Goal: Task Accomplishment & Management: Manage account settings

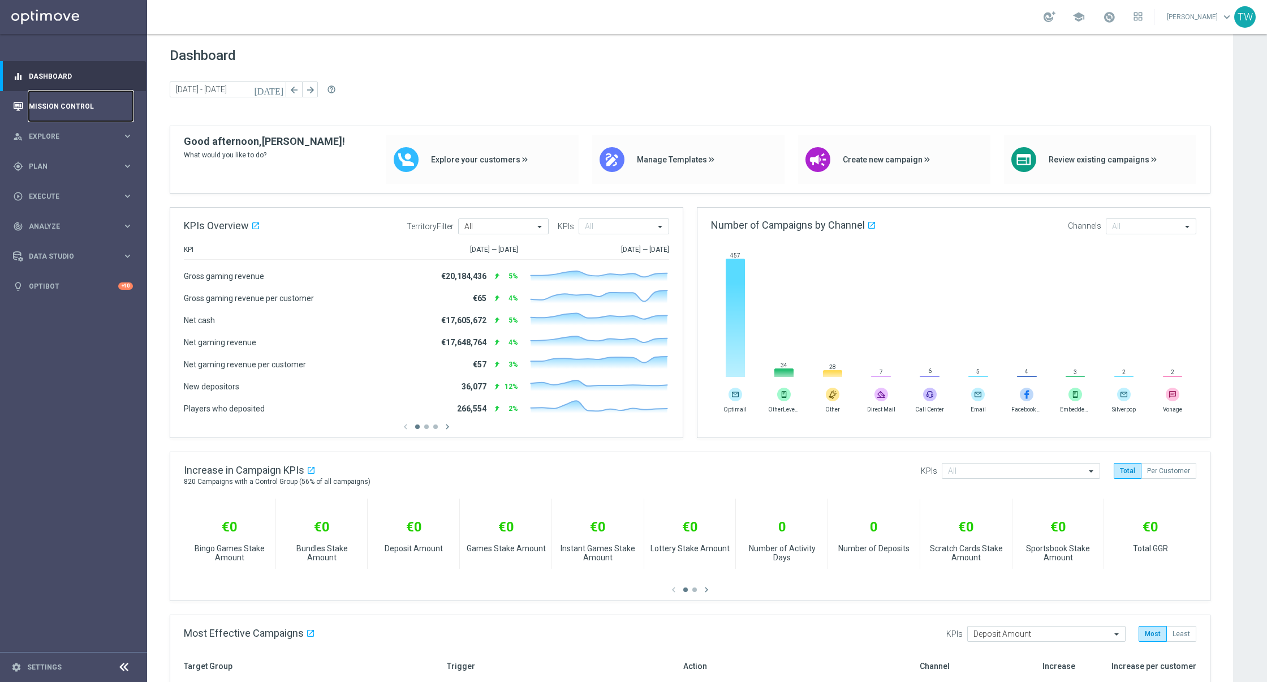
click at [91, 98] on link "Mission Control" at bounding box center [81, 106] width 104 height 30
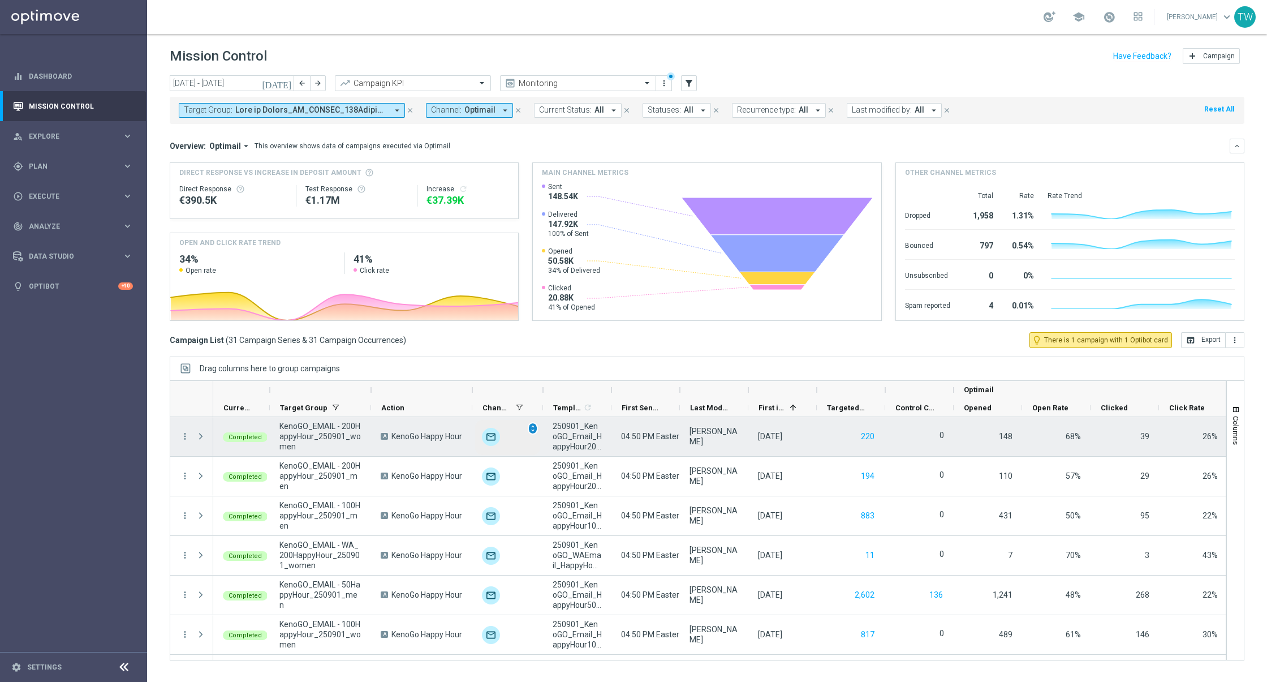
click at [534, 427] on span "unfold_more" at bounding box center [533, 428] width 8 height 8
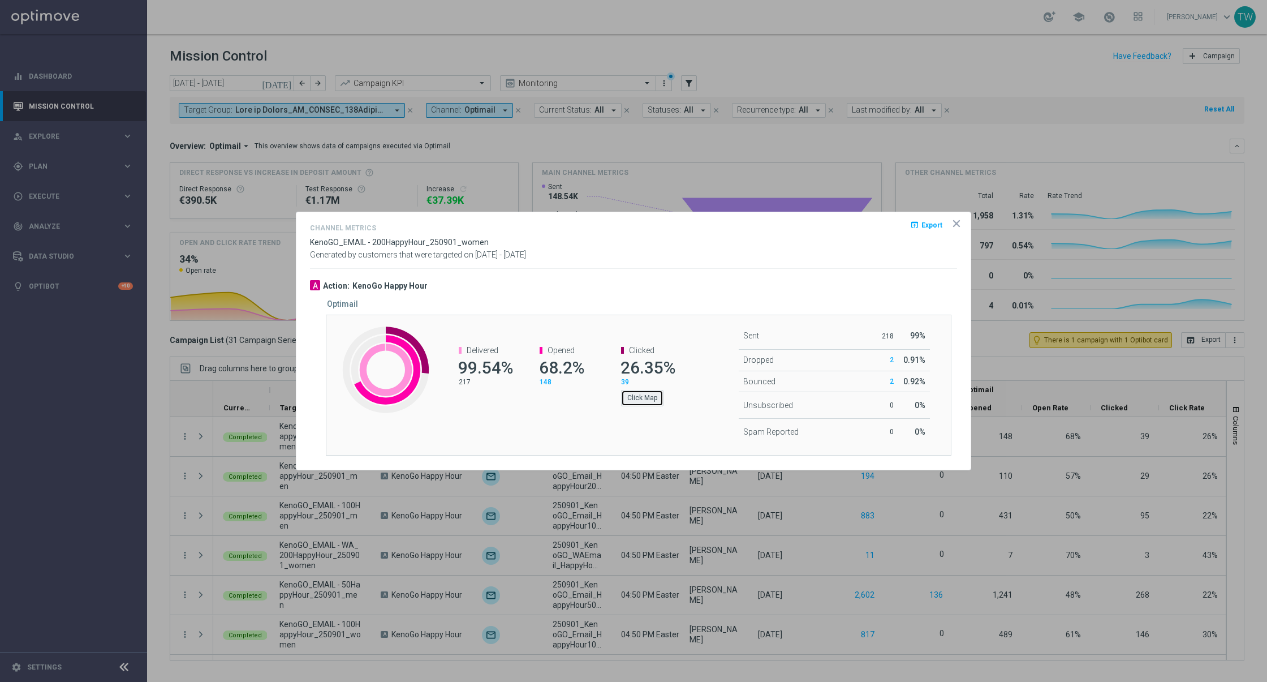
click at [639, 399] on button "Click Map" at bounding box center [642, 398] width 42 height 16
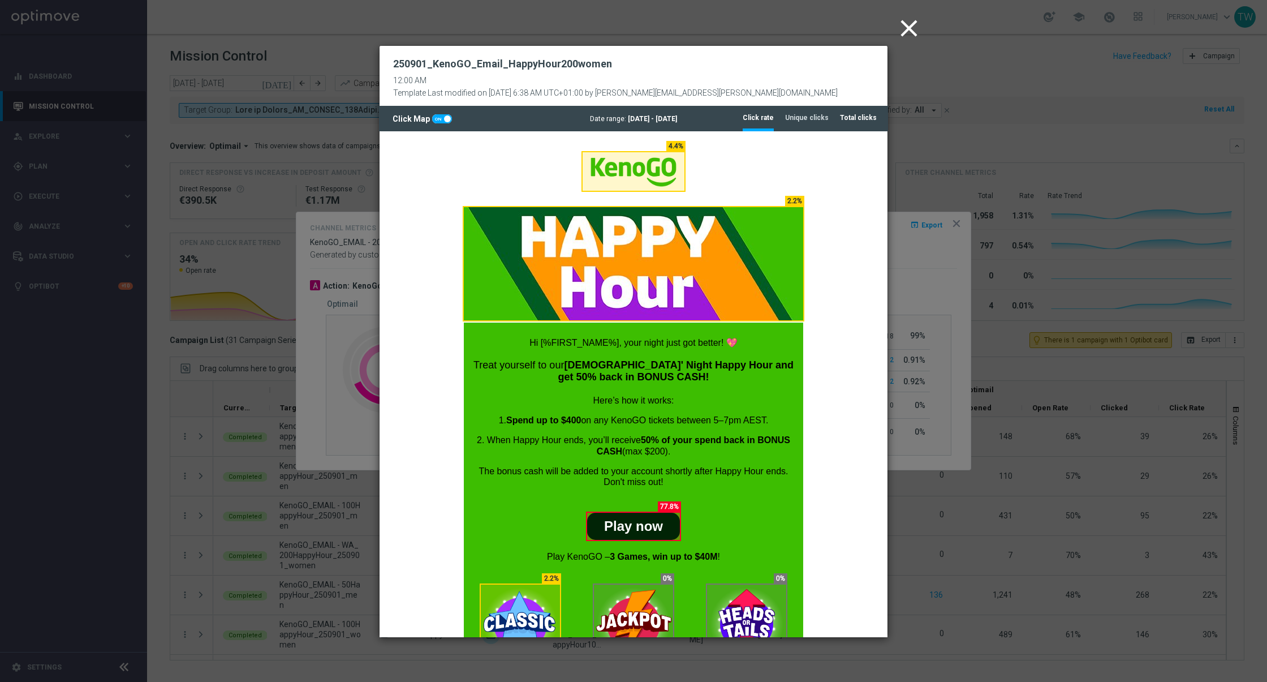
click at [854, 124] on li "Total clicks" at bounding box center [858, 118] width 37 height 24
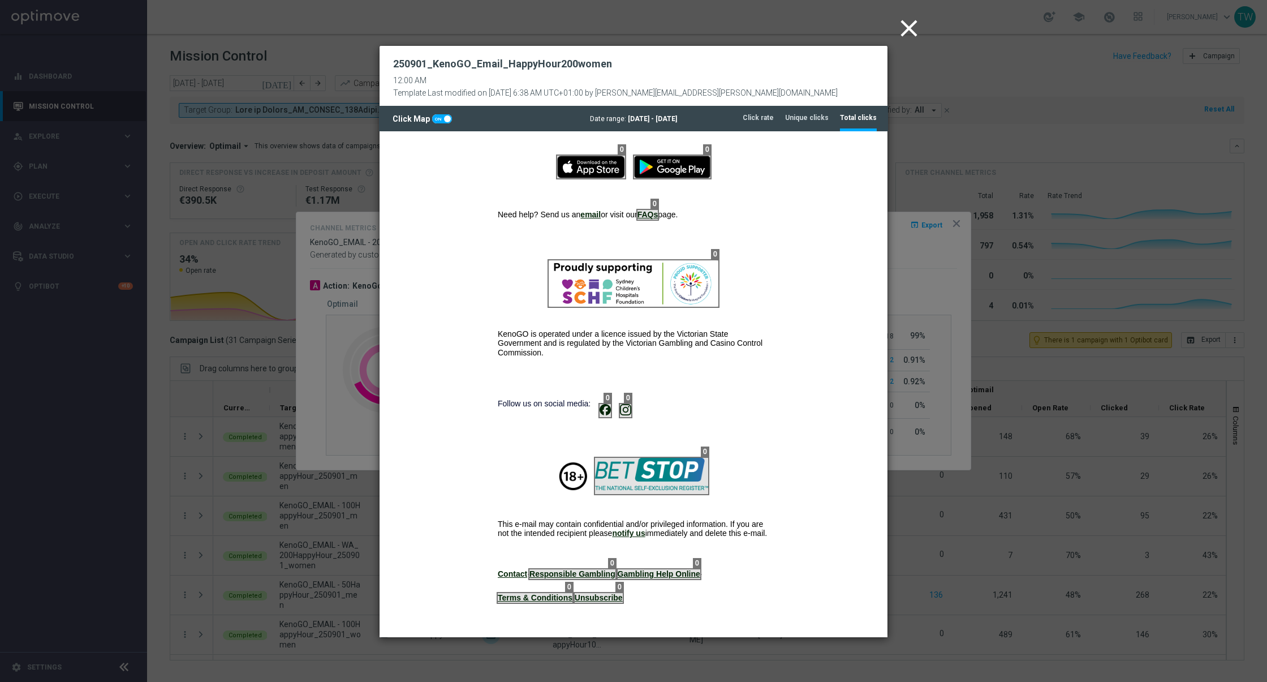
click at [908, 27] on icon "close" at bounding box center [909, 28] width 28 height 28
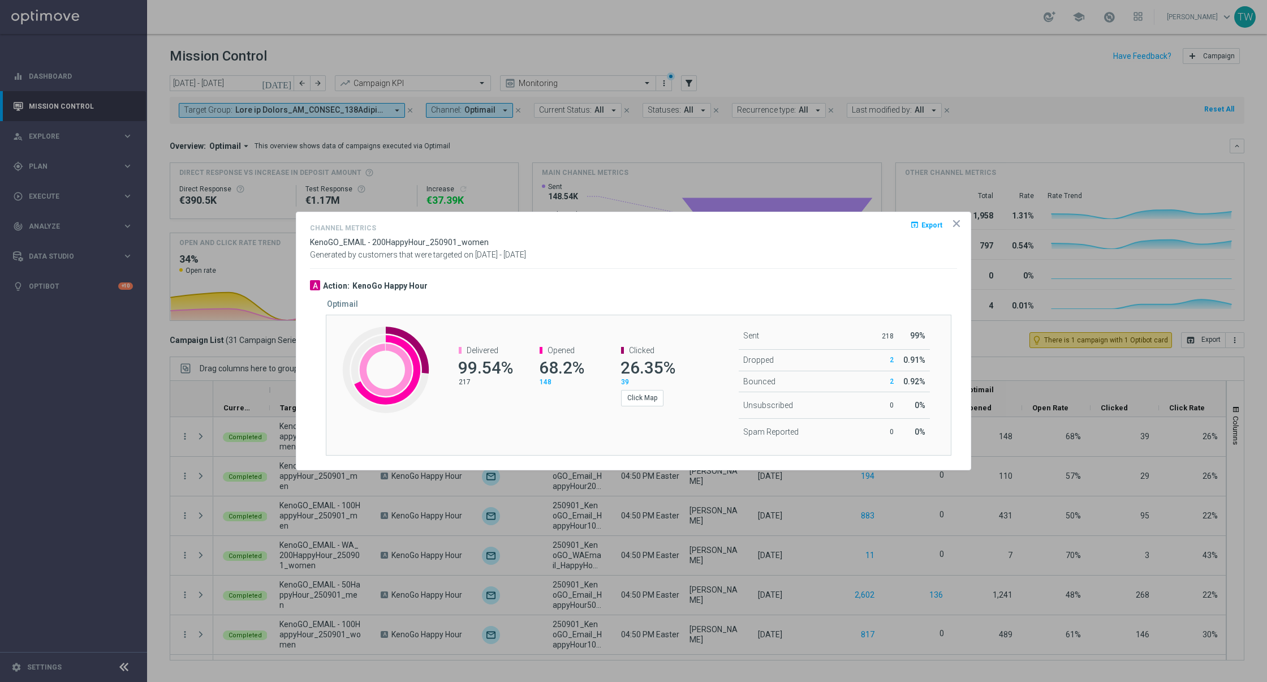
drag, startPoint x: 956, startPoint y: 222, endPoint x: 947, endPoint y: 219, distance: 9.5
click at [956, 222] on icon "icon" at bounding box center [956, 223] width 11 height 11
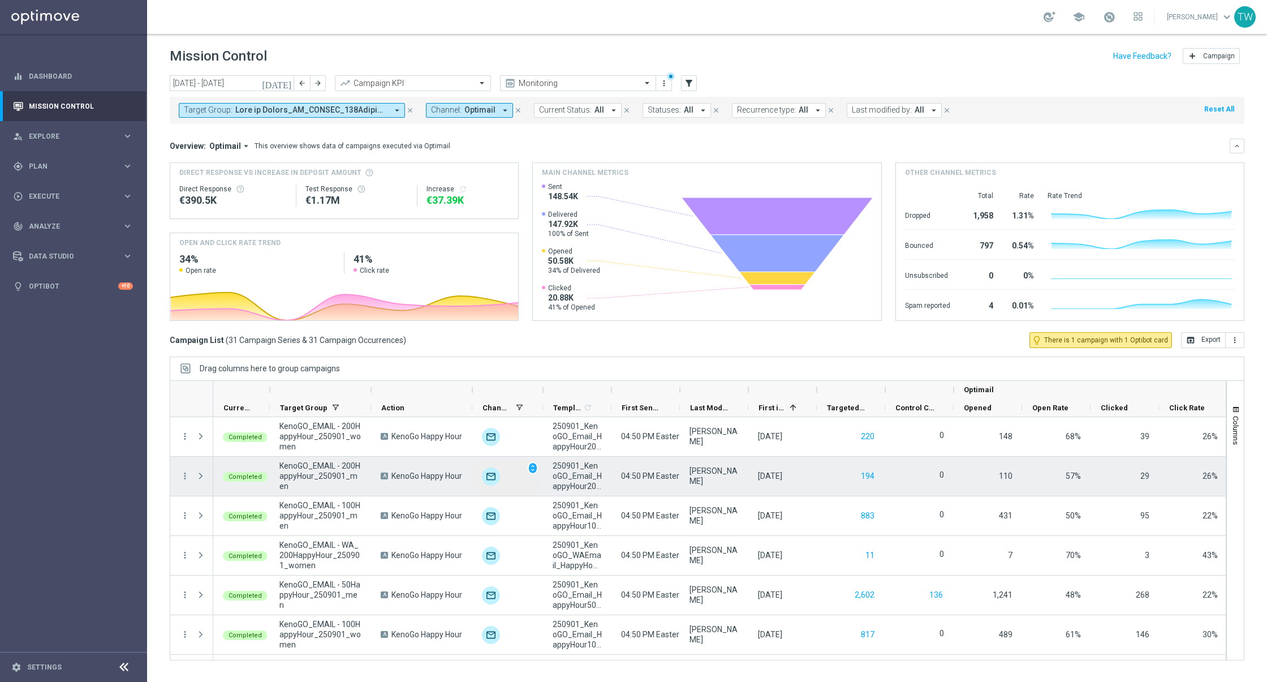
click at [538, 469] on div "unfold_more" at bounding box center [507, 476] width 65 height 35
click at [534, 467] on span "unfold_more" at bounding box center [533, 468] width 8 height 8
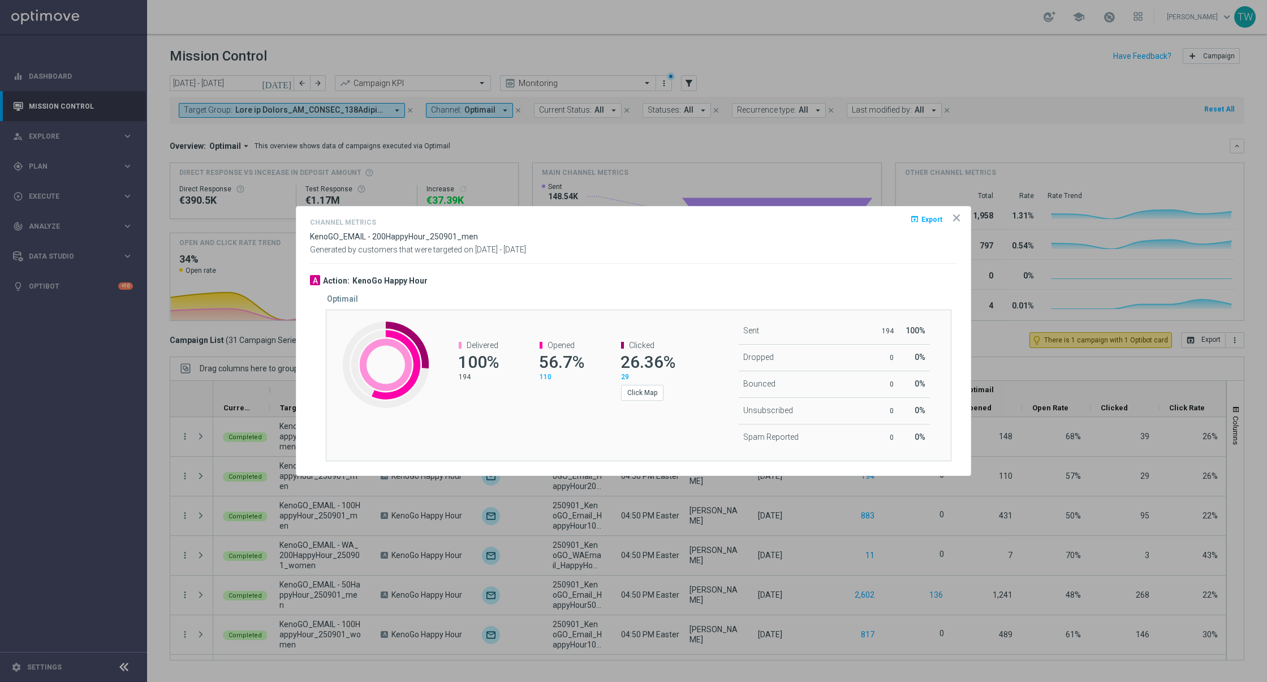
click at [610, 398] on channel-metrics-number "Clicked 26.36% 29 Click Map" at bounding box center [642, 371] width 64 height 61
click at [626, 392] on button "Click Map" at bounding box center [642, 393] width 42 height 16
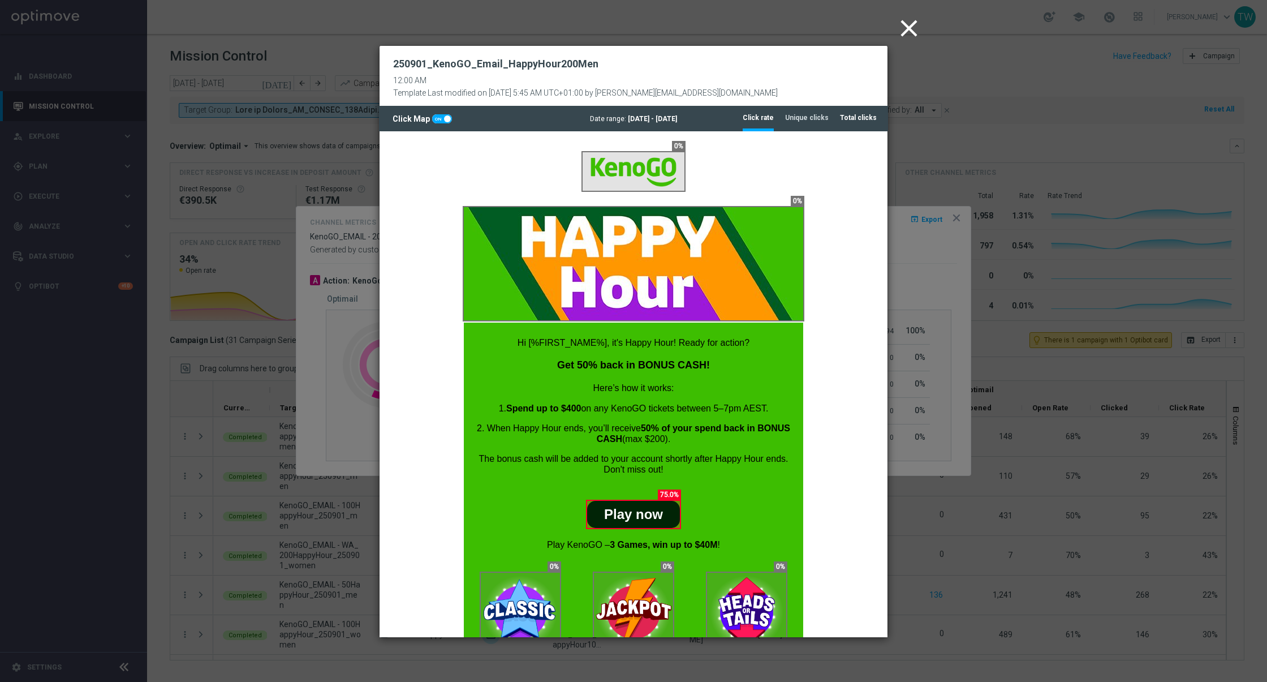
click at [859, 123] on li "Total clicks" at bounding box center [858, 118] width 37 height 24
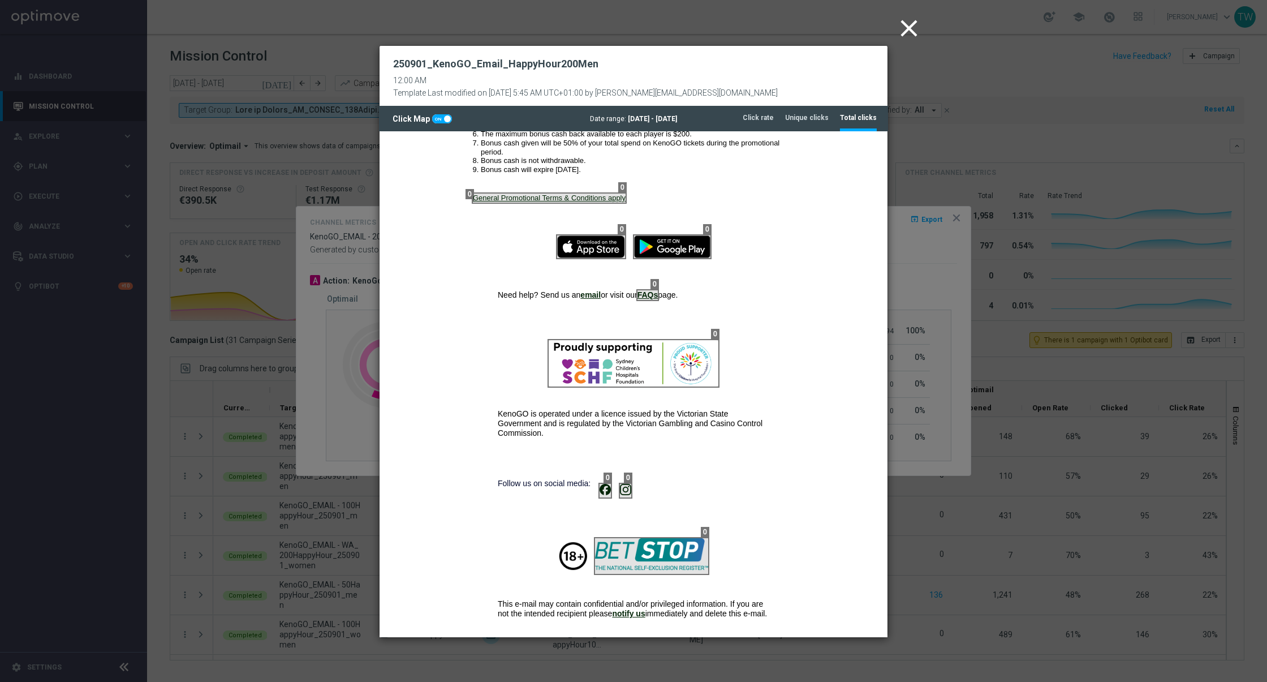
scroll to position [877, 0]
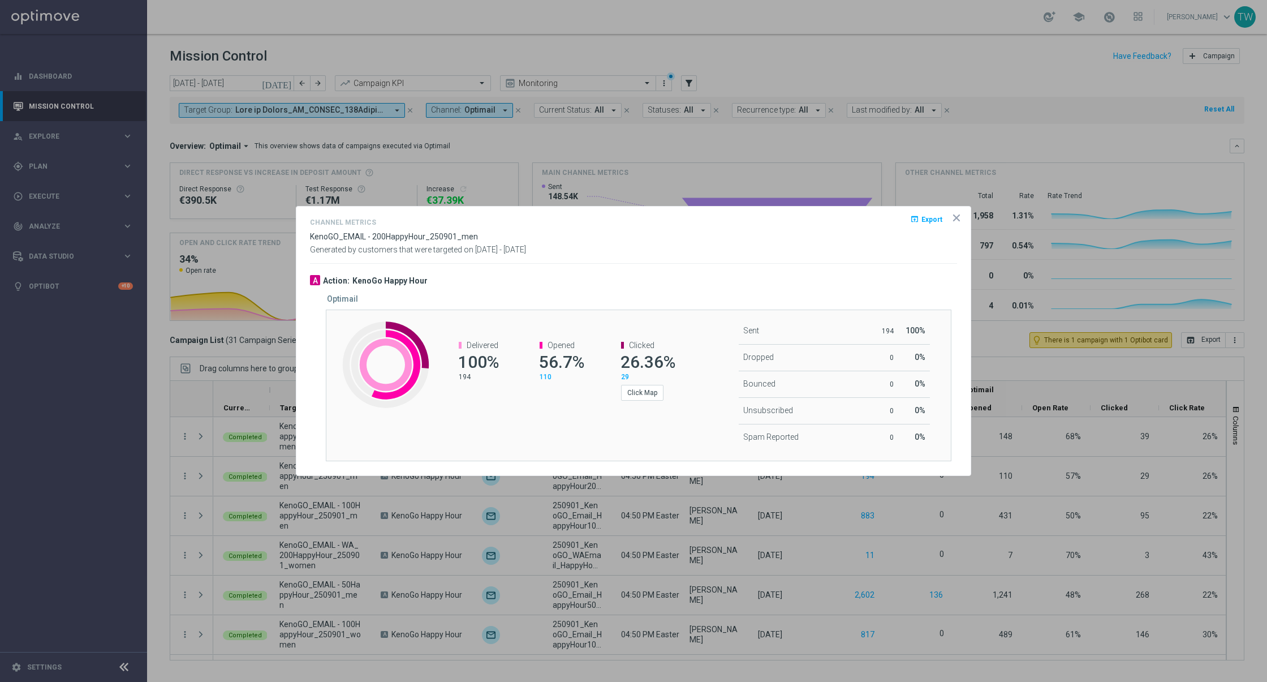
click at [955, 214] on icon "icon" at bounding box center [956, 217] width 11 height 11
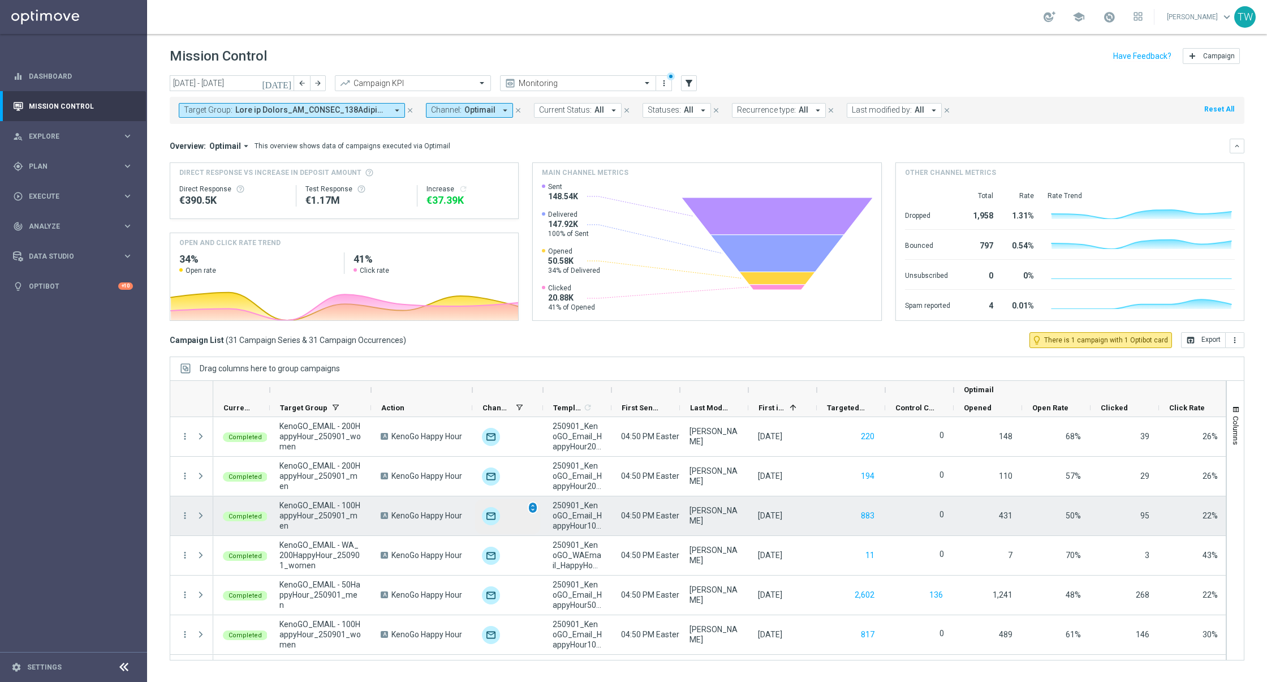
click at [533, 505] on span "unfold_more" at bounding box center [533, 508] width 8 height 8
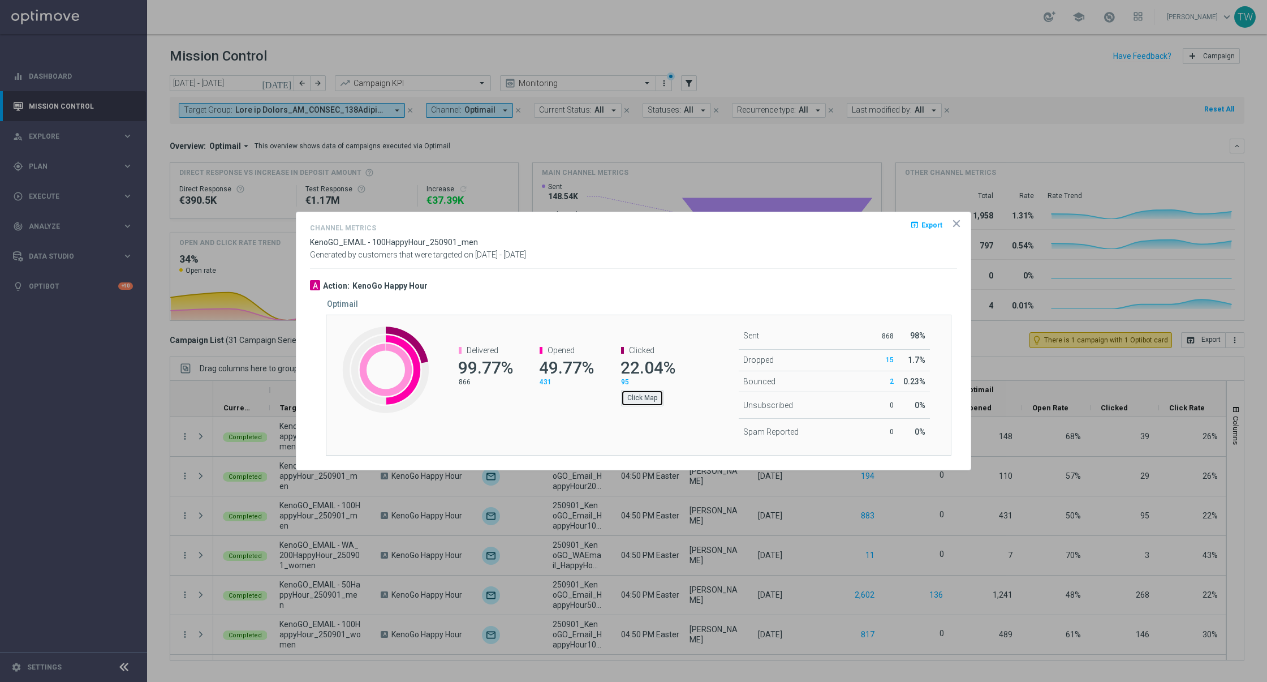
click at [647, 392] on button "Click Map" at bounding box center [642, 398] width 42 height 16
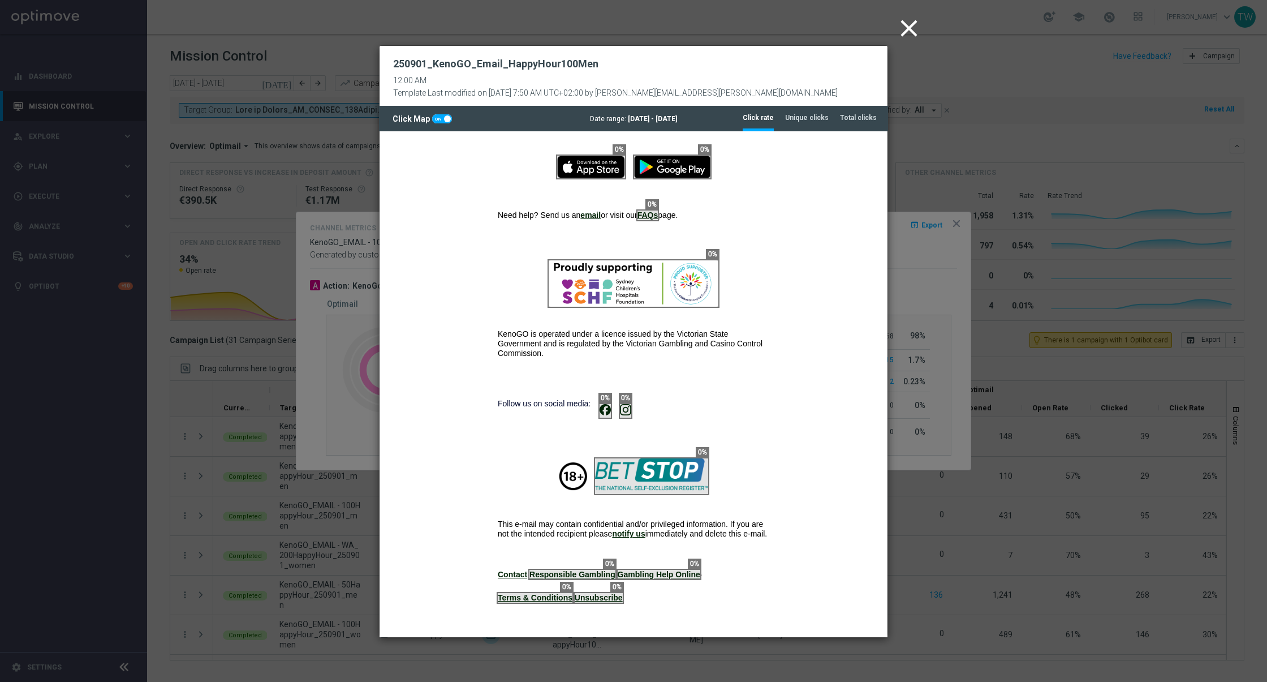
click at [912, 28] on icon "close" at bounding box center [909, 28] width 28 height 28
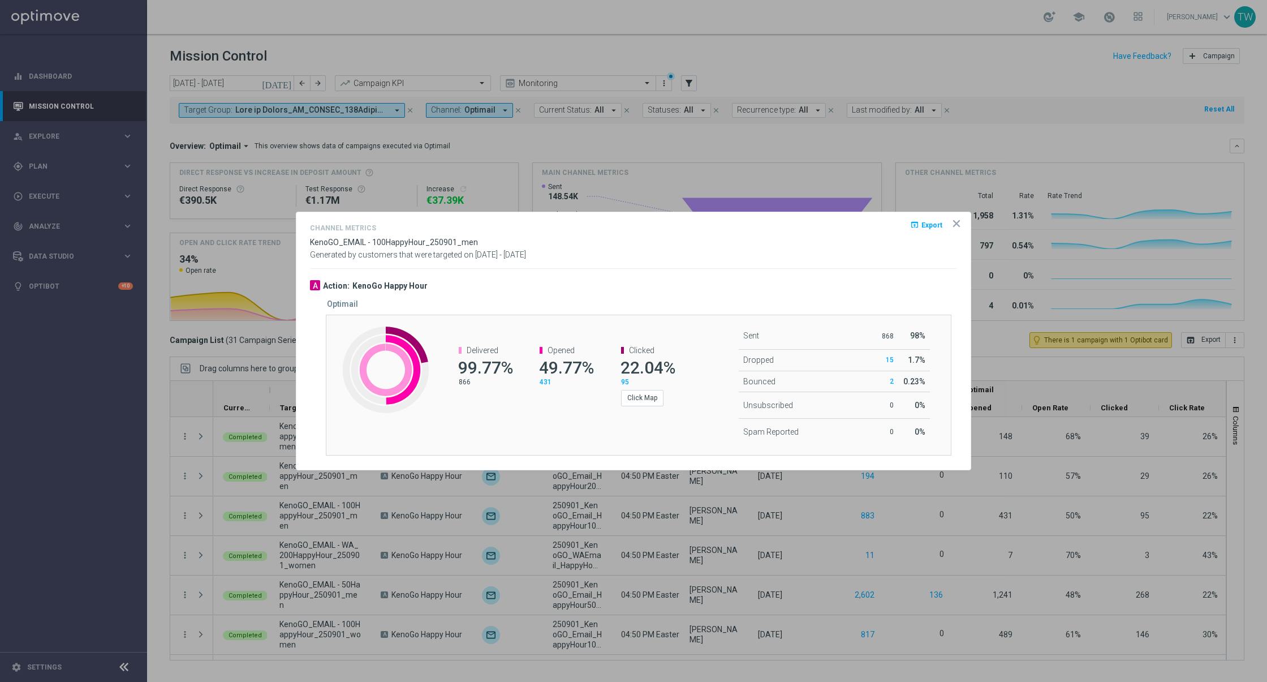
click at [956, 222] on icon "icon" at bounding box center [956, 223] width 11 height 11
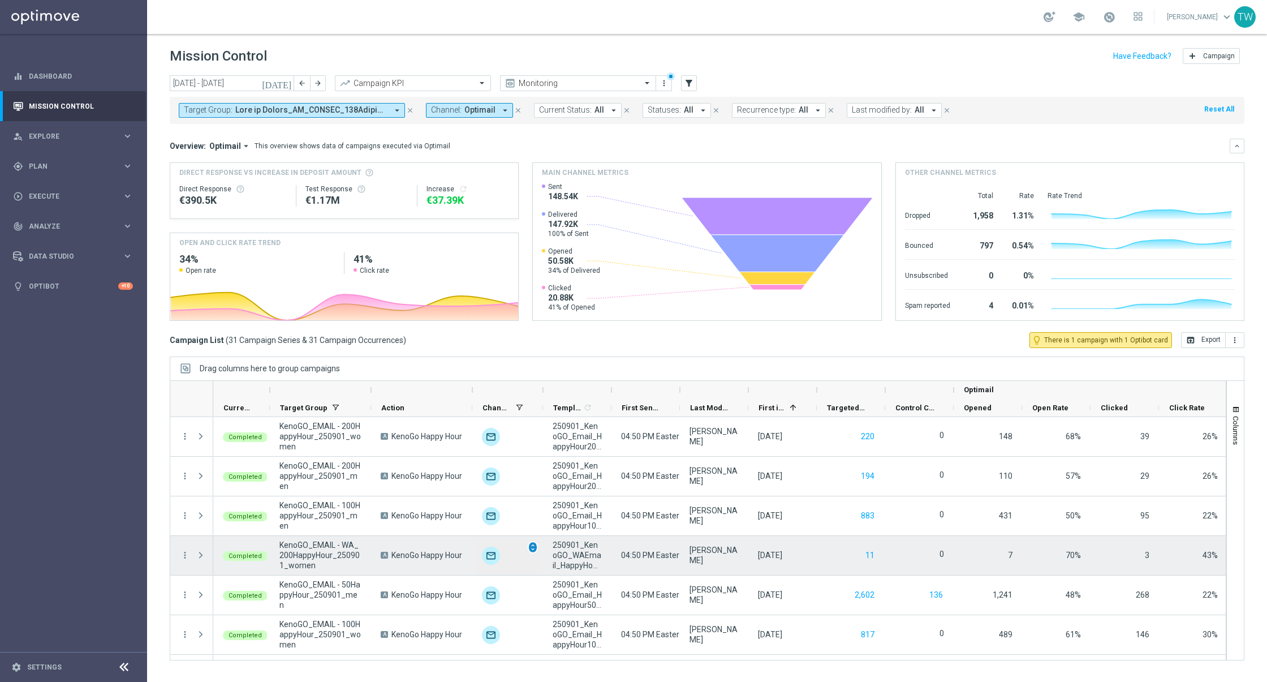
click at [533, 547] on span "unfold_more" at bounding box center [533, 547] width 8 height 8
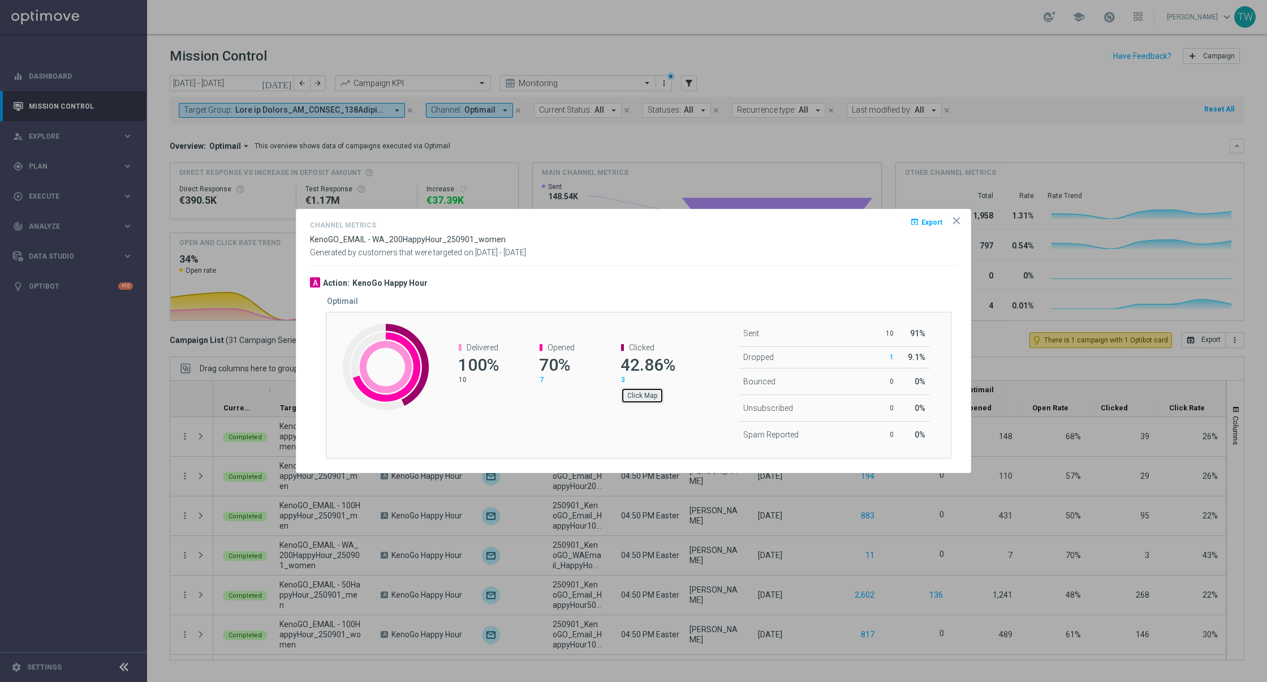
click at [637, 394] on button "Click Map" at bounding box center [642, 396] width 42 height 16
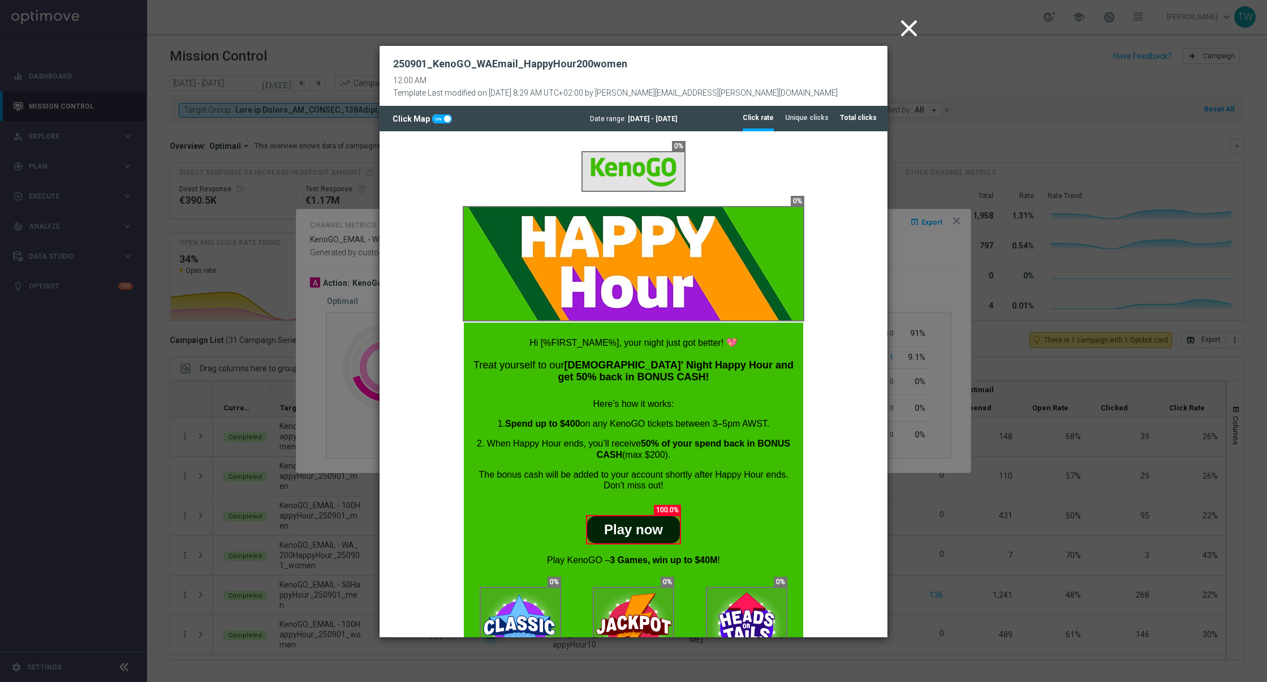
click at [859, 116] on tab-header "Total clicks" at bounding box center [858, 118] width 37 height 10
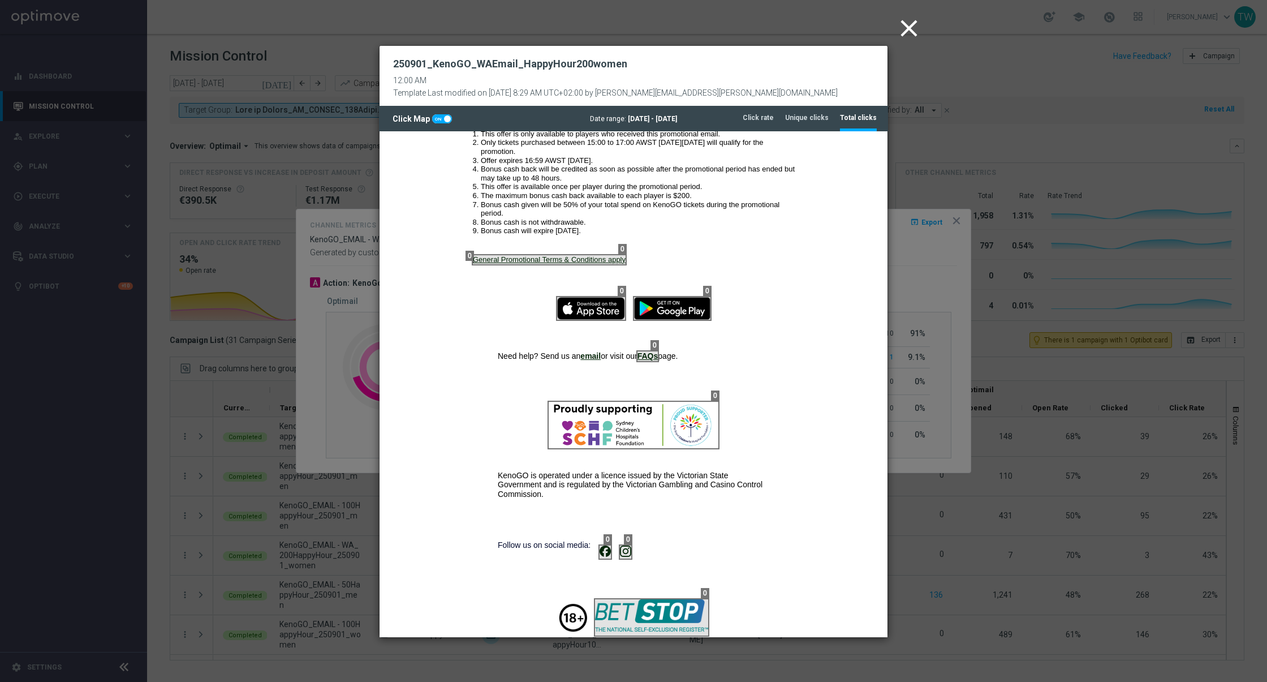
scroll to position [884, 0]
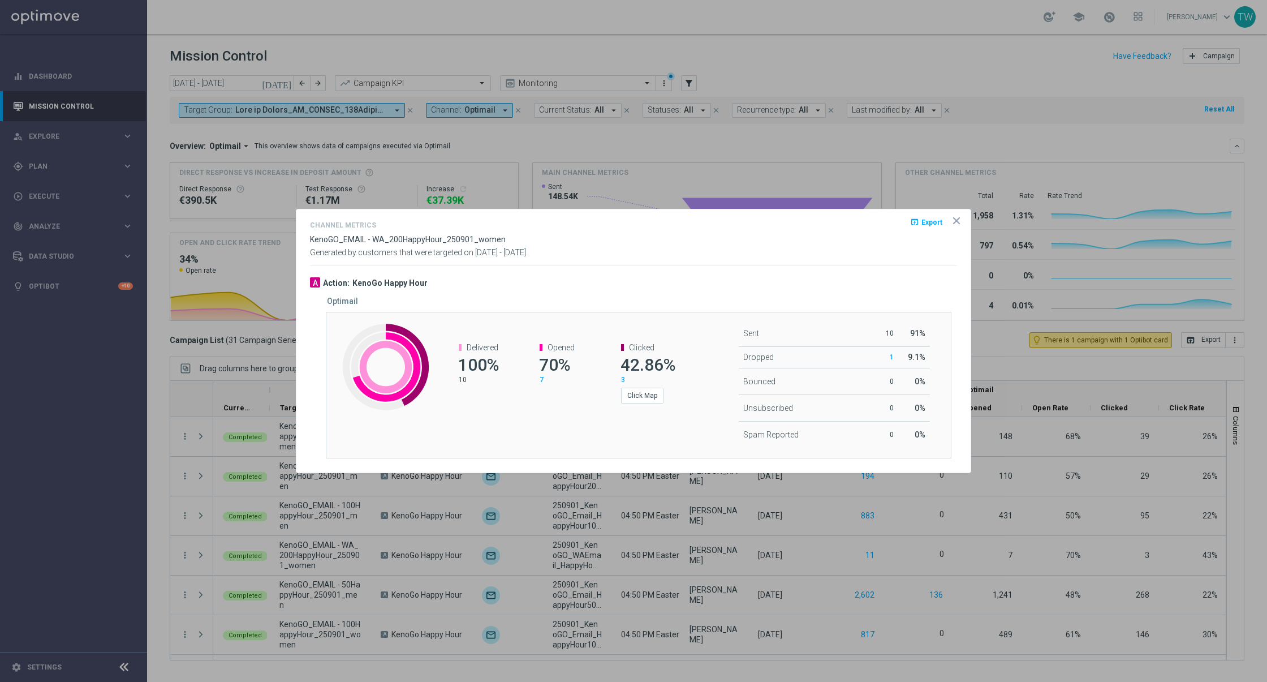
click at [955, 222] on icon "icon" at bounding box center [957, 221] width 6 height 6
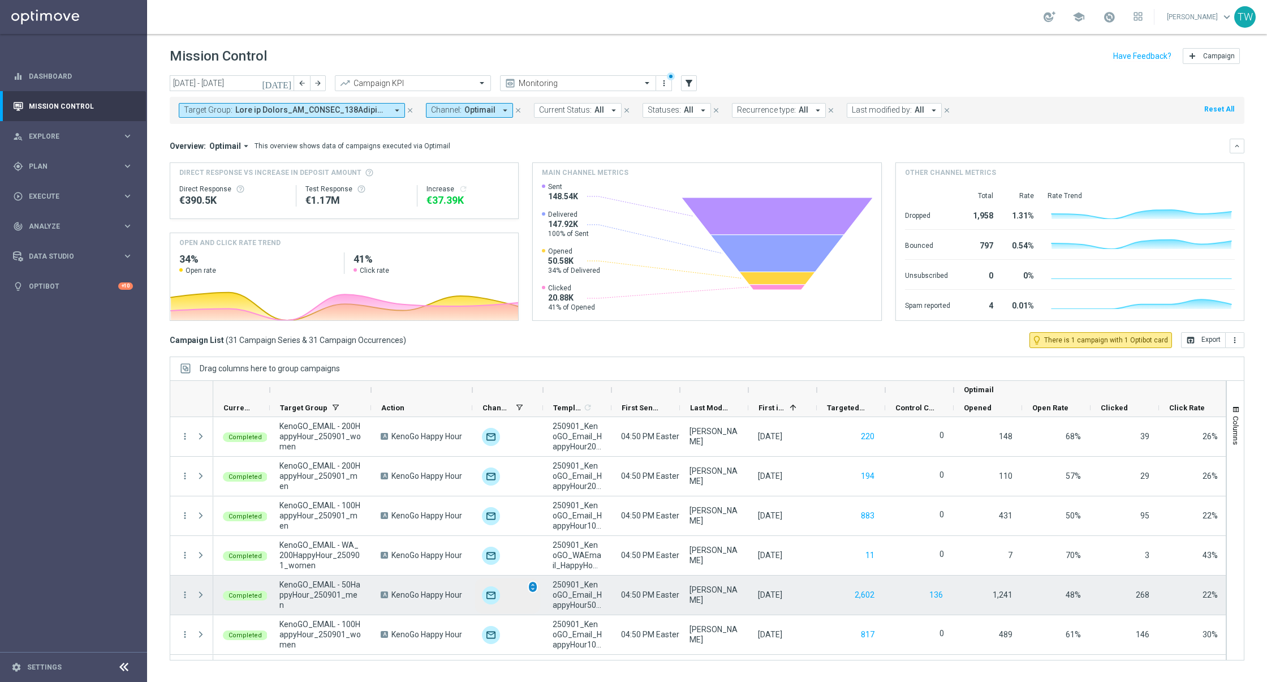
click at [530, 586] on span "unfold_more" at bounding box center [533, 587] width 8 height 8
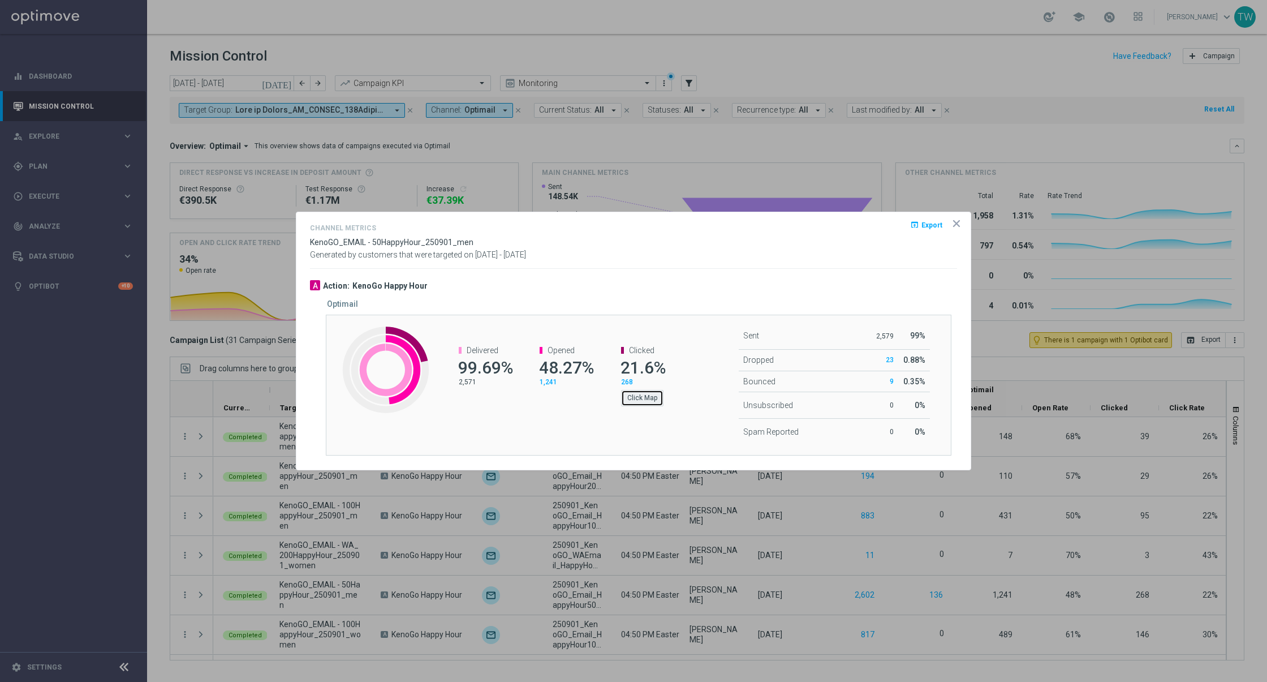
click at [648, 399] on button "Click Map" at bounding box center [642, 398] width 42 height 16
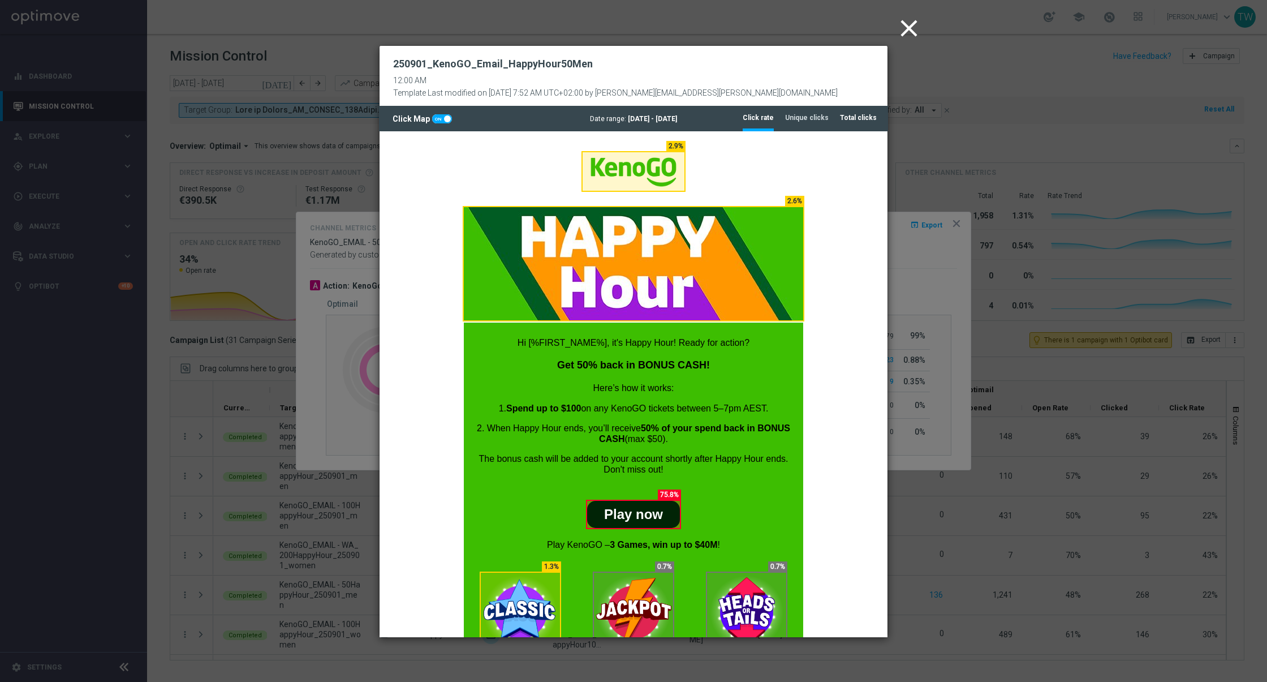
click at [852, 114] on tab-header "Total clicks" at bounding box center [858, 118] width 37 height 10
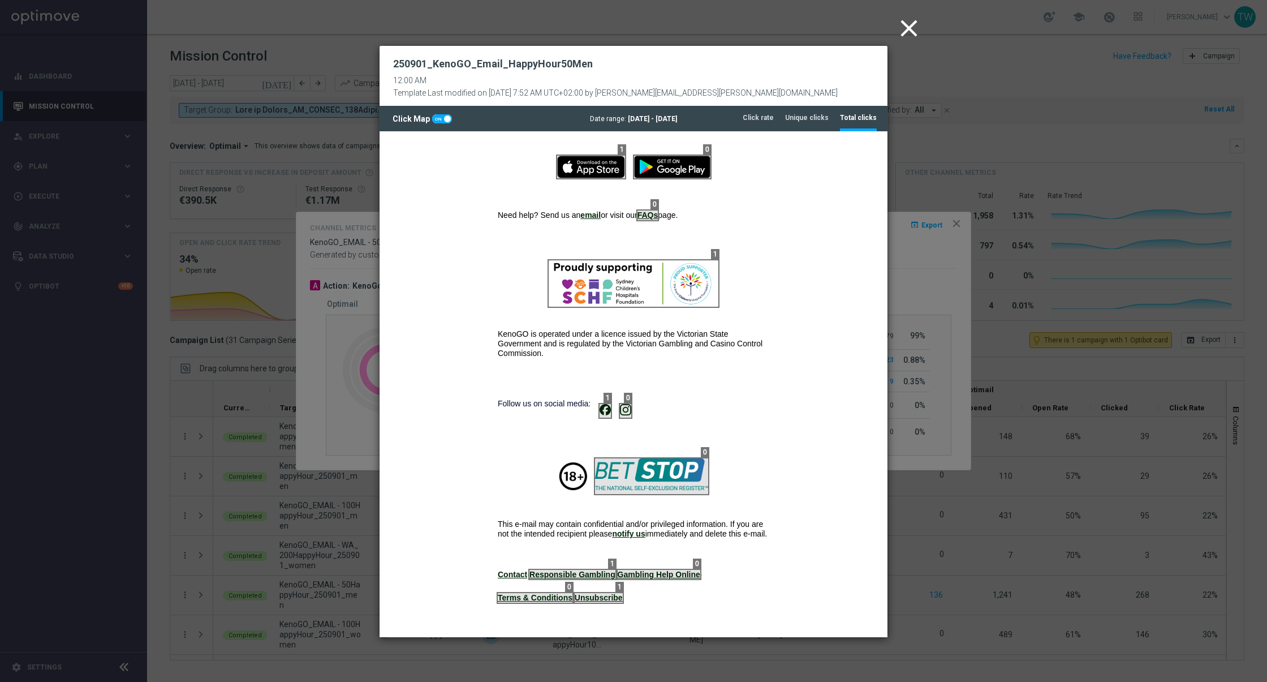
scroll to position [876, 0]
click at [913, 33] on icon "close" at bounding box center [909, 28] width 28 height 28
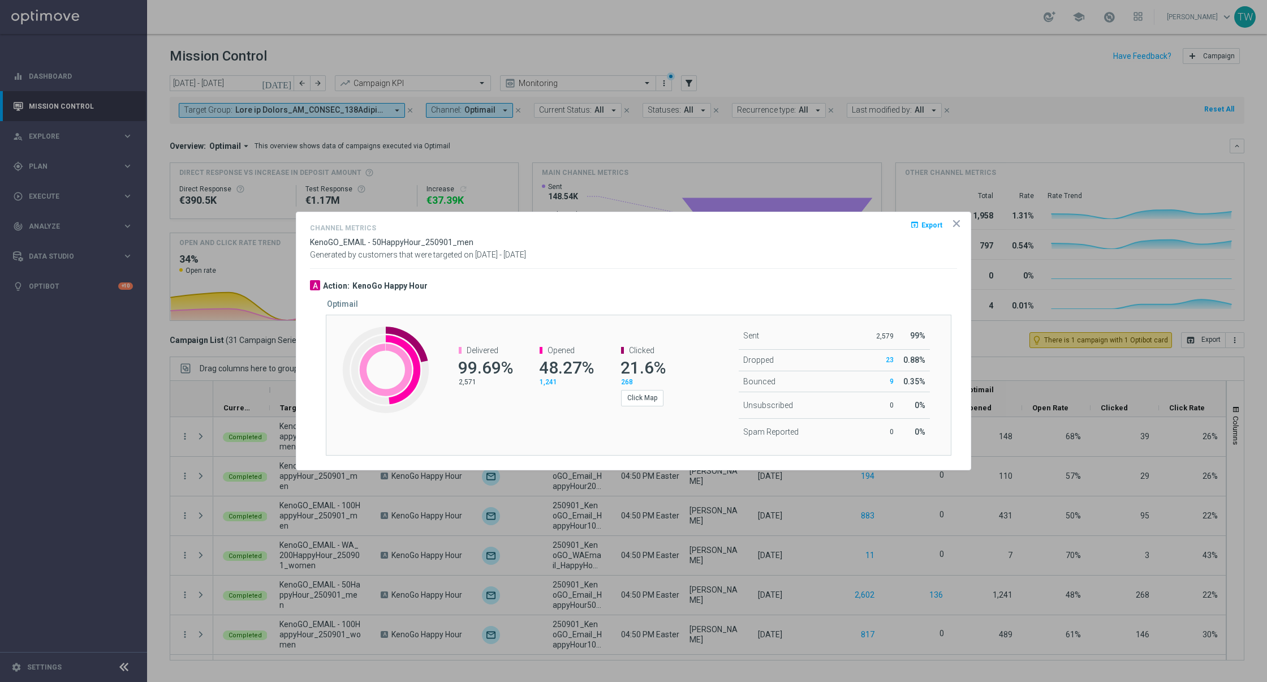
click at [960, 224] on icon "icon" at bounding box center [956, 223] width 11 height 11
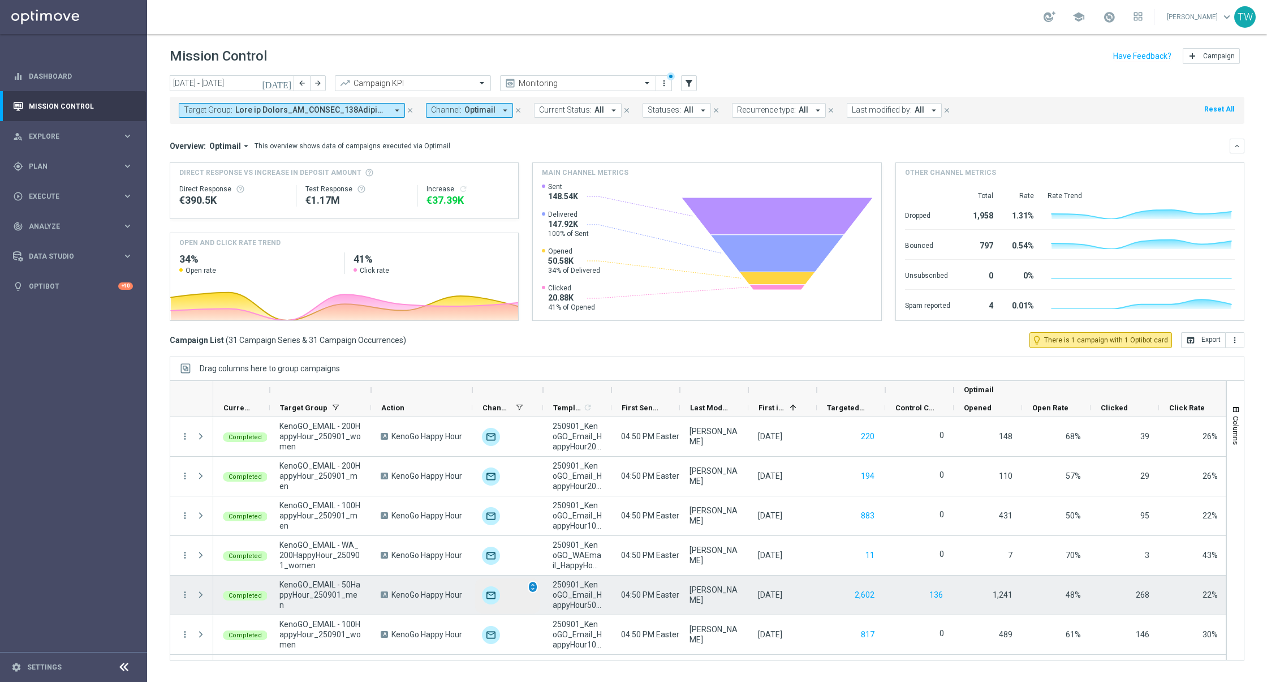
click at [529, 587] on span "unfold_more" at bounding box center [533, 587] width 8 height 8
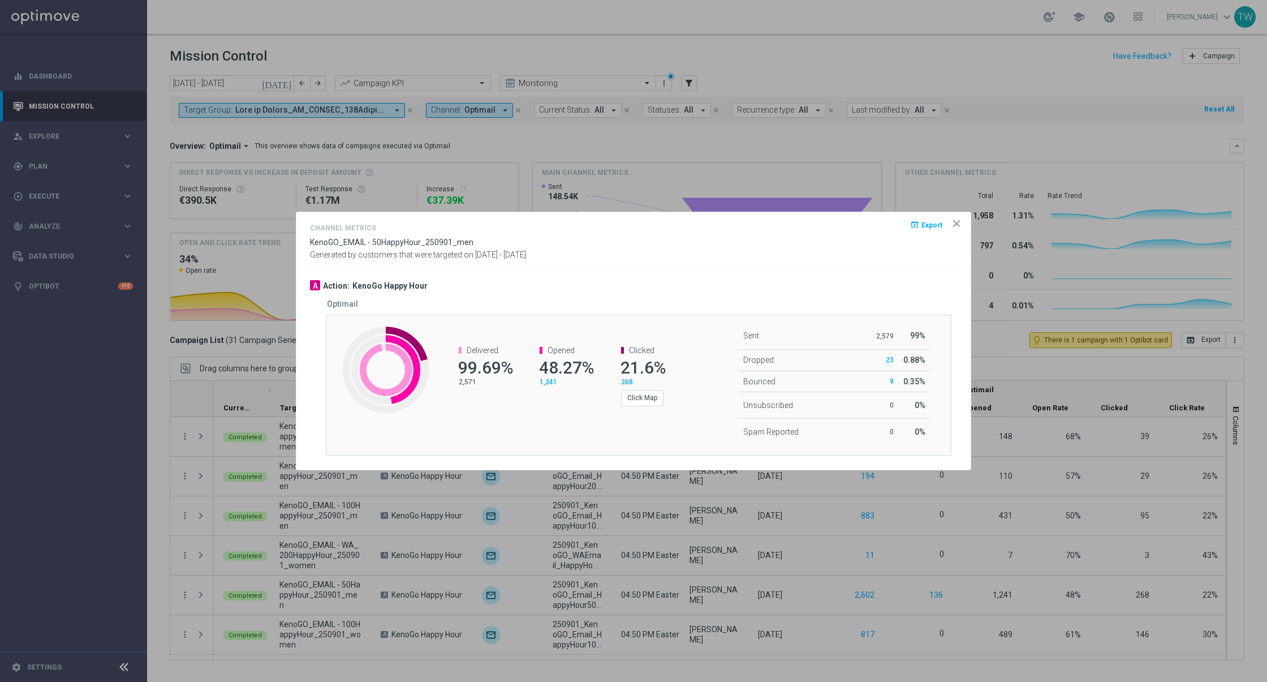
click at [956, 224] on icon "icon" at bounding box center [957, 224] width 6 height 6
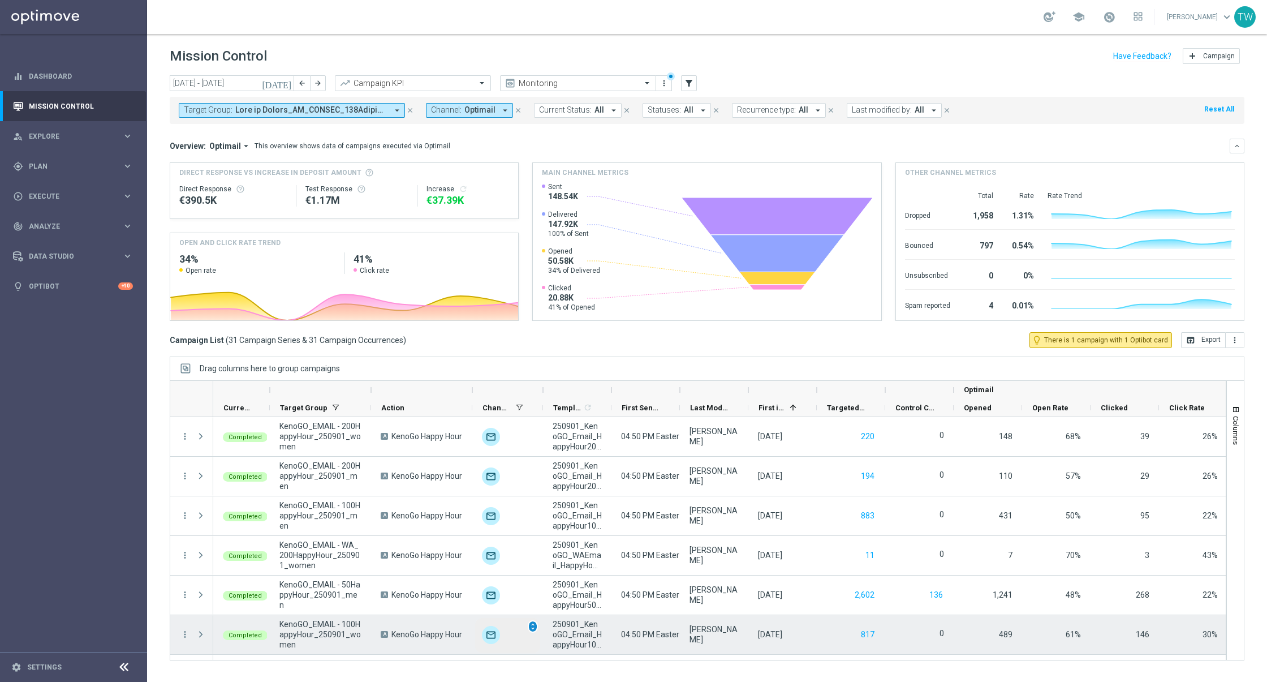
click at [532, 624] on span "unfold_more" at bounding box center [533, 626] width 8 height 8
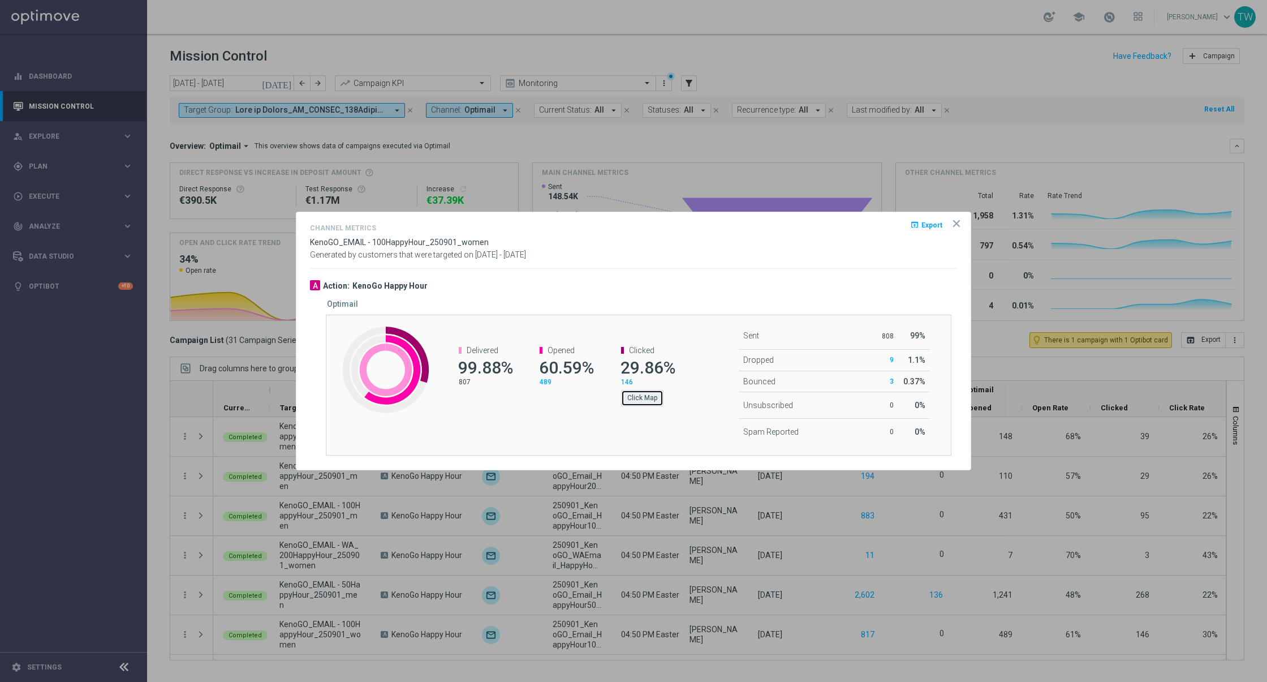
click at [641, 400] on button "Click Map" at bounding box center [642, 398] width 42 height 16
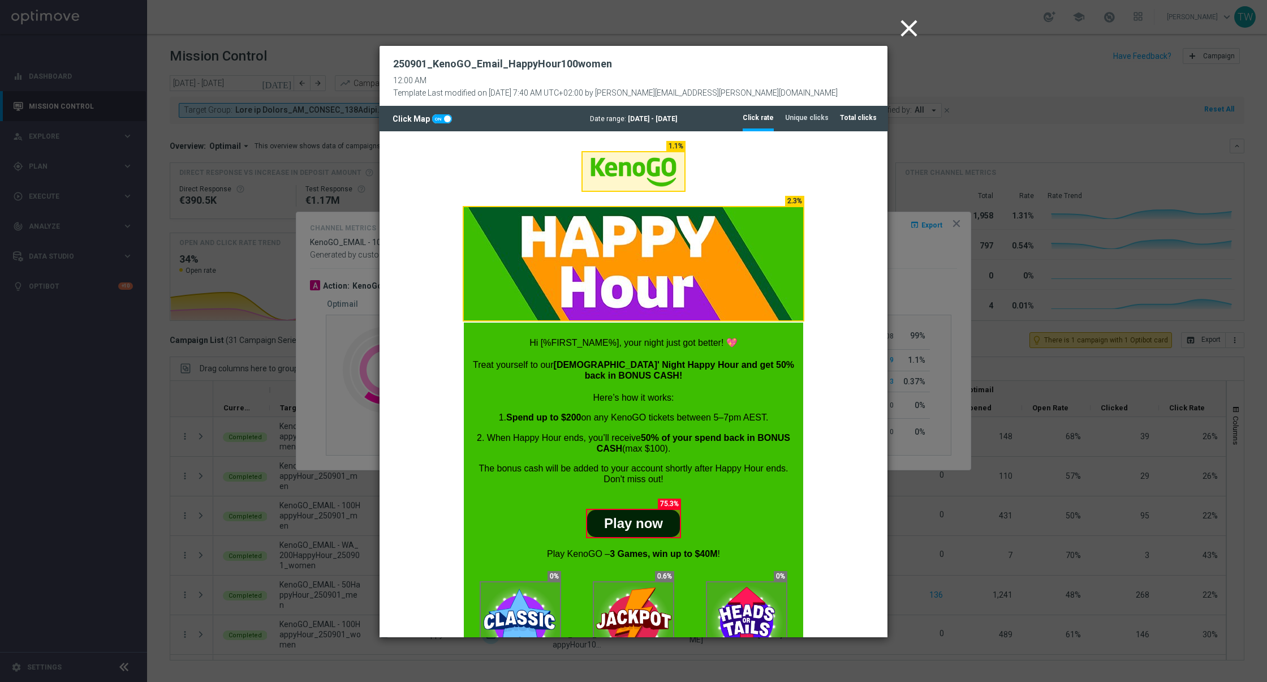
click at [854, 116] on tab-header "Total clicks" at bounding box center [858, 118] width 37 height 10
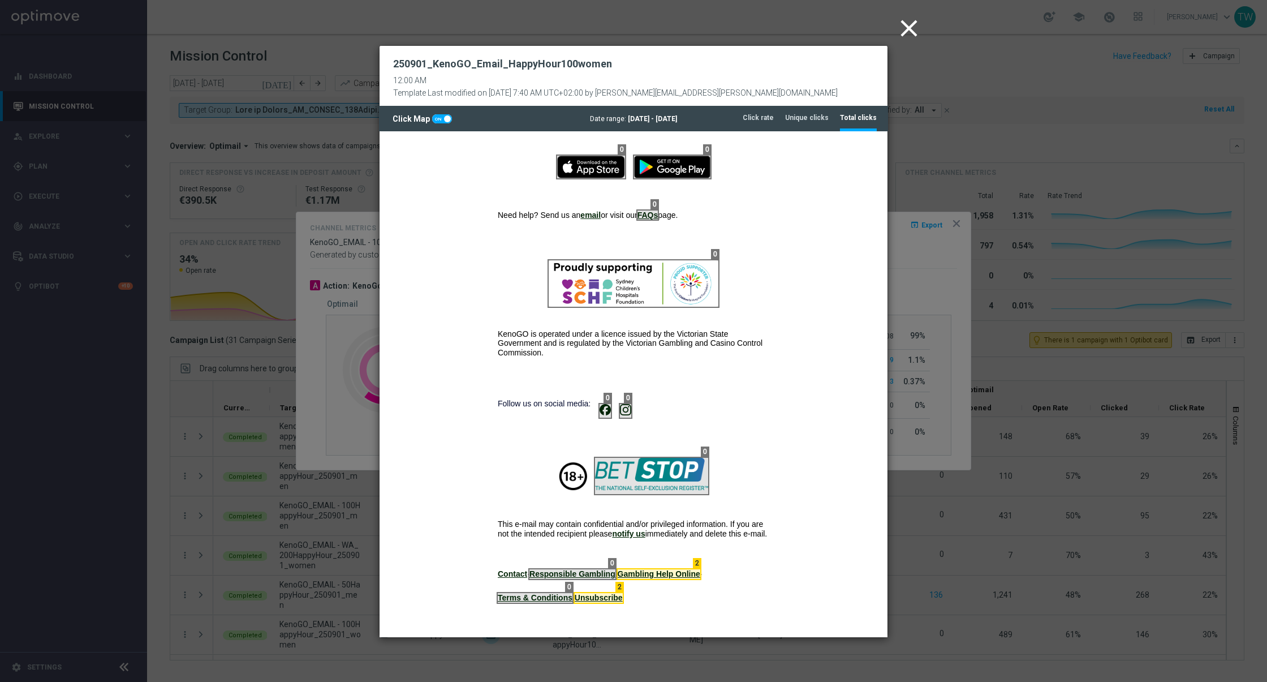
scroll to position [887, 0]
click at [909, 28] on icon "close" at bounding box center [909, 28] width 28 height 28
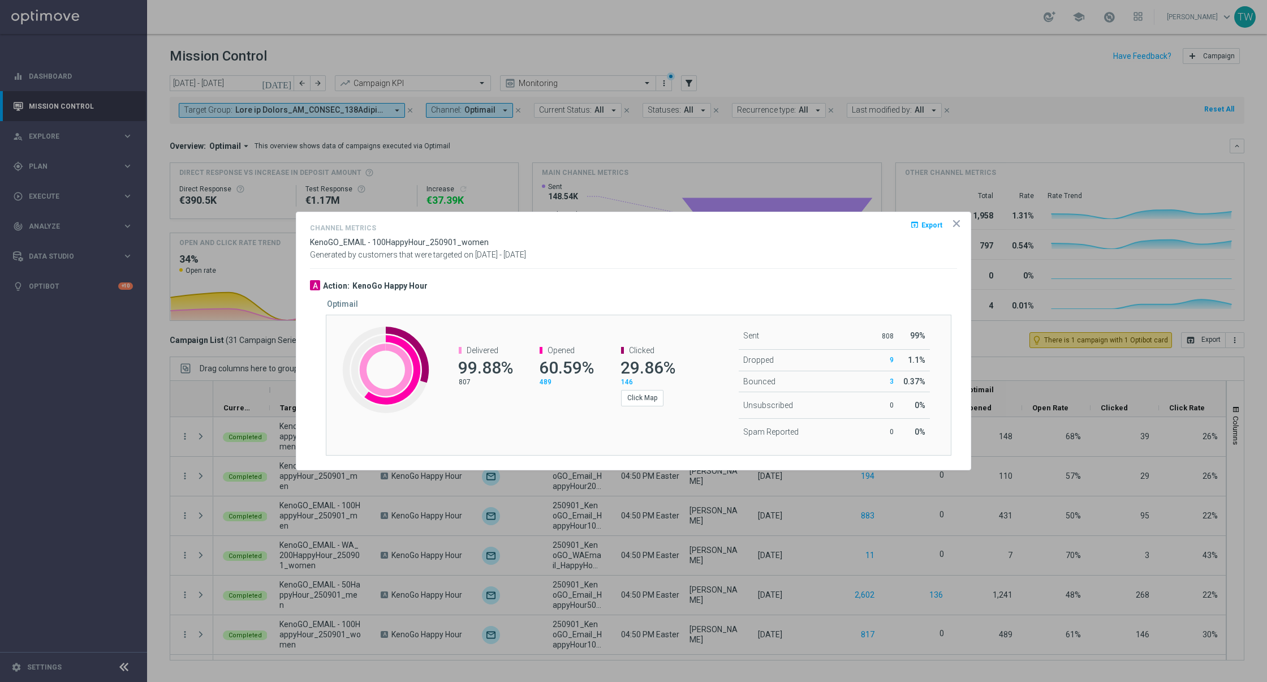
click at [952, 220] on icon "icon" at bounding box center [956, 223] width 11 height 11
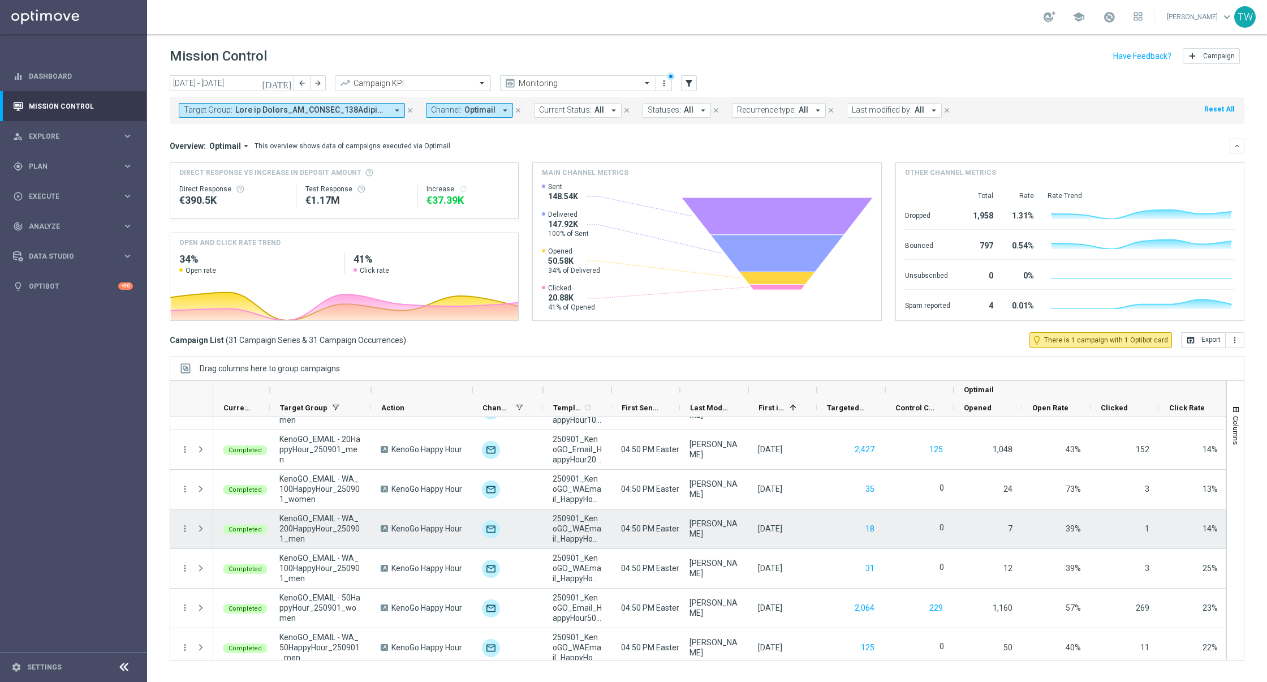
scroll to position [231, 0]
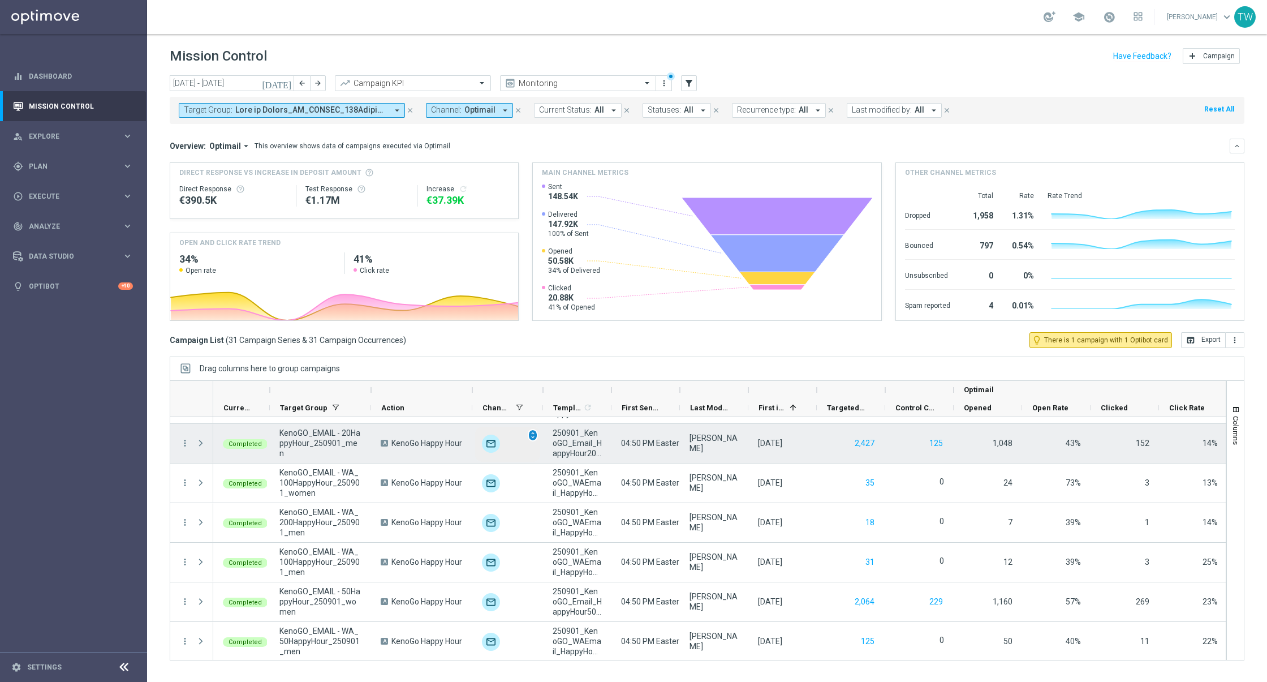
click at [531, 435] on span "unfold_more" at bounding box center [533, 435] width 8 height 8
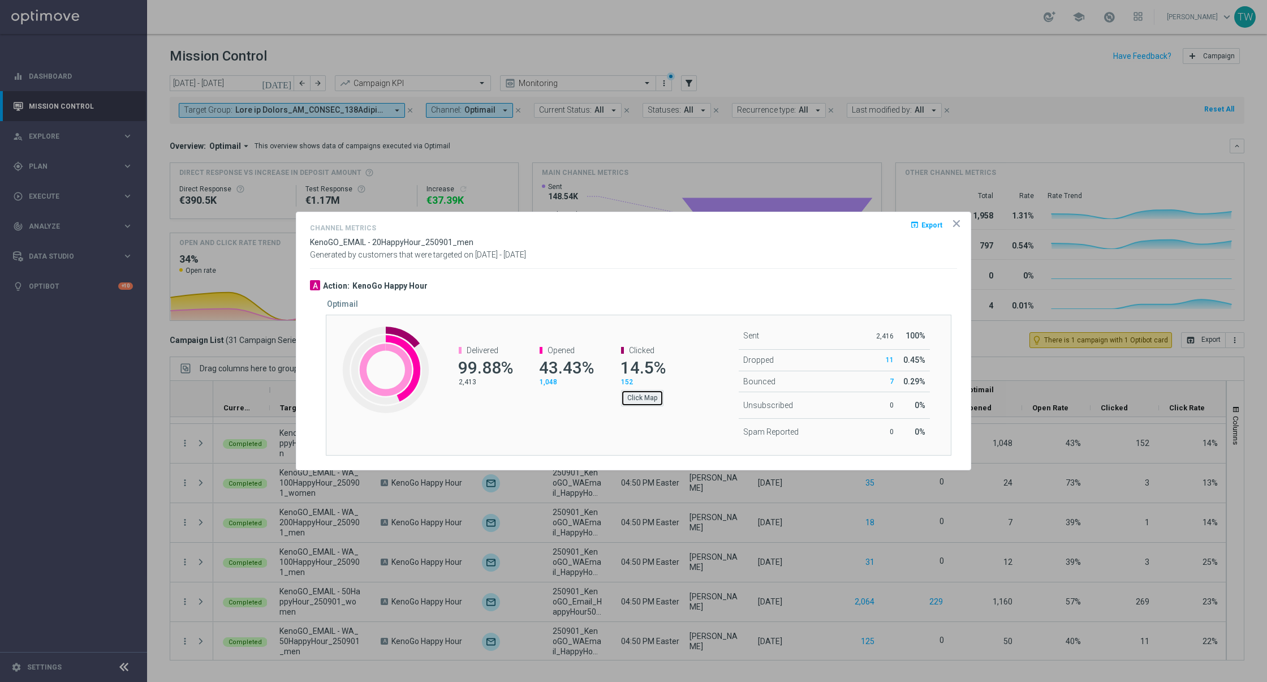
click at [635, 401] on button "Click Map" at bounding box center [642, 398] width 42 height 16
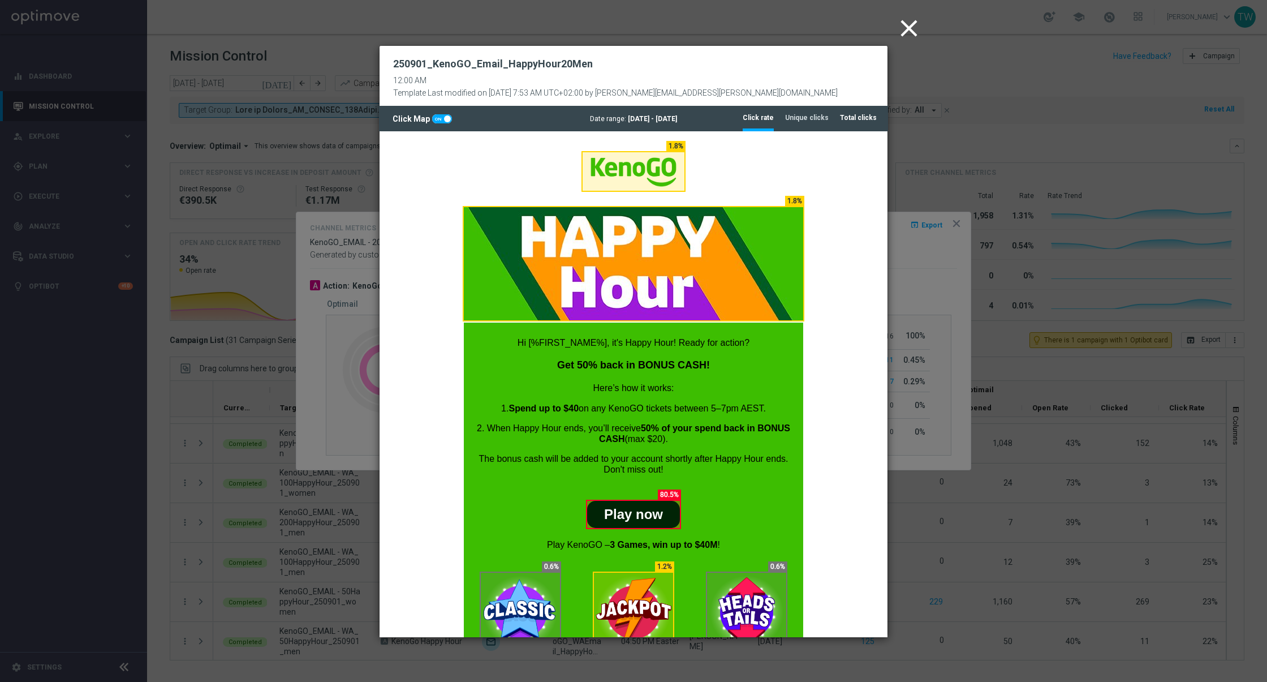
scroll to position [0, 0]
click at [852, 128] on li "Total clicks" at bounding box center [858, 118] width 37 height 24
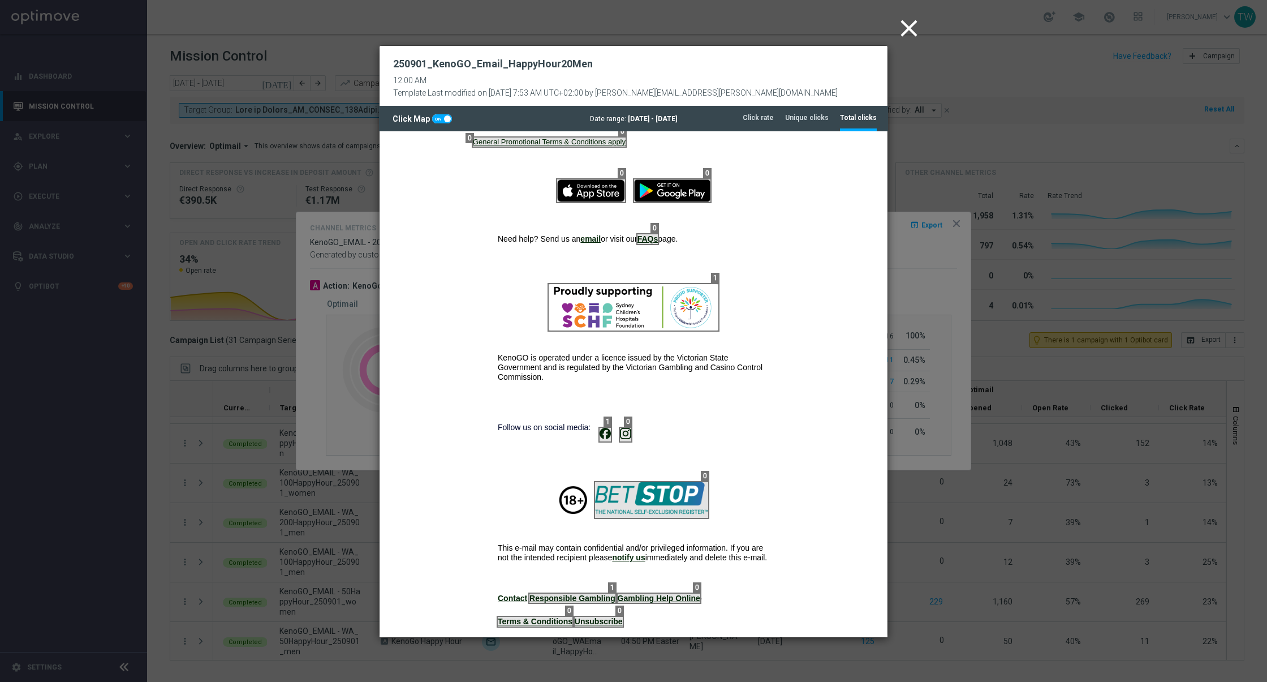
scroll to position [877, 0]
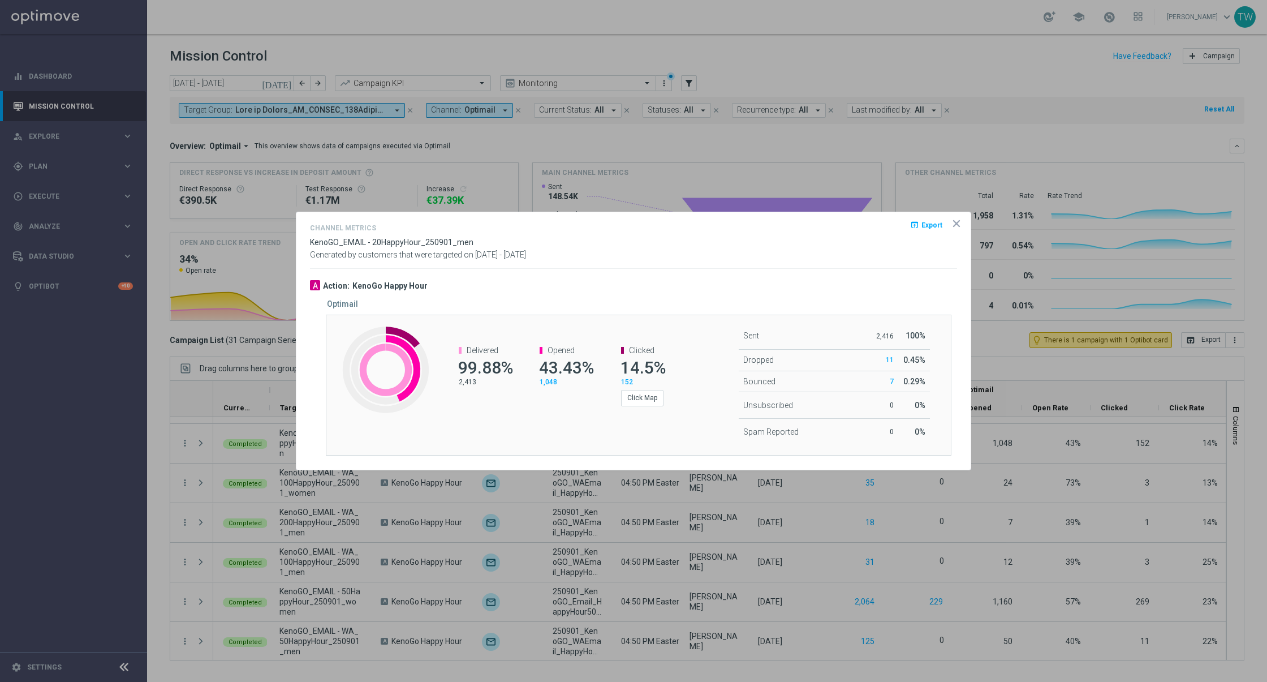
click at [954, 221] on icon "icon" at bounding box center [957, 224] width 6 height 6
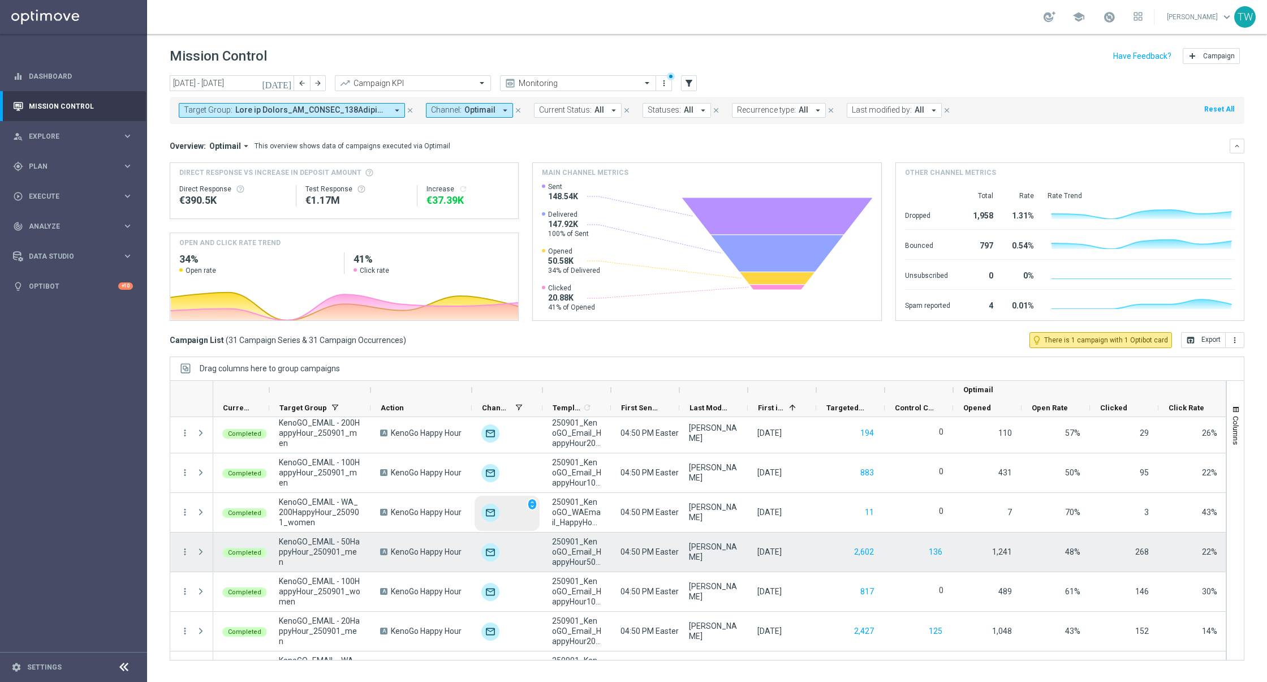
scroll to position [57, 0]
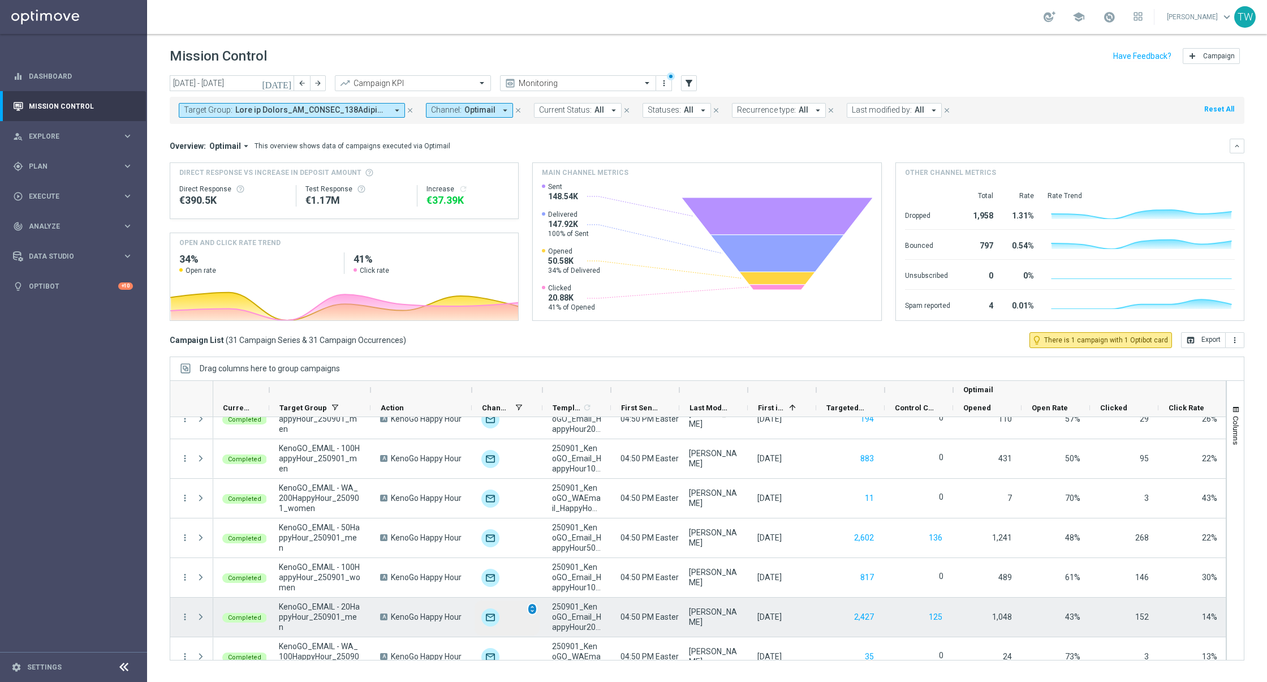
click at [532, 607] on span "unfold_more" at bounding box center [532, 609] width 8 height 8
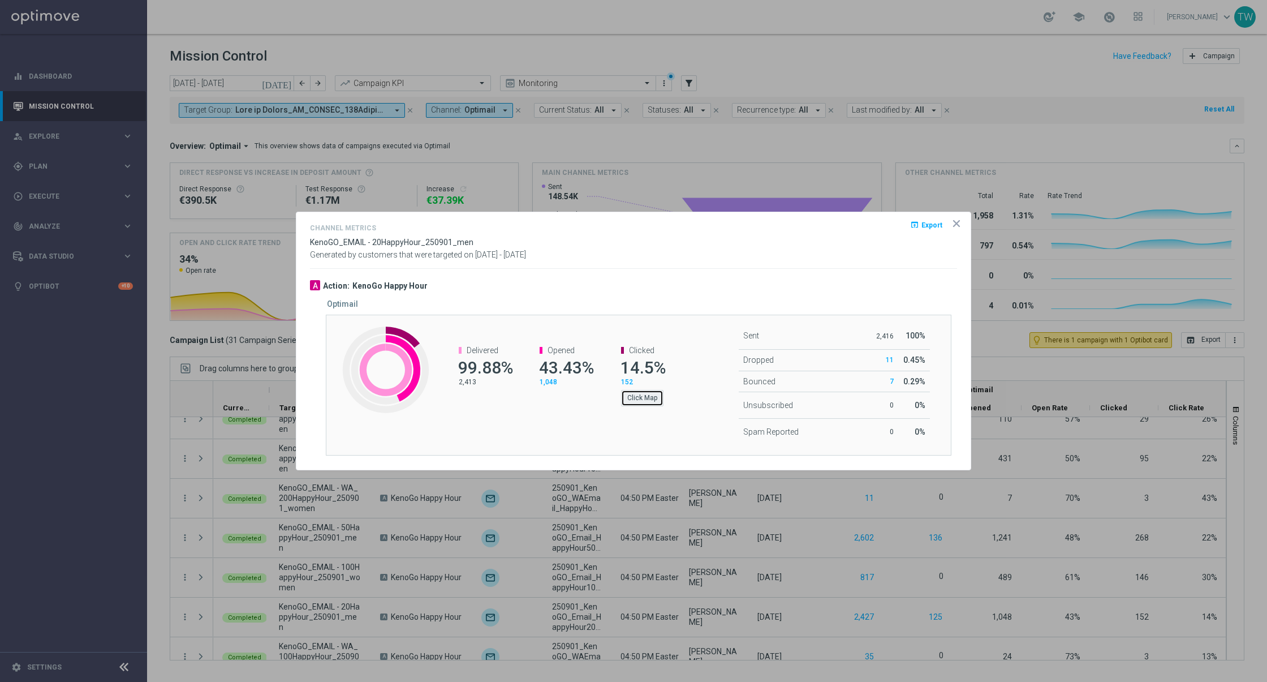
click at [635, 394] on button "Click Map" at bounding box center [642, 398] width 42 height 16
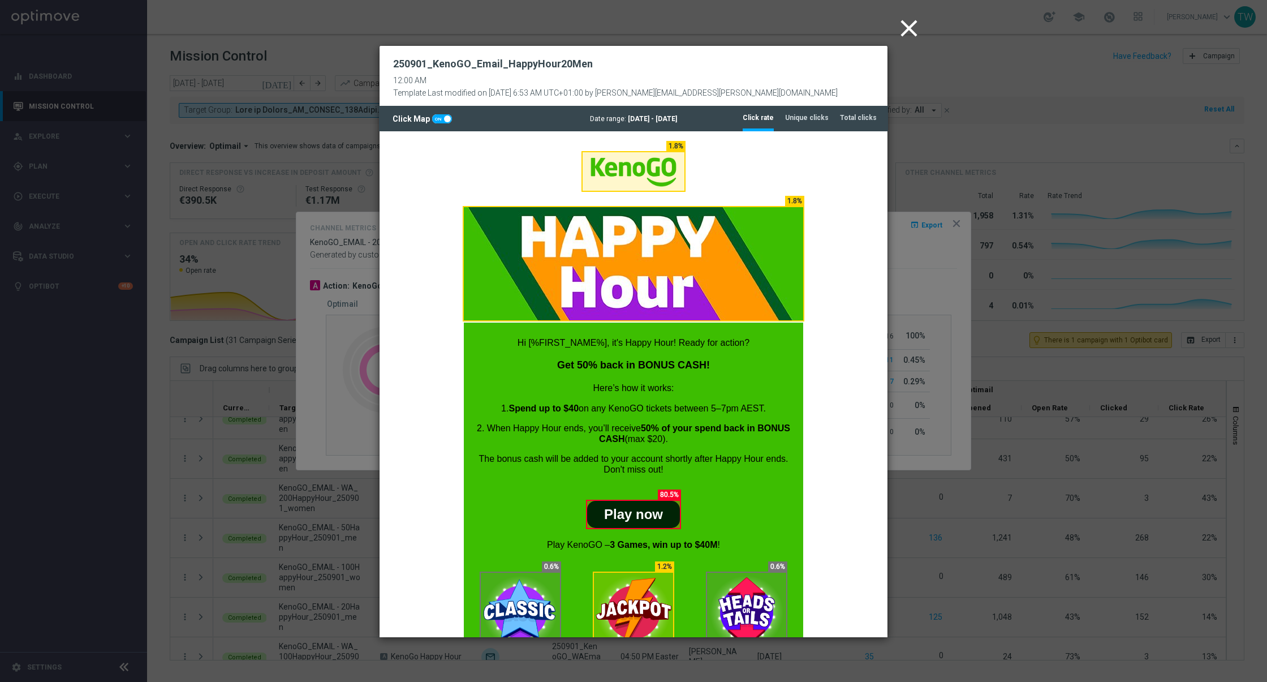
scroll to position [0, 0]
click at [850, 123] on li "Total clicks" at bounding box center [858, 118] width 37 height 24
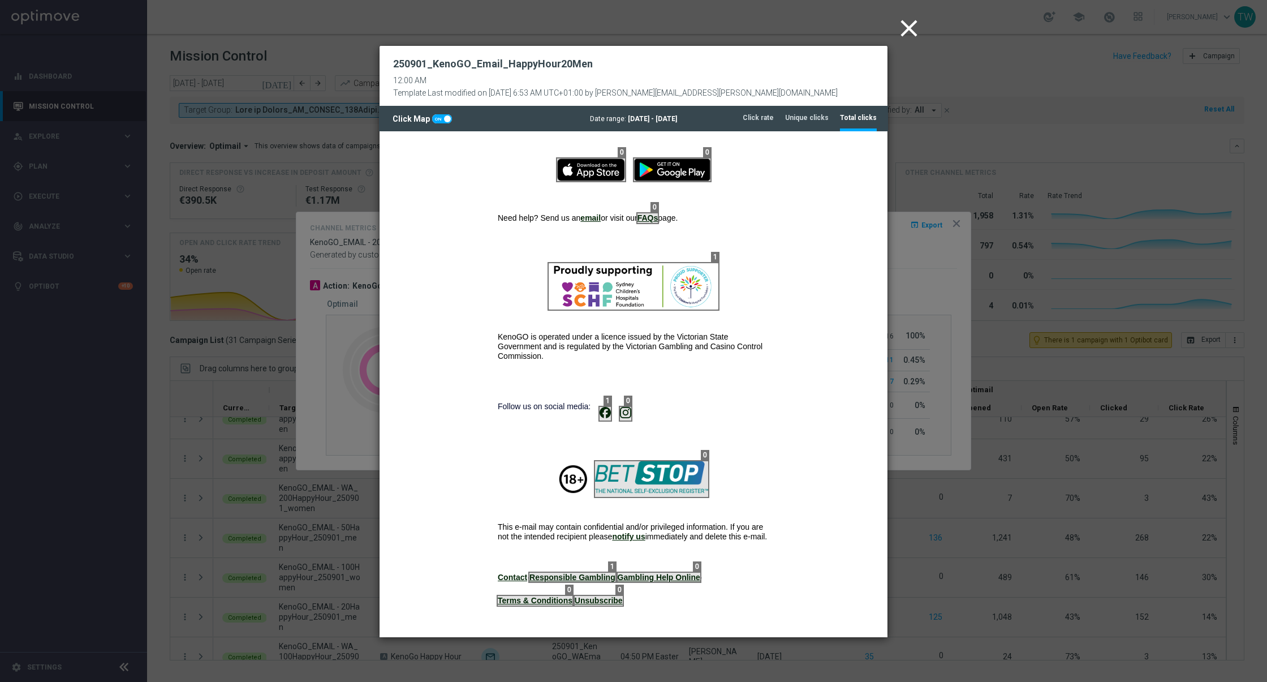
scroll to position [877, 0]
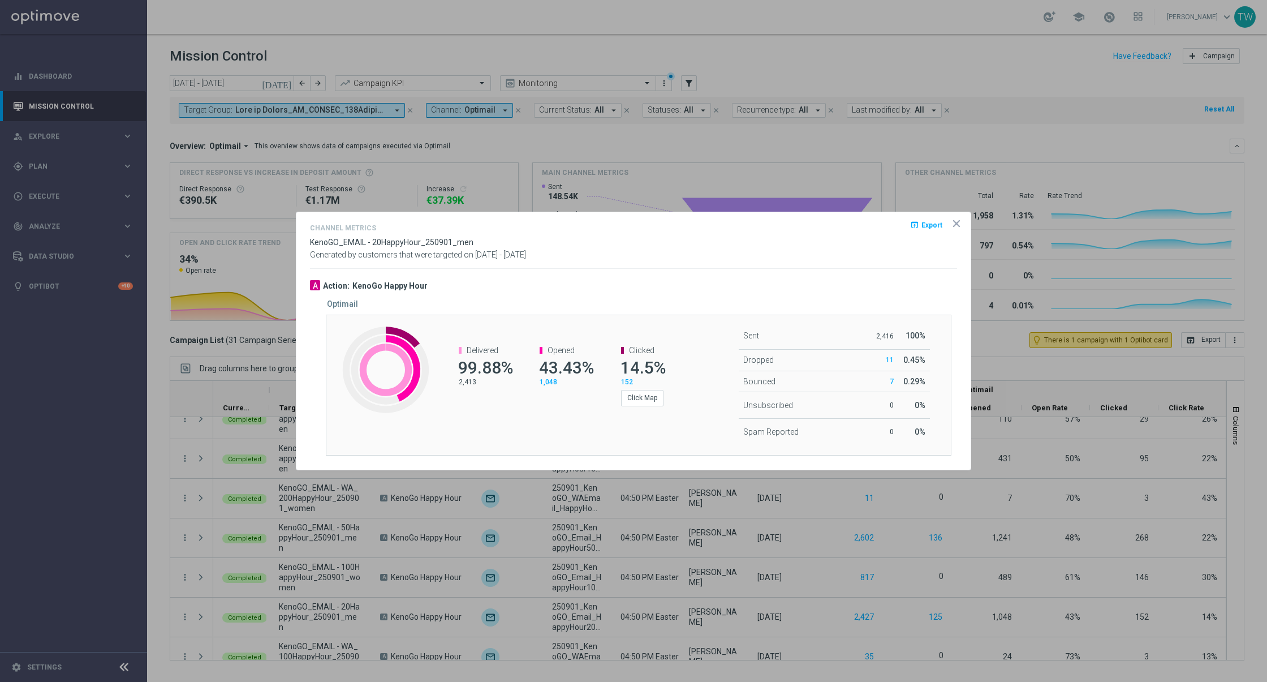
click at [956, 221] on icon "icon" at bounding box center [956, 223] width 11 height 11
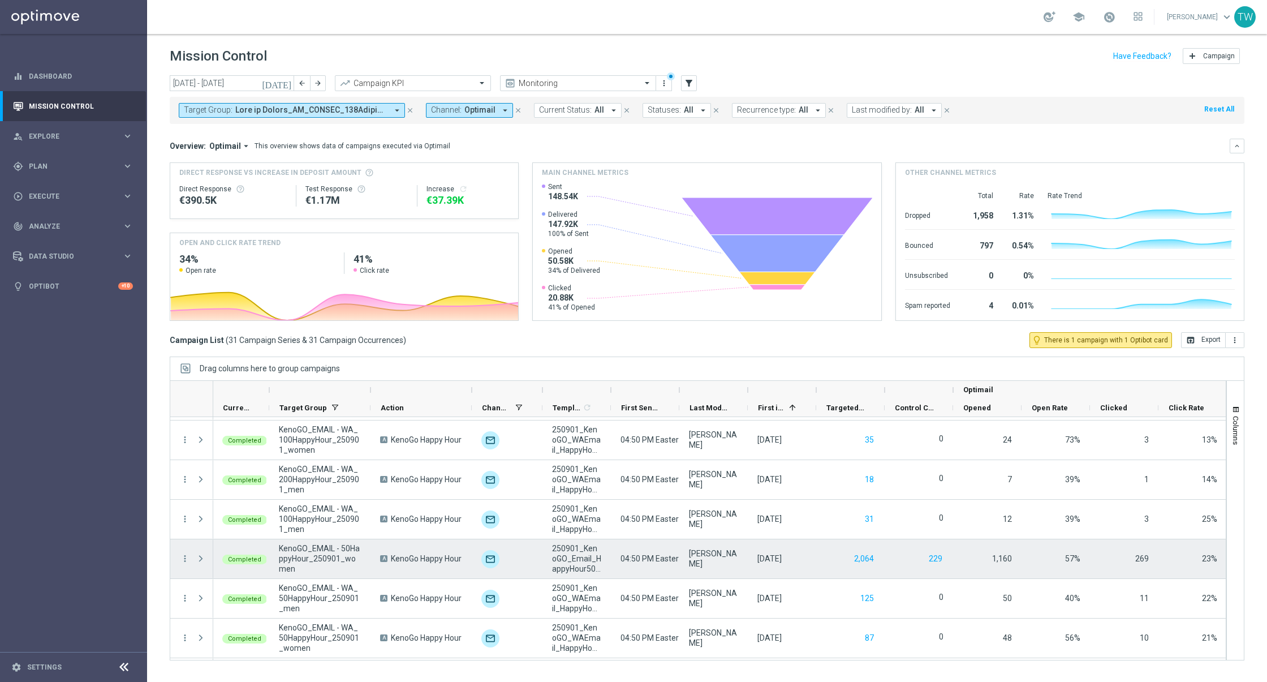
scroll to position [274, 0]
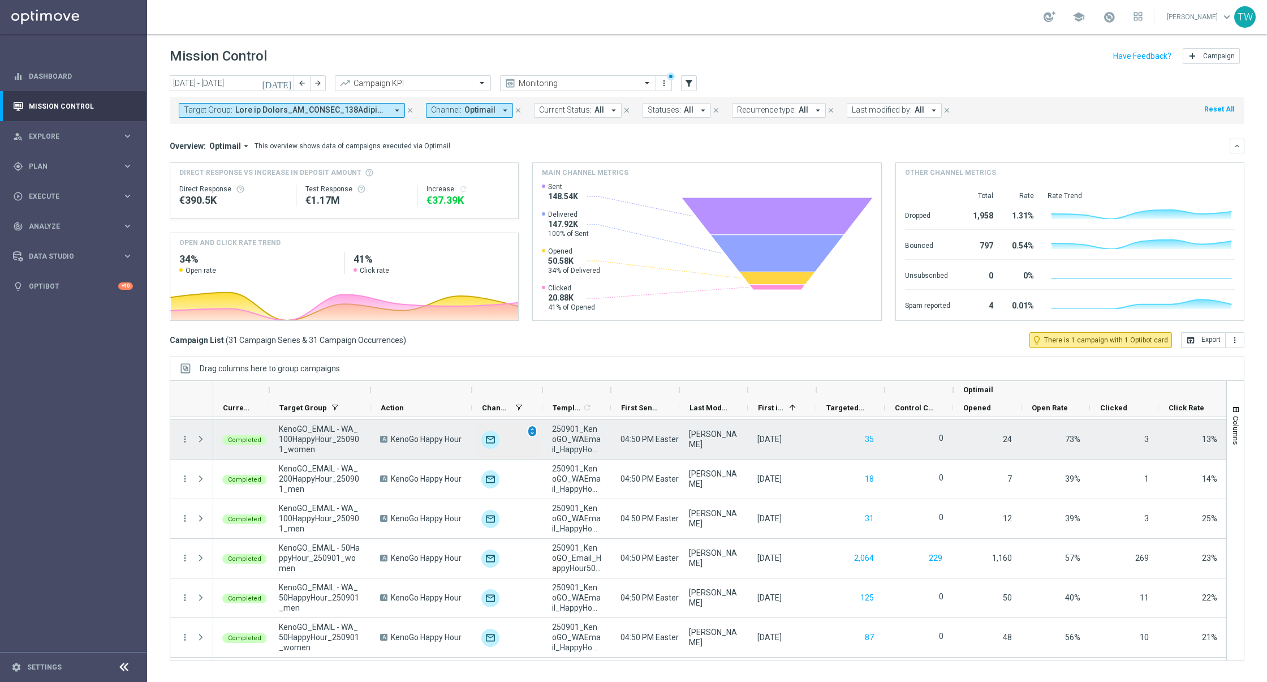
click at [535, 430] on span "unfold_more" at bounding box center [532, 431] width 8 height 8
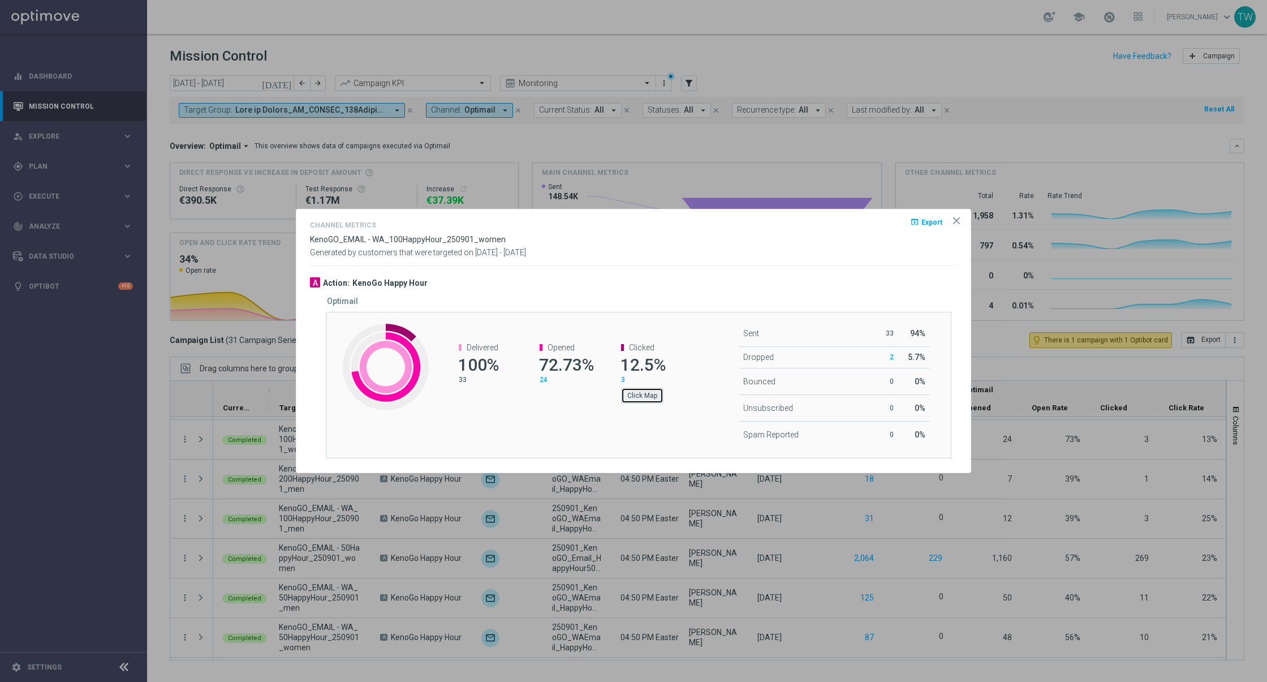
click at [651, 400] on button "Click Map" at bounding box center [642, 396] width 42 height 16
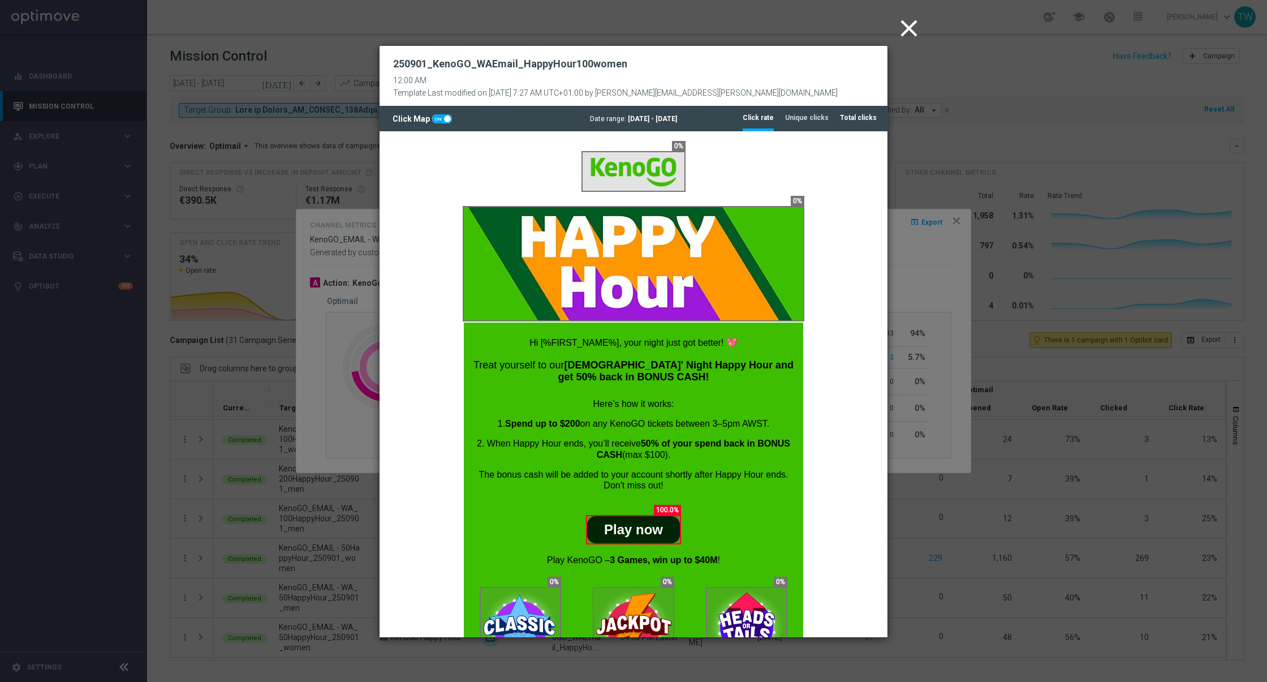
click at [857, 115] on tab-header "Total clicks" at bounding box center [858, 118] width 37 height 10
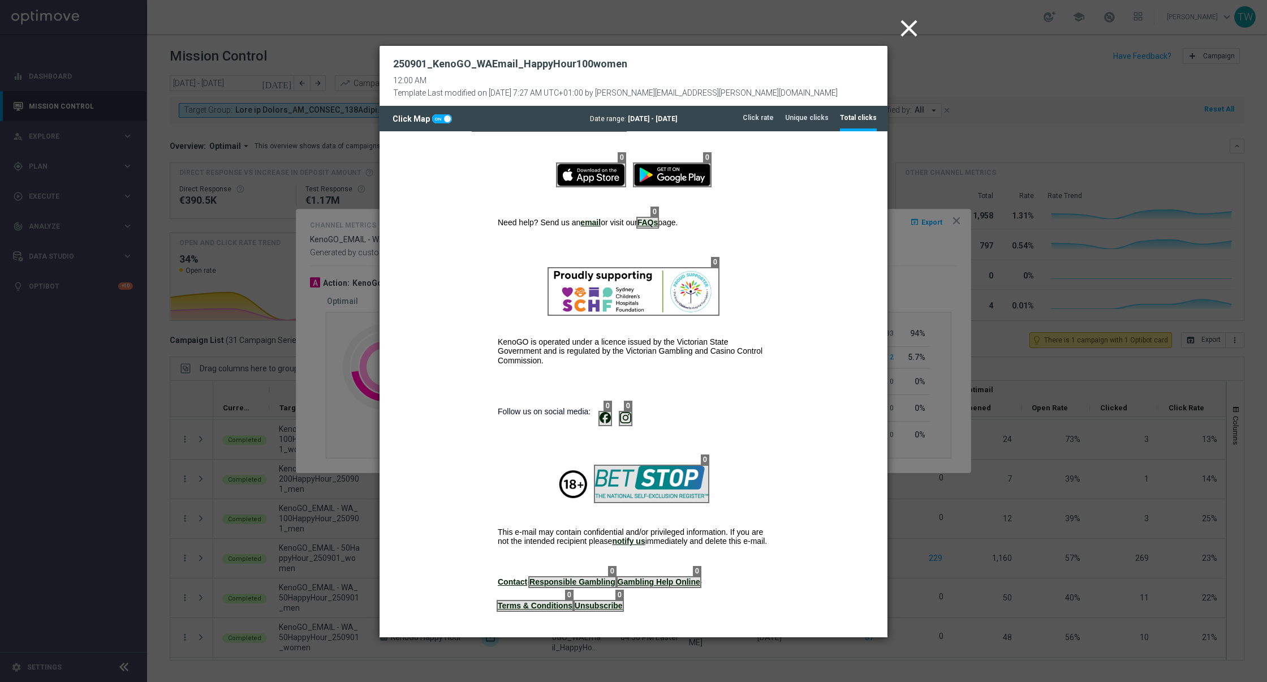
scroll to position [884, 0]
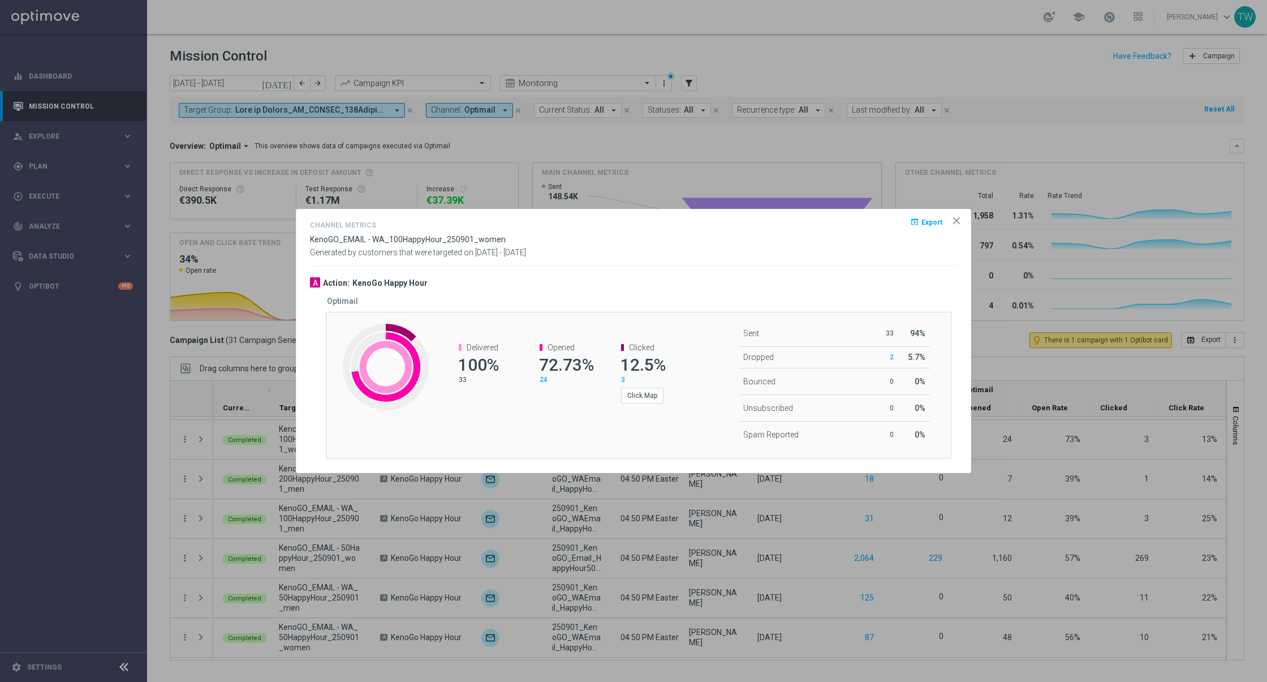
click at [957, 222] on icon "icon" at bounding box center [957, 221] width 6 height 6
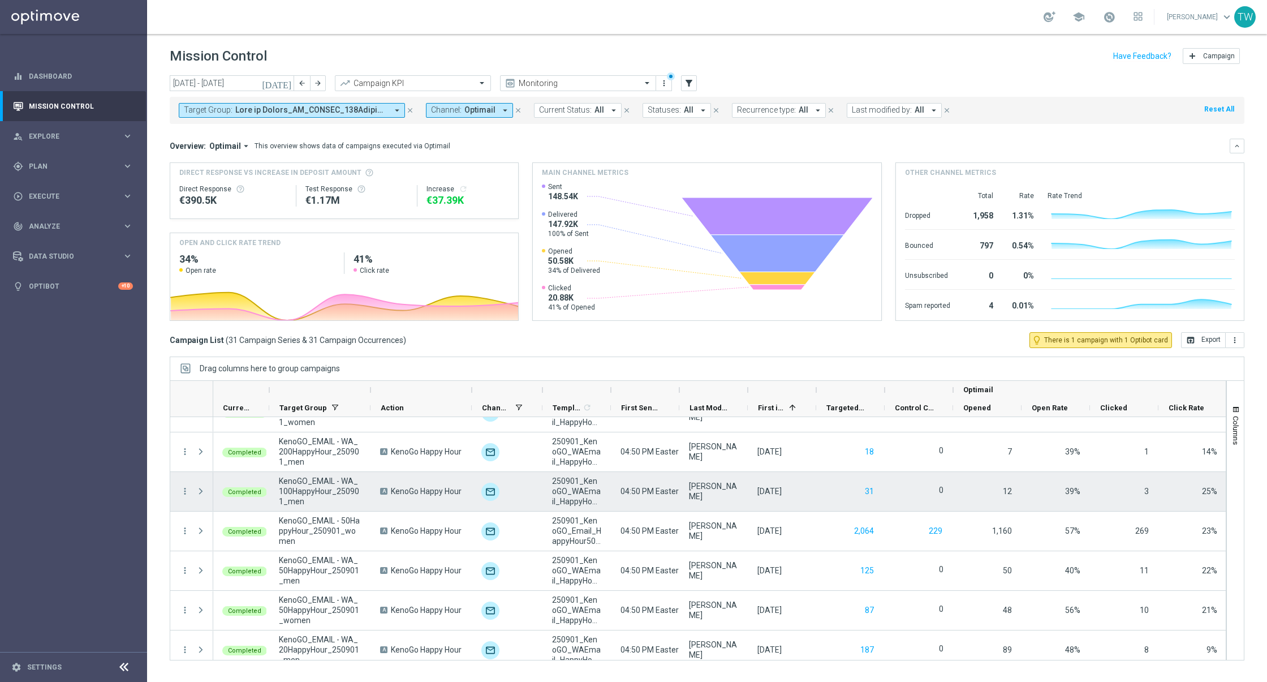
scroll to position [315, 0]
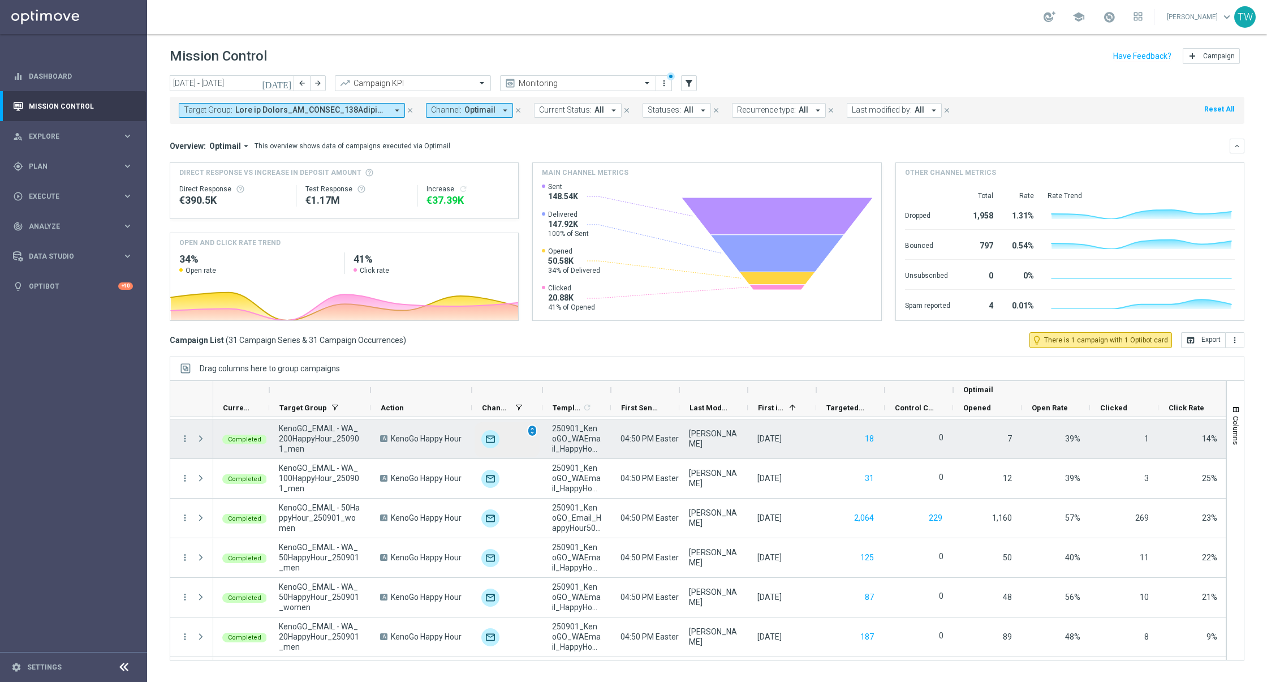
click at [530, 429] on span "unfold_more" at bounding box center [532, 431] width 8 height 8
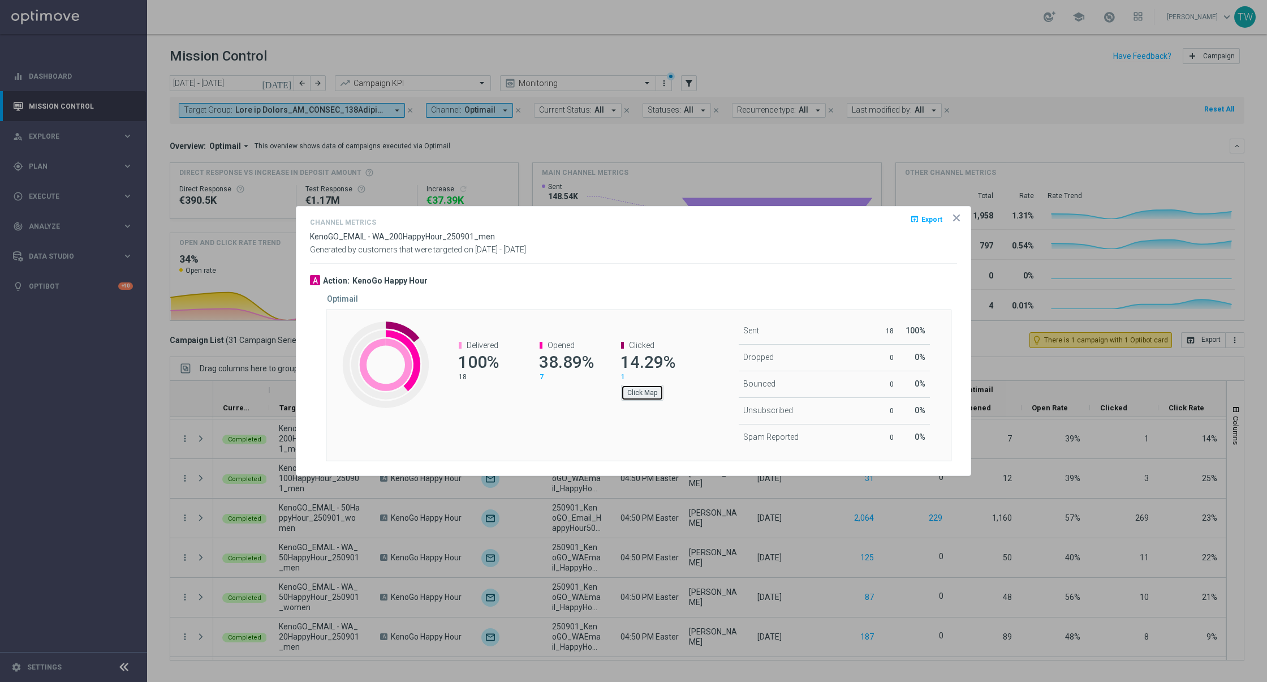
click at [641, 392] on button "Click Map" at bounding box center [642, 393] width 42 height 16
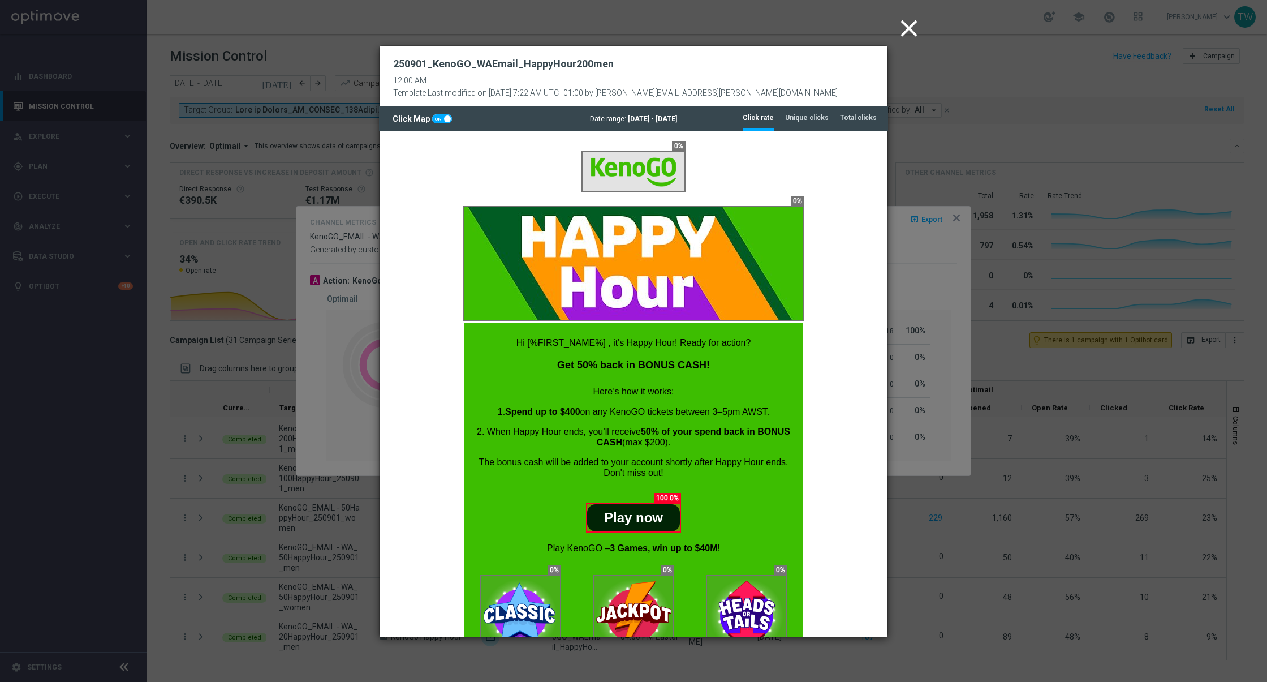
scroll to position [0, 0]
click at [848, 127] on li "Total clicks" at bounding box center [858, 118] width 37 height 24
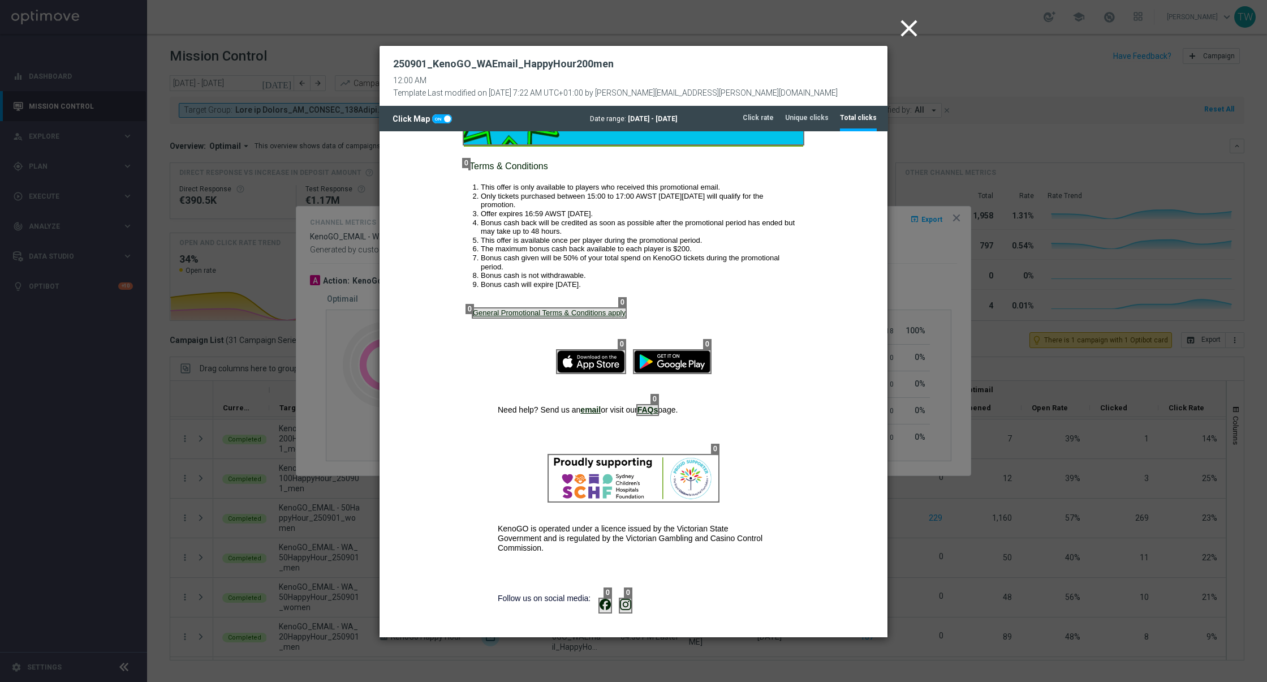
scroll to position [871, 0]
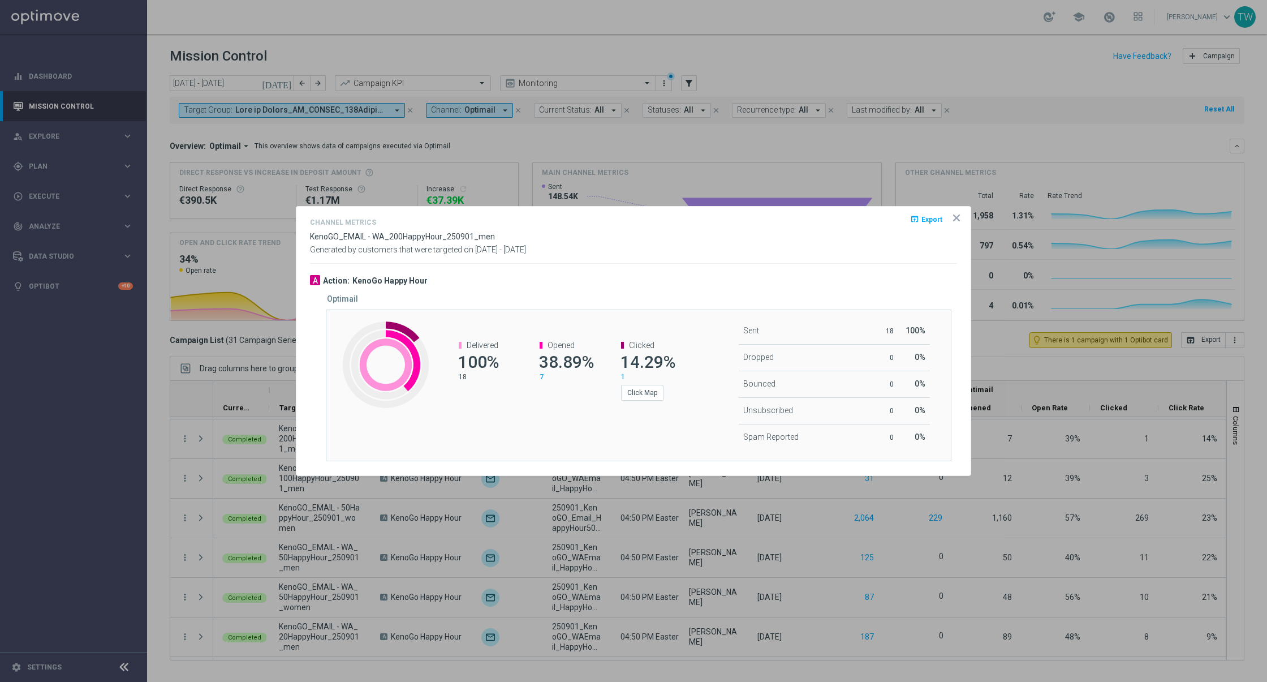
click at [952, 220] on icon "icon" at bounding box center [956, 217] width 11 height 11
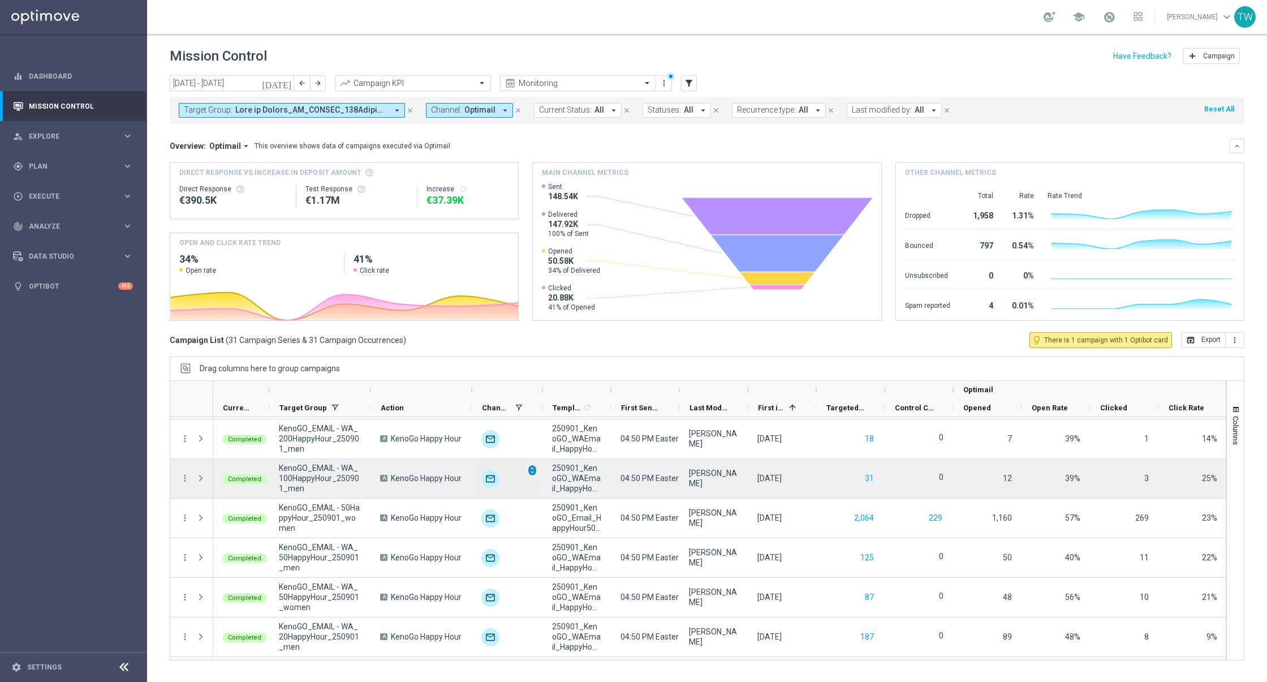
click at [531, 466] on span "unfold_more" at bounding box center [532, 470] width 8 height 8
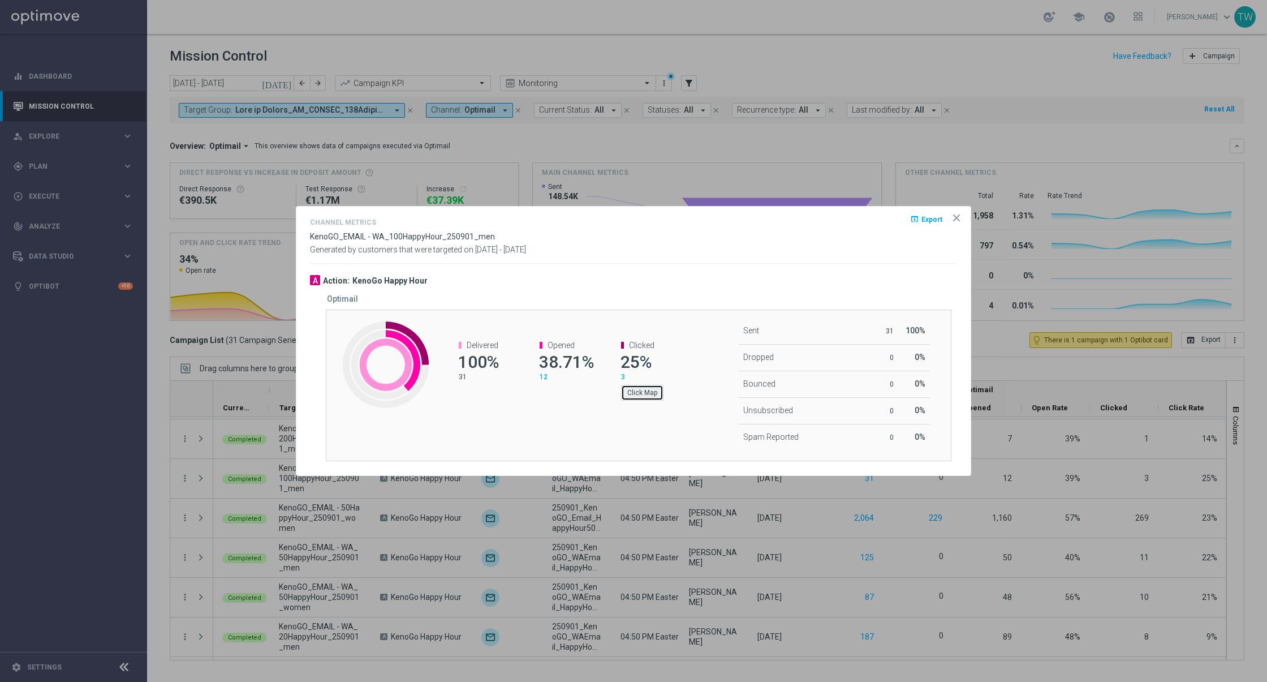
click at [636, 397] on button "Click Map" at bounding box center [642, 393] width 42 height 16
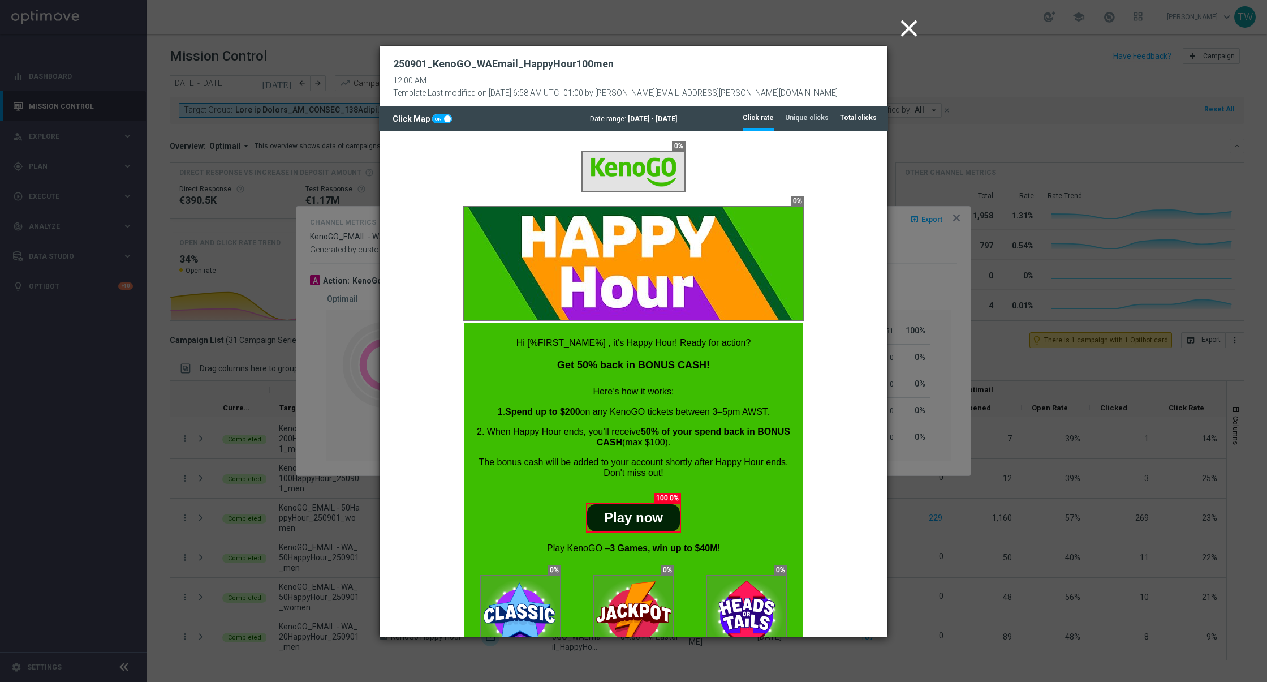
click at [866, 118] on tab-header "Total clicks" at bounding box center [858, 118] width 37 height 10
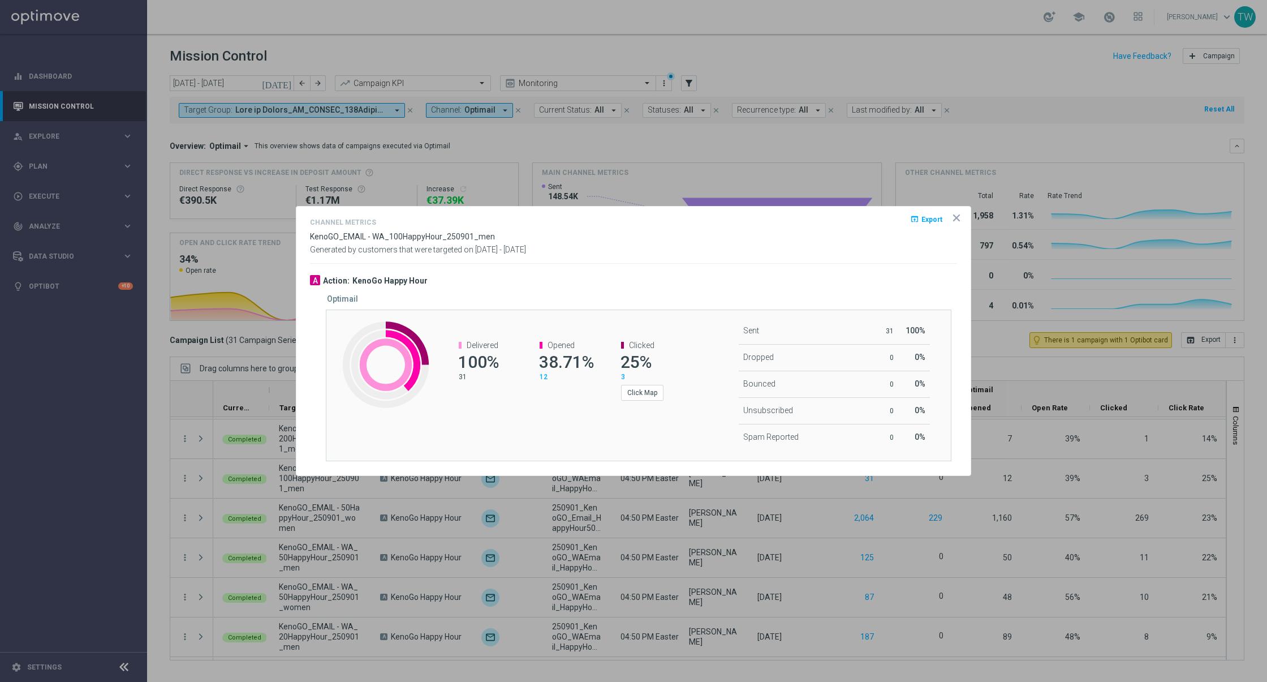
click at [959, 218] on icon "icon" at bounding box center [957, 218] width 6 height 6
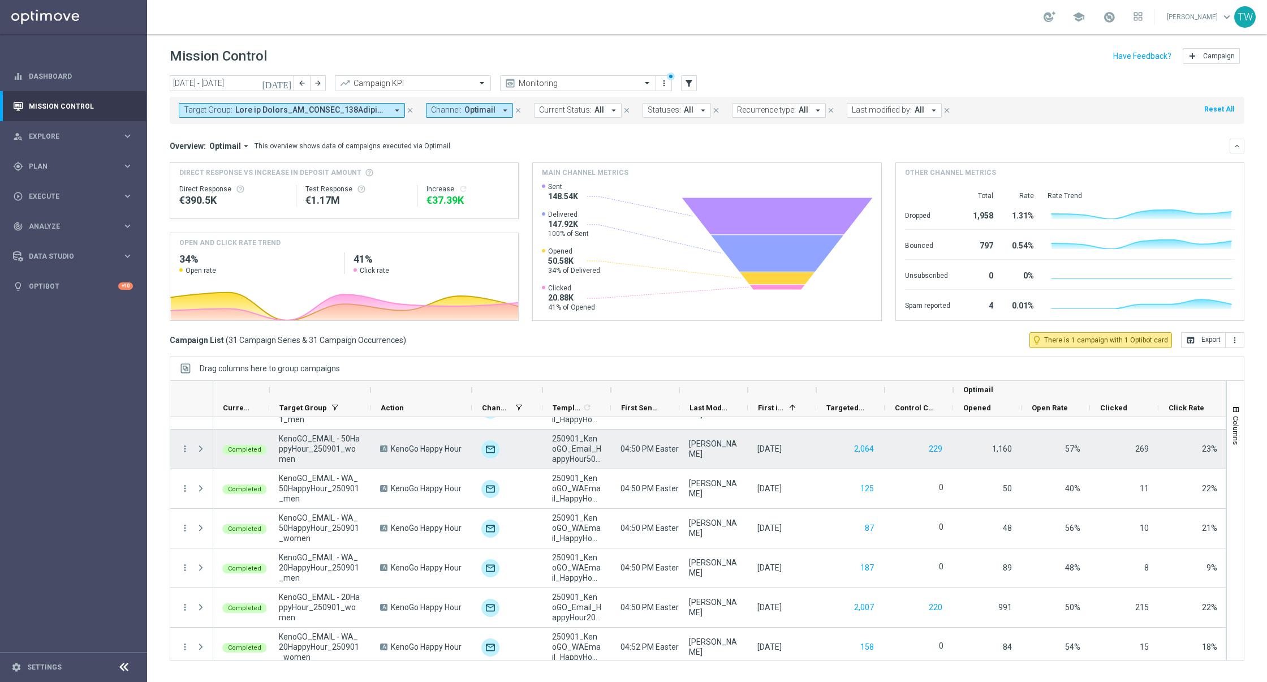
scroll to position [390, 0]
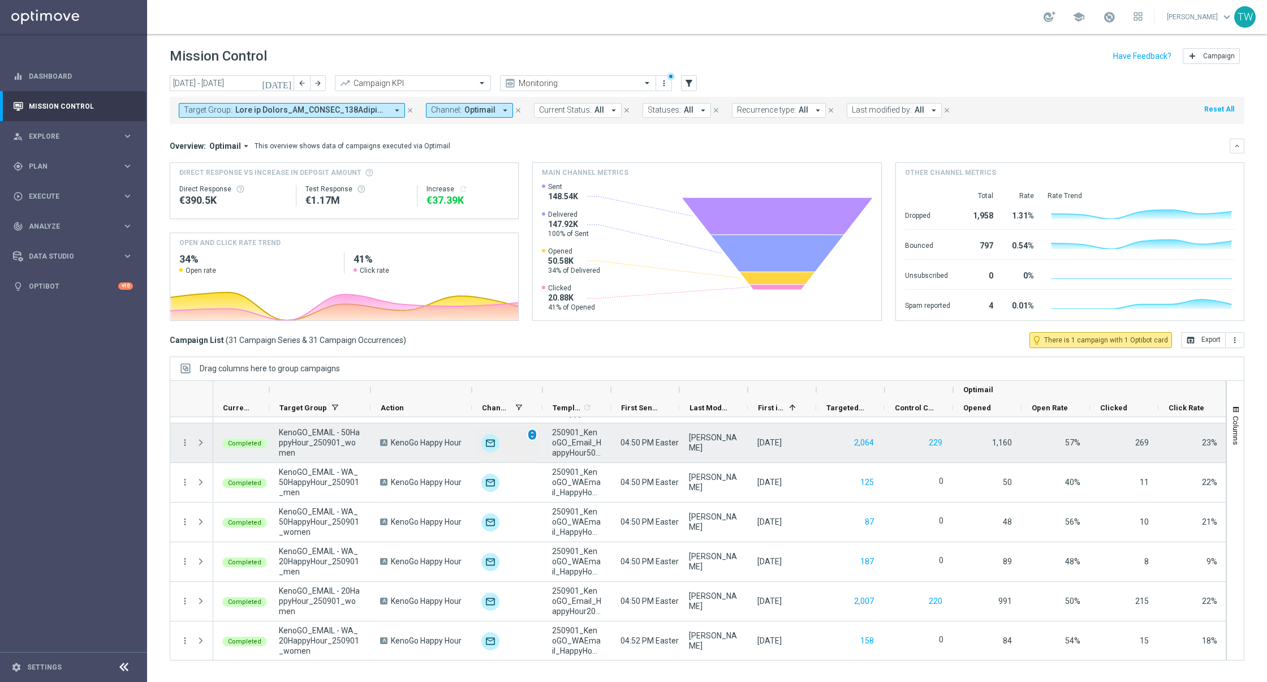
click at [531, 434] on span "unfold_more" at bounding box center [532, 435] width 8 height 8
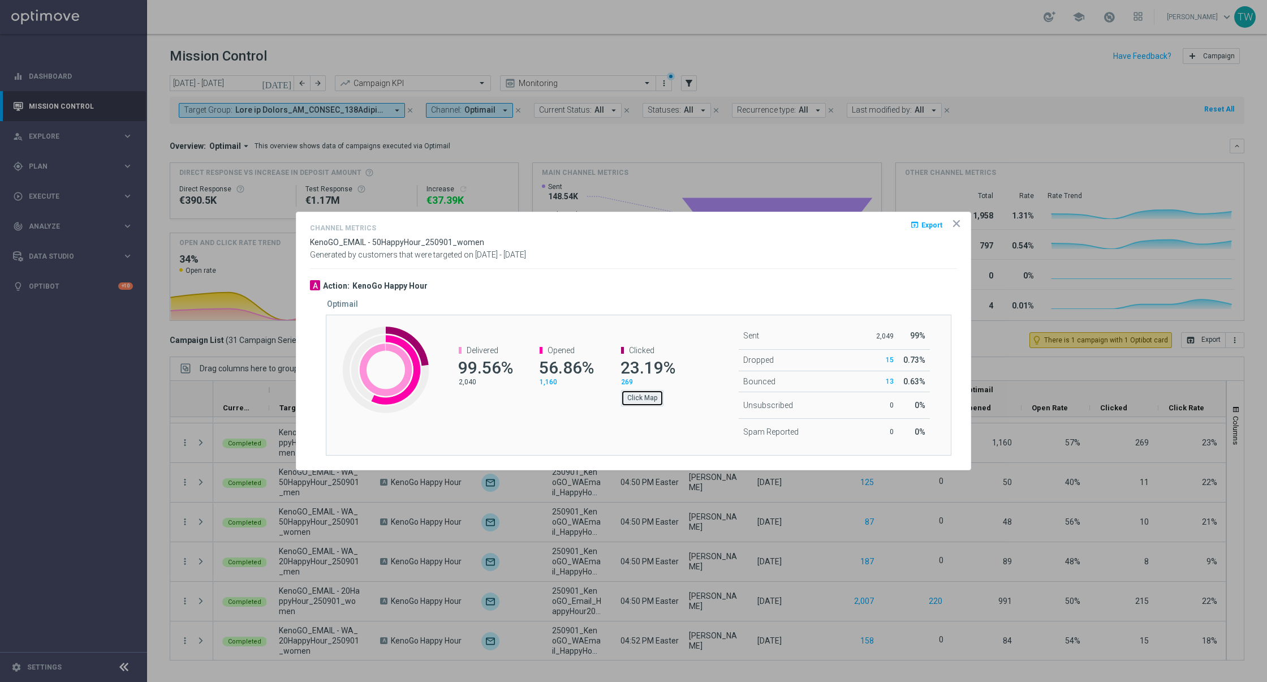
click at [648, 395] on button "Click Map" at bounding box center [642, 398] width 42 height 16
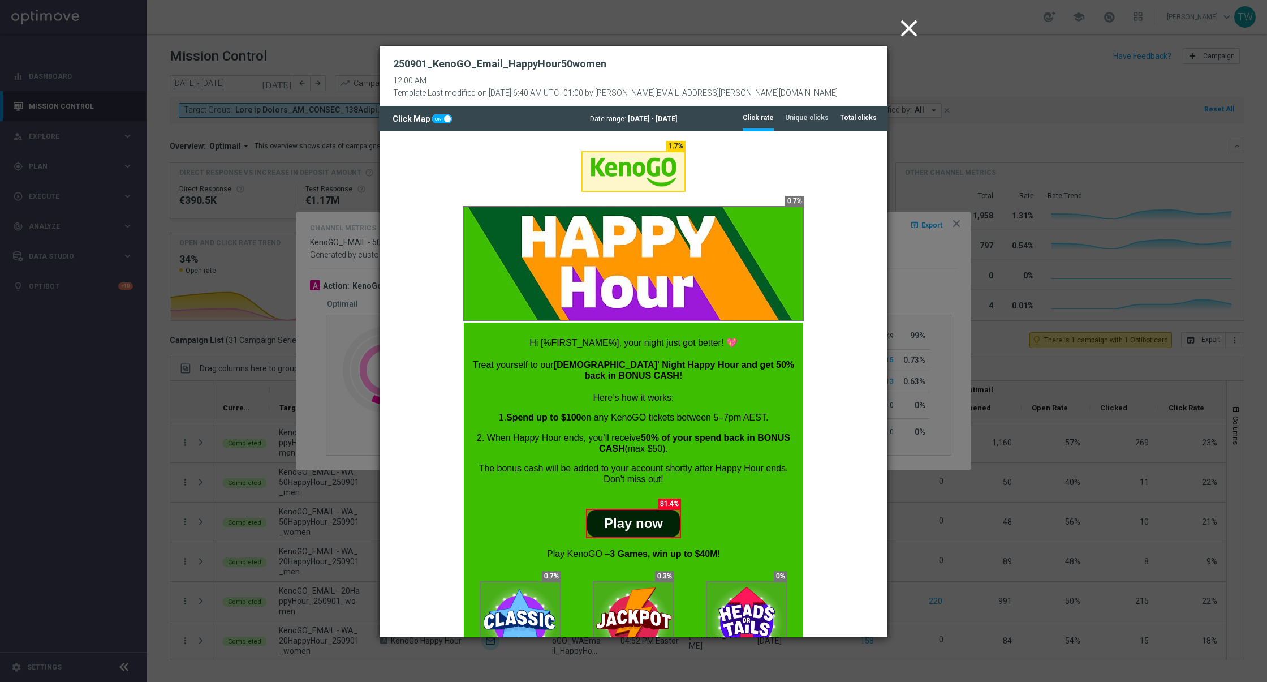
click at [848, 125] on li "Total clicks" at bounding box center [858, 118] width 37 height 24
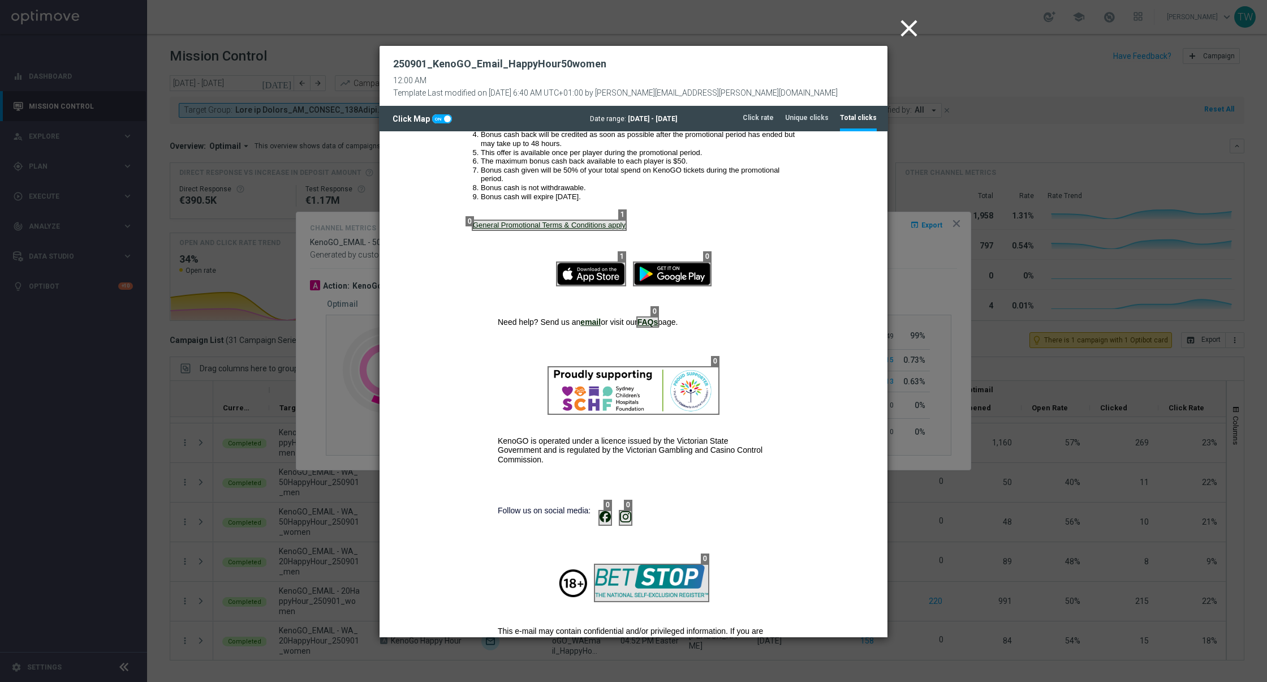
scroll to position [887, 0]
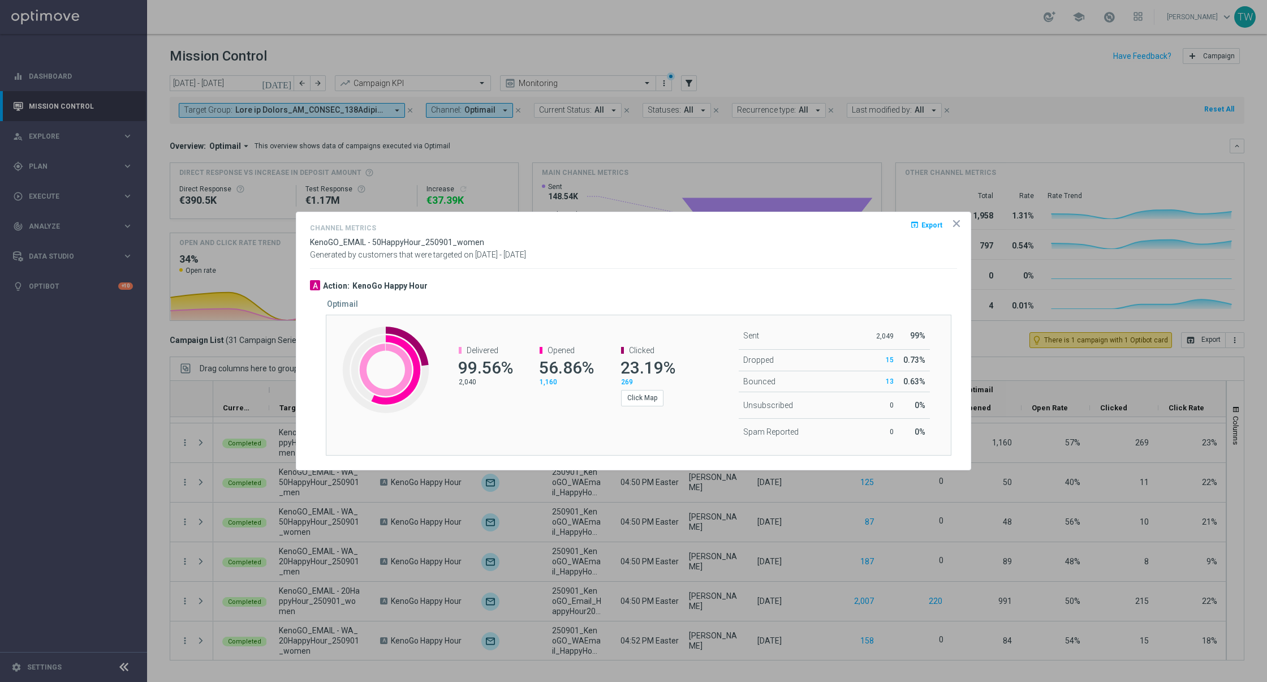
click at [955, 221] on icon "icon" at bounding box center [956, 223] width 11 height 11
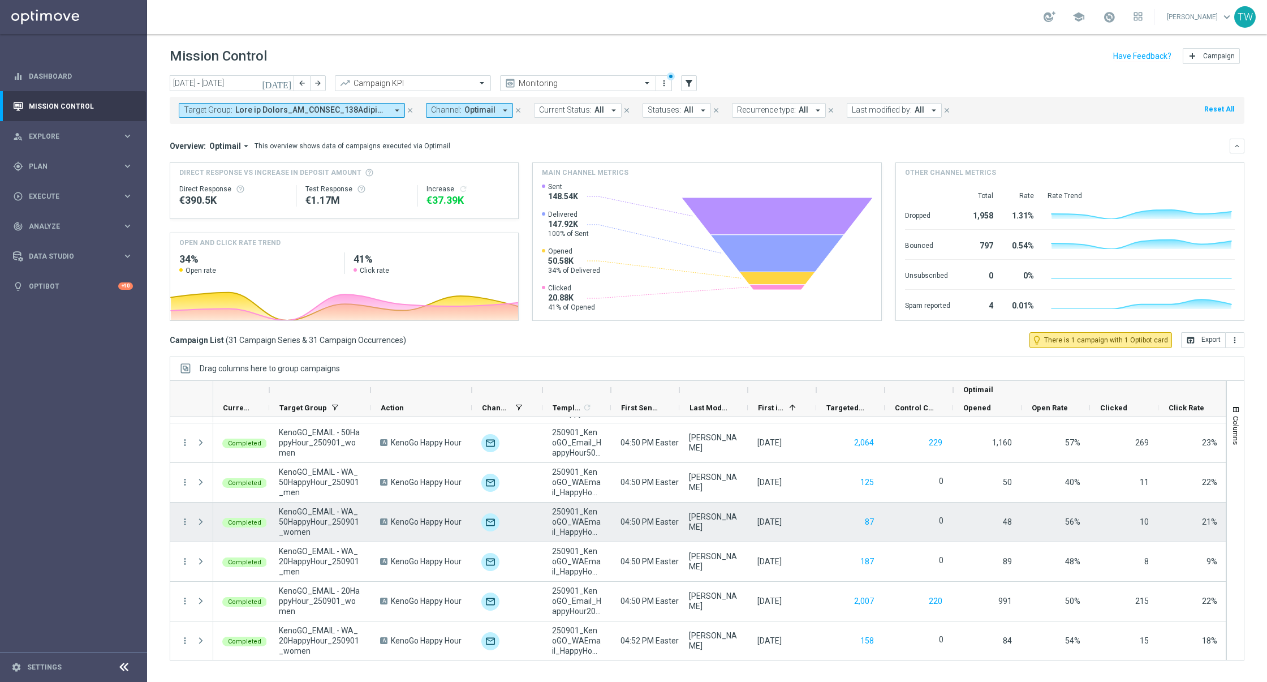
scroll to position [430, 0]
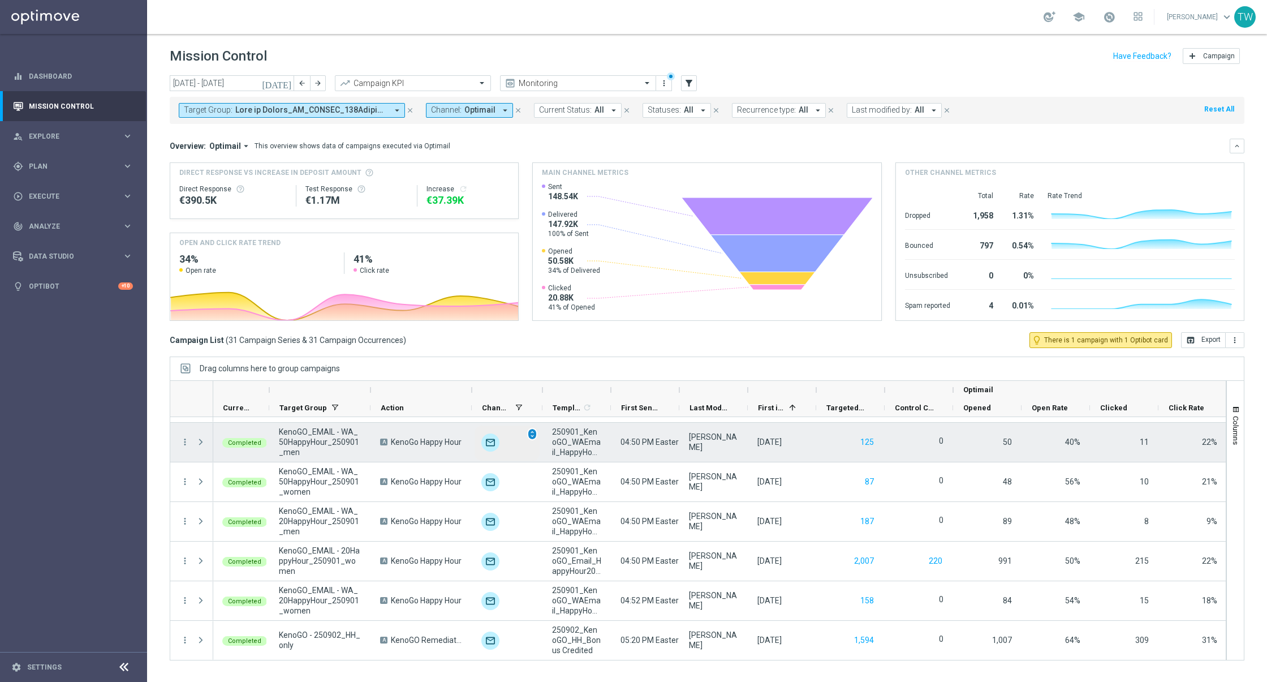
click at [534, 427] on div "unfold_more" at bounding box center [507, 443] width 65 height 35
click at [535, 433] on span "unfold_more" at bounding box center [532, 434] width 8 height 8
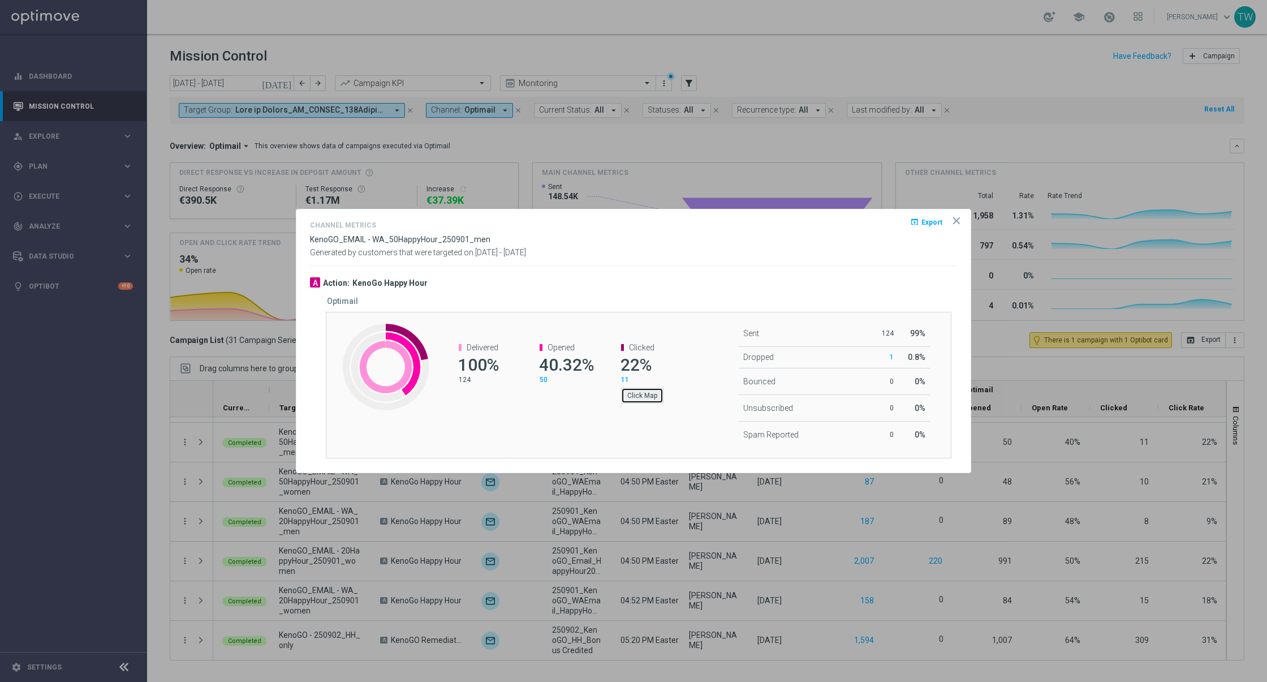
click at [646, 398] on button "Click Map" at bounding box center [642, 396] width 42 height 16
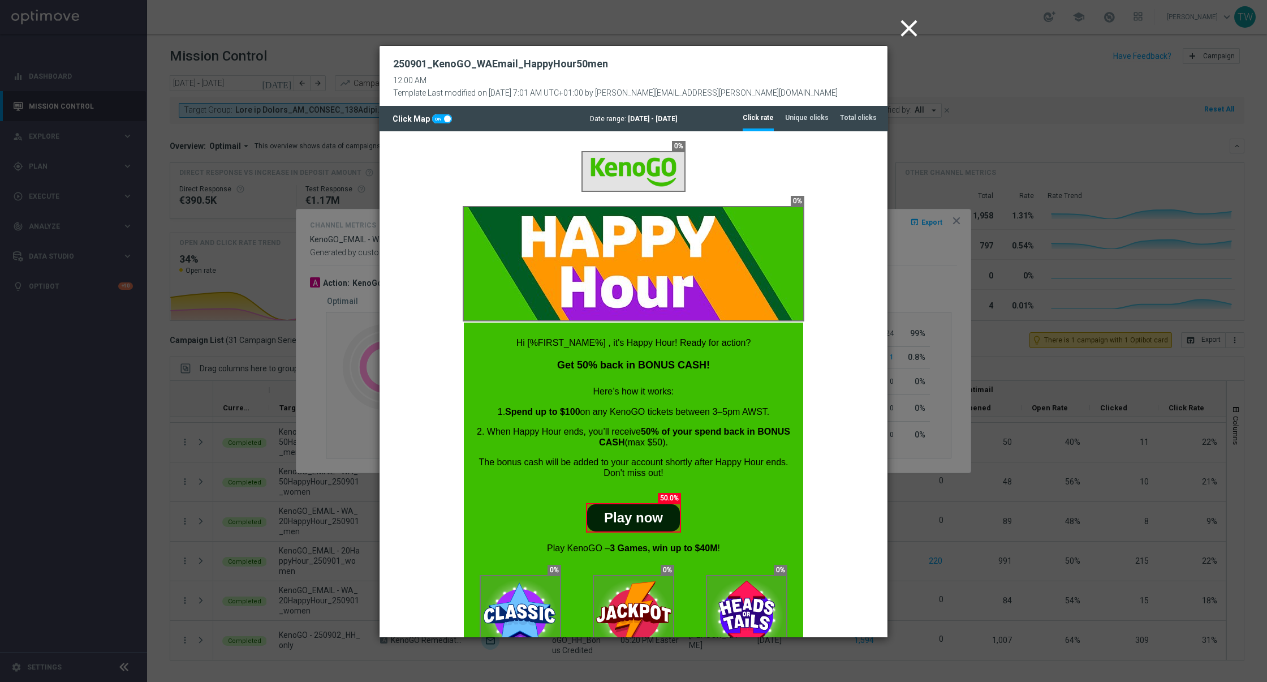
scroll to position [0, 0]
click at [853, 119] on tab-header "Total clicks" at bounding box center [858, 118] width 37 height 10
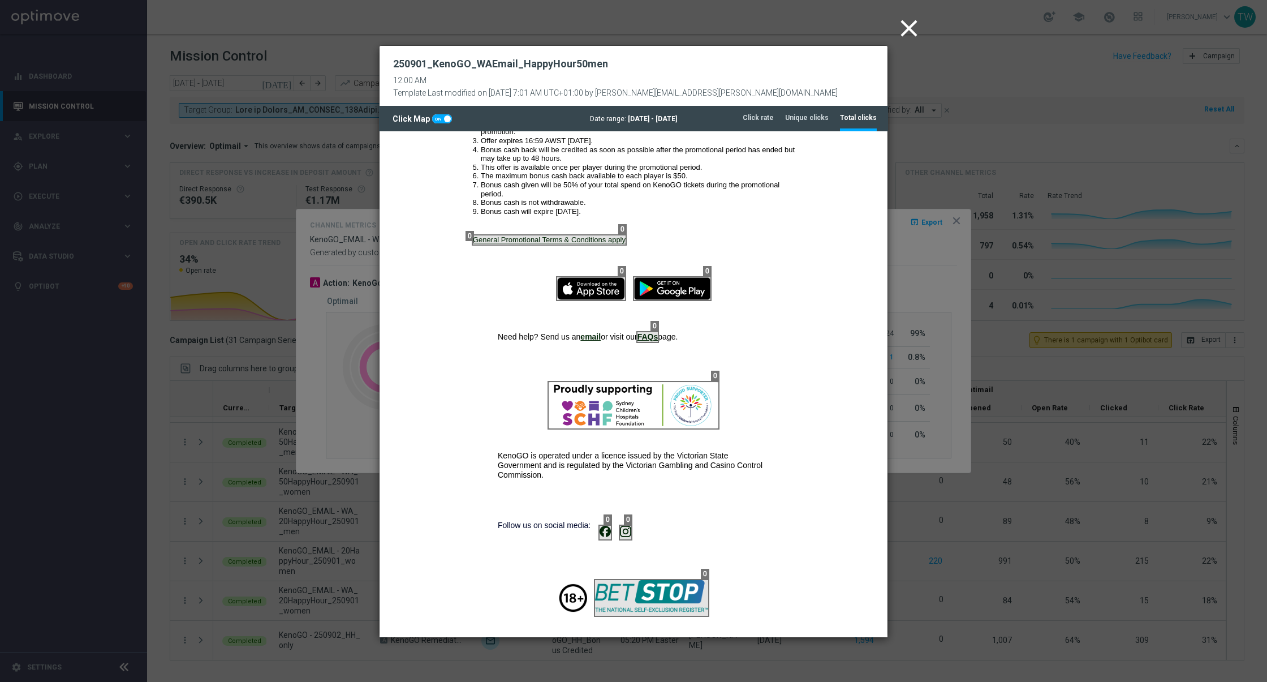
scroll to position [871, 0]
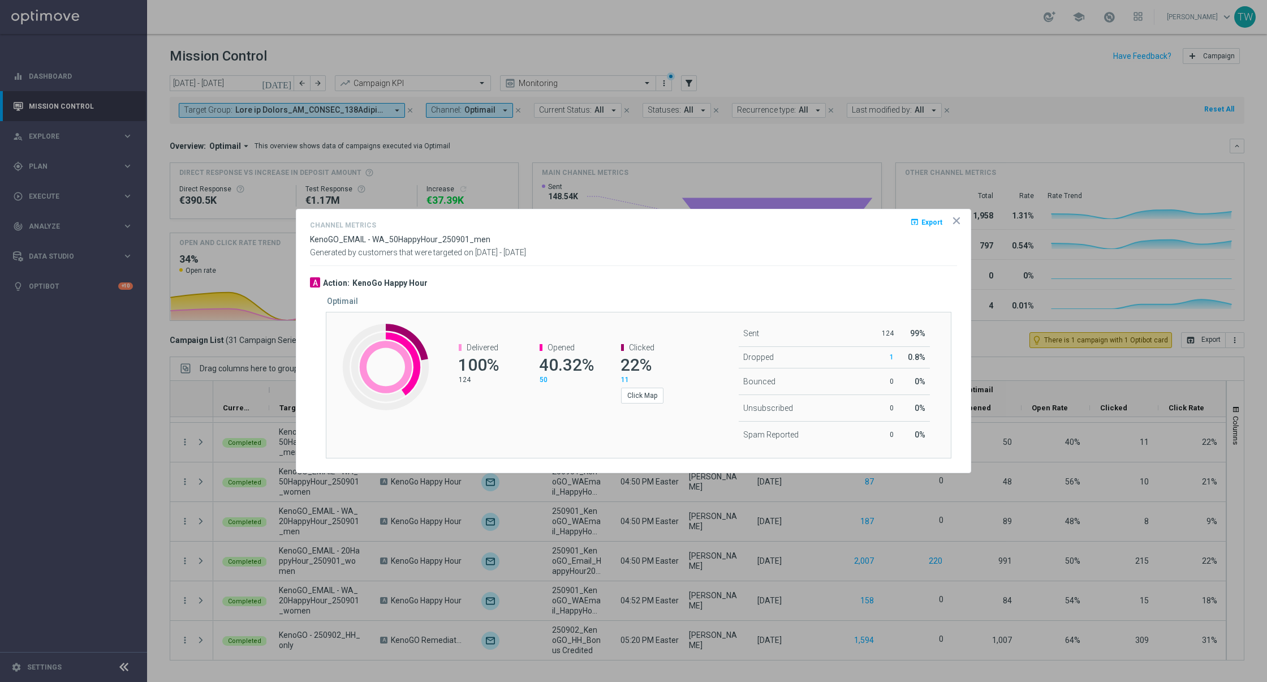
click at [954, 218] on icon "icon" at bounding box center [957, 221] width 6 height 6
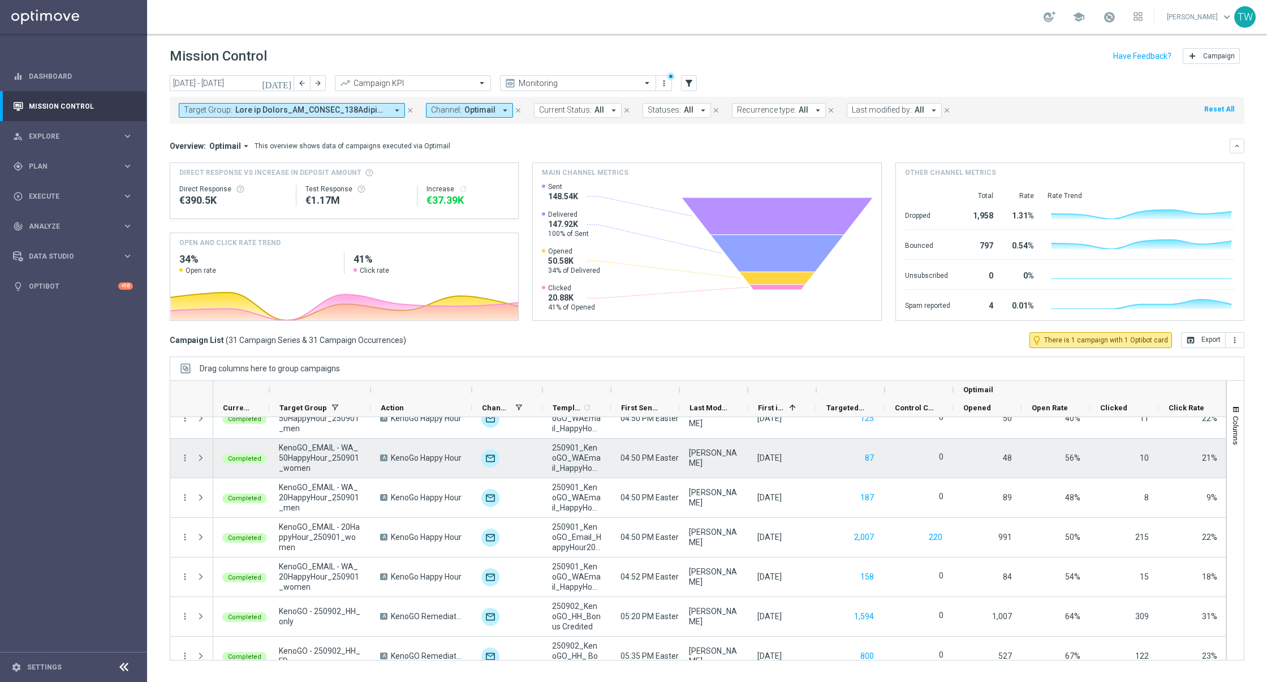
scroll to position [463, 0]
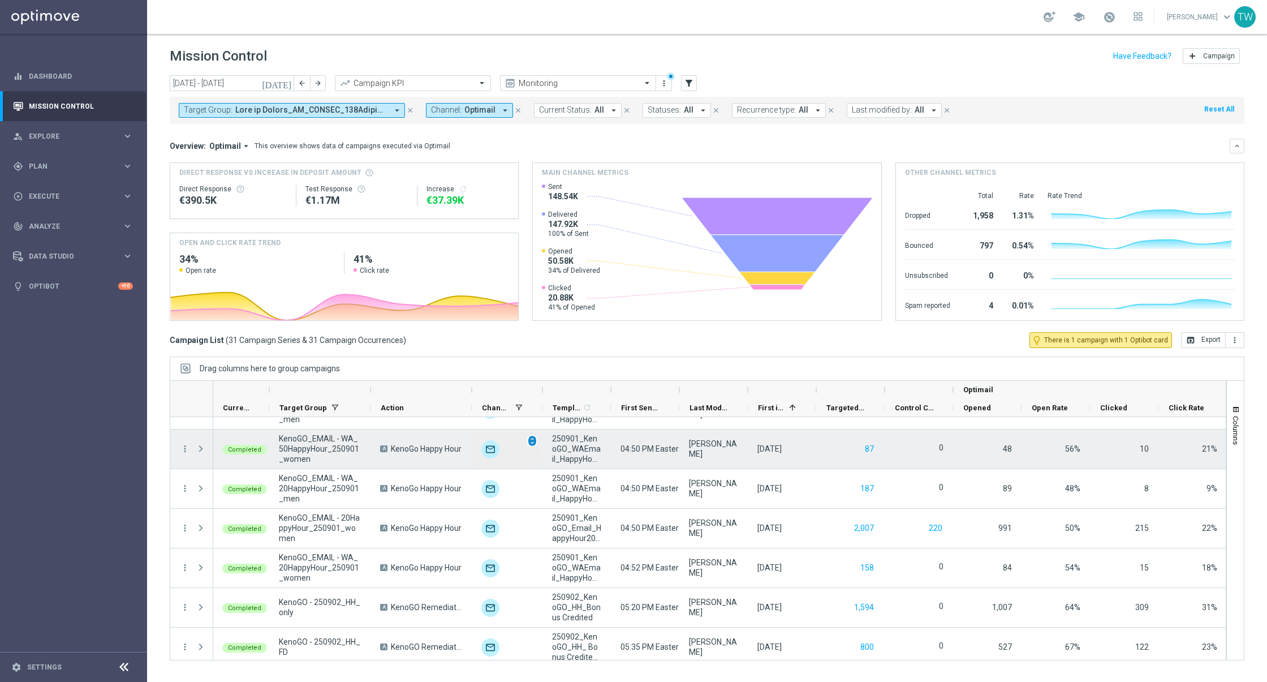
click at [532, 437] on span "unfold_more" at bounding box center [532, 441] width 8 height 8
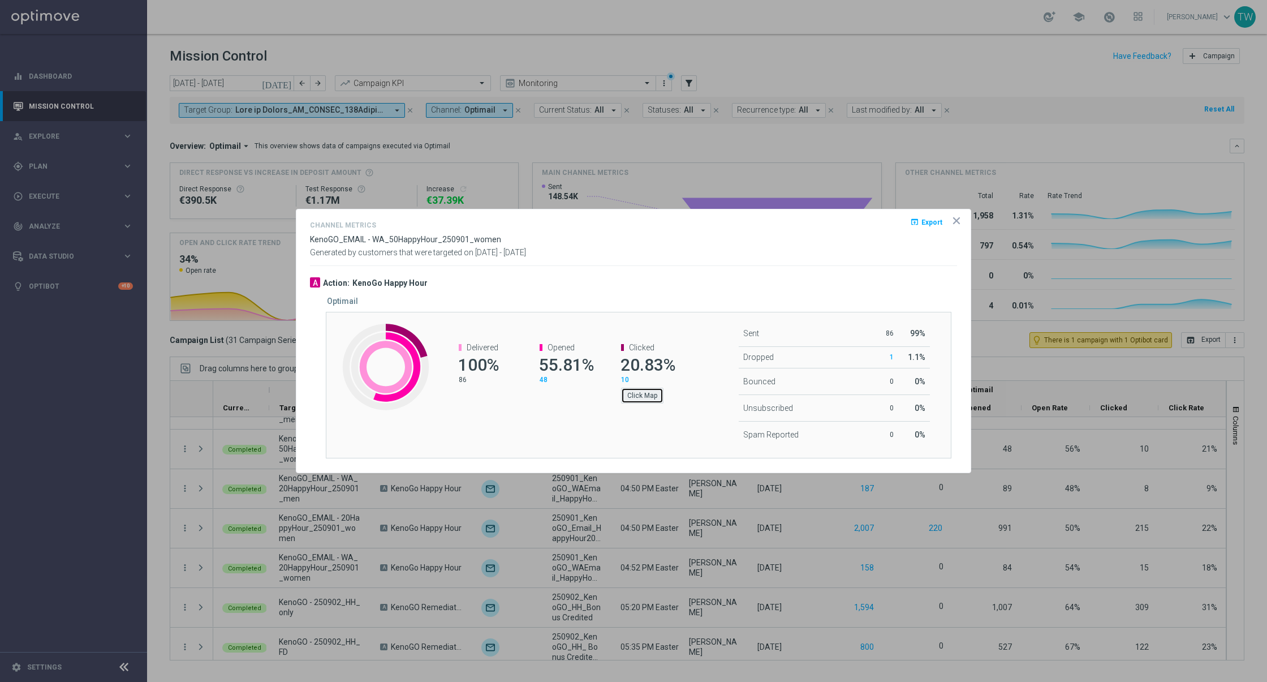
click at [648, 401] on button "Click Map" at bounding box center [642, 396] width 42 height 16
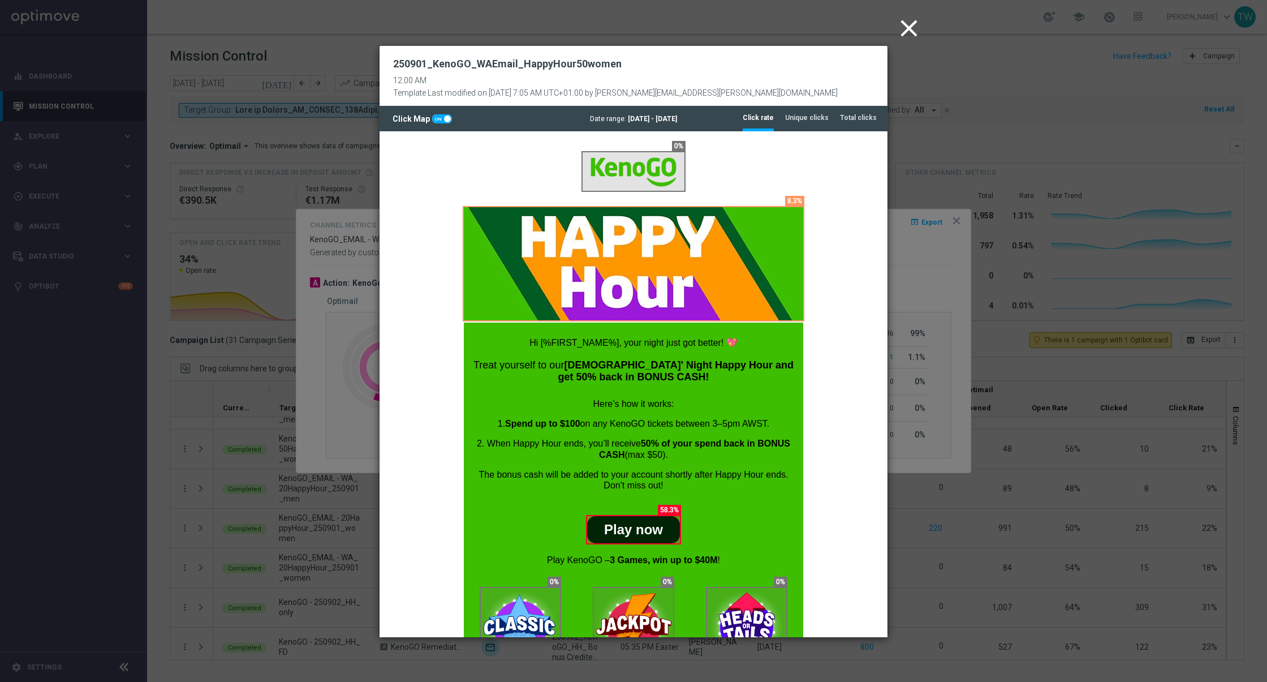
scroll to position [0, 0]
click at [848, 123] on li "Total clicks" at bounding box center [858, 118] width 37 height 24
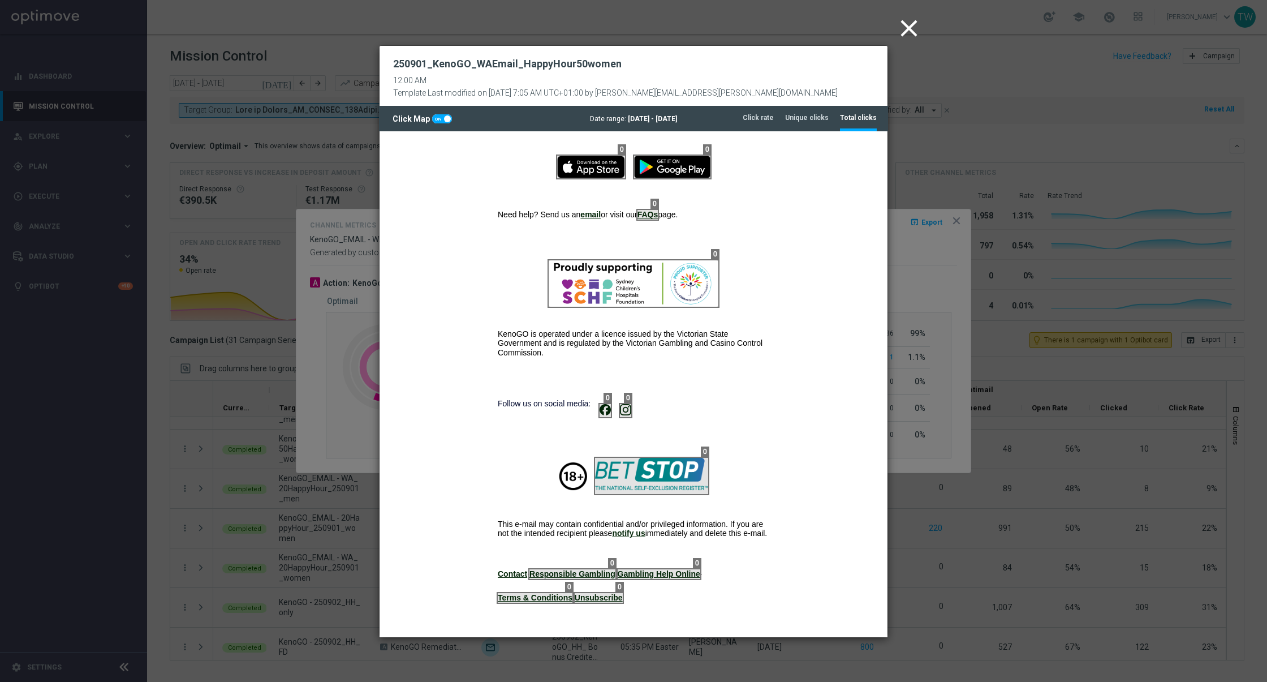
scroll to position [884, 0]
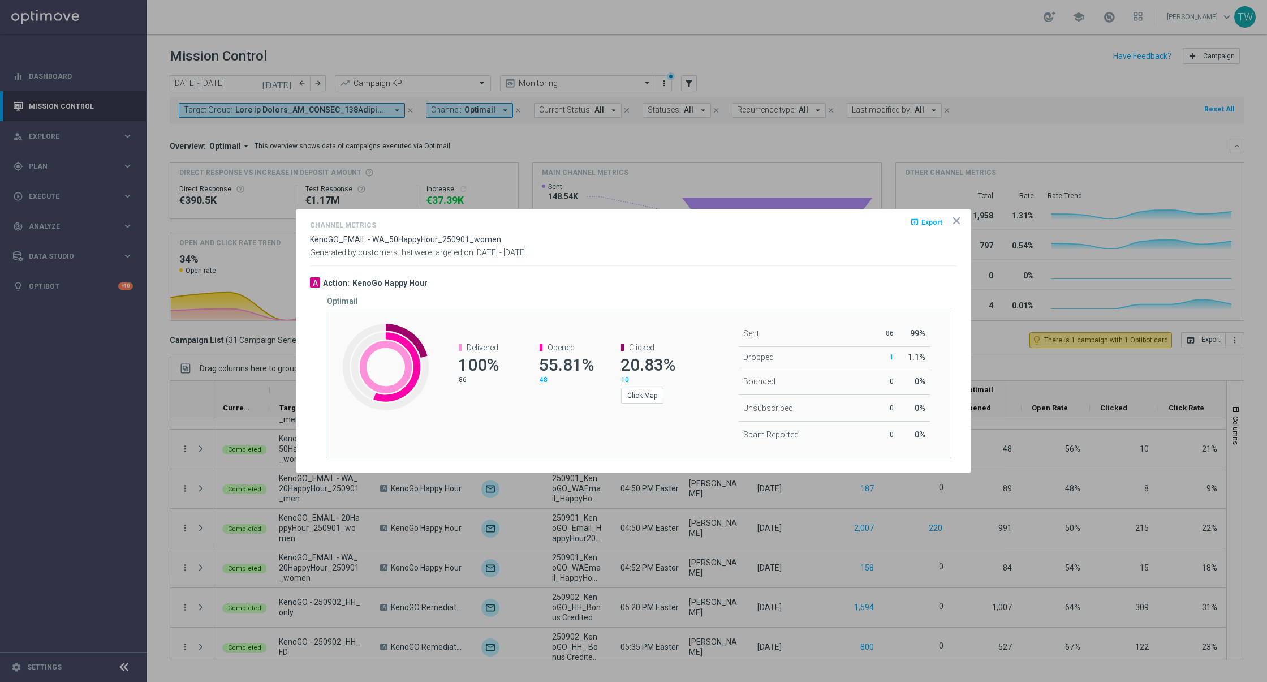
click at [951, 220] on icon "icon" at bounding box center [956, 220] width 11 height 11
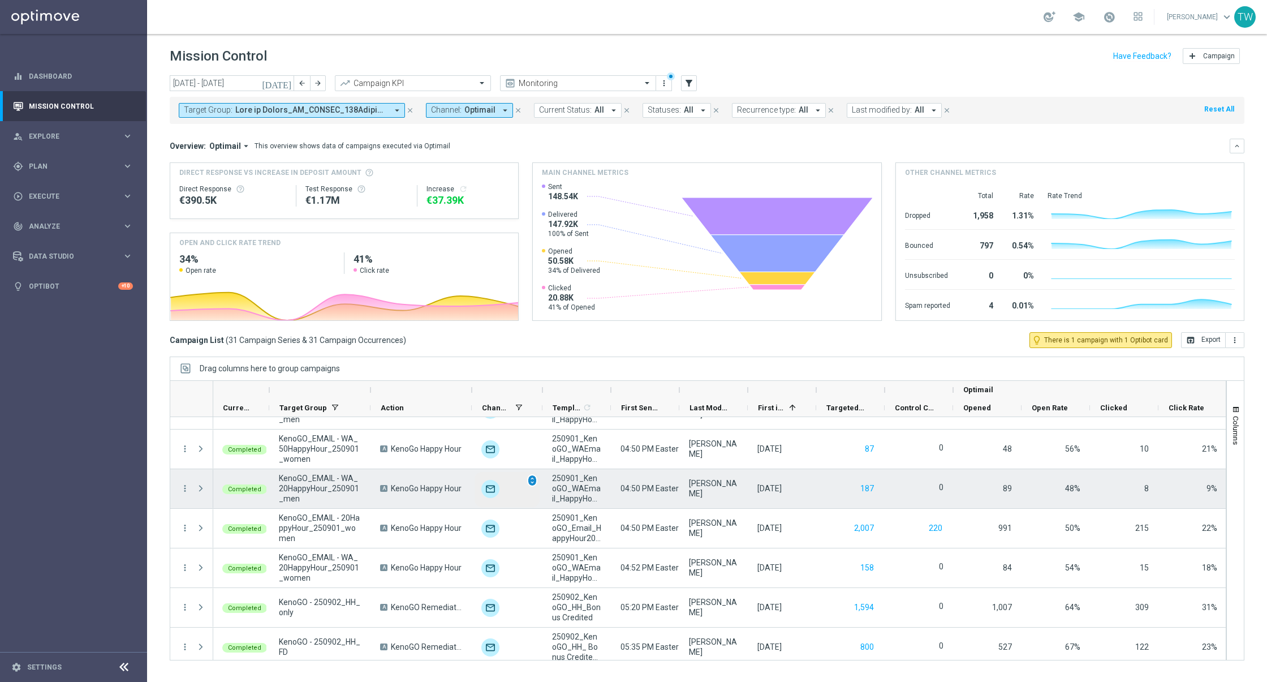
click at [535, 476] on span "unfold_more" at bounding box center [532, 480] width 8 height 8
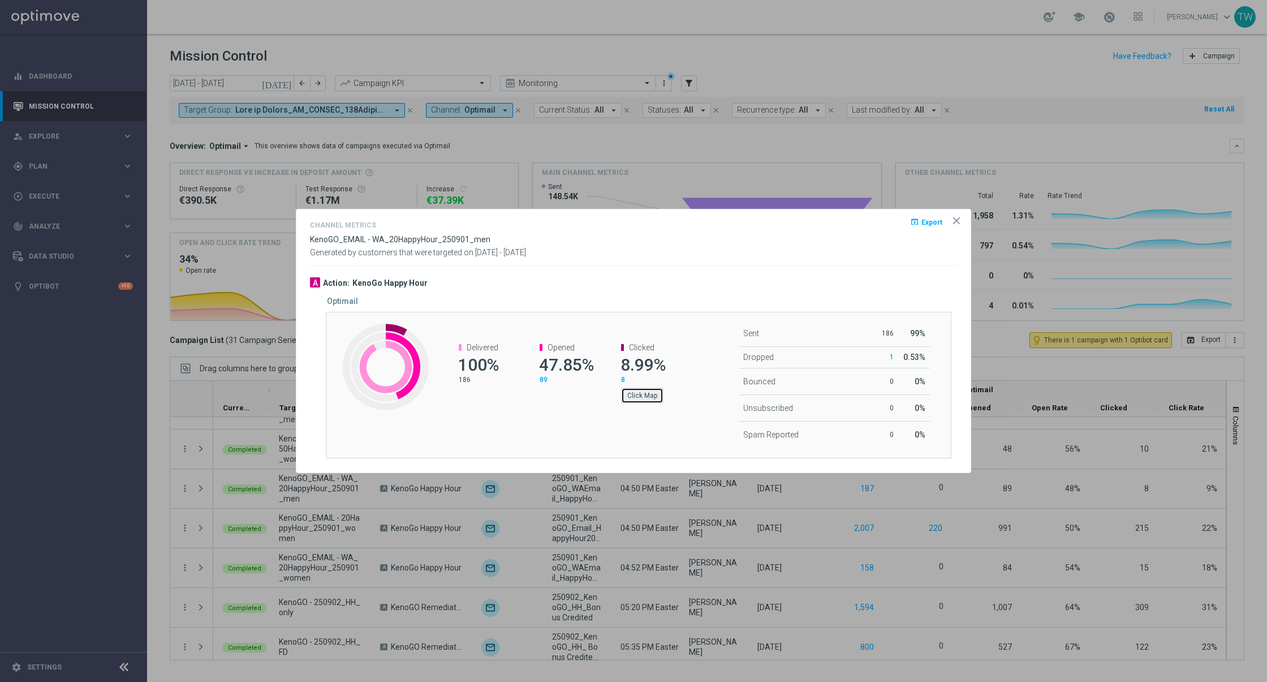
click at [643, 401] on button "Click Map" at bounding box center [642, 396] width 42 height 16
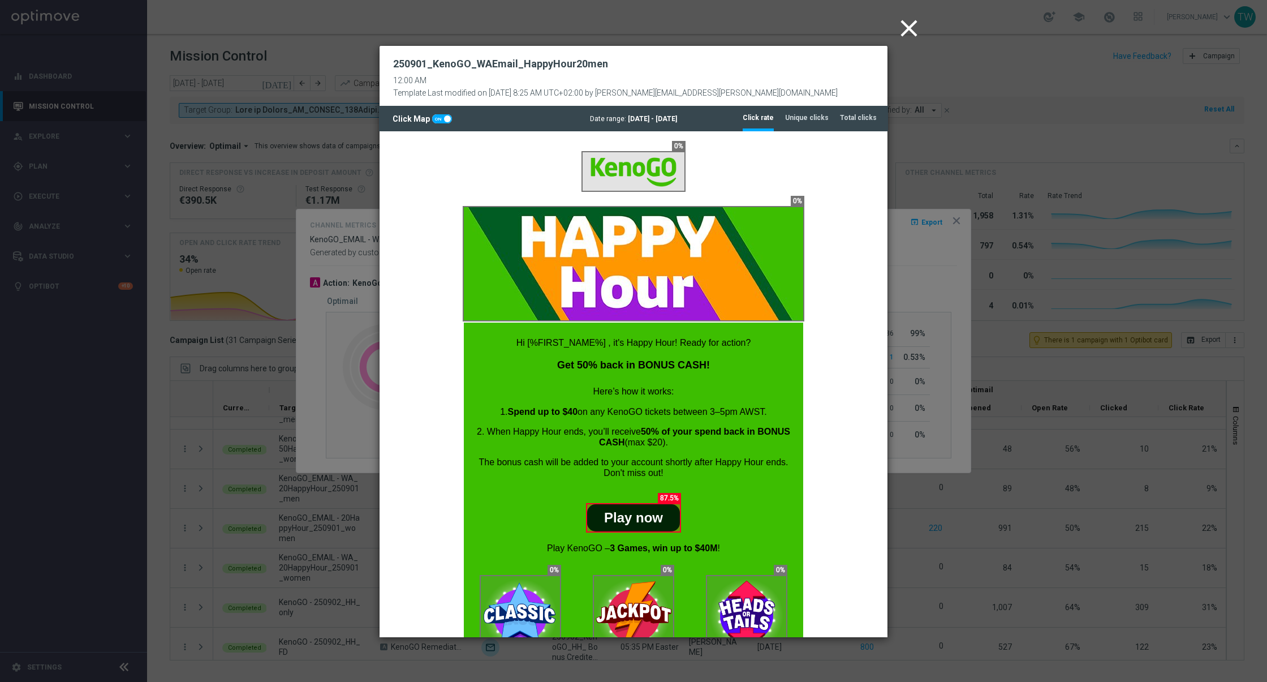
scroll to position [0, 0]
drag, startPoint x: 853, startPoint y: 129, endPoint x: 473, endPoint y: 1, distance: 401.2
click at [853, 129] on li "Total clicks" at bounding box center [858, 118] width 37 height 24
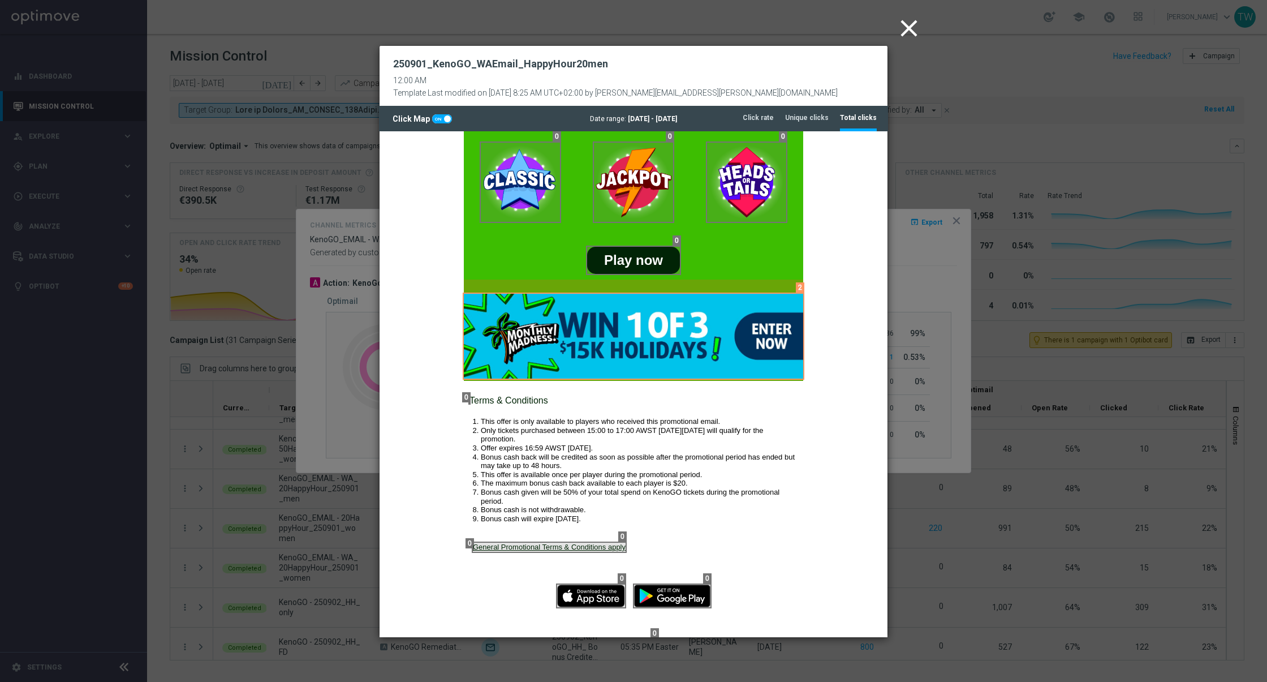
scroll to position [871, 0]
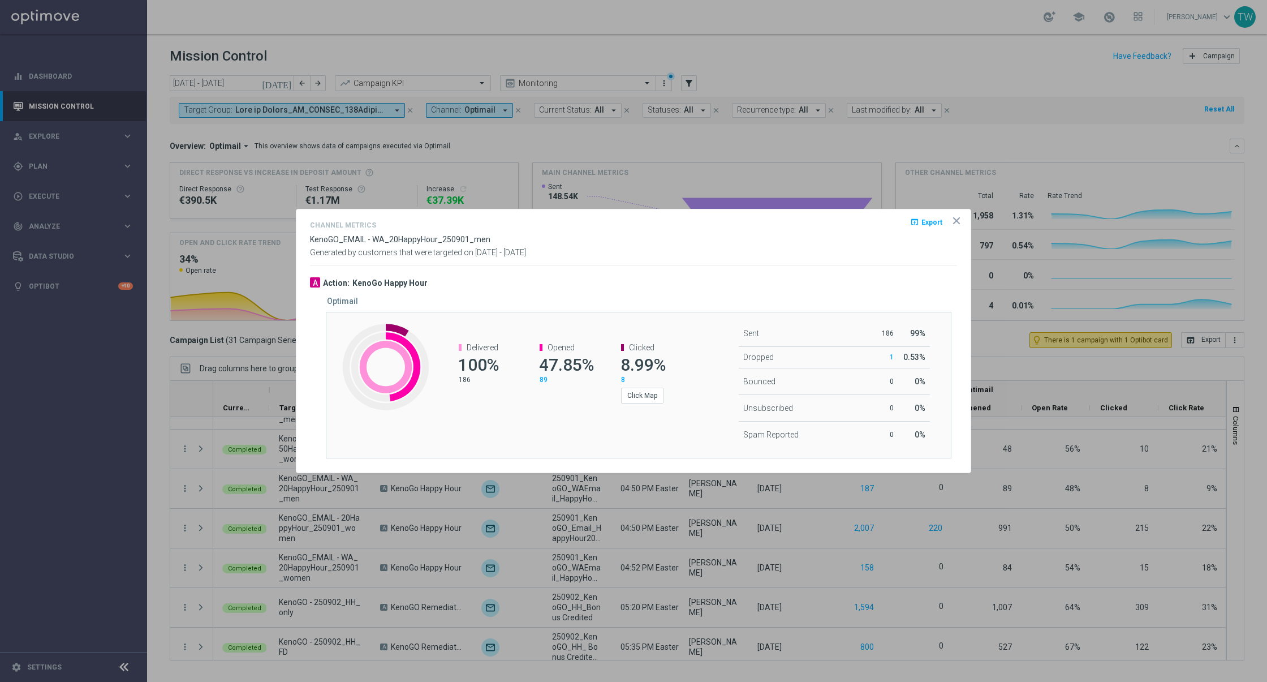
click at [952, 221] on icon "icon" at bounding box center [956, 220] width 11 height 11
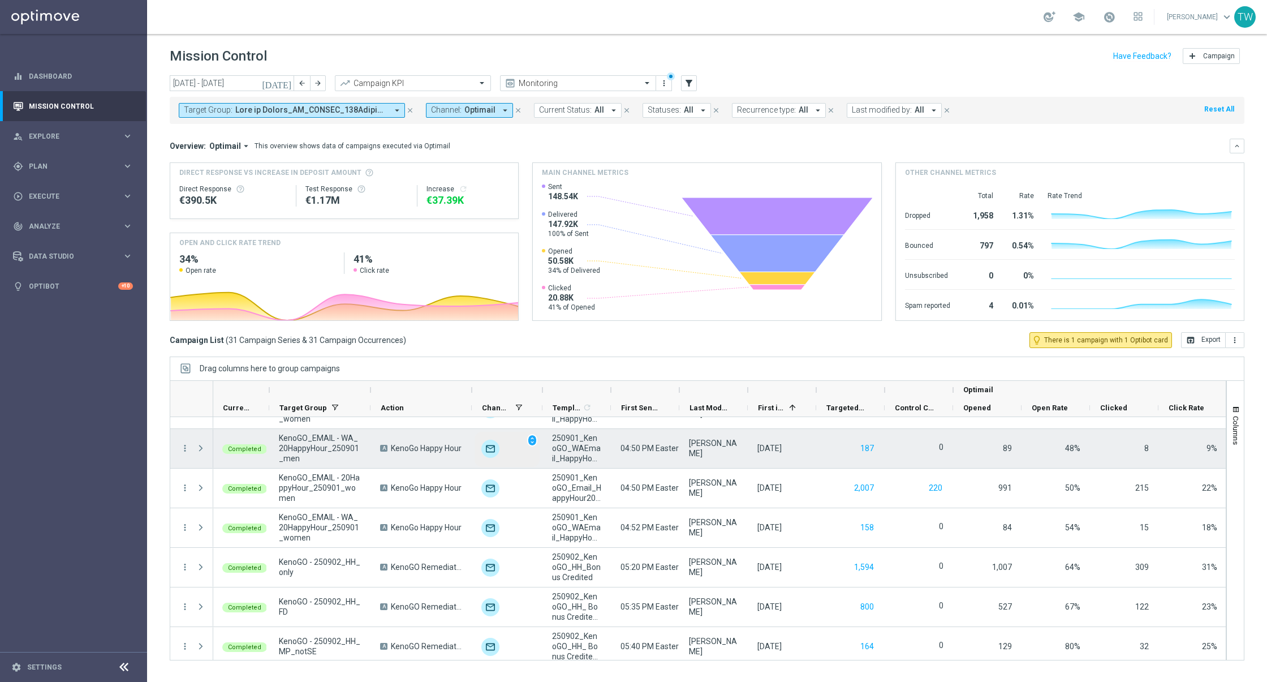
scroll to position [505, 0]
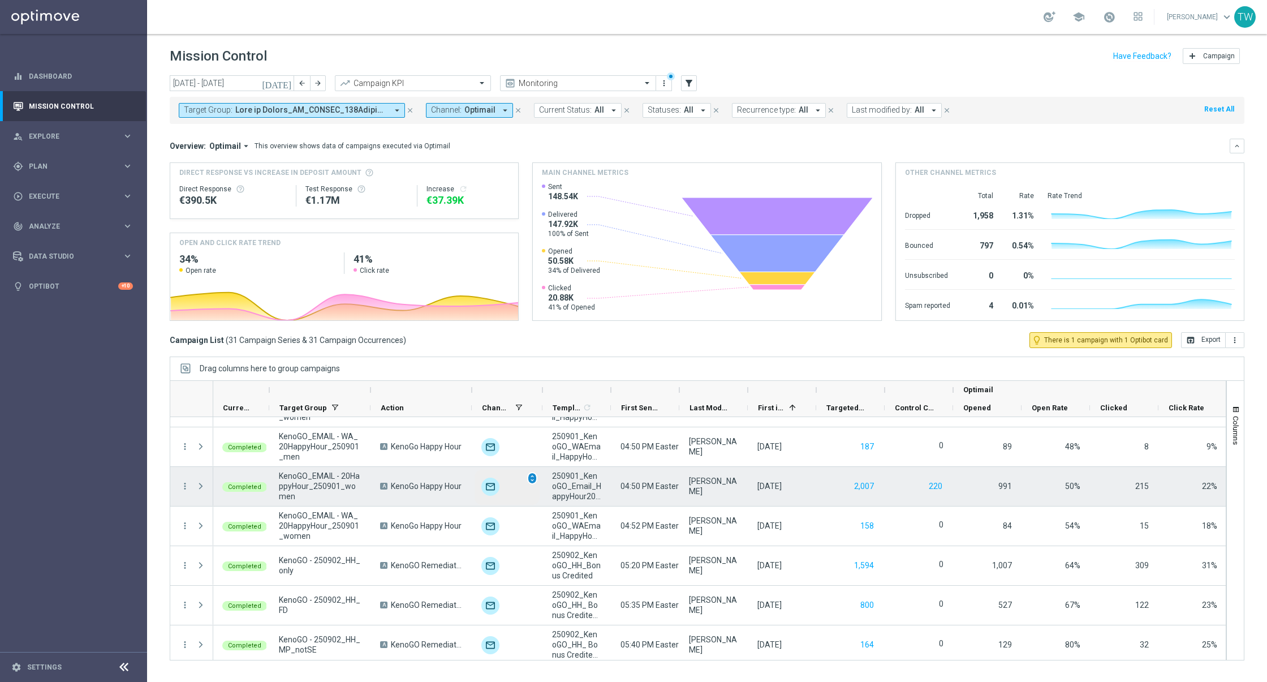
click at [532, 478] on span "unfold_more" at bounding box center [532, 478] width 8 height 8
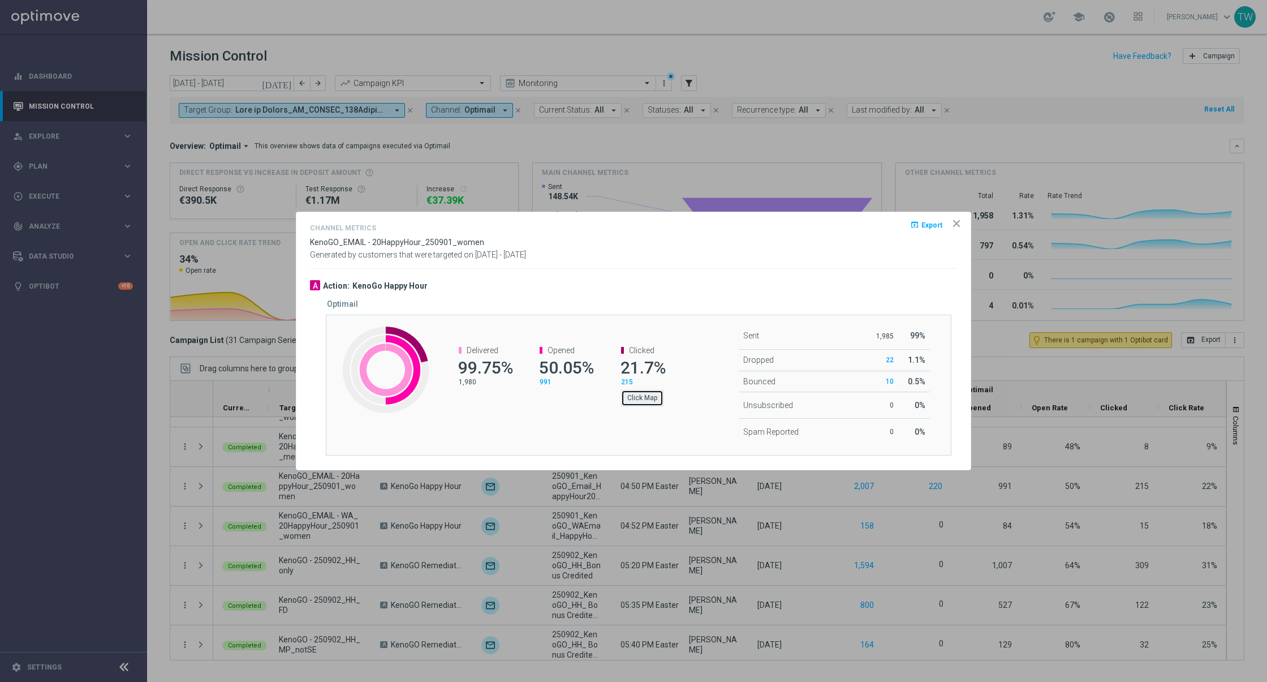
click at [650, 401] on button "Click Map" at bounding box center [642, 398] width 42 height 16
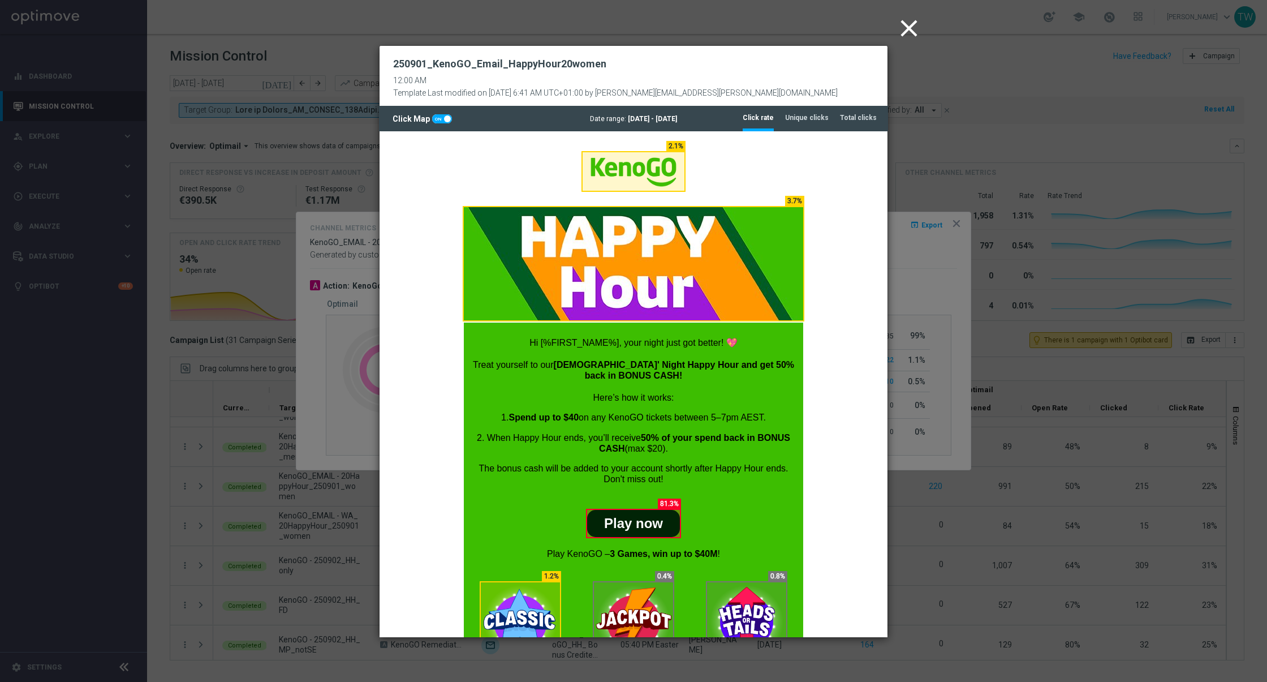
scroll to position [0, 0]
click at [857, 117] on tab-header "Total clicks" at bounding box center [858, 118] width 37 height 10
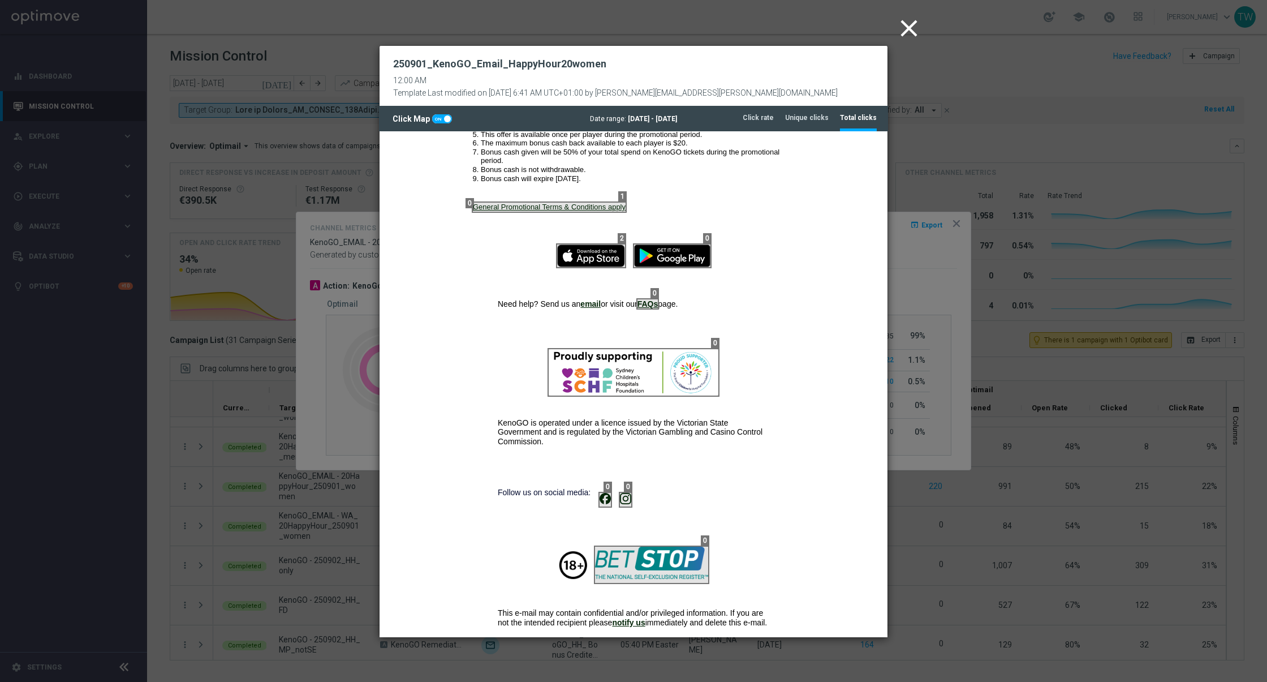
scroll to position [887, 0]
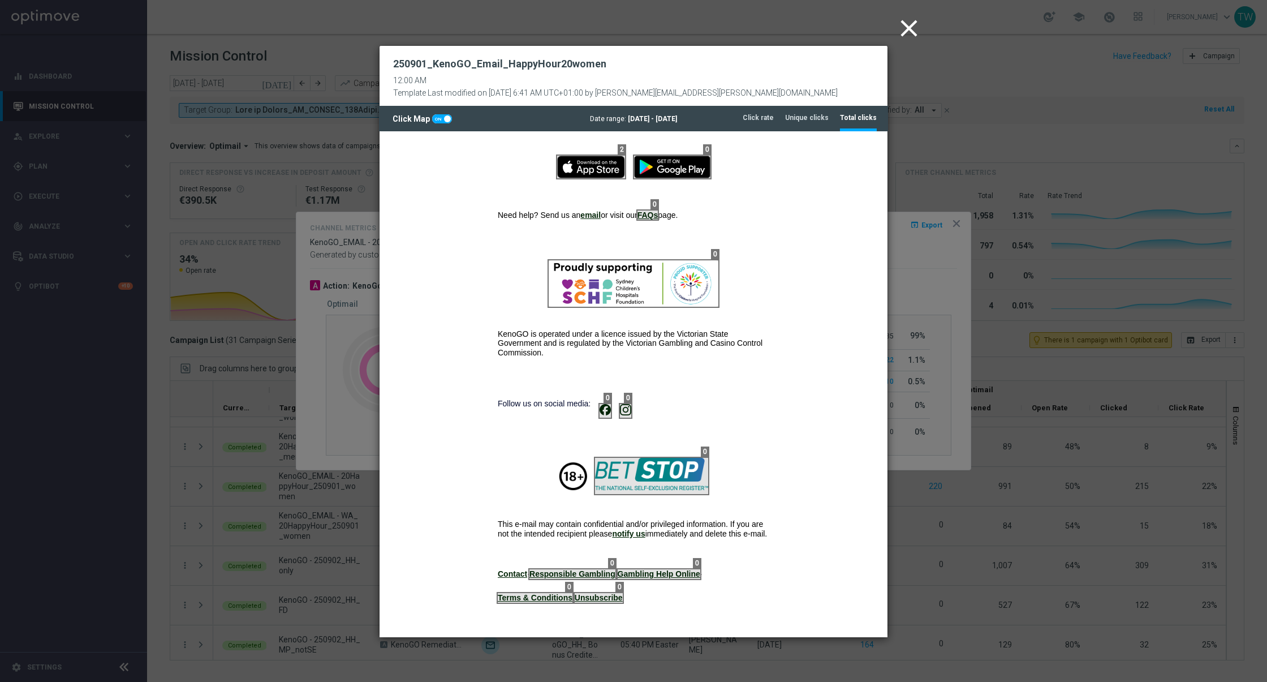
click at [912, 29] on icon "close" at bounding box center [909, 28] width 28 height 28
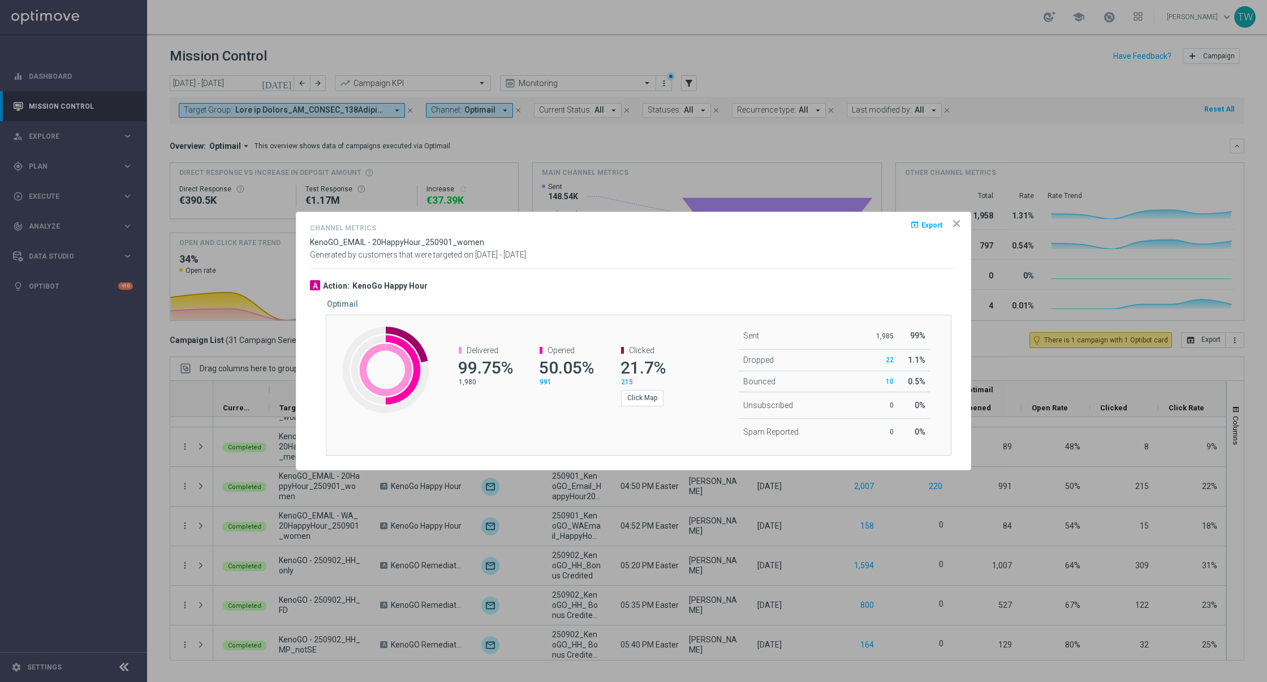
click at [957, 220] on icon "icon" at bounding box center [956, 223] width 11 height 11
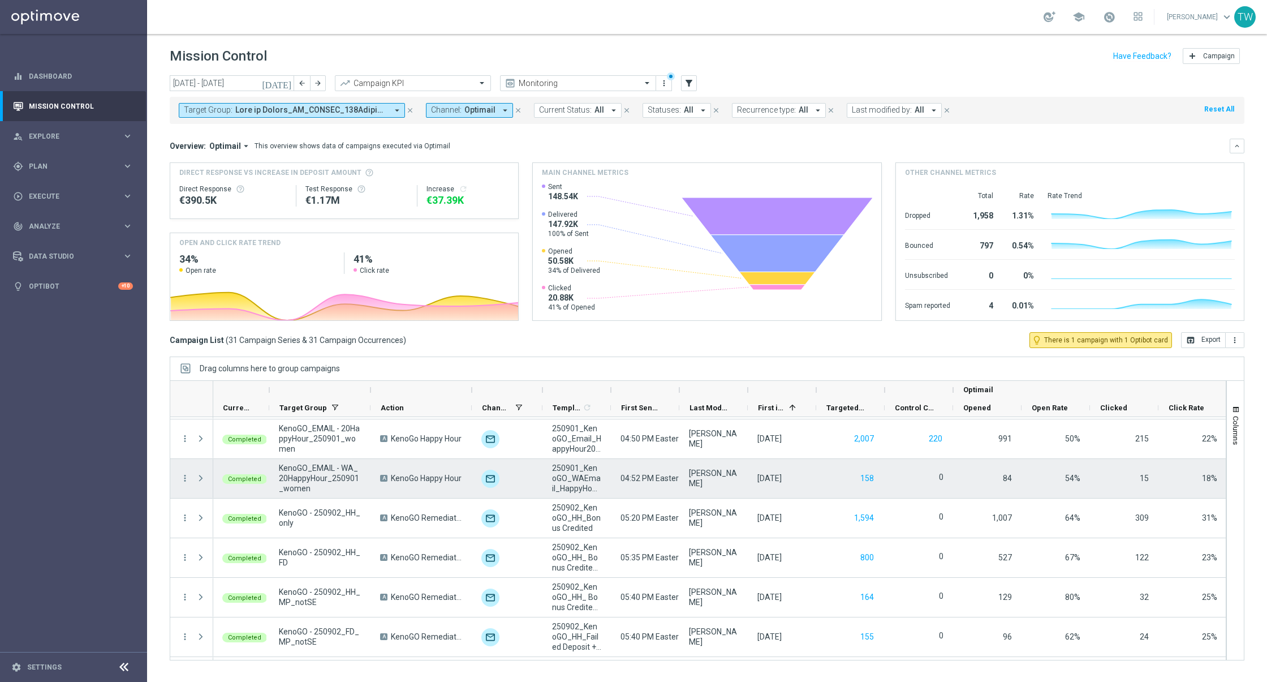
scroll to position [553, 0]
click at [531, 467] on span "unfold_more" at bounding box center [532, 470] width 8 height 8
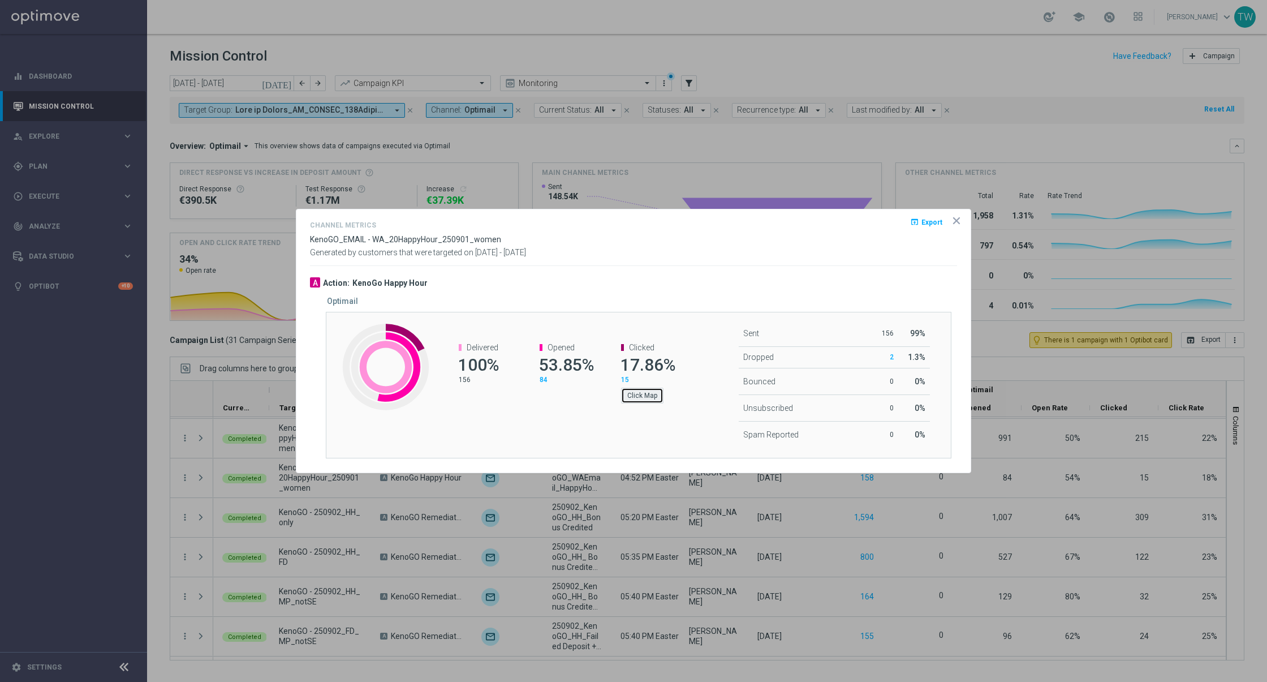
click at [640, 393] on button "Click Map" at bounding box center [642, 396] width 42 height 16
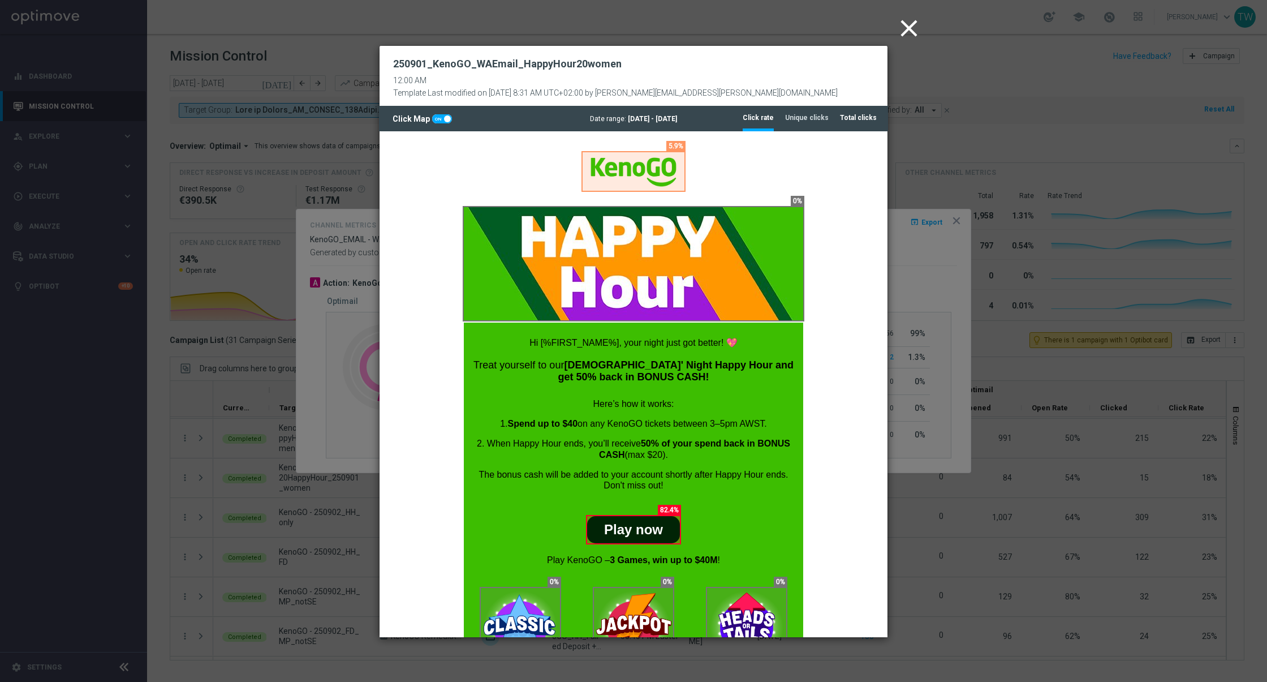
drag, startPoint x: 861, startPoint y: 116, endPoint x: 480, endPoint y: 15, distance: 394.0
click at [861, 116] on tab-header "Total clicks" at bounding box center [858, 118] width 37 height 10
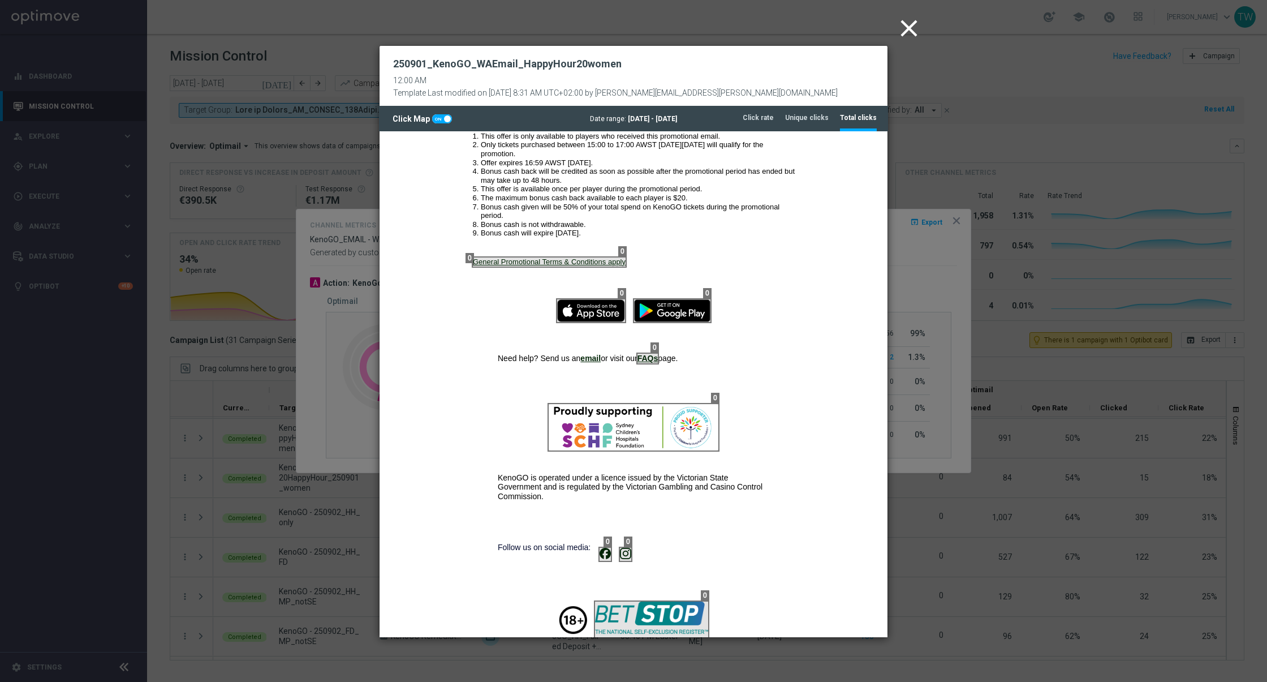
scroll to position [884, 0]
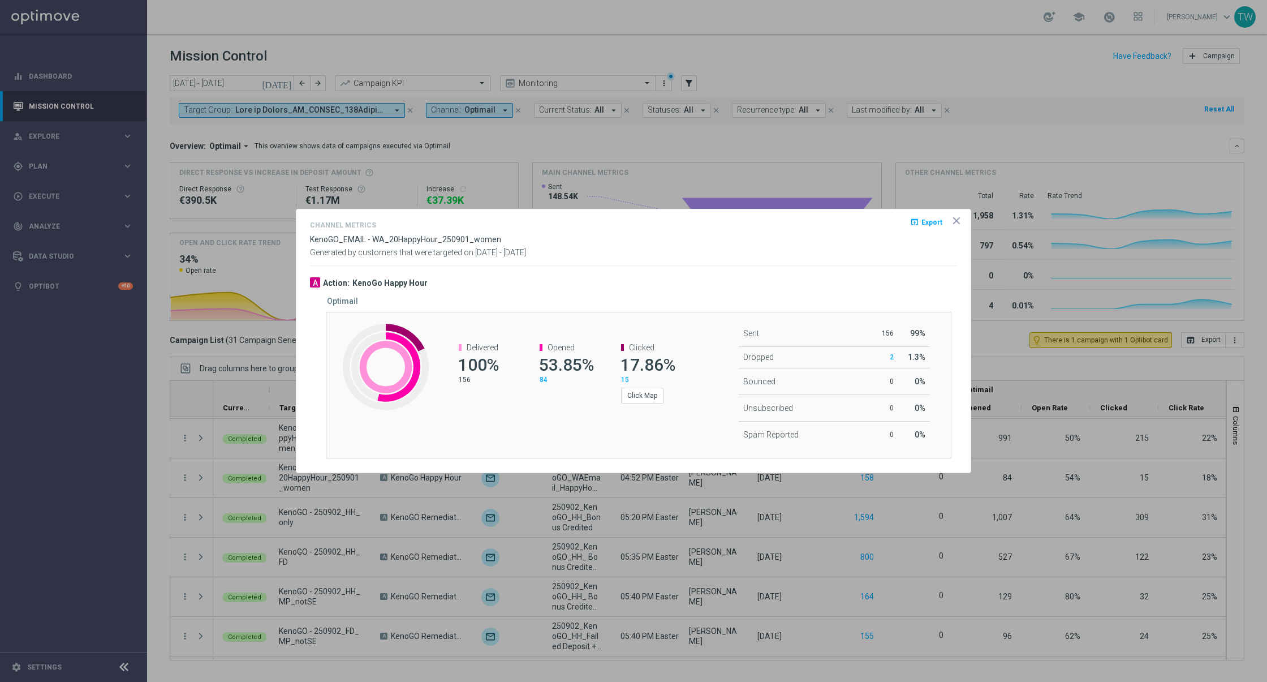
click at [951, 218] on icon "icon" at bounding box center [956, 220] width 11 height 11
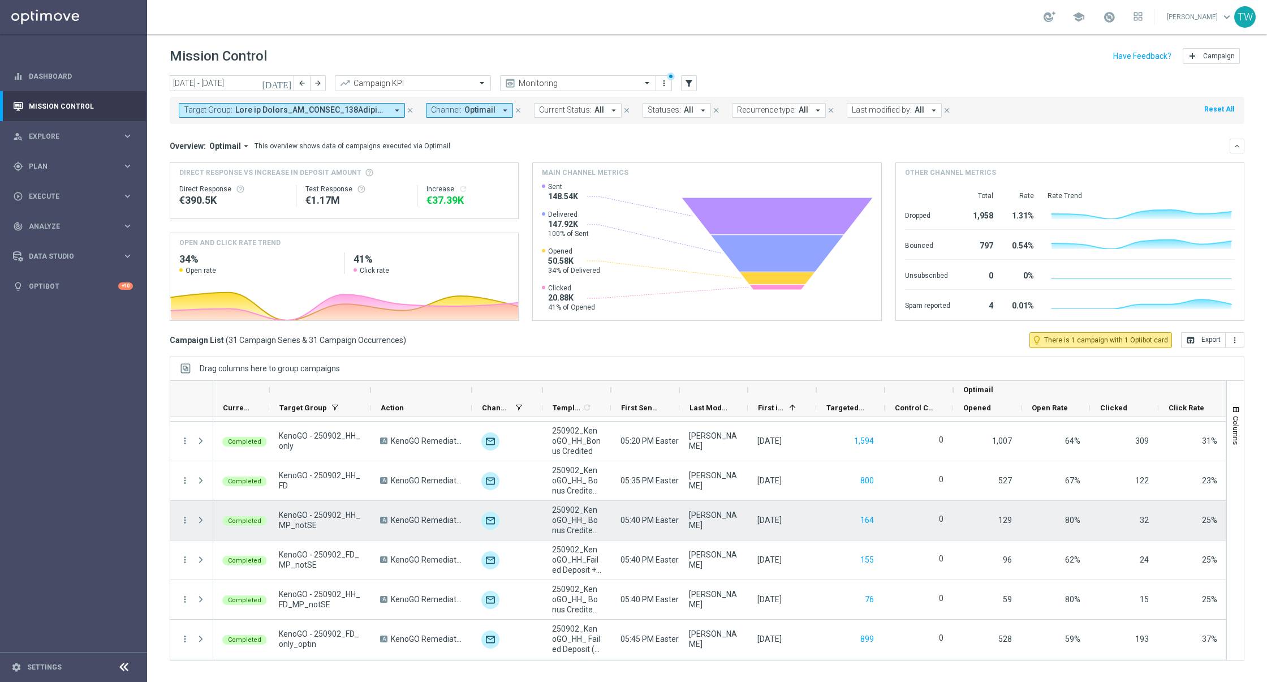
scroll to position [630, 0]
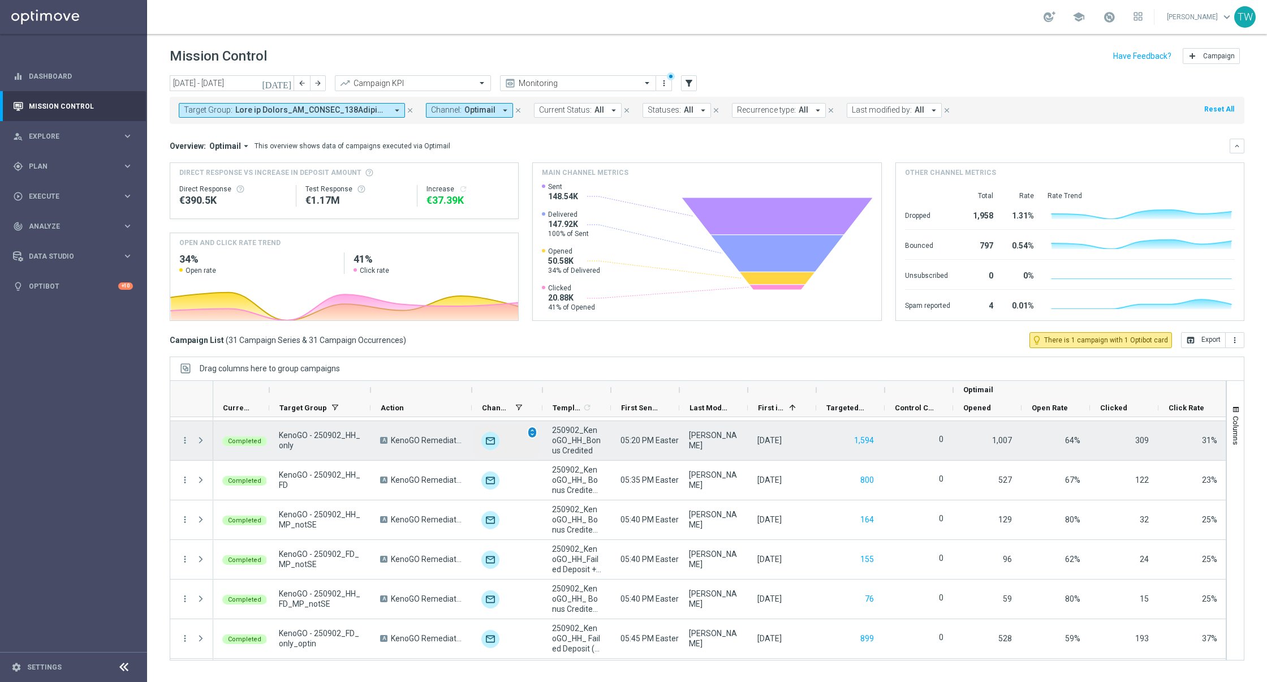
click at [532, 428] on span "unfold_more" at bounding box center [532, 432] width 8 height 8
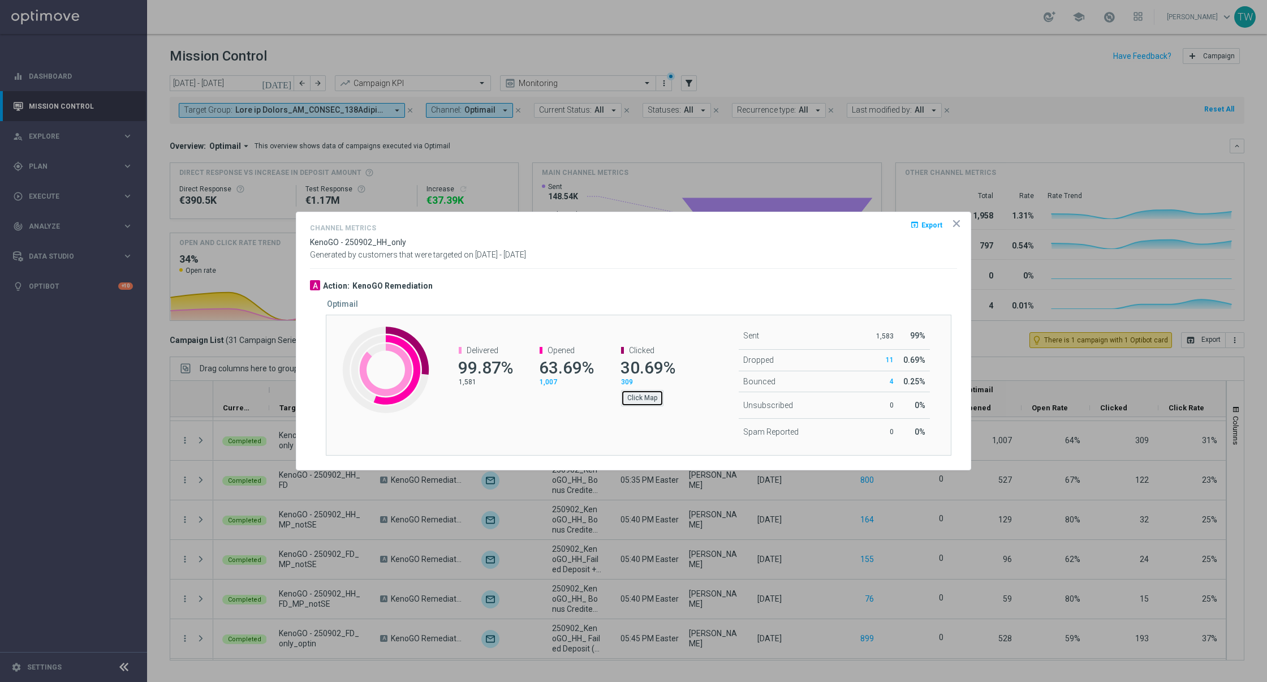
click at [637, 394] on button "Click Map" at bounding box center [642, 398] width 42 height 16
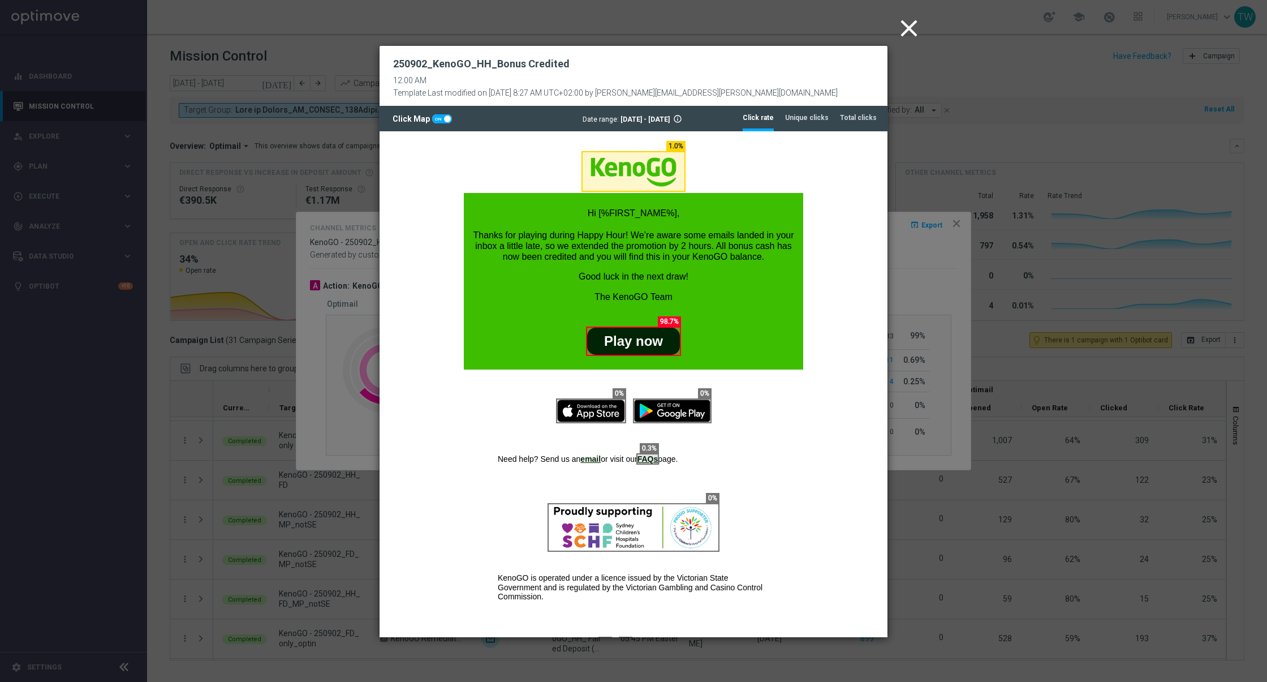
scroll to position [0, 0]
click at [867, 119] on tab-header "Total clicks" at bounding box center [858, 118] width 37 height 10
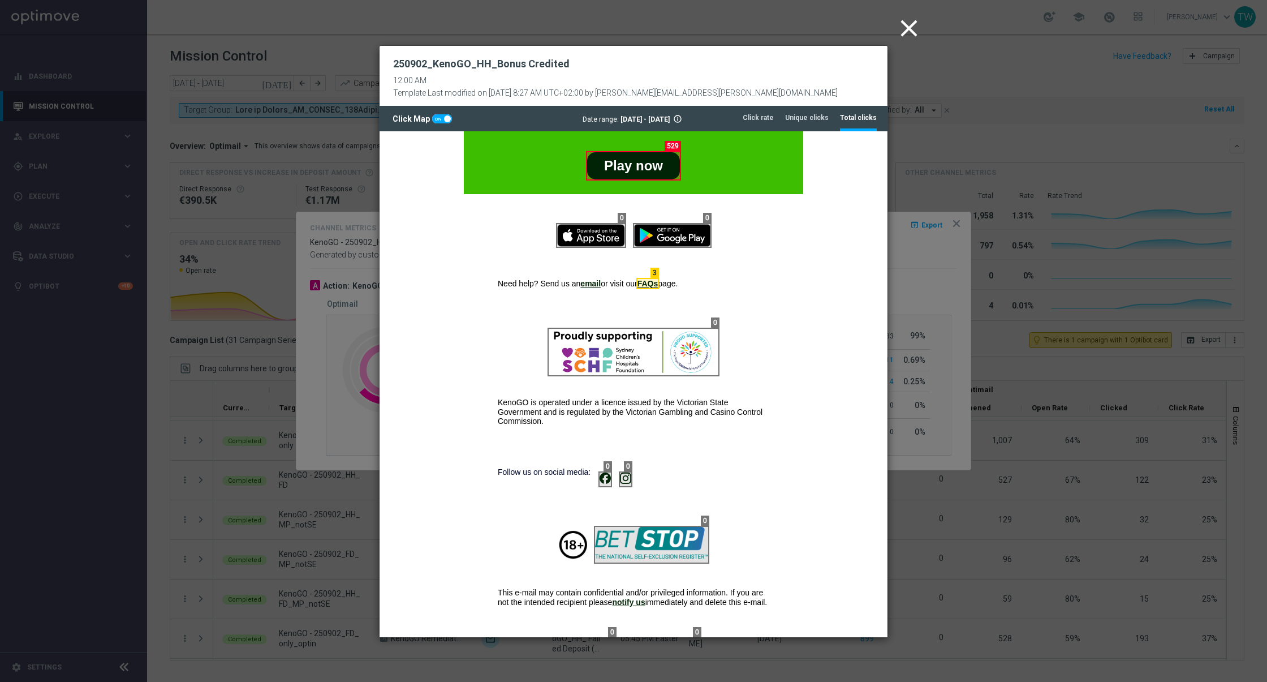
scroll to position [252, 0]
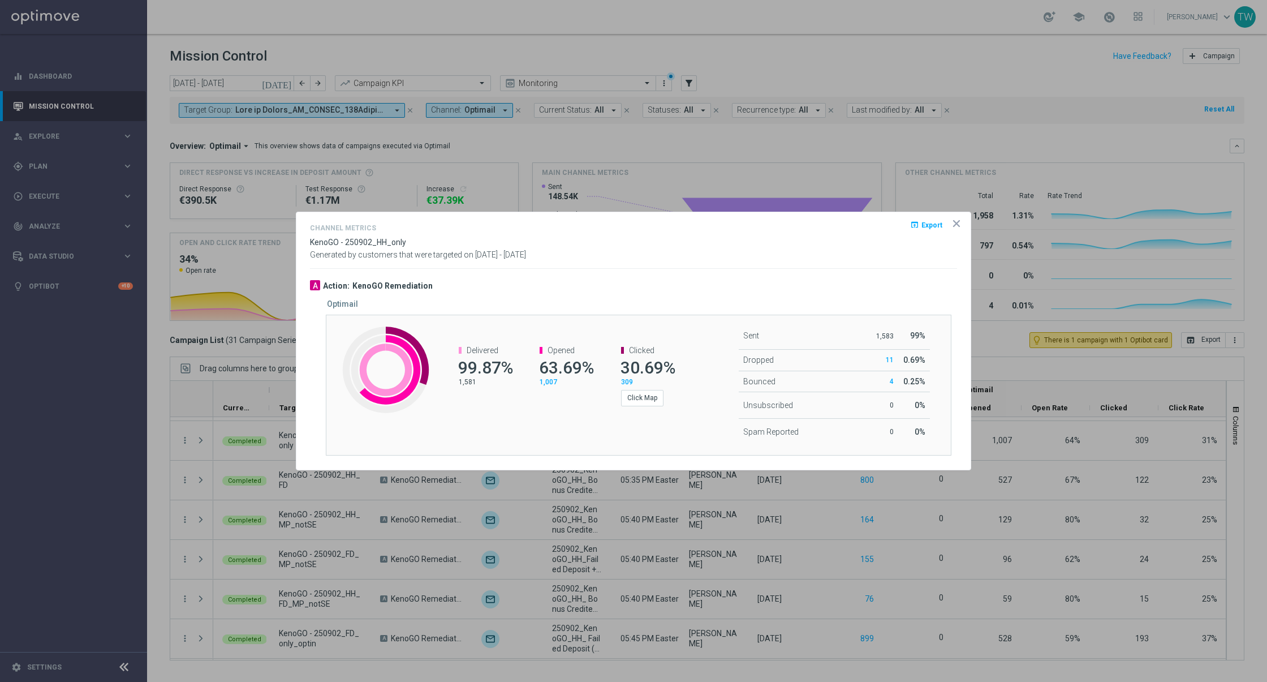
click at [953, 220] on icon "icon" at bounding box center [956, 223] width 11 height 11
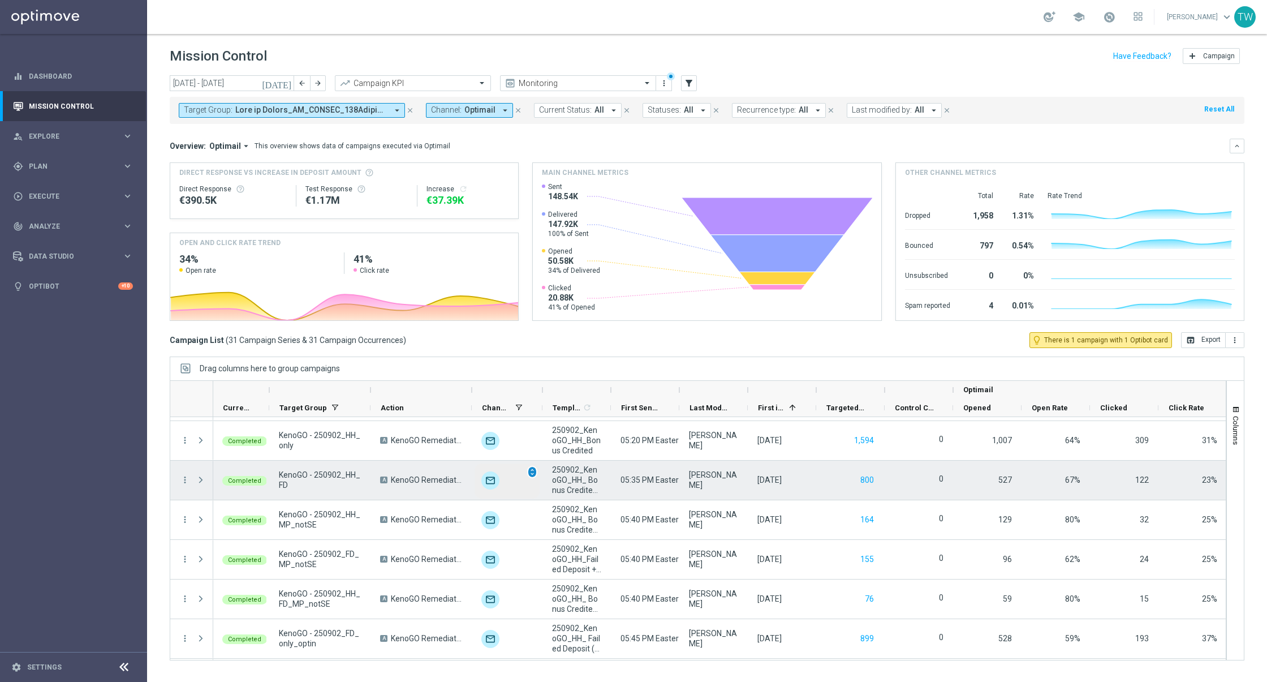
click at [532, 470] on span "unfold_more" at bounding box center [532, 472] width 8 height 8
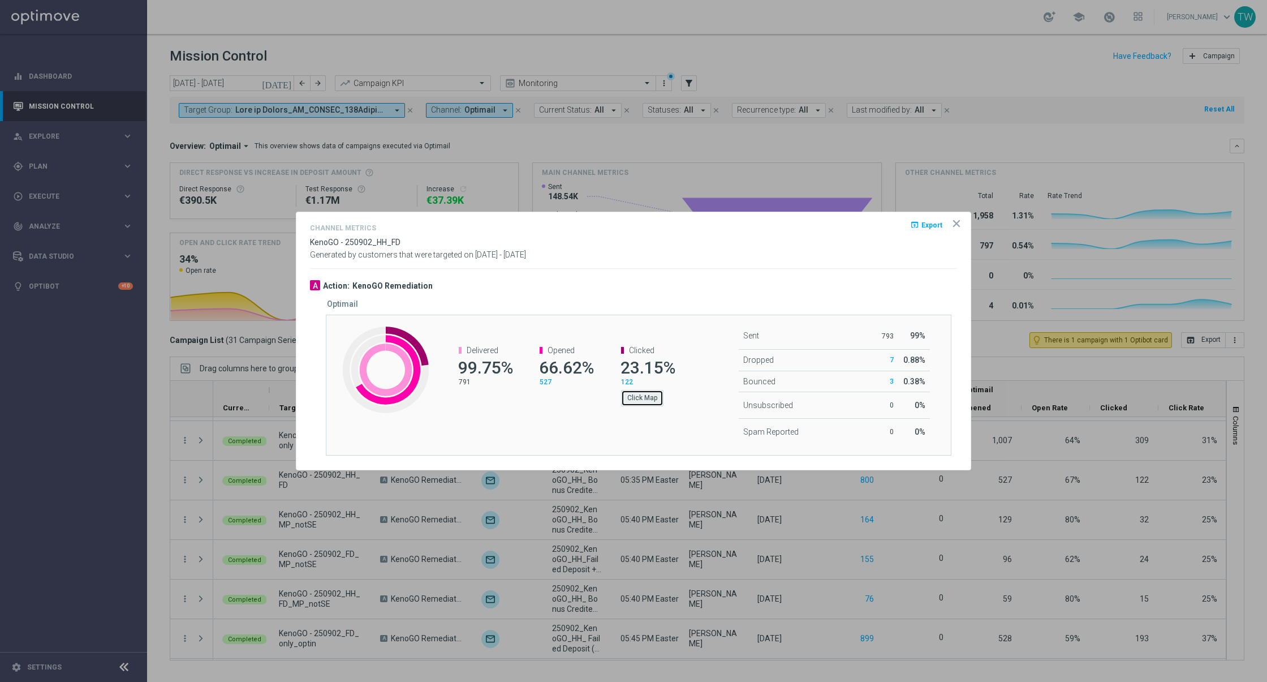
click at [648, 394] on button "Click Map" at bounding box center [642, 398] width 42 height 16
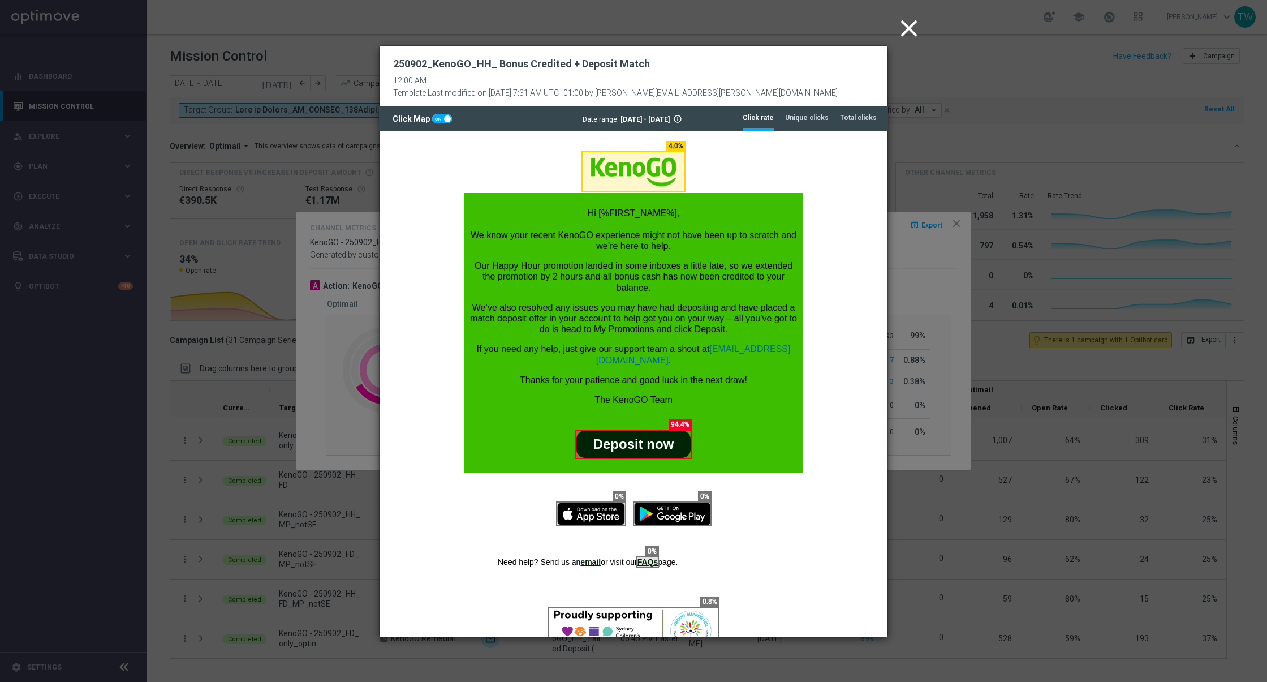
scroll to position [0, 0]
click at [847, 115] on tab-header "Total clicks" at bounding box center [858, 118] width 37 height 10
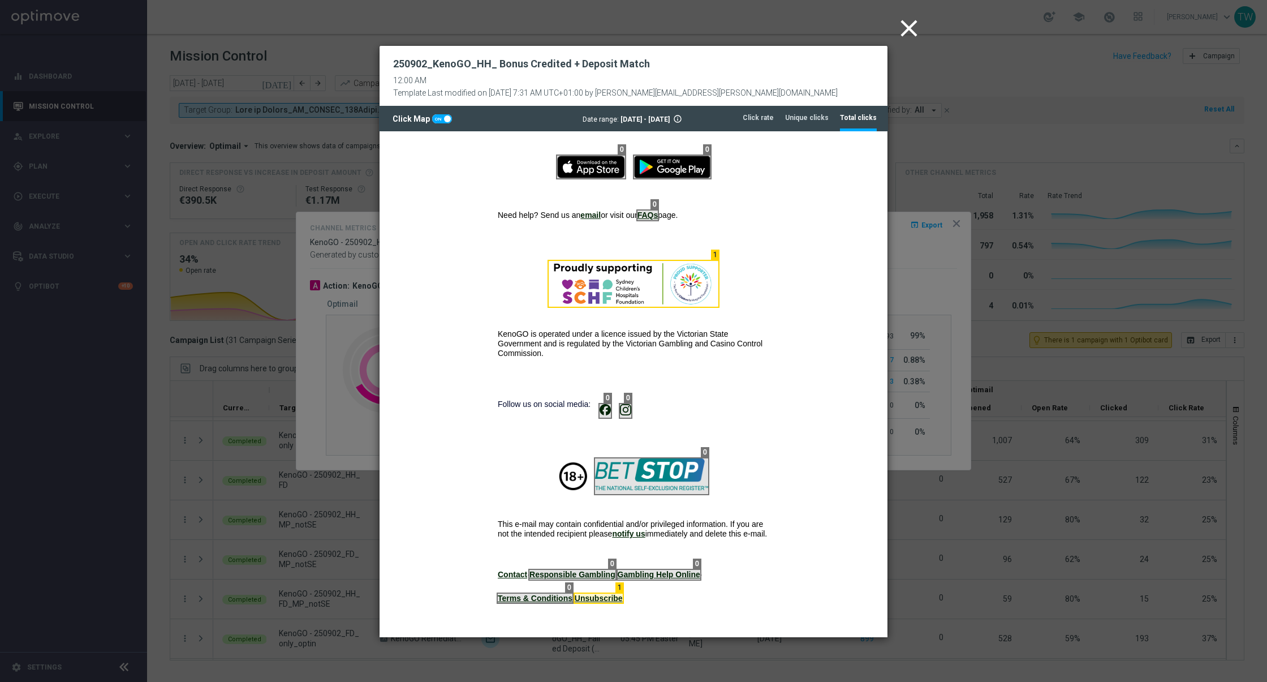
click at [906, 31] on icon "close" at bounding box center [909, 28] width 28 height 28
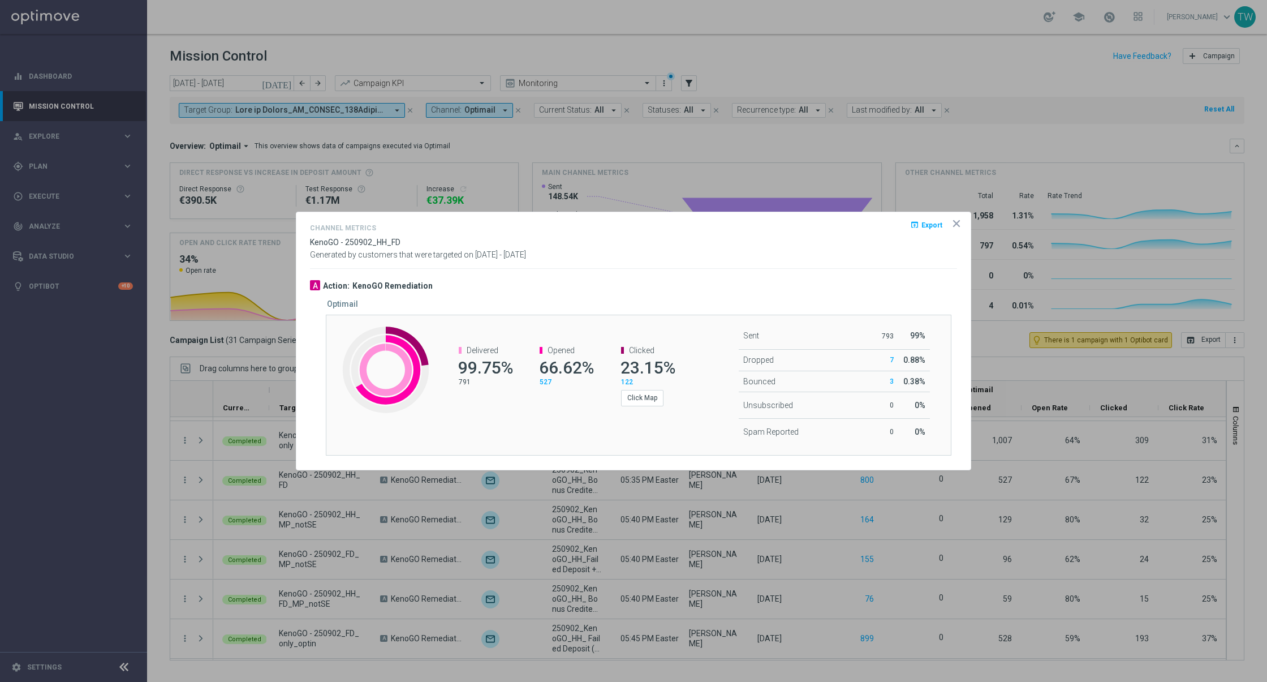
click at [955, 225] on icon "icon" at bounding box center [956, 223] width 11 height 11
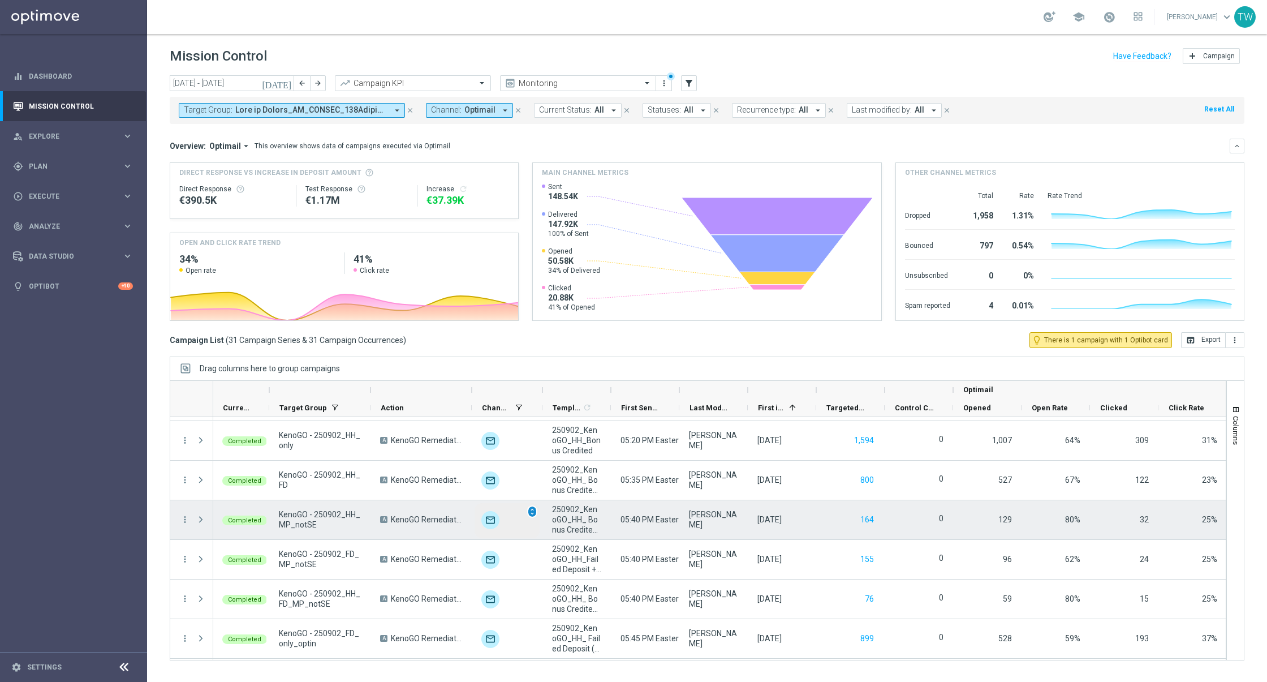
click at [534, 510] on span "unfold_more" at bounding box center [532, 512] width 8 height 8
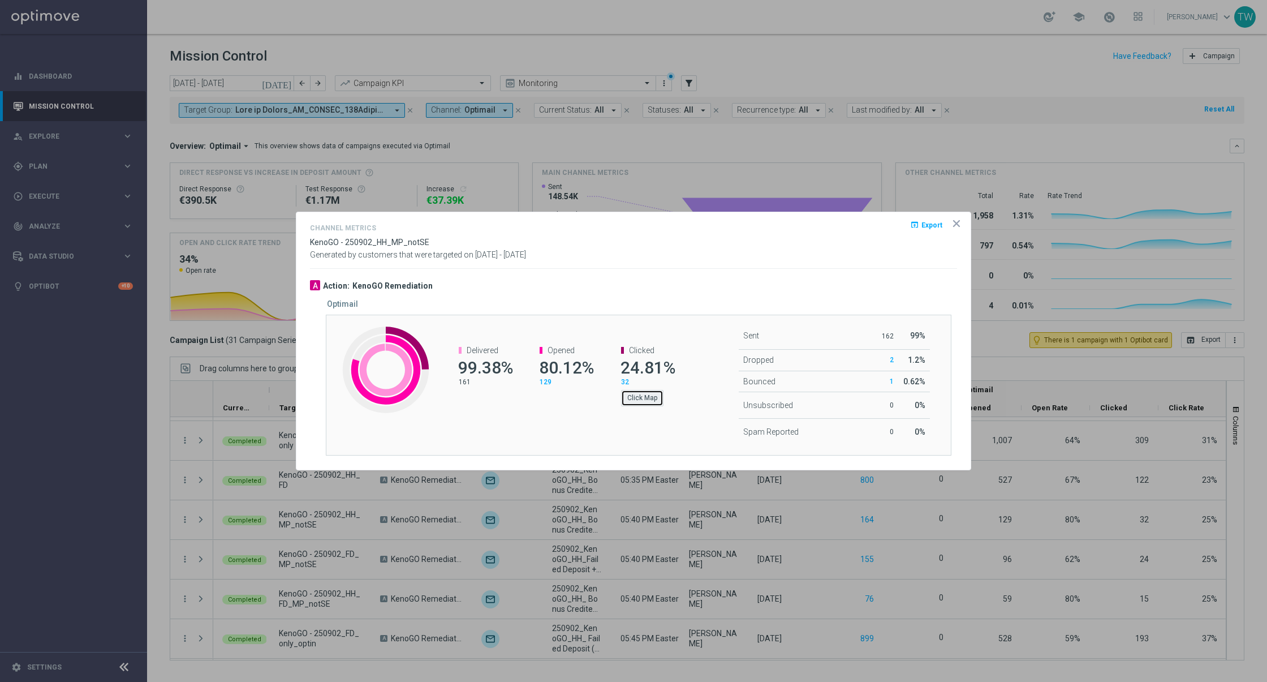
click at [660, 397] on button "Click Map" at bounding box center [642, 398] width 42 height 16
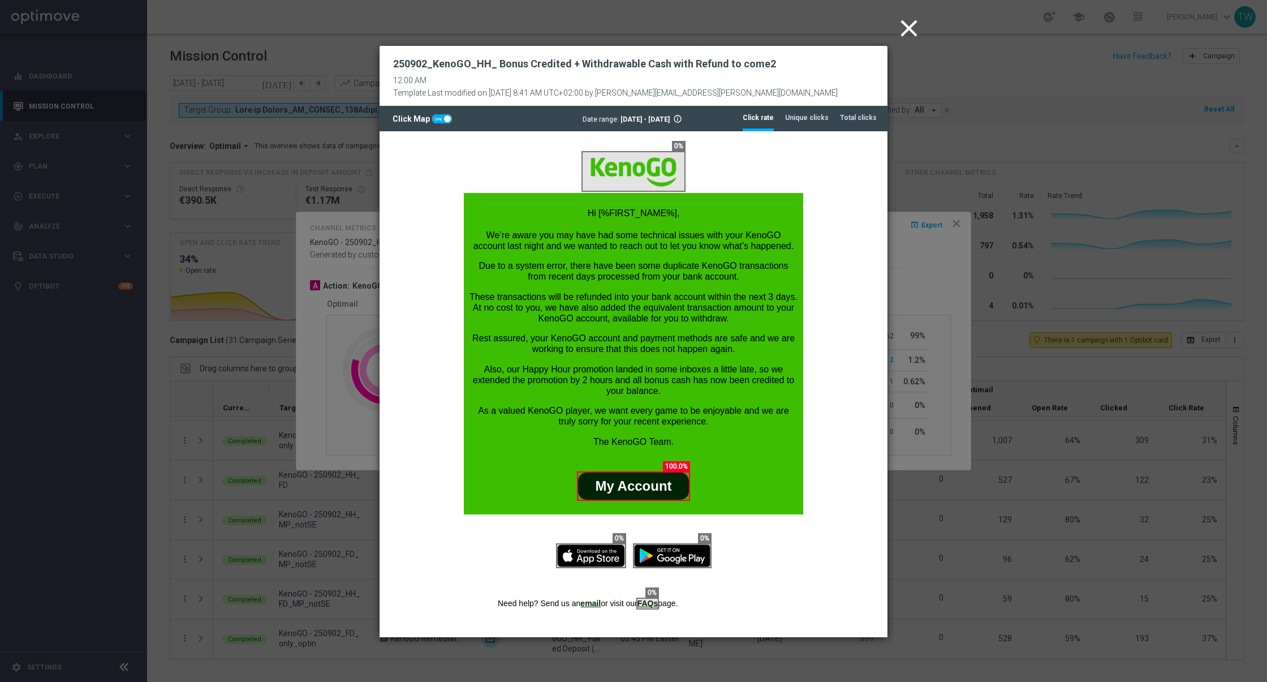
scroll to position [0, 0]
click at [865, 118] on tab-header "Total clicks" at bounding box center [858, 118] width 37 height 10
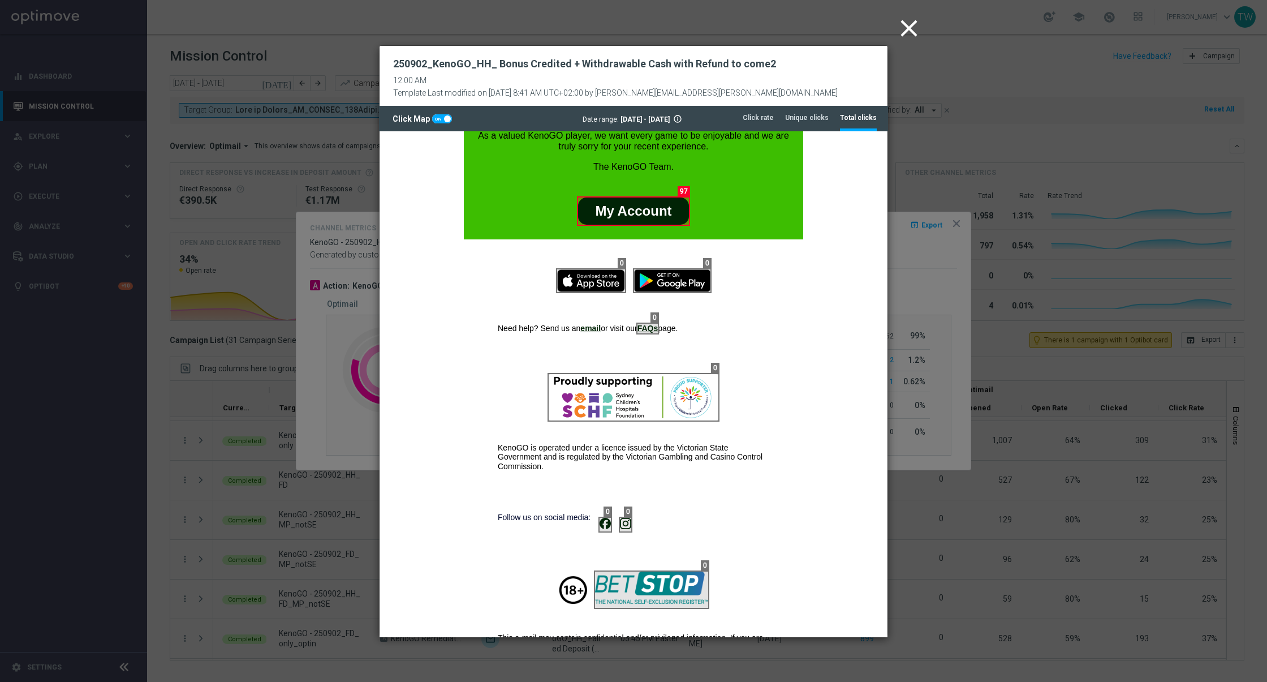
scroll to position [397, 0]
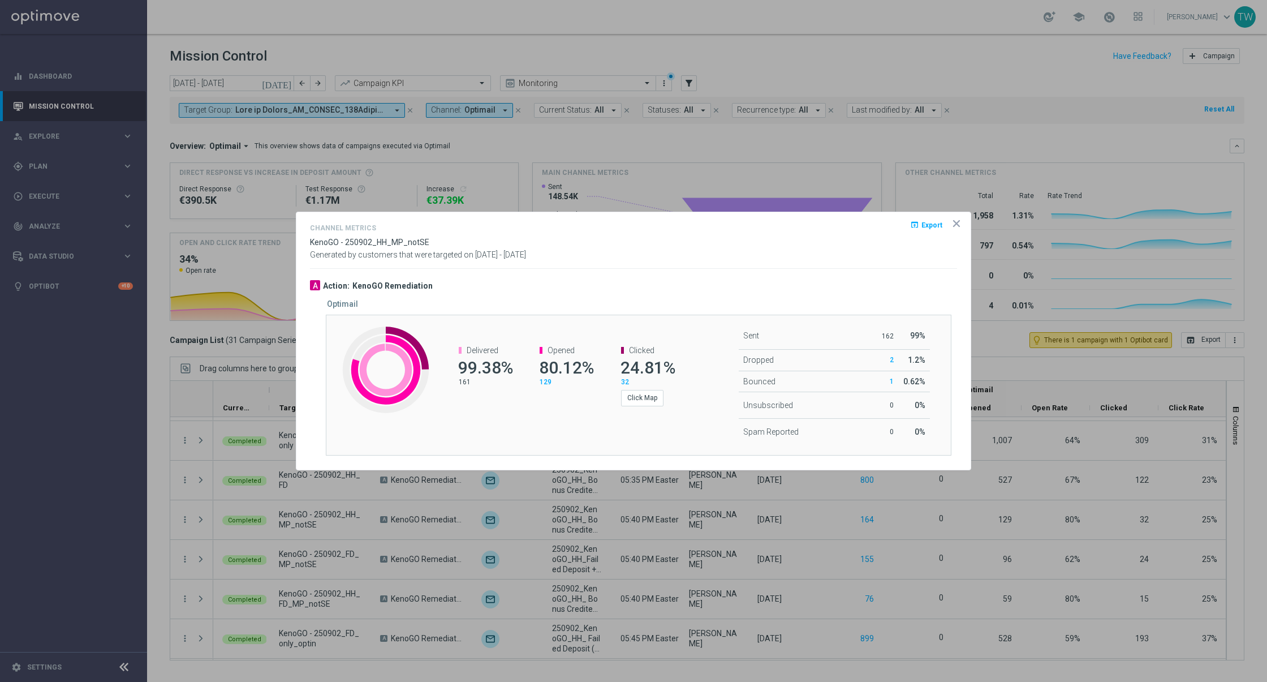
click at [955, 221] on icon "icon" at bounding box center [957, 224] width 6 height 6
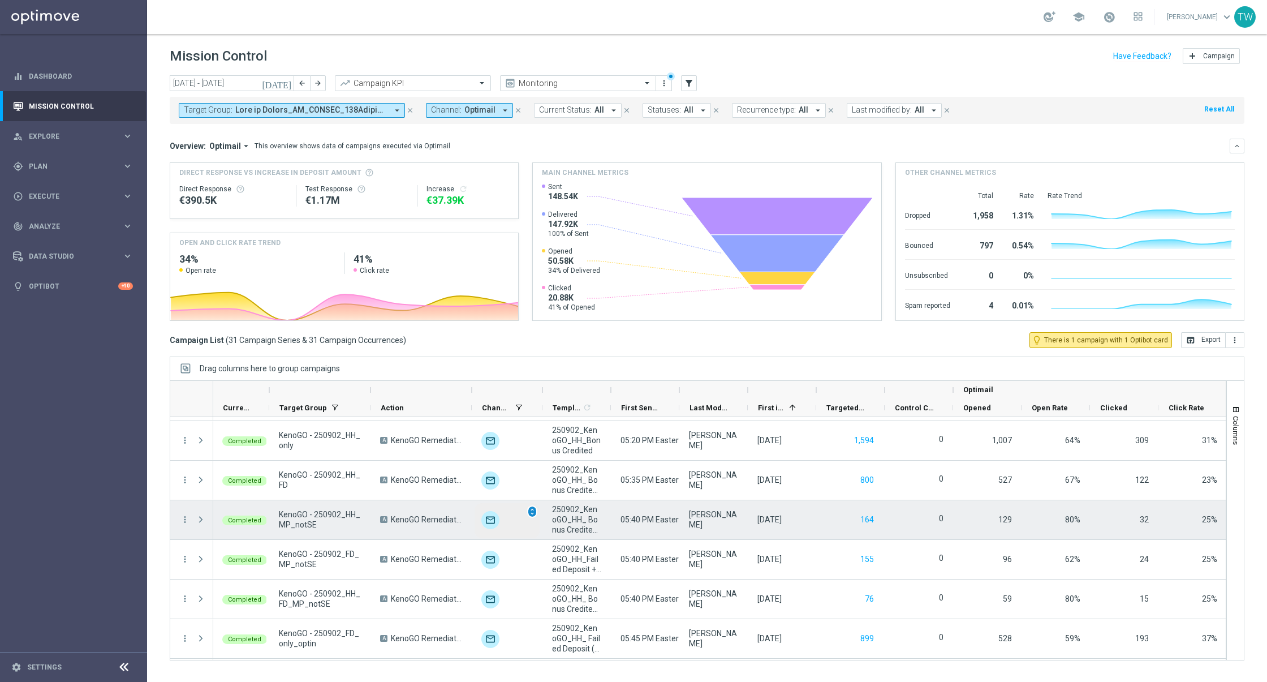
click at [535, 513] on span "unfold_more" at bounding box center [532, 512] width 8 height 8
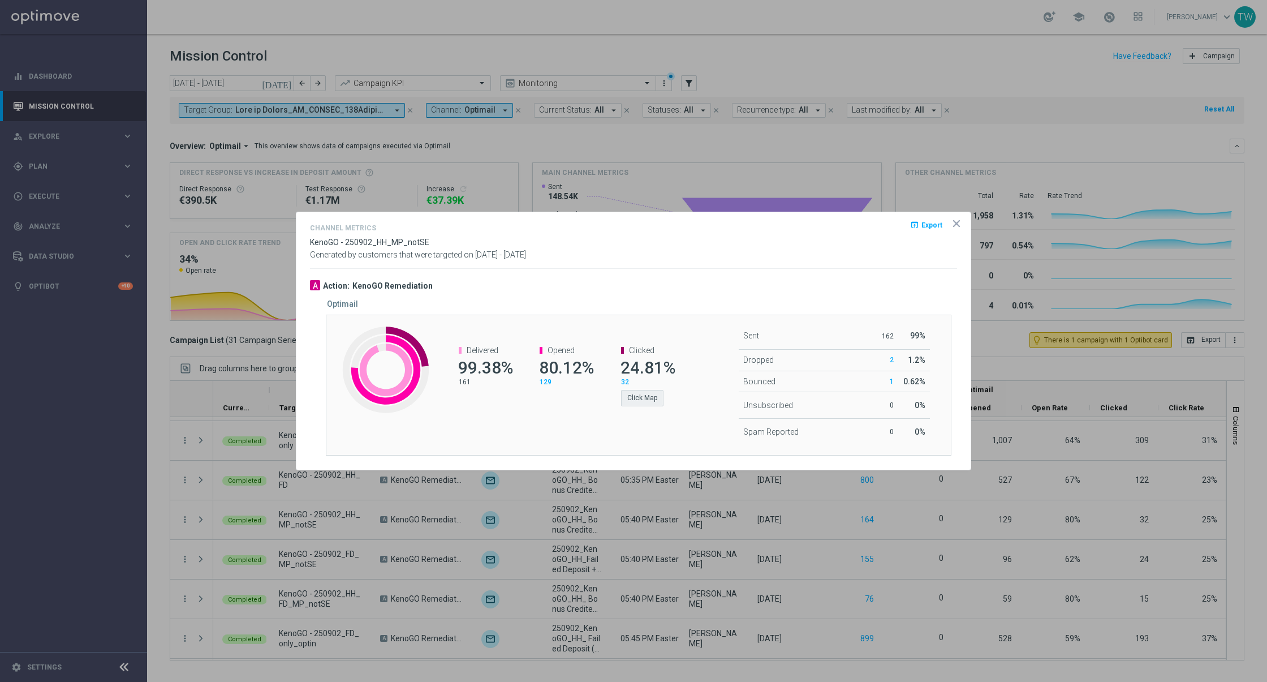
click at [650, 408] on div "Clicked 24.81% 32 Click Map" at bounding box center [641, 375] width 81 height 83
click at [648, 401] on button "Click Map" at bounding box center [642, 398] width 42 height 16
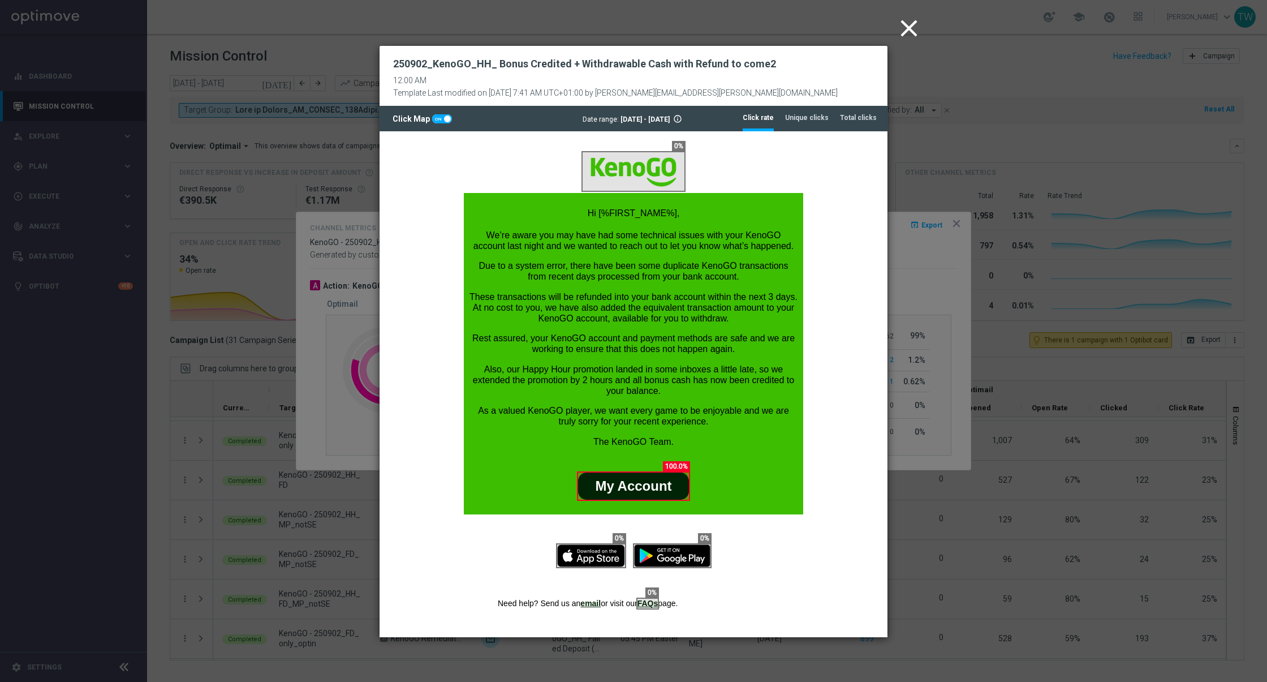
scroll to position [0, 0]
click at [851, 124] on li "Total clicks" at bounding box center [858, 118] width 37 height 24
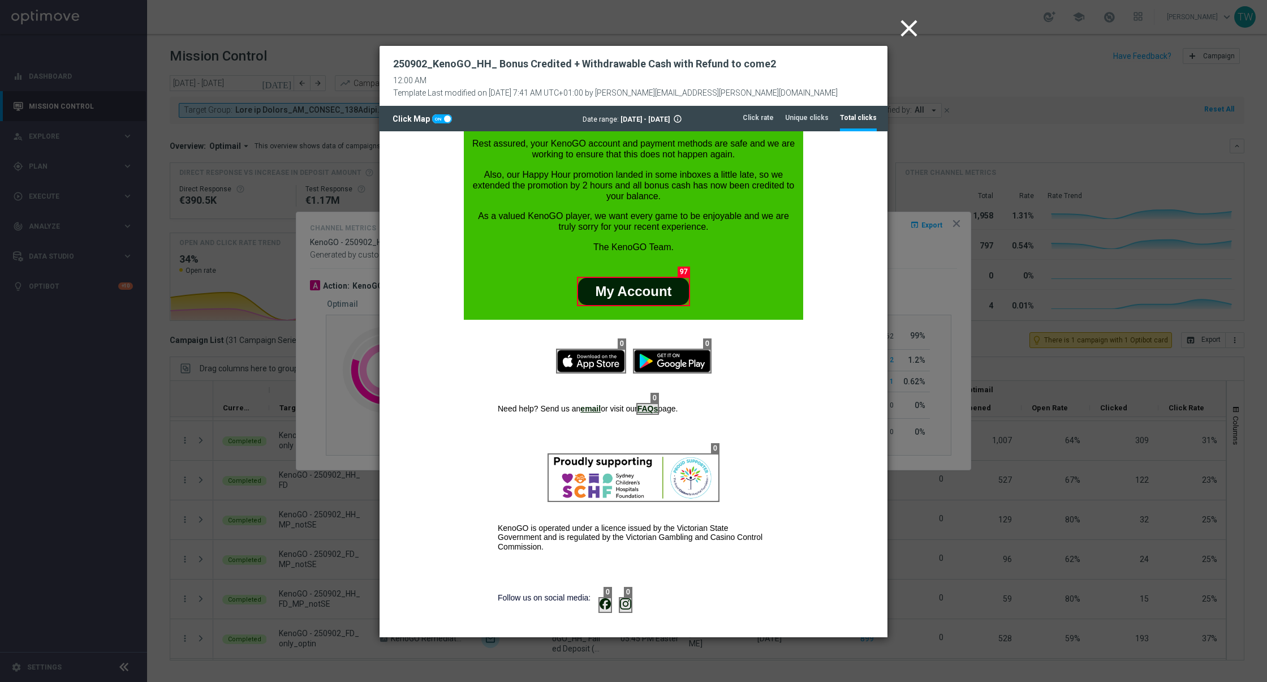
scroll to position [397, 0]
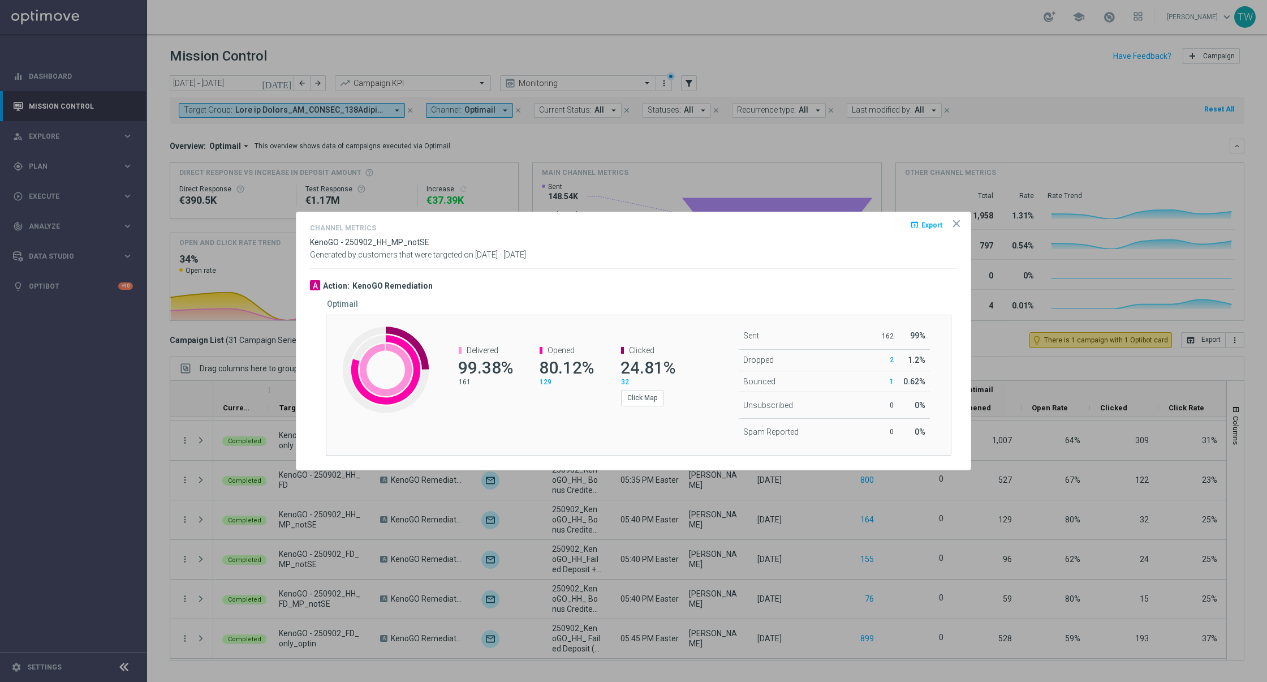
click at [960, 221] on icon "icon" at bounding box center [957, 224] width 6 height 6
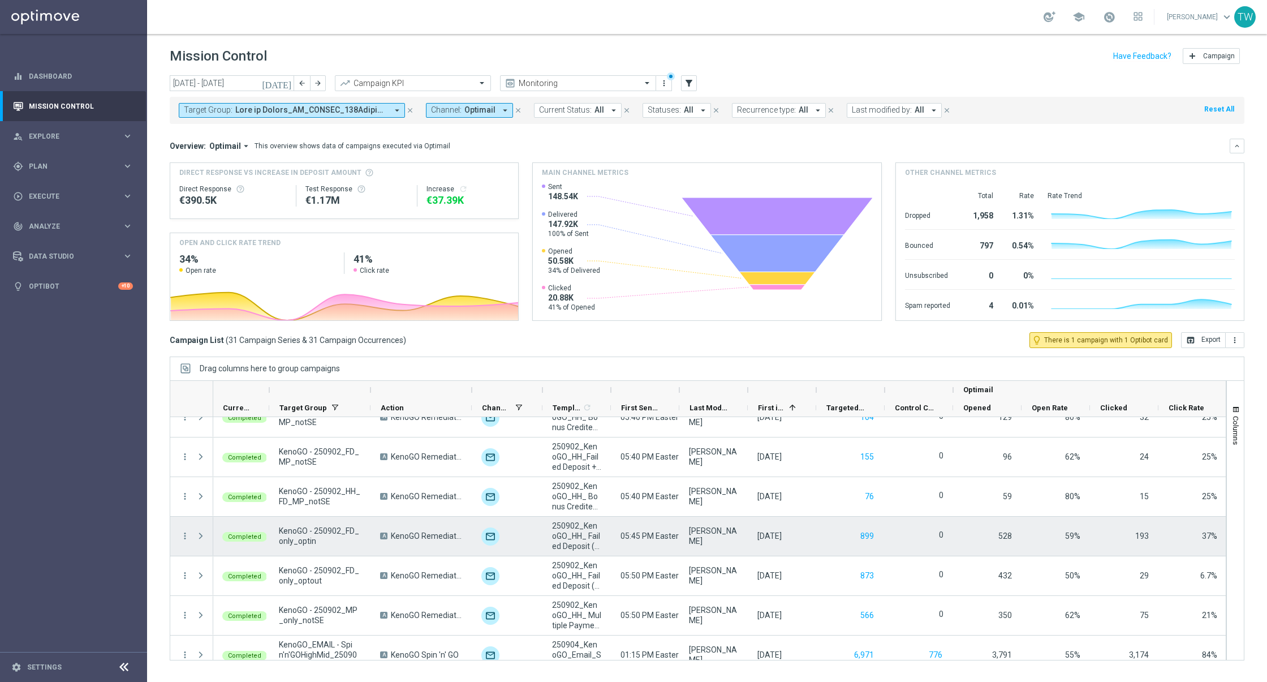
scroll to position [748, 0]
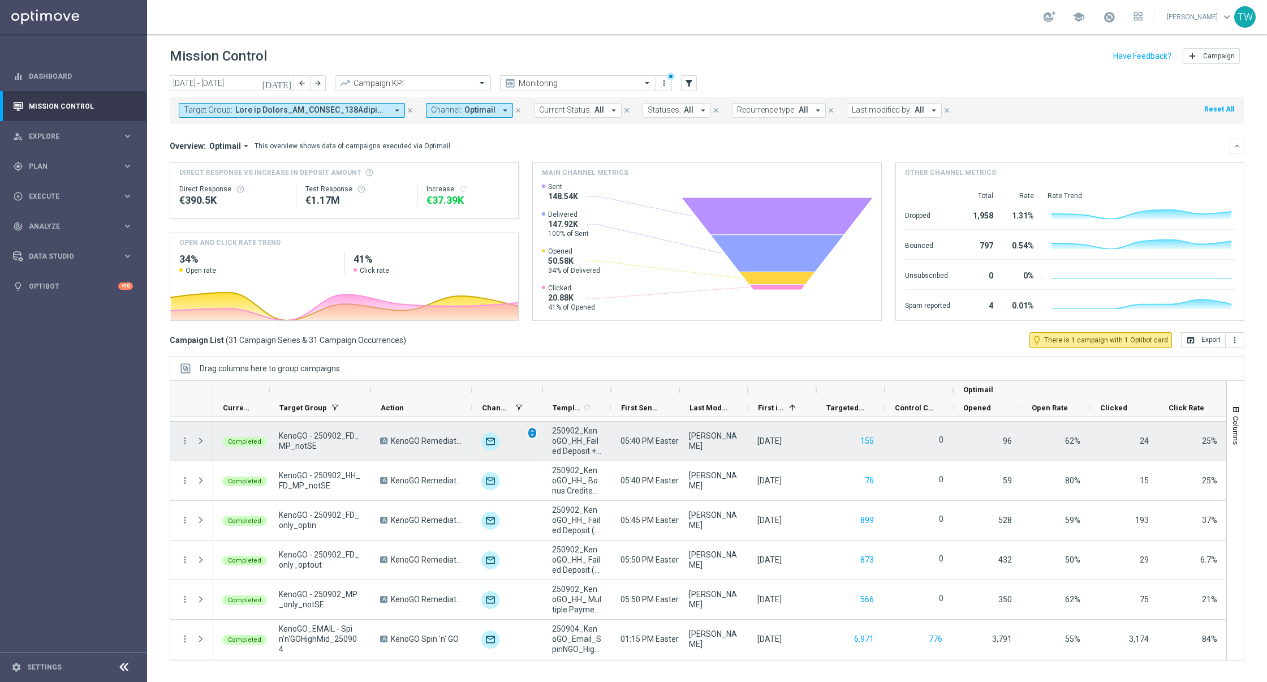
click at [533, 431] on span "unfold_more" at bounding box center [532, 433] width 8 height 8
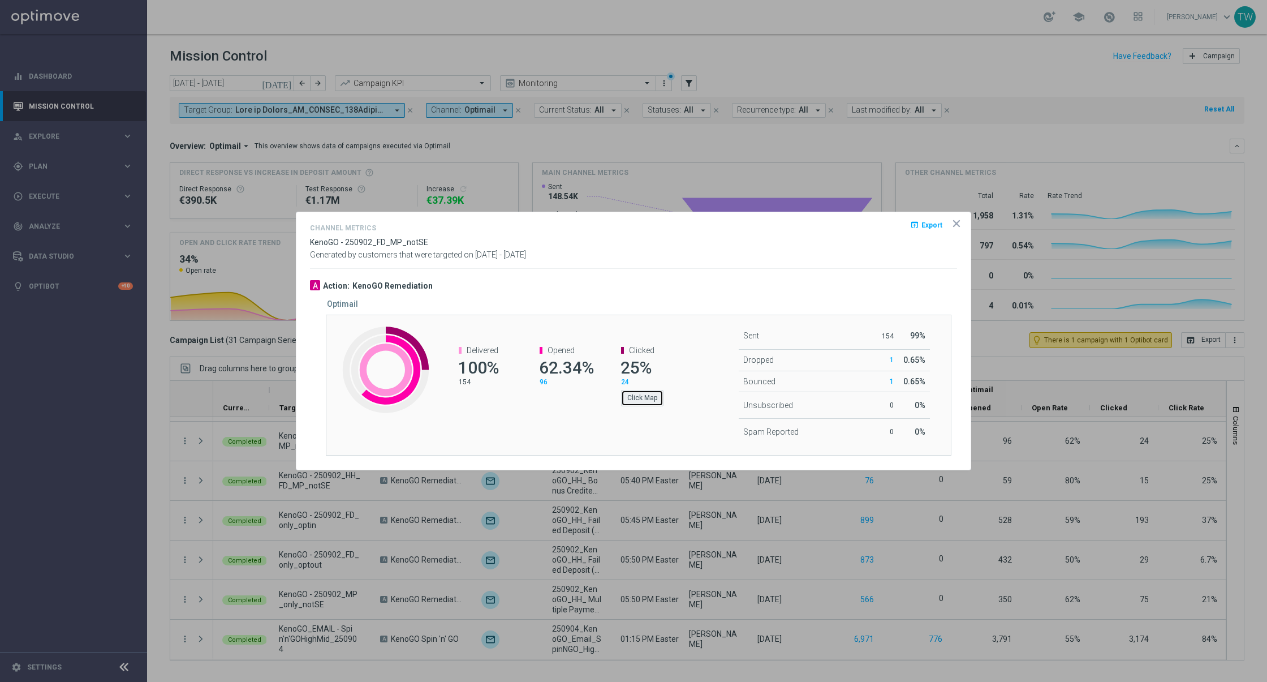
click at [640, 399] on button "Click Map" at bounding box center [642, 398] width 42 height 16
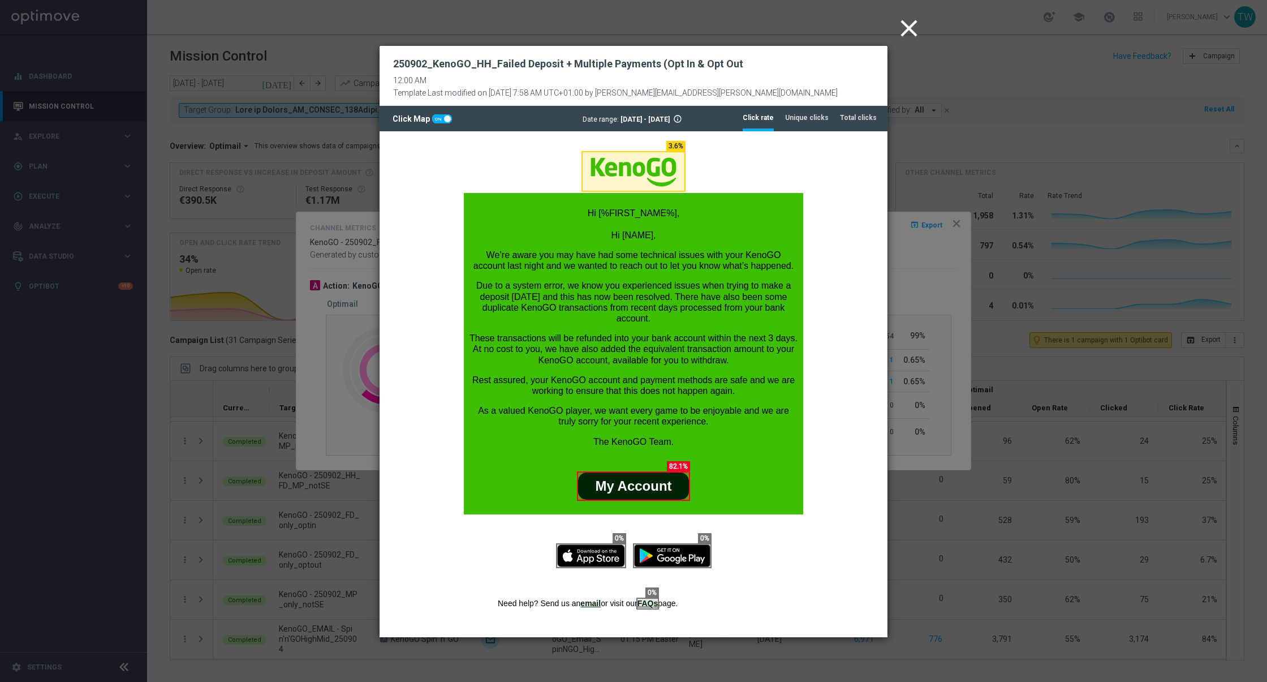
scroll to position [0, 0]
click at [862, 122] on tab-header "Total clicks" at bounding box center [858, 118] width 37 height 10
click at [908, 25] on icon "close" at bounding box center [909, 28] width 28 height 28
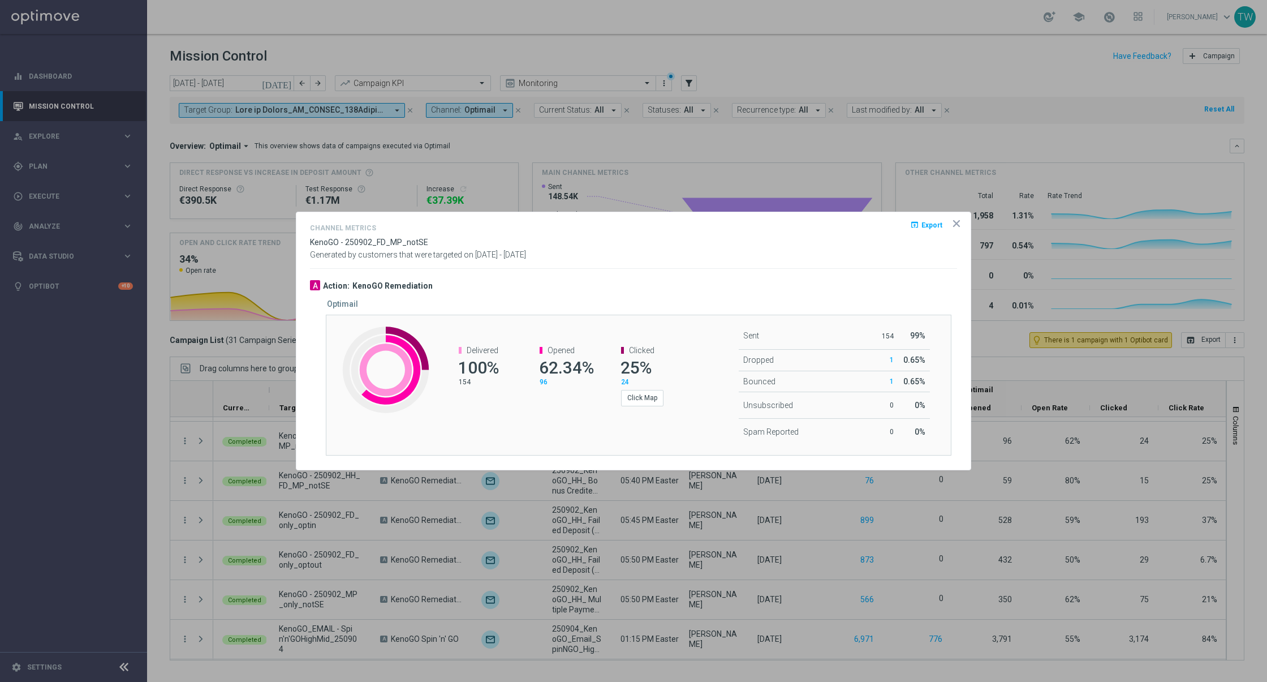
click at [959, 222] on icon "icon" at bounding box center [957, 224] width 6 height 6
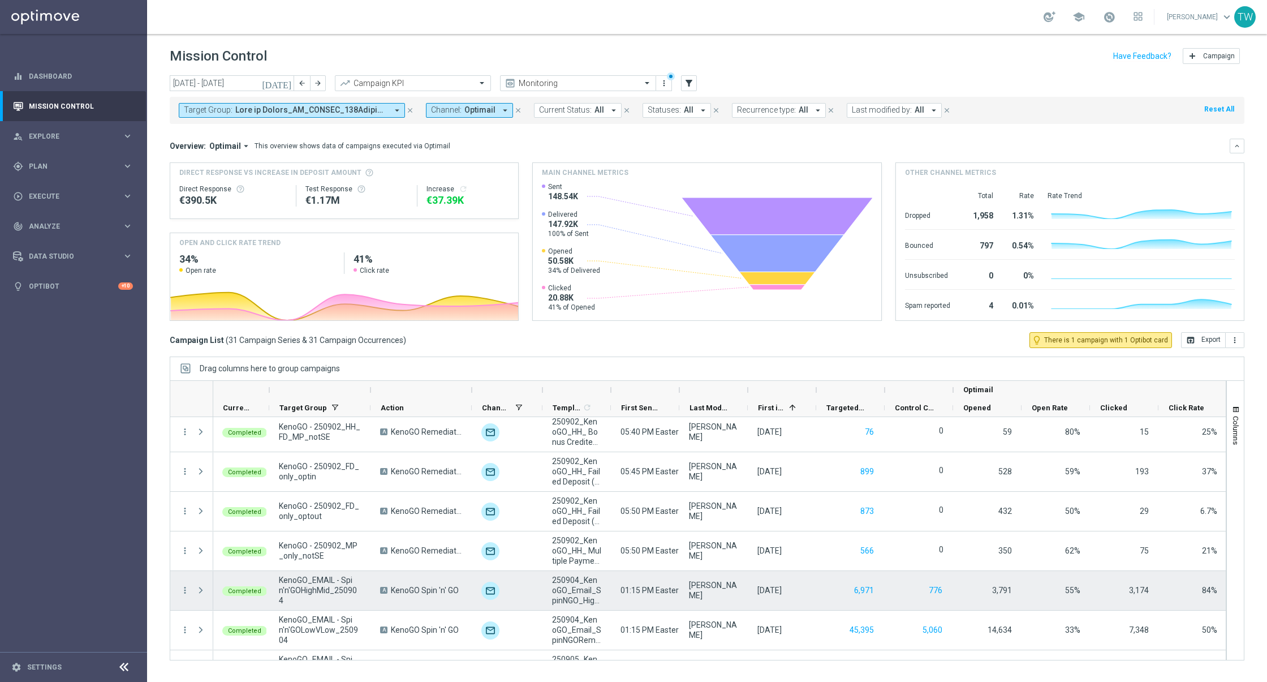
scroll to position [798, 0]
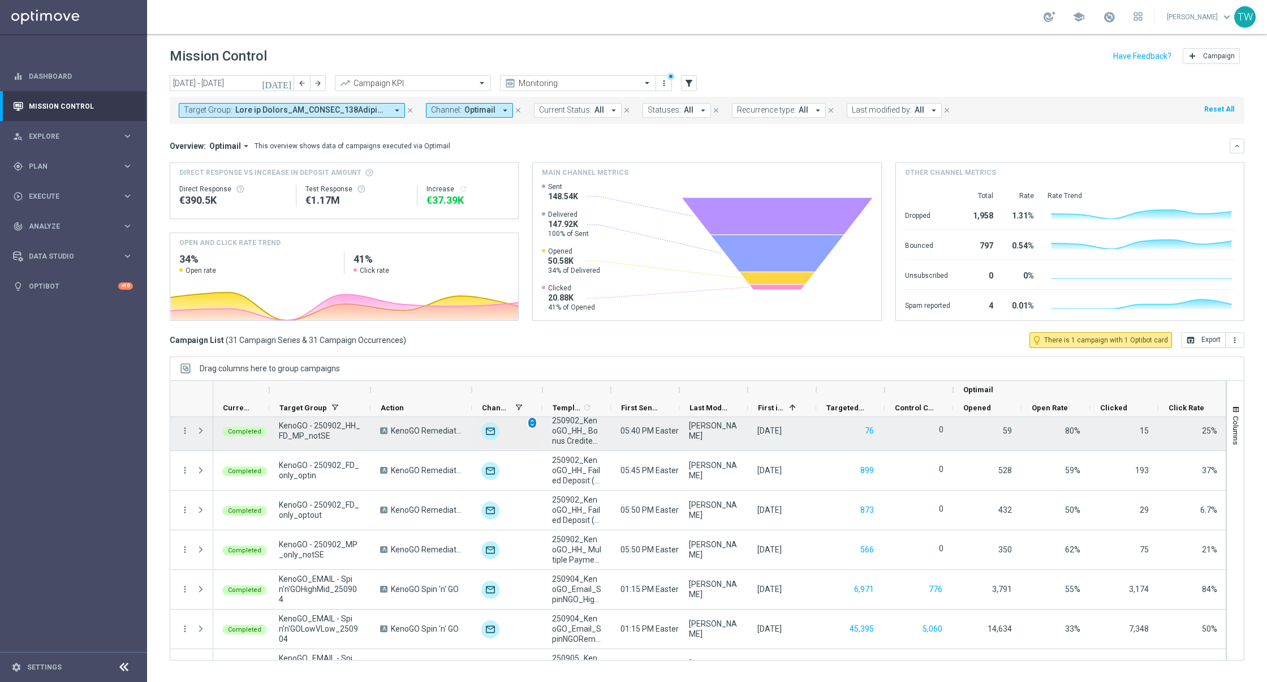
click at [534, 420] on span "unfold_more" at bounding box center [532, 423] width 8 height 8
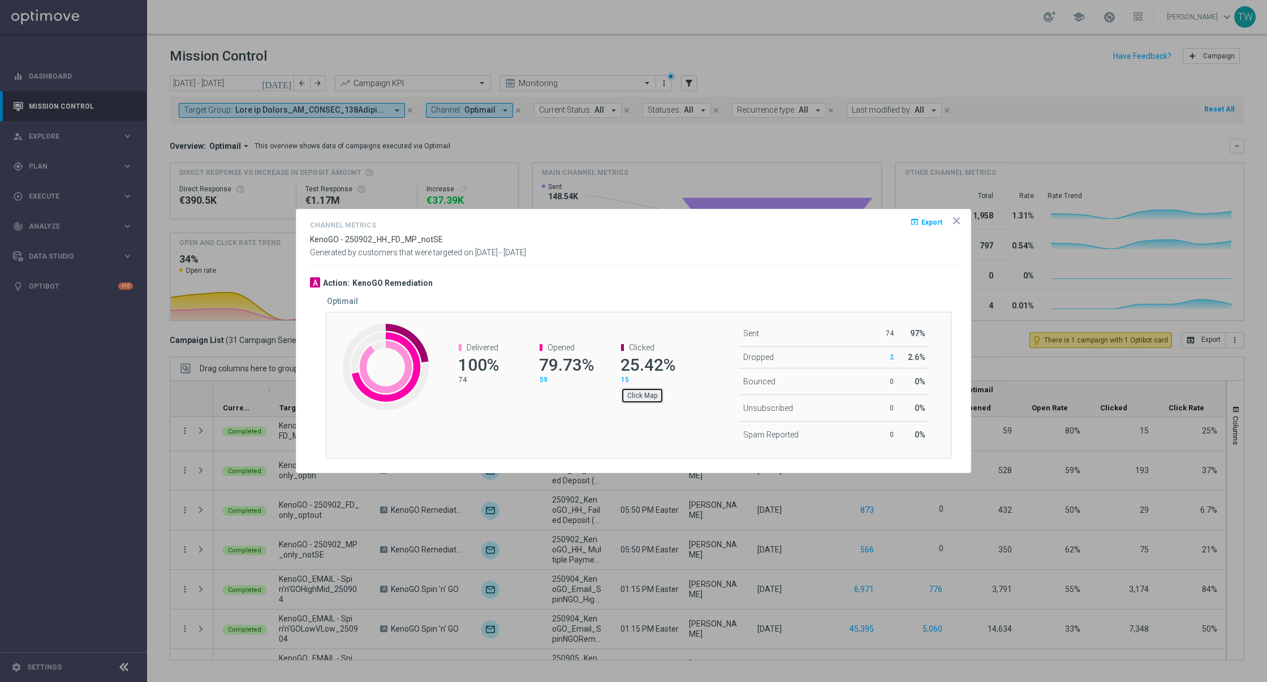
click at [645, 394] on button "Click Map" at bounding box center [642, 396] width 42 height 16
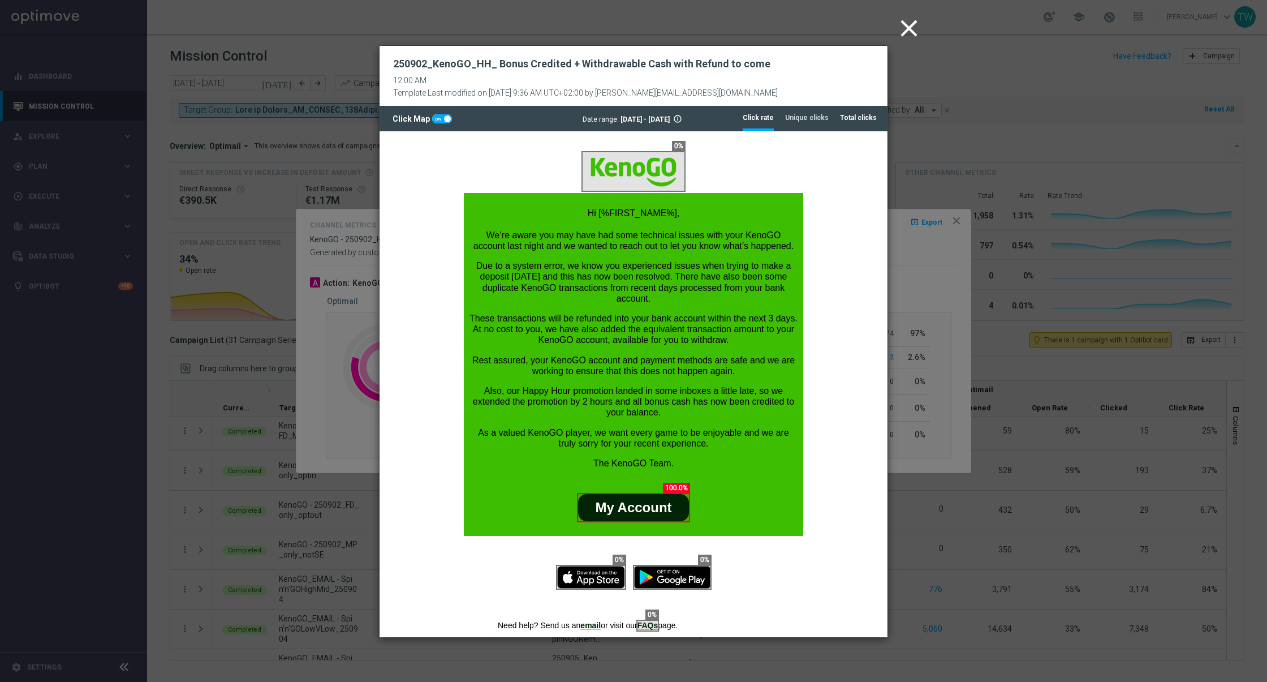
click at [854, 118] on tab-header "Total clicks" at bounding box center [858, 118] width 37 height 10
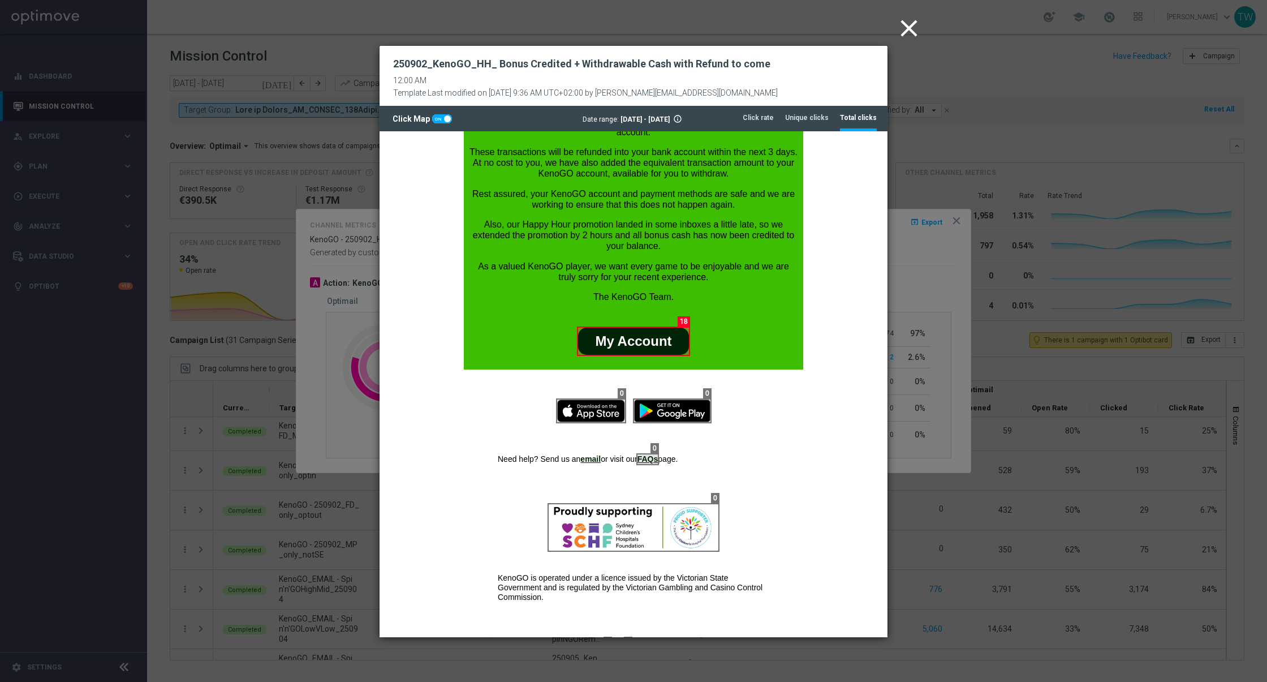
scroll to position [419, 0]
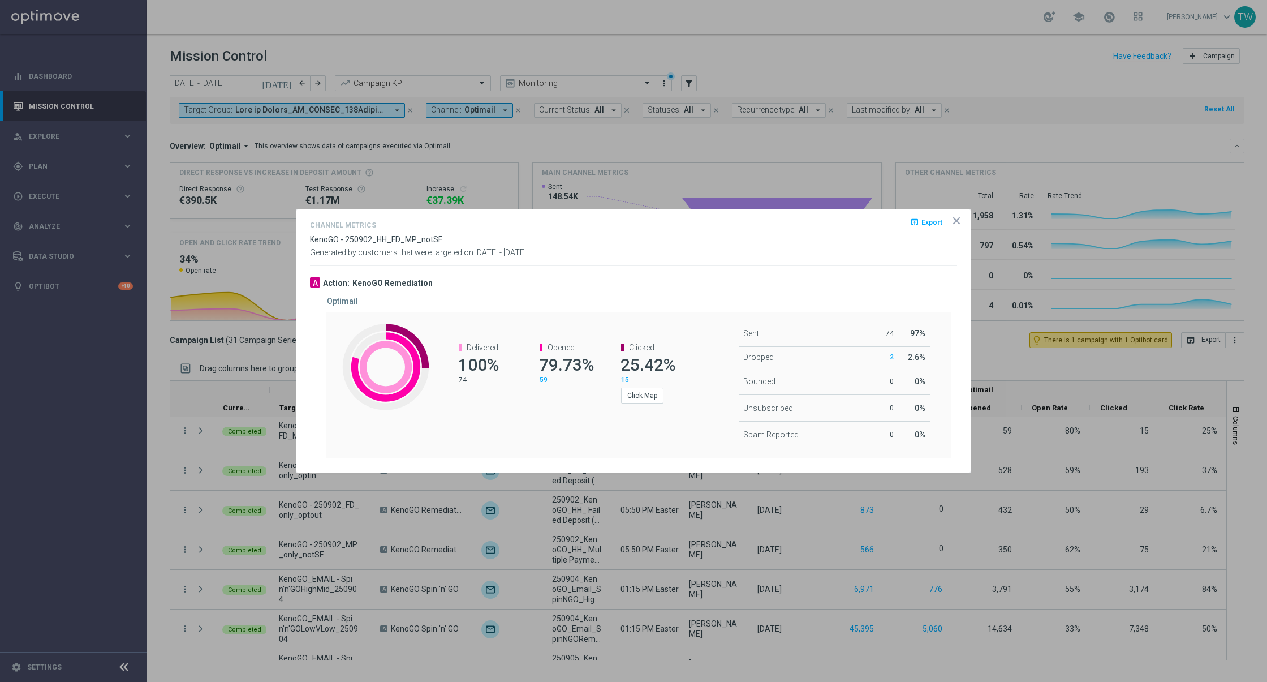
click at [954, 220] on icon "icon" at bounding box center [956, 220] width 11 height 11
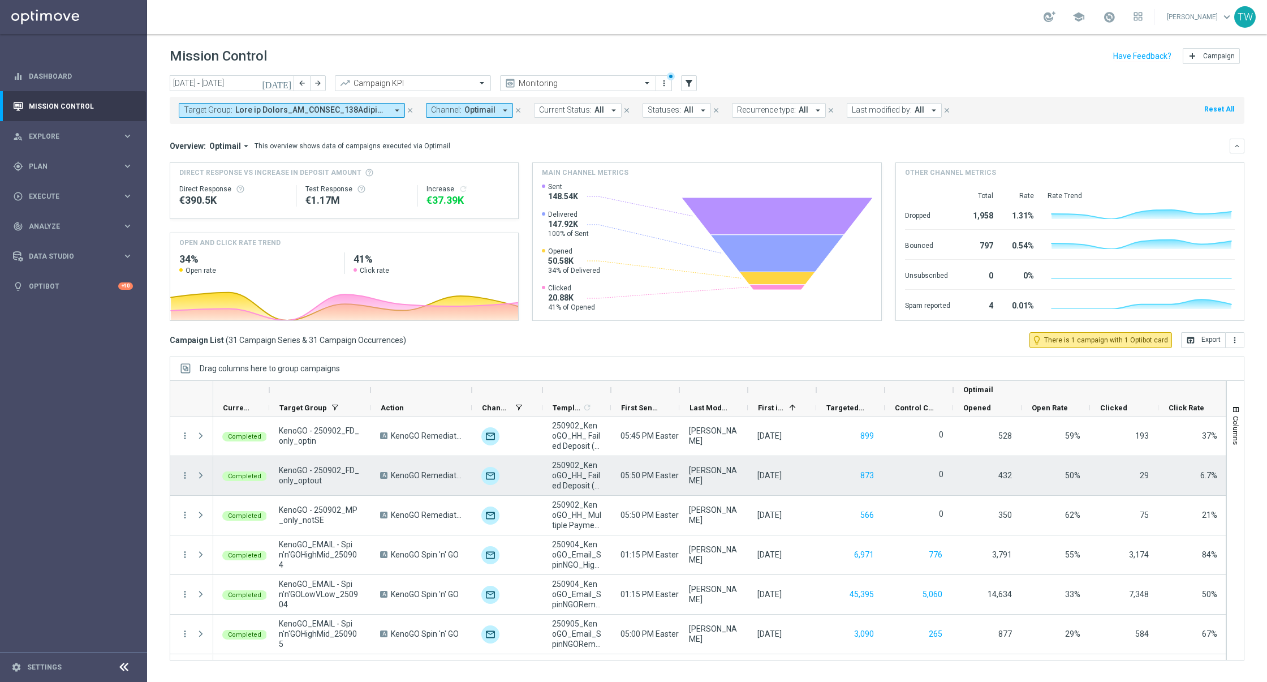
scroll to position [844, 0]
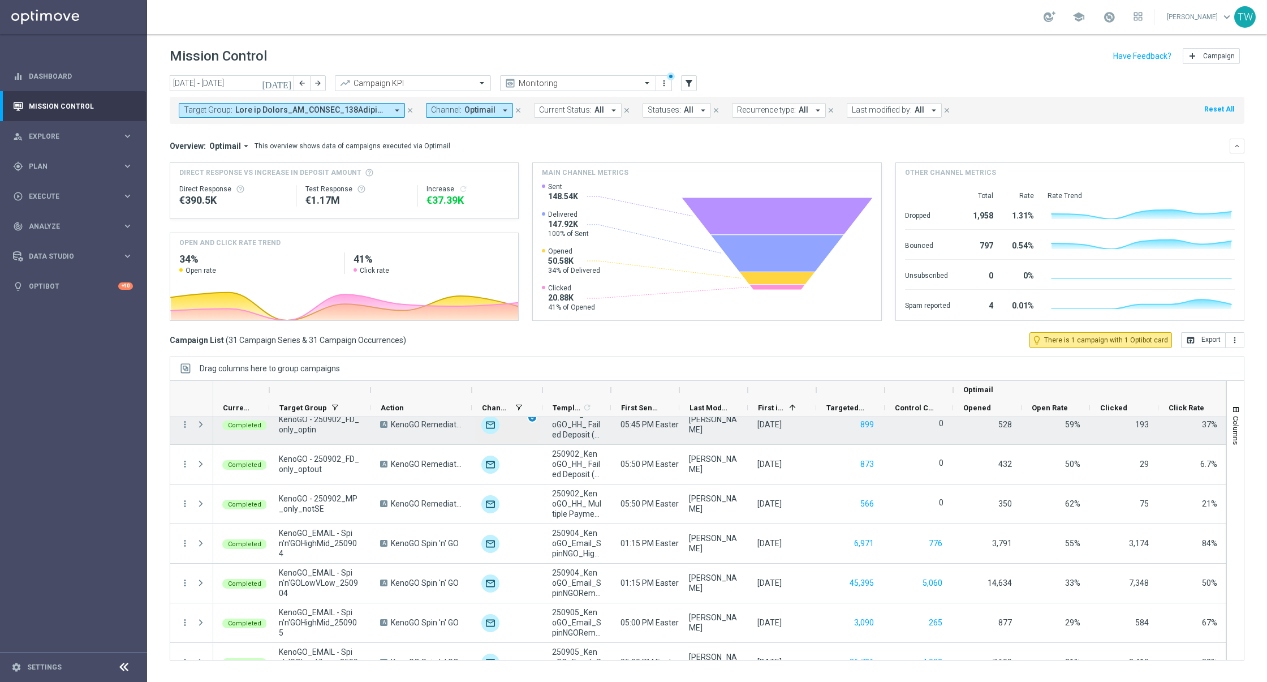
click at [533, 419] on div "Completed KenoGO_EMAIL - WA_50HappyHour_250901_men A KenoGo Happy Hour unfold_m…" at bounding box center [720, 187] width 1015 height 1228
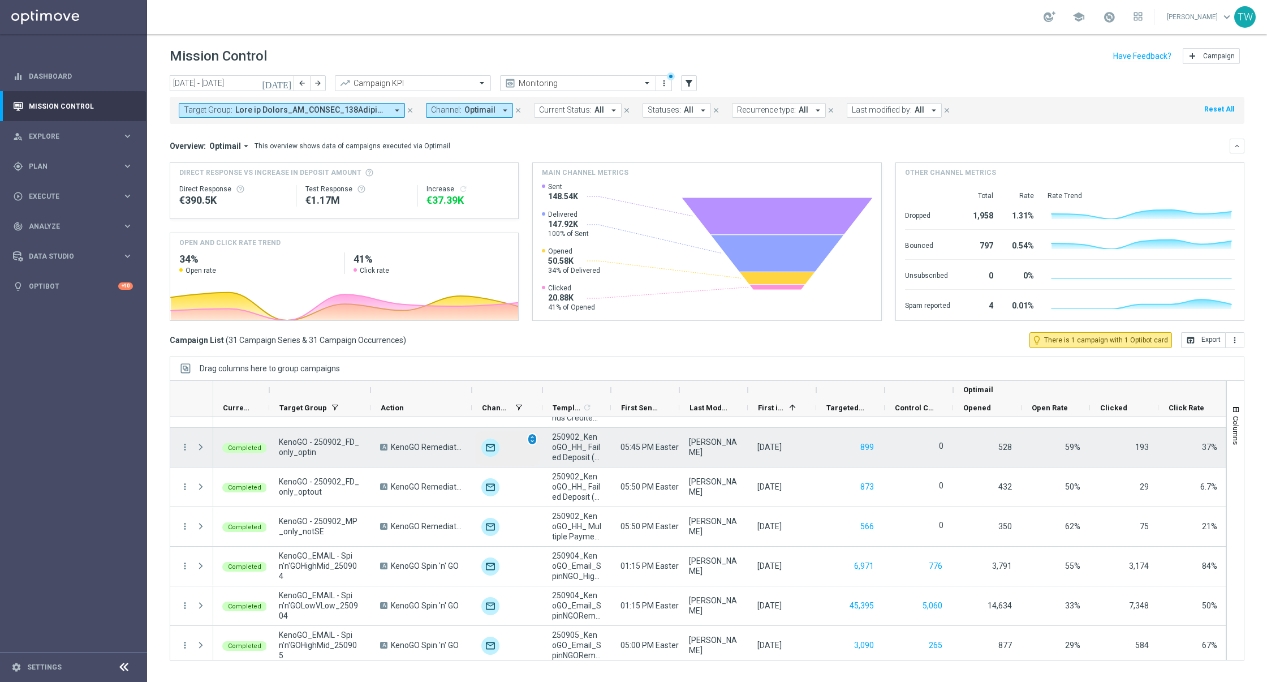
click at [531, 437] on span "unfold_more" at bounding box center [532, 439] width 8 height 8
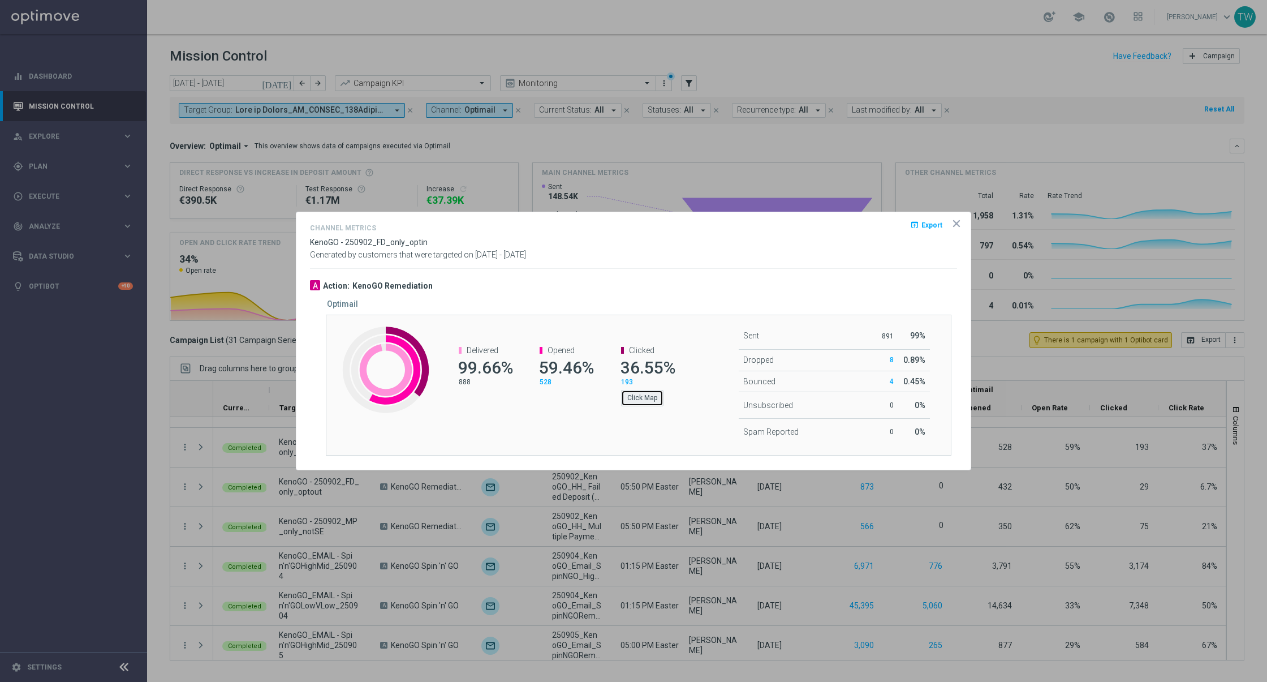
click at [624, 394] on button "Click Map" at bounding box center [642, 398] width 42 height 16
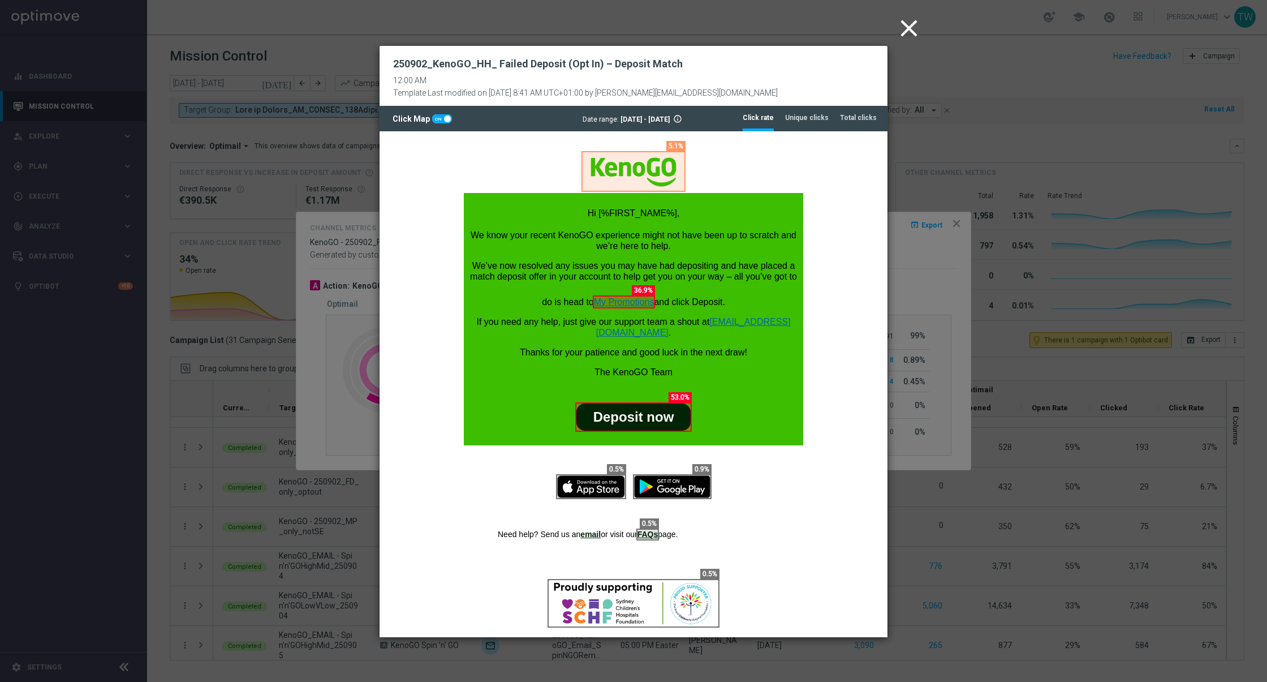
scroll to position [0, 0]
click at [864, 110] on li "Total clicks" at bounding box center [858, 118] width 37 height 24
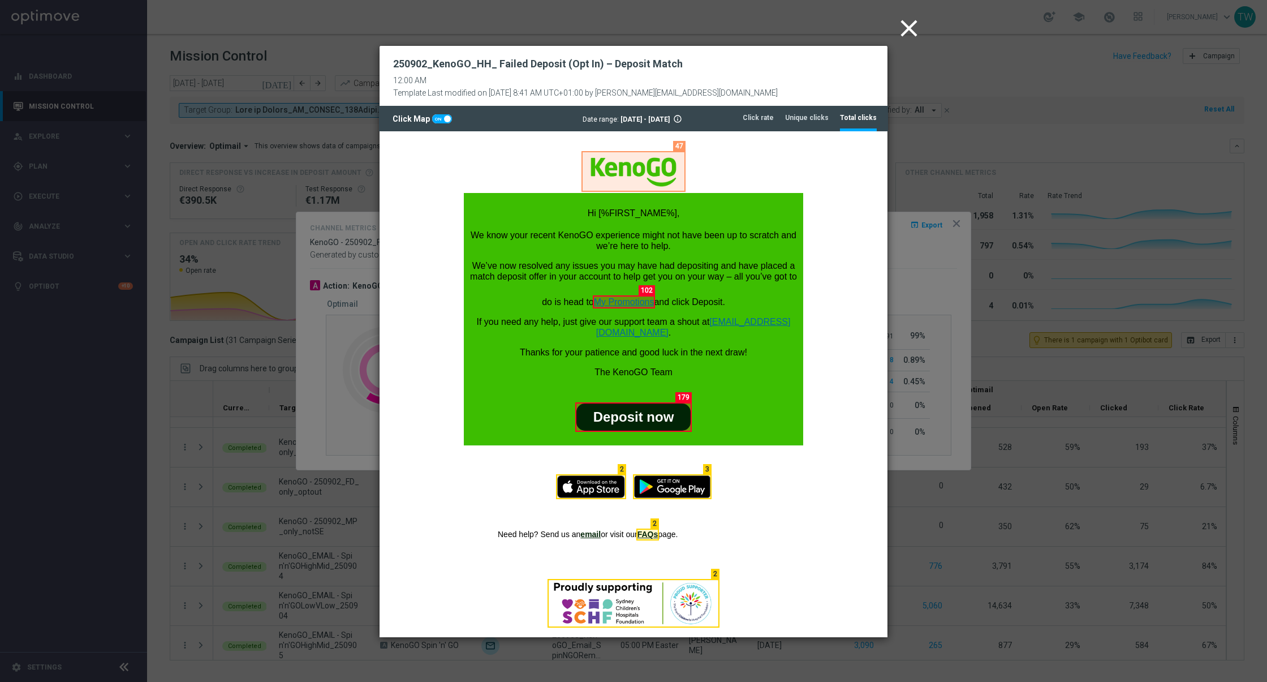
scroll to position [328, 0]
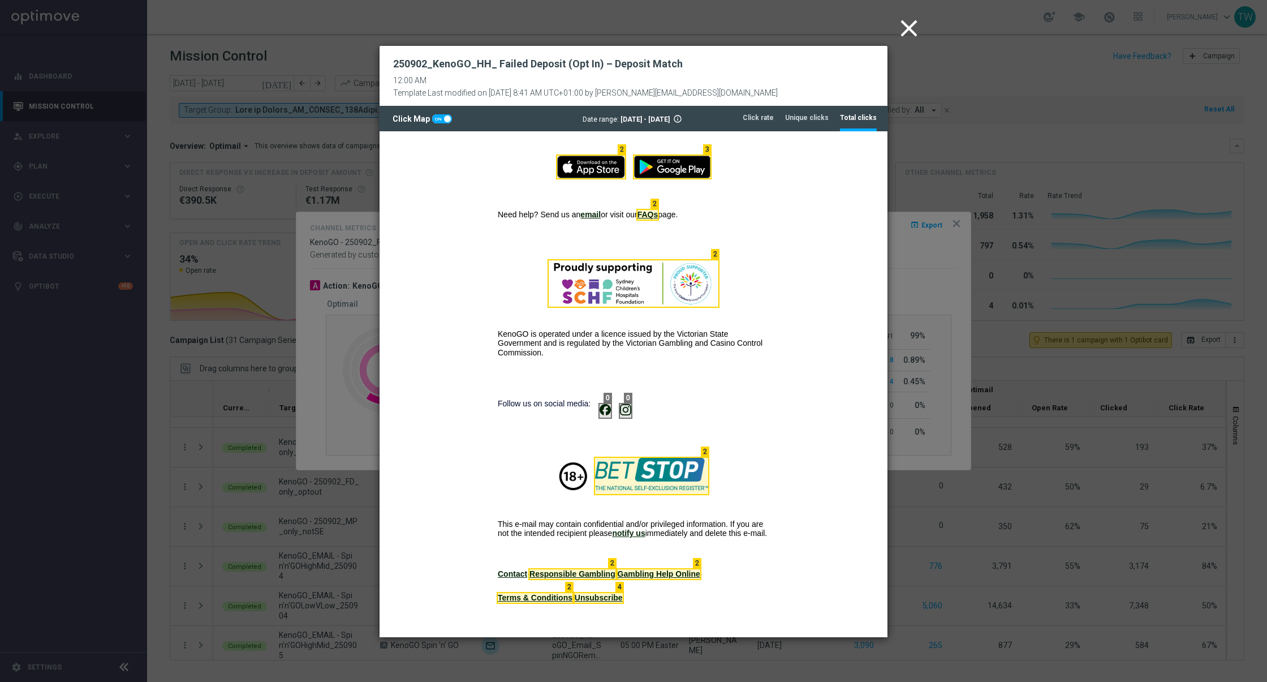
click at [905, 28] on icon "close" at bounding box center [909, 28] width 28 height 28
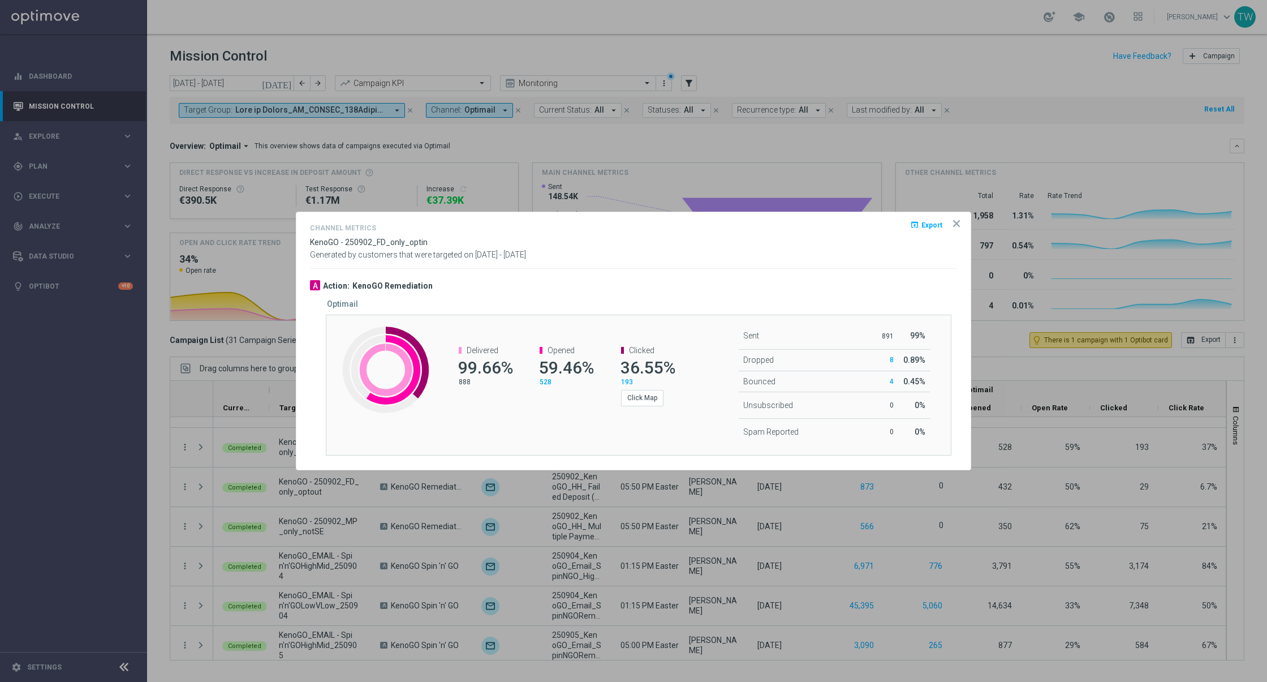
click at [956, 223] on icon "icon" at bounding box center [957, 224] width 6 height 6
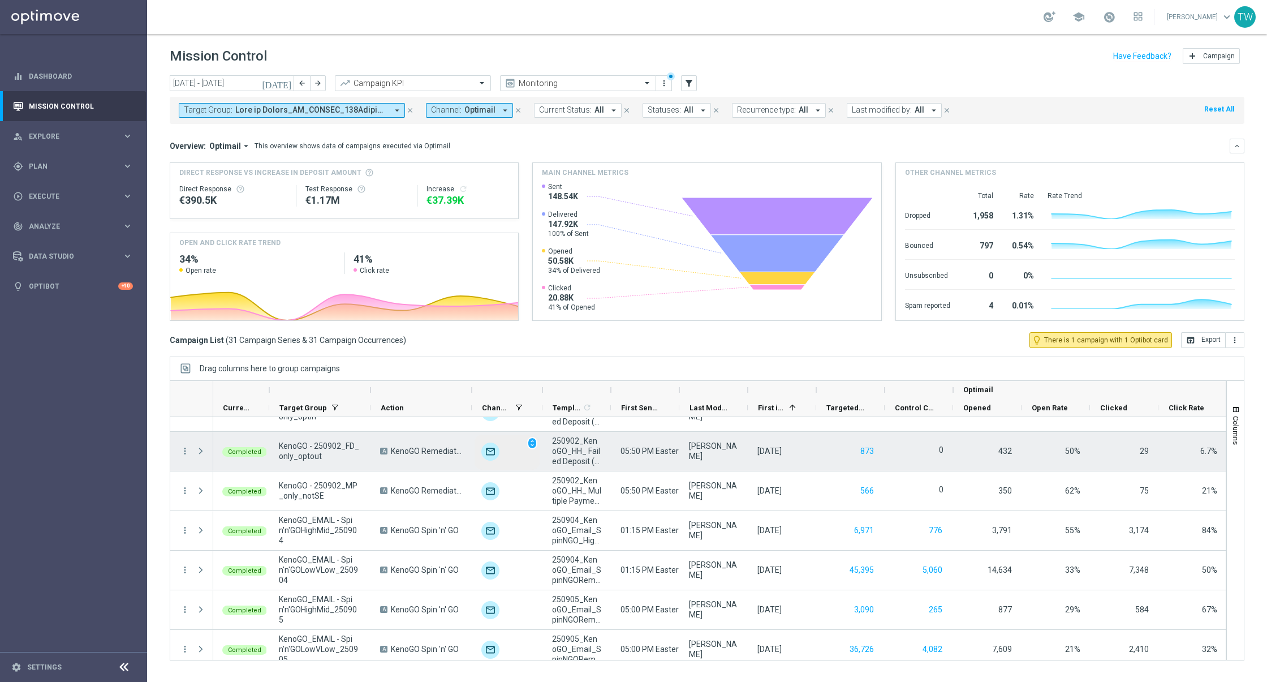
scroll to position [863, 0]
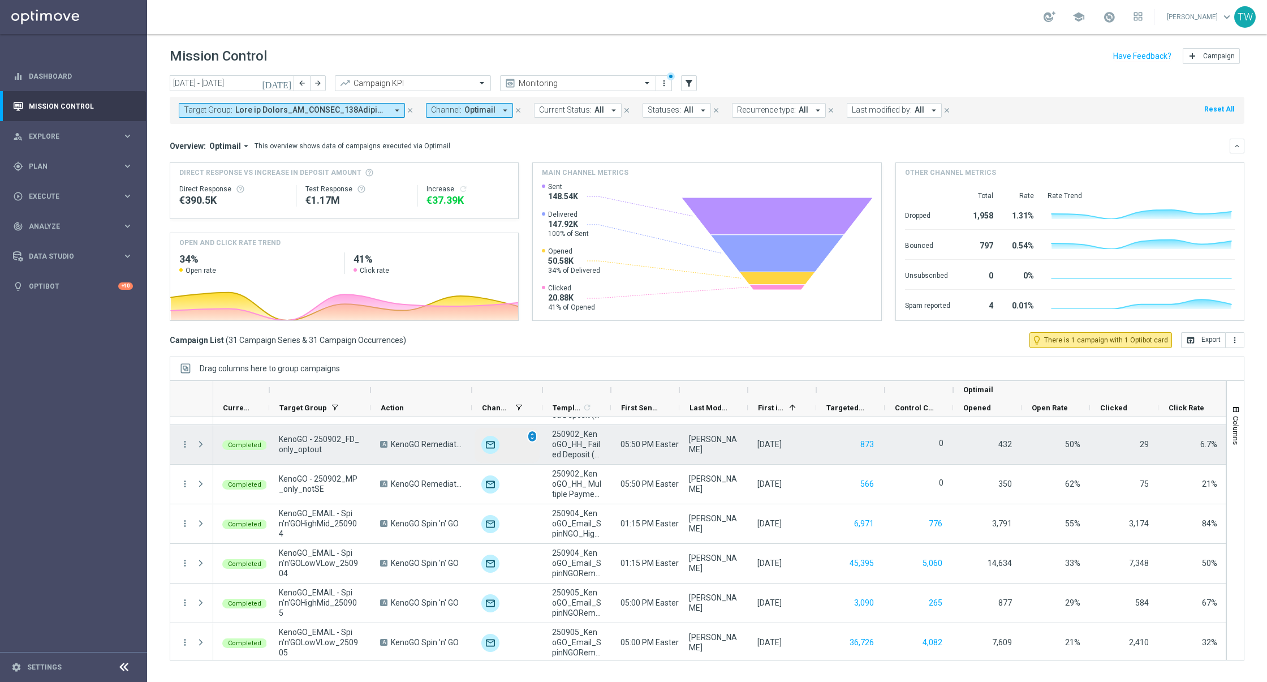
click at [529, 434] on span "unfold_more" at bounding box center [532, 436] width 8 height 8
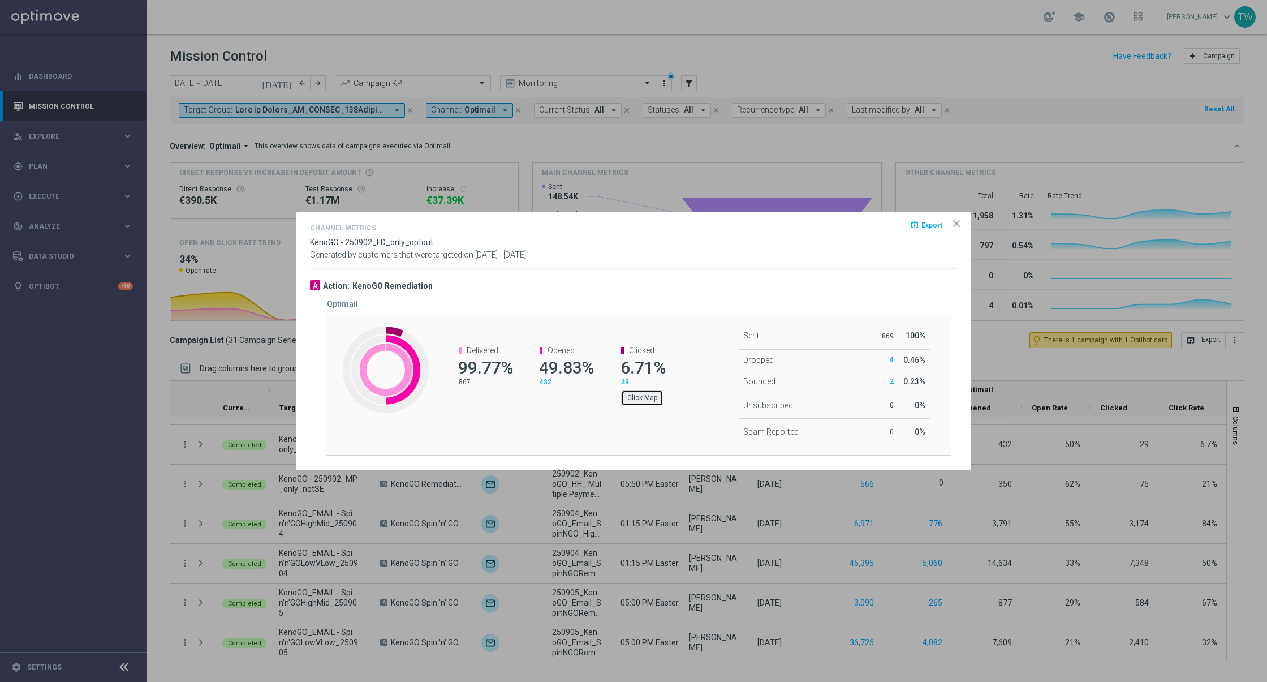
click at [634, 396] on button "Click Map" at bounding box center [642, 398] width 42 height 16
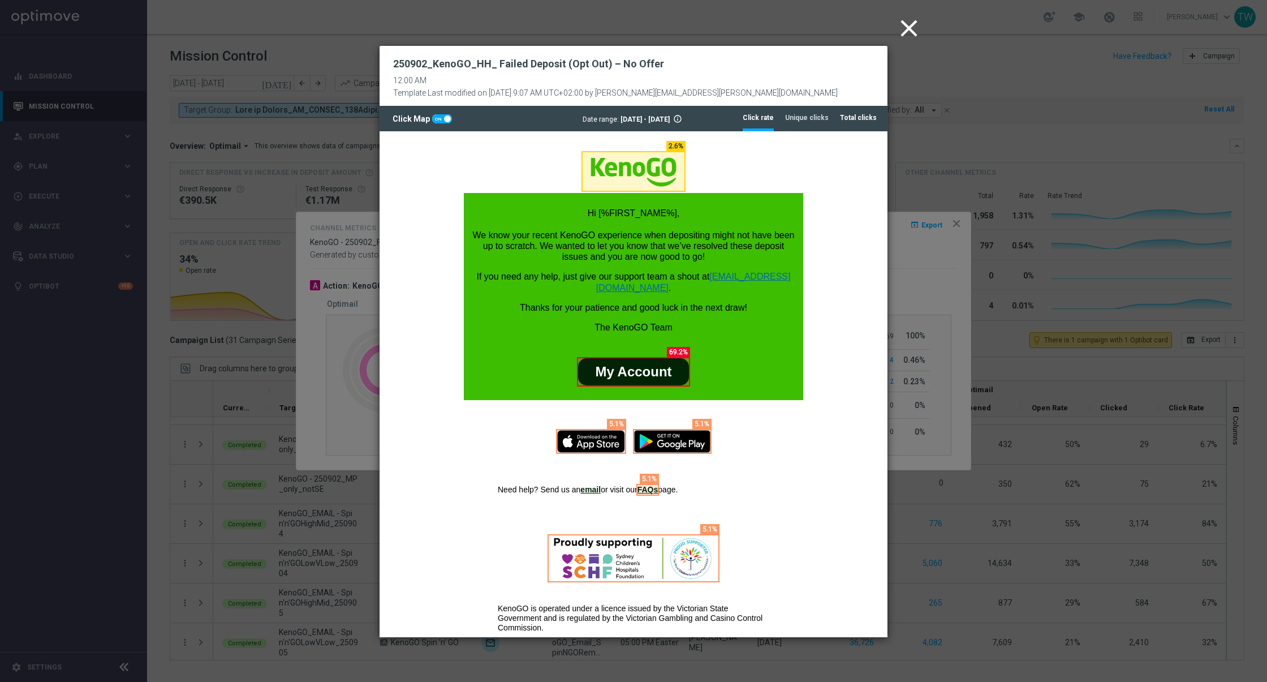
click at [844, 122] on li "Total clicks" at bounding box center [858, 118] width 37 height 24
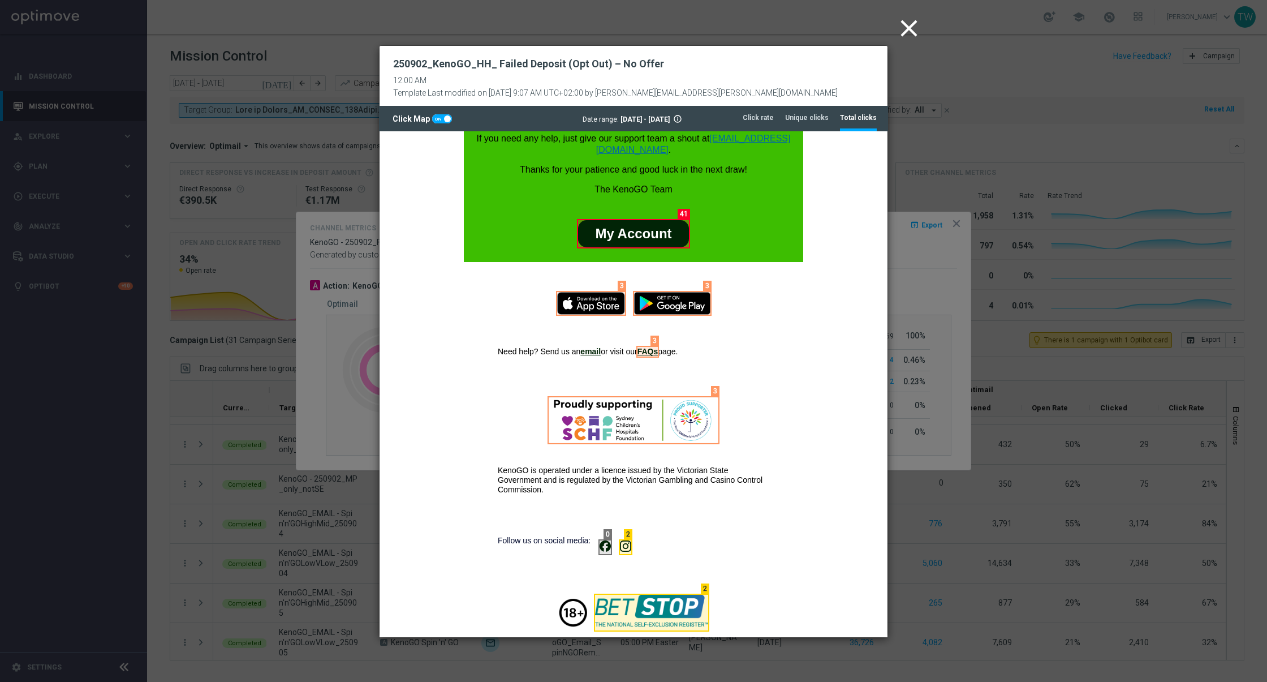
scroll to position [283, 0]
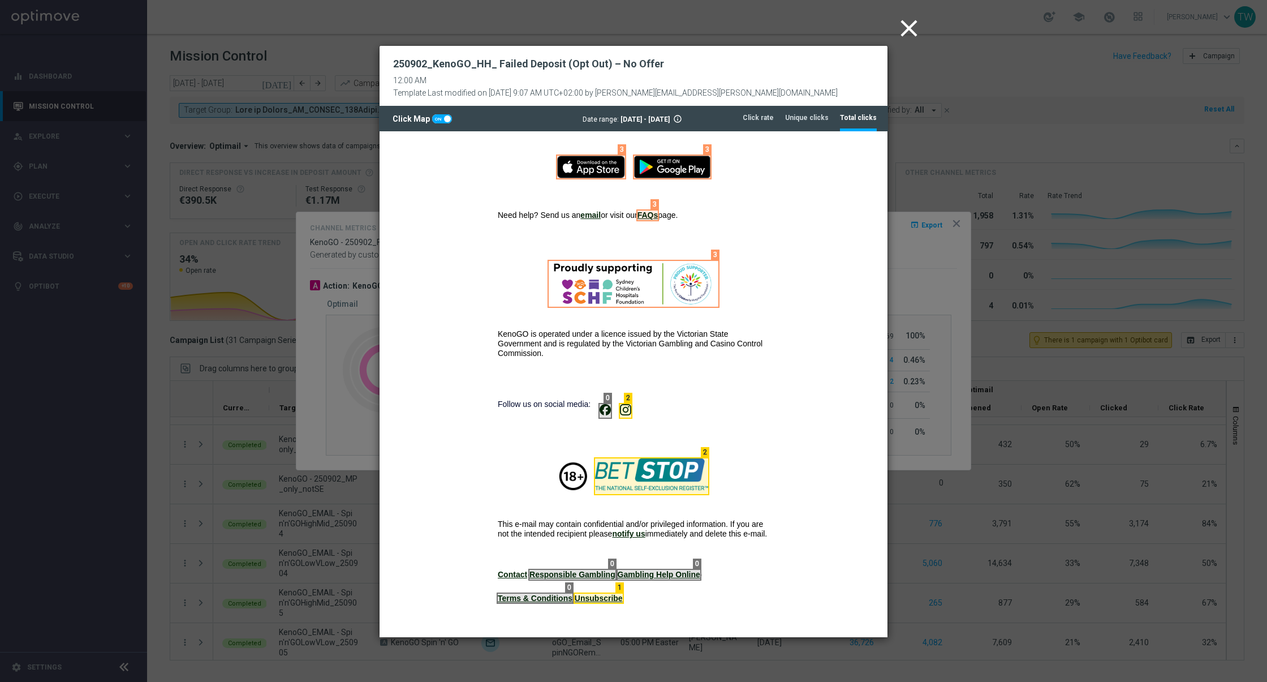
click at [898, 27] on icon "close" at bounding box center [909, 28] width 28 height 28
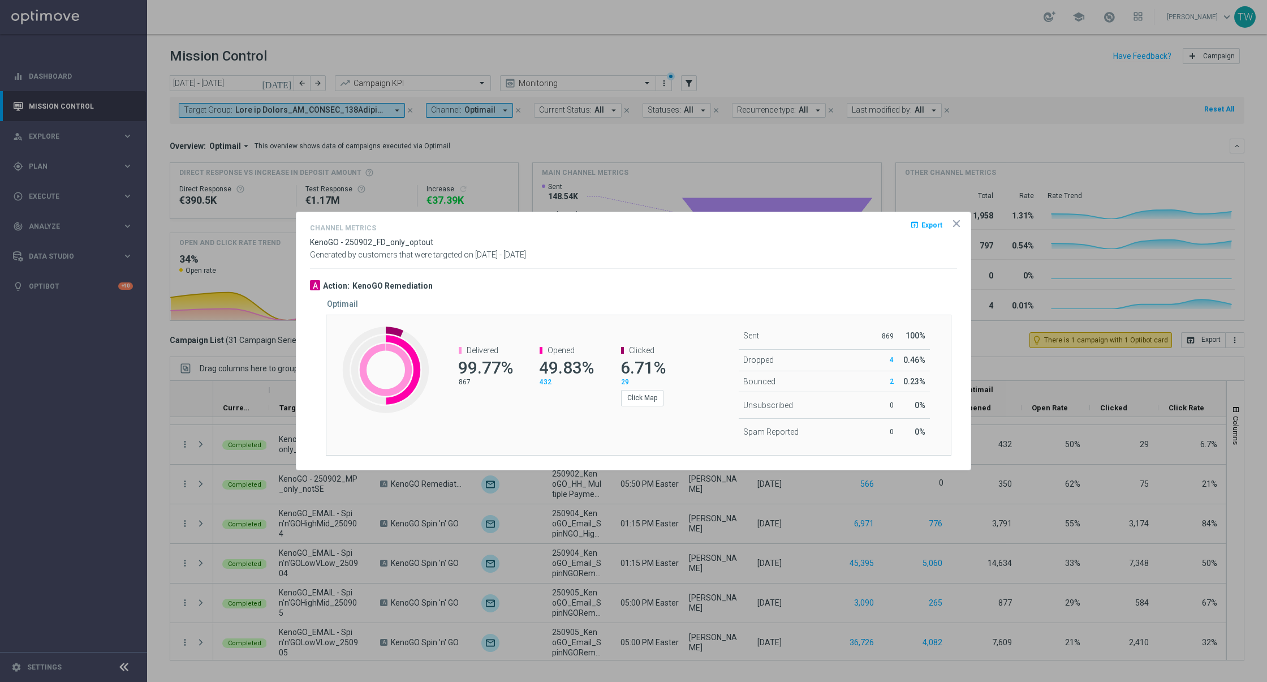
click at [953, 222] on icon "icon" at bounding box center [956, 223] width 11 height 11
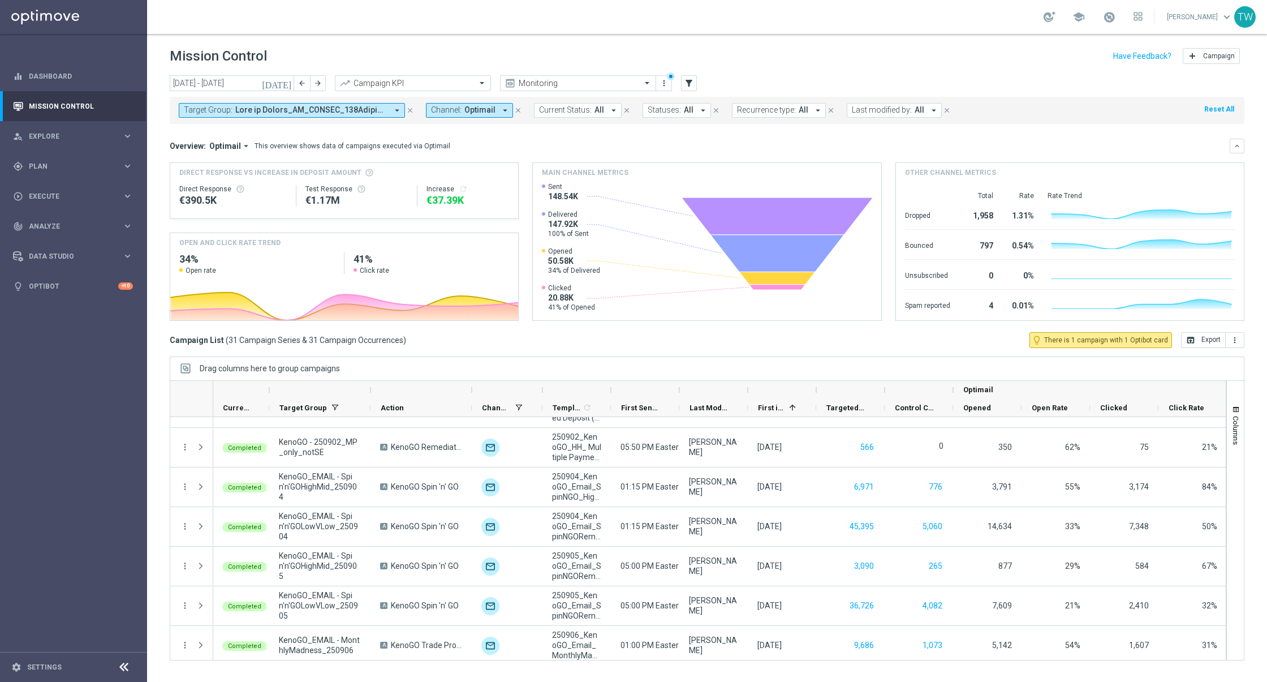
scroll to position [902, 0]
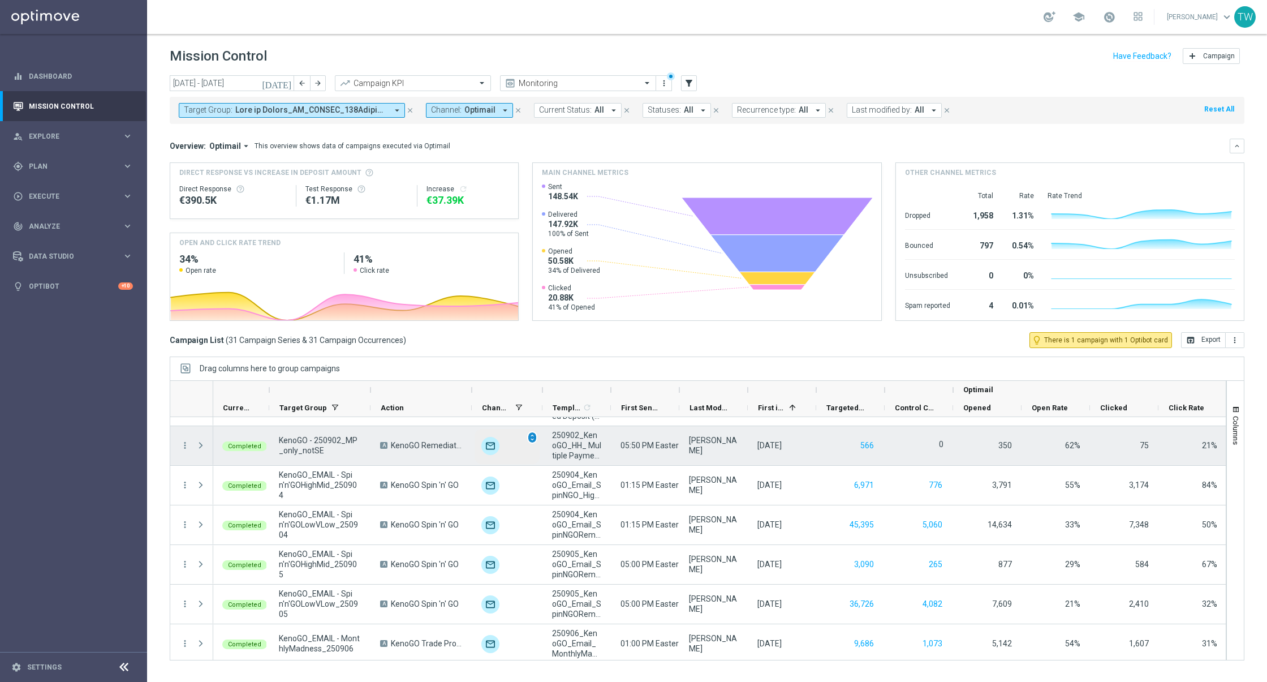
click at [531, 437] on span "unfold_more" at bounding box center [532, 437] width 8 height 8
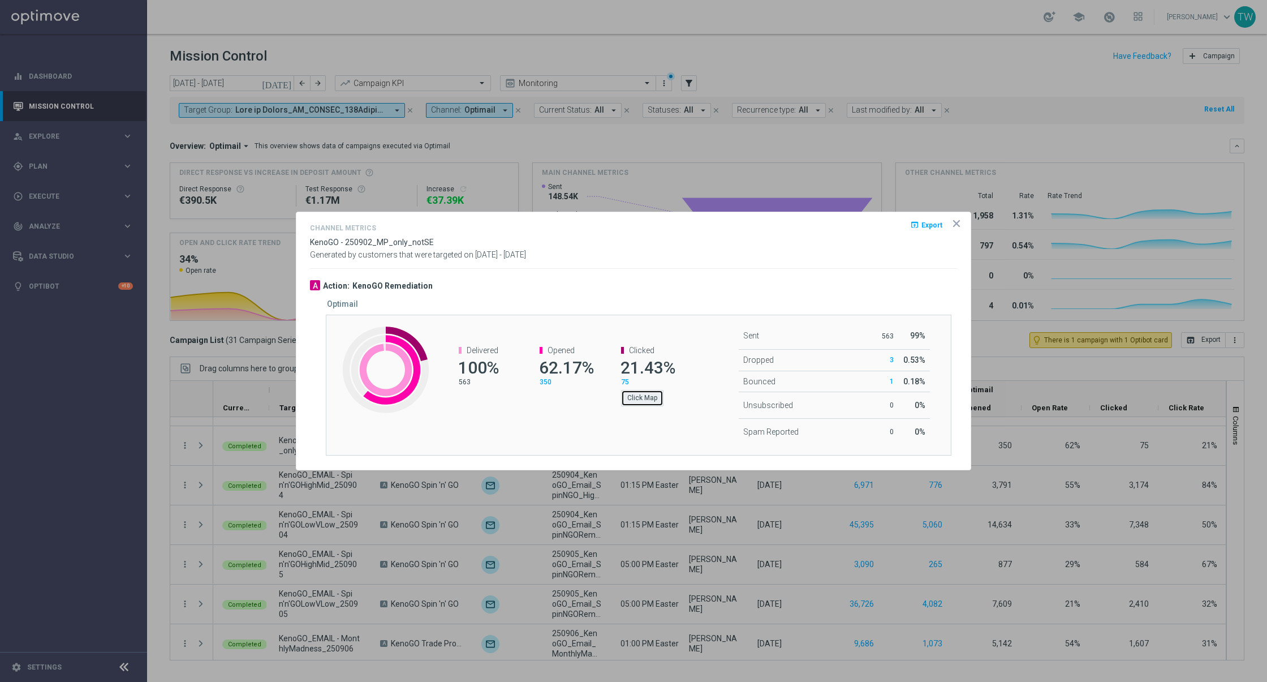
click at [641, 405] on button "Click Map" at bounding box center [642, 398] width 42 height 16
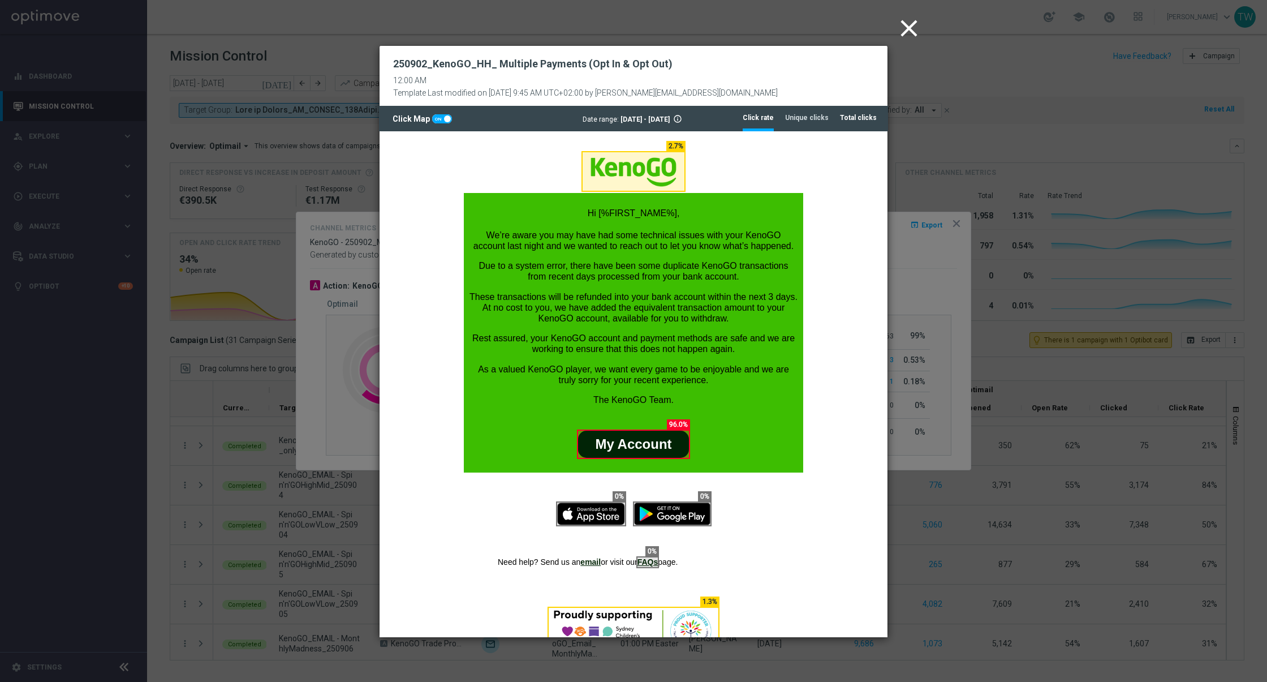
click at [874, 119] on tab-header "Total clicks" at bounding box center [858, 118] width 37 height 10
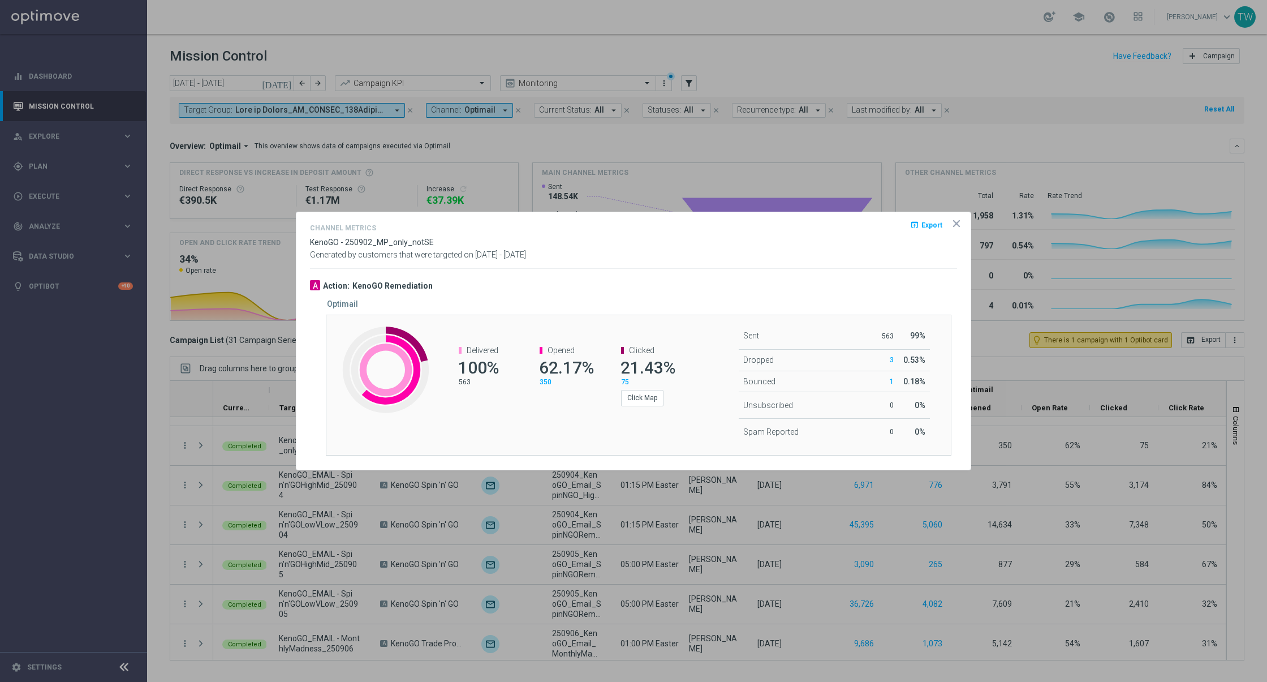
click at [954, 222] on icon "icon" at bounding box center [956, 223] width 11 height 11
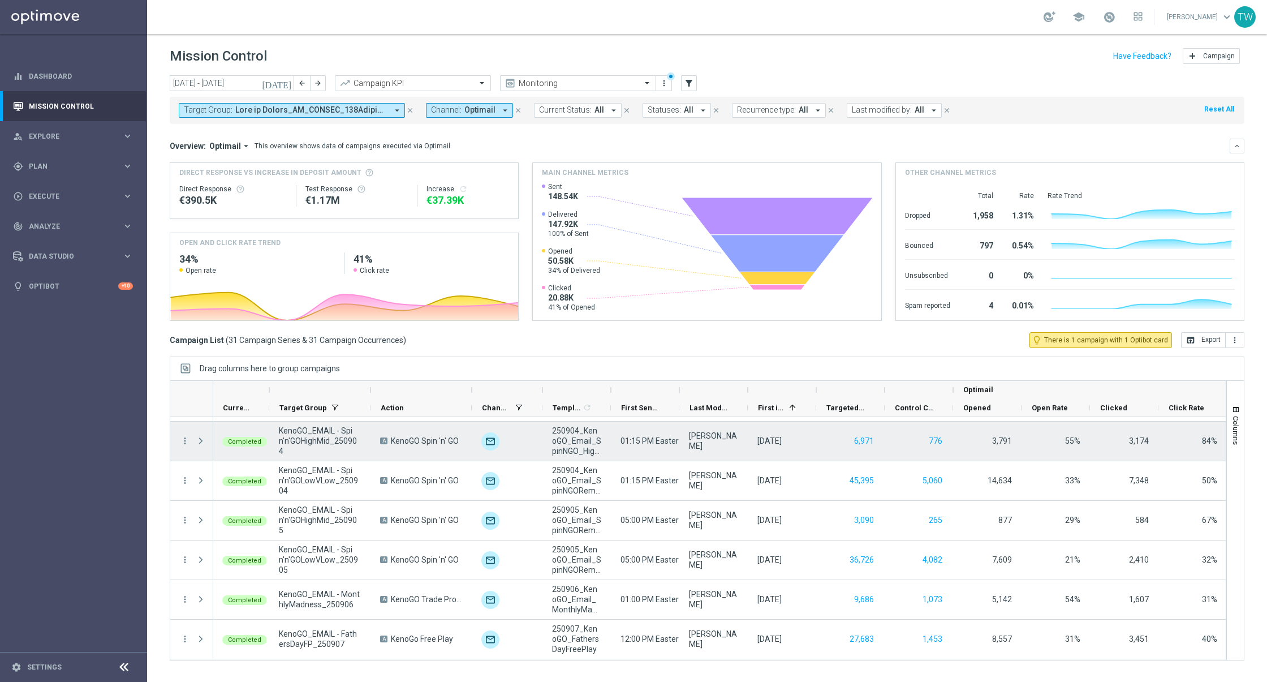
scroll to position [947, 0]
click at [530, 429] on span "unfold_more" at bounding box center [532, 432] width 8 height 8
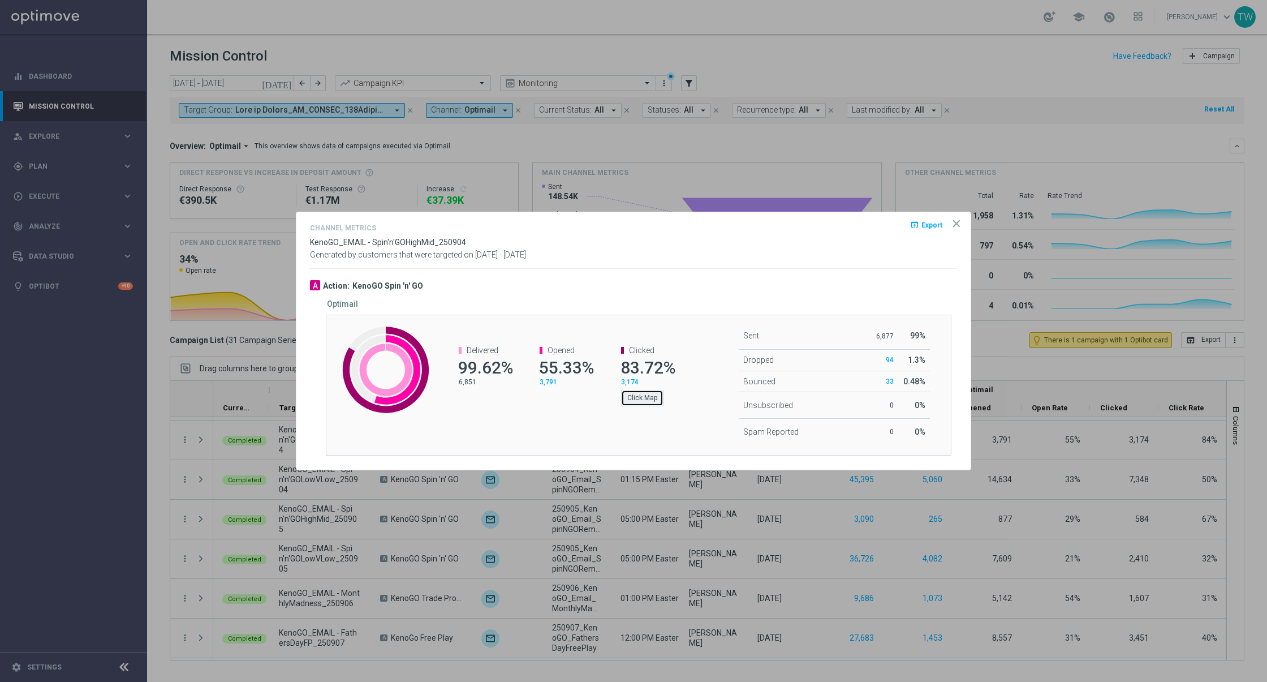
click at [633, 390] on button "Click Map" at bounding box center [642, 398] width 42 height 16
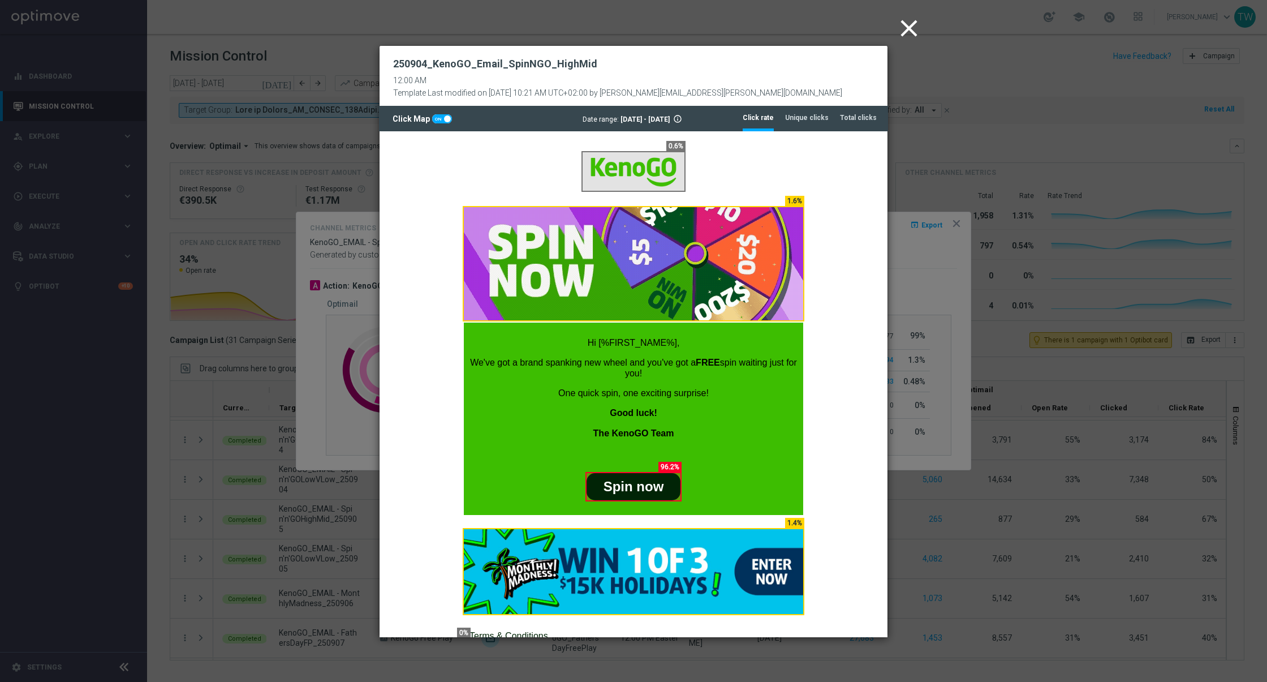
scroll to position [0, 0]
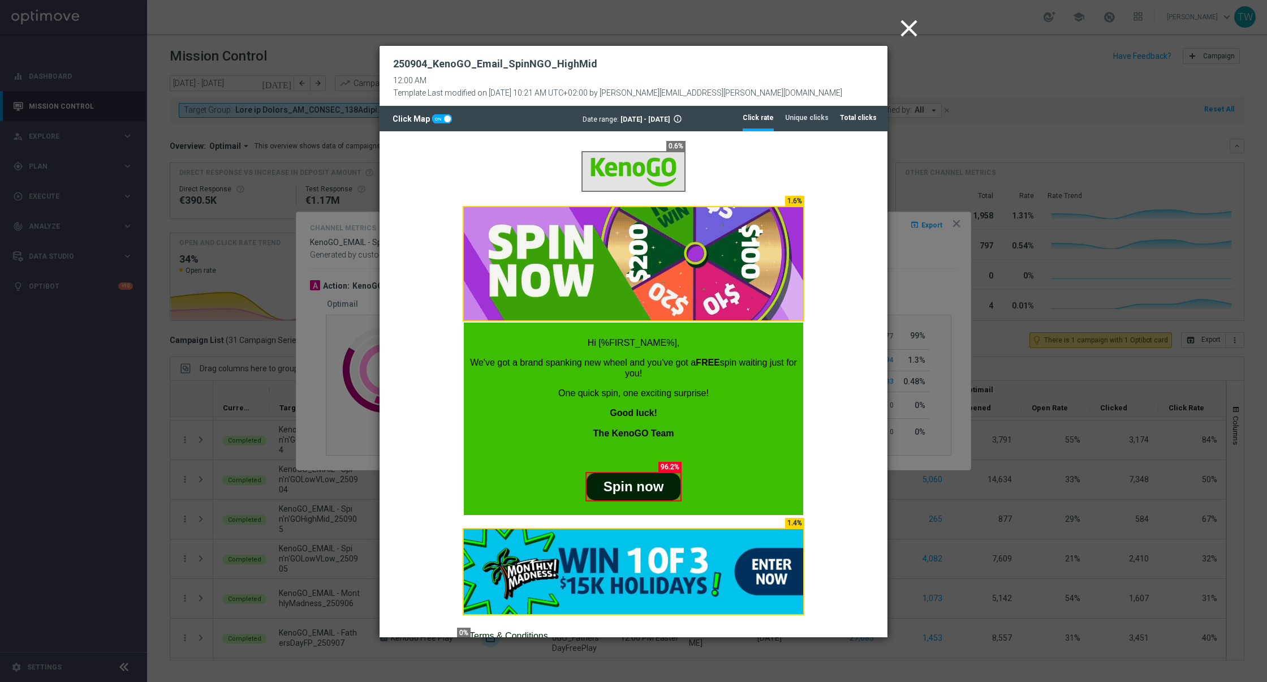
drag, startPoint x: 853, startPoint y: 117, endPoint x: 853, endPoint y: 124, distance: 7.4
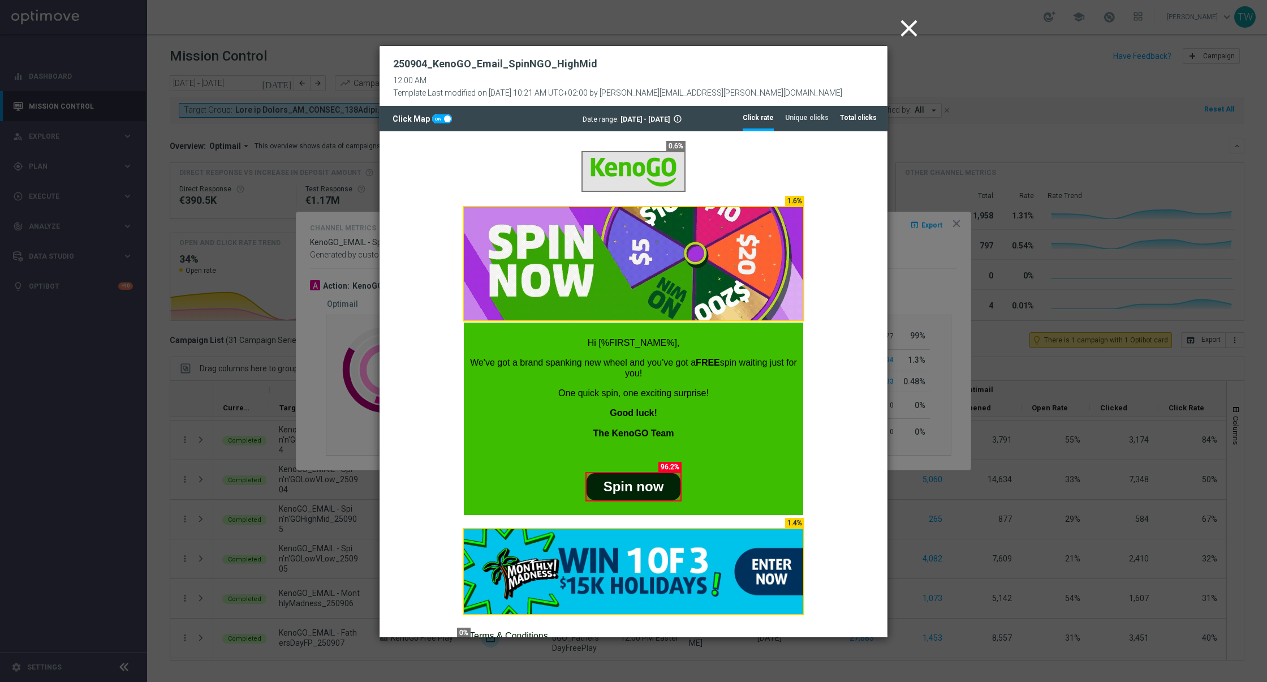
click at [853, 117] on tab-header "Total clicks" at bounding box center [858, 118] width 37 height 10
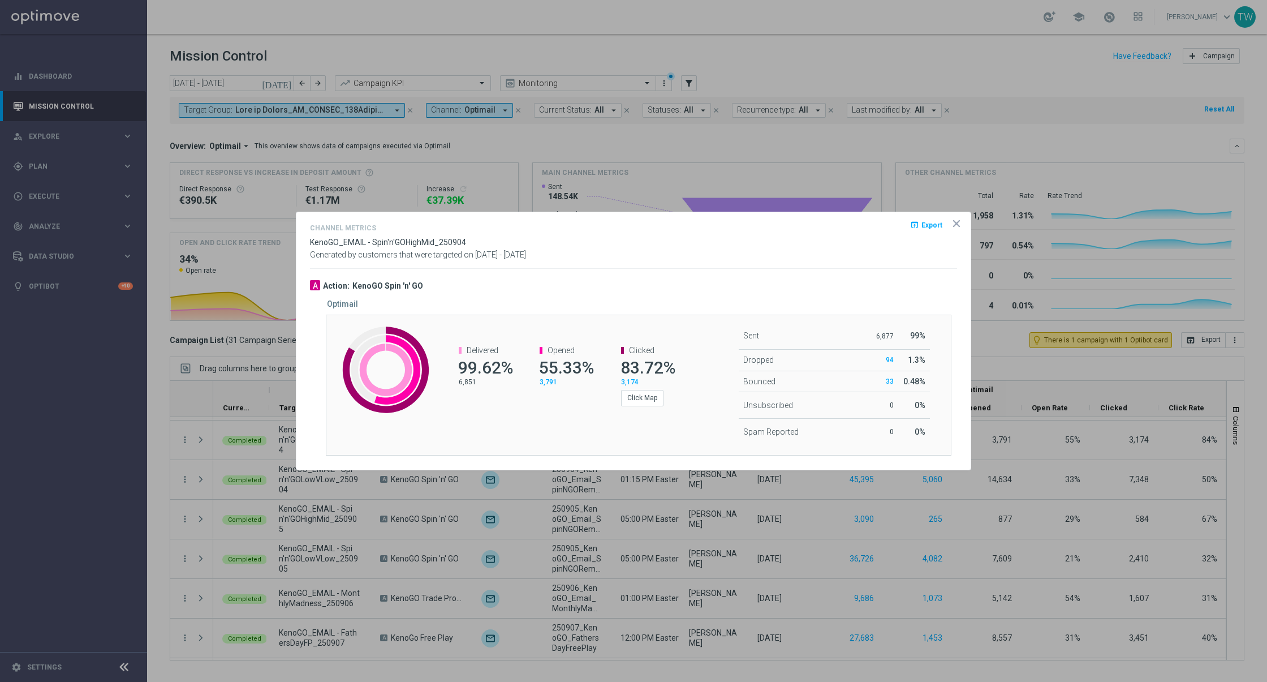
click at [956, 222] on icon "icon" at bounding box center [956, 223] width 11 height 11
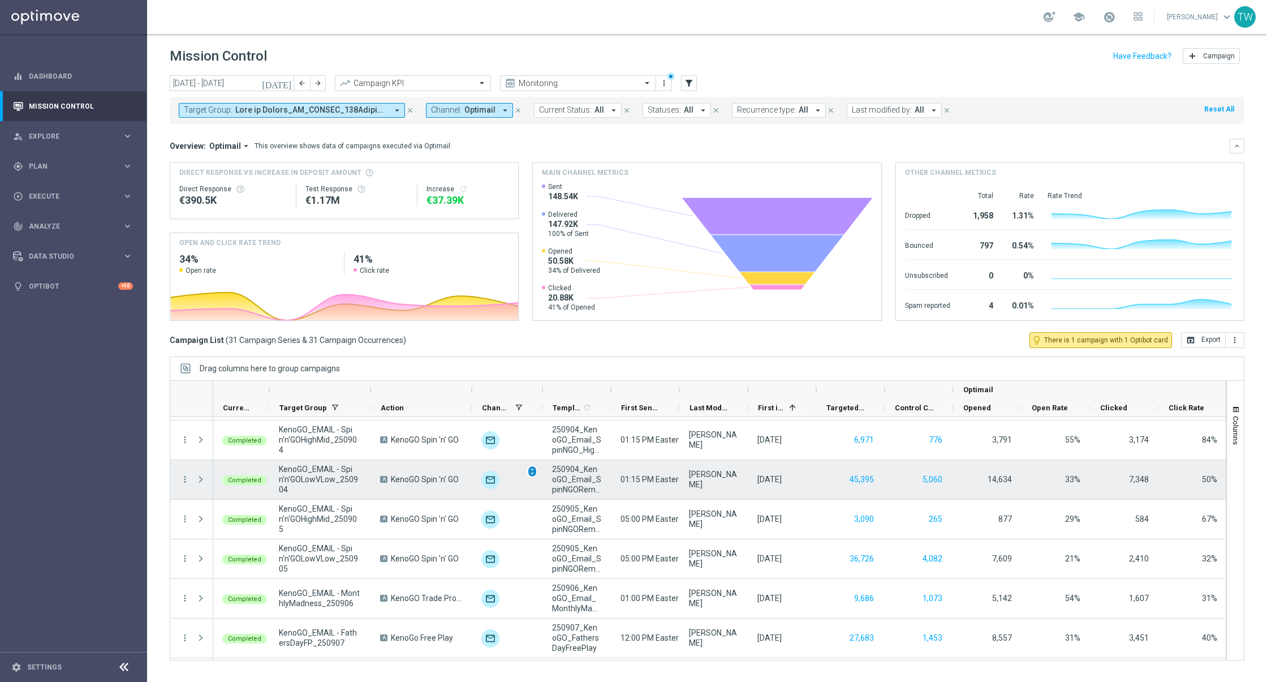
click at [535, 475] on div "unfold_more" at bounding box center [532, 471] width 10 height 12
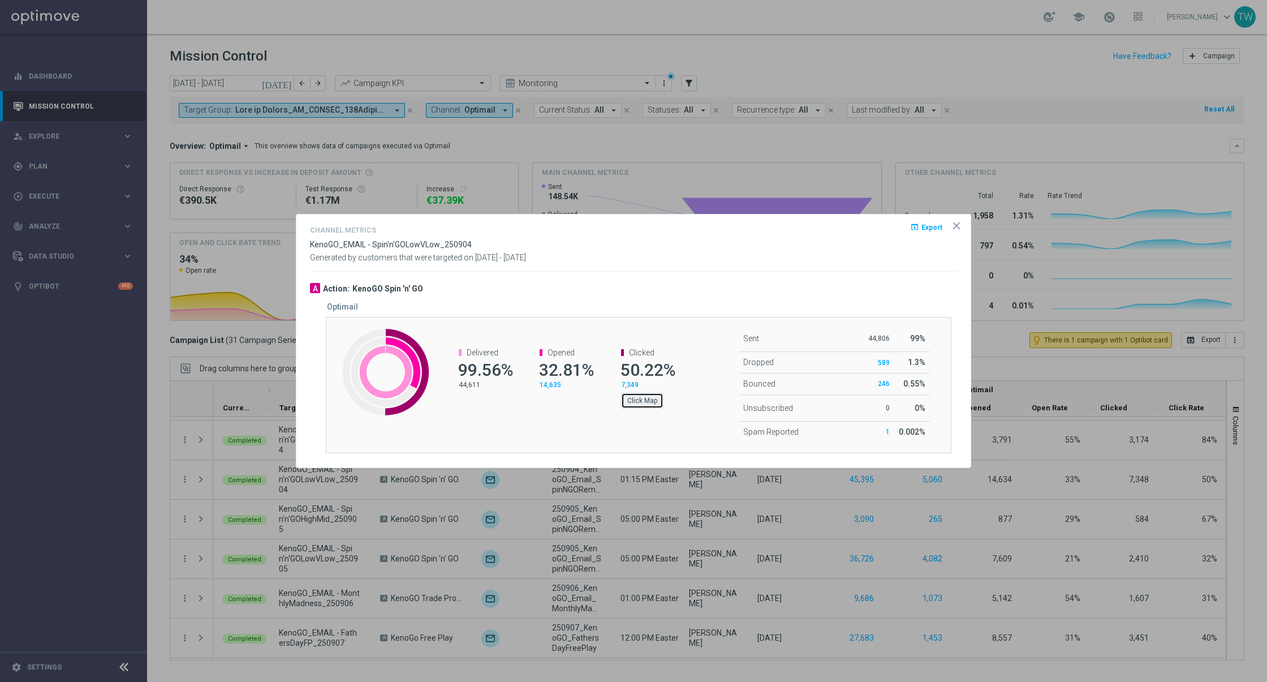
click at [645, 398] on button "Click Map" at bounding box center [642, 401] width 42 height 16
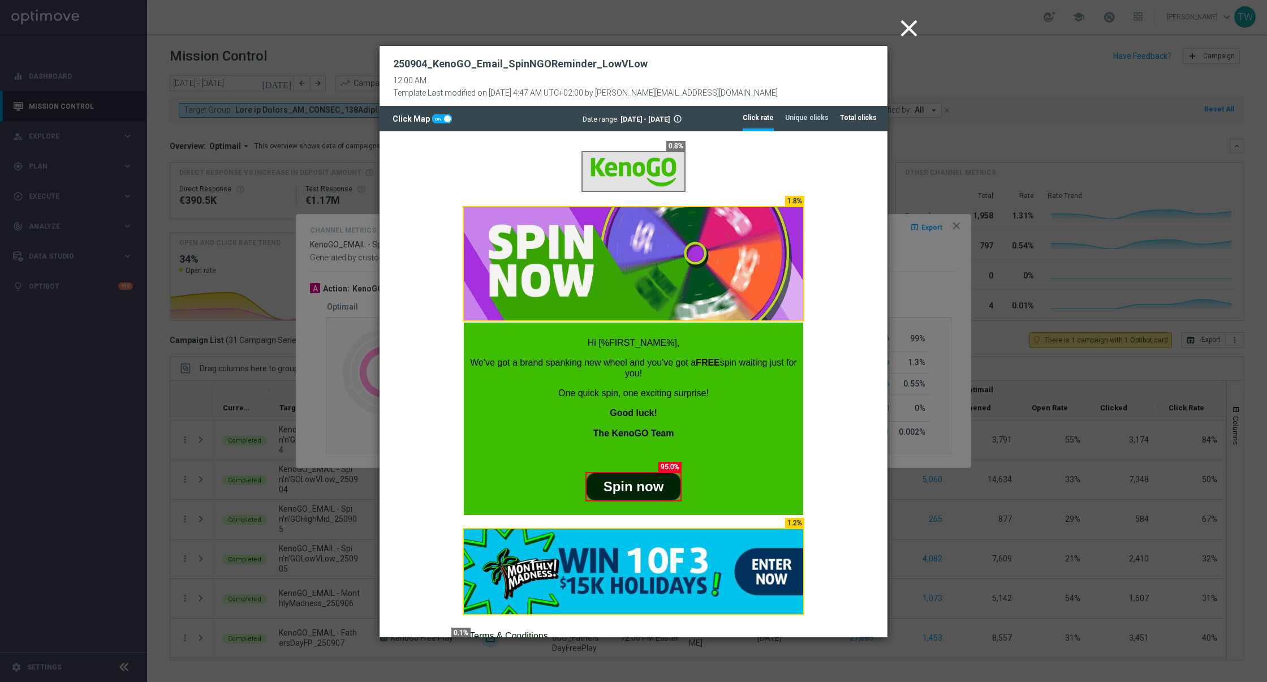
click at [868, 117] on tab-header "Total clicks" at bounding box center [858, 118] width 37 height 10
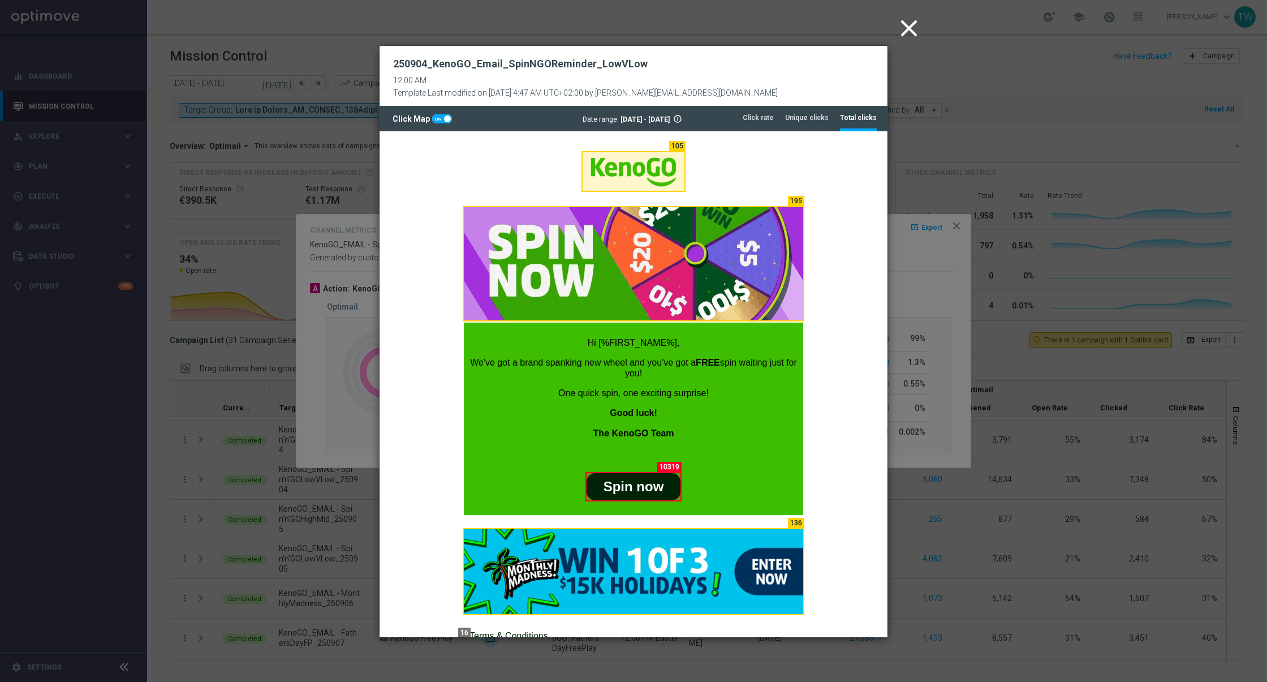
scroll to position [612, 0]
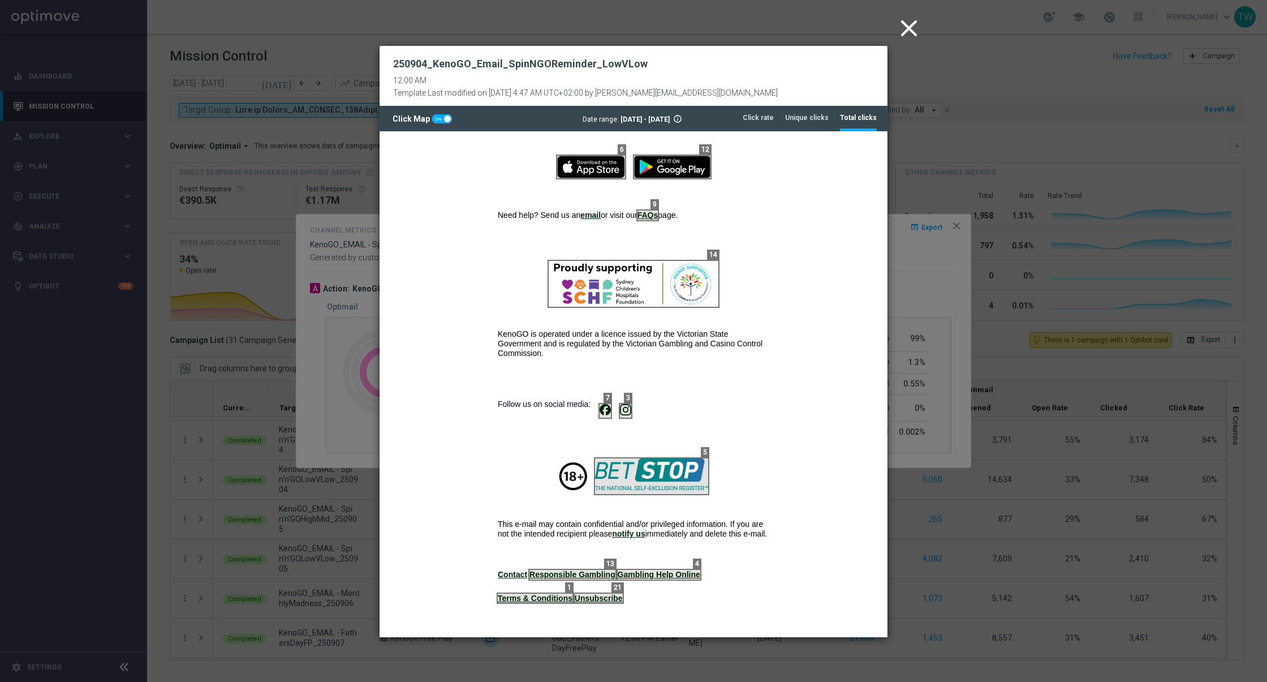
click at [904, 31] on icon "close" at bounding box center [909, 28] width 28 height 28
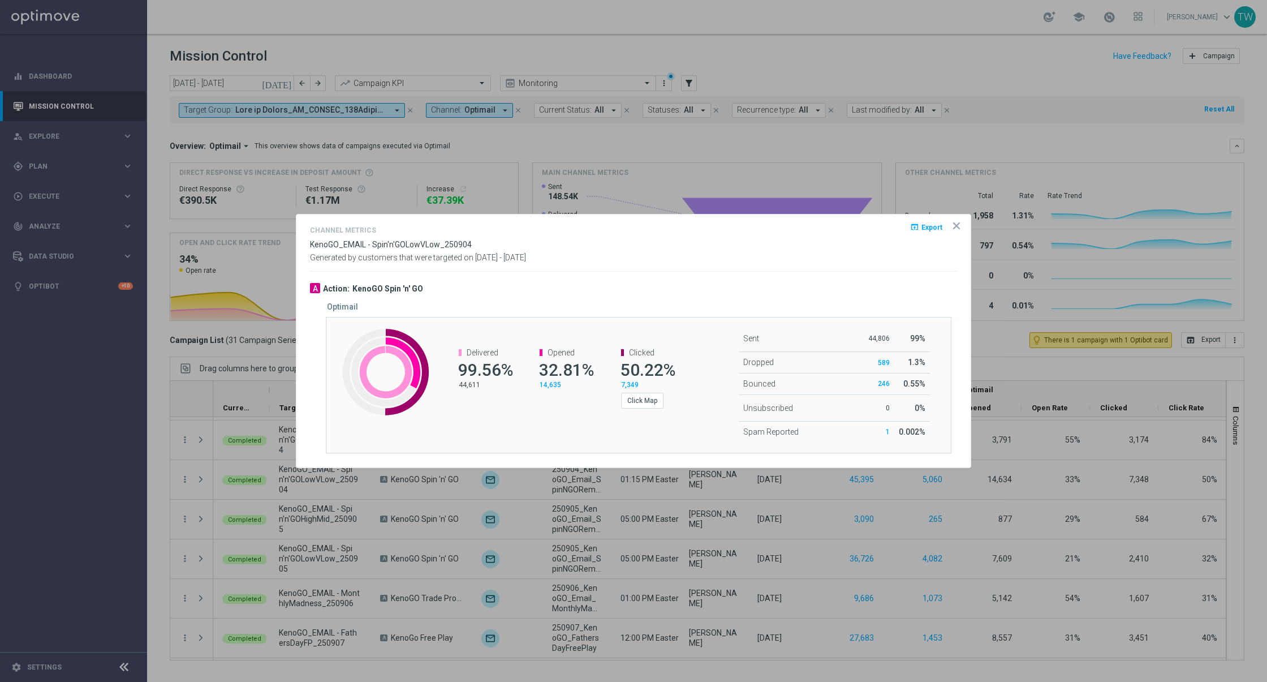
click at [959, 227] on icon "icon" at bounding box center [956, 225] width 11 height 11
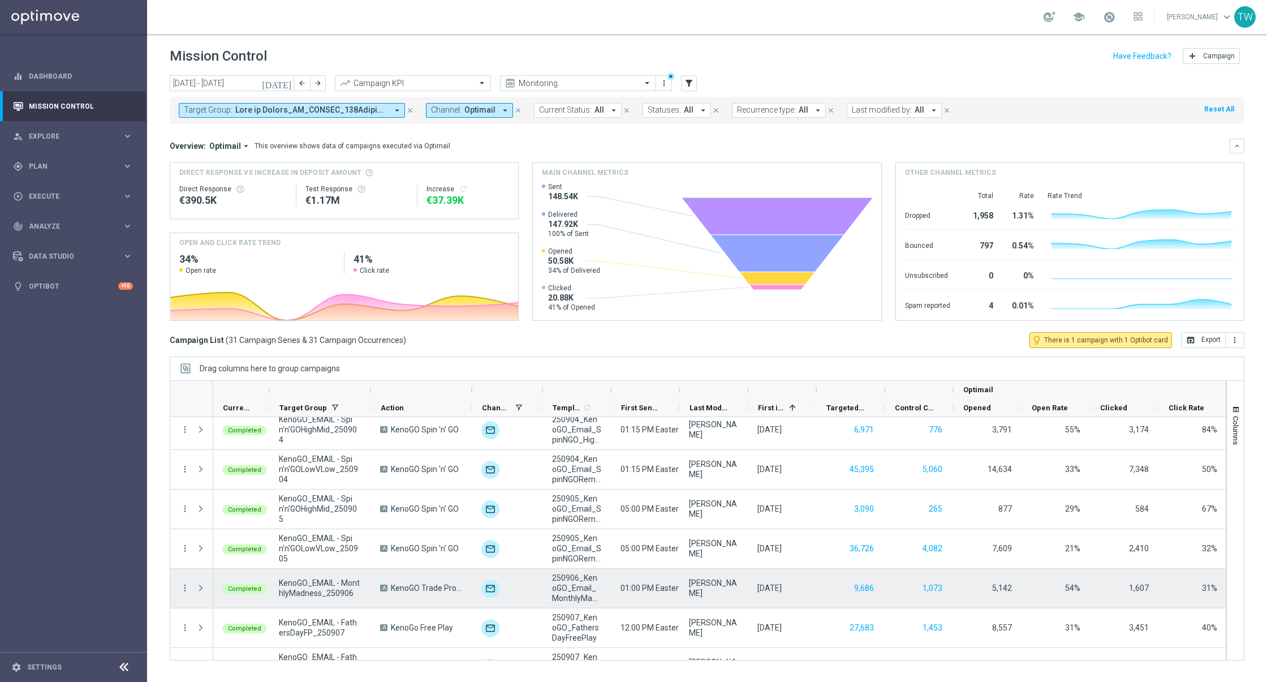
scroll to position [983, 0]
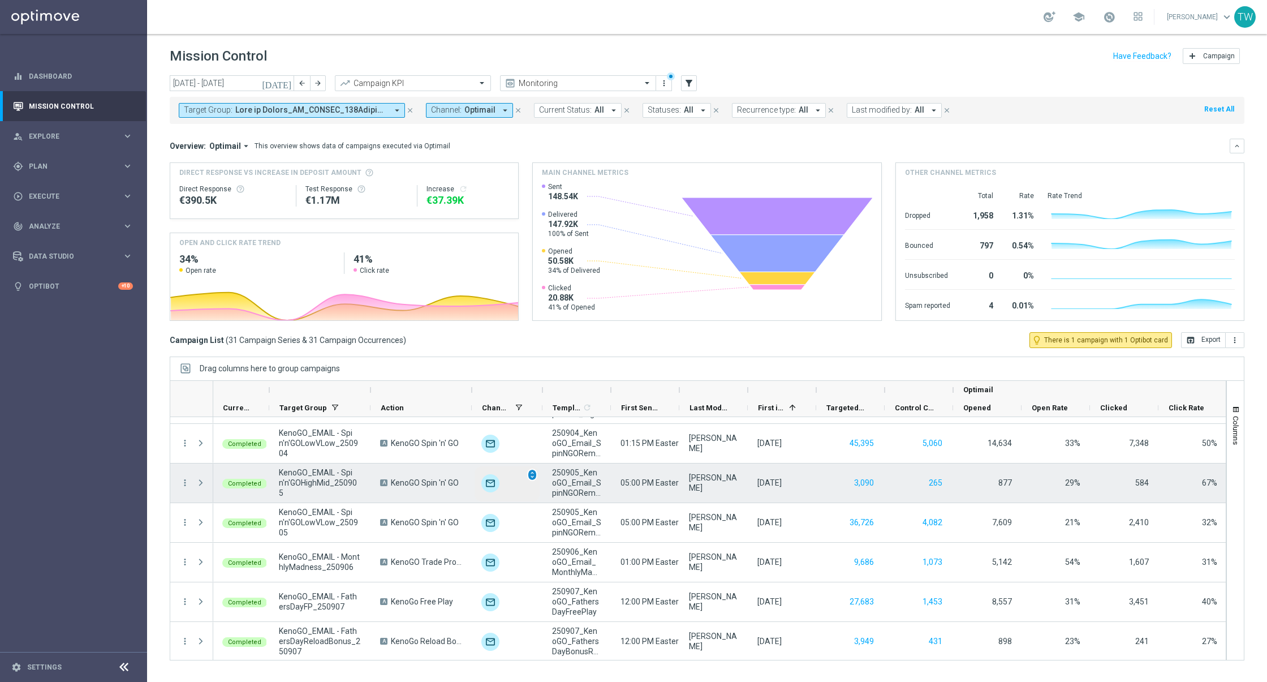
click at [530, 473] on span "unfold_more" at bounding box center [532, 475] width 8 height 8
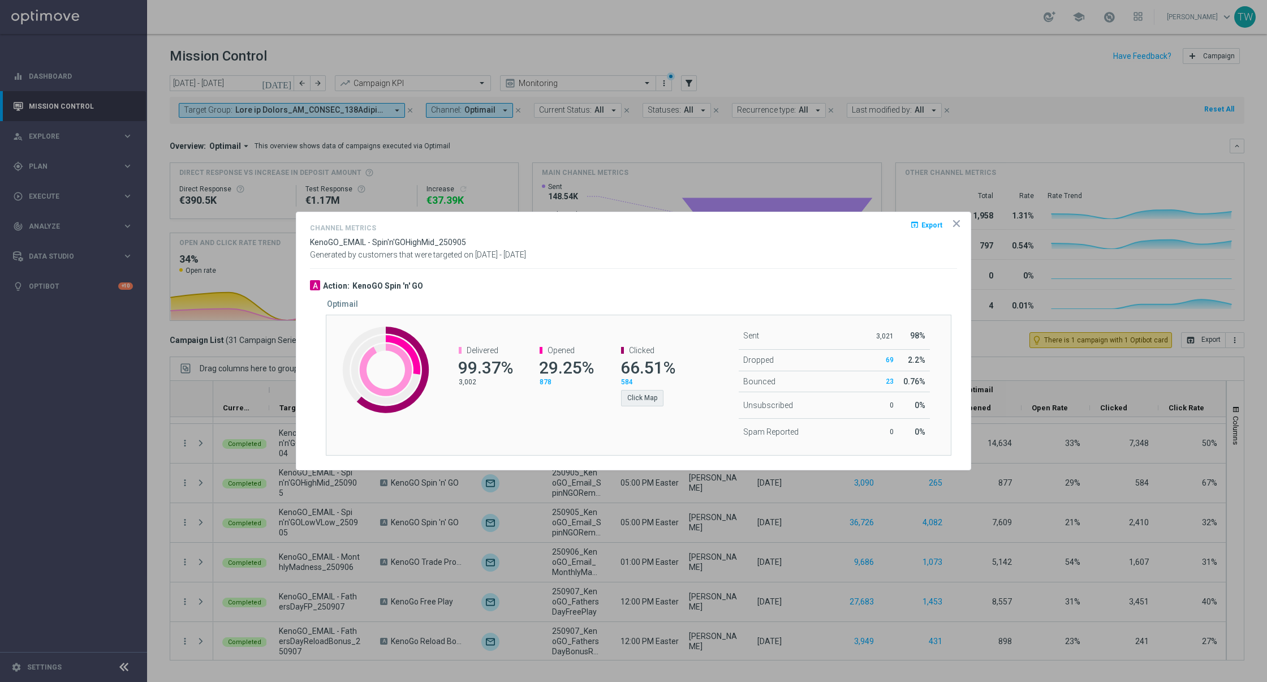
click at [641, 406] on div "Clicked 66.51% 584 Click Map" at bounding box center [641, 375] width 81 height 83
click at [642, 402] on button "Click Map" at bounding box center [642, 398] width 42 height 16
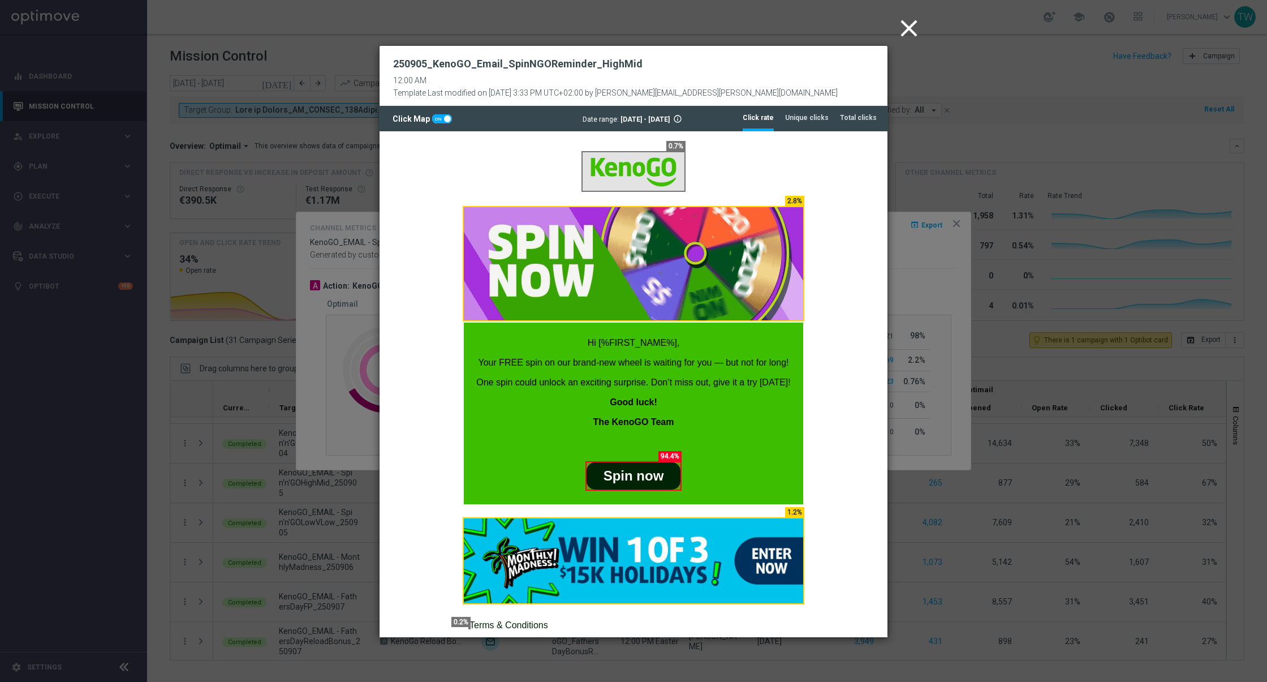
scroll to position [0, 0]
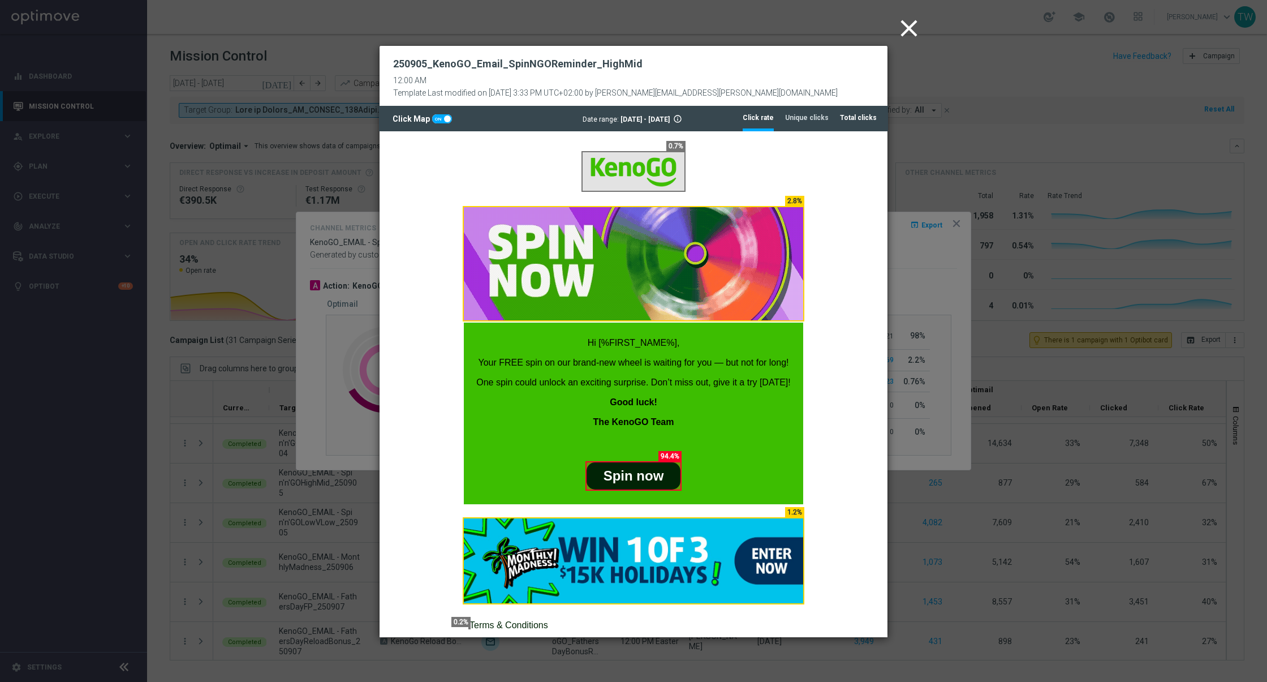
click at [850, 118] on tab-header "Total clicks" at bounding box center [858, 118] width 37 height 10
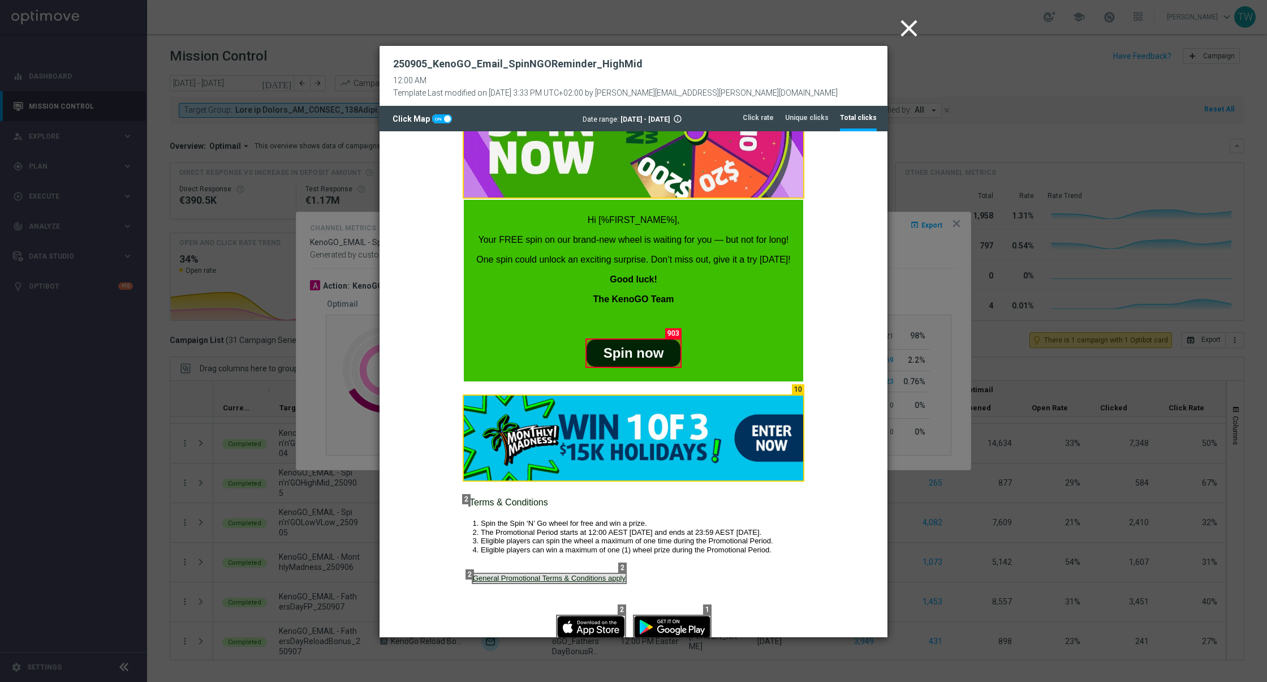
scroll to position [601, 0]
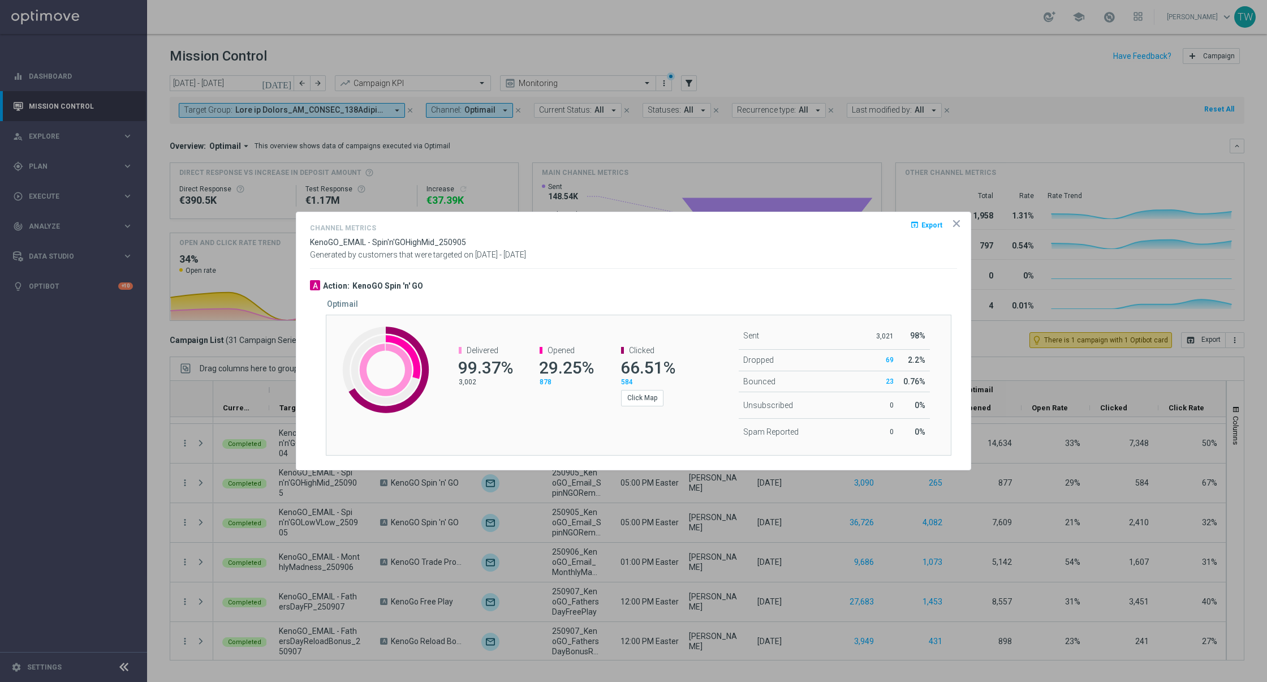
click at [961, 221] on icon "icon" at bounding box center [956, 223] width 11 height 11
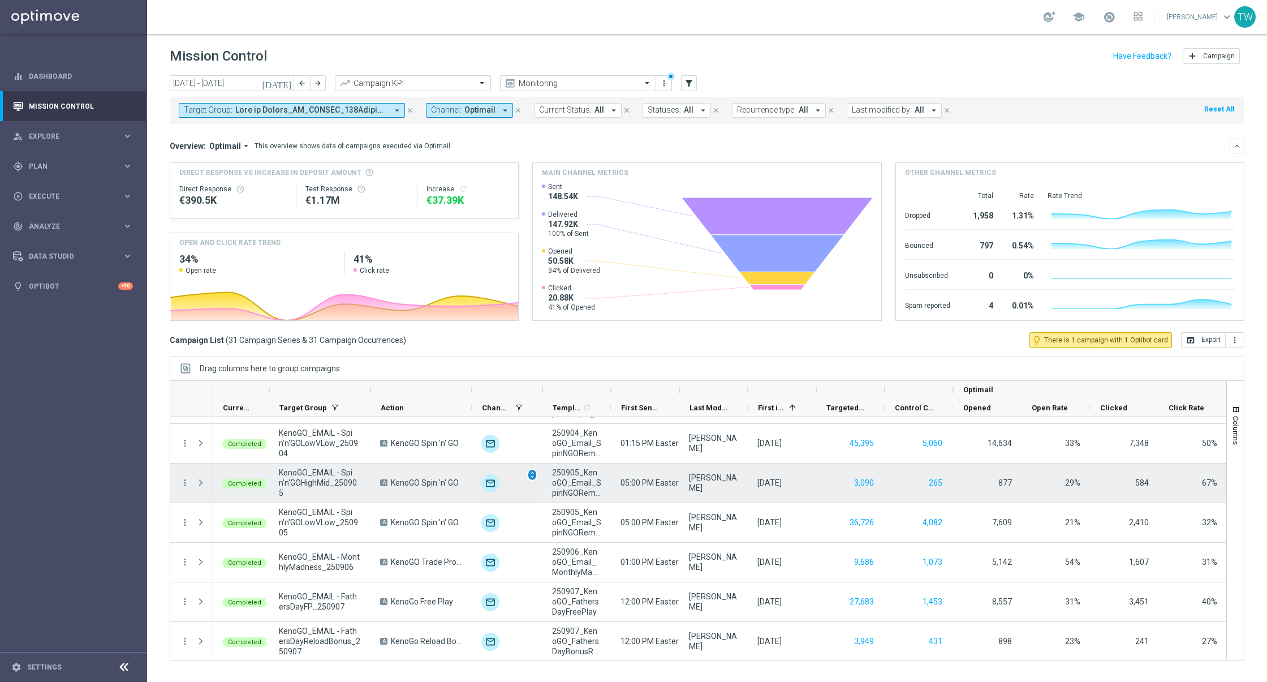
click at [533, 471] on span "unfold_more" at bounding box center [532, 475] width 8 height 8
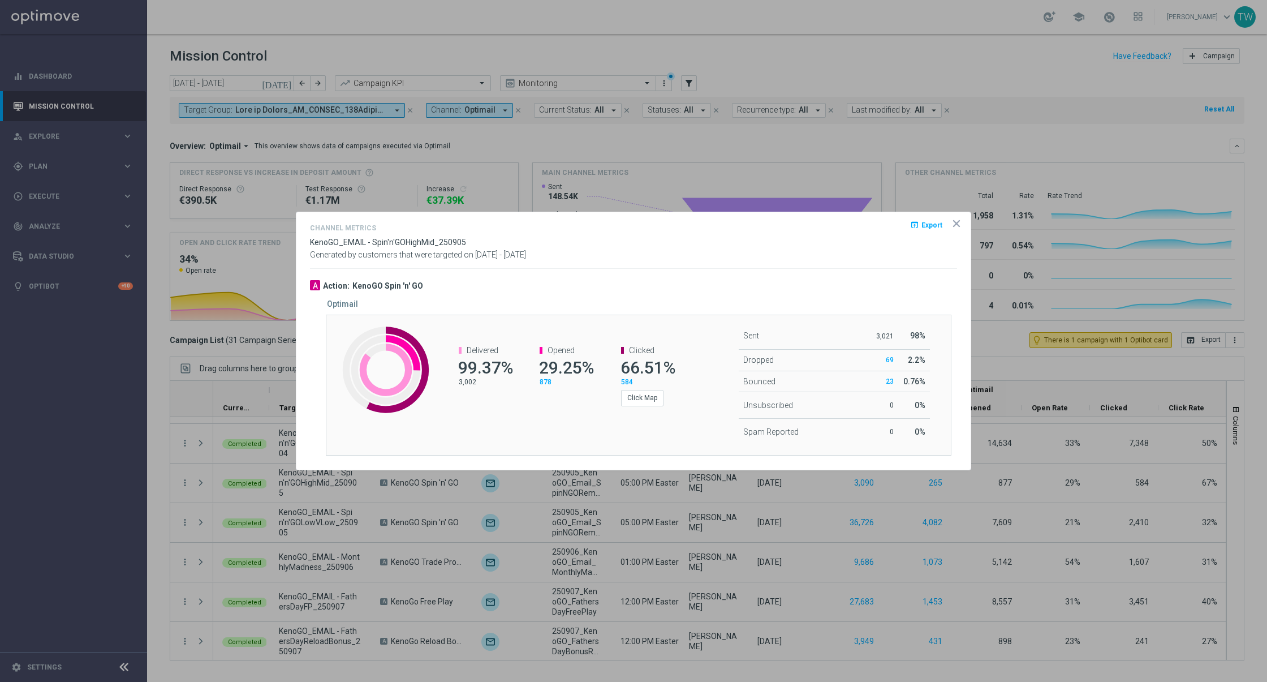
click at [961, 220] on icon "icon" at bounding box center [956, 223] width 11 height 11
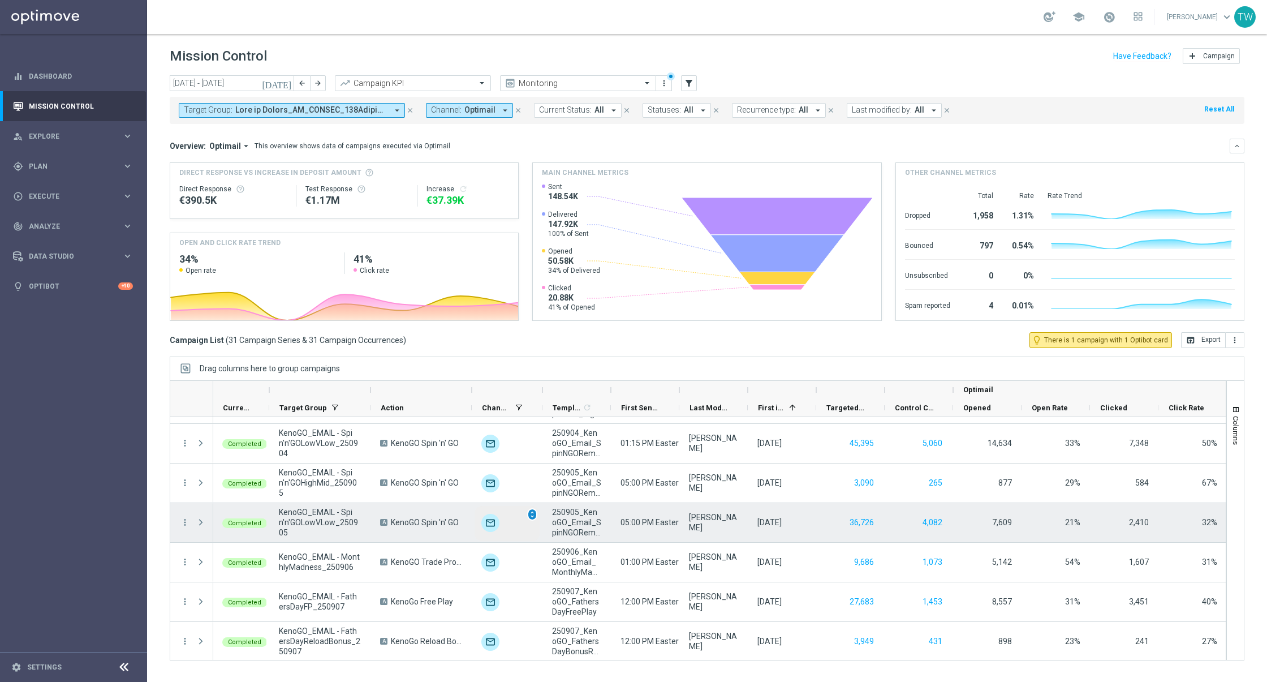
click at [533, 510] on span "unfold_more" at bounding box center [532, 514] width 8 height 8
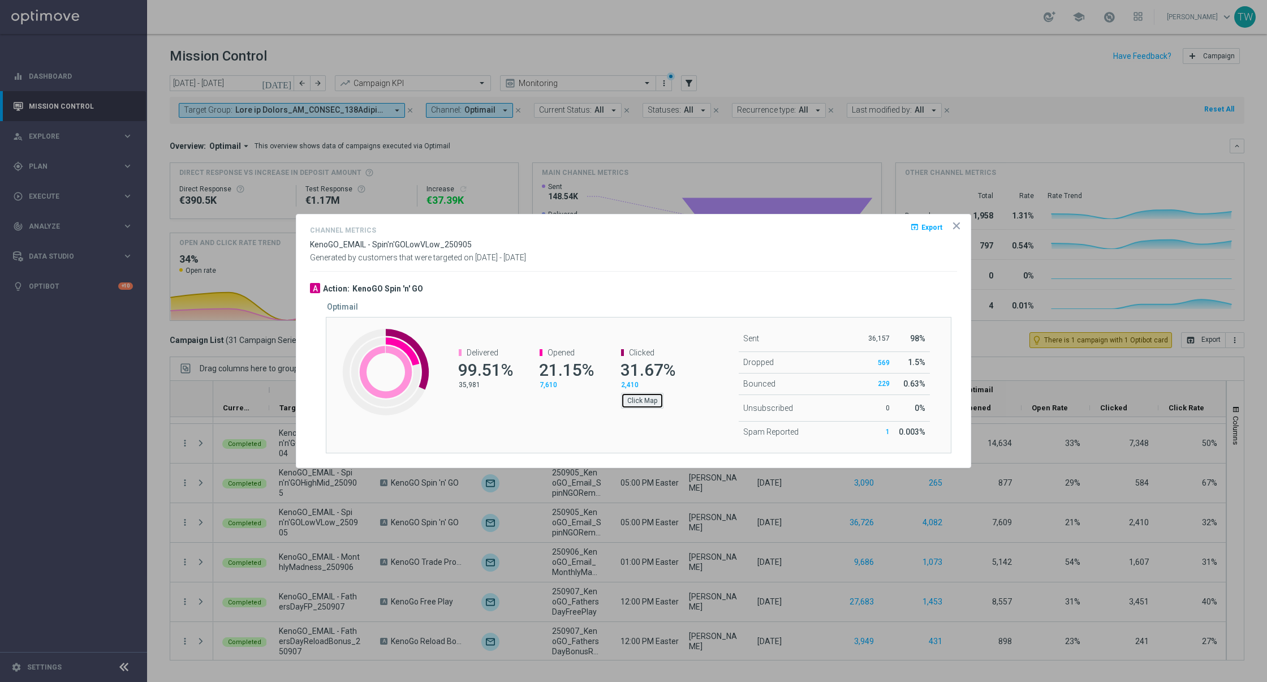
click at [647, 399] on button "Click Map" at bounding box center [642, 401] width 42 height 16
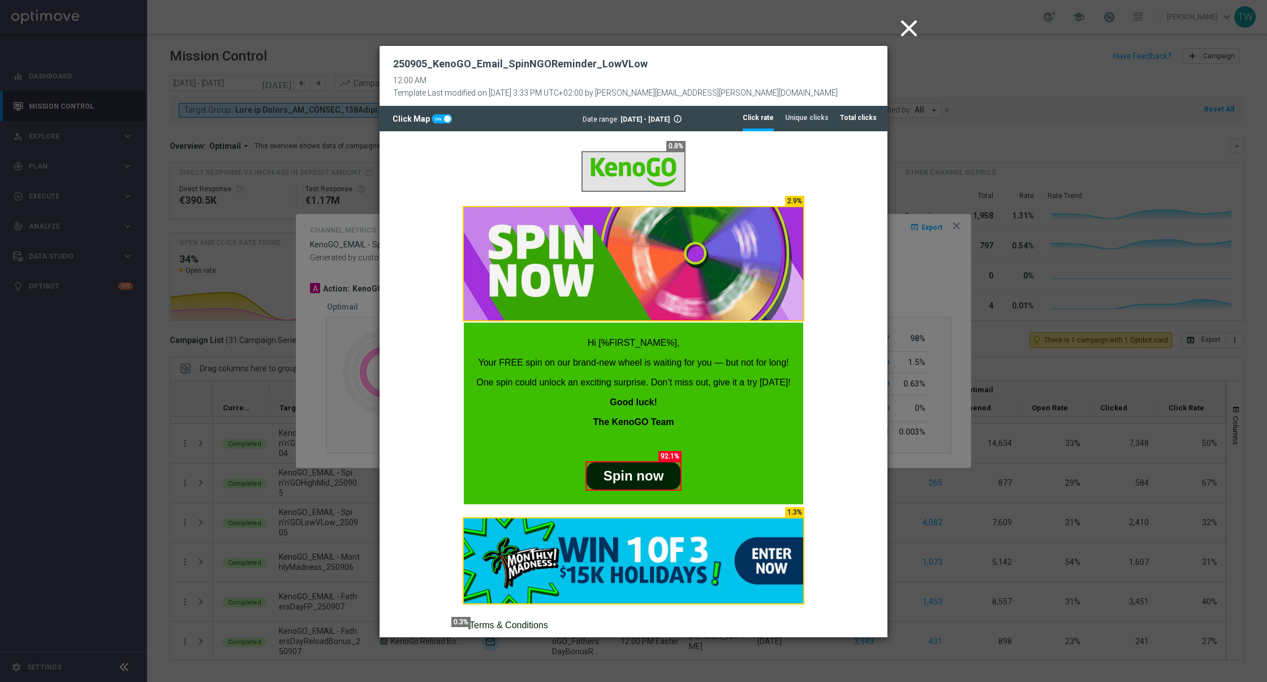
drag, startPoint x: 472, startPoint y: 10, endPoint x: 849, endPoint y: 124, distance: 393.6
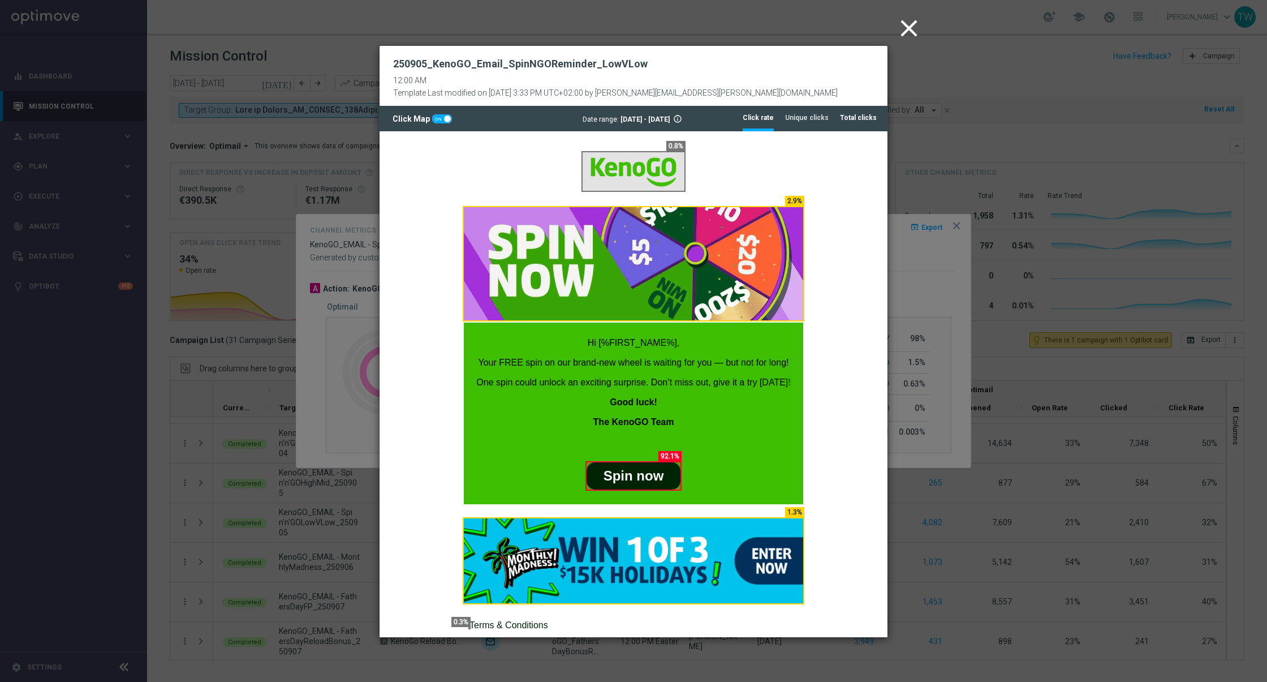
click at [849, 124] on li "Total clicks" at bounding box center [858, 118] width 37 height 24
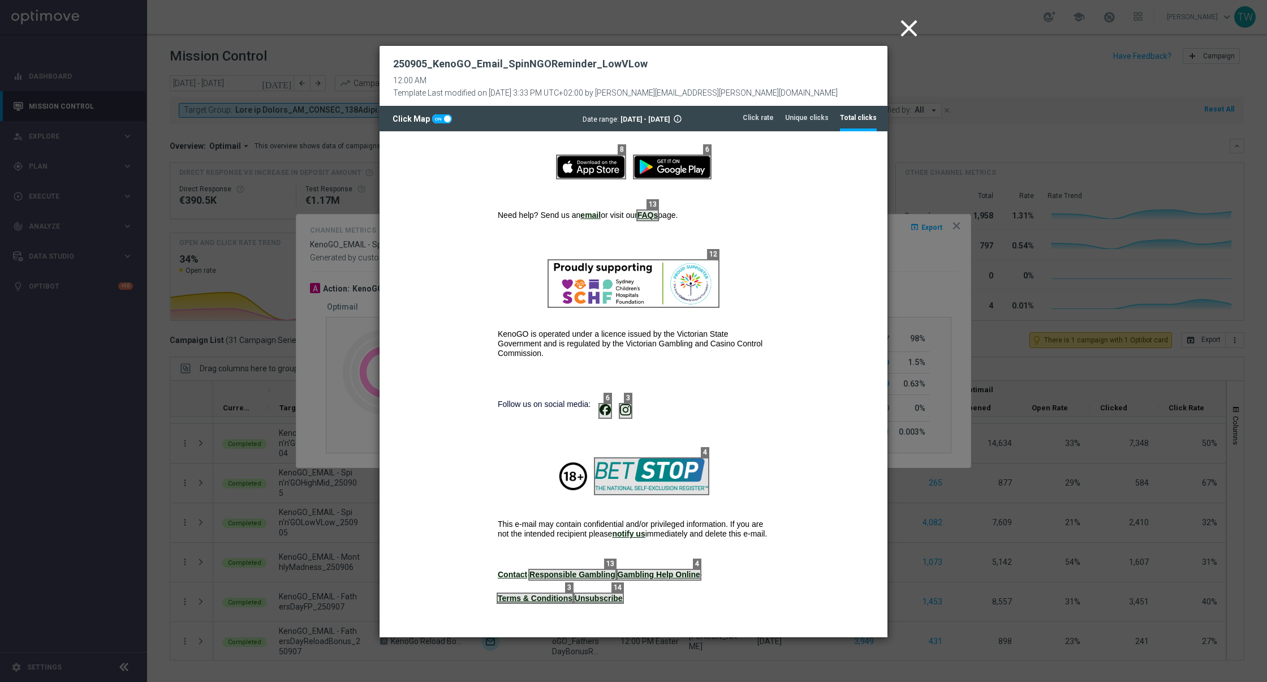
click at [919, 27] on icon "close" at bounding box center [909, 28] width 28 height 28
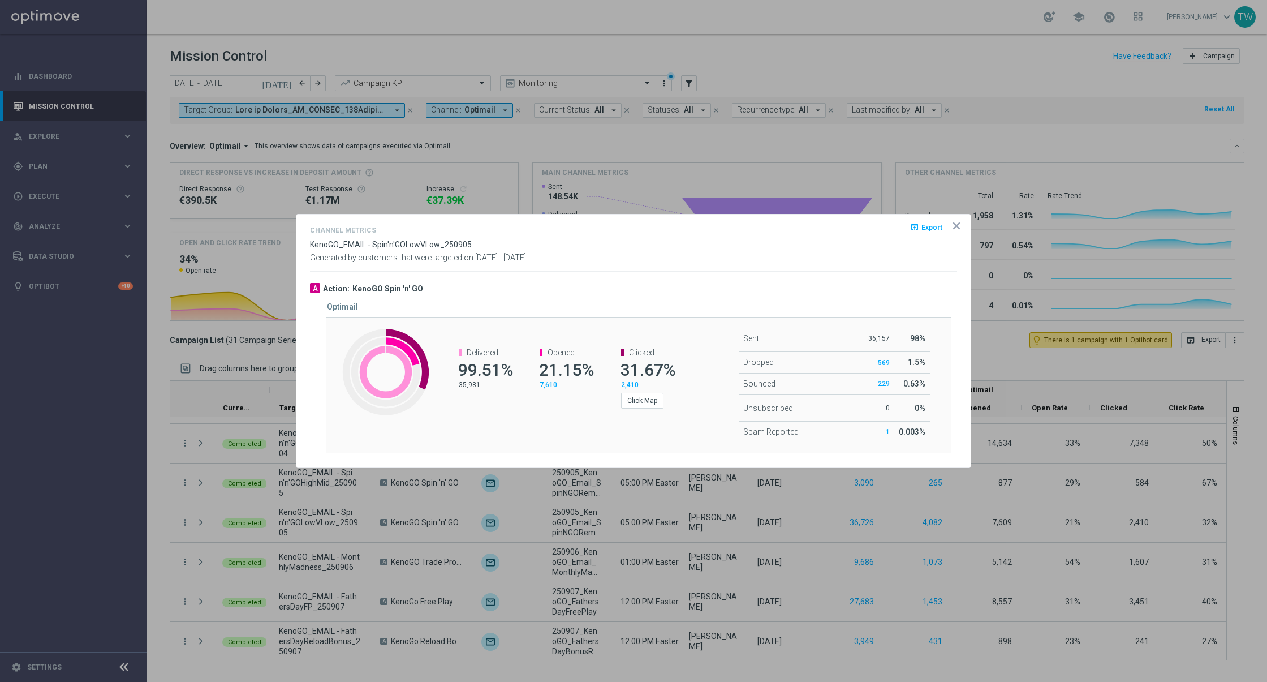
click at [962, 224] on icon "icon" at bounding box center [956, 225] width 11 height 11
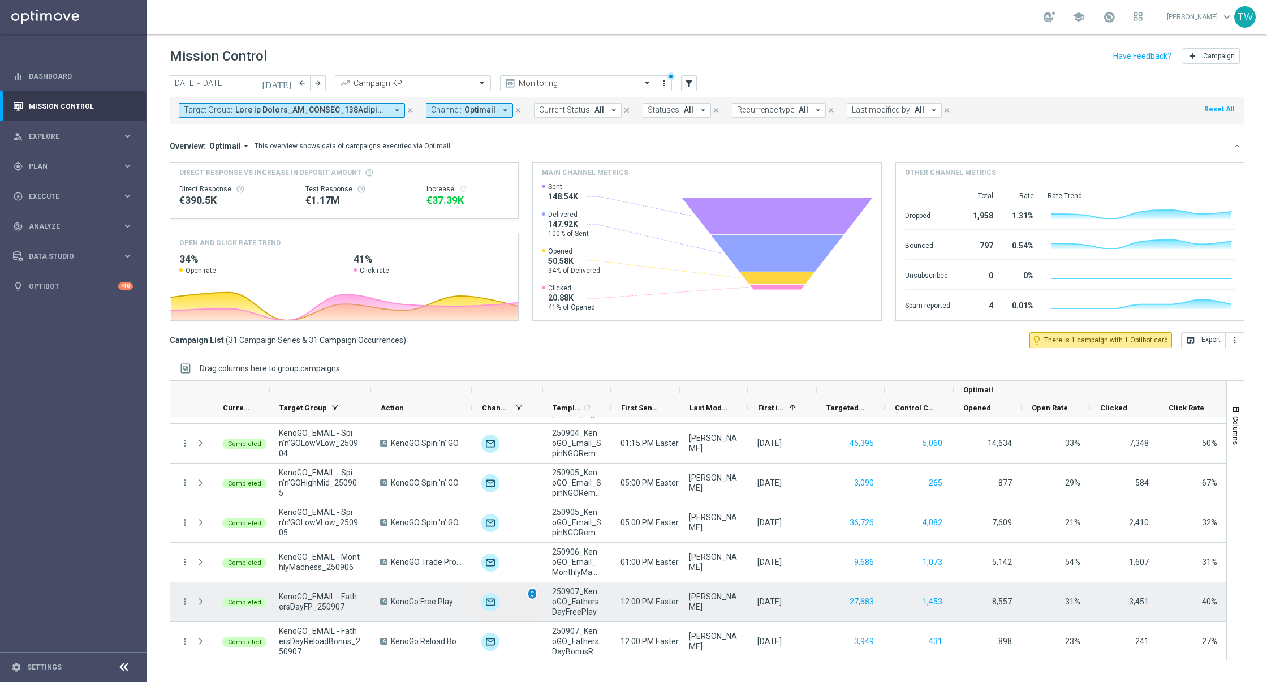
click at [533, 592] on span "unfold_more" at bounding box center [532, 594] width 8 height 8
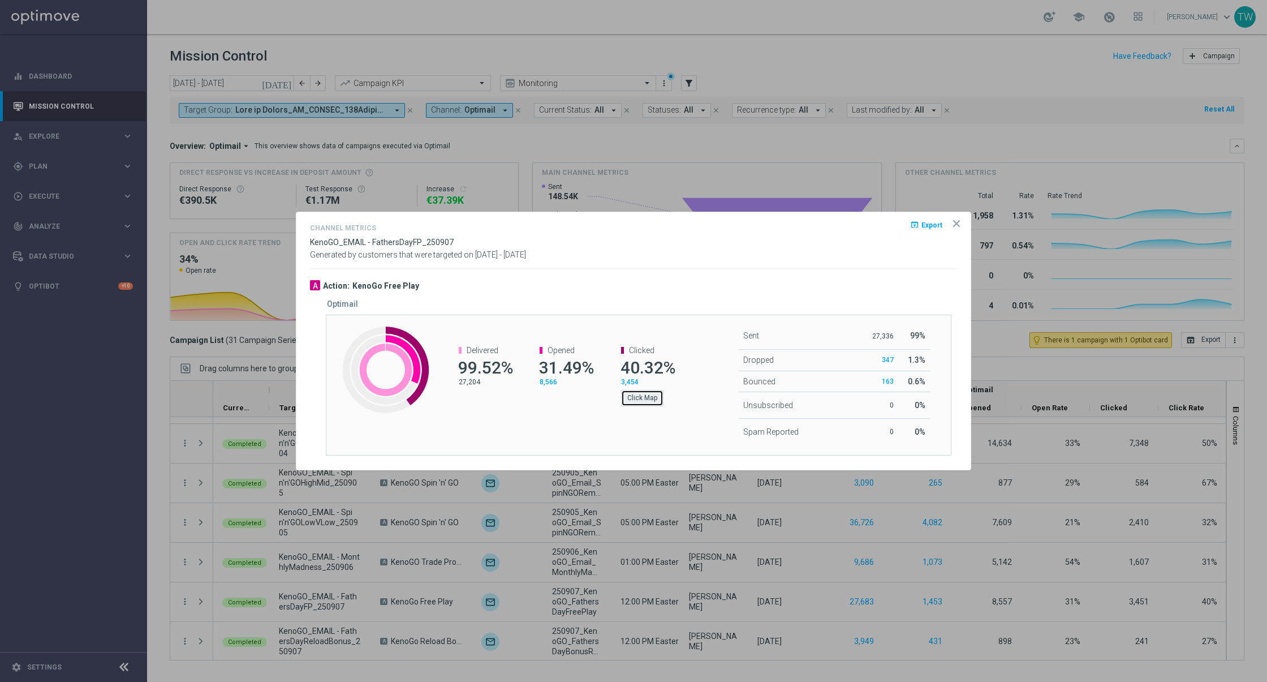
click at [633, 402] on button "Click Map" at bounding box center [642, 398] width 42 height 16
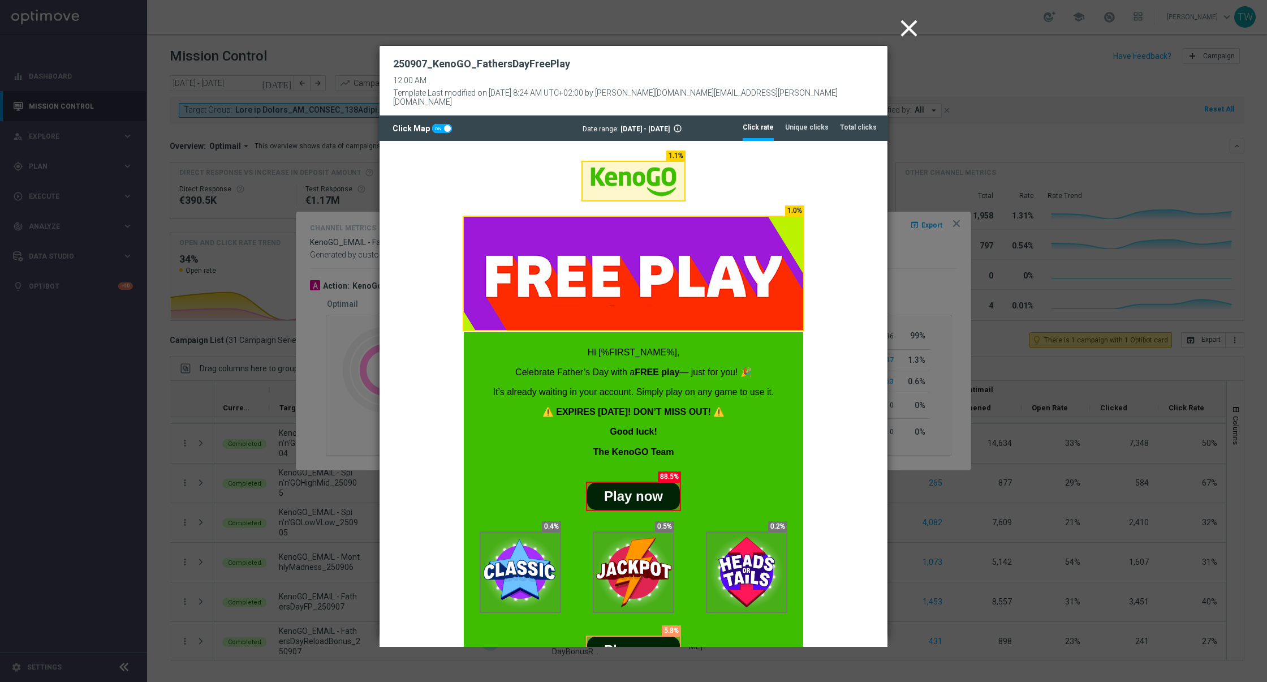
scroll to position [0, 0]
click at [840, 124] on div "Date range: 1 Sep 2025 - 7 Sep 2025 info_outline" at bounding box center [633, 128] width 509 height 9
click at [853, 126] on li "Total clicks" at bounding box center [858, 127] width 37 height 24
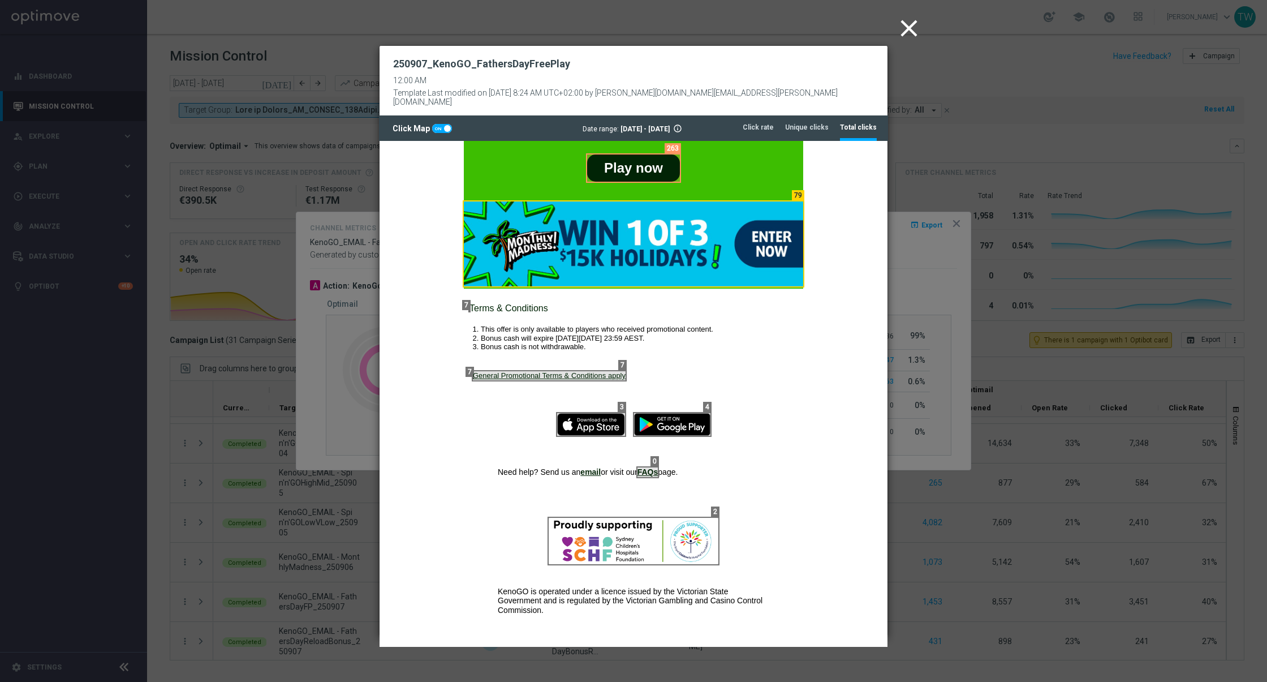
scroll to position [739, 0]
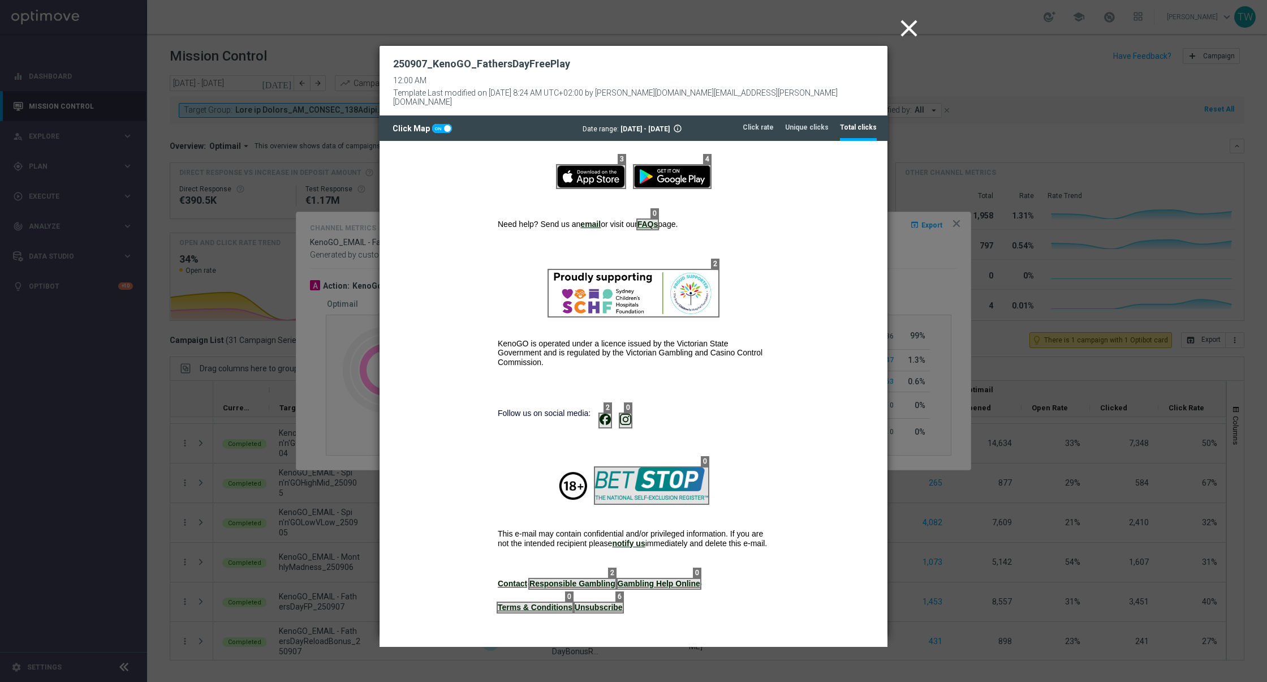
click at [896, 32] on icon "close" at bounding box center [909, 28] width 28 height 28
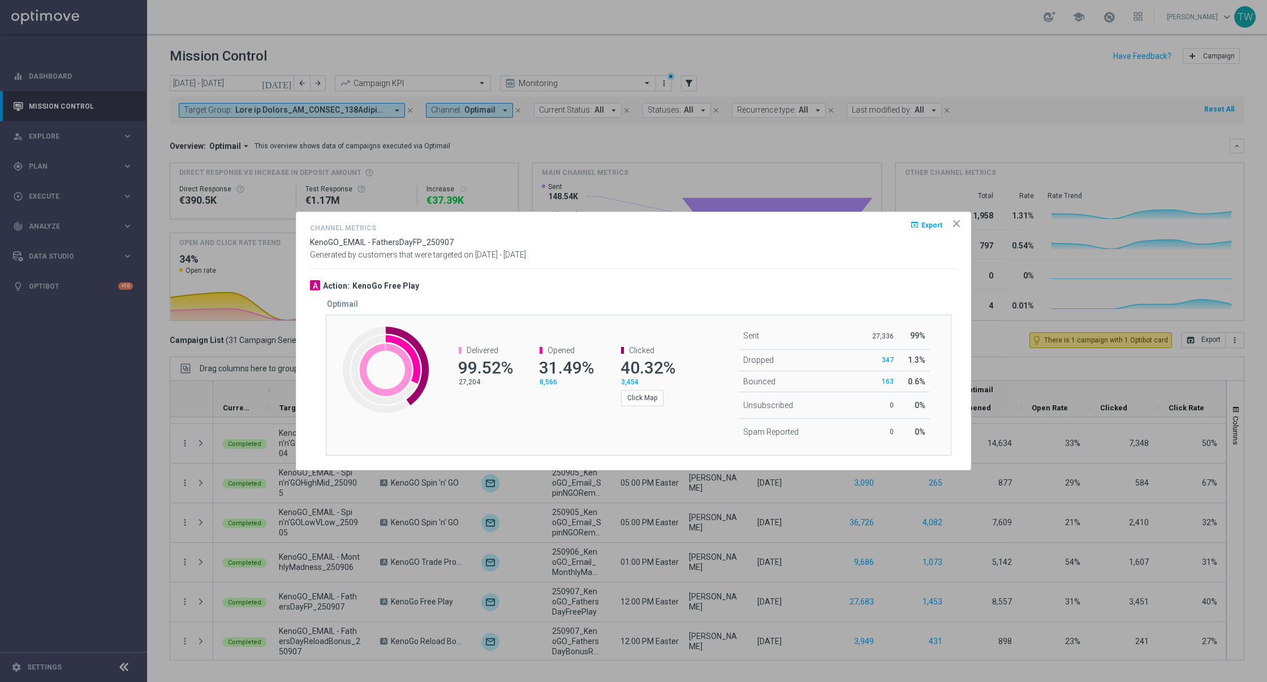
click at [961, 219] on icon "icon" at bounding box center [956, 223] width 11 height 11
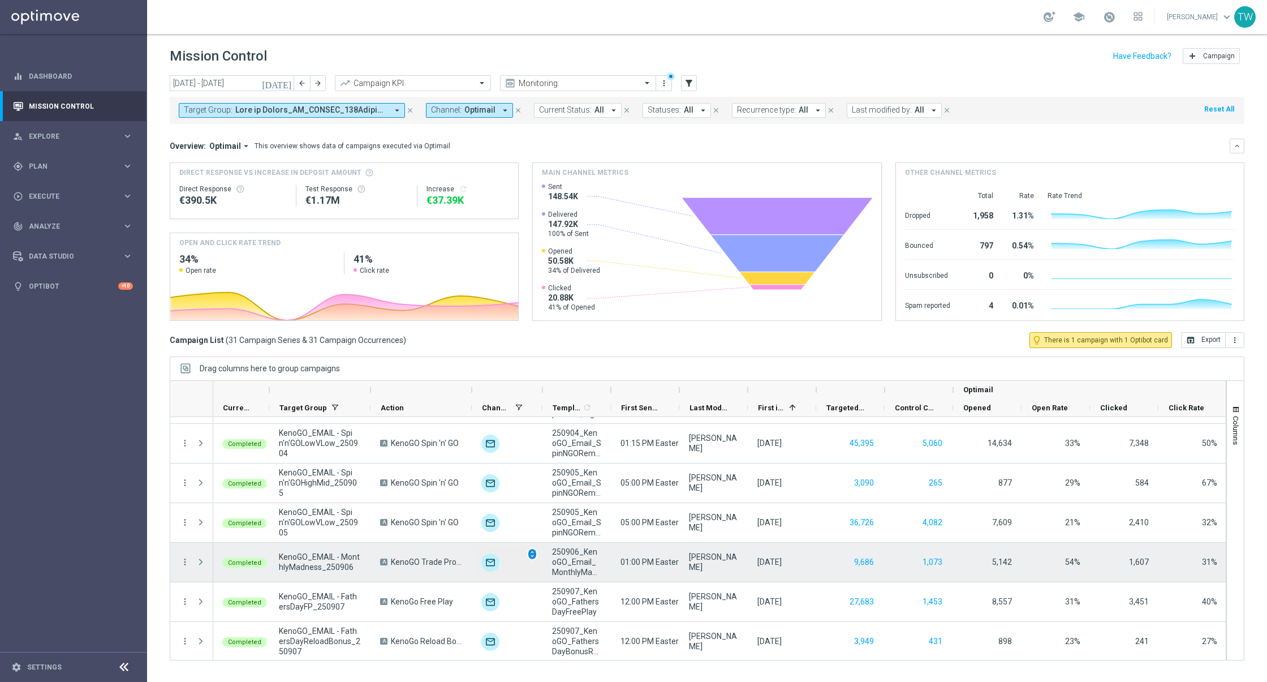
click at [535, 551] on span "unfold_more" at bounding box center [532, 554] width 8 height 8
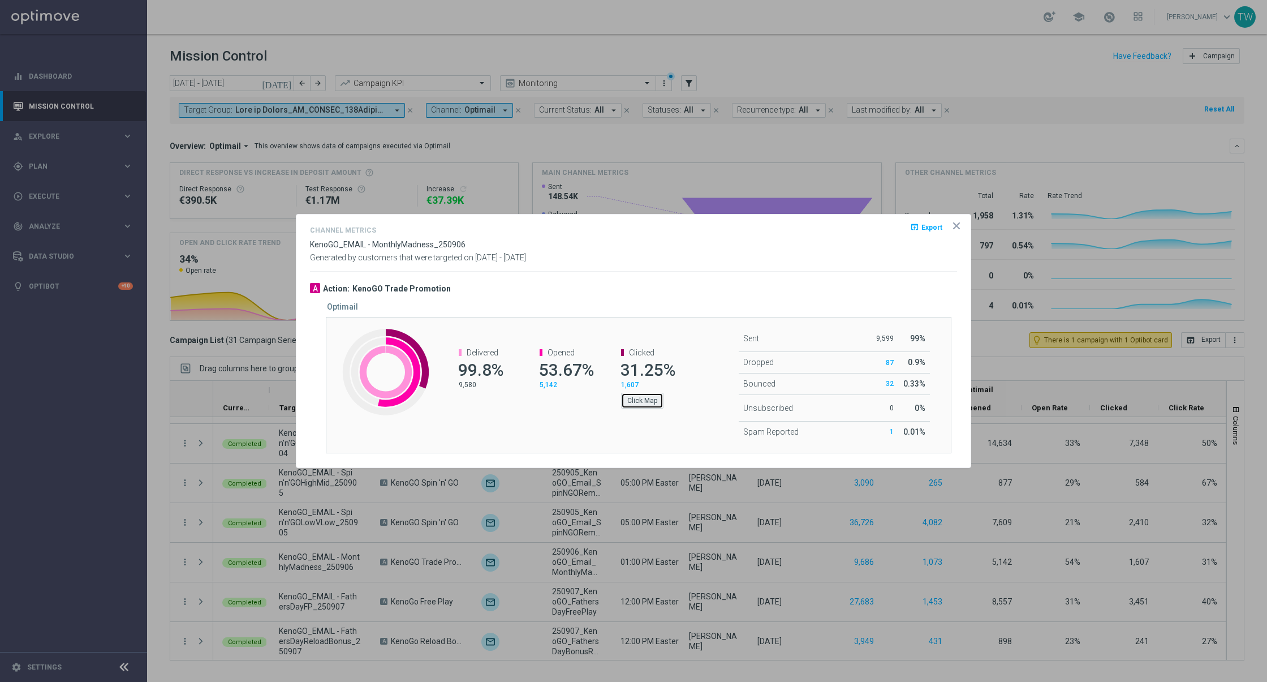
click at [638, 407] on button "Click Map" at bounding box center [642, 401] width 42 height 16
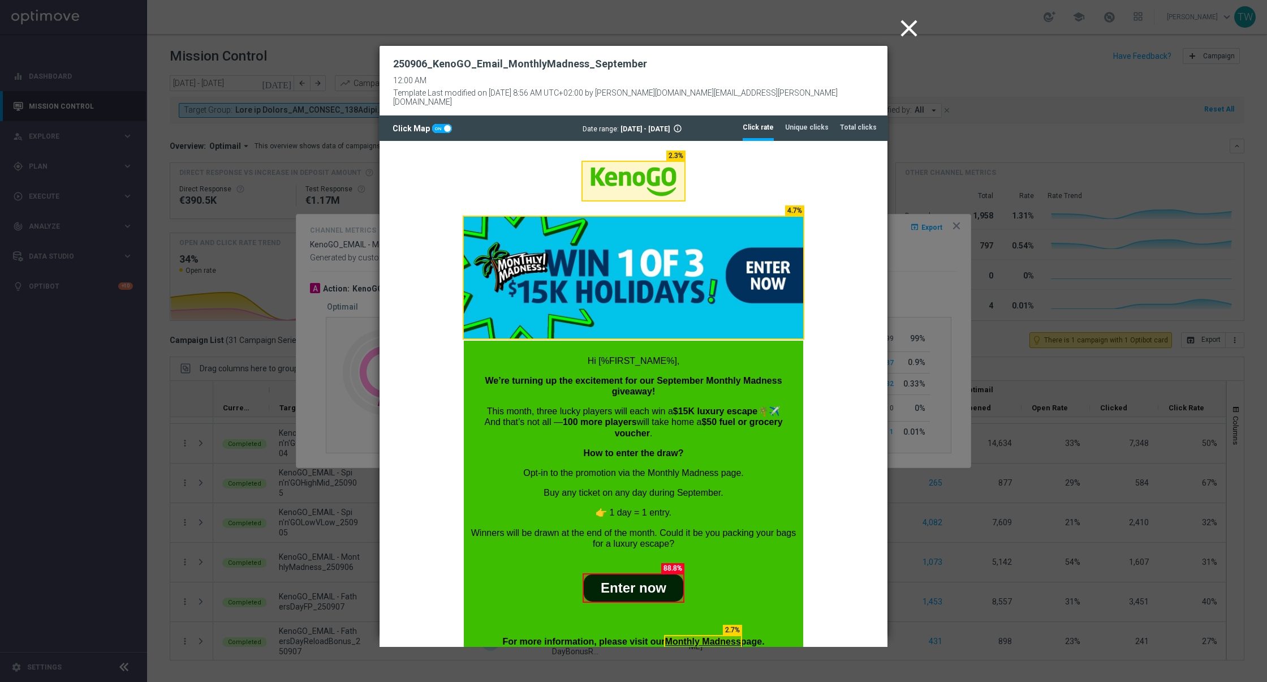
scroll to position [0, 0]
click at [863, 123] on tab-header "Total clicks" at bounding box center [858, 128] width 37 height 10
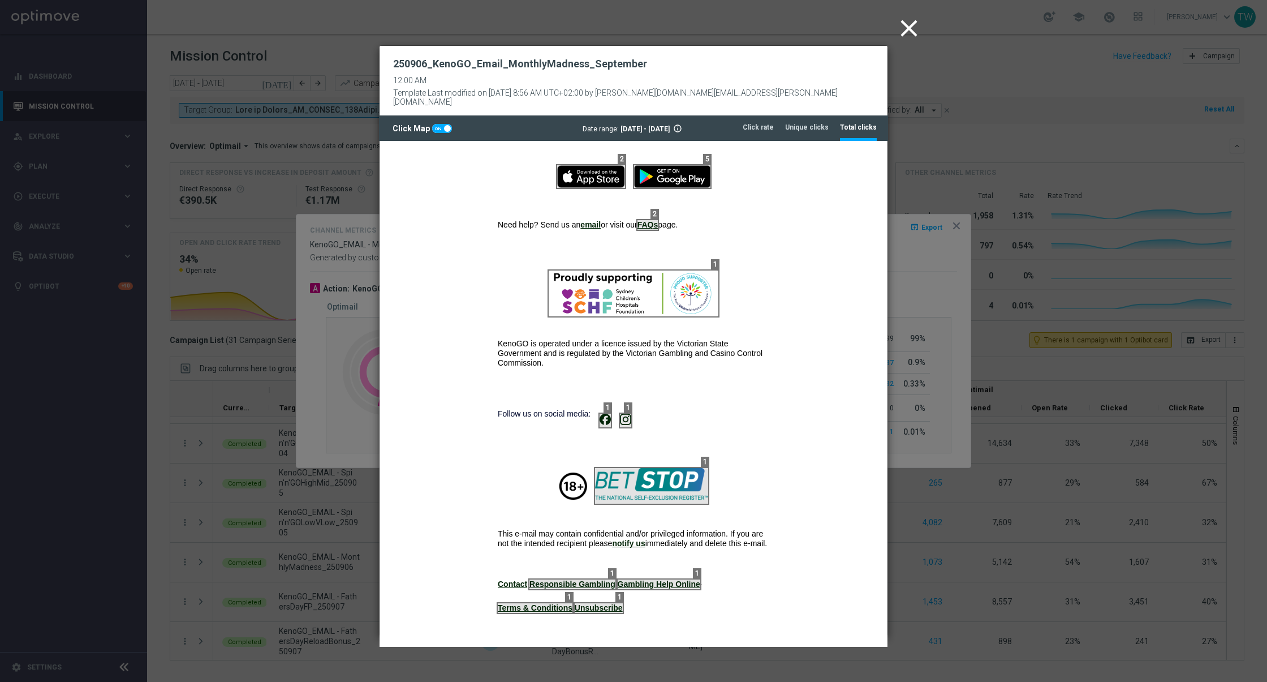
click at [914, 27] on icon "close" at bounding box center [909, 28] width 28 height 28
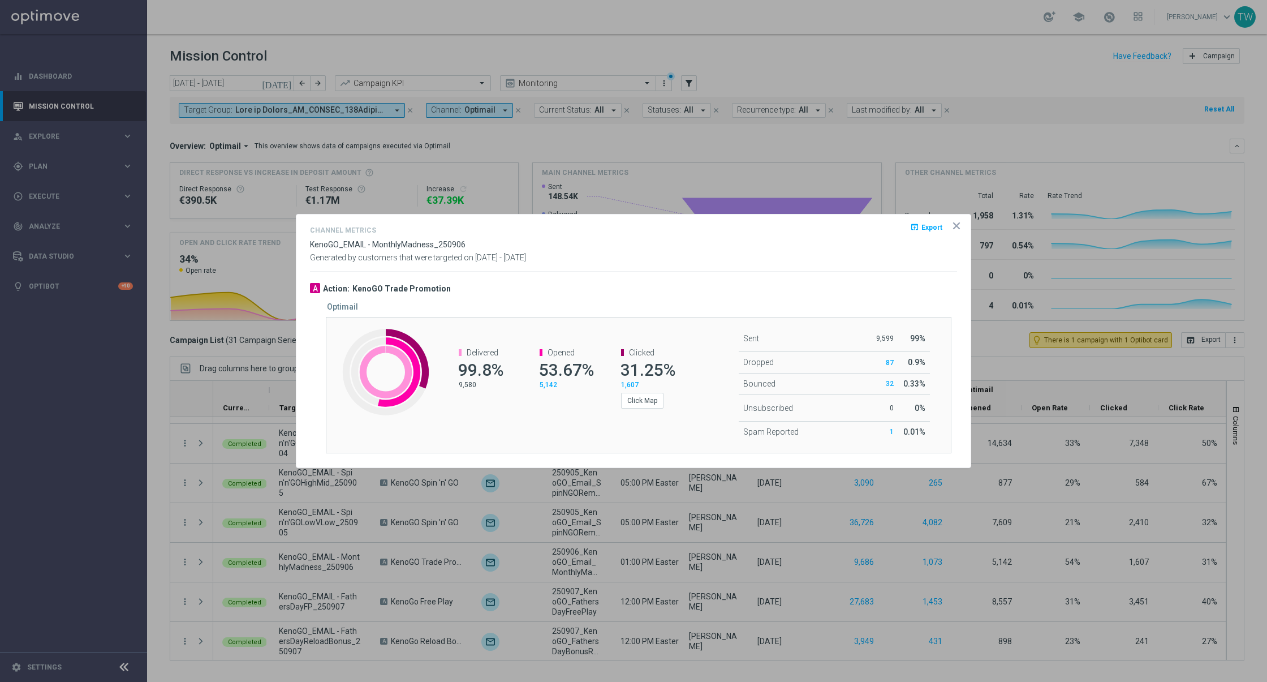
click at [960, 226] on icon "icon" at bounding box center [956, 225] width 11 height 11
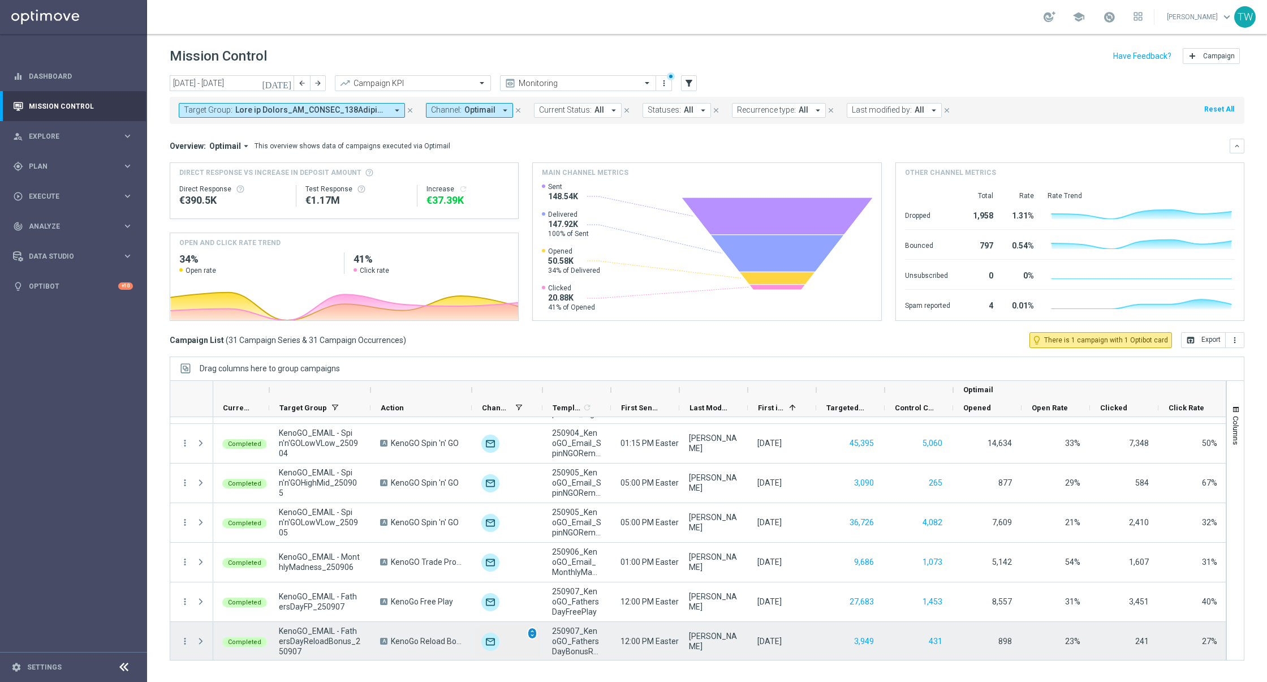
click at [531, 629] on span "unfold_more" at bounding box center [532, 633] width 8 height 8
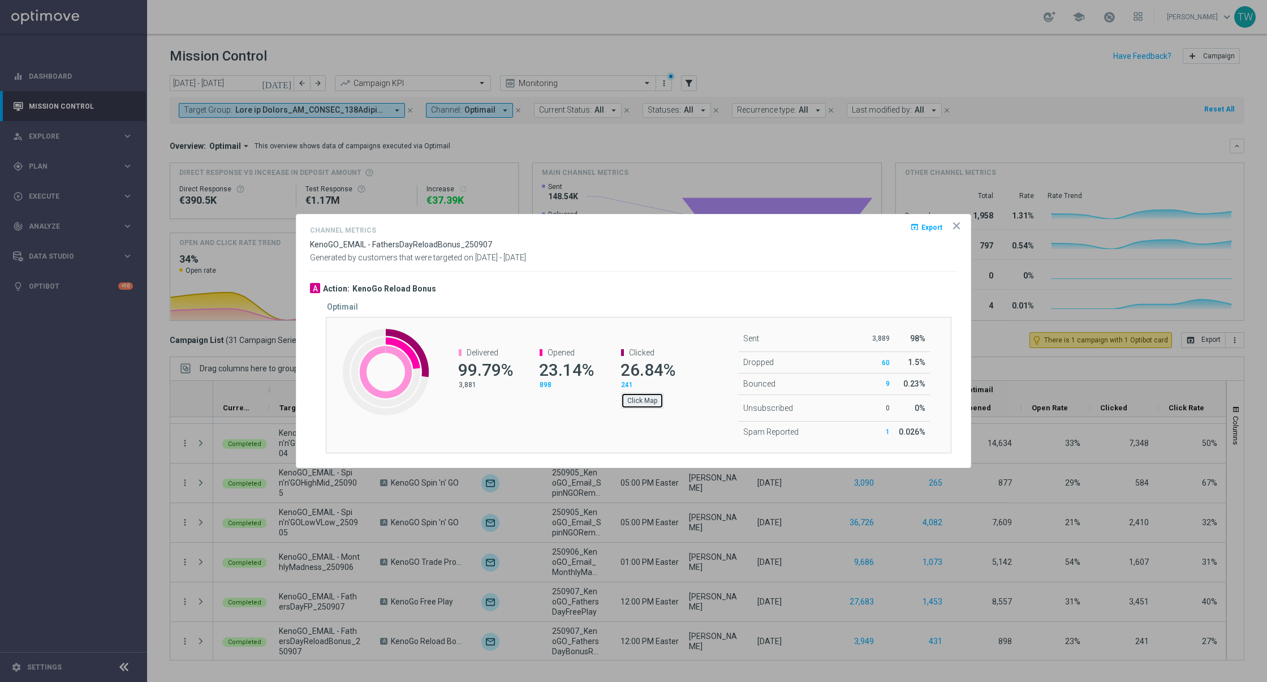
click at [652, 405] on button "Click Map" at bounding box center [642, 401] width 42 height 16
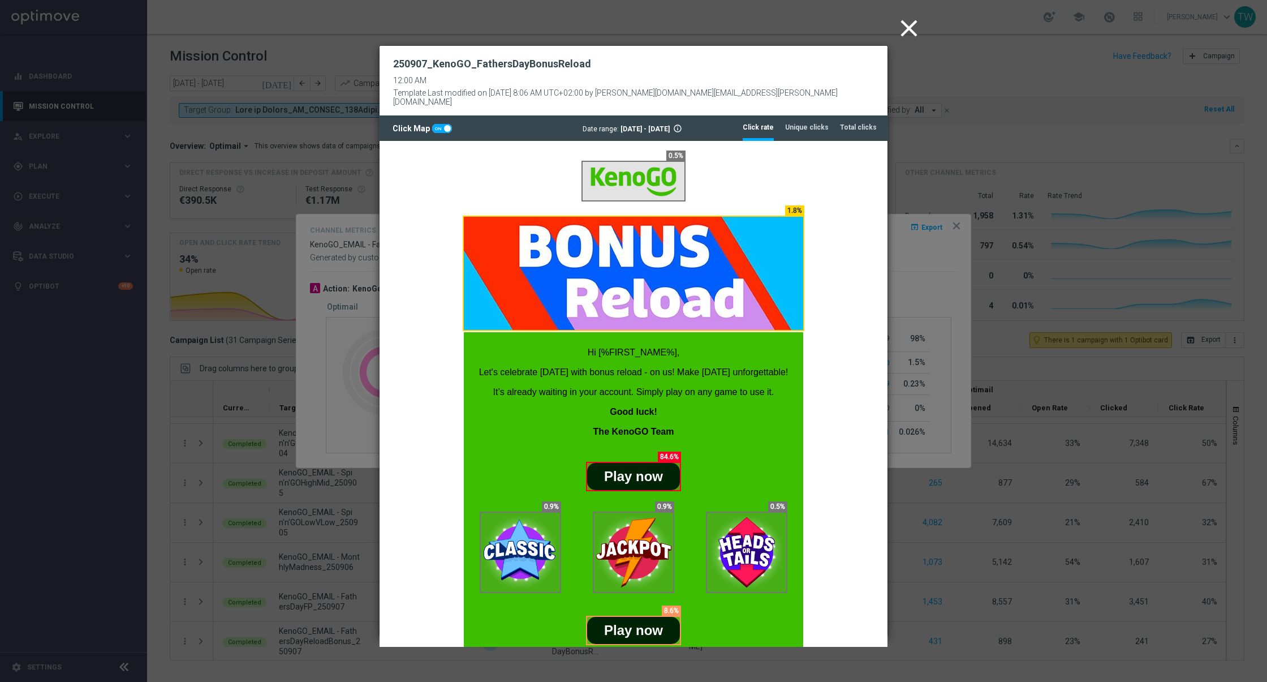
scroll to position [0, 0]
drag, startPoint x: 844, startPoint y: 108, endPoint x: 845, endPoint y: 124, distance: 16.4
click at [844, 115] on li "Total clicks" at bounding box center [858, 127] width 37 height 24
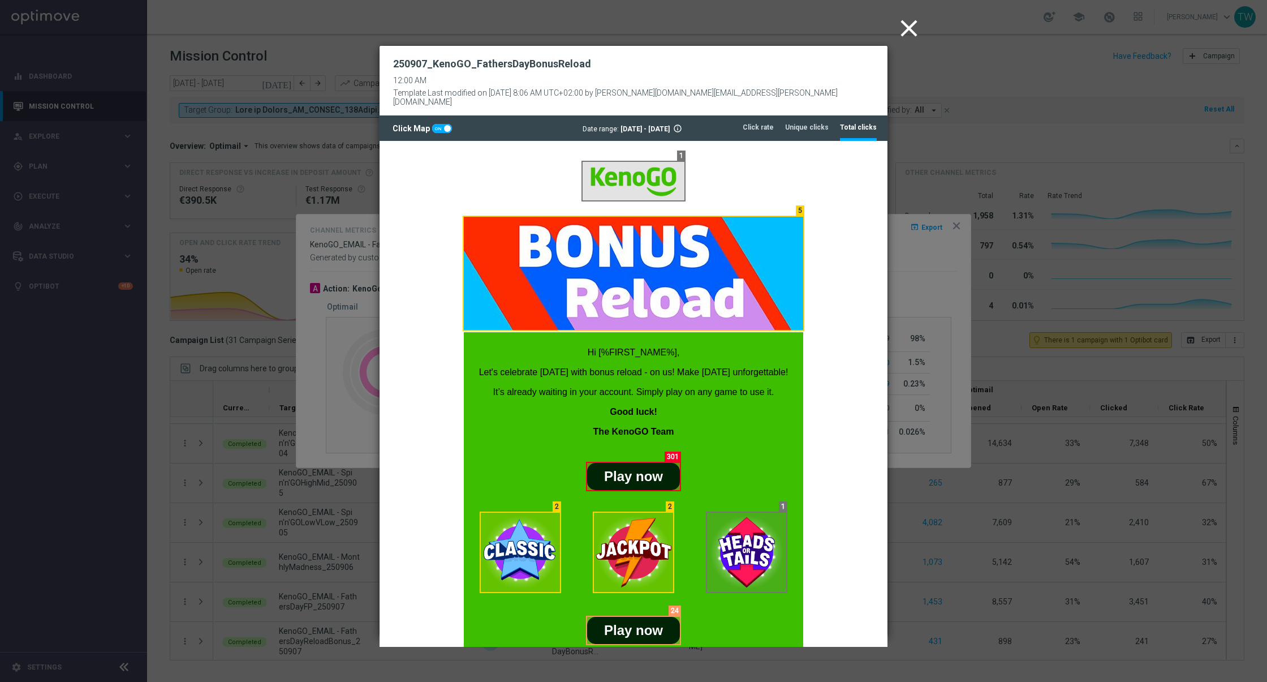
scroll to position [719, 0]
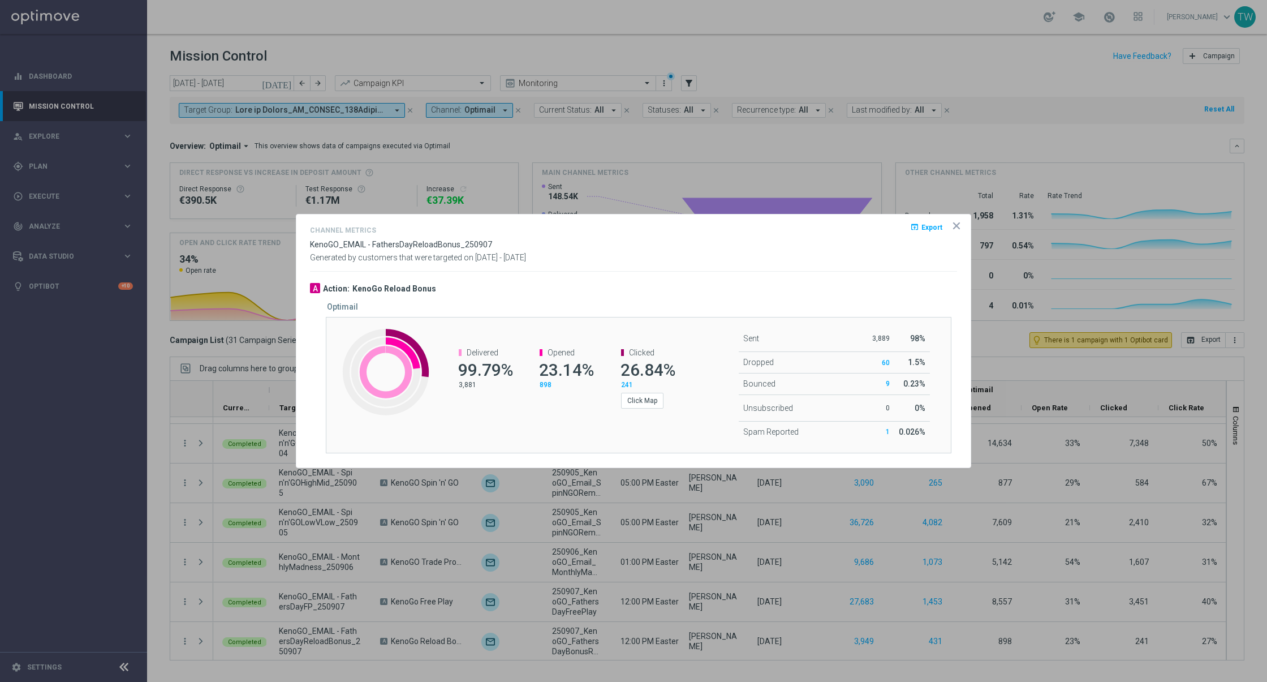
click at [959, 225] on icon "icon" at bounding box center [957, 226] width 6 height 6
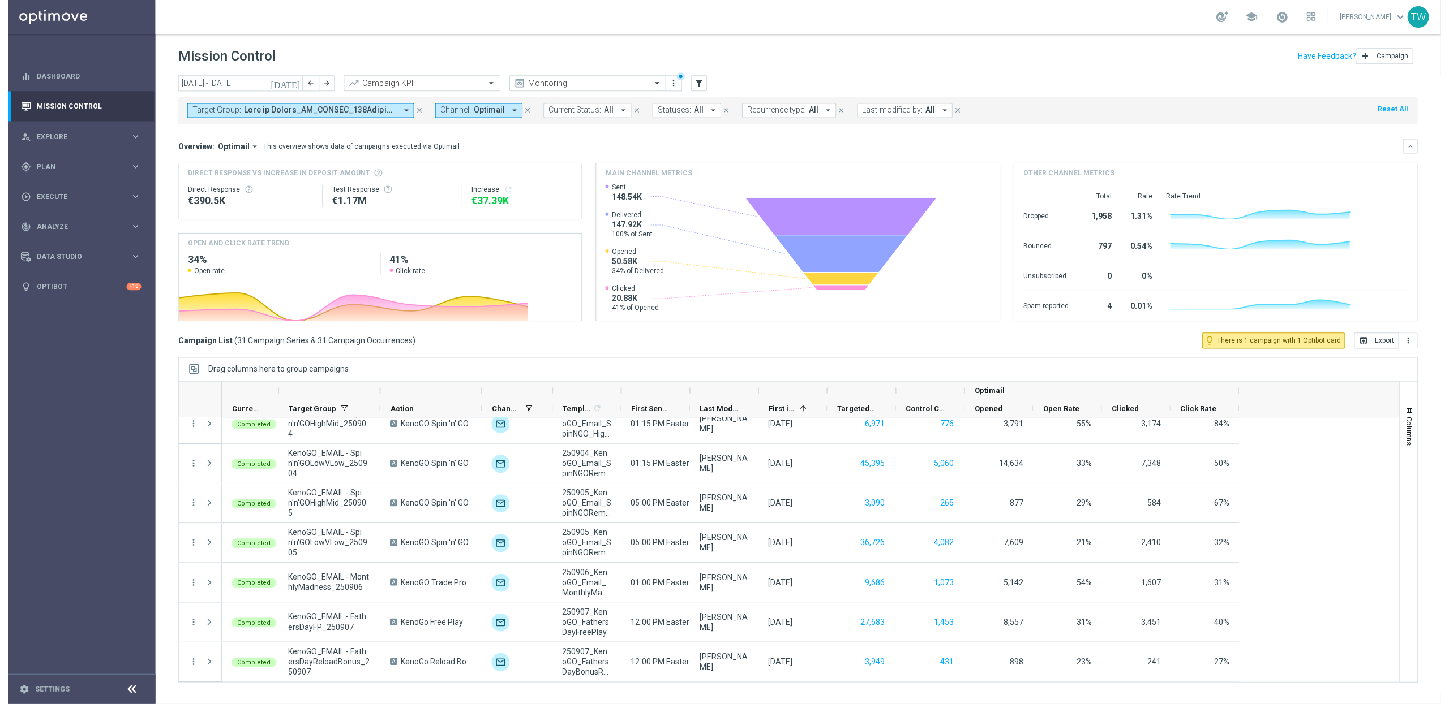
scroll to position [963, 0]
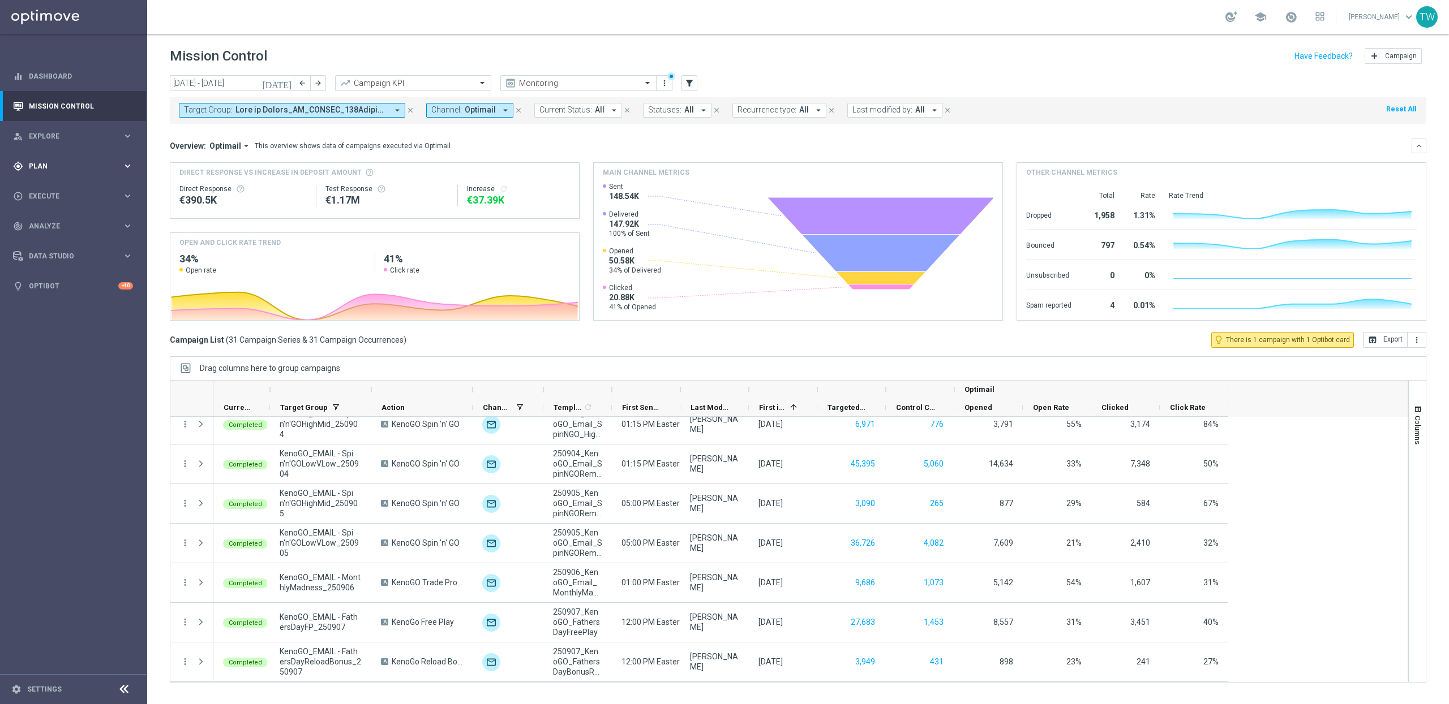
click at [118, 170] on div "gps_fixed Plan" at bounding box center [67, 166] width 109 height 10
click at [57, 187] on link "Target Groups" at bounding box center [73, 189] width 88 height 9
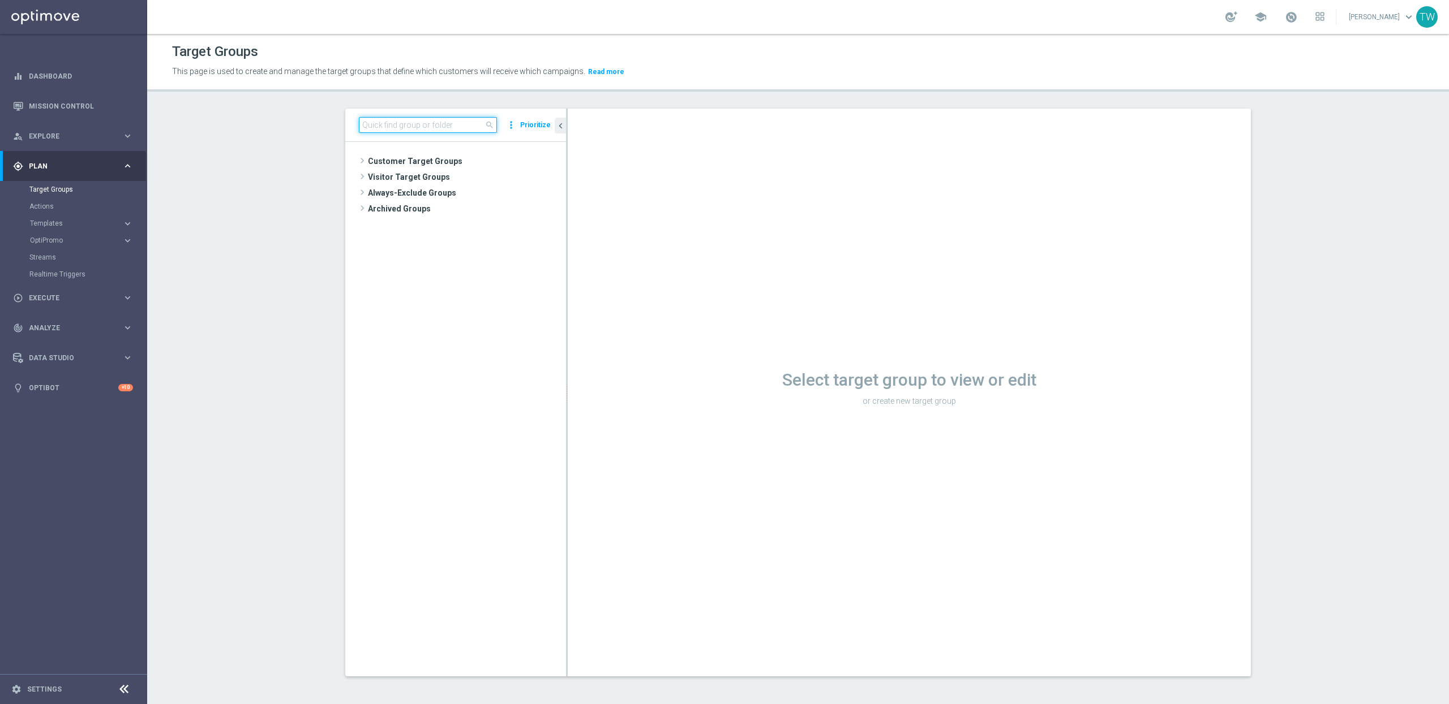
click at [426, 126] on input at bounding box center [428, 125] width 138 height 16
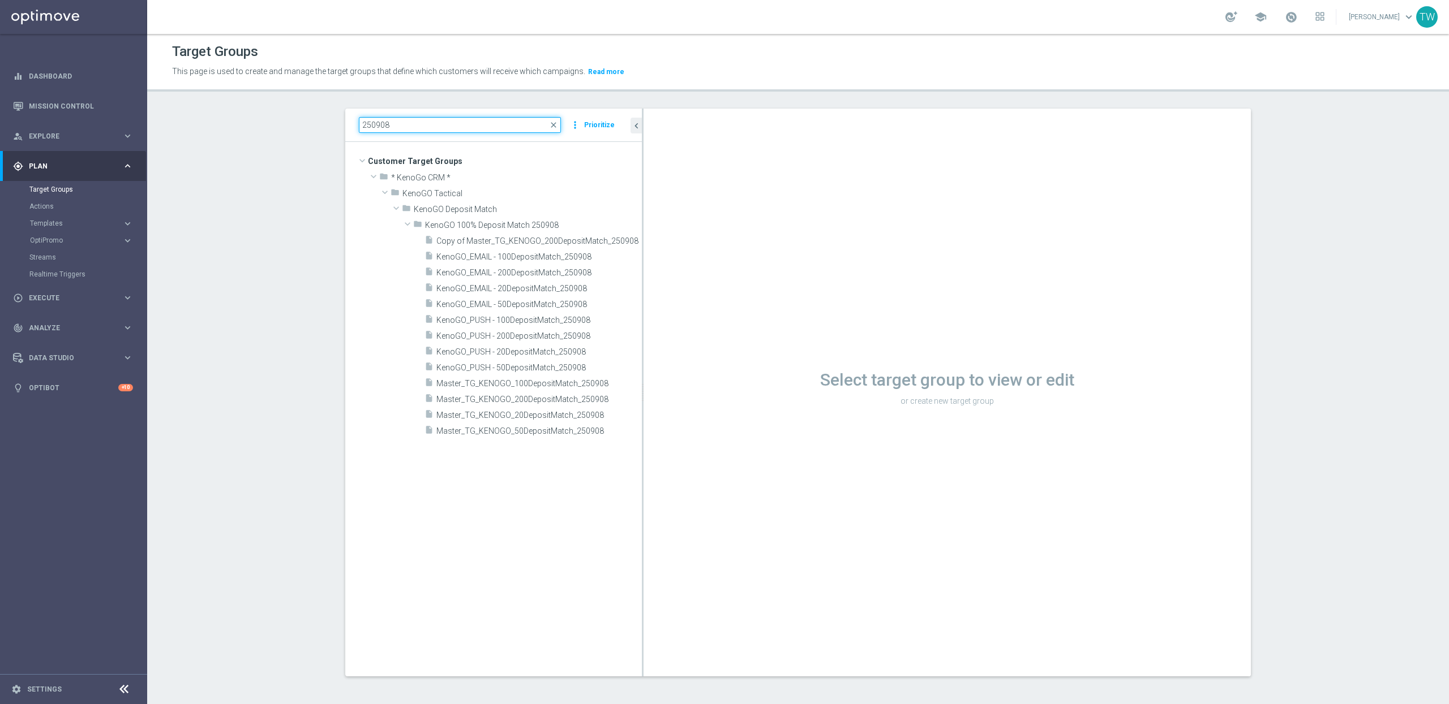
drag, startPoint x: 566, startPoint y: 419, endPoint x: 692, endPoint y: 416, distance: 125.6
click at [692, 416] on as-split "250908 close more_vert Prioritize Customer Target Groups library_add create_new…" at bounding box center [797, 393] width 905 height 568
type input "250908"
click at [523, 400] on span "Master_TG_KENOGO_200DepositMatch_250908" at bounding box center [531, 400] width 190 height 10
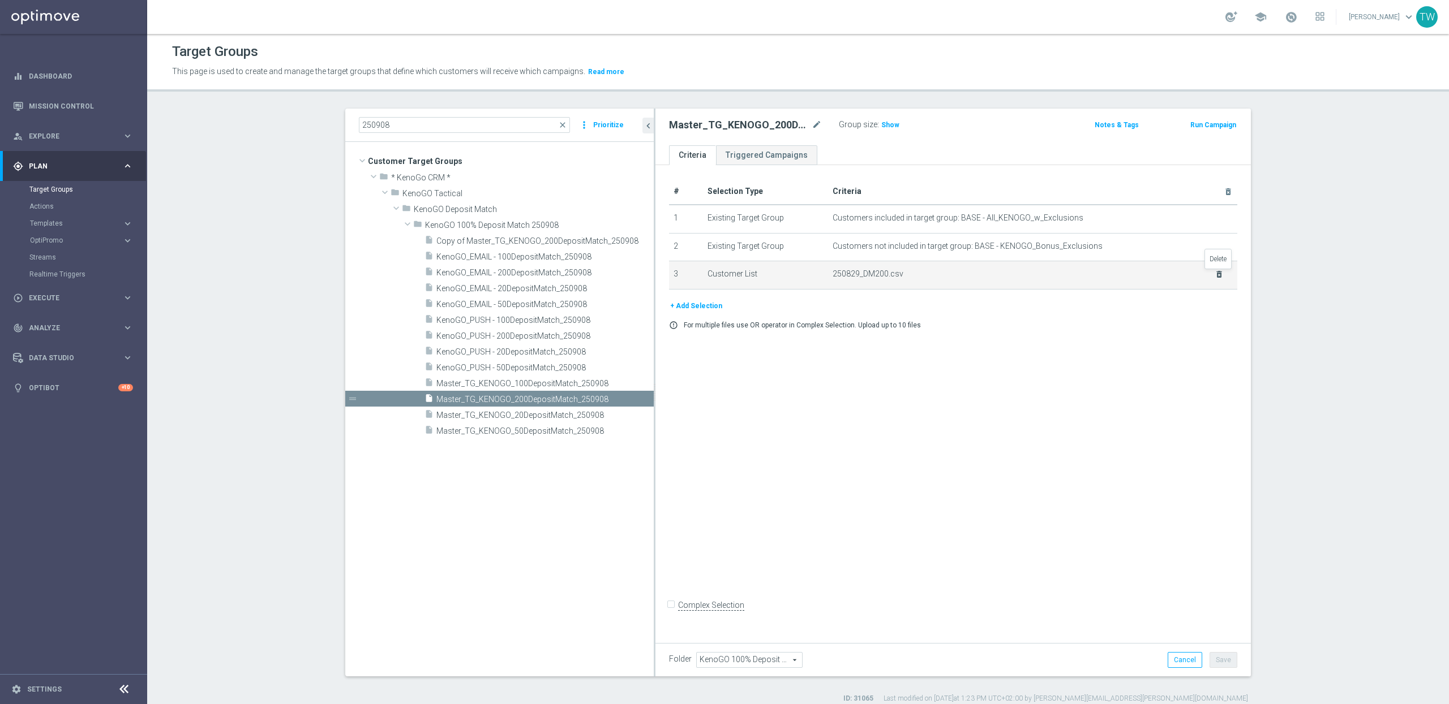
click at [1219, 275] on icon "delete_forever" at bounding box center [1218, 274] width 9 height 9
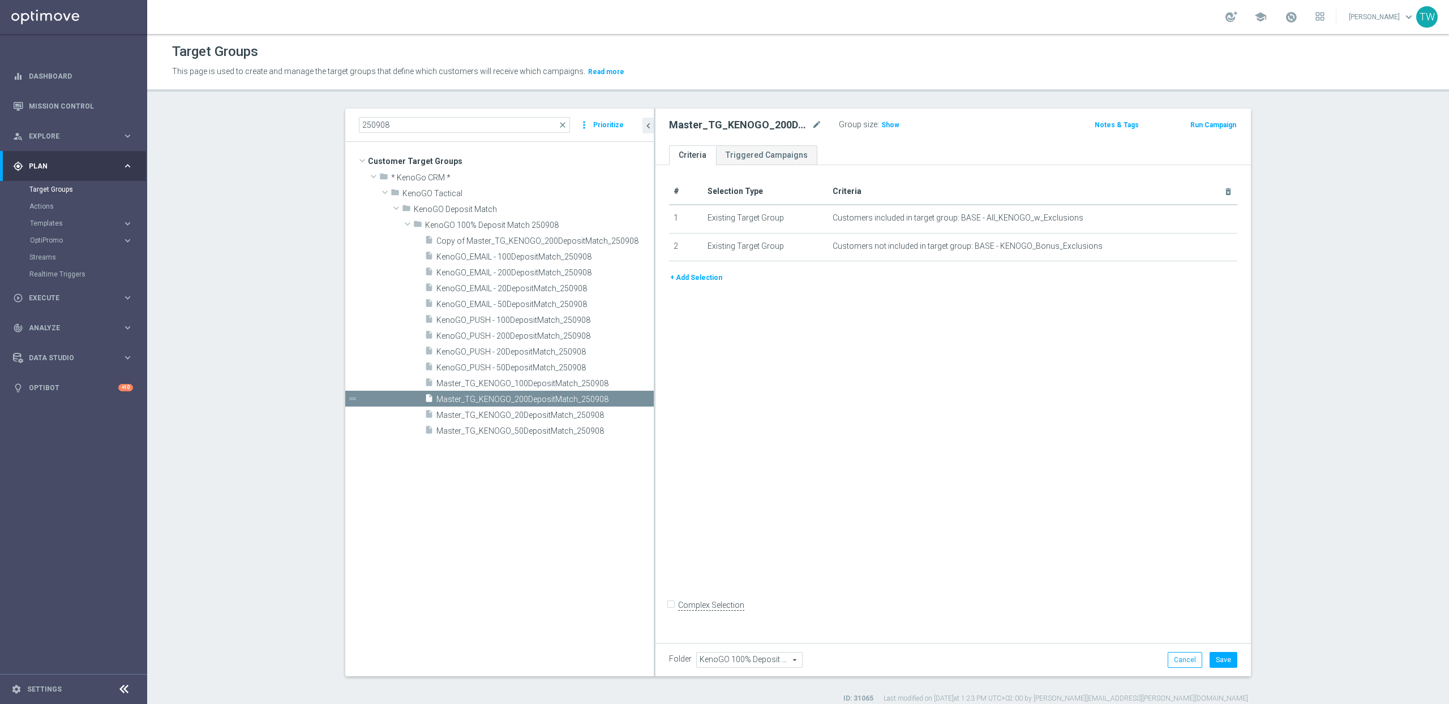
click at [703, 278] on button "+ Add Selection" at bounding box center [696, 278] width 54 height 12
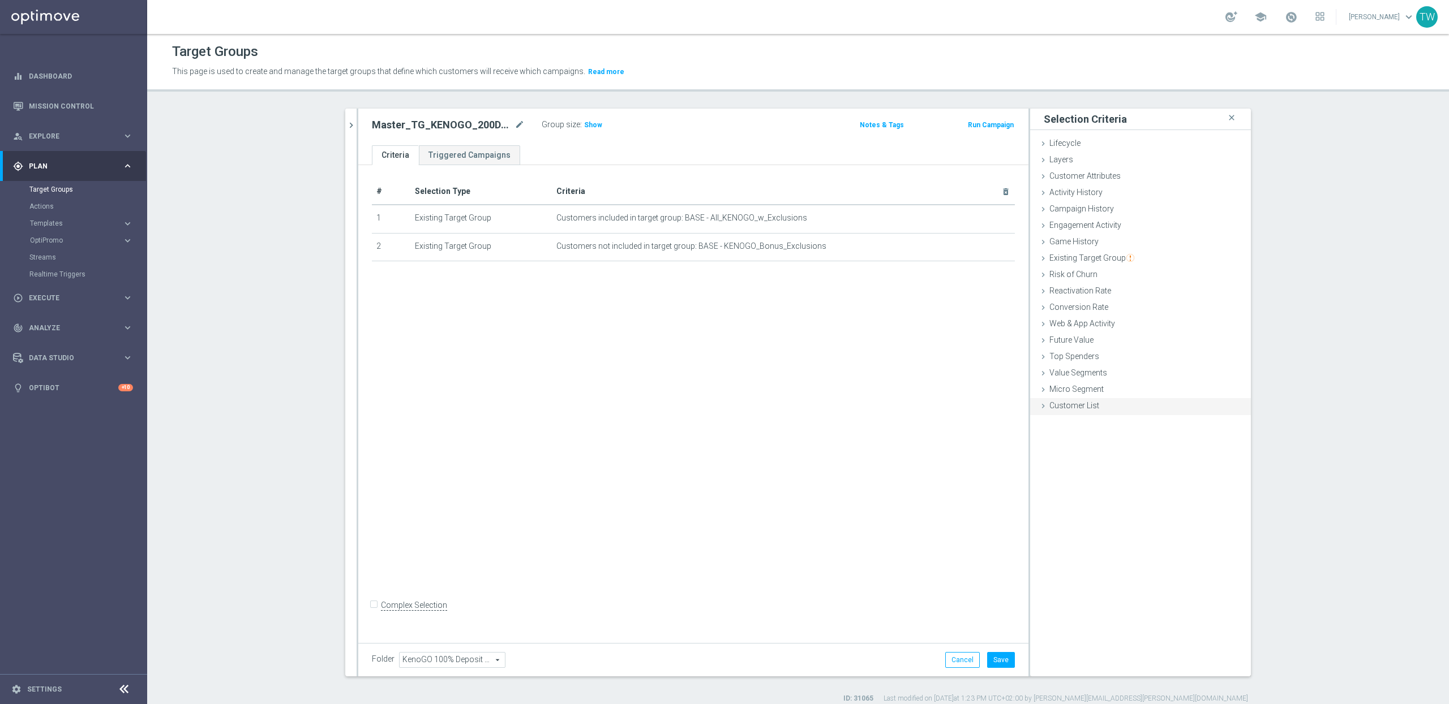
click at [1086, 408] on span "Customer List" at bounding box center [1074, 405] width 50 height 9
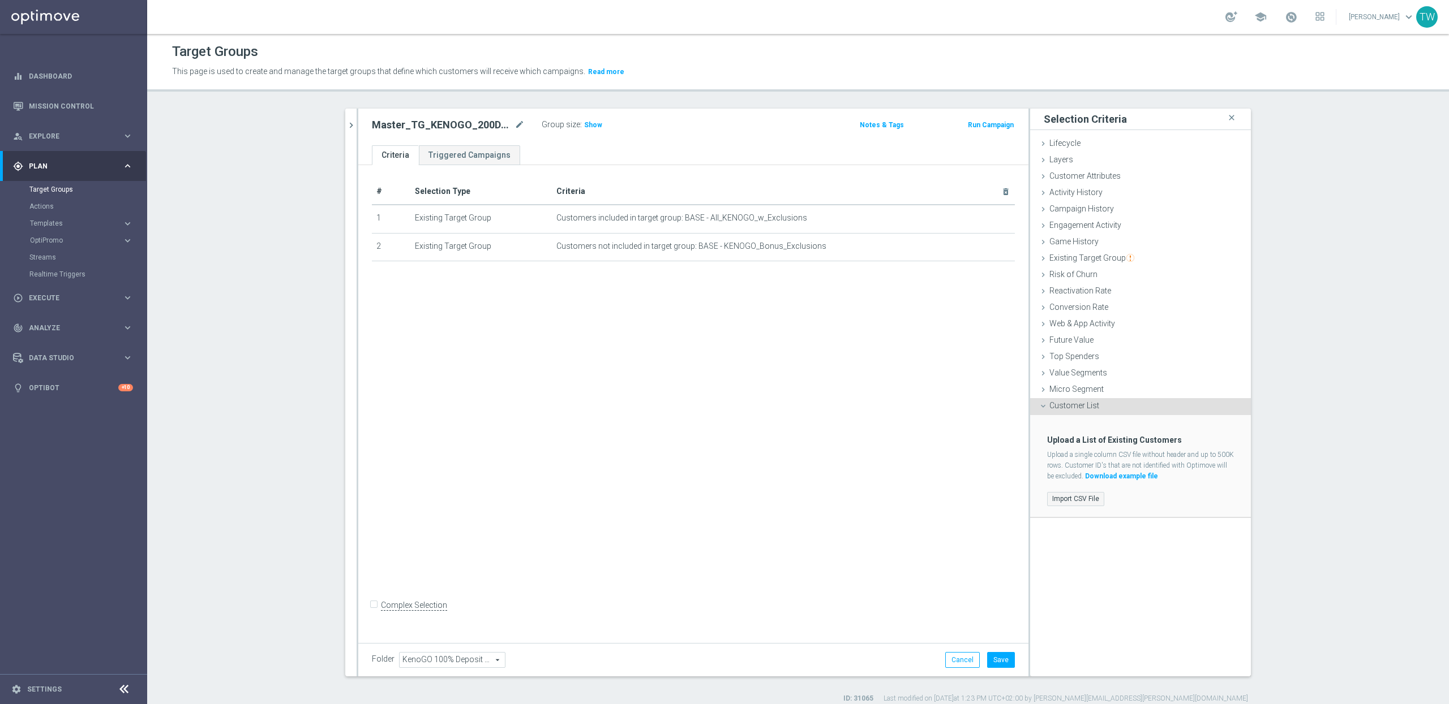
click at [1061, 497] on label "Import CSV File" at bounding box center [1075, 499] width 57 height 14
click at [0, 0] on input "Import CSV File" at bounding box center [0, 0] width 0 height 0
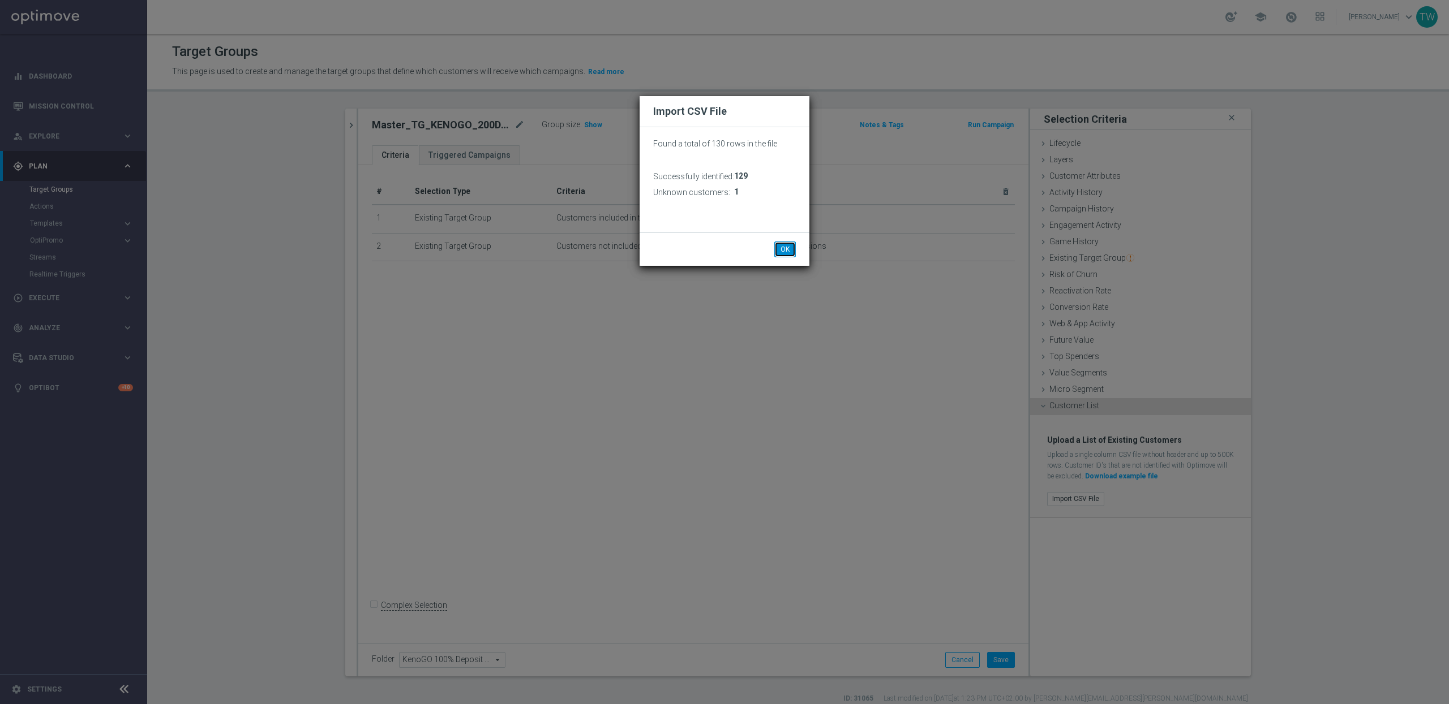
click at [792, 246] on button "OK" at bounding box center [785, 250] width 22 height 16
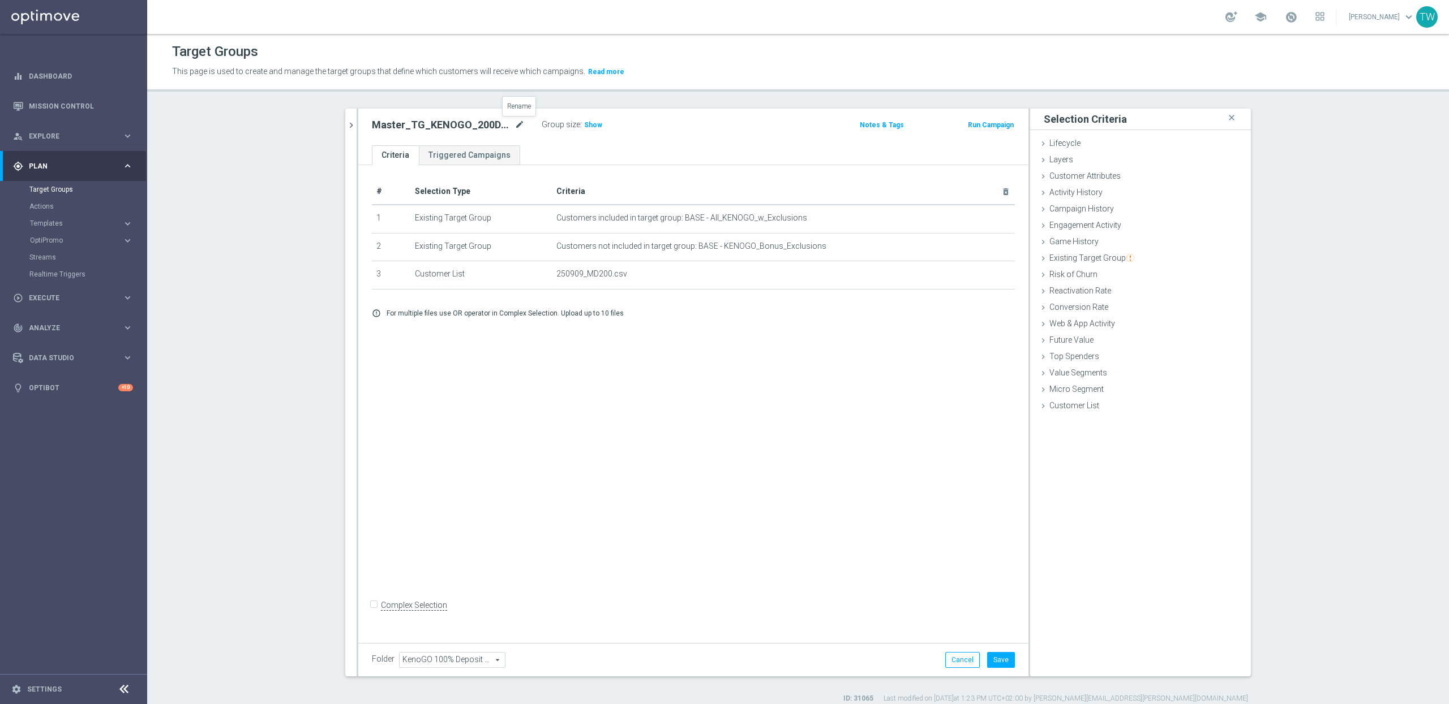
click at [518, 126] on icon "mode_edit" at bounding box center [519, 125] width 10 height 14
click at [521, 128] on input "Master_TG_KENOGO_200DepositMatch_250908" at bounding box center [448, 126] width 153 height 16
type input "Master_TG_KENOGO_200DepositMatch_250909"
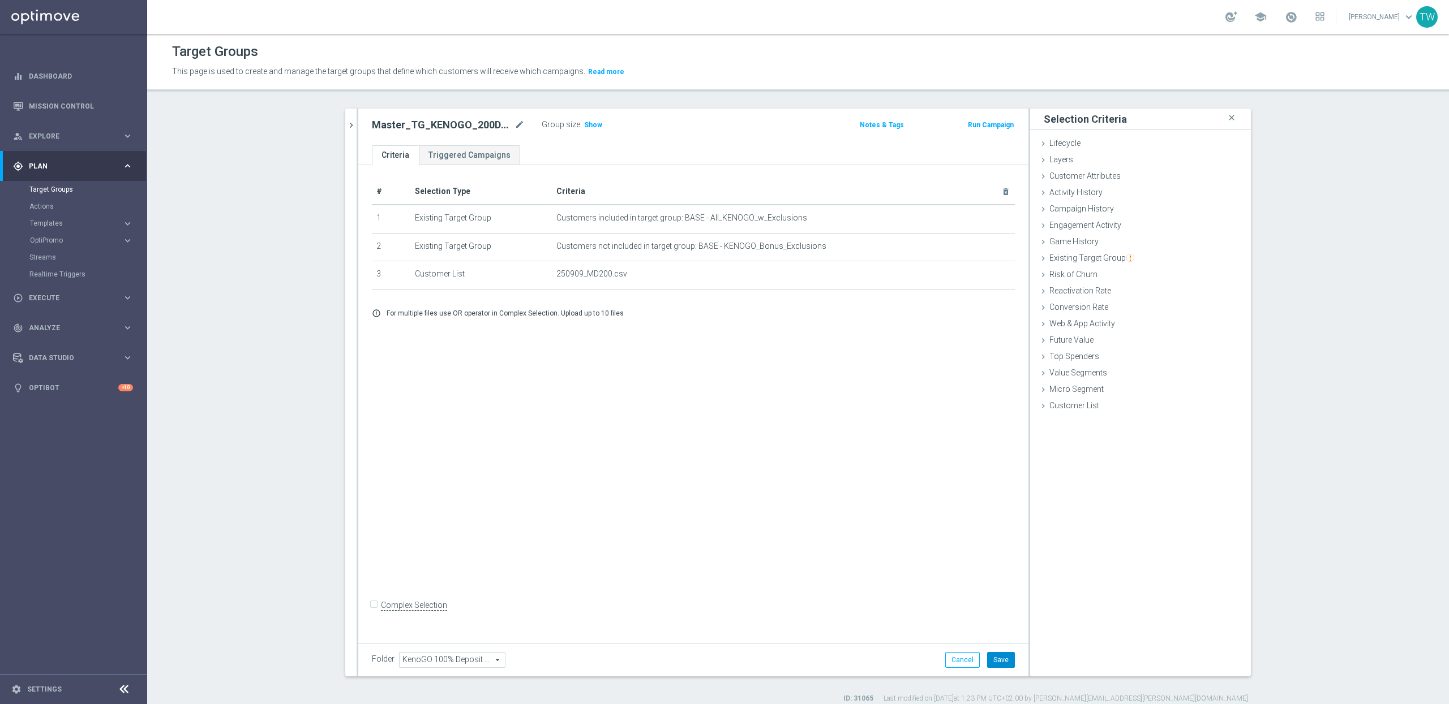
click at [1000, 654] on button "Save" at bounding box center [1001, 660] width 28 height 16
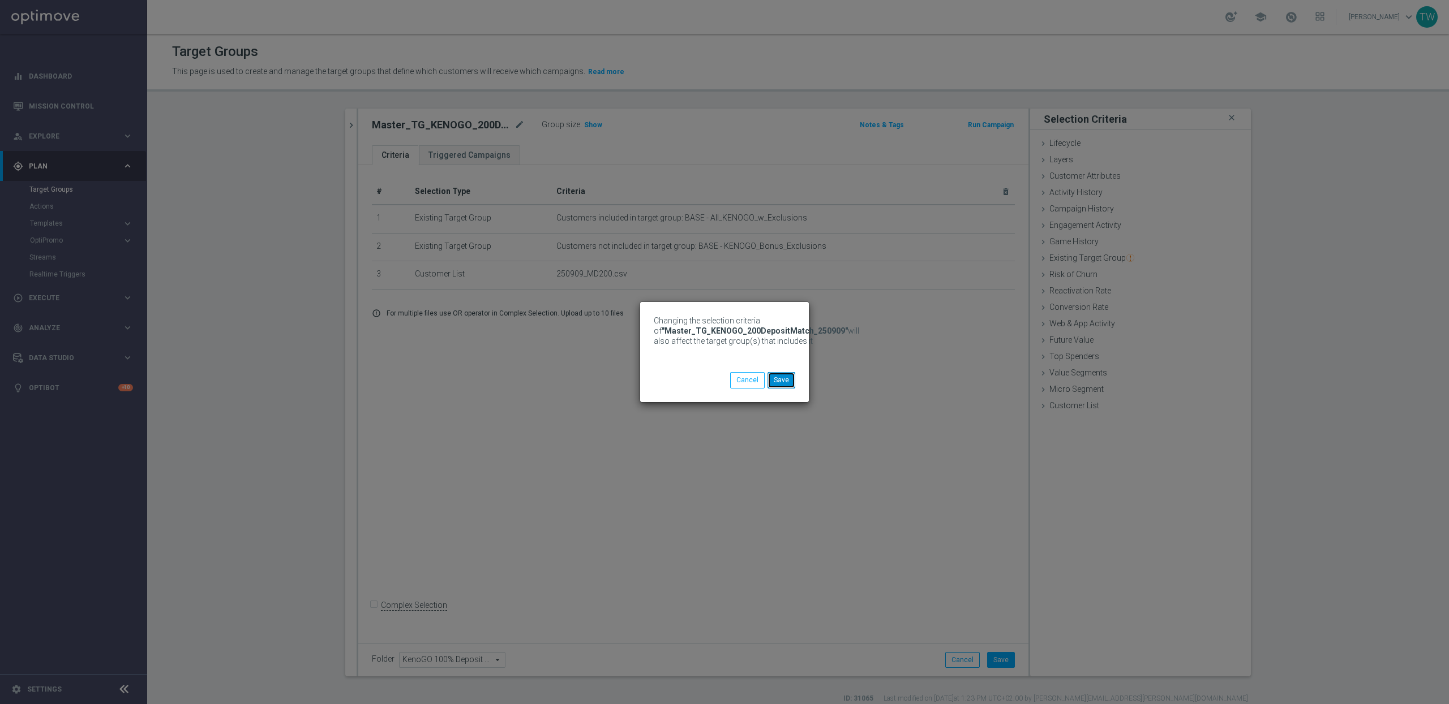
click at [784, 384] on button "Save" at bounding box center [781, 380] width 28 height 16
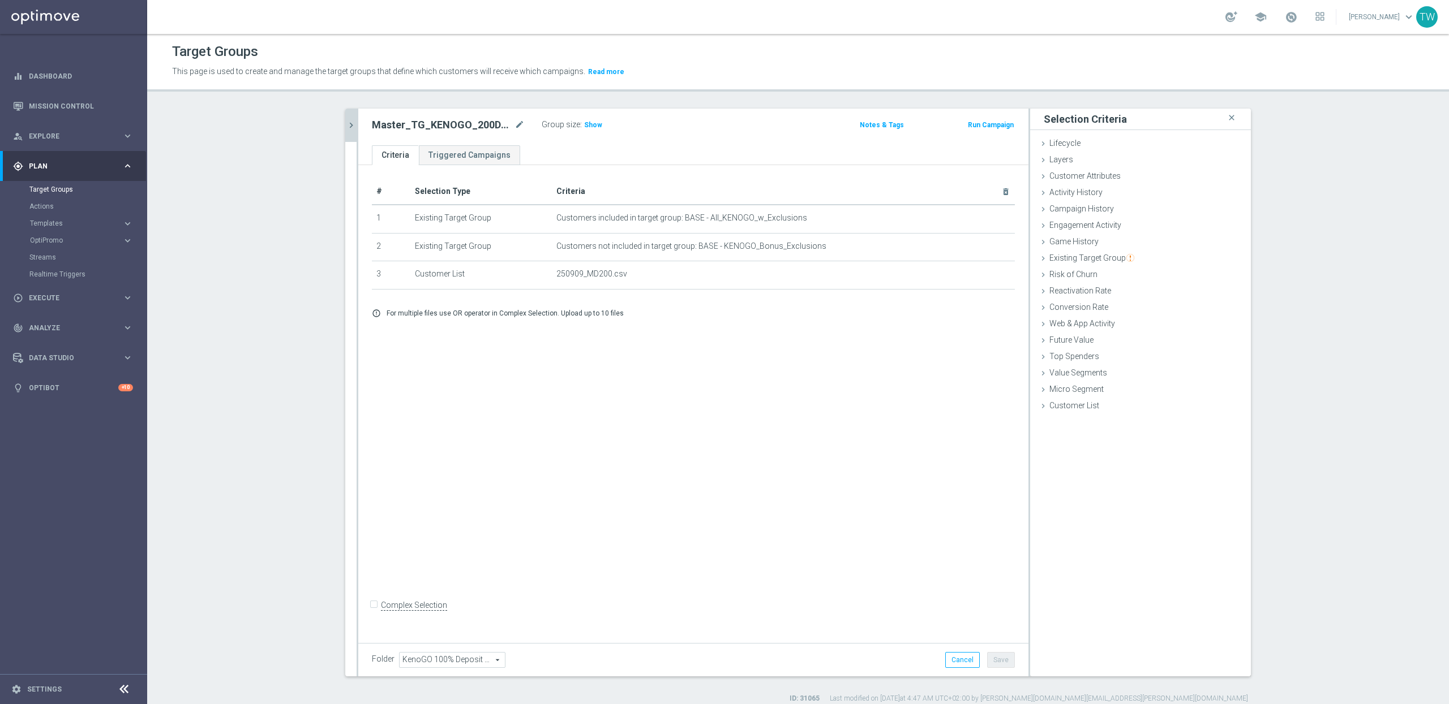
click at [354, 128] on icon "chevron_right" at bounding box center [351, 125] width 11 height 11
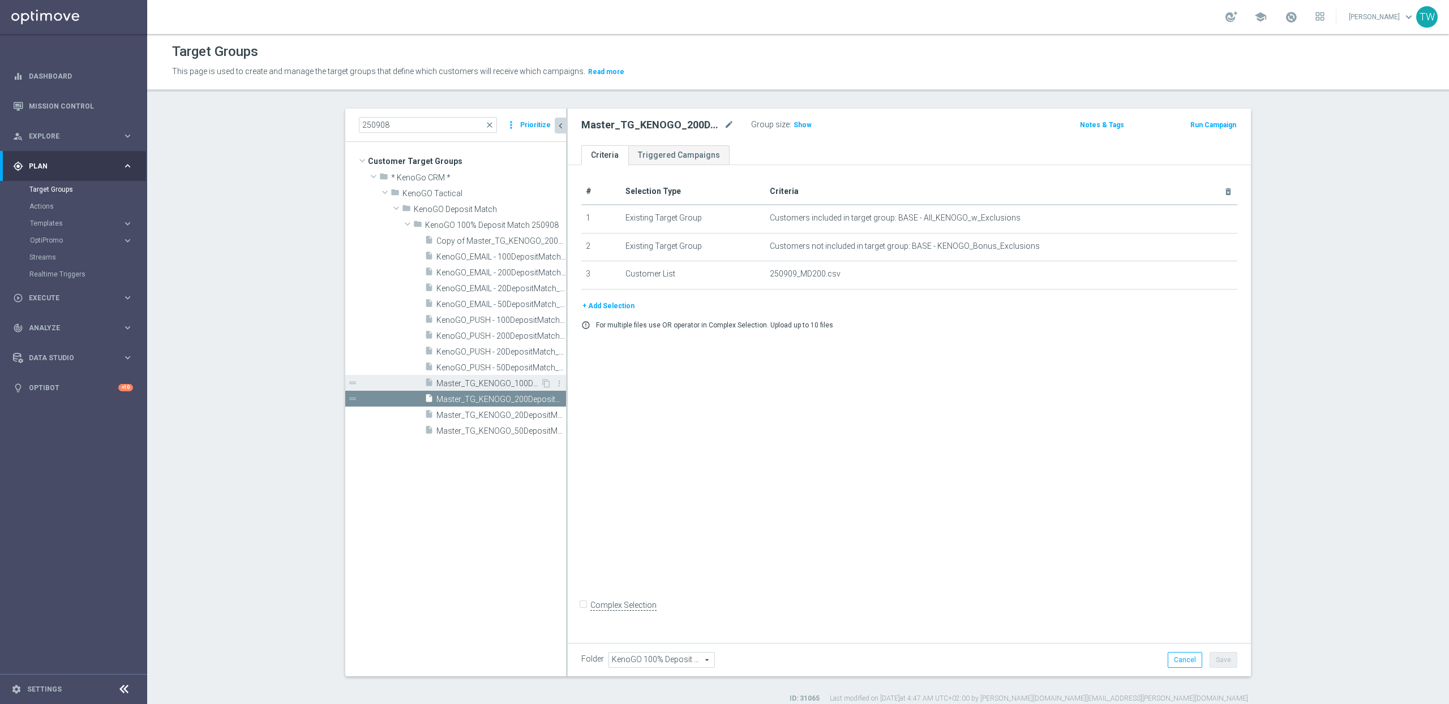
click at [520, 377] on div "insert_drive_file Master_TG_KENOGO_100DepositMatch_250908" at bounding box center [482, 383] width 116 height 16
click at [730, 126] on icon "mode_edit" at bounding box center [729, 125] width 10 height 14
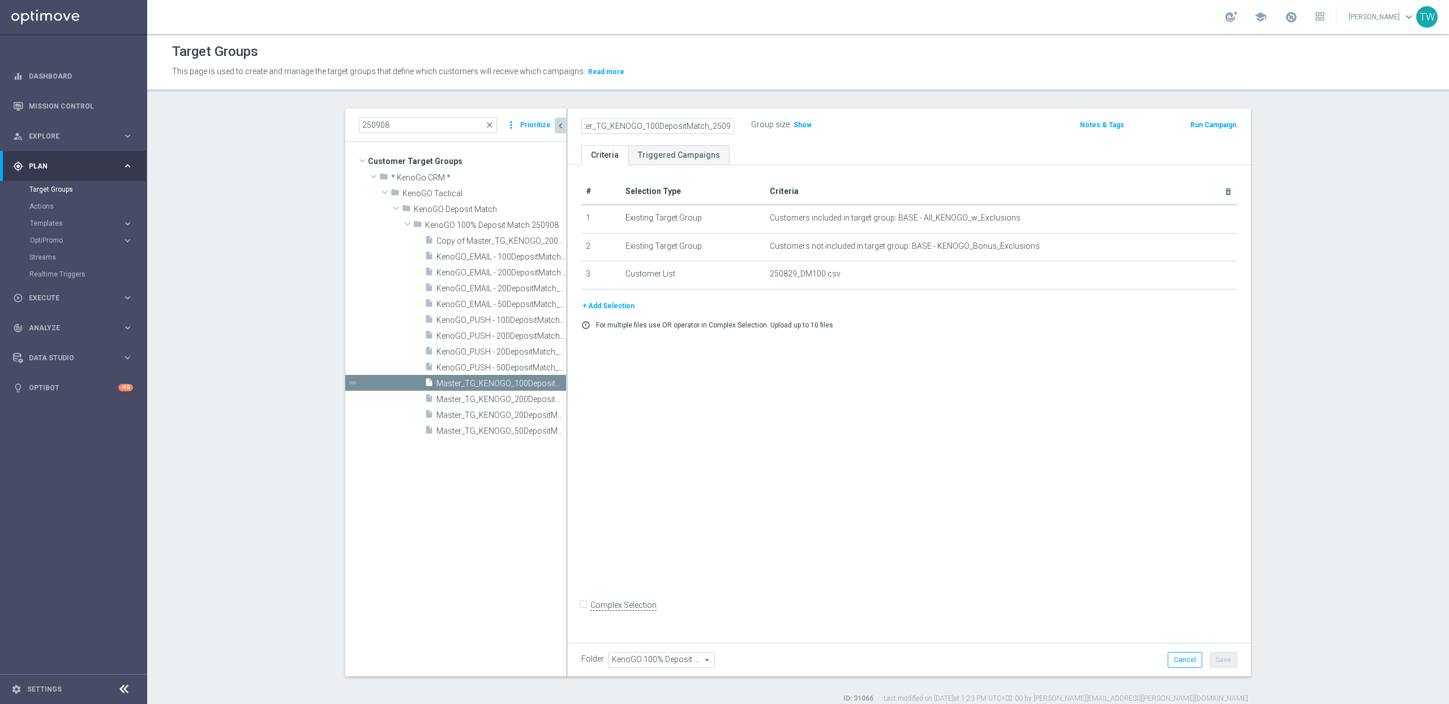
scroll to position [0, 22]
type input "Master_TG_KENOGO_100DepositMatch_250909"
click at [1211, 277] on icon "delete_forever" at bounding box center [1214, 274] width 9 height 9
click at [617, 278] on button "+ Add Selection" at bounding box center [608, 278] width 54 height 12
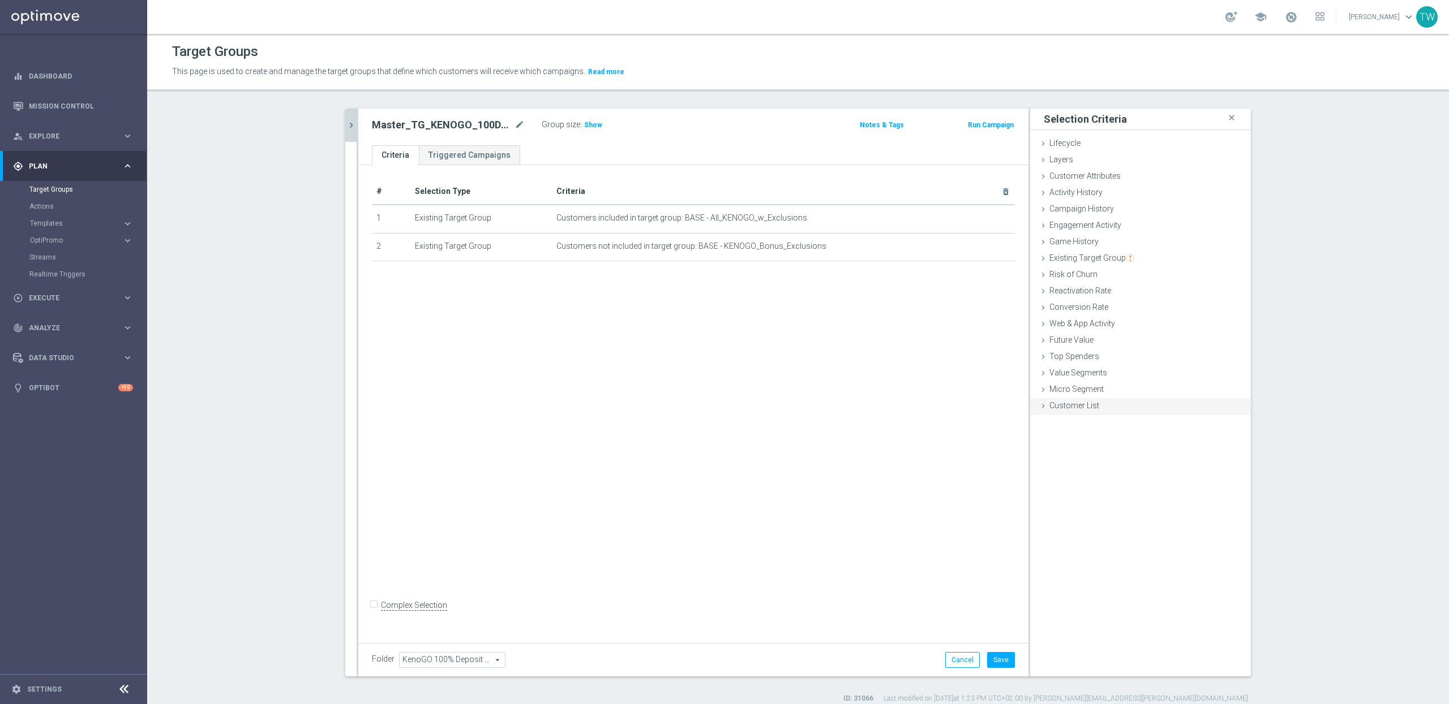
click at [1101, 409] on div "Customer List done selection saved" at bounding box center [1140, 406] width 221 height 17
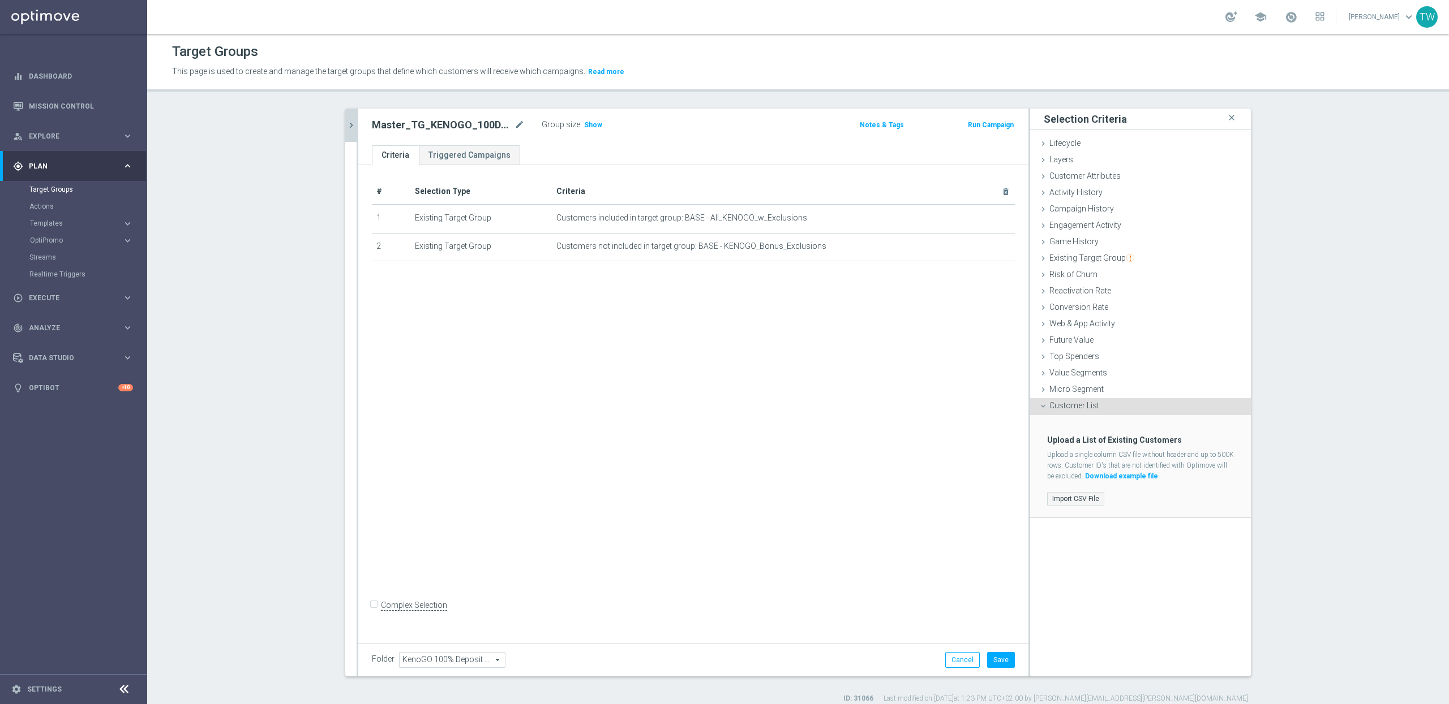
click at [1084, 496] on label "Import CSV File" at bounding box center [1075, 499] width 57 height 14
click at [0, 0] on input "Import CSV File" at bounding box center [0, 0] width 0 height 0
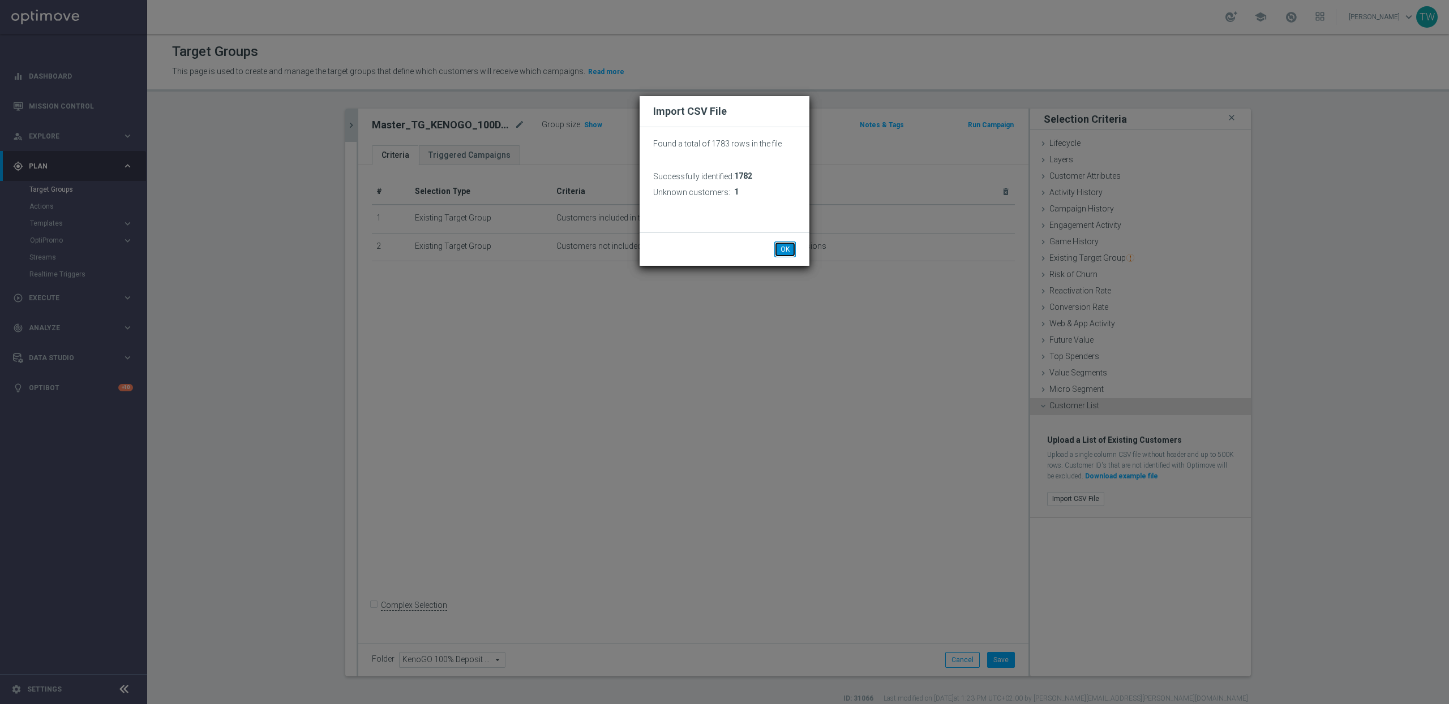
click at [783, 244] on button "OK" at bounding box center [785, 250] width 22 height 16
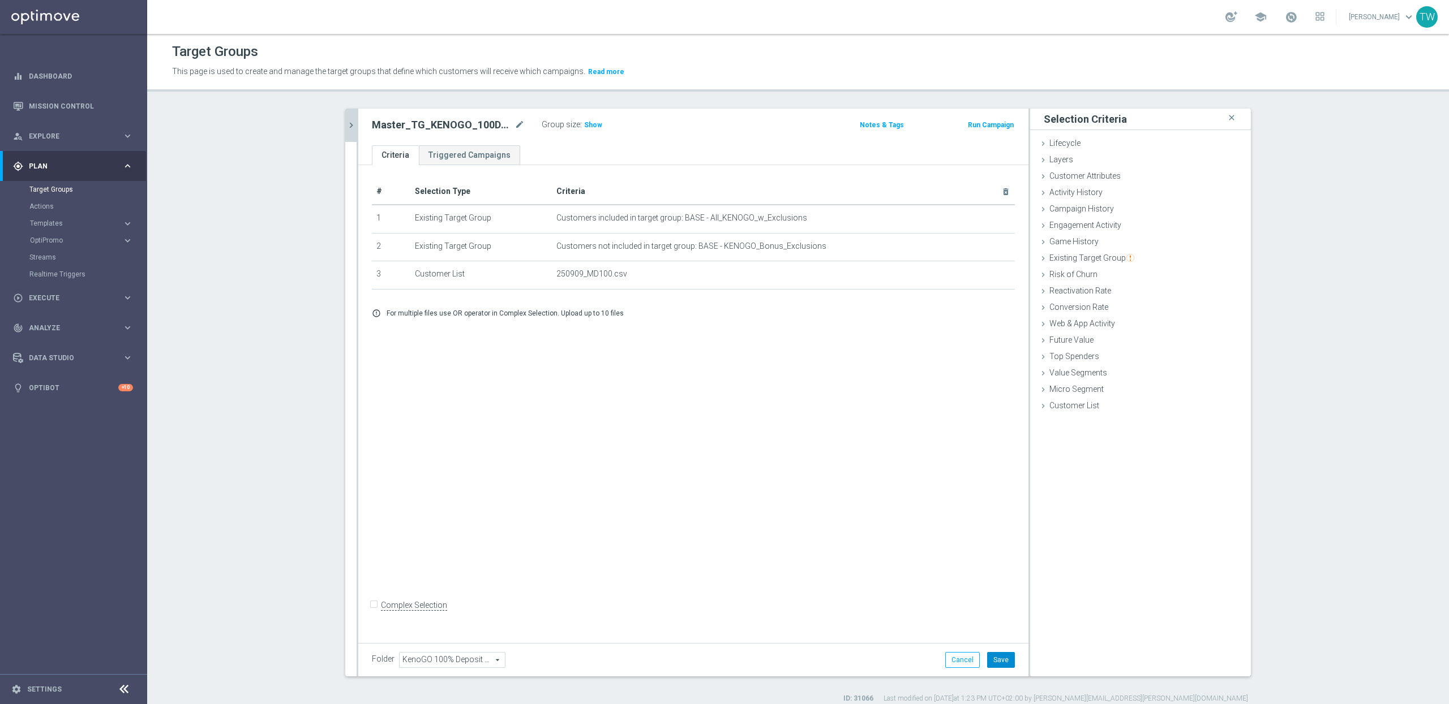
click at [1002, 653] on button "Save" at bounding box center [1001, 660] width 28 height 16
click at [344, 117] on div "250908 close more_vert Prioritize Customer Target Groups library_add create_new…" at bounding box center [798, 406] width 951 height 595
click at [348, 120] on icon "chevron_right" at bounding box center [351, 125] width 11 height 11
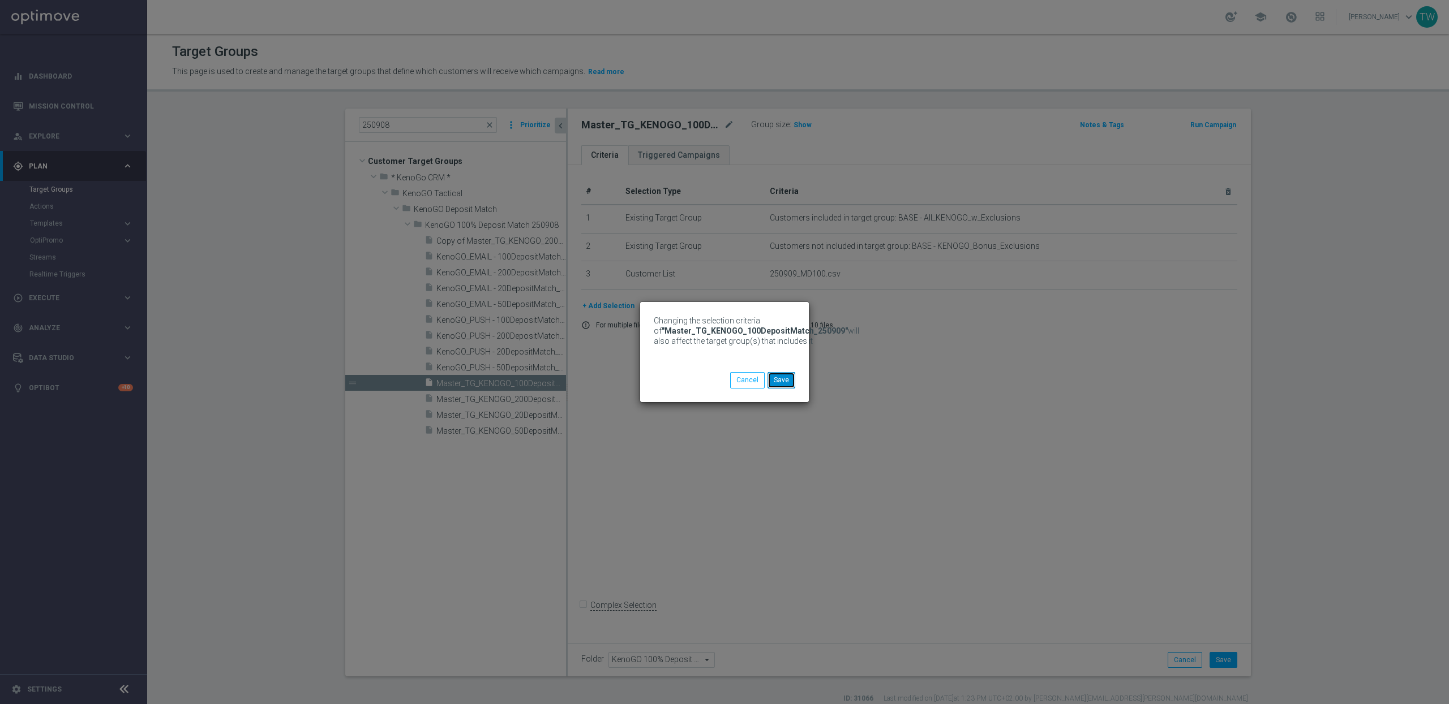
click at [777, 373] on button "Save" at bounding box center [781, 380] width 28 height 16
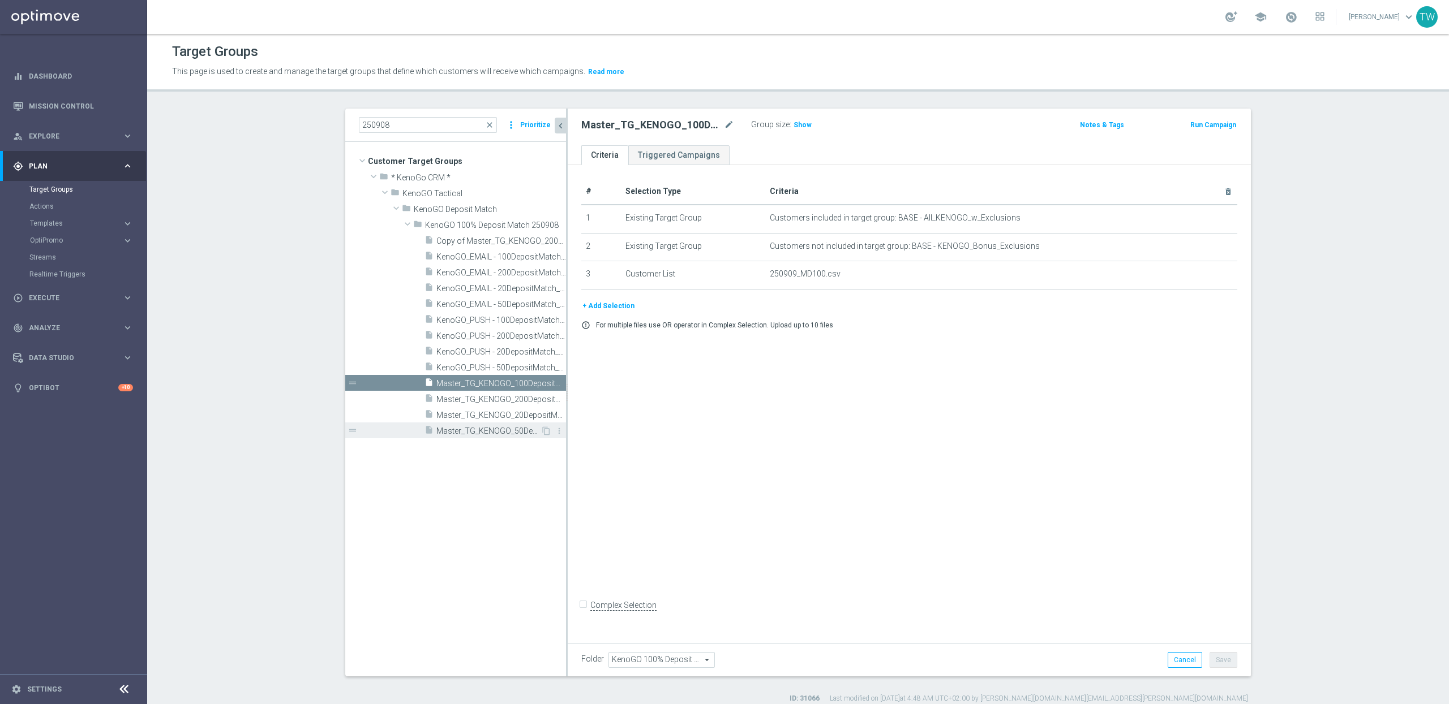
click at [510, 430] on span "Master_TG_KENOGO_50DepositMatch_250908" at bounding box center [488, 432] width 104 height 10
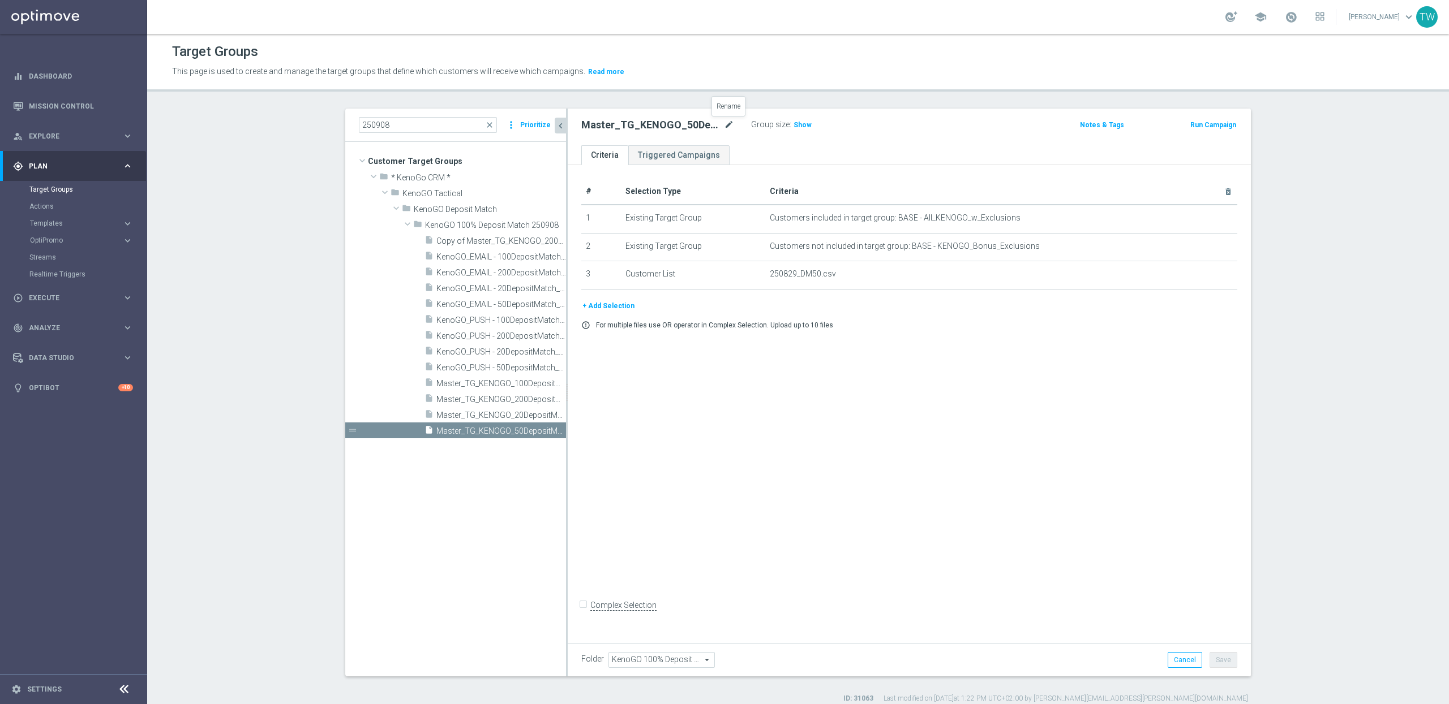
click at [729, 119] on icon "mode_edit" at bounding box center [729, 125] width 10 height 14
type input "Master_TG_KENOGO_50DepositMatch_250909"
drag, startPoint x: 1112, startPoint y: 346, endPoint x: 1193, endPoint y: 290, distance: 98.9
click at [1115, 341] on div "# Selection Type Criteria delete_forever 1 Existing Target Group Customers incl…" at bounding box center [909, 401] width 683 height 473
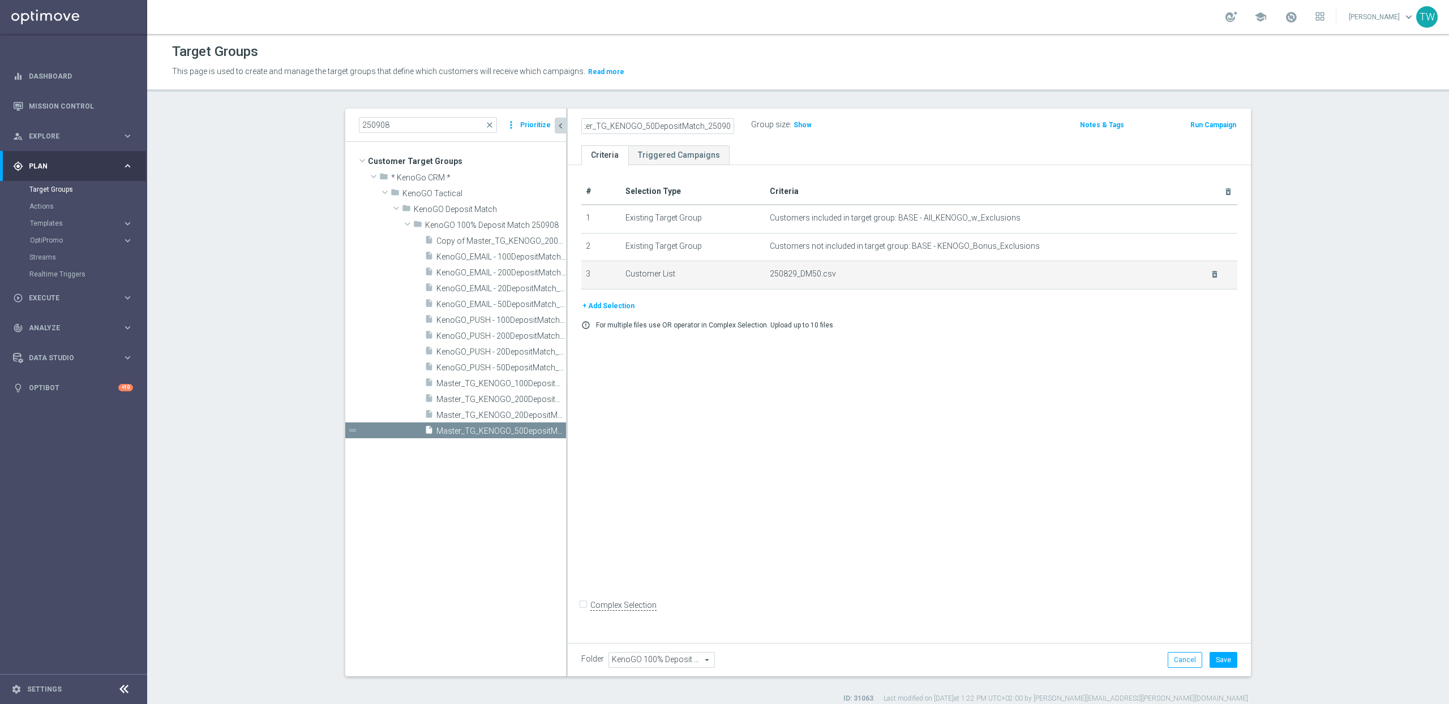
scroll to position [0, 0]
drag, startPoint x: 1212, startPoint y: 274, endPoint x: 1149, endPoint y: 284, distance: 63.6
click at [0, 0] on icon "delete_forever" at bounding box center [0, 0] width 0 height 0
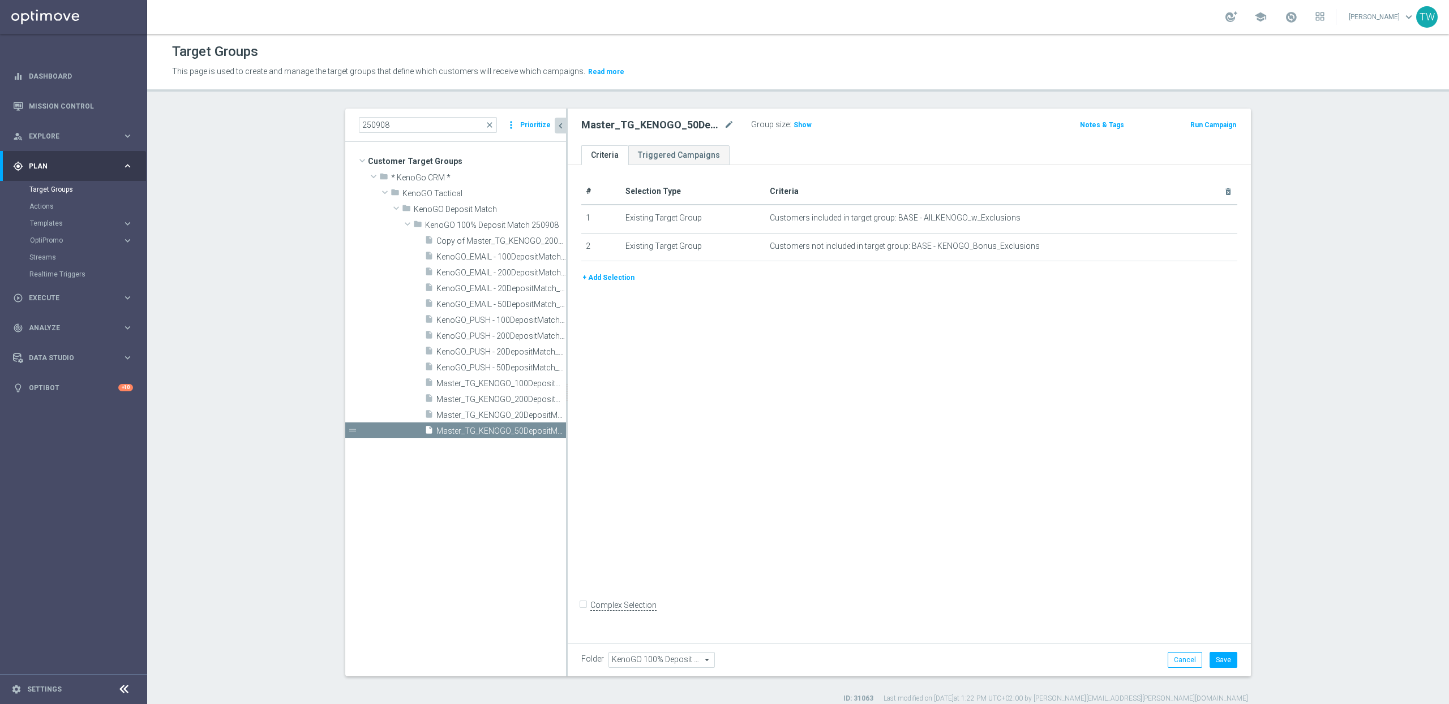
click at [607, 279] on button "+ Add Selection" at bounding box center [608, 278] width 54 height 12
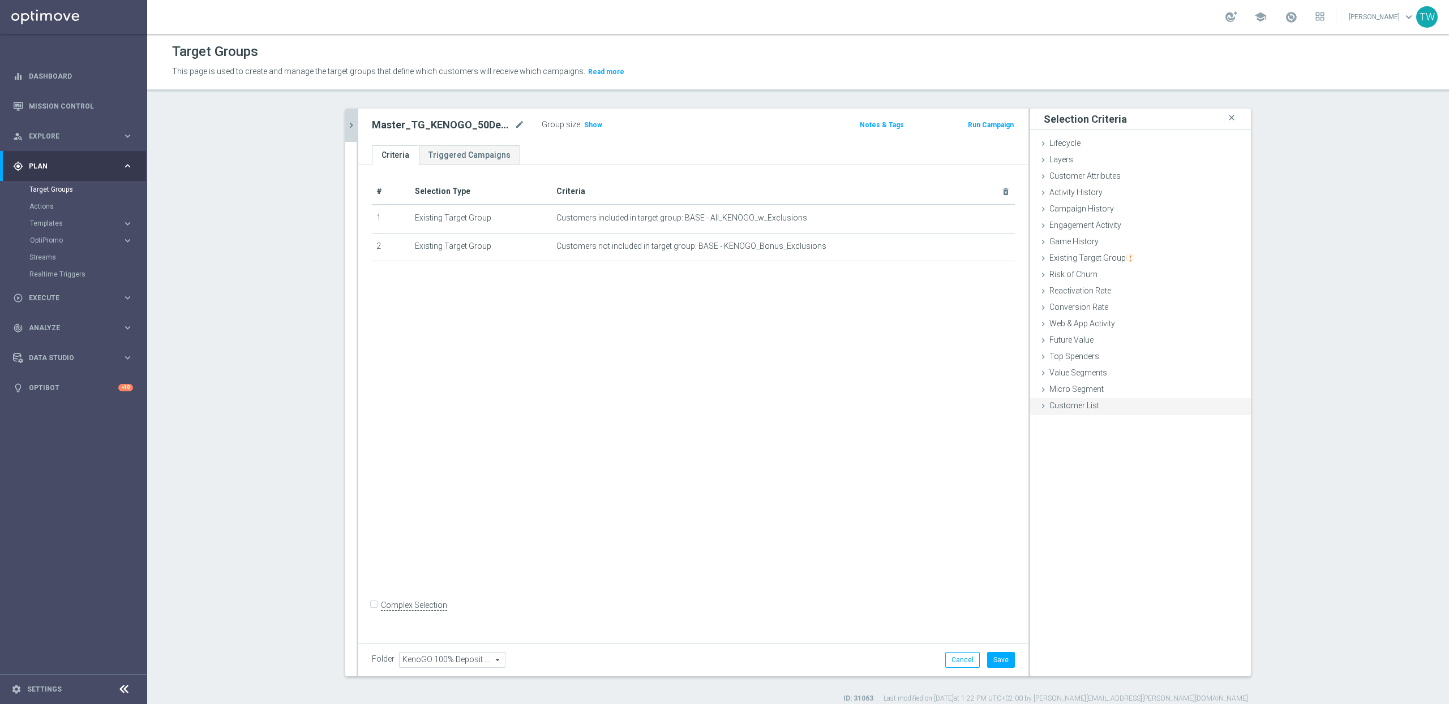
click at [1057, 409] on span "Customer List" at bounding box center [1074, 405] width 50 height 9
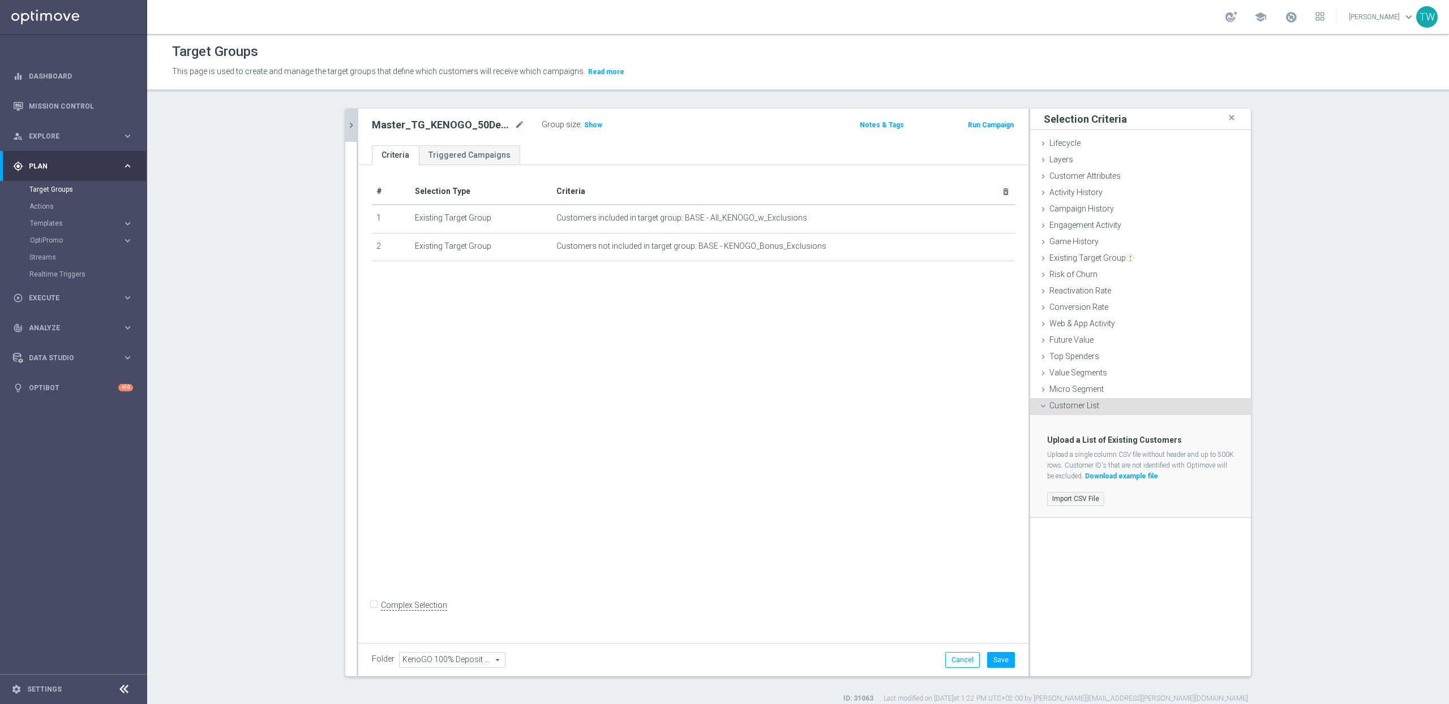
click at [1073, 500] on label "Import CSV File" at bounding box center [1075, 499] width 57 height 14
click at [0, 0] on input "Import CSV File" at bounding box center [0, 0] width 0 height 0
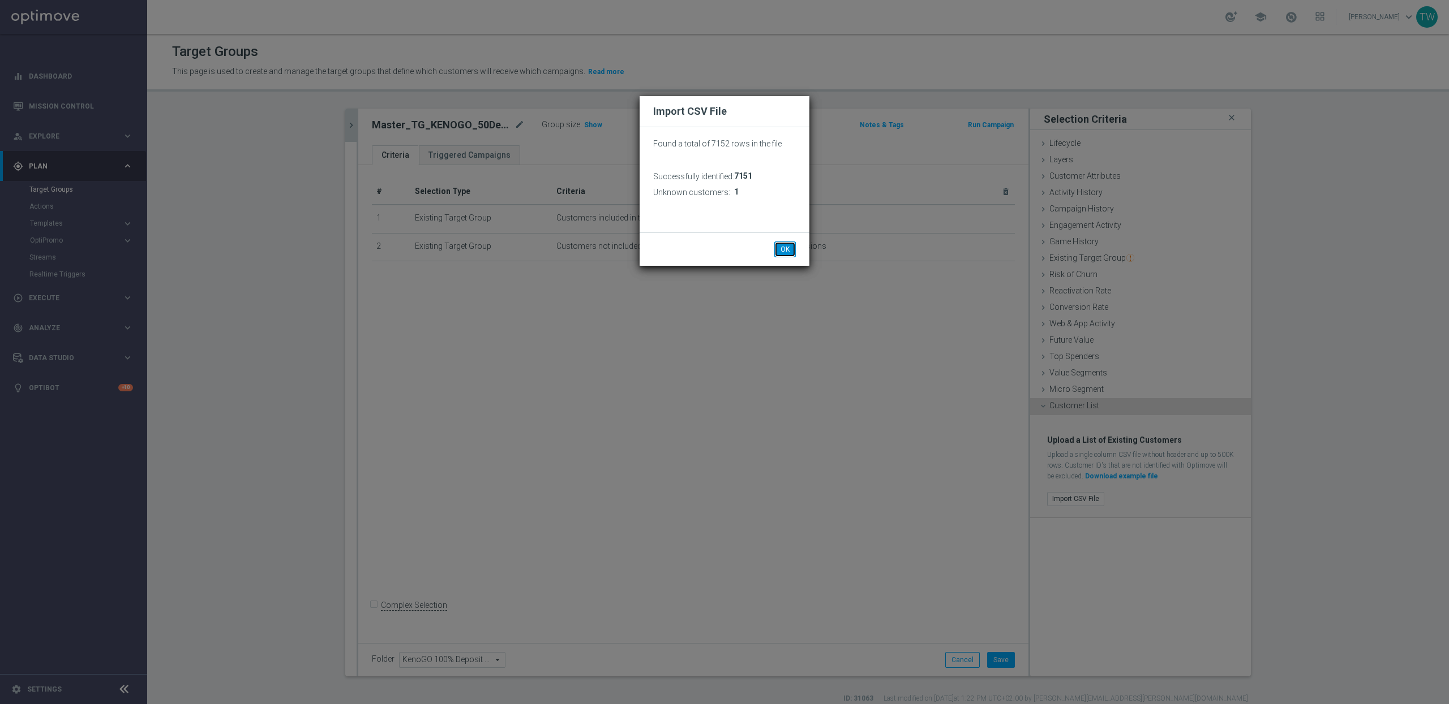
click at [782, 244] on button "OK" at bounding box center [785, 250] width 22 height 16
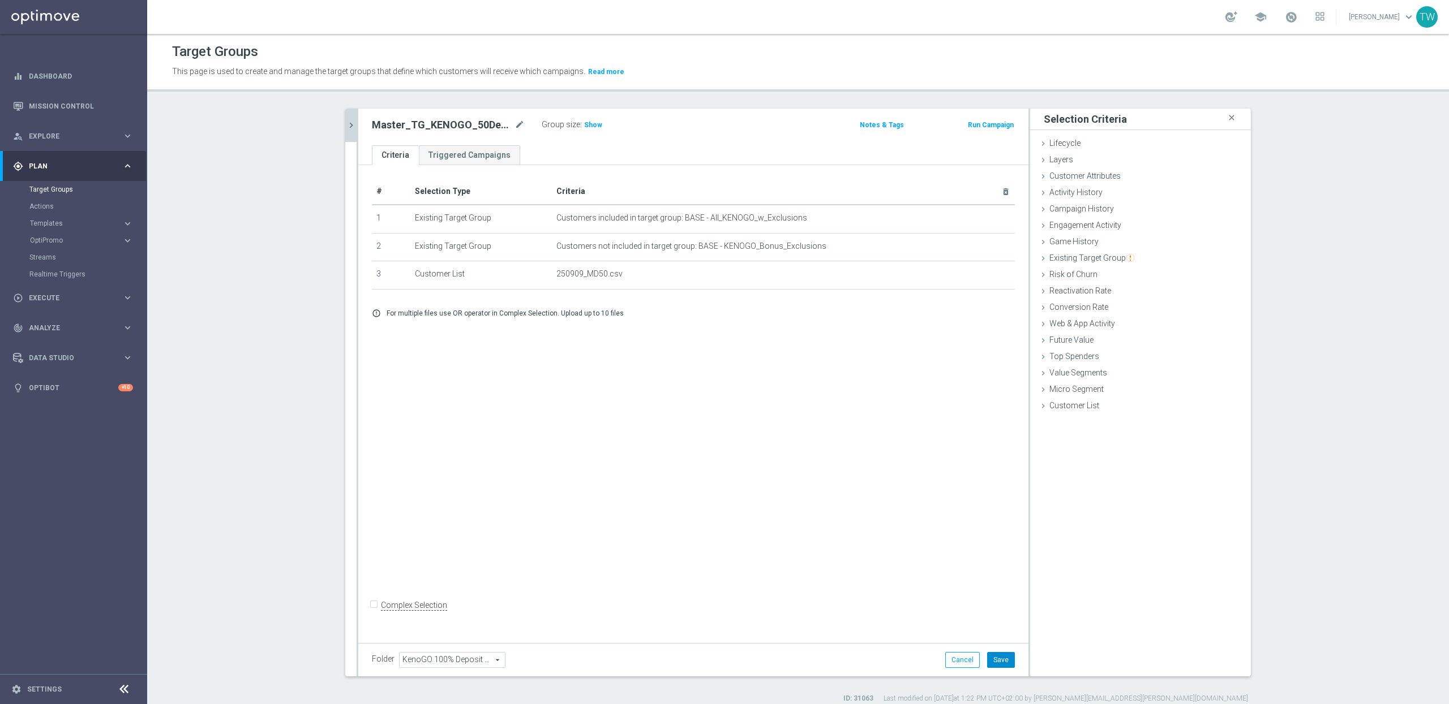
click at [1005, 663] on button "Save" at bounding box center [1001, 660] width 28 height 16
click at [351, 124] on icon "chevron_right" at bounding box center [351, 125] width 11 height 11
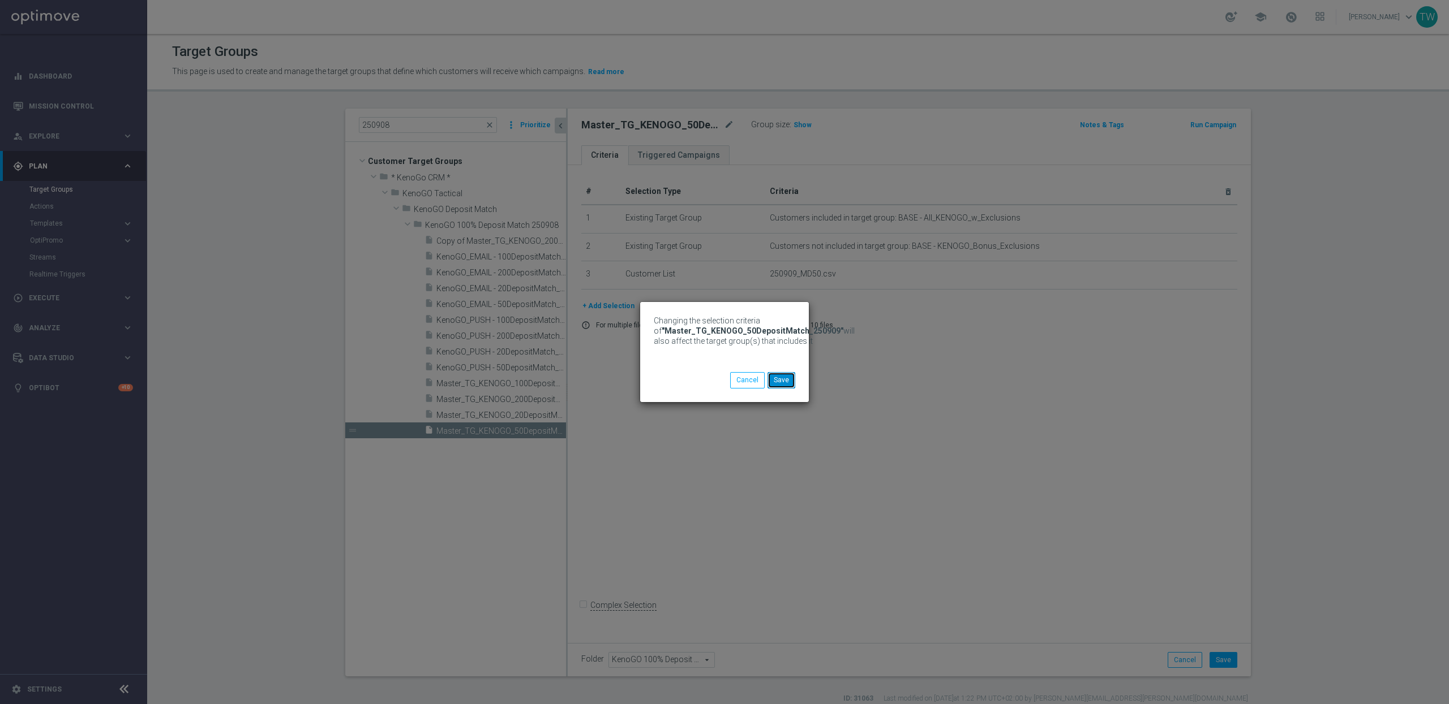
click at [778, 378] on button "Save" at bounding box center [781, 380] width 28 height 16
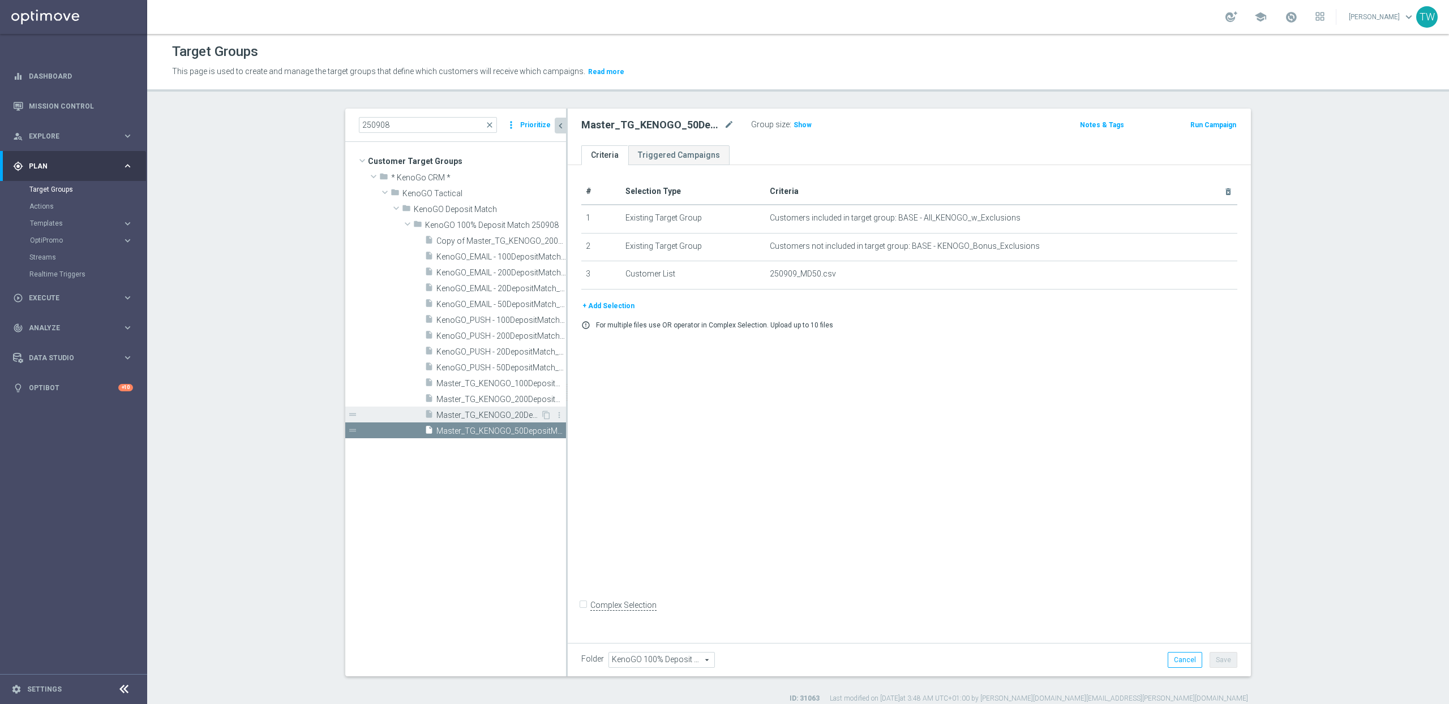
click at [495, 410] on div "insert_drive_file Master_TG_KENOGO_20DepositMatch_250908" at bounding box center [482, 415] width 116 height 16
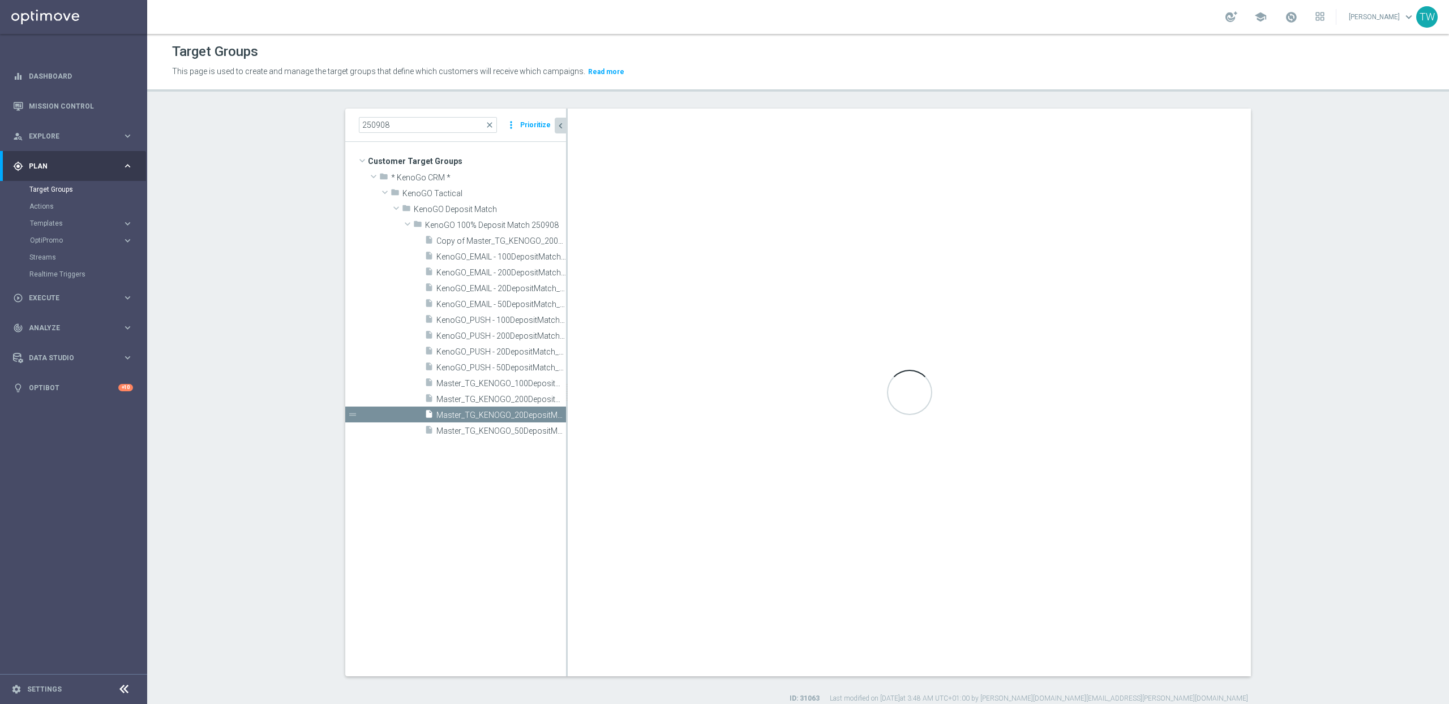
checkbox input "true"
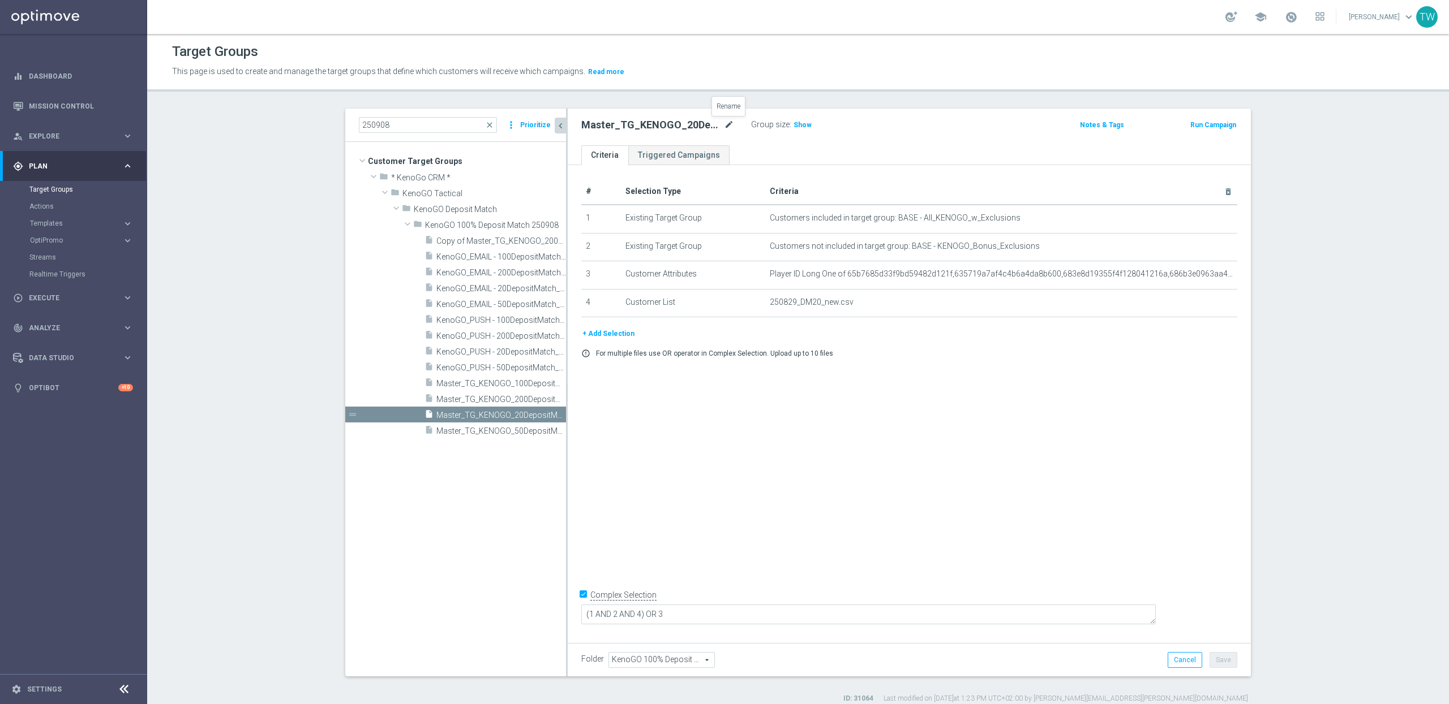
click at [730, 125] on icon "mode_edit" at bounding box center [729, 125] width 10 height 14
type input "Master_TG_KENOGO_20DepositMatch_250909"
click at [1210, 303] on icon "delete_forever" at bounding box center [1214, 302] width 9 height 9
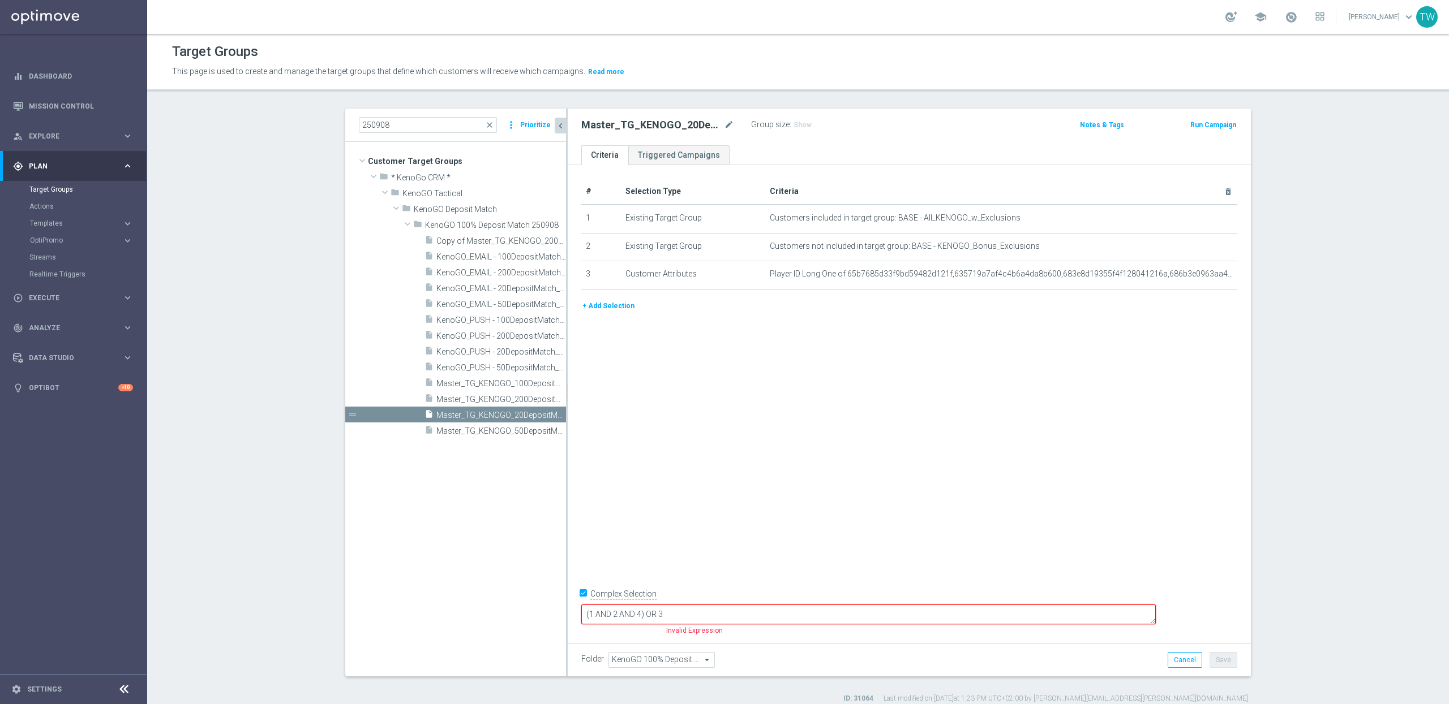
click at [593, 312] on button "+ Add Selection" at bounding box center [608, 306] width 54 height 12
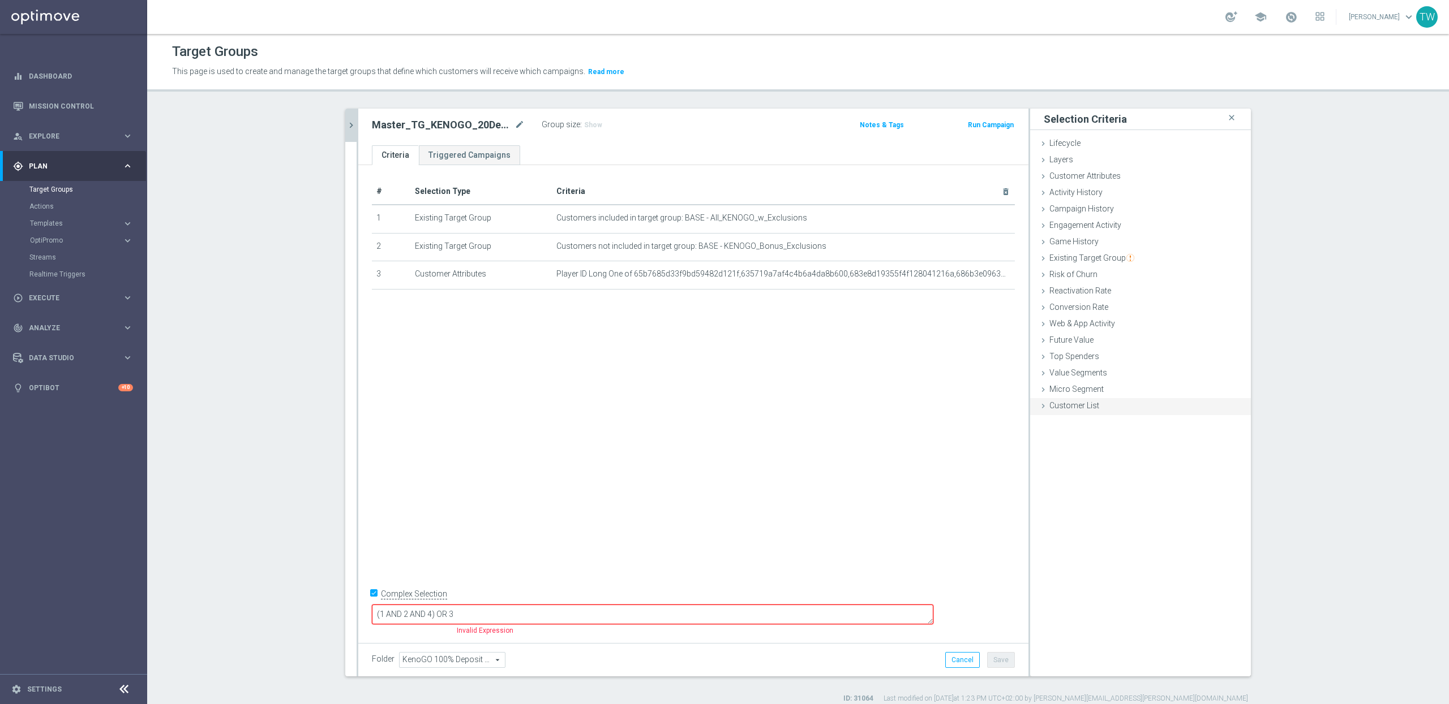
click at [1094, 406] on span "Customer List" at bounding box center [1074, 405] width 50 height 9
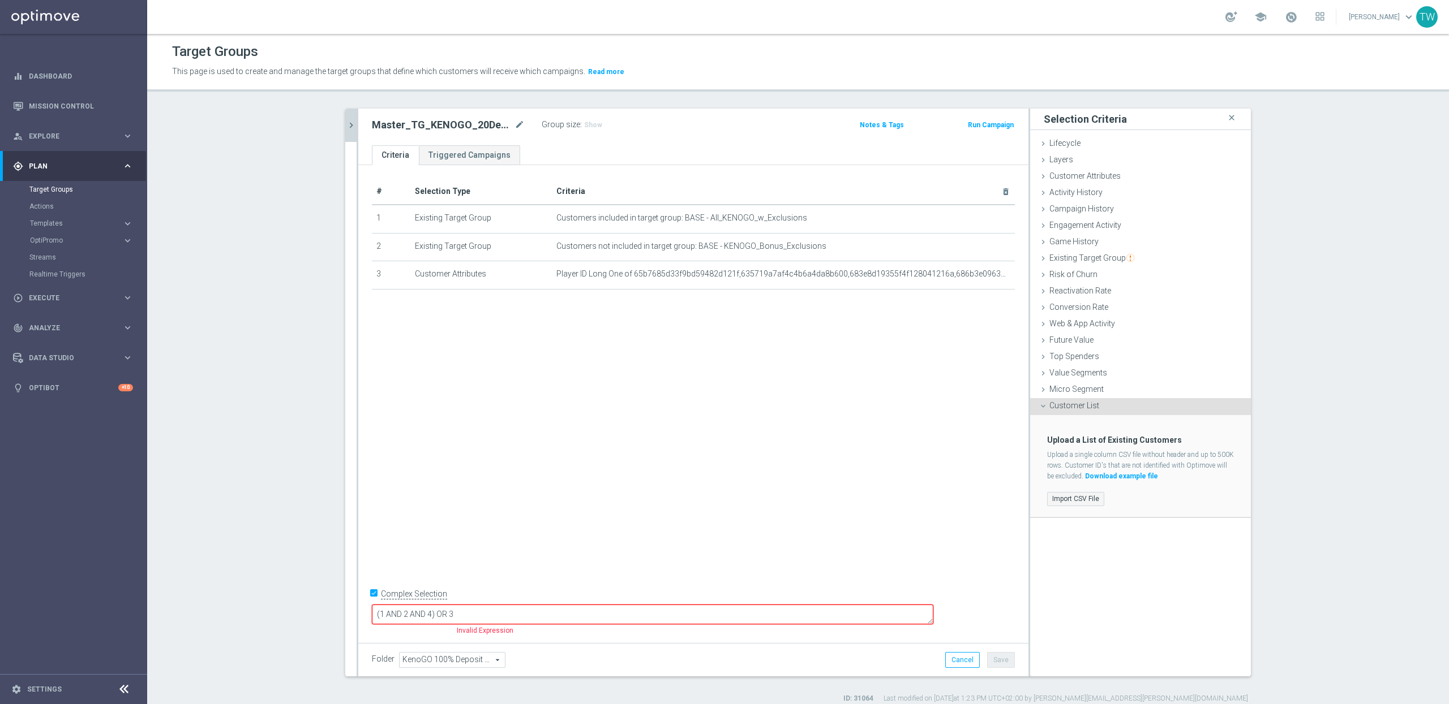
click at [1081, 504] on label "Import CSV File" at bounding box center [1075, 499] width 57 height 14
click at [0, 0] on input "Import CSV File" at bounding box center [0, 0] width 0 height 0
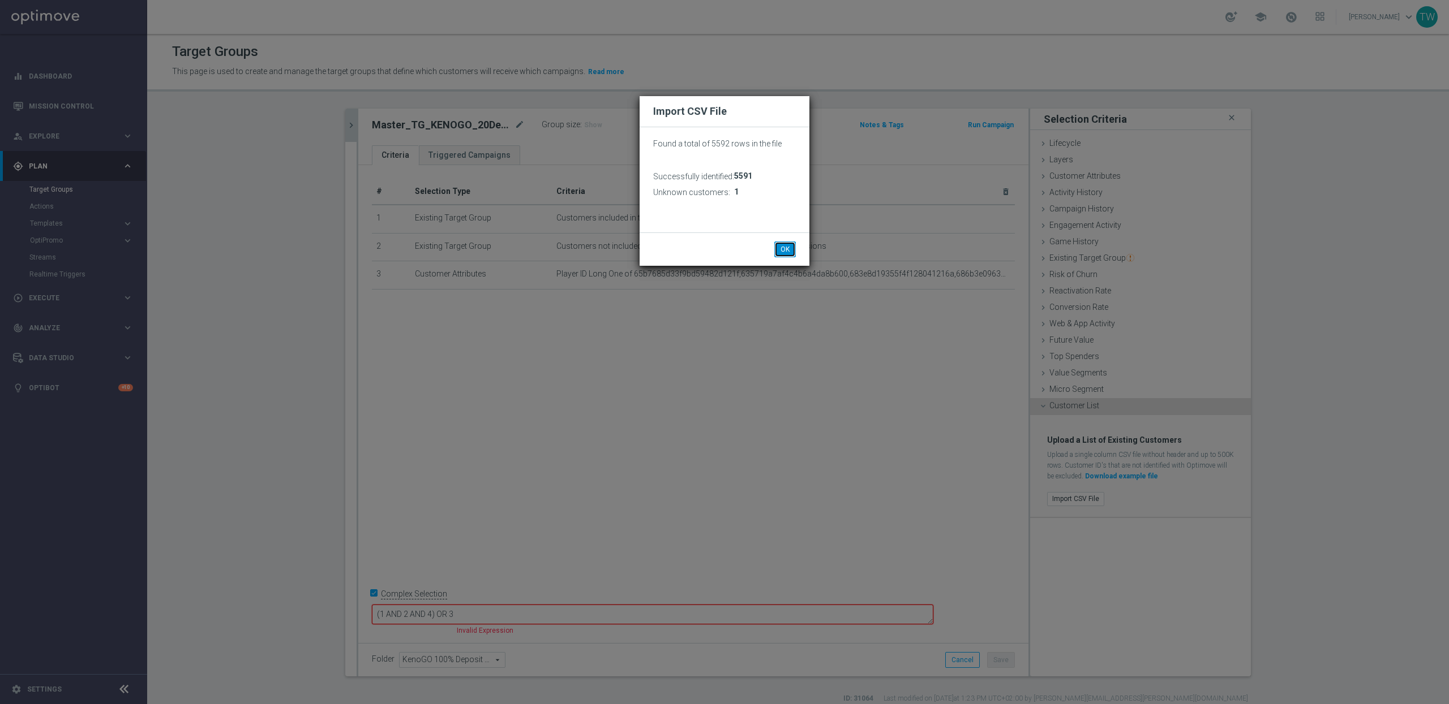
click at [784, 253] on button "OK" at bounding box center [785, 250] width 22 height 16
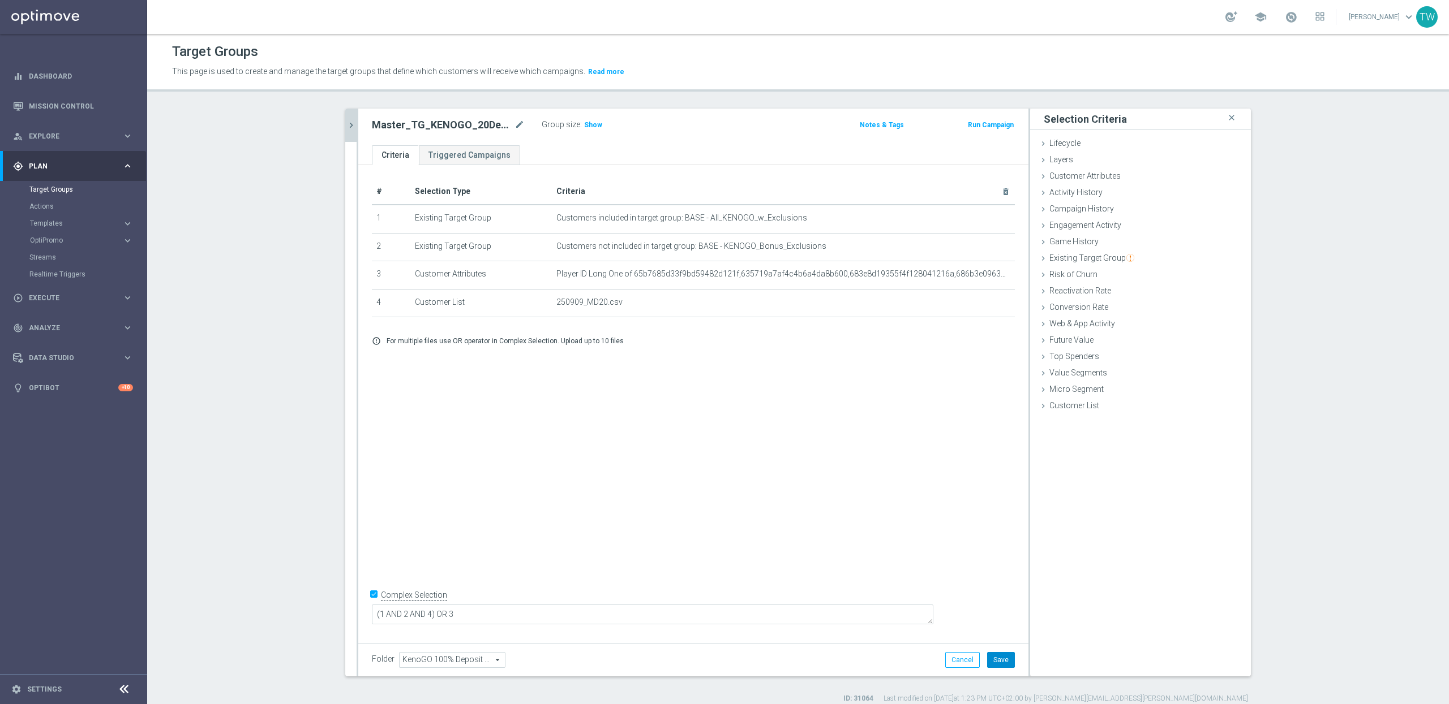
click at [1009, 656] on button "Save" at bounding box center [1001, 660] width 28 height 16
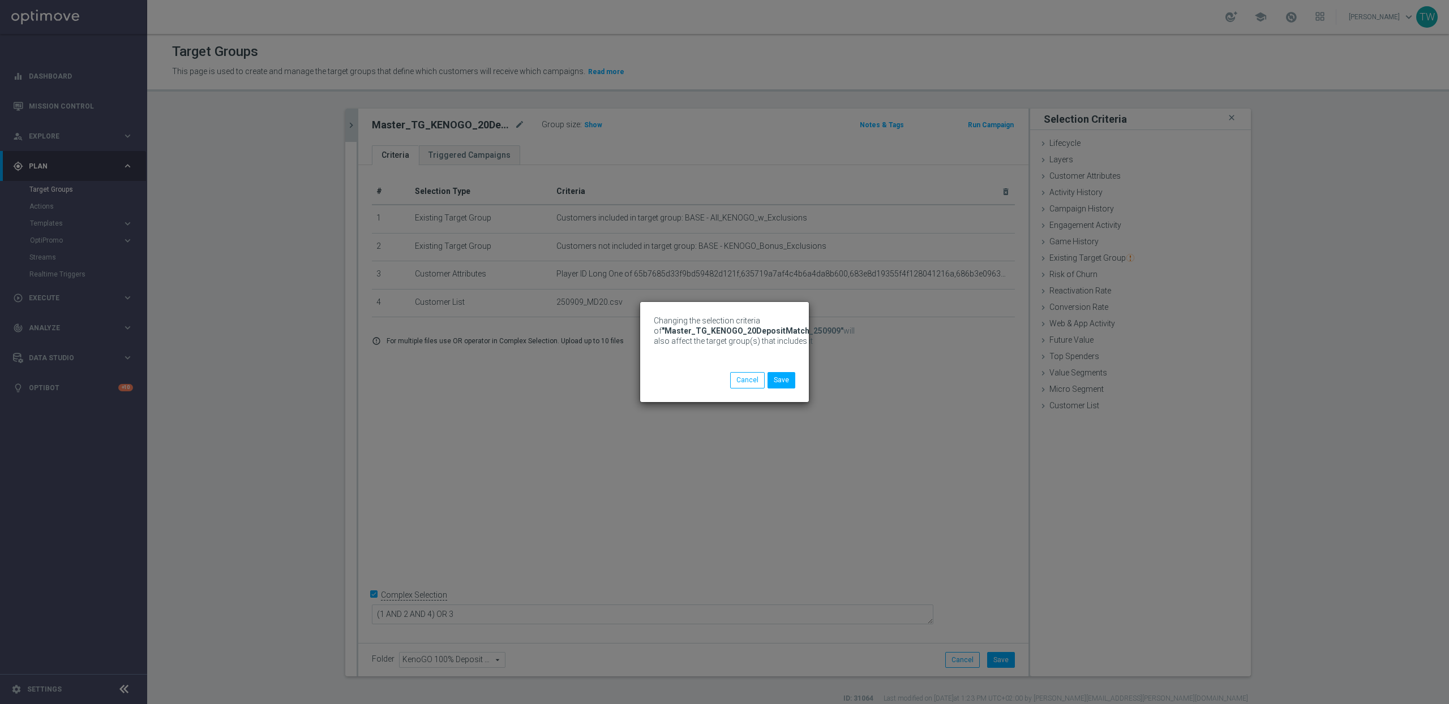
click at [350, 122] on div "Changing the selection criteria of "Master_TG_KENOGO_20DepositMatch_250909" wil…" at bounding box center [724, 352] width 1449 height 704
click at [787, 376] on button "Save" at bounding box center [781, 380] width 28 height 16
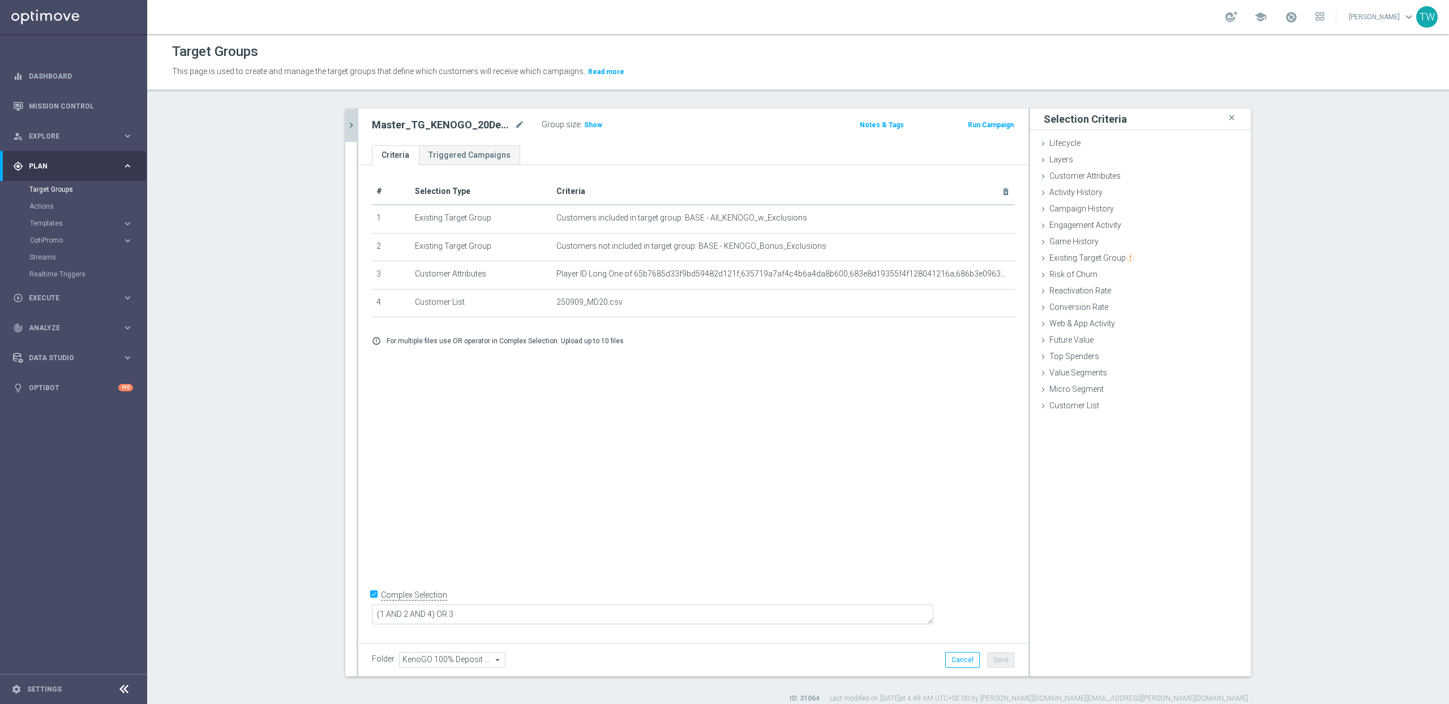
click at [349, 130] on icon "chevron_right" at bounding box center [351, 125] width 11 height 11
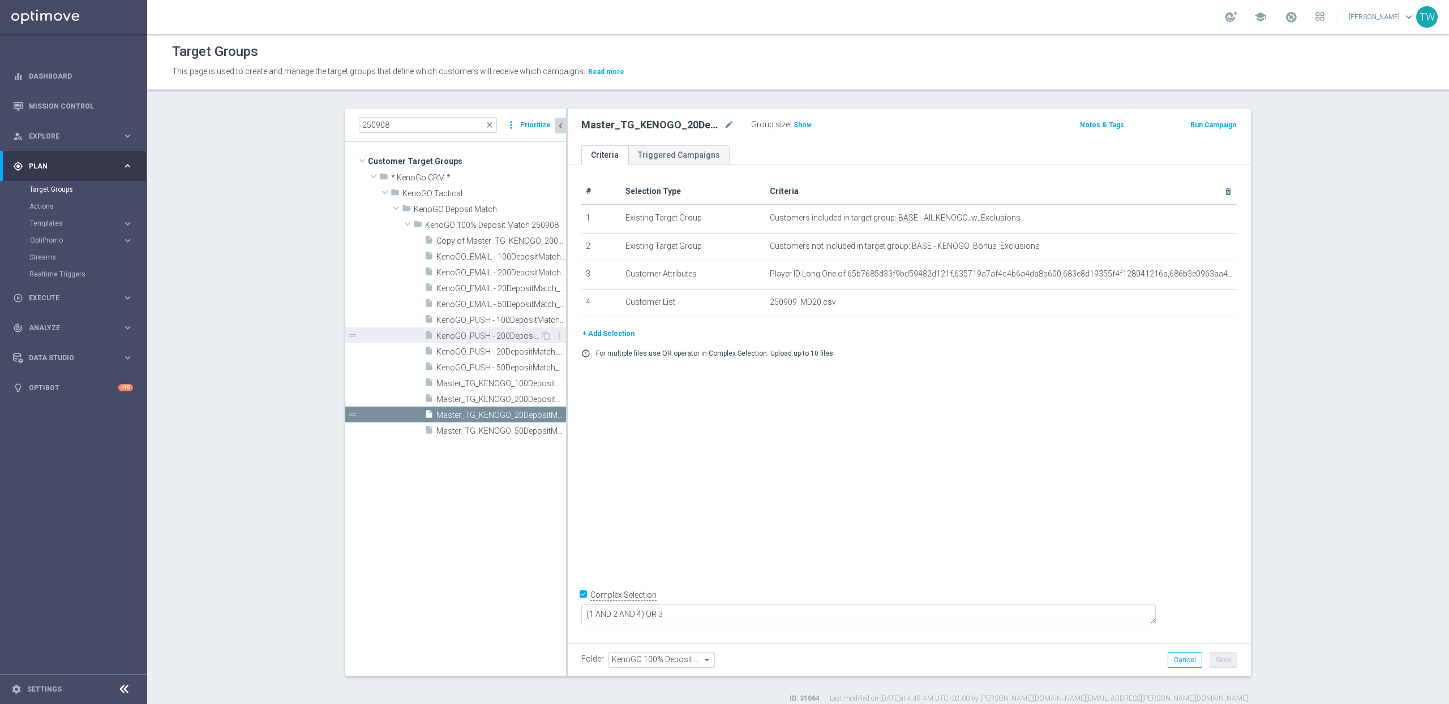
click at [519, 330] on div "insert_drive_file KenoGO_PUSH - 200DepositMatch_250908" at bounding box center [482, 336] width 116 height 16
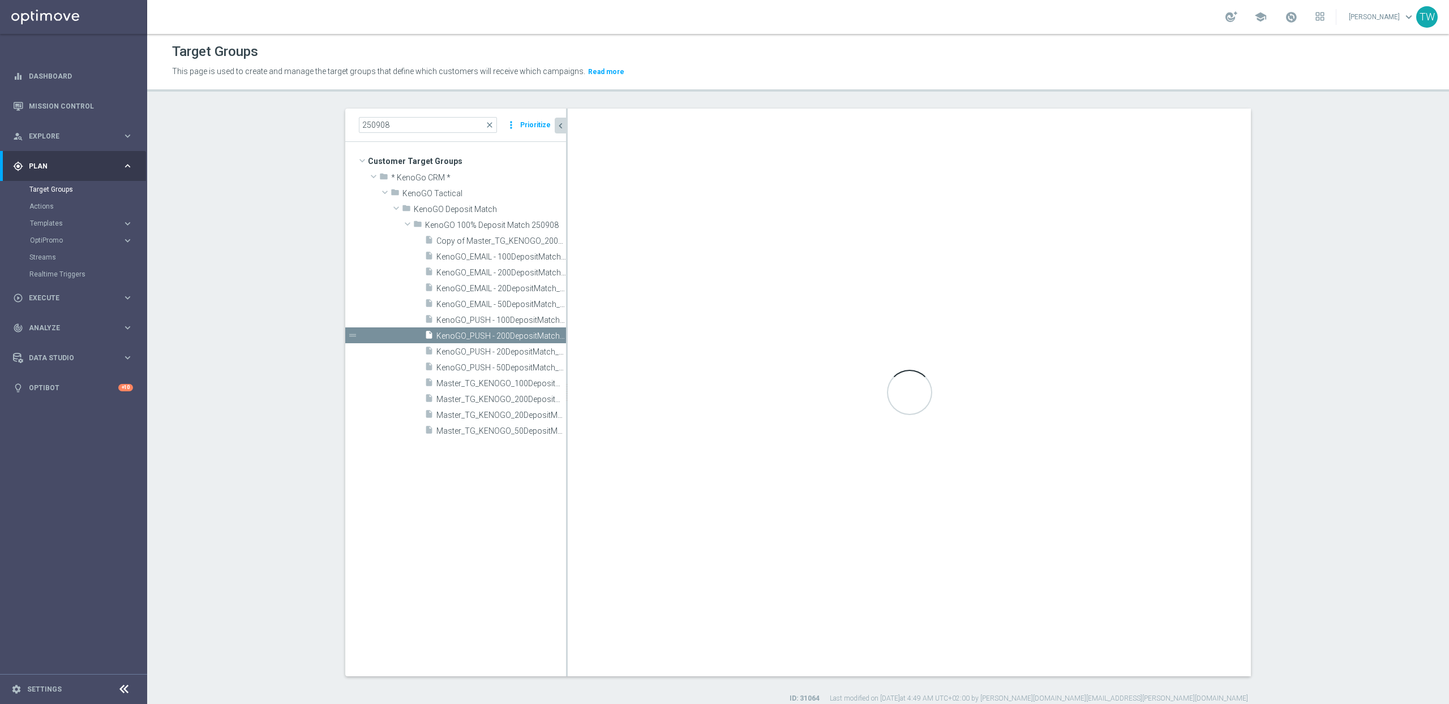
checkbox input "false"
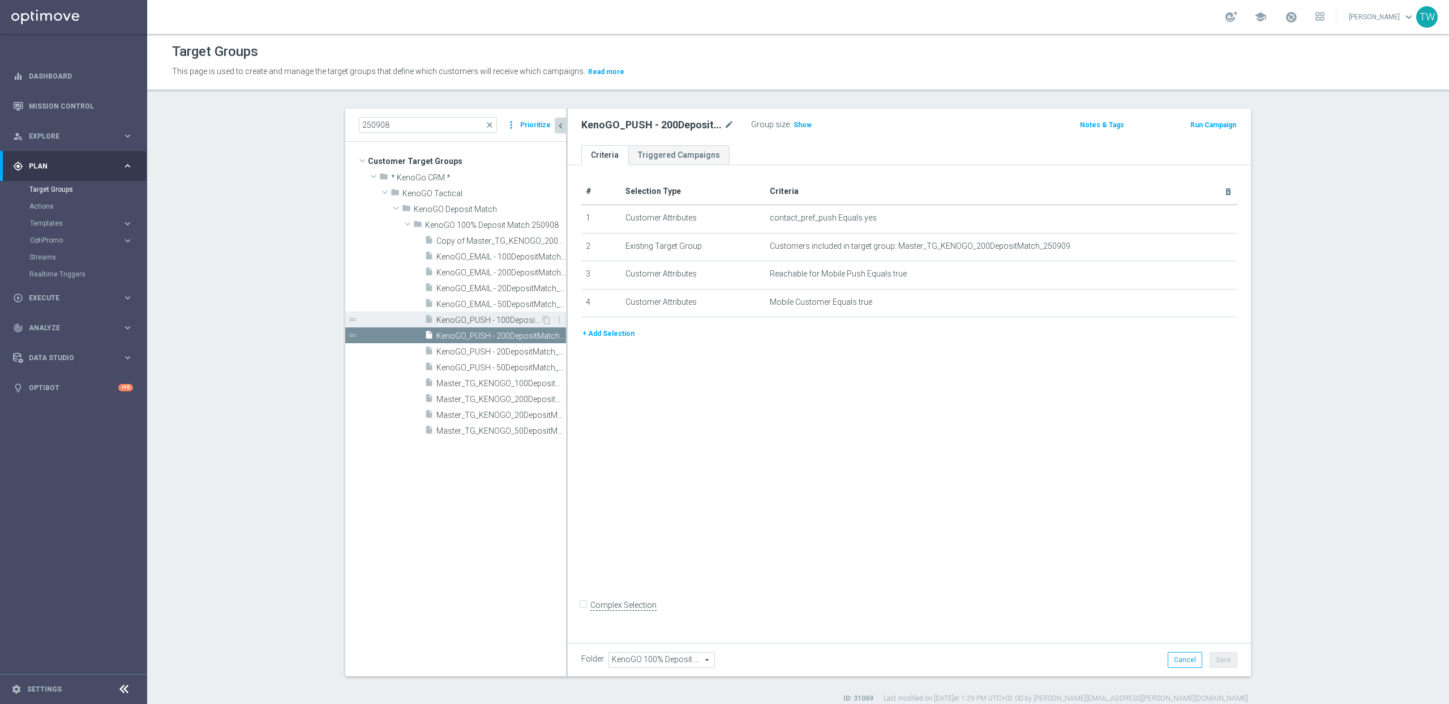
click at [510, 317] on span "KenoGO_PUSH - 100DepositMatch_250908" at bounding box center [488, 321] width 104 height 10
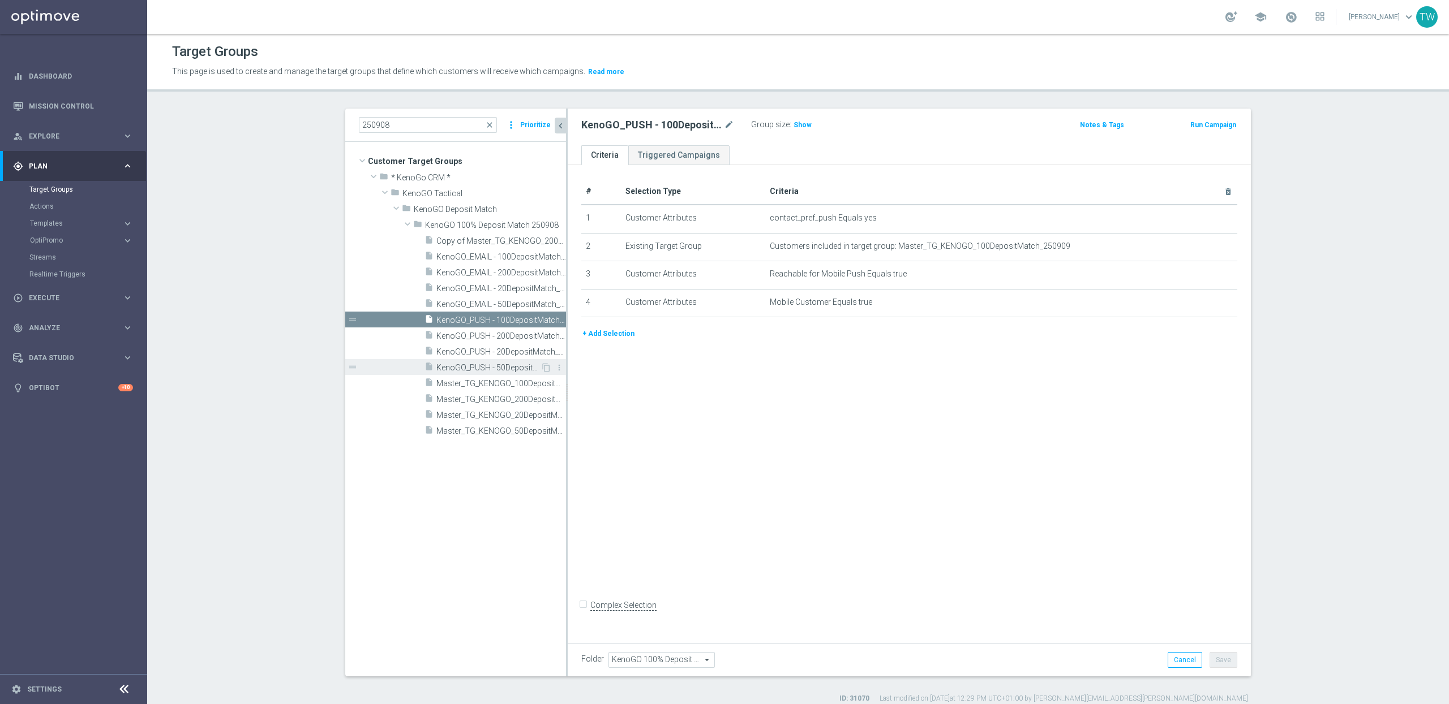
click at [519, 369] on span "KenoGO_PUSH - 50DepositMatch_250908" at bounding box center [488, 368] width 104 height 10
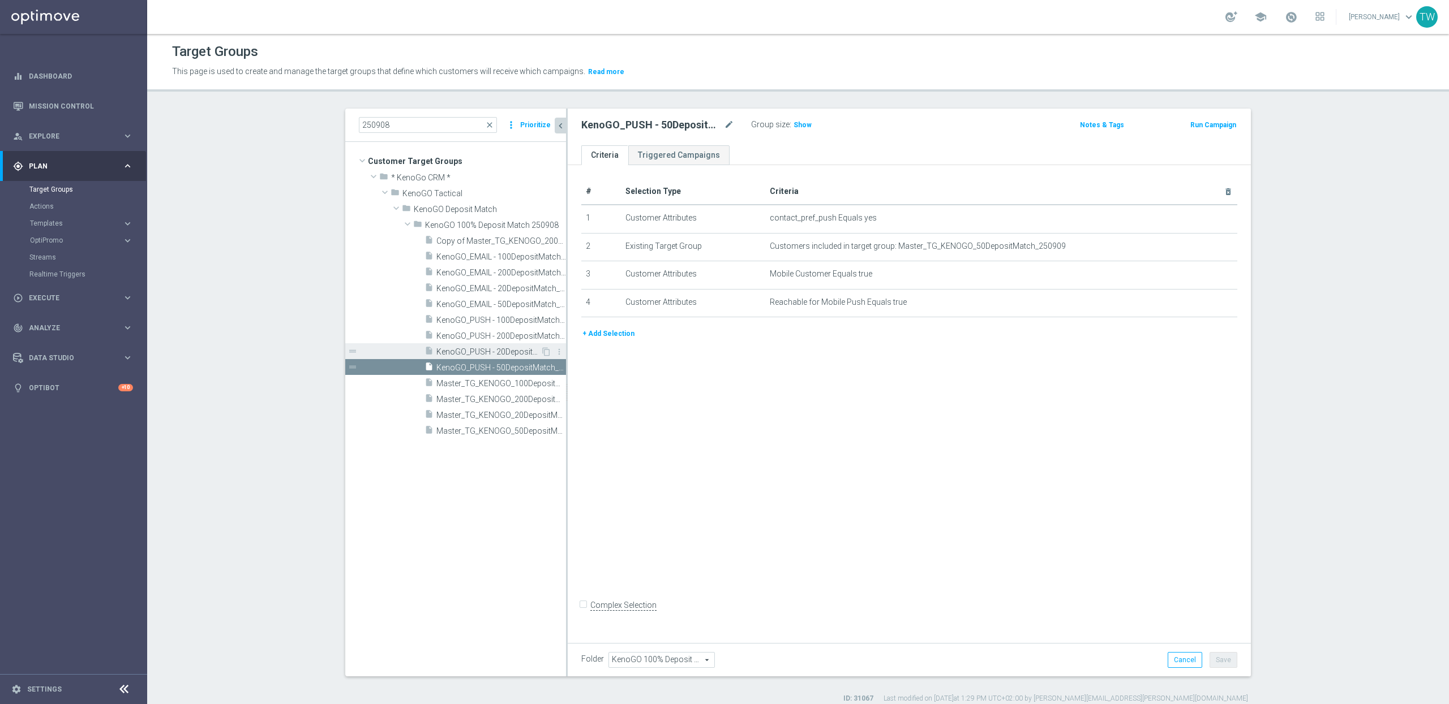
click at [521, 351] on span "KenoGO_PUSH - 20DepositMatch_250908" at bounding box center [488, 352] width 104 height 10
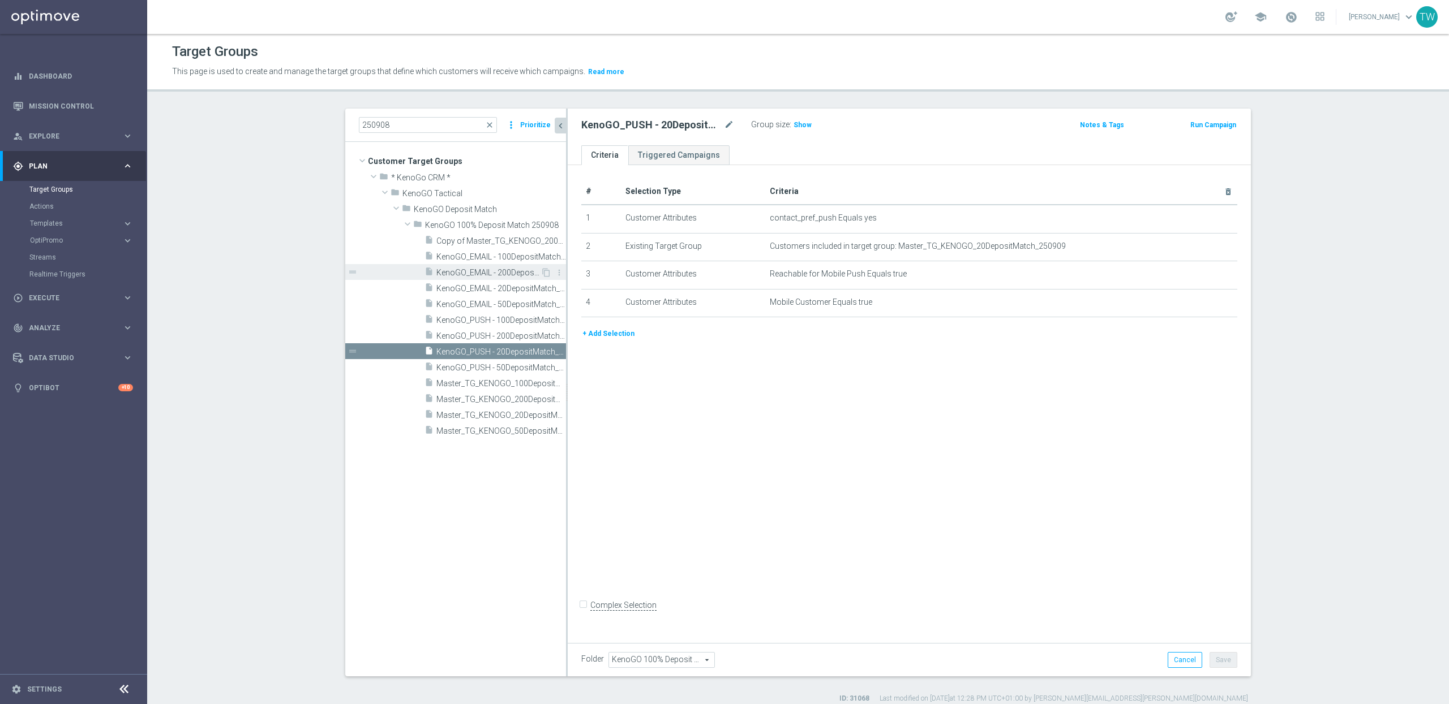
click at [520, 273] on span "KenoGO_EMAIL - 200DepositMatch_250908" at bounding box center [488, 273] width 104 height 10
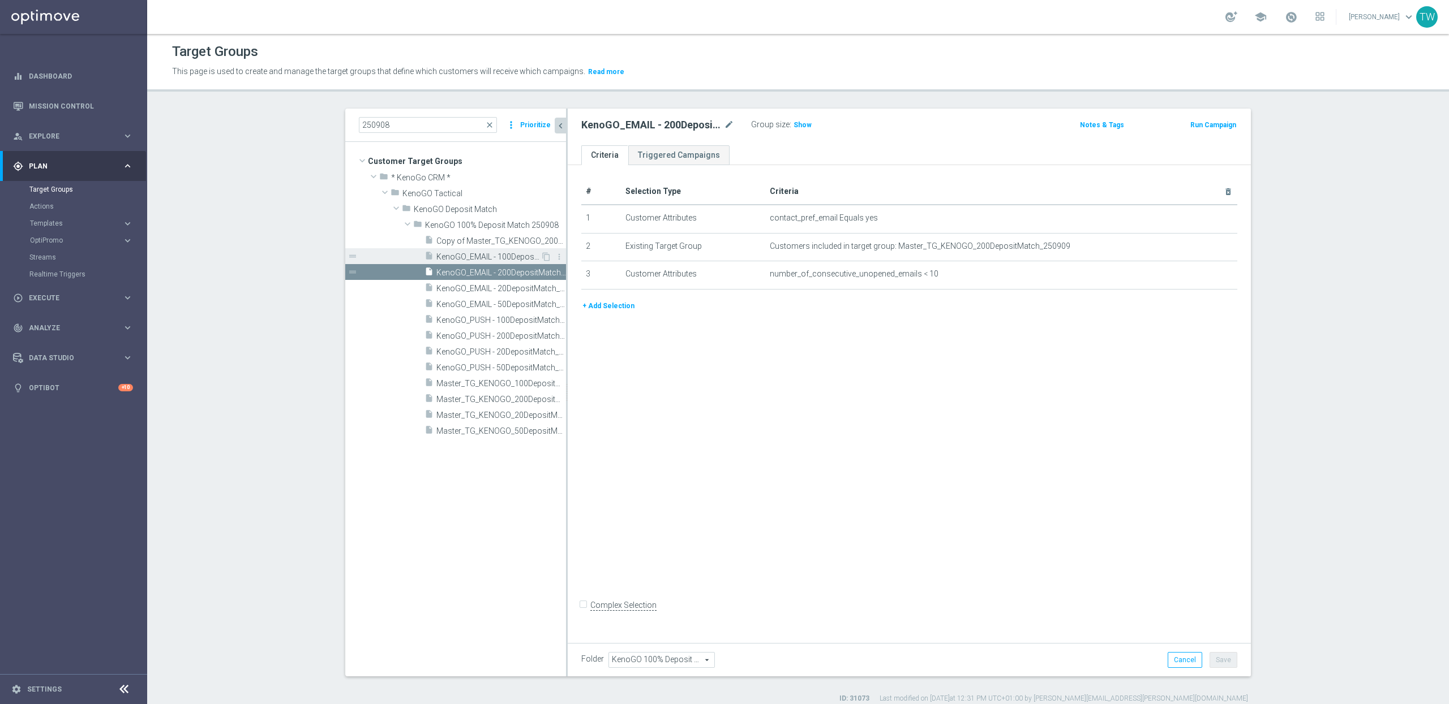
click at [527, 255] on span "KenoGO_EMAIL - 100DepositMatch_250908" at bounding box center [488, 257] width 104 height 10
click at [526, 309] on span "KenoGO_EMAIL - 50DepositMatch_250908" at bounding box center [488, 305] width 104 height 10
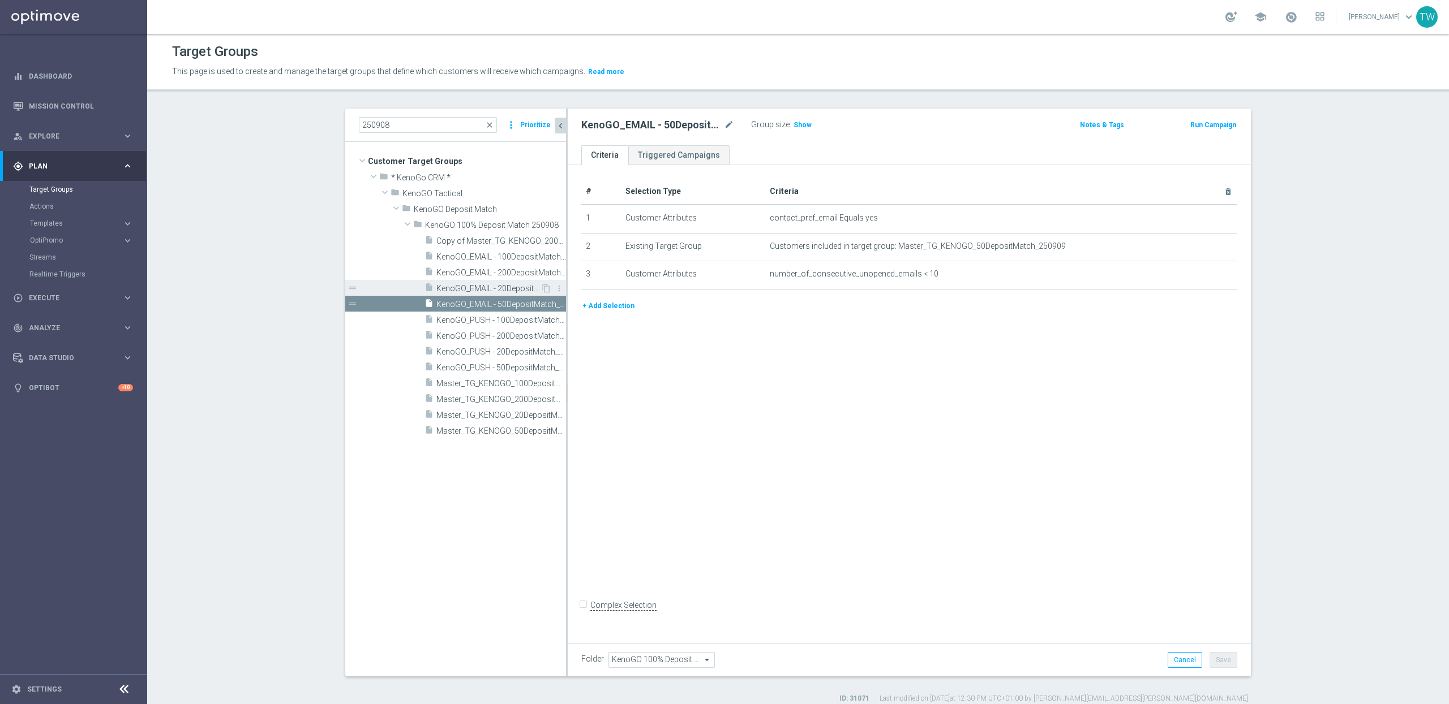
click at [524, 289] on span "KenoGO_EMAIL - 20DepositMatch_250908" at bounding box center [488, 289] width 104 height 10
click at [119, 221] on div "Templates" at bounding box center [76, 223] width 92 height 7
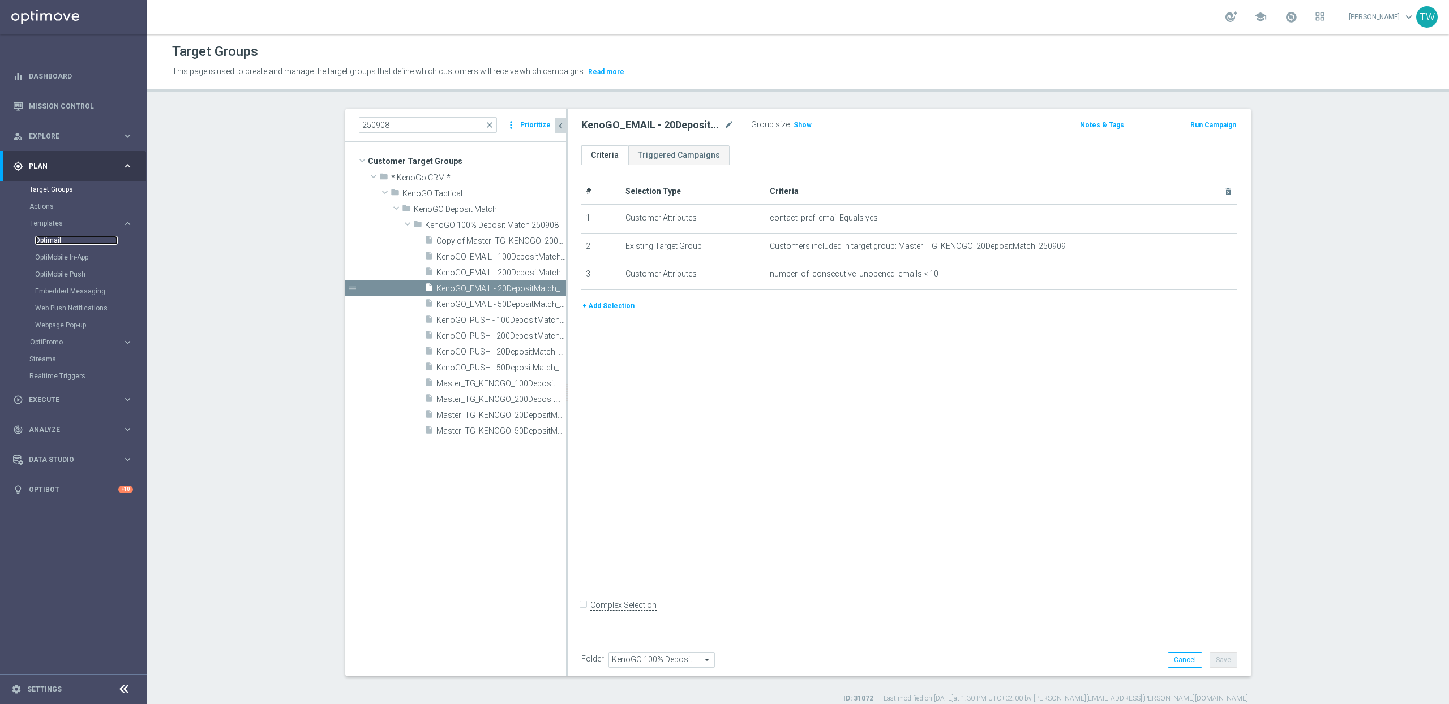
click at [53, 244] on link "Optimail" at bounding box center [76, 240] width 83 height 9
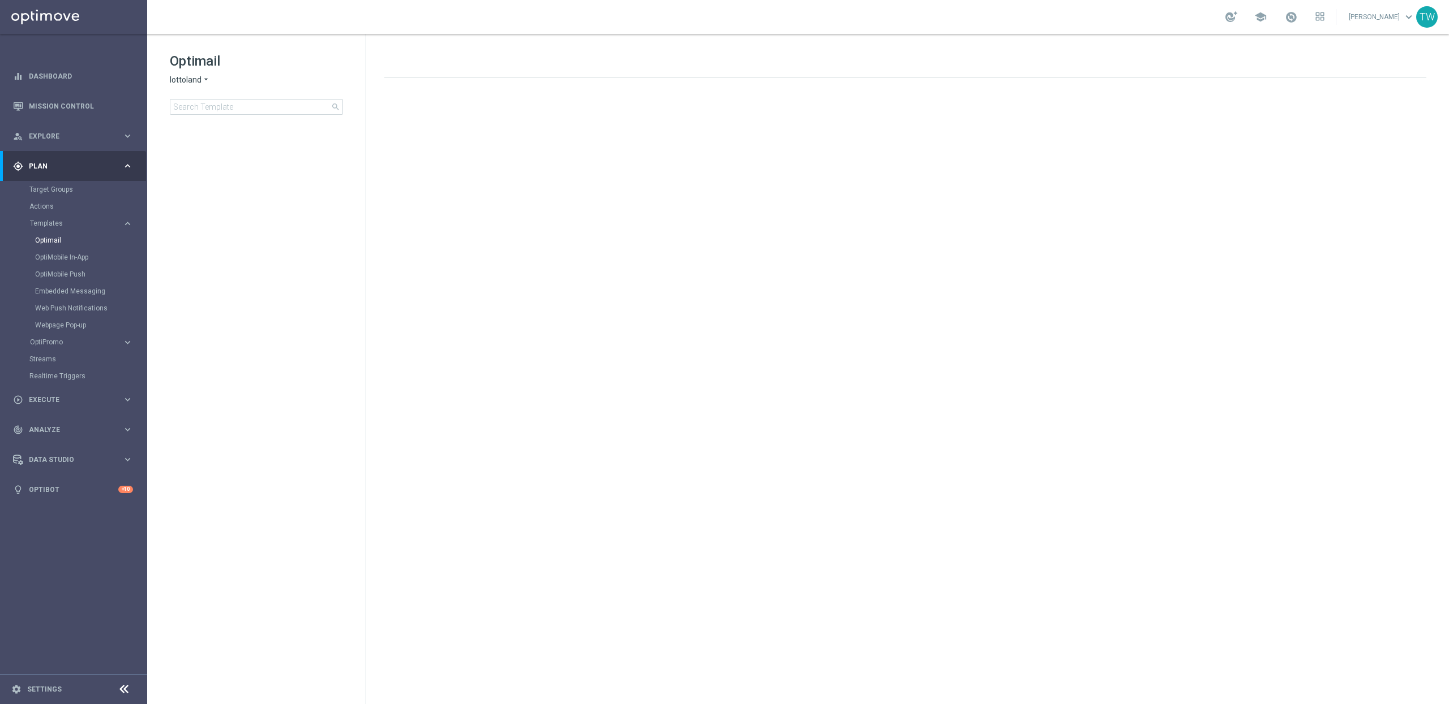
click at [203, 75] on icon "arrow_drop_down" at bounding box center [205, 80] width 9 height 11
click at [200, 100] on div "KenoGO" at bounding box center [212, 107] width 85 height 14
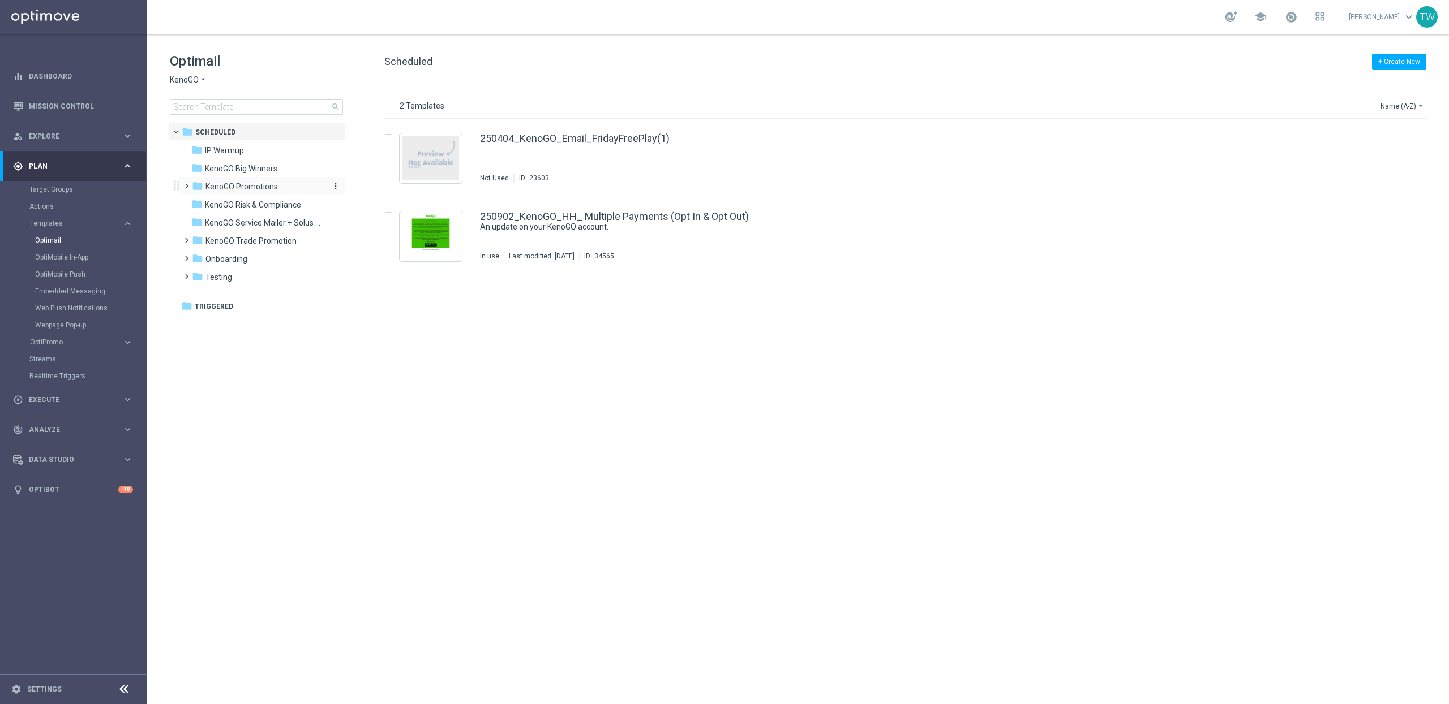
click at [299, 183] on div "folder KenoGO Promotions" at bounding box center [257, 186] width 130 height 13
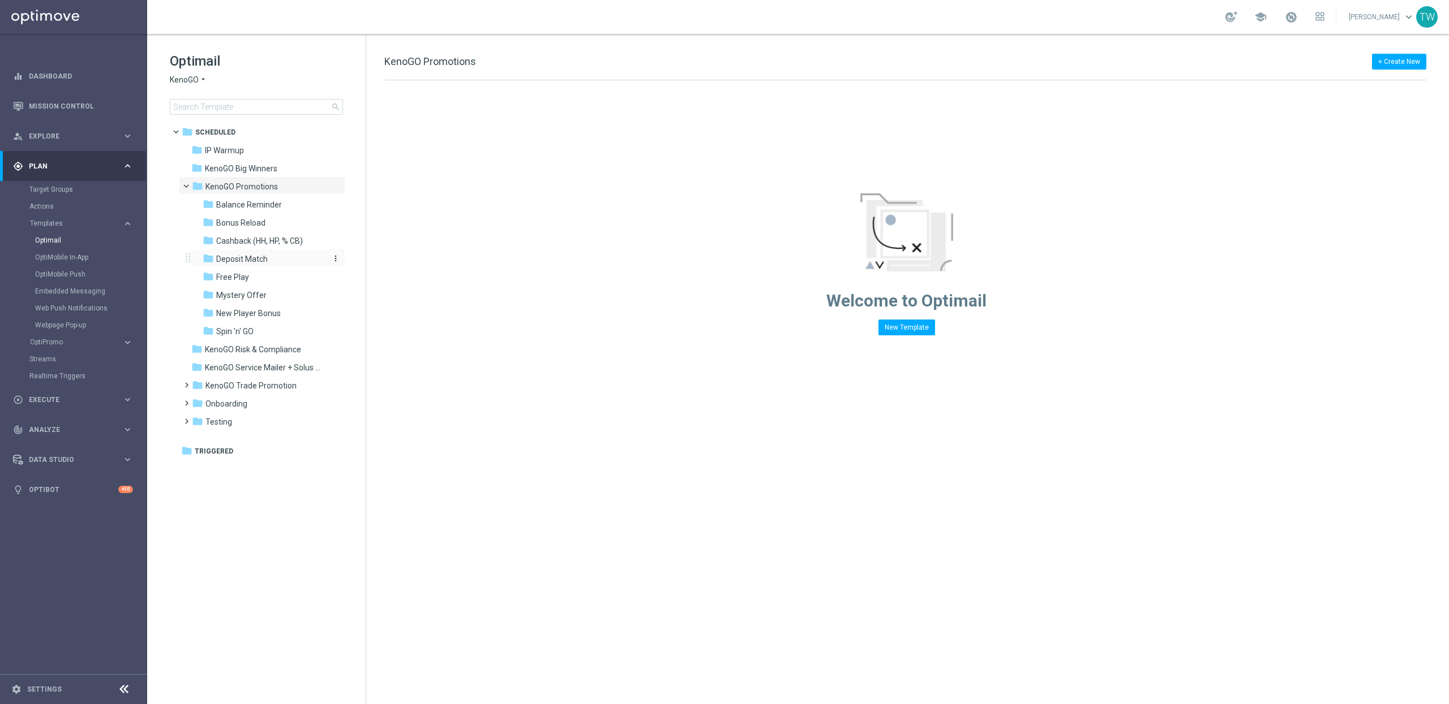
click at [287, 260] on div "folder Deposit Match" at bounding box center [263, 259] width 121 height 13
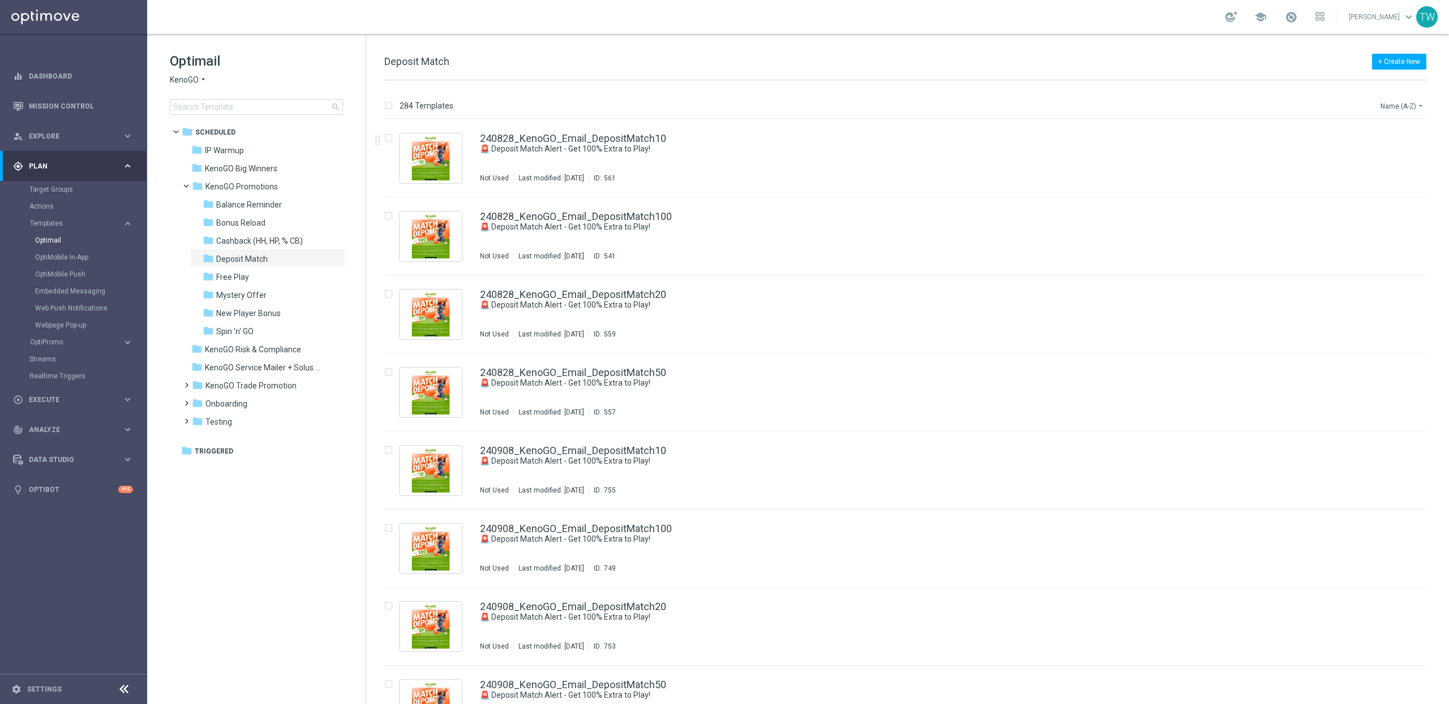
click at [1267, 105] on button "Name (A-Z) arrow_drop_down" at bounding box center [1402, 106] width 47 height 14
click at [1267, 160] on div "Date Modified (Newest)" at bounding box center [1382, 157] width 76 height 8
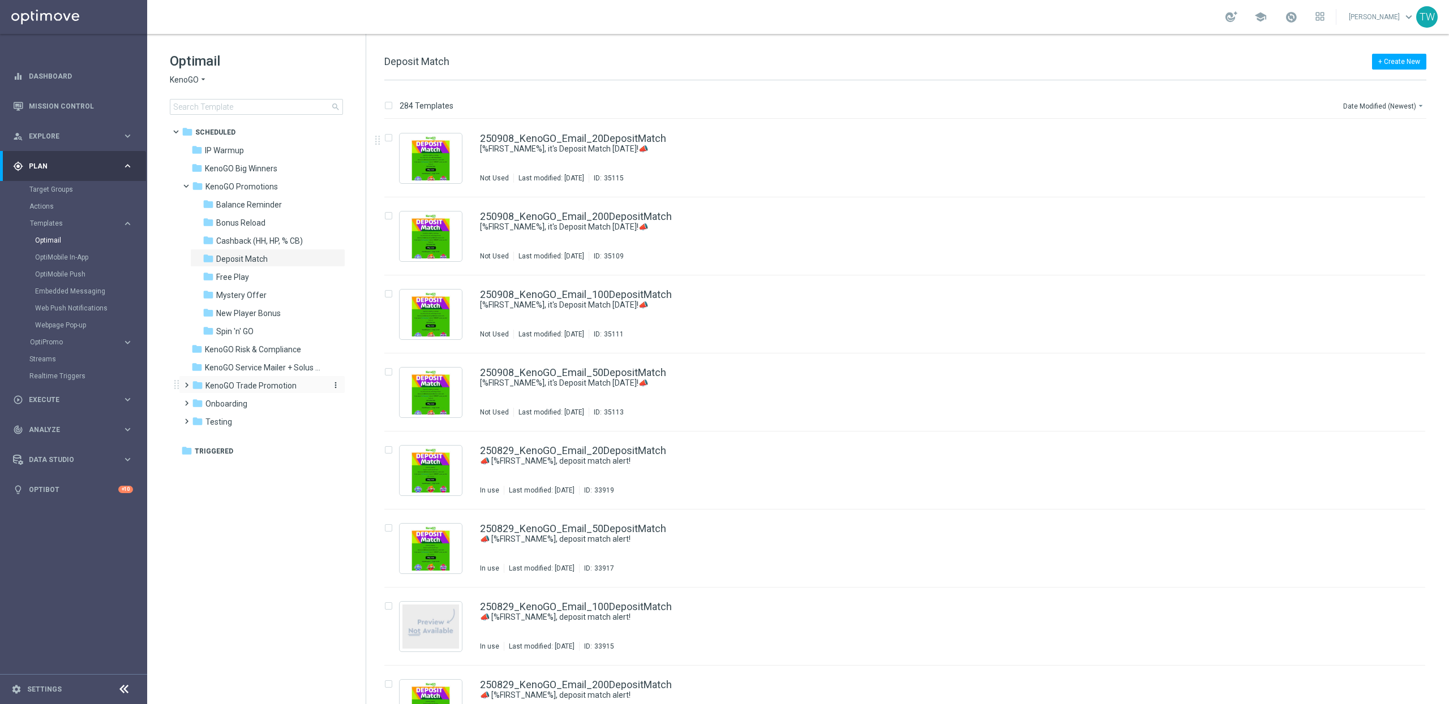
click at [264, 391] on span "KenoGO Trade Promotion" at bounding box center [250, 386] width 91 height 10
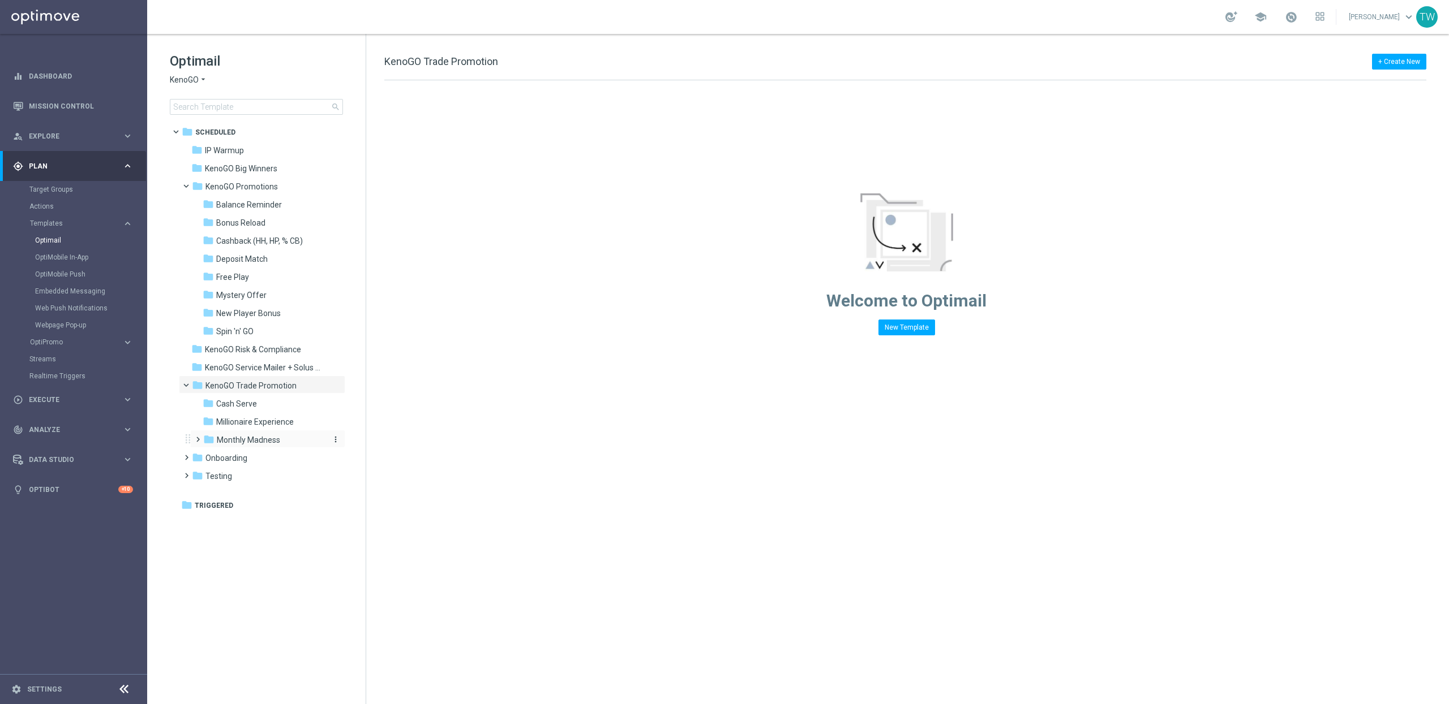
click at [258, 441] on span "Monthly Madness" at bounding box center [248, 440] width 63 height 10
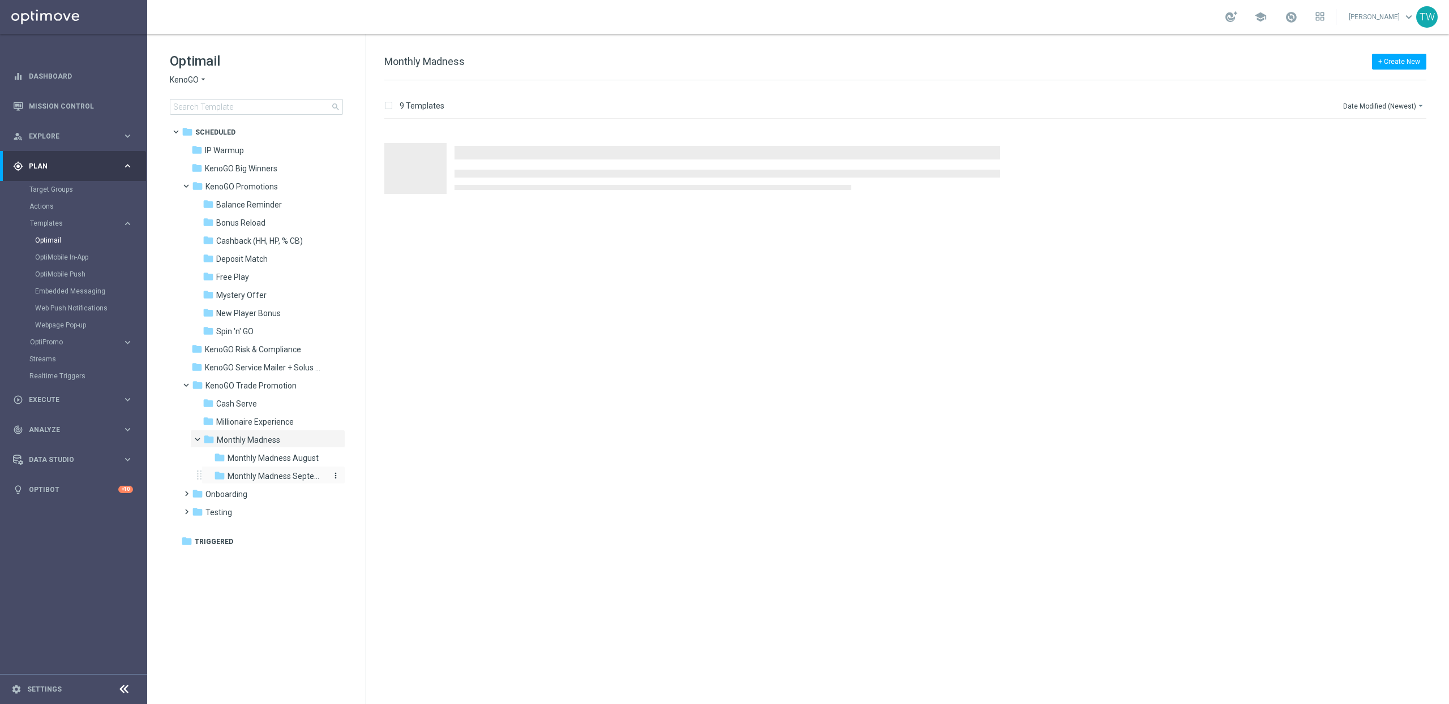
click at [263, 474] on span "Monthly Madness September" at bounding box center [276, 476] width 98 height 10
click at [676, 138] on link "250906_KenoGO_Email_MonthlyMadness_September" at bounding box center [603, 139] width 246 height 10
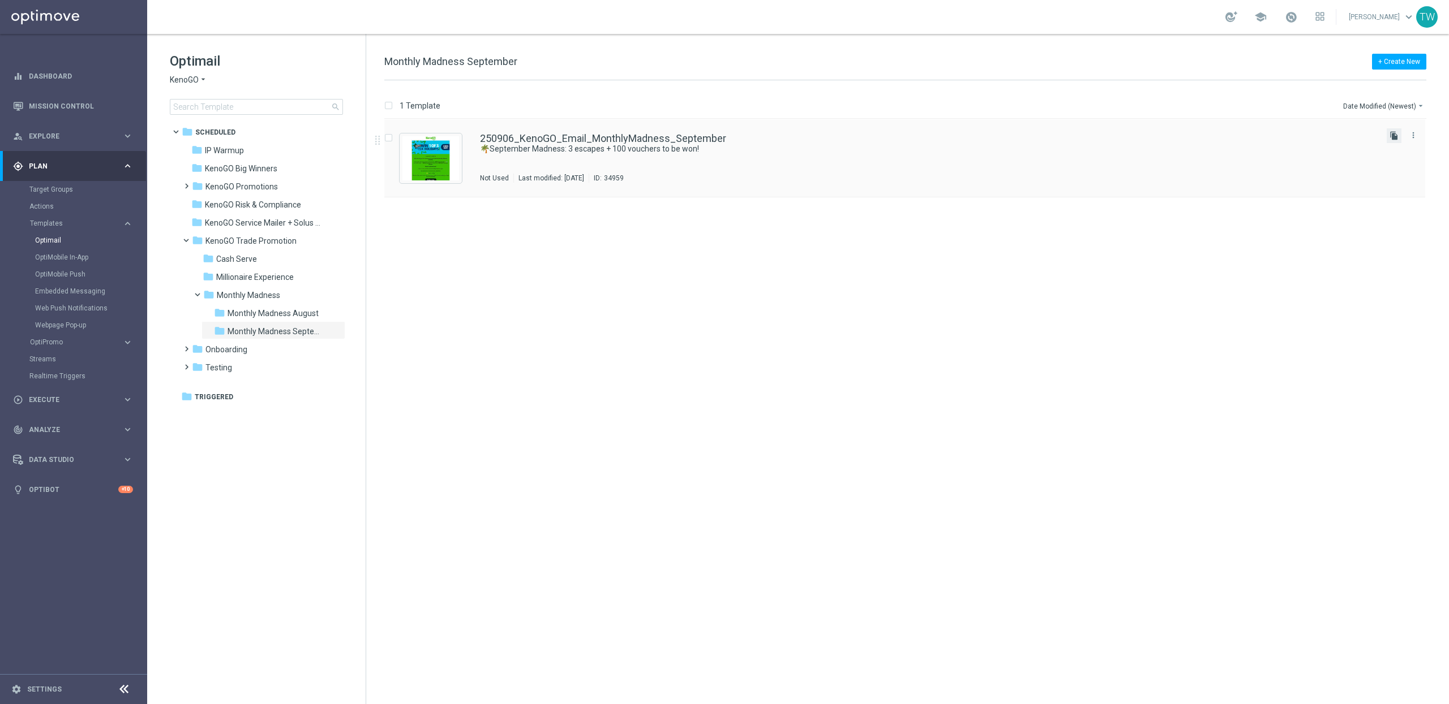
click at [1267, 135] on icon "file_copy" at bounding box center [1393, 135] width 9 height 9
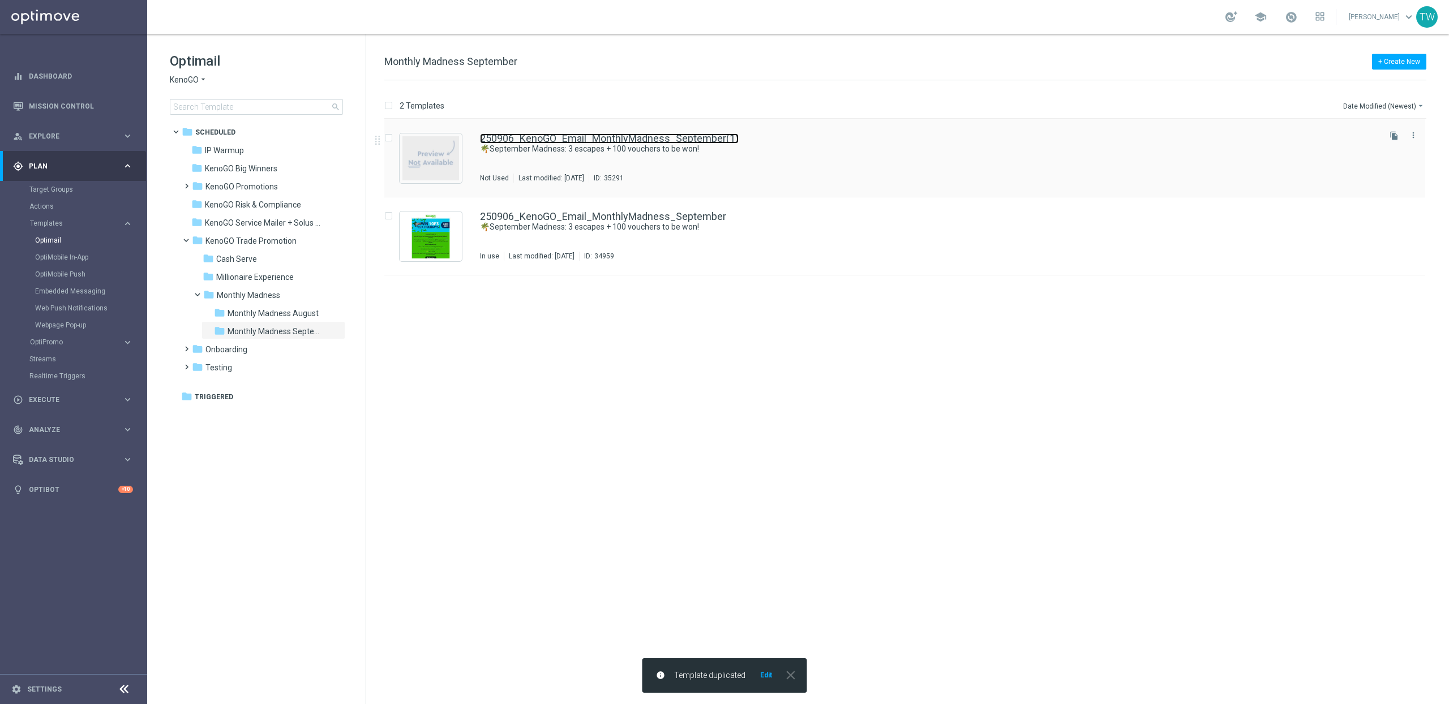
click at [690, 138] on link "250906_KenoGO_Email_MonthlyMadness_September(1)" at bounding box center [609, 139] width 259 height 10
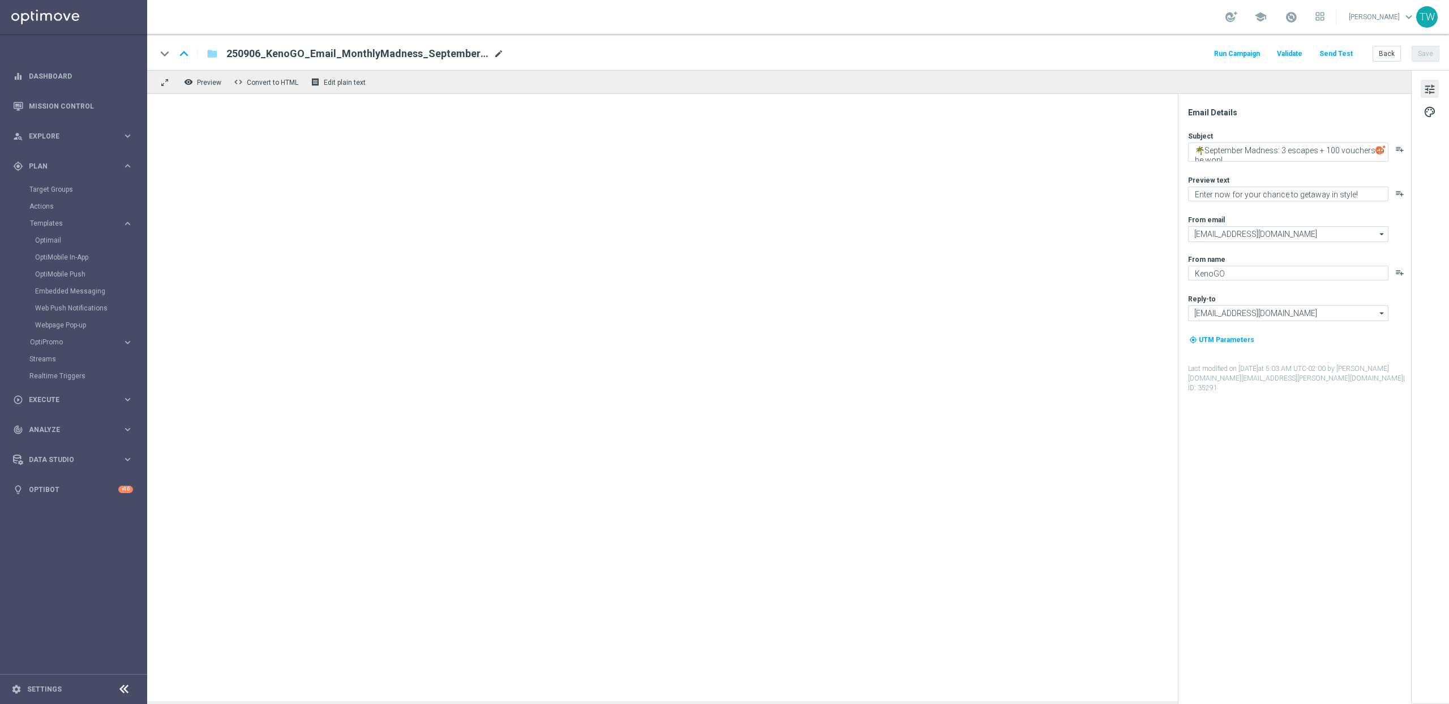
click at [483, 54] on span "250906_KenoGO_Email_MonthlyMadness_September(1)" at bounding box center [357, 54] width 263 height 14
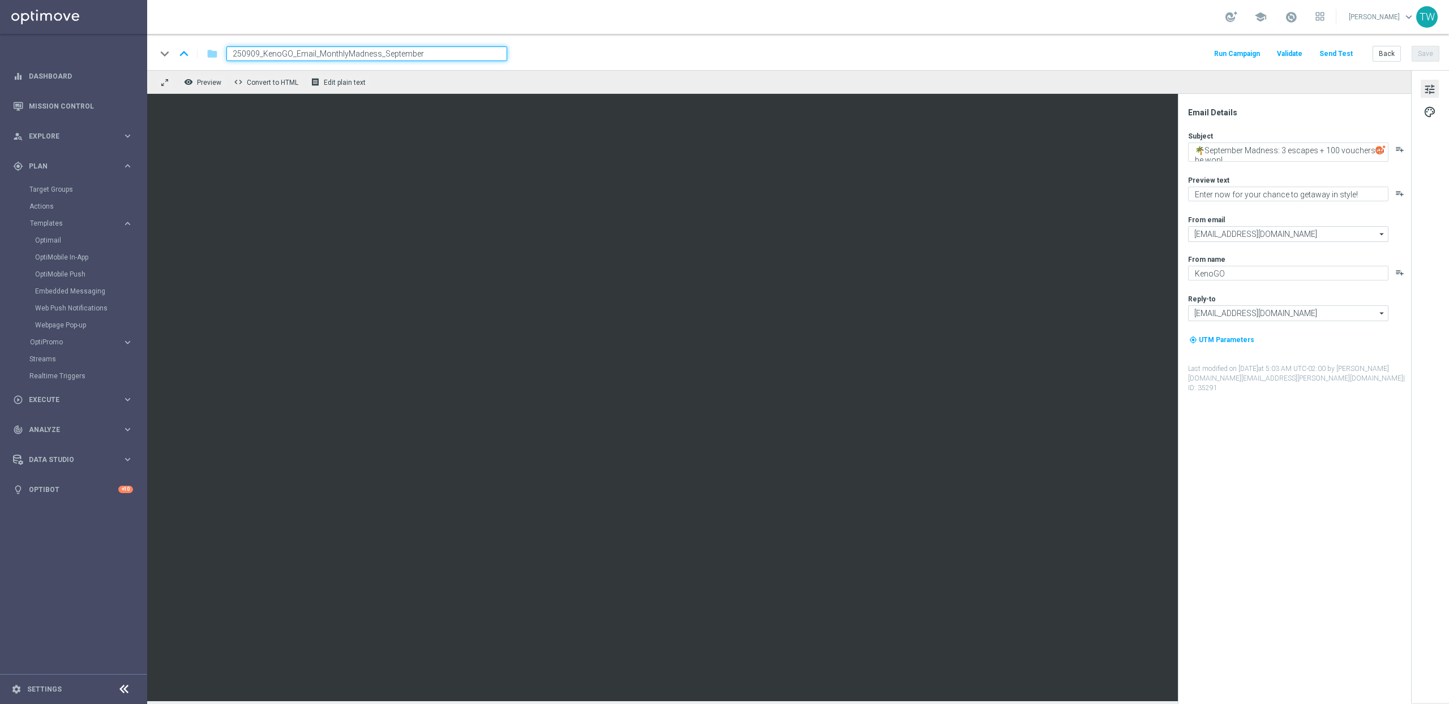
type input "250909_KenoGO_Email_MonthlyMadness_September"
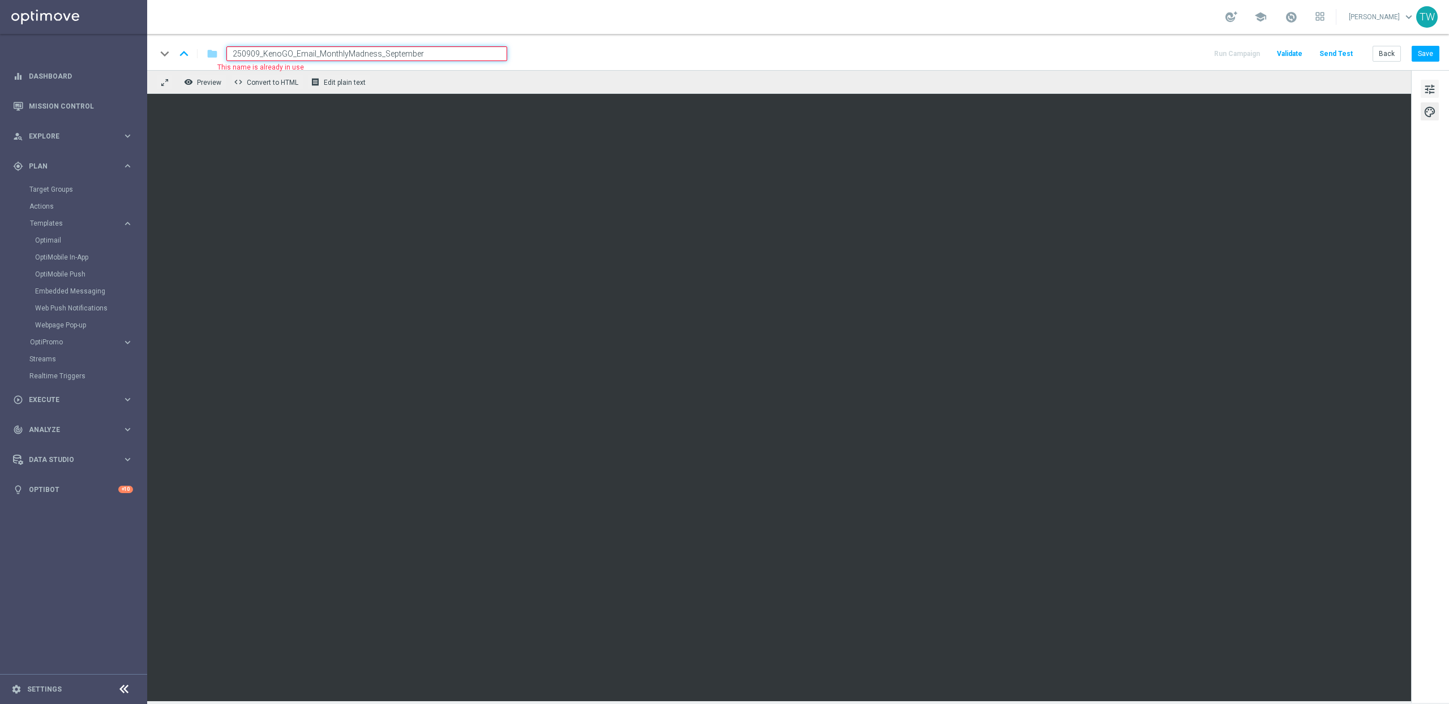
click at [1267, 87] on span "tune" at bounding box center [1429, 89] width 12 height 15
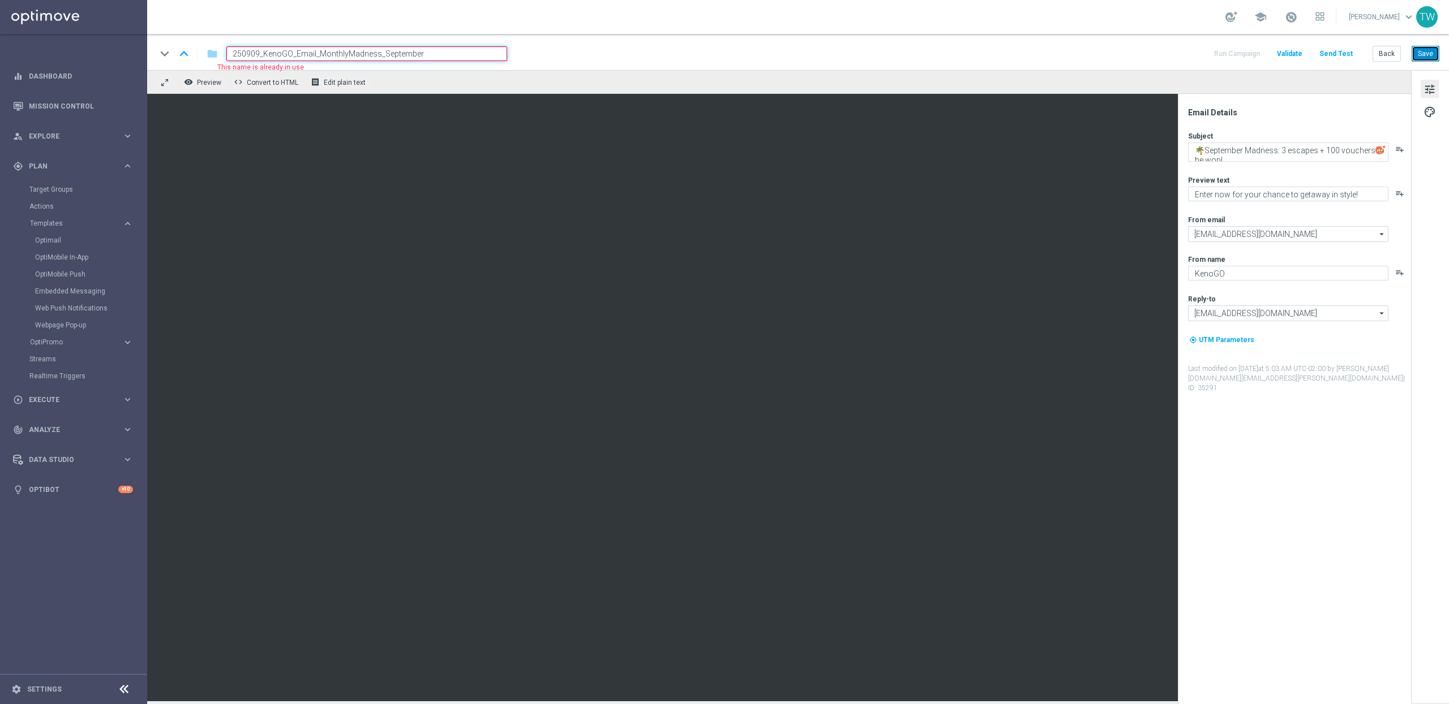
click at [1267, 47] on button "Save" at bounding box center [1425, 54] width 28 height 16
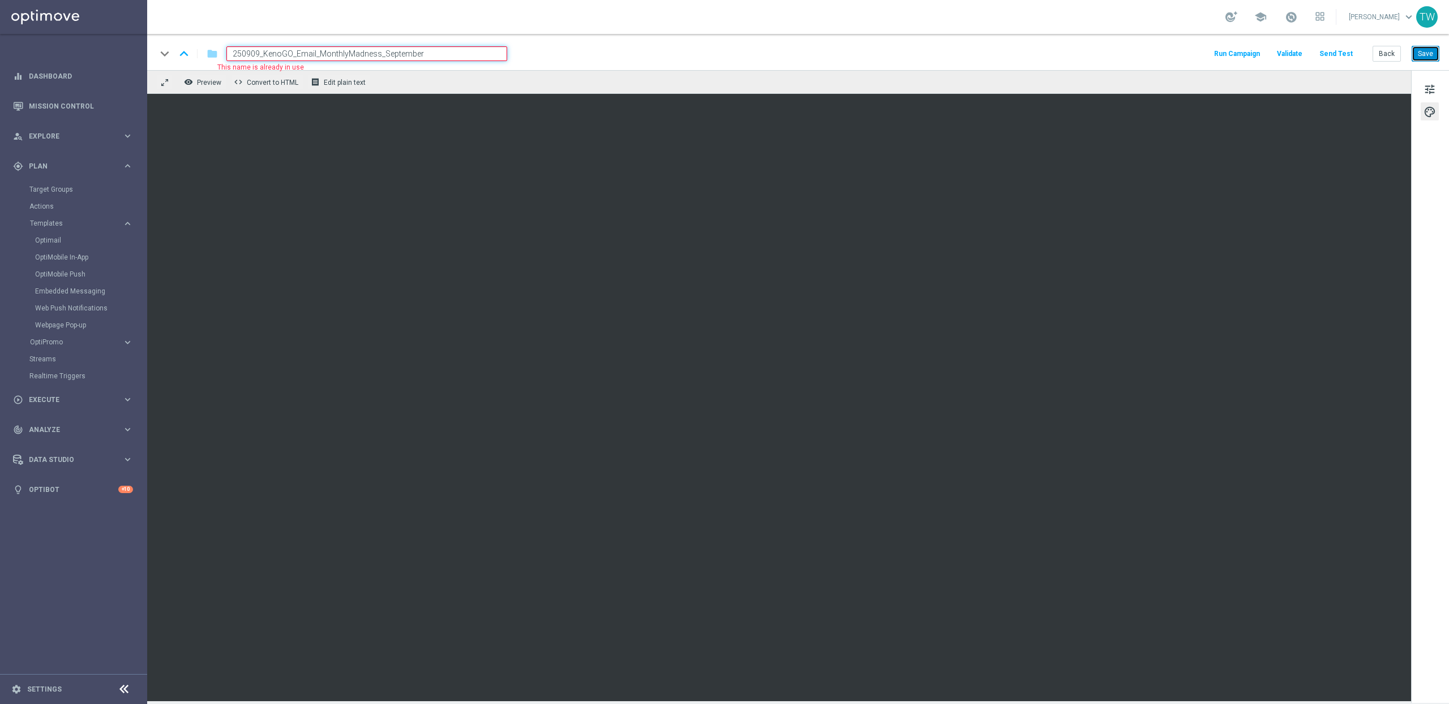
click at [1267, 53] on button "Save" at bounding box center [1425, 54] width 28 height 16
click at [1267, 85] on span "tune" at bounding box center [1429, 89] width 12 height 15
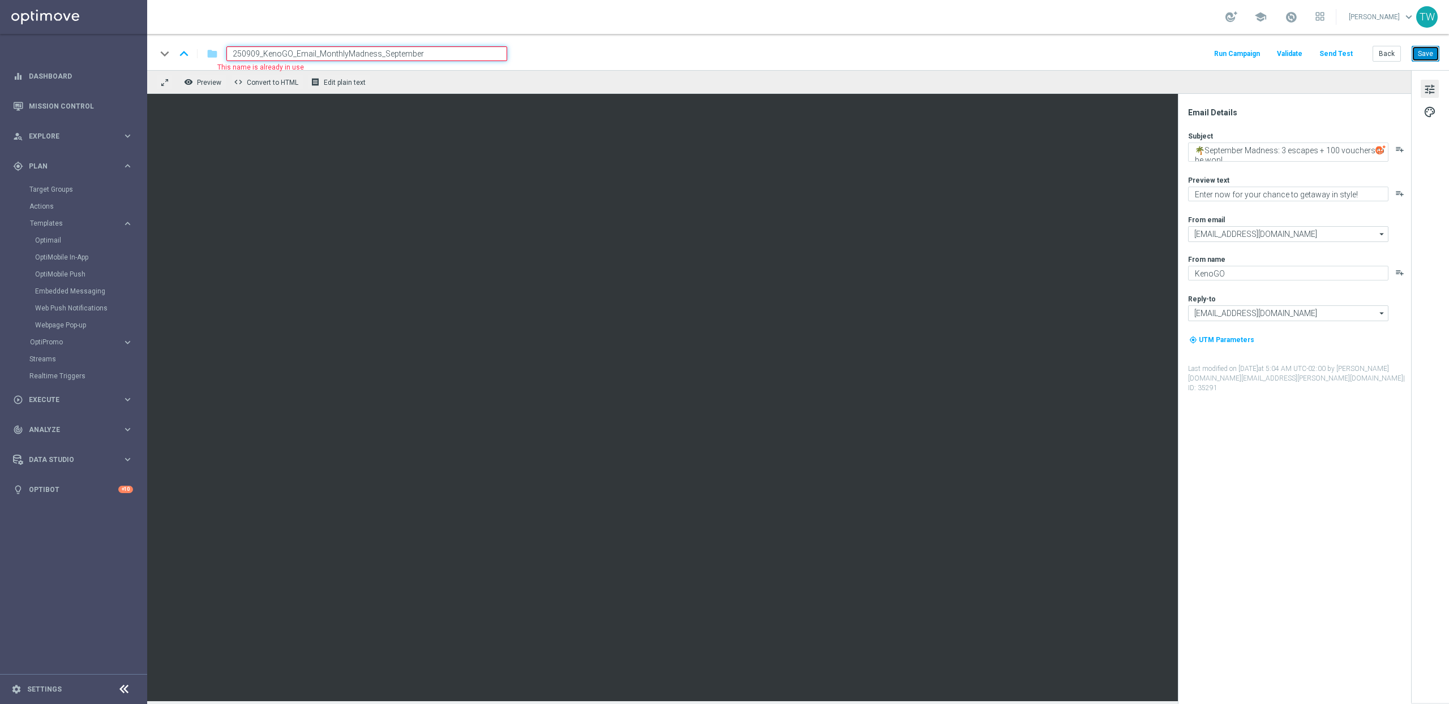
click at [1267, 54] on button "Save" at bounding box center [1425, 54] width 28 height 16
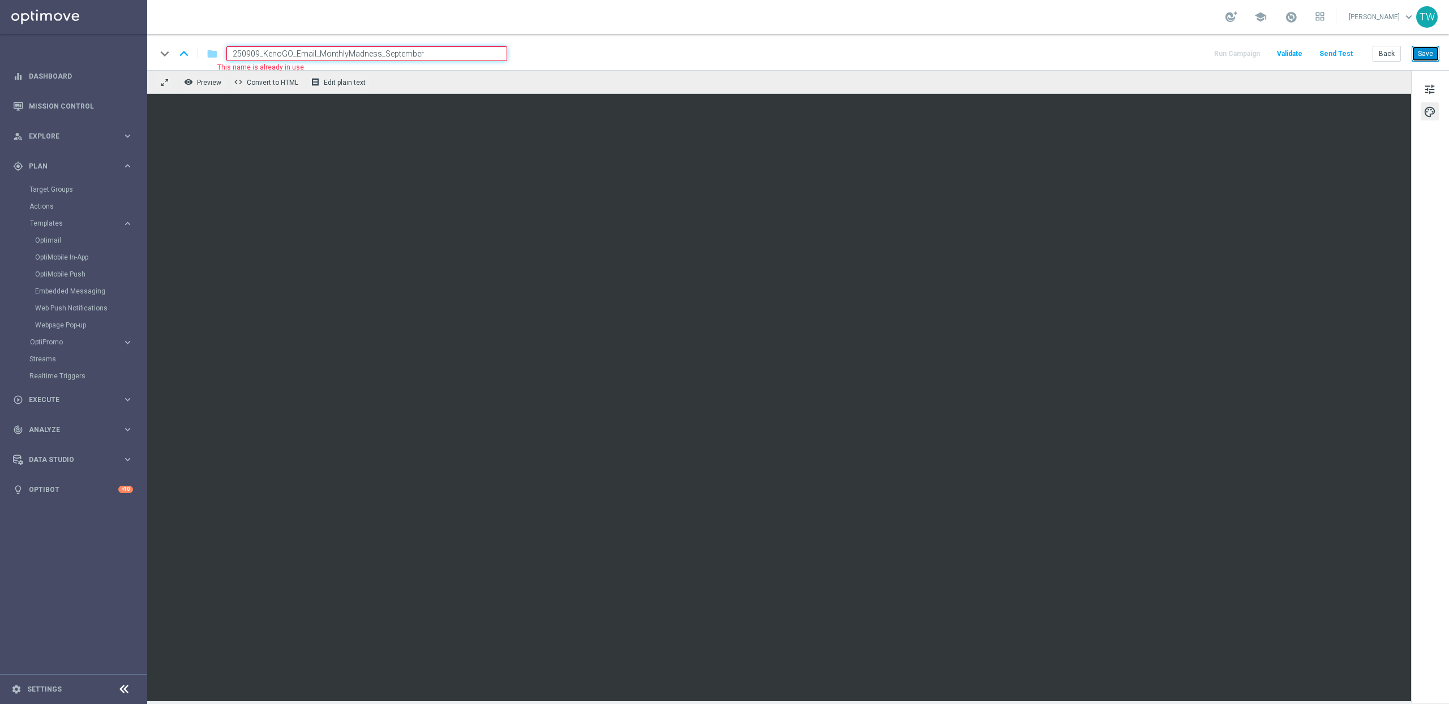
click at [1267, 56] on button "Save" at bounding box center [1425, 54] width 28 height 16
click at [1267, 51] on button "Save" at bounding box center [1425, 54] width 28 height 16
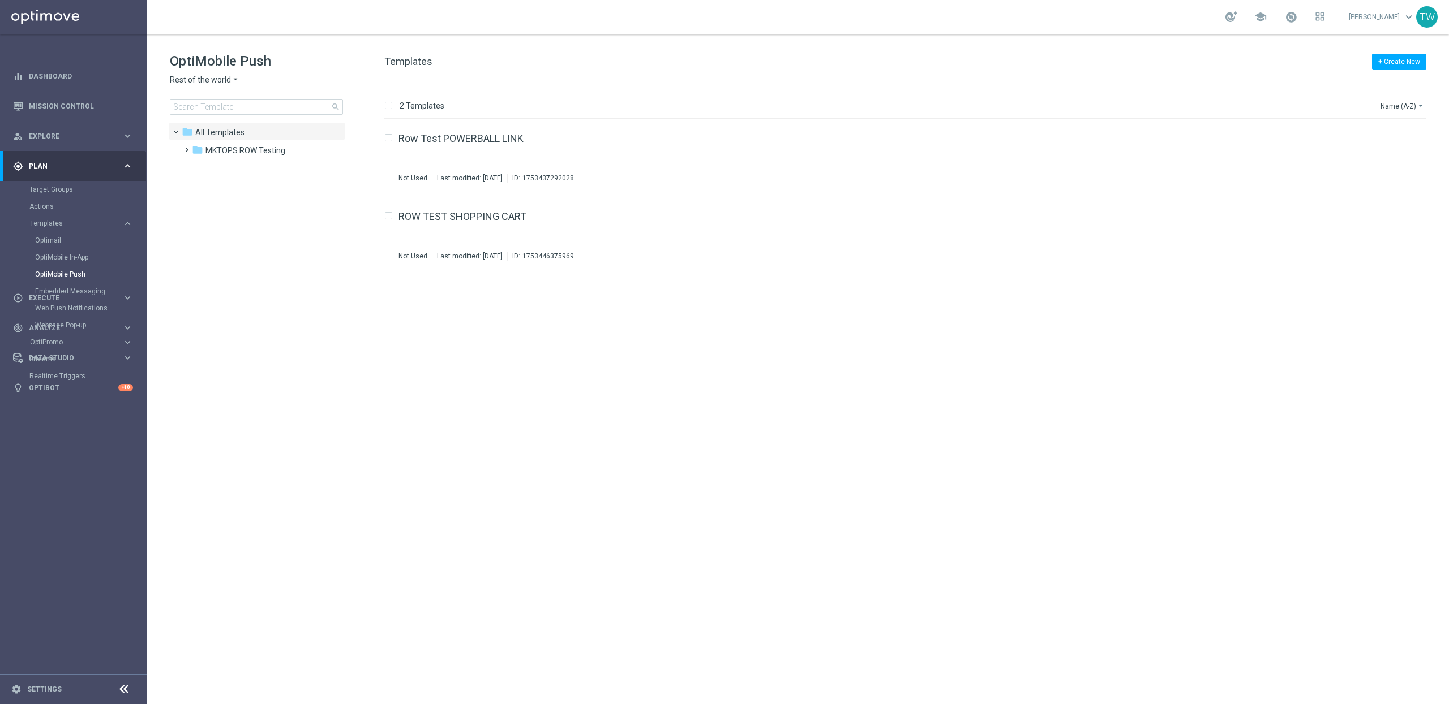
click at [203, 86] on div "OptiMobile Push Rest of the world arrow_drop_down × Rest of the world search" at bounding box center [268, 83] width 196 height 63
click at [207, 82] on span "Rest of the world" at bounding box center [200, 80] width 61 height 11
click at [0, 0] on span "KenoGO Australia" at bounding box center [0, 0] width 0 height 0
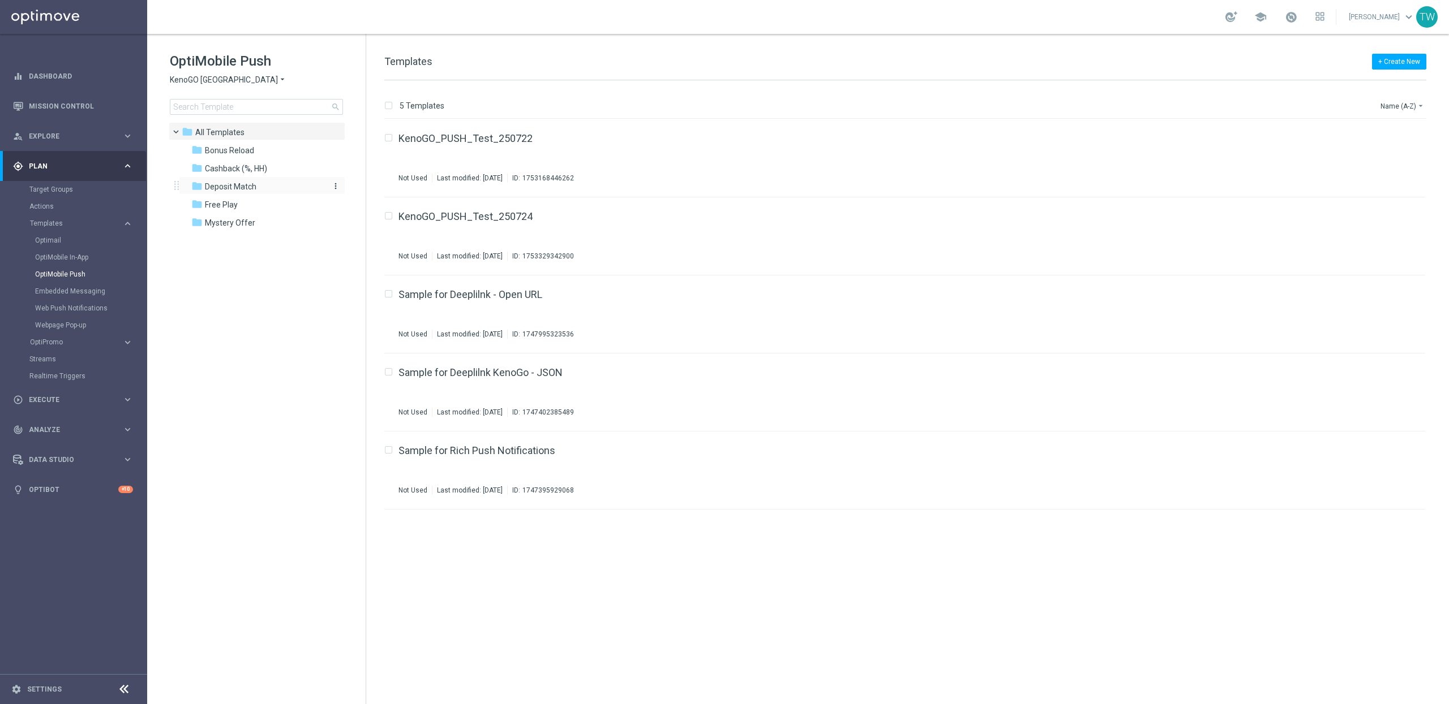
click at [250, 191] on span "Deposit Match" at bounding box center [230, 187] width 51 height 10
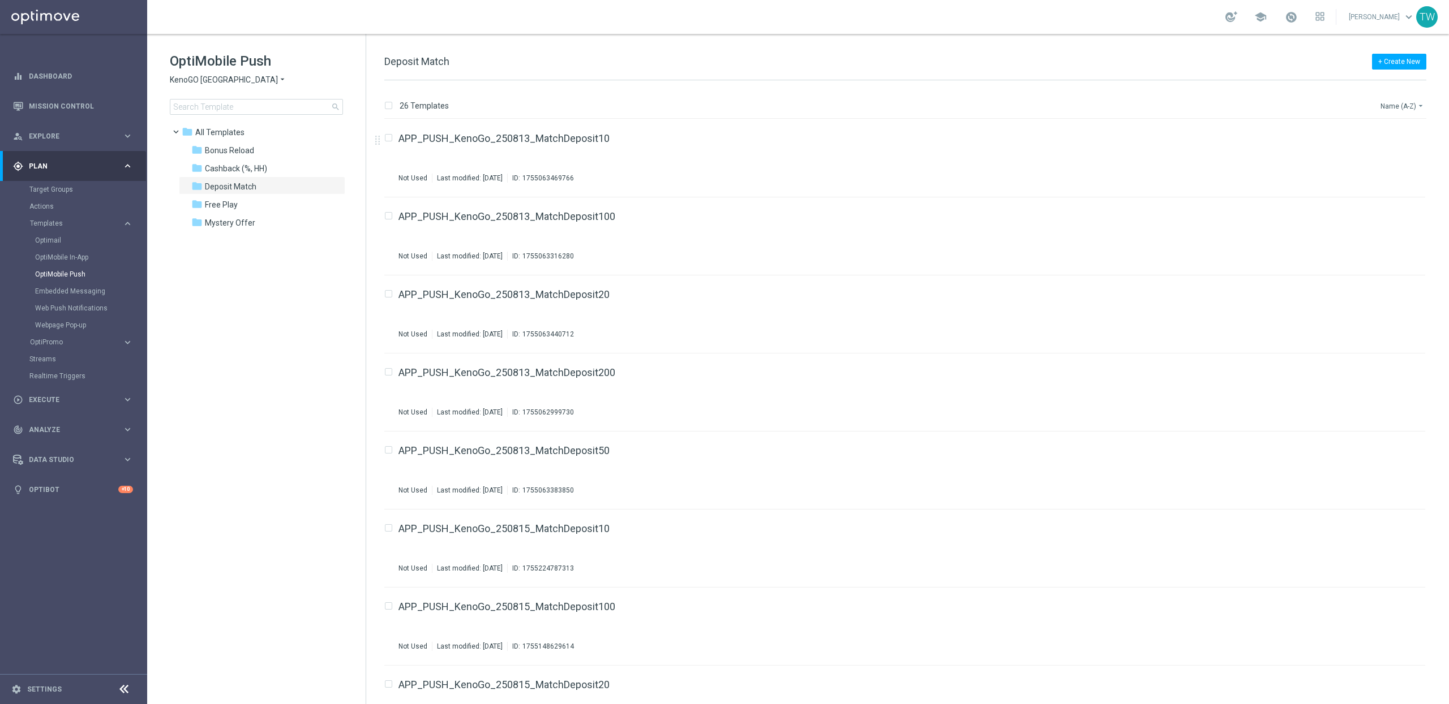
click at [1411, 104] on button "Name (A-Z) arrow_drop_down" at bounding box center [1402, 106] width 47 height 14
click at [1404, 160] on div "Date Modified (Newest)" at bounding box center [1382, 157] width 76 height 8
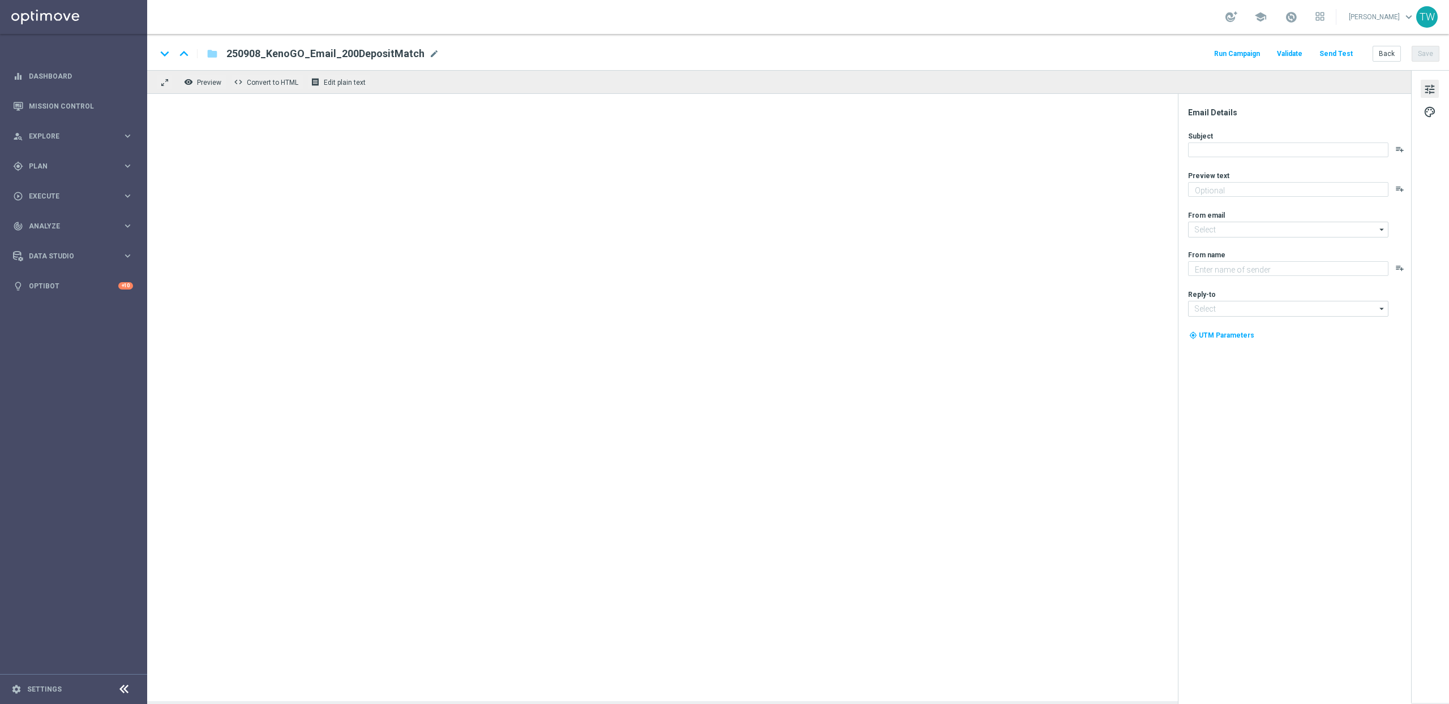
type textarea "Your turn to get matched!"
type input "mail@crm.kenogo.com.au"
type textarea "KenoGO"
type input "[EMAIL_ADDRESS][DOMAIN_NAME]"
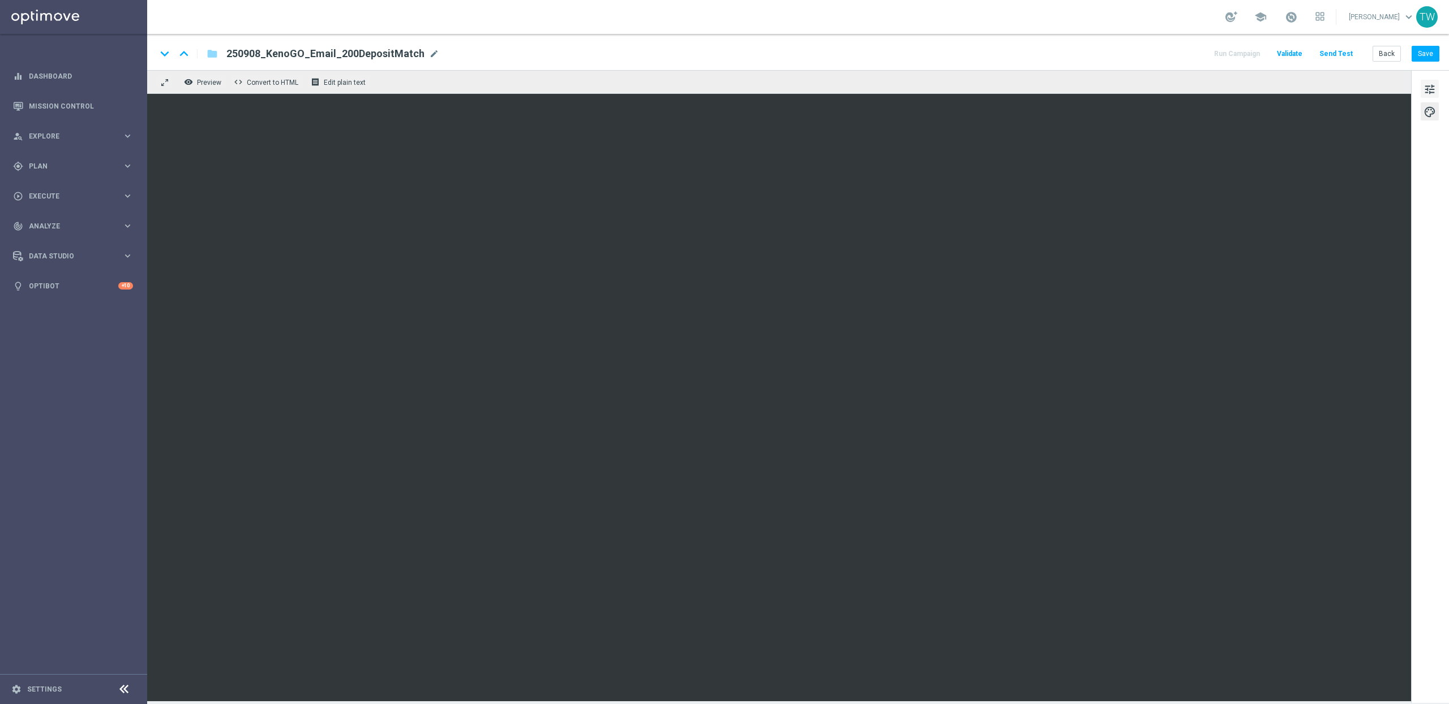
click at [1433, 91] on span "tune" at bounding box center [1429, 89] width 12 height 15
click at [1424, 51] on button "Save" at bounding box center [1425, 54] width 28 height 16
click at [429, 55] on span "mode_edit" at bounding box center [434, 54] width 10 height 10
click at [257, 49] on input "250908_KenoGO_Email_200DepositMatch" at bounding box center [366, 53] width 281 height 15
type input "250909_KenoGO_Email_200DepositMatch"
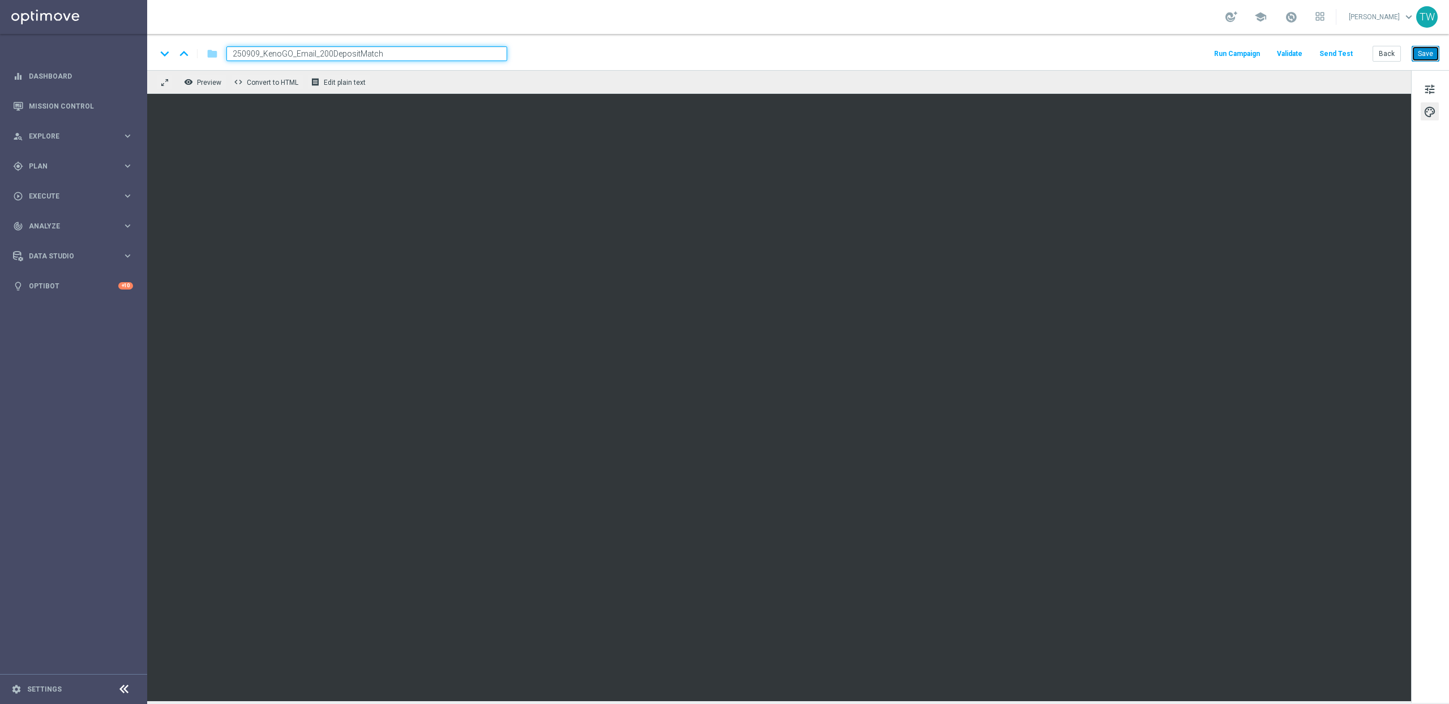
click at [1414, 50] on button "Save" at bounding box center [1425, 54] width 28 height 16
click at [1429, 51] on button "Save" at bounding box center [1425, 54] width 28 height 16
click at [1430, 95] on span "tune" at bounding box center [1429, 89] width 12 height 15
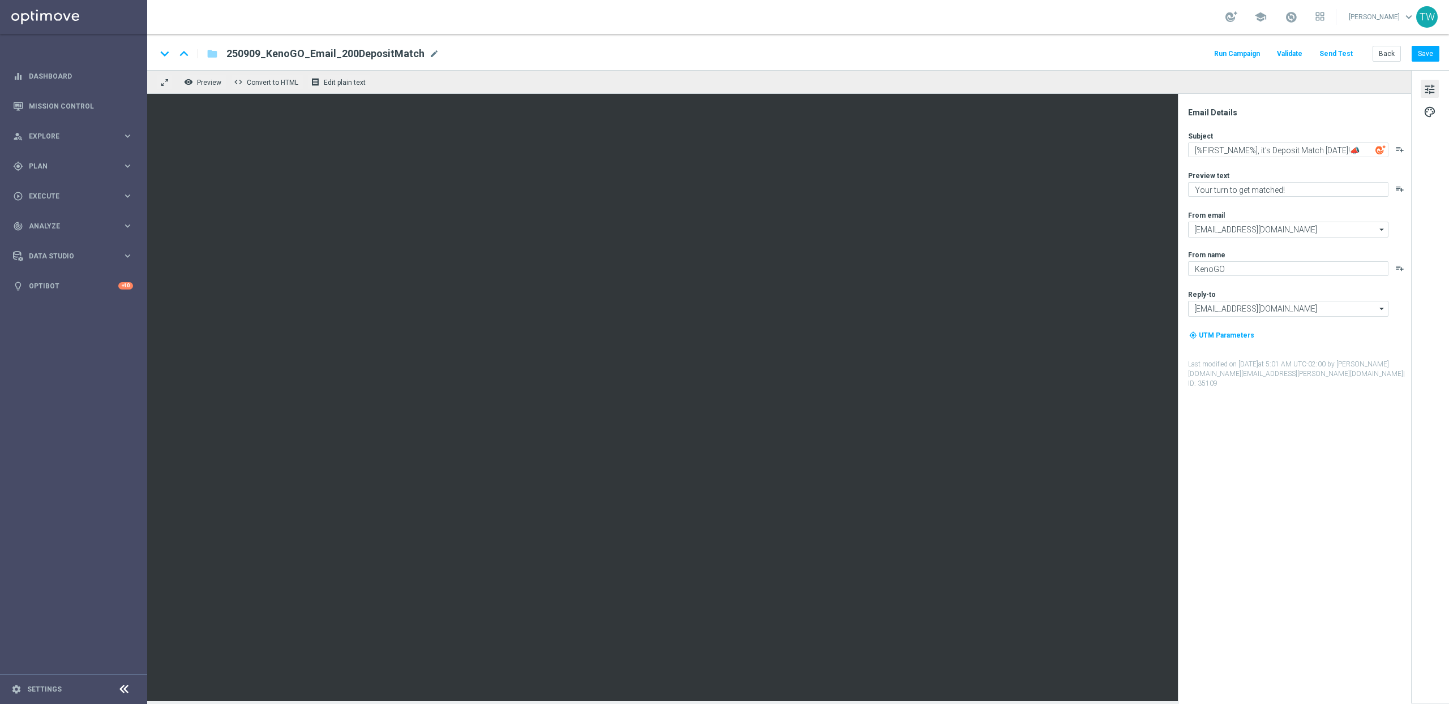
click at [1308, 157] on div "Subject [%FIRST_NAME%], it's Deposit Match Monday!📣 playlist_add Preview text Y…" at bounding box center [1299, 259] width 222 height 257
drag, startPoint x: 1261, startPoint y: 151, endPoint x: 1270, endPoint y: 152, distance: 9.8
click at [1270, 152] on textarea "[%FIRST_NAME%], it's Deposit Match [DATE]!📣" at bounding box center [1288, 150] width 200 height 15
click at [1262, 152] on textarea "[%FIRST_NAME%], it's Deposit Match [DATE]!📣" at bounding box center [1288, 150] width 200 height 15
drag, startPoint x: 1261, startPoint y: 151, endPoint x: 1370, endPoint y: 151, distance: 109.2
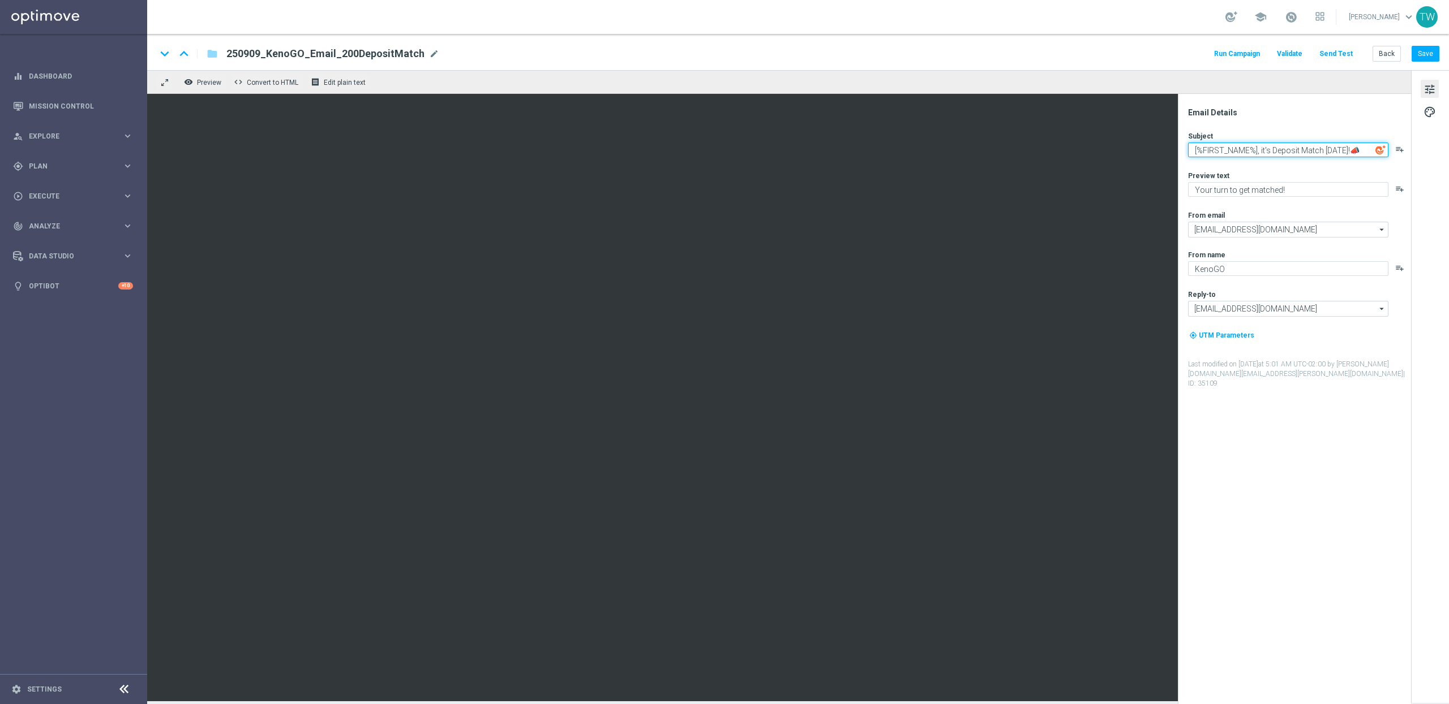
click at [1370, 151] on textarea "[%FIRST_NAME%], it's Deposit Match [DATE]!📣" at bounding box center [1288, 150] width 200 height 15
paste textarea "Amp Up Your Play with a Deposit Match!"
type textarea "Amp Up Your Play with a Deposit Match!"
click at [1428, 52] on button "Save" at bounding box center [1425, 54] width 28 height 16
click at [1305, 190] on textarea "Your turn to get matched!" at bounding box center [1288, 189] width 200 height 15
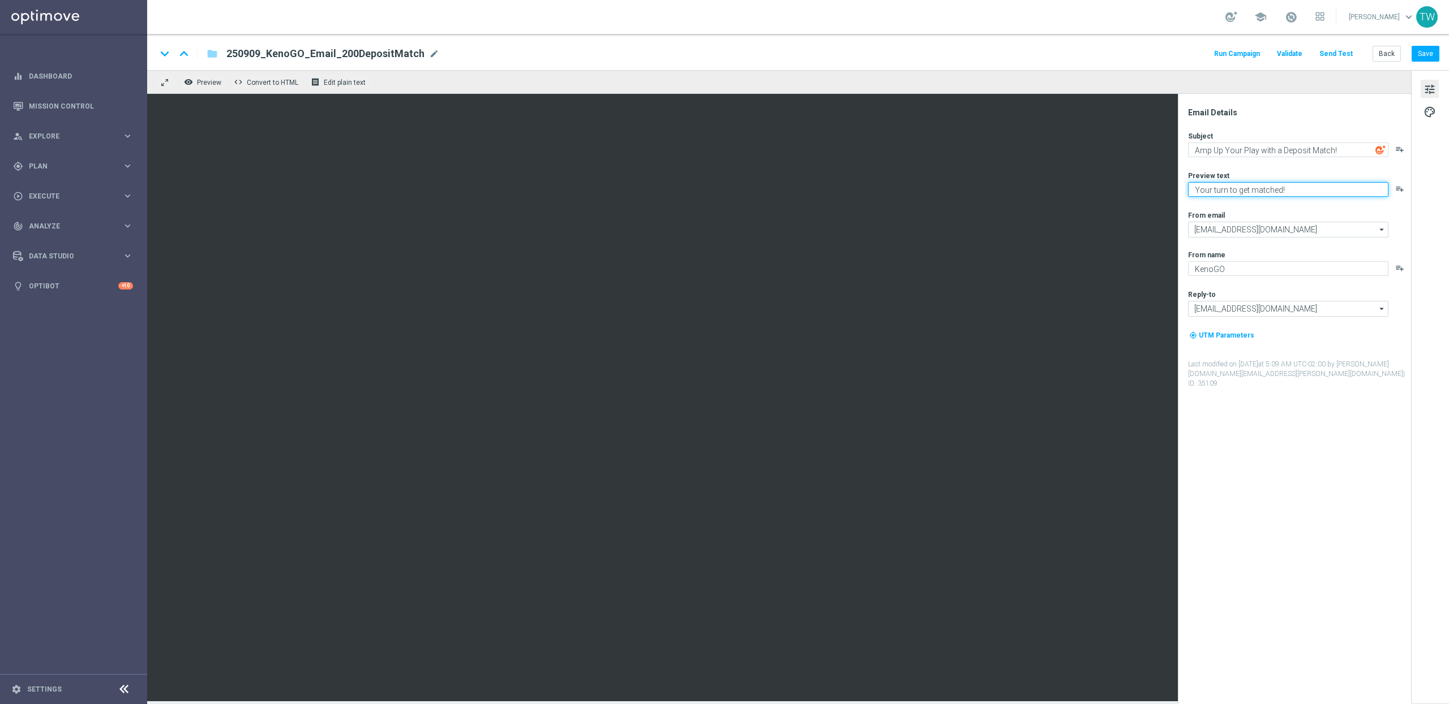
paste textarea "100% match is just a tap away"
type textarea "Your 100% match is just a tap away!"
click at [1421, 50] on button "Save" at bounding box center [1425, 54] width 28 height 16
click at [1428, 53] on button "Save" at bounding box center [1425, 54] width 28 height 16
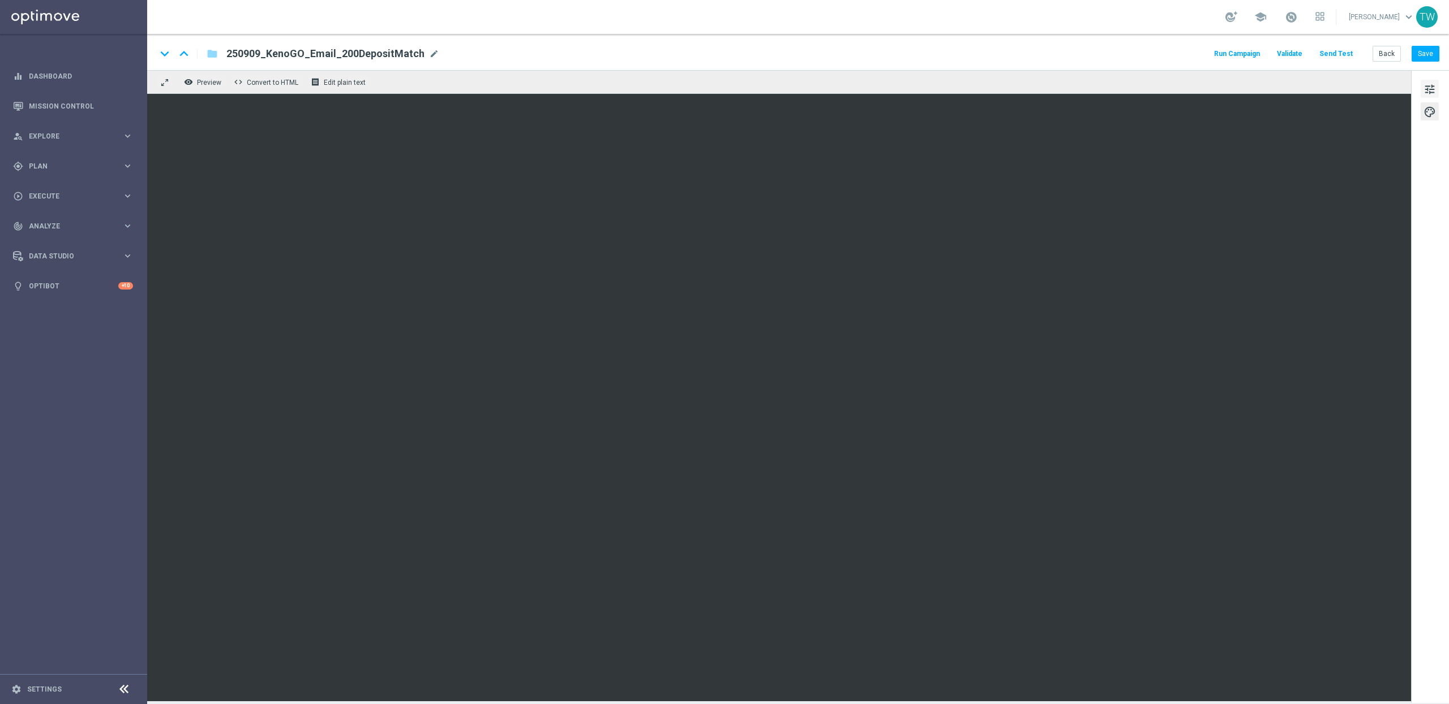
click at [1429, 92] on span "tune" at bounding box center [1429, 89] width 12 height 15
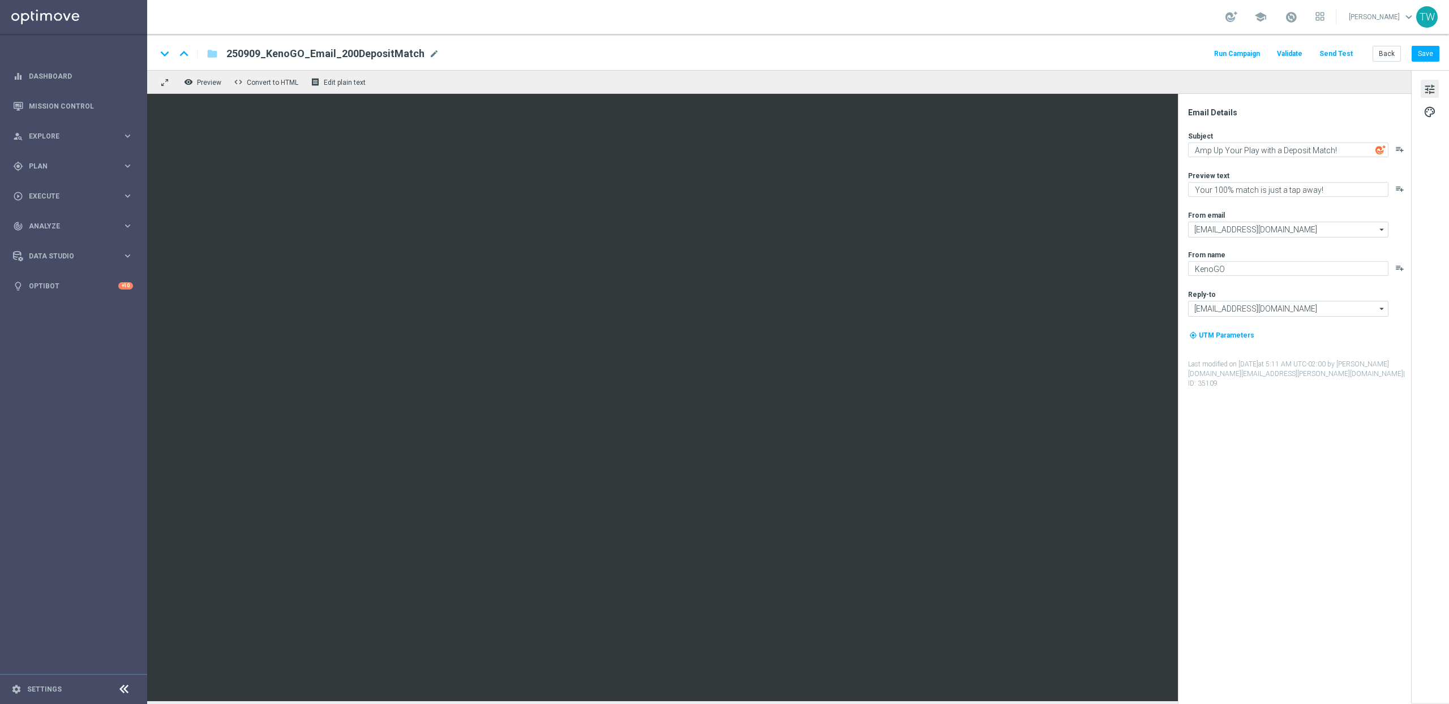
click at [1383, 151] on img at bounding box center [1380, 150] width 10 height 10
click at [1298, 151] on textarea "Double the thrill with a DEPOSIT MATCH!" at bounding box center [1288, 150] width 200 height 15
type textarea "Double the thrill with a DEPOSIT MATCH!"
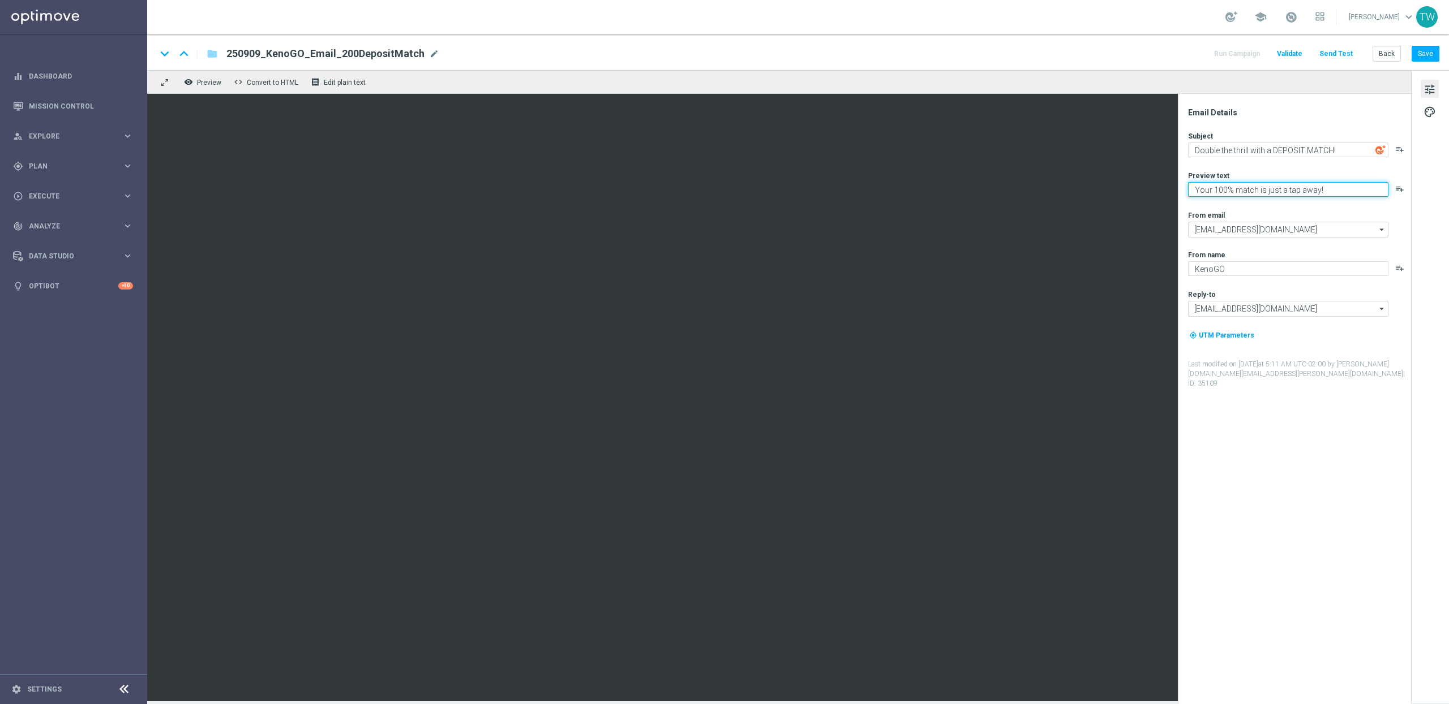
click at [1353, 187] on textarea "Your 100% match is just a tap away!" at bounding box center [1288, 189] width 200 height 15
click at [1322, 150] on textarea "Double the thrill with a DEPOSIT MATCH!" at bounding box center [1288, 150] width 200 height 15
click at [1331, 87] on div "remove_red_eye Preview code Convert to HTML receipt Edit plain text" at bounding box center [778, 82] width 1263 height 24
click at [1327, 192] on textarea "Your 100% match is just a tap away!" at bounding box center [1288, 189] width 200 height 15
paste textarea "Unlock your 100% match tod"
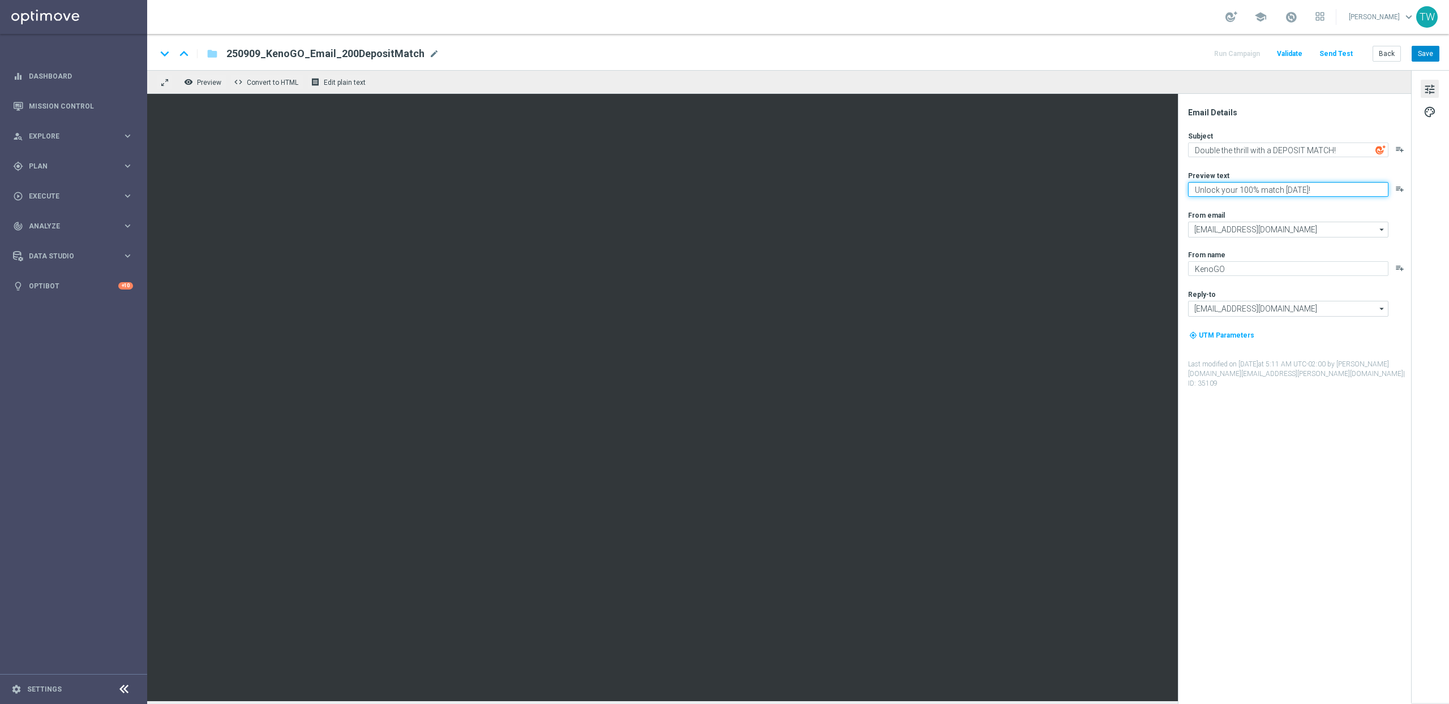
type textarea "Unlock your 100% match today!"
click at [1435, 51] on button "Save" at bounding box center [1425, 54] width 28 height 16
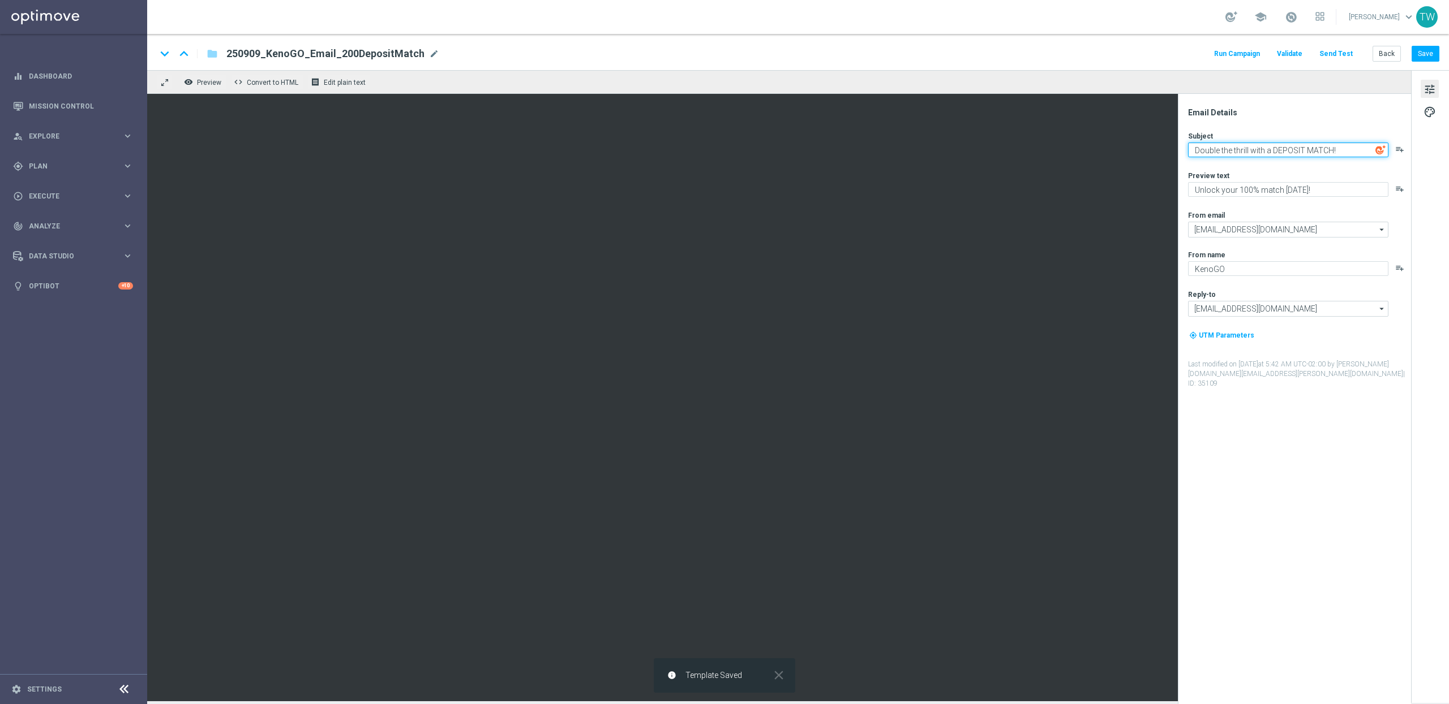
click at [1205, 151] on textarea "Double the thrill with a DEPOSIT MATCH!" at bounding box center [1288, 150] width 200 height 15
click at [1193, 149] on textarea "Double the thrill with a DEPOSIT MATCH!" at bounding box center [1288, 150] width 200 height 15
type textarea "🎢 Double the thrill with a DEPOSIT MATCH!"
click at [1433, 59] on button "Save" at bounding box center [1425, 54] width 28 height 16
click at [1395, 148] on icon "playlist_add" at bounding box center [1399, 149] width 9 height 9
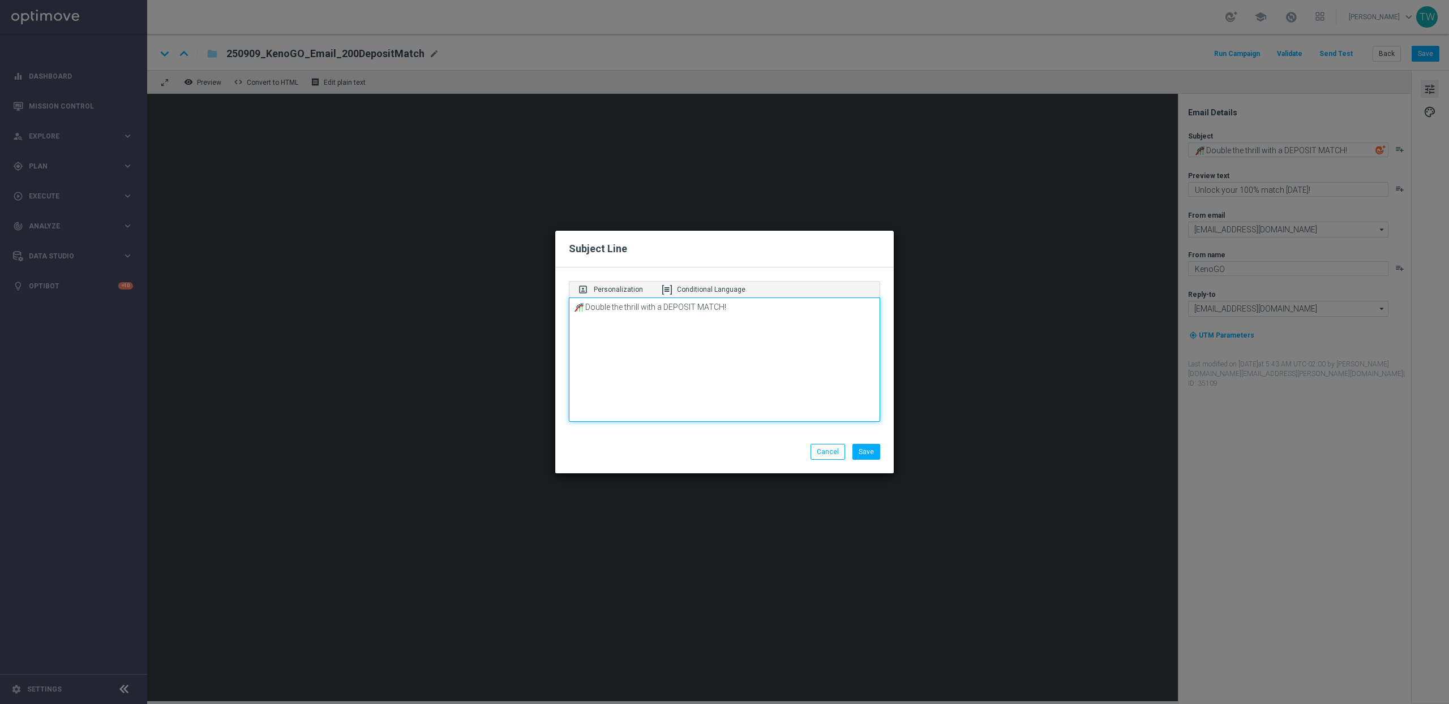
drag, startPoint x: 763, startPoint y: 316, endPoint x: 550, endPoint y: 291, distance: 214.2
click at [550, 291] on modal-container "Subject Line portrait Personalization Conditional Language 🎢 Double the thrill …" at bounding box center [724, 352] width 1449 height 704
click at [598, 294] on p "Personalization" at bounding box center [618, 290] width 49 height 10
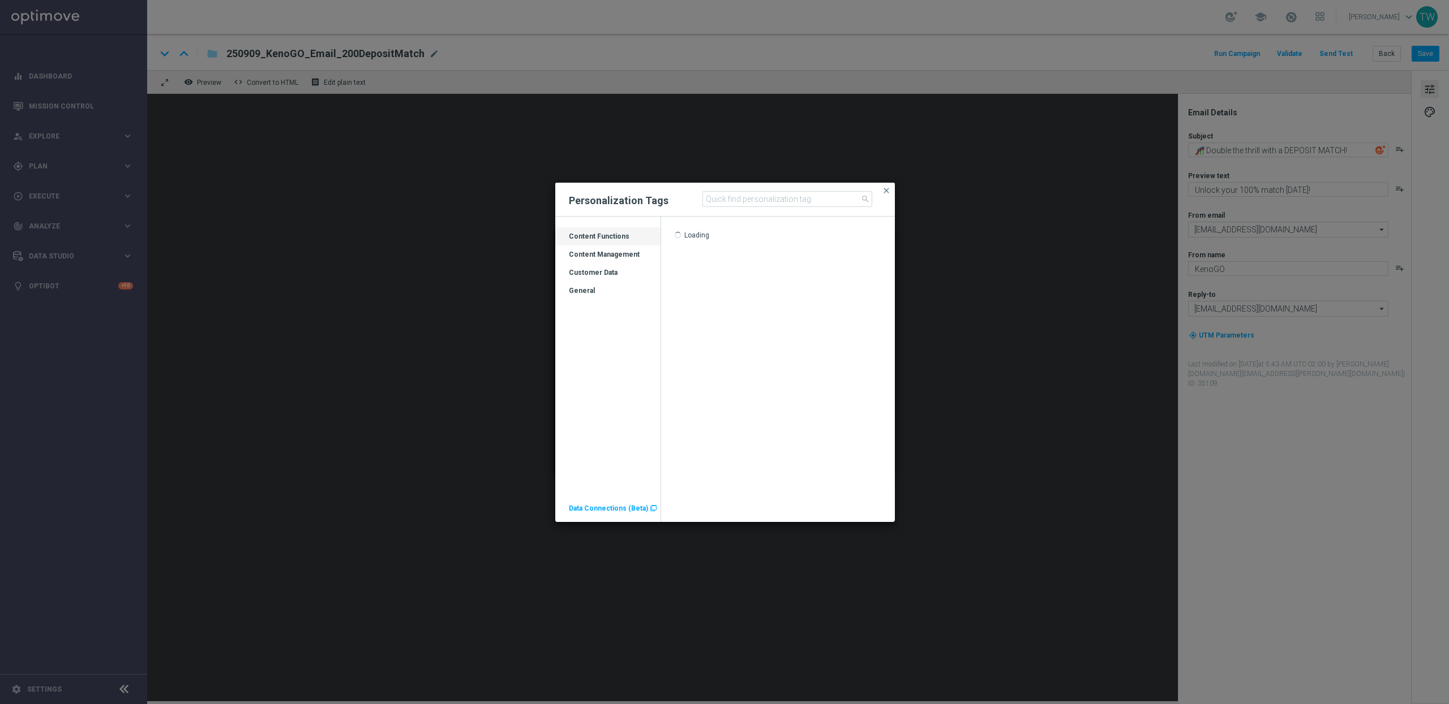
click at [587, 294] on div "General" at bounding box center [607, 295] width 105 height 18
drag, startPoint x: 587, startPoint y: 290, endPoint x: 597, endPoint y: 273, distance: 20.3
click at [587, 290] on div "General" at bounding box center [607, 295] width 105 height 18
click at [598, 272] on div "Customer Data" at bounding box center [607, 277] width 105 height 18
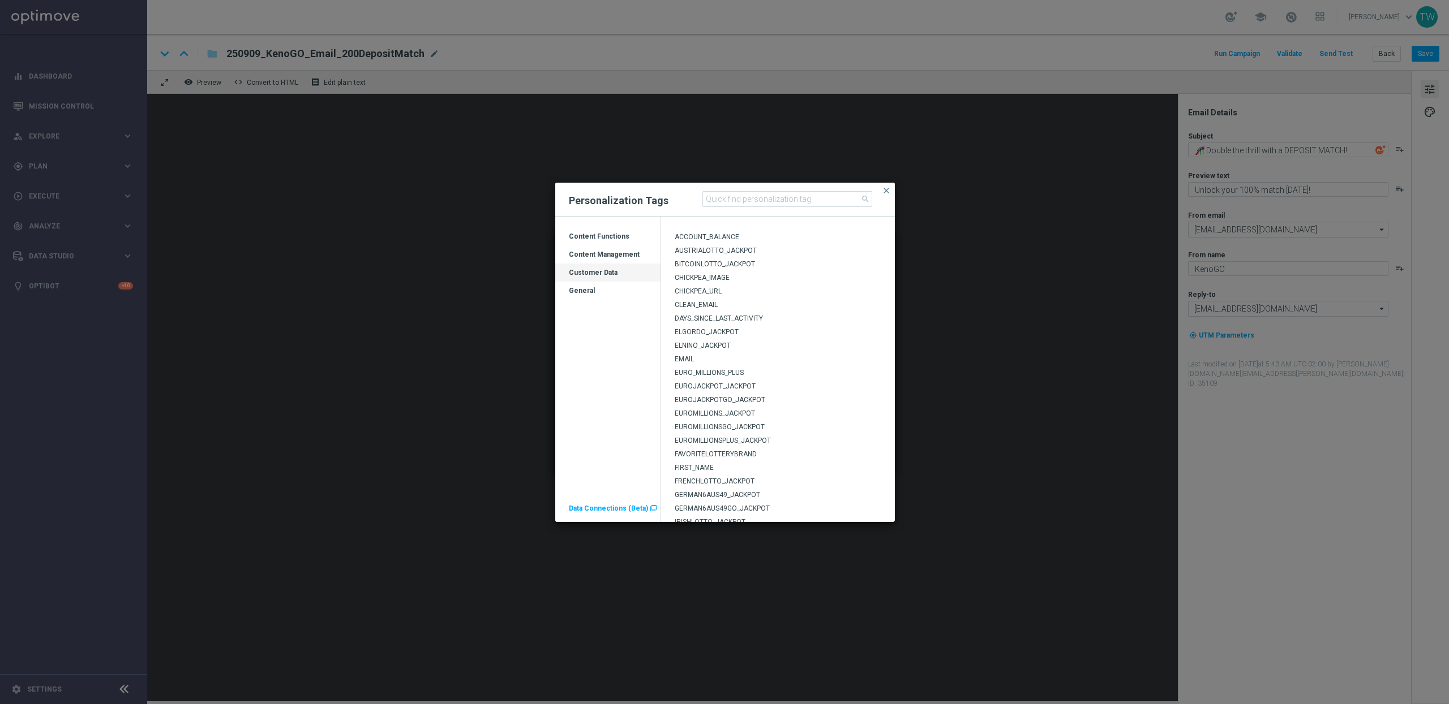
click at [714, 469] on span "FIRST_NAME" at bounding box center [693, 468] width 39 height 8
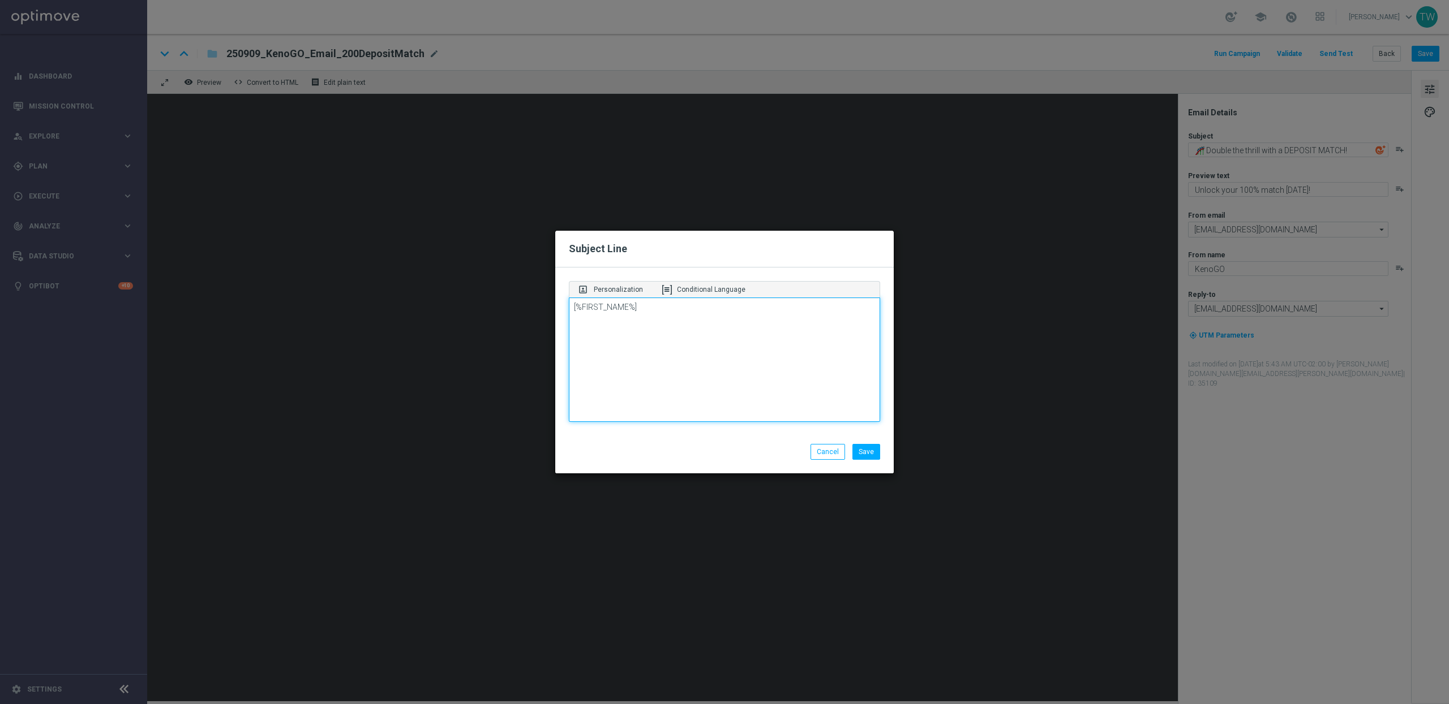
click at [734, 321] on textarea "[%FIRST_NAME%]" at bounding box center [724, 360] width 311 height 124
paste textarea "your DEPOSIT MATCH awaits!"
type textarea "[%FIRST_NAME%], your DEPOSIT MATCH awaits!"
drag, startPoint x: 865, startPoint y: 456, endPoint x: 873, endPoint y: 450, distance: 10.5
click at [865, 456] on button "Save" at bounding box center [866, 452] width 28 height 16
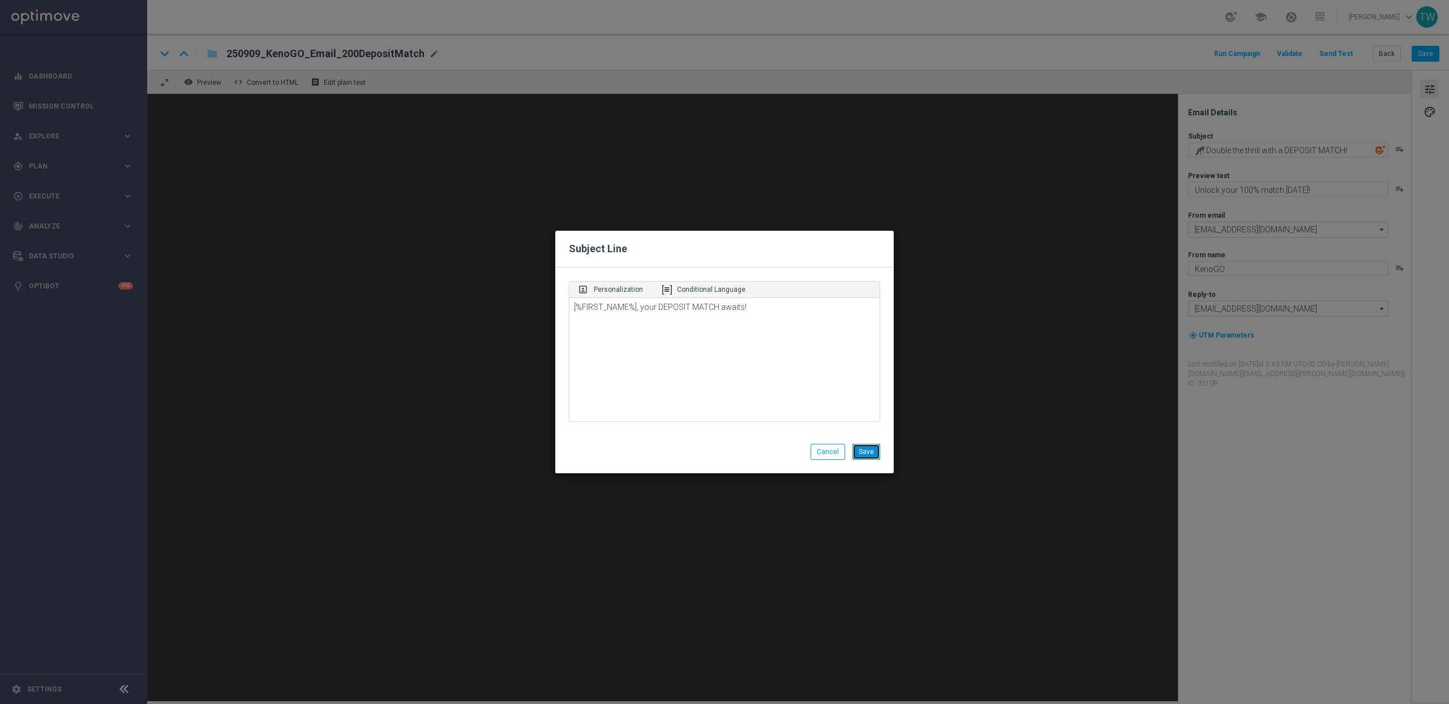
type textarea "[%FIRST_NAME%], your DEPOSIT MATCH awaits!"
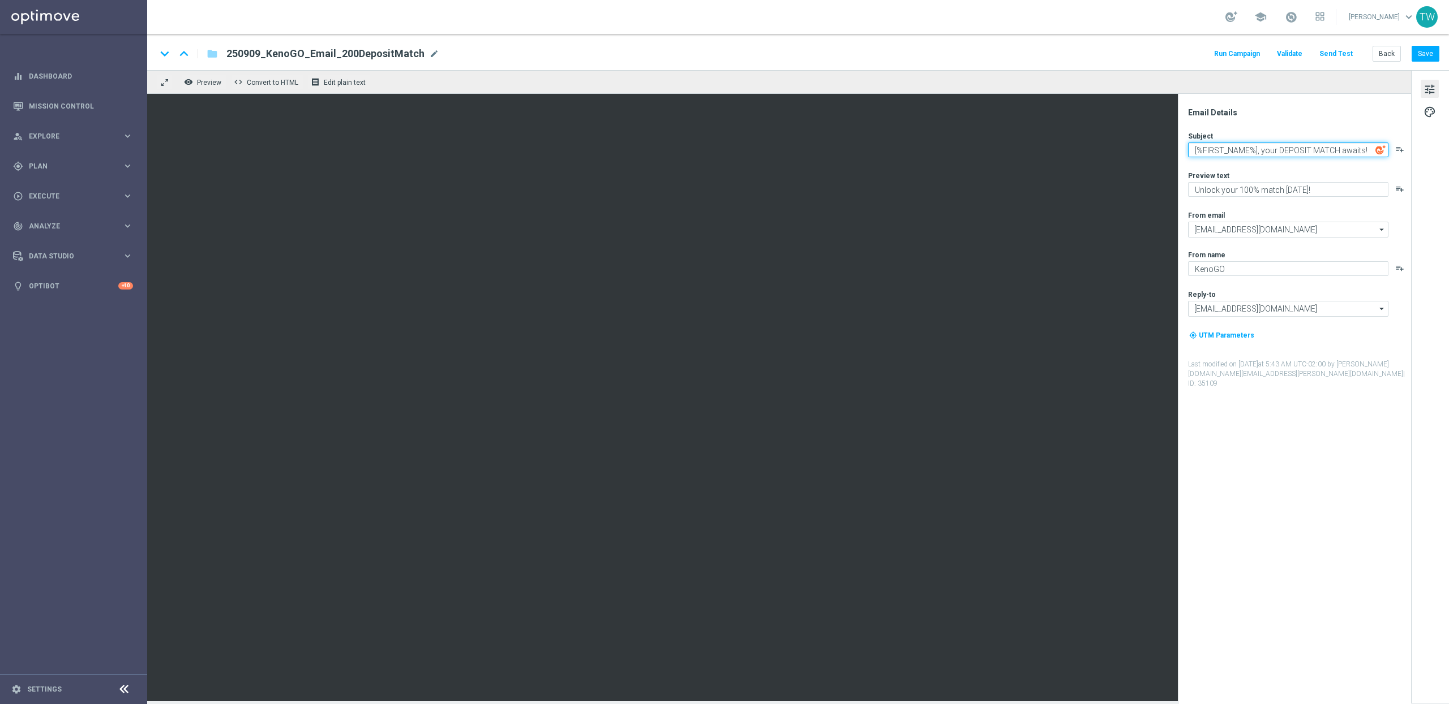
click at [1323, 143] on textarea "[%FIRST_NAME%], your DEPOSIT MATCH awaits!" at bounding box center [1288, 150] width 200 height 15
click at [1338, 193] on textarea "Unlock your 100% match today!" at bounding box center [1288, 189] width 200 height 15
click at [1433, 54] on button "Save" at bounding box center [1425, 54] width 28 height 16
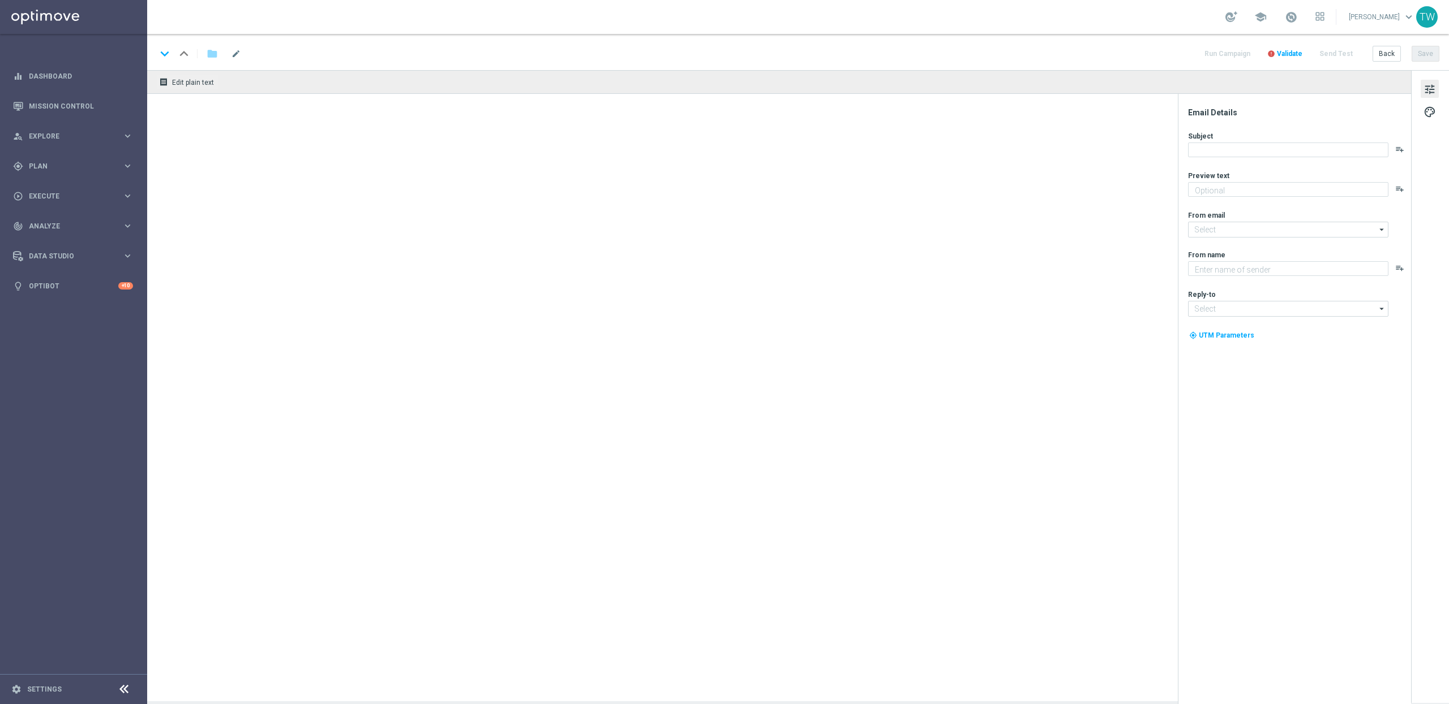
type textarea "Your turn to get matched!"
type input "mail@crm.kenogo.com.au"
type textarea "KenoGO"
type input "support@kenogo.com.au"
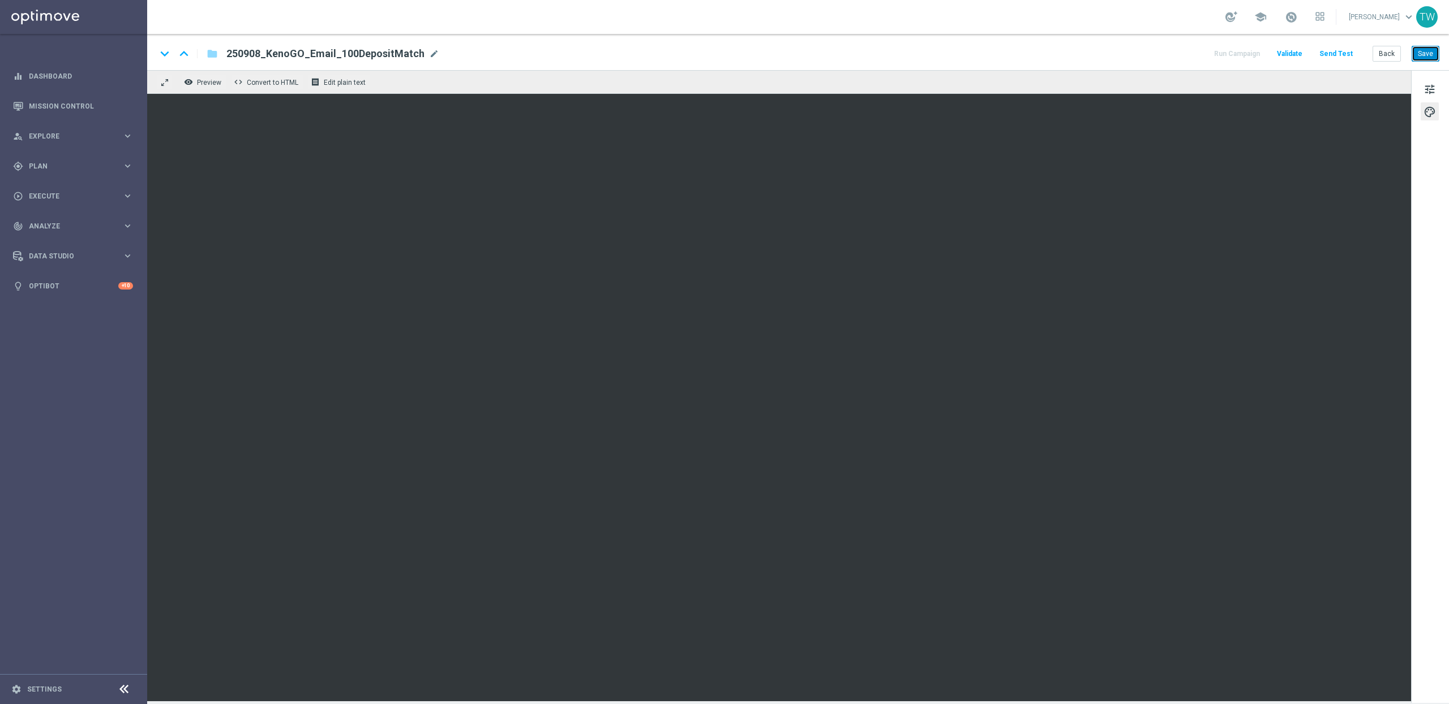
click at [1420, 54] on button "Save" at bounding box center [1425, 54] width 28 height 16
click at [358, 52] on span "250908_KenoGO_Email_100DepositMatch" at bounding box center [325, 54] width 198 height 14
click at [258, 53] on input "250908_KenoGO_Email_100DepositMatch" at bounding box center [366, 53] width 281 height 15
type input "250909_KenoGO_Email_100DepositMatch"
click at [1424, 51] on button "Save" at bounding box center [1425, 54] width 28 height 16
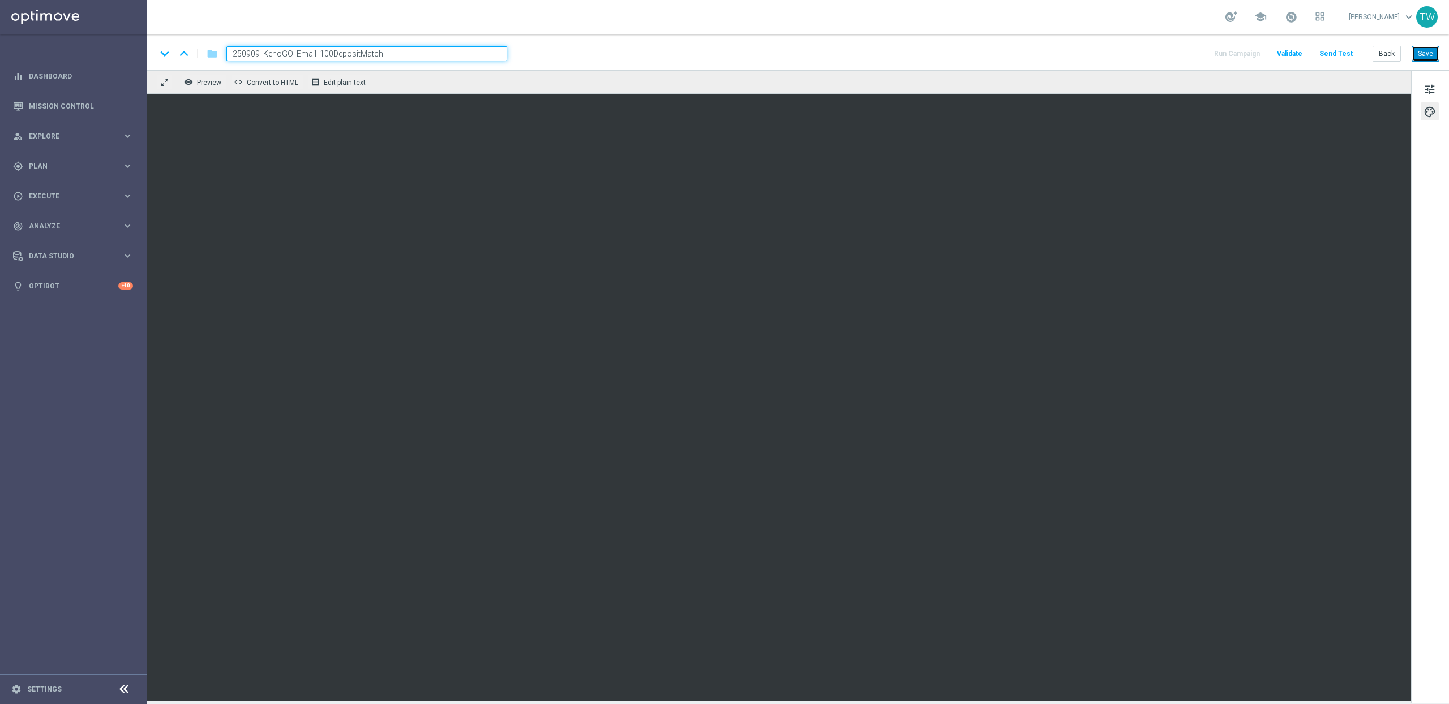
click at [1433, 51] on button "Save" at bounding box center [1425, 54] width 28 height 16
click at [1425, 44] on div "keyboard_arrow_down keyboard_arrow_up folder 250909_KenoGO_Email_100DepositMatc…" at bounding box center [797, 52] width 1301 height 36
click at [1424, 50] on button "Save" at bounding box center [1425, 54] width 28 height 16
click at [1430, 62] on div "keyboard_arrow_down keyboard_arrow_up folder 250909_KenoGO_Email_100DepositMatc…" at bounding box center [797, 52] width 1301 height 36
click at [1430, 55] on button "Save" at bounding box center [1425, 54] width 28 height 16
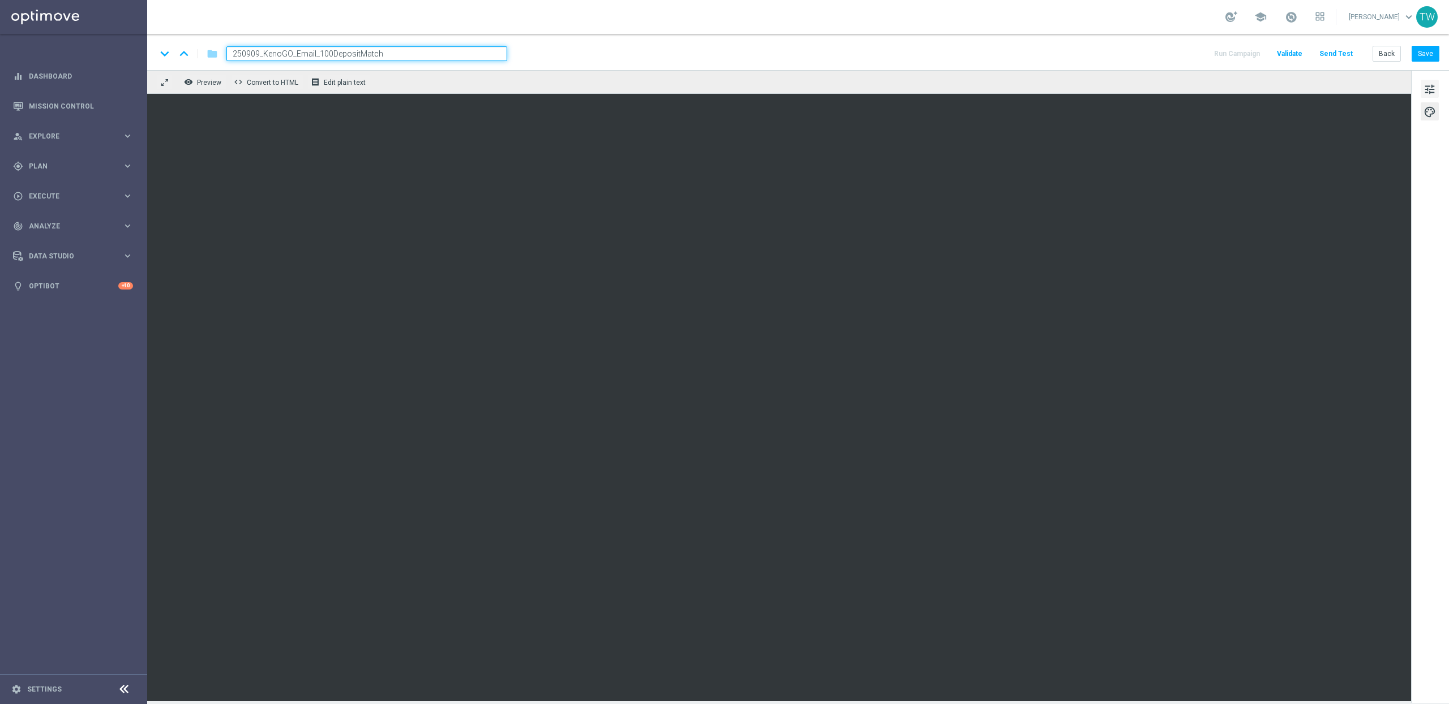
click at [1433, 89] on span "tune" at bounding box center [1429, 89] width 12 height 15
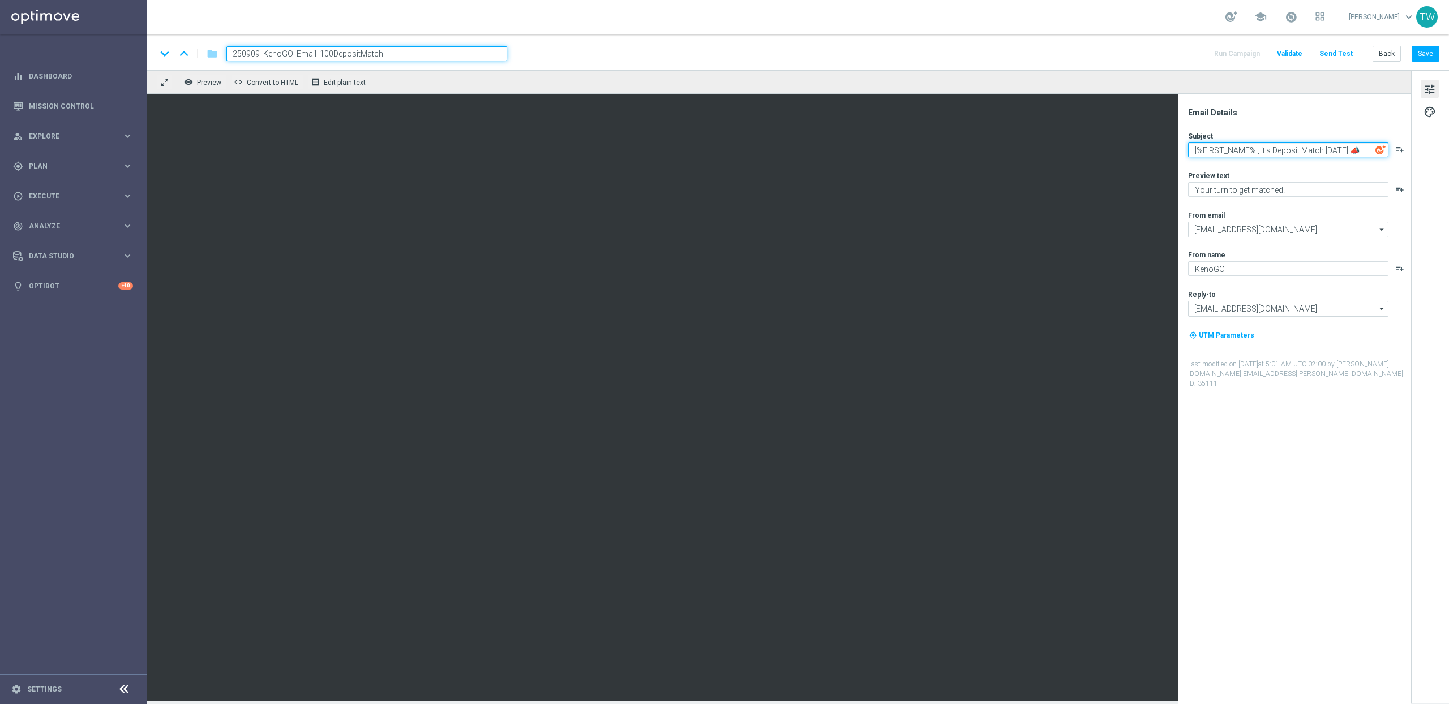
click at [1321, 147] on textarea "[%FIRST_NAME%], it's Deposit Match [DATE]!📣" at bounding box center [1288, 150] width 200 height 15
paste textarea "Amp Up Your Play with a Deposit Match!"
type textarea "Amp Up Your Play with a Deposit Match!"
click at [1431, 58] on button "Save" at bounding box center [1425, 54] width 28 height 16
click at [1313, 183] on textarea "Your turn to get matched!" at bounding box center [1288, 189] width 200 height 15
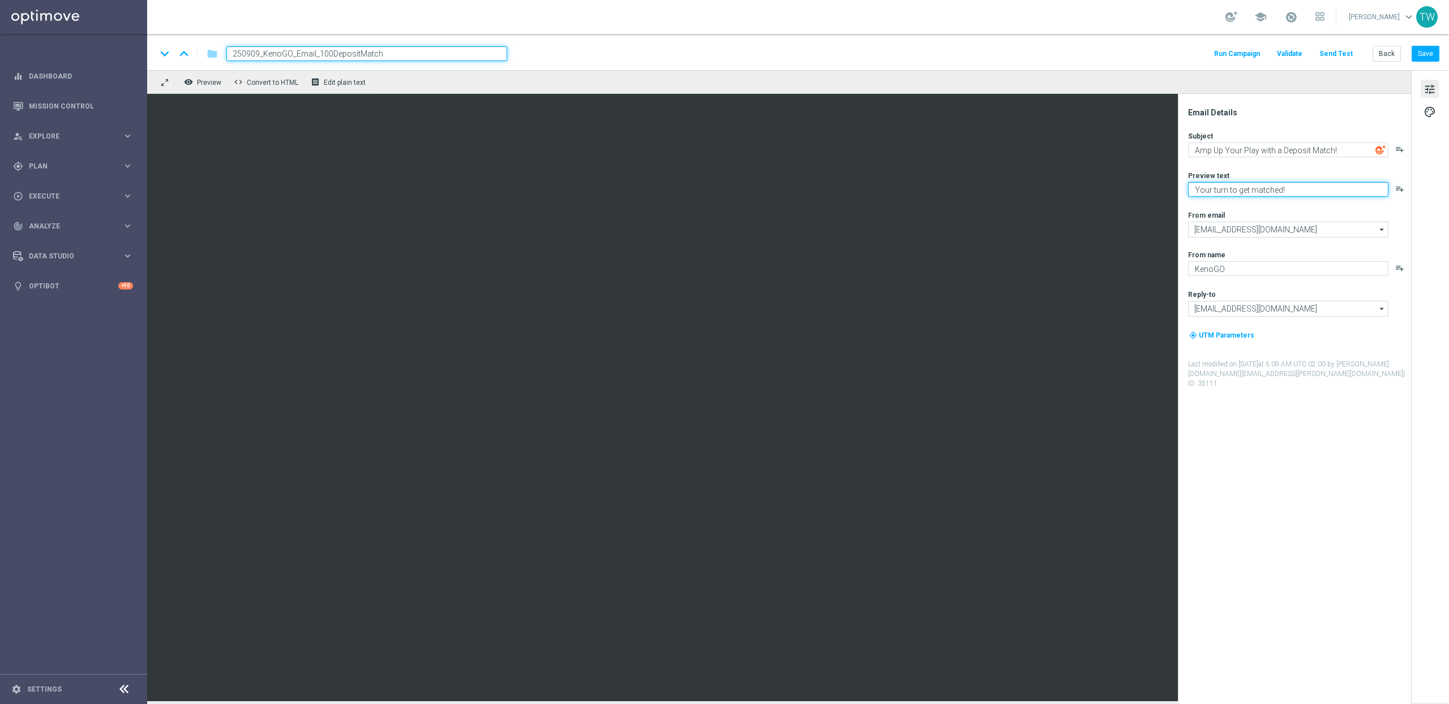
paste textarea "100% match is just a tap away"
type textarea "Your 100% match is just a tap away!"
click at [1430, 50] on button "Save" at bounding box center [1425, 54] width 28 height 16
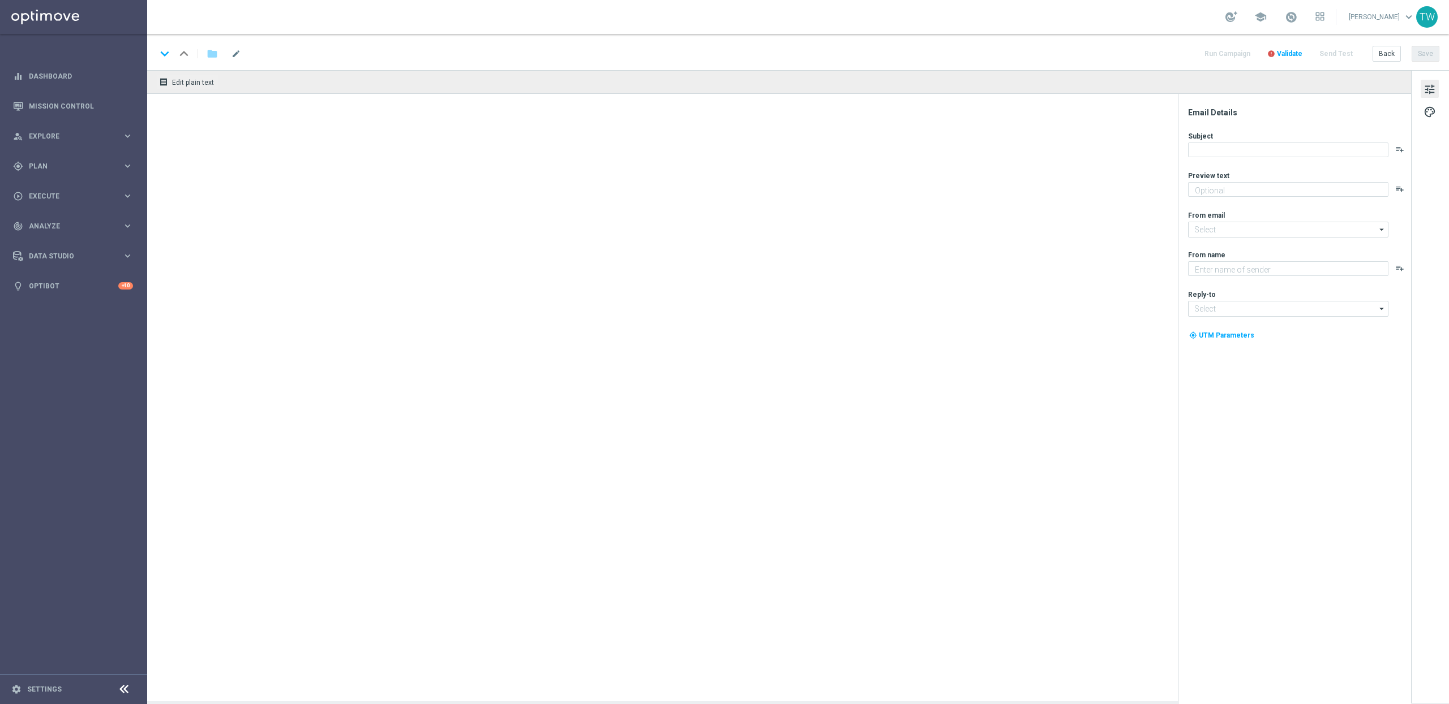
type textarea "Your turn to get matched!"
type input "[EMAIL_ADDRESS][DOMAIN_NAME]"
type textarea "KenoGO"
type input "[EMAIL_ADDRESS][DOMAIN_NAME]"
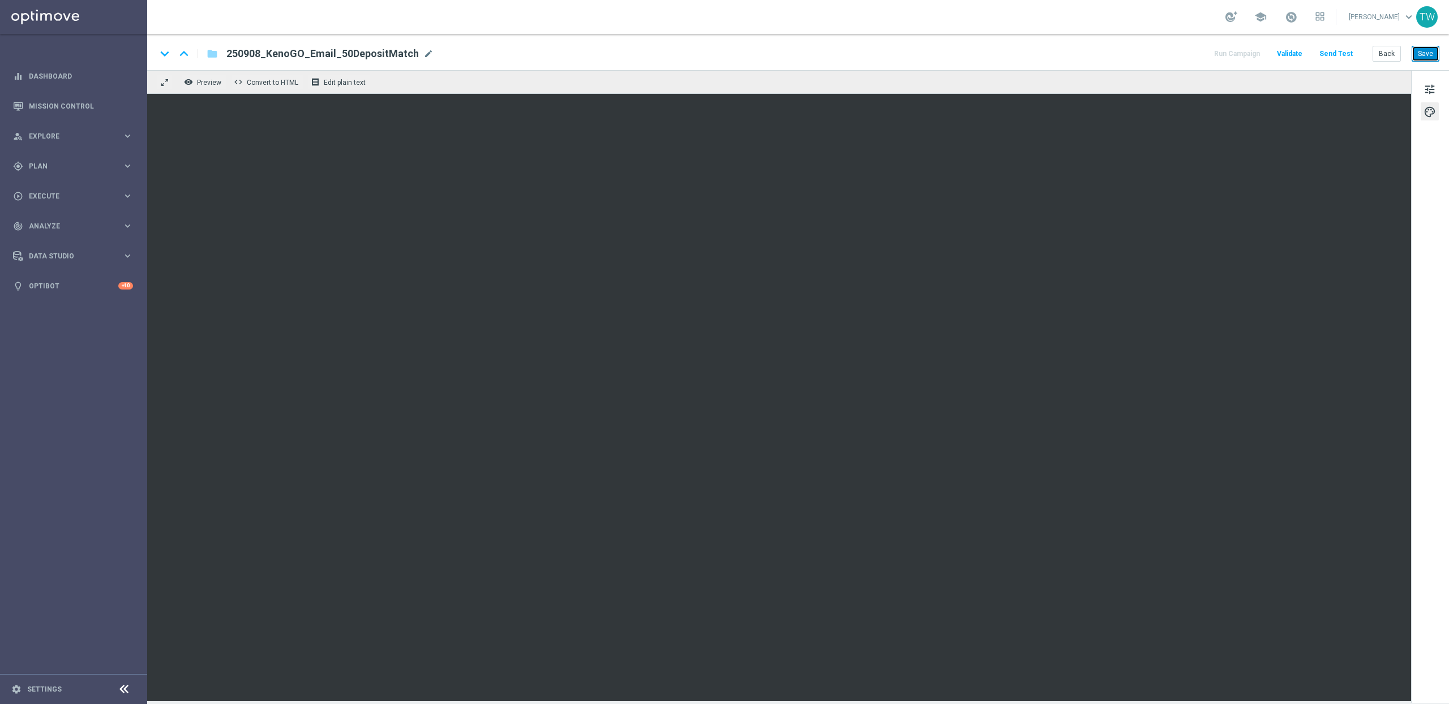
click at [1425, 53] on button "Save" at bounding box center [1425, 54] width 28 height 16
click at [416, 55] on div "250908_KenoGO_Email_50DepositMatch mode_edit" at bounding box center [329, 53] width 207 height 15
click at [255, 54] on input "250908_KenoGO_Email_50DepositMatch" at bounding box center [366, 53] width 281 height 15
click at [258, 52] on input "250908_KenoGO_Email_50DepositMatch" at bounding box center [366, 53] width 281 height 15
type input "250909_KenoGO_Email_50DepositMatch"
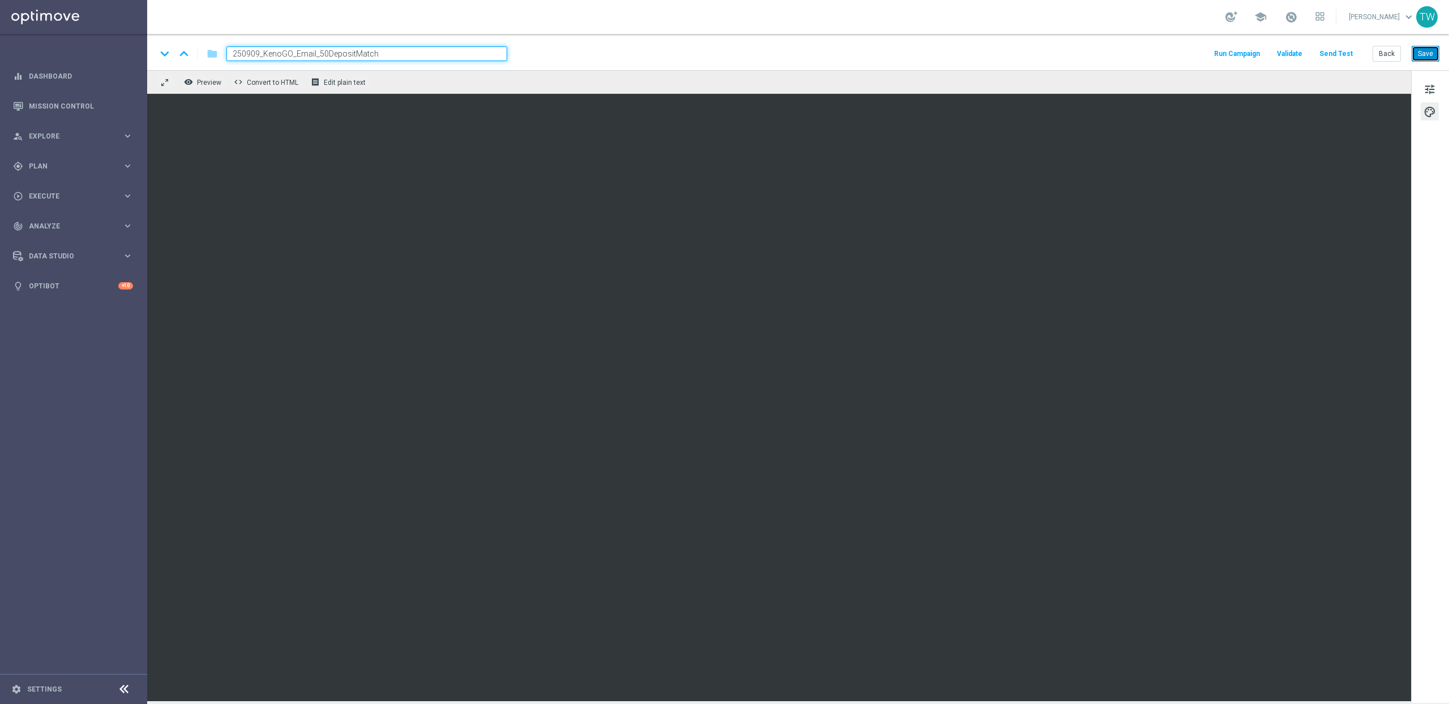
click at [1428, 54] on button "Save" at bounding box center [1425, 54] width 28 height 16
click at [1421, 48] on button "Save" at bounding box center [1425, 54] width 28 height 16
click at [1432, 49] on button "Save" at bounding box center [1425, 54] width 28 height 16
click at [1413, 57] on button "Save" at bounding box center [1425, 54] width 28 height 16
click at [1433, 51] on button "Save" at bounding box center [1425, 54] width 28 height 16
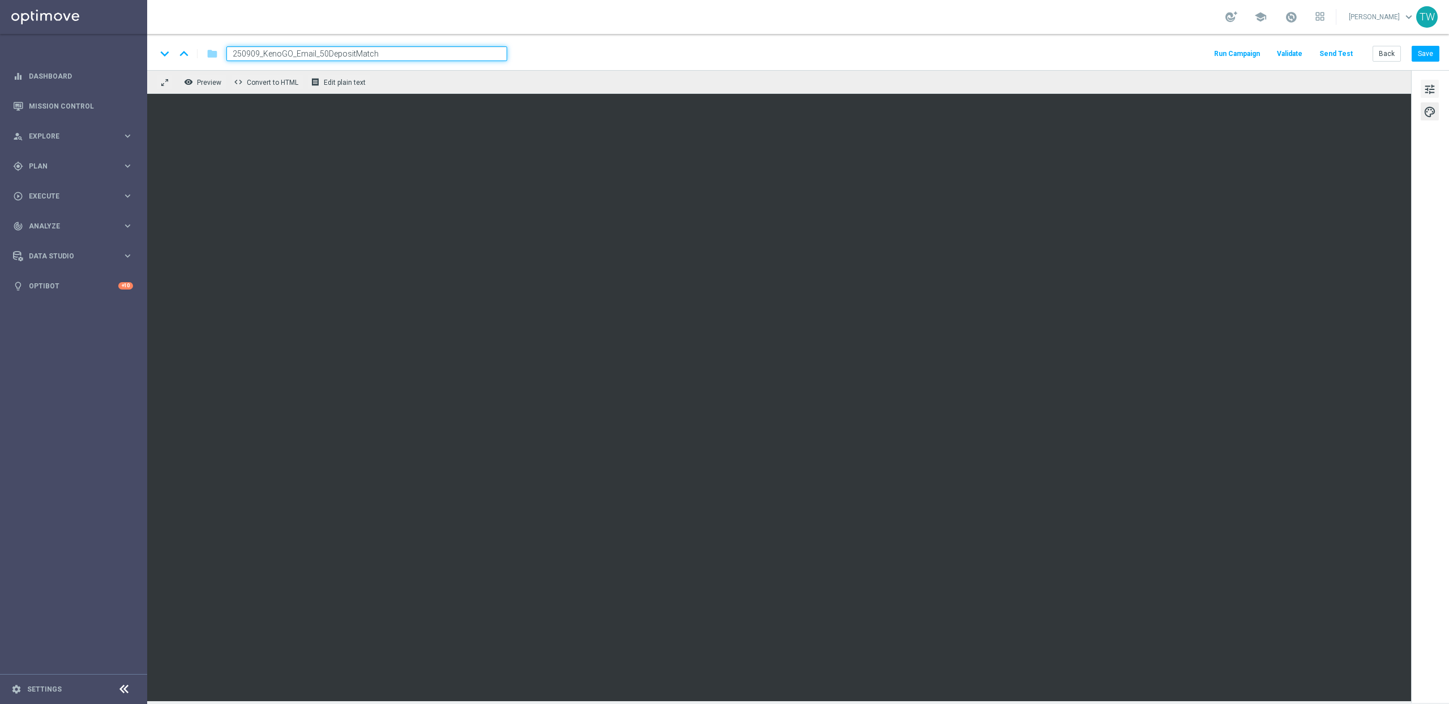
click at [1432, 93] on span "tune" at bounding box center [1429, 89] width 12 height 15
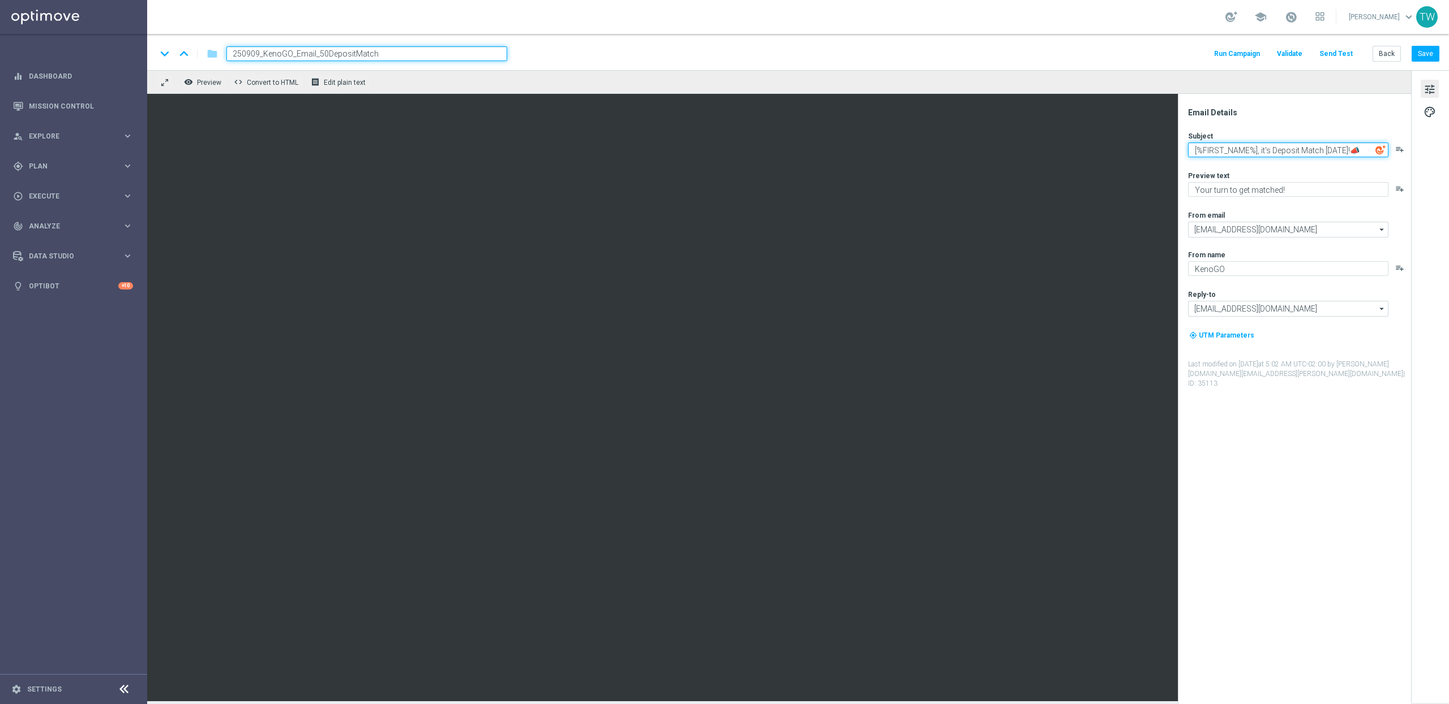
click at [1278, 153] on textarea "[%FIRST_NAME%], it's Deposit Match Monday!📣" at bounding box center [1288, 150] width 200 height 15
paste textarea "Amp Up Your Play with a Deposit Match!"
type textarea "Amp Up Your Play with a Deposit Match!"
click at [1426, 57] on button "Save" at bounding box center [1425, 54] width 28 height 16
click at [1299, 191] on textarea "Your turn to get matched!" at bounding box center [1288, 189] width 200 height 15
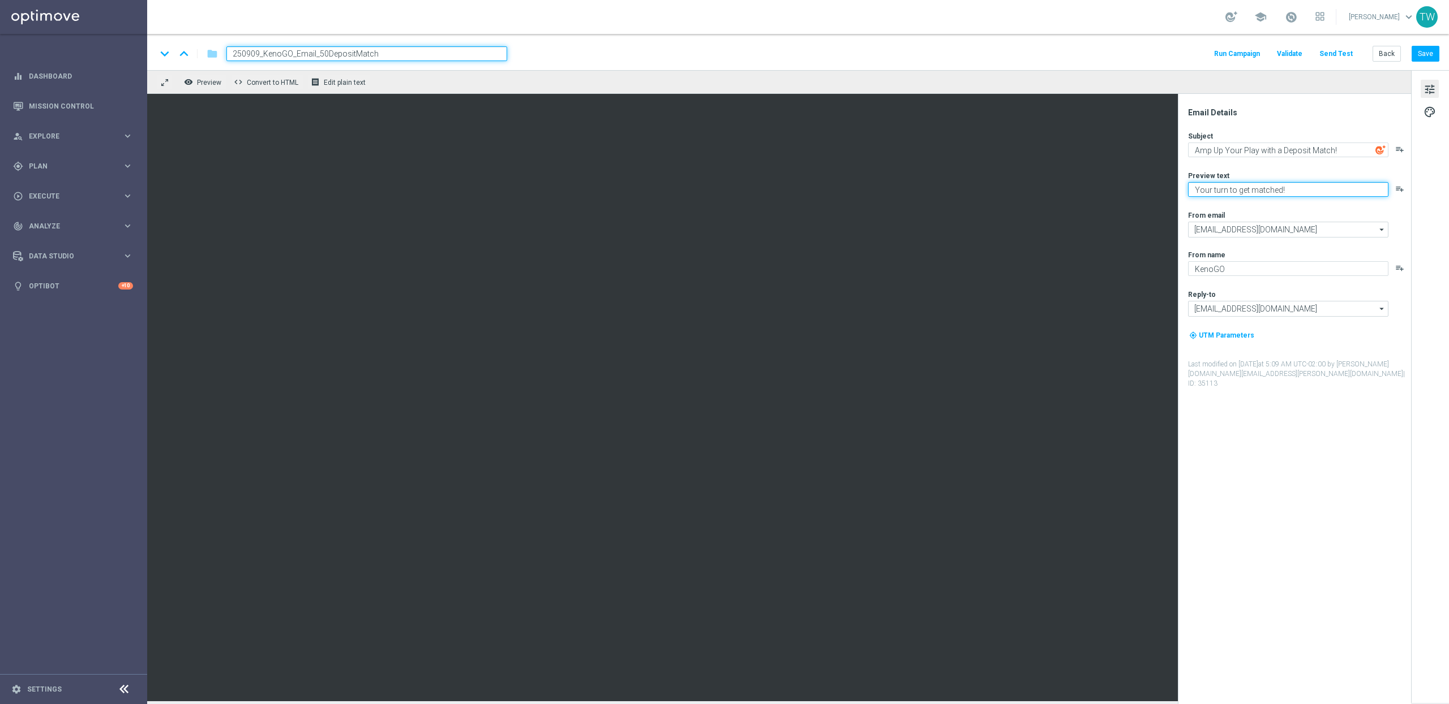
paste textarea "100% match is just a tap away"
type textarea "Your 100% match is just a tap away!"
click at [1436, 53] on button "Save" at bounding box center [1425, 54] width 28 height 16
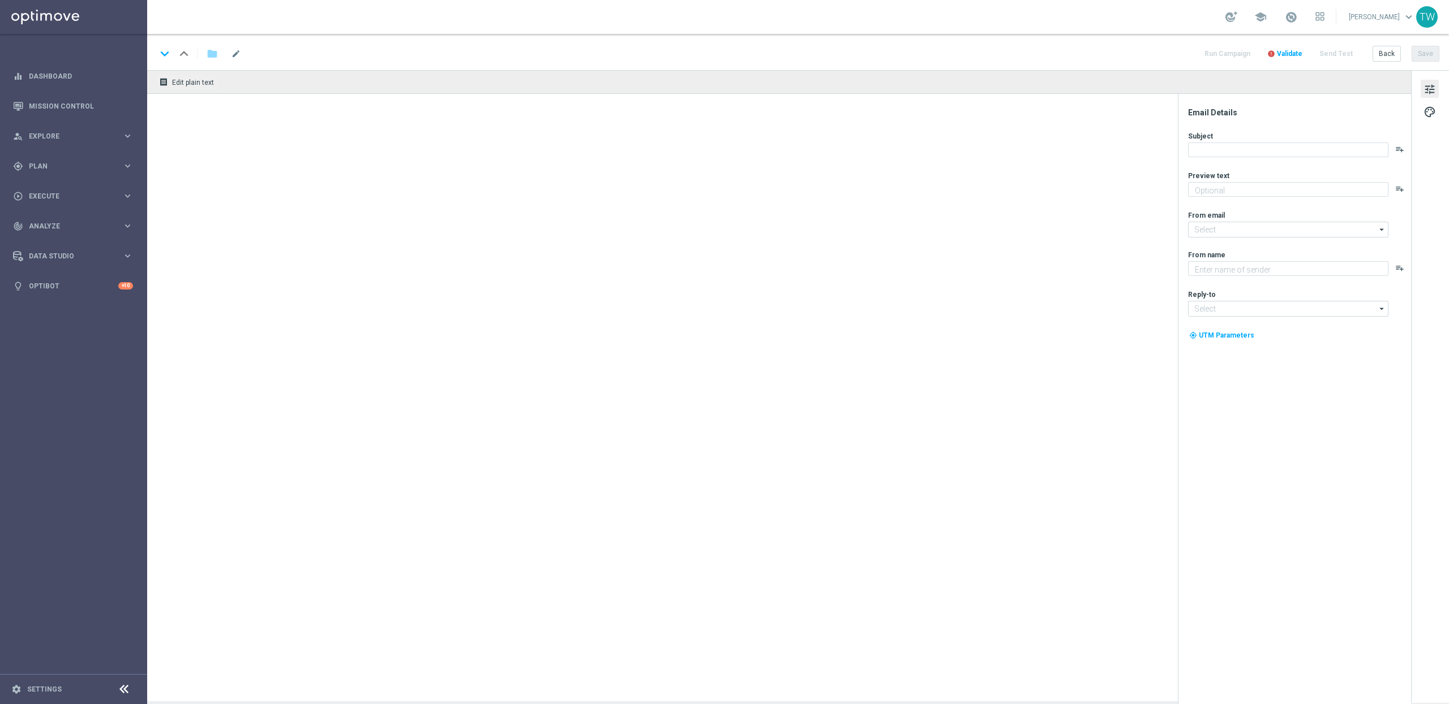
type textarea "Your turn to get matched!"
type input "[EMAIL_ADDRESS][DOMAIN_NAME]"
type textarea "KenoGO"
type input "[EMAIL_ADDRESS][DOMAIN_NAME]"
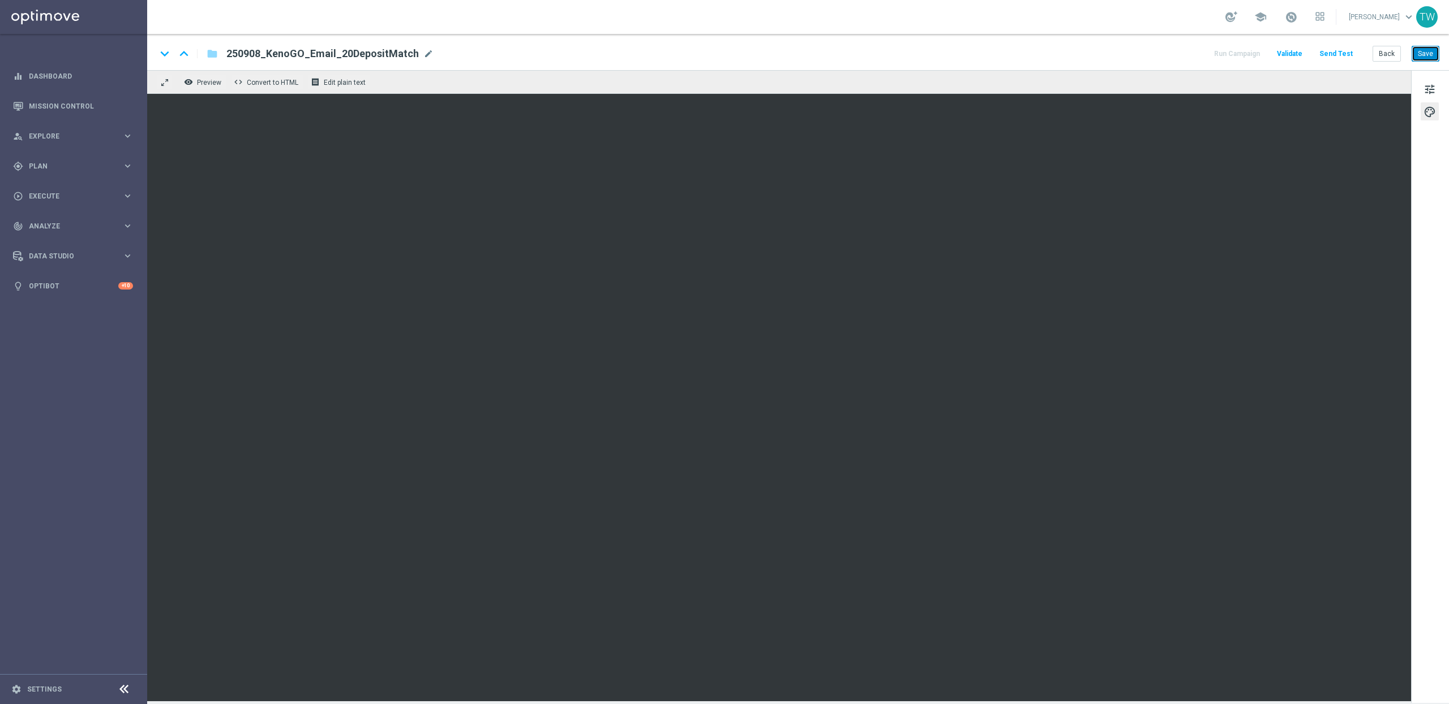
click at [1421, 54] on button "Save" at bounding box center [1425, 54] width 28 height 16
drag, startPoint x: 419, startPoint y: 52, endPoint x: 304, endPoint y: 62, distance: 114.7
click at [415, 53] on div "250908_KenoGO_Email_20DepositMatch mode_edit" at bounding box center [329, 53] width 207 height 15
click at [259, 54] on input "250908_KenoGO_Email_20DepositMatch" at bounding box center [366, 53] width 281 height 15
type input "250909_KenoGO_Email_20DepositMatch"
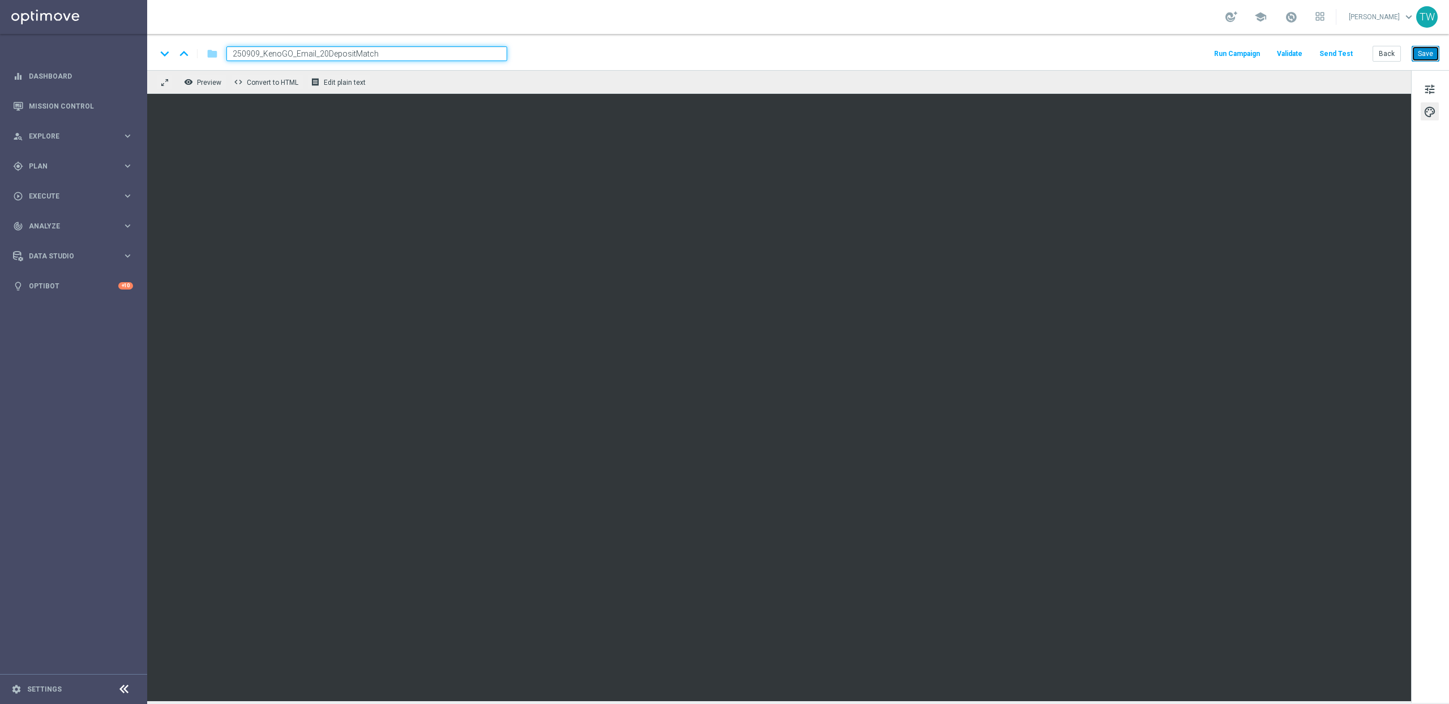
click at [1430, 51] on button "Save" at bounding box center [1425, 54] width 28 height 16
click at [1428, 52] on button "Save" at bounding box center [1425, 54] width 28 height 16
click at [1419, 58] on button "Save" at bounding box center [1425, 54] width 28 height 16
click at [1432, 56] on button "Save" at bounding box center [1425, 54] width 28 height 16
click at [1432, 48] on button "Save" at bounding box center [1425, 54] width 28 height 16
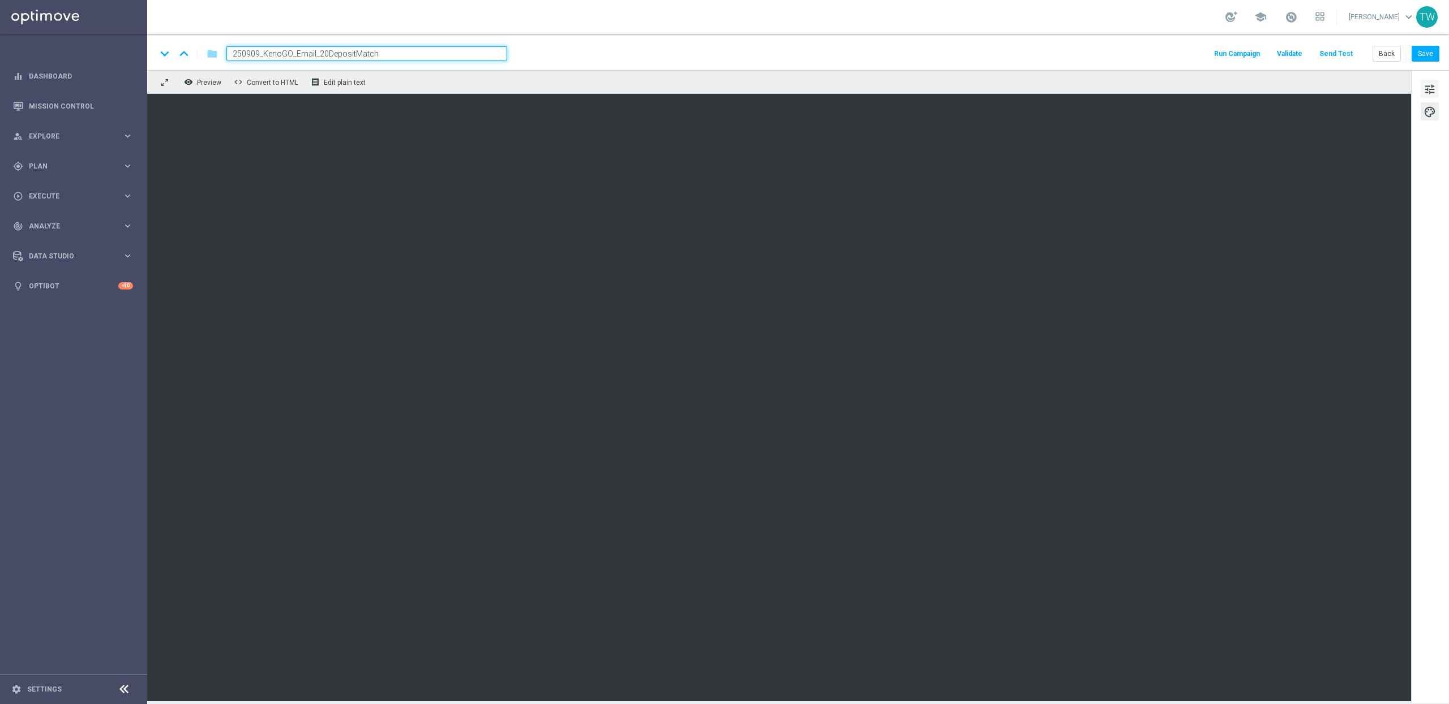
click at [1434, 90] on span "tune" at bounding box center [1429, 89] width 12 height 15
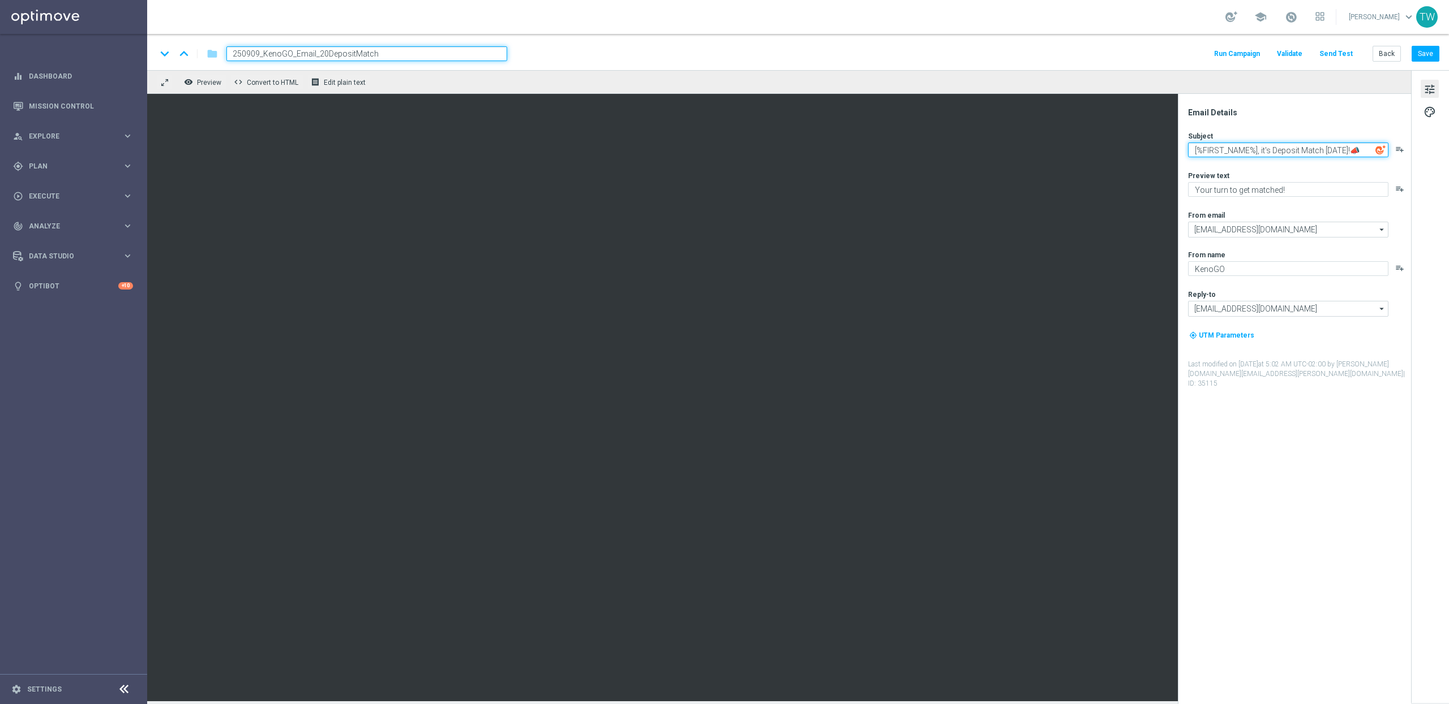
click at [1266, 145] on textarea "[%FIRST_NAME%], it's Deposit Match [DATE]!📣" at bounding box center [1288, 150] width 200 height 15
paste textarea "Amp Up Your Play with a Deposit Match!"
type textarea "Amp Up Your Play with a Deposit Match!"
click at [1433, 54] on button "Save" at bounding box center [1425, 54] width 28 height 16
click at [1321, 189] on textarea "Your turn to get matched!" at bounding box center [1288, 189] width 200 height 15
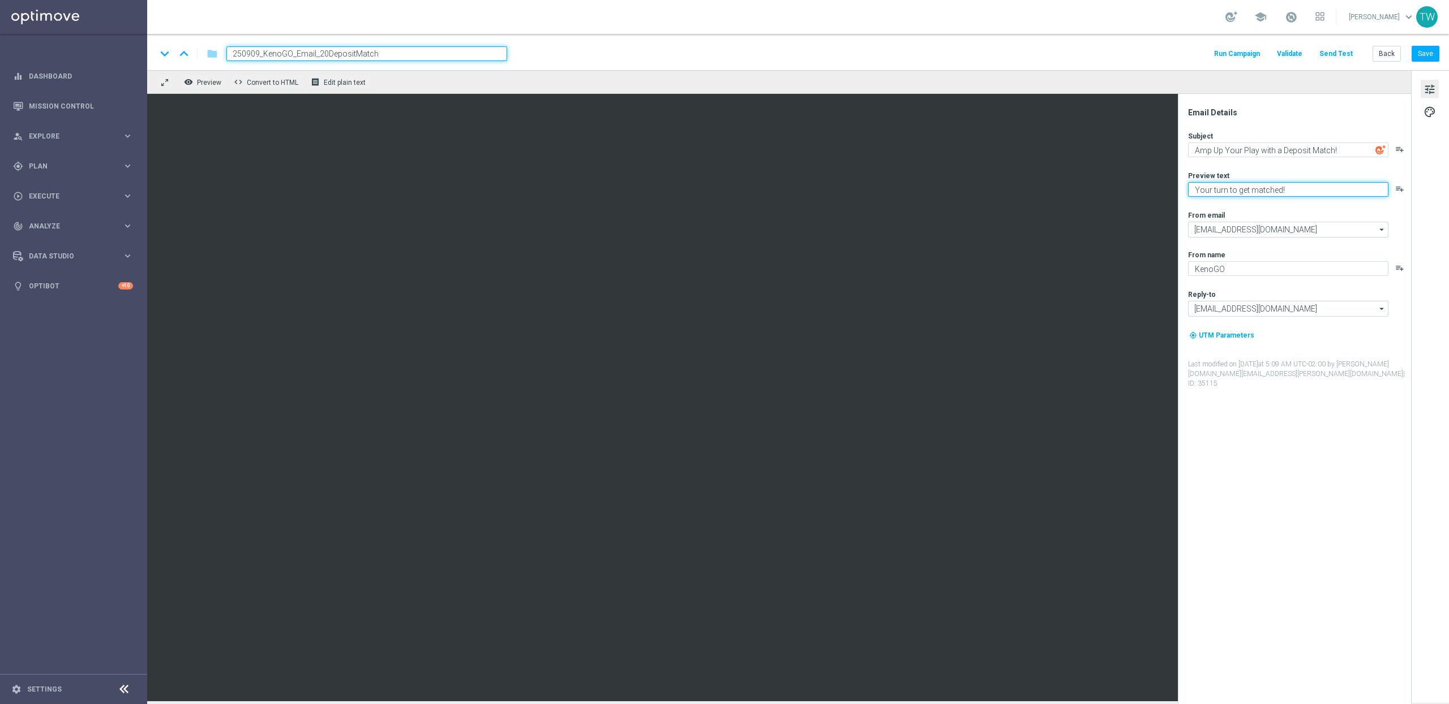
paste textarea "100% match is just a tap away"
type textarea "Your 100% match is just a tap away!"
click at [1433, 59] on button "Save" at bounding box center [1425, 54] width 28 height 16
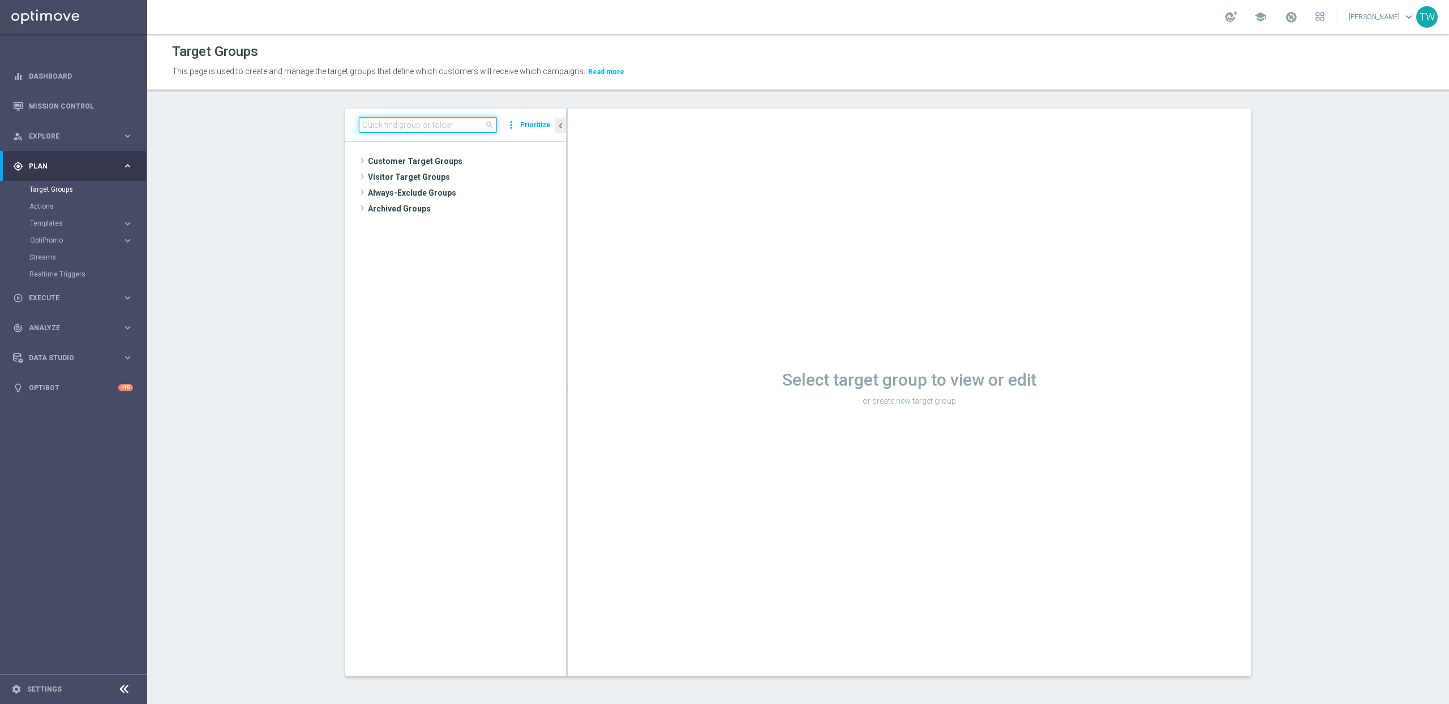
click at [439, 127] on input at bounding box center [428, 125] width 138 height 16
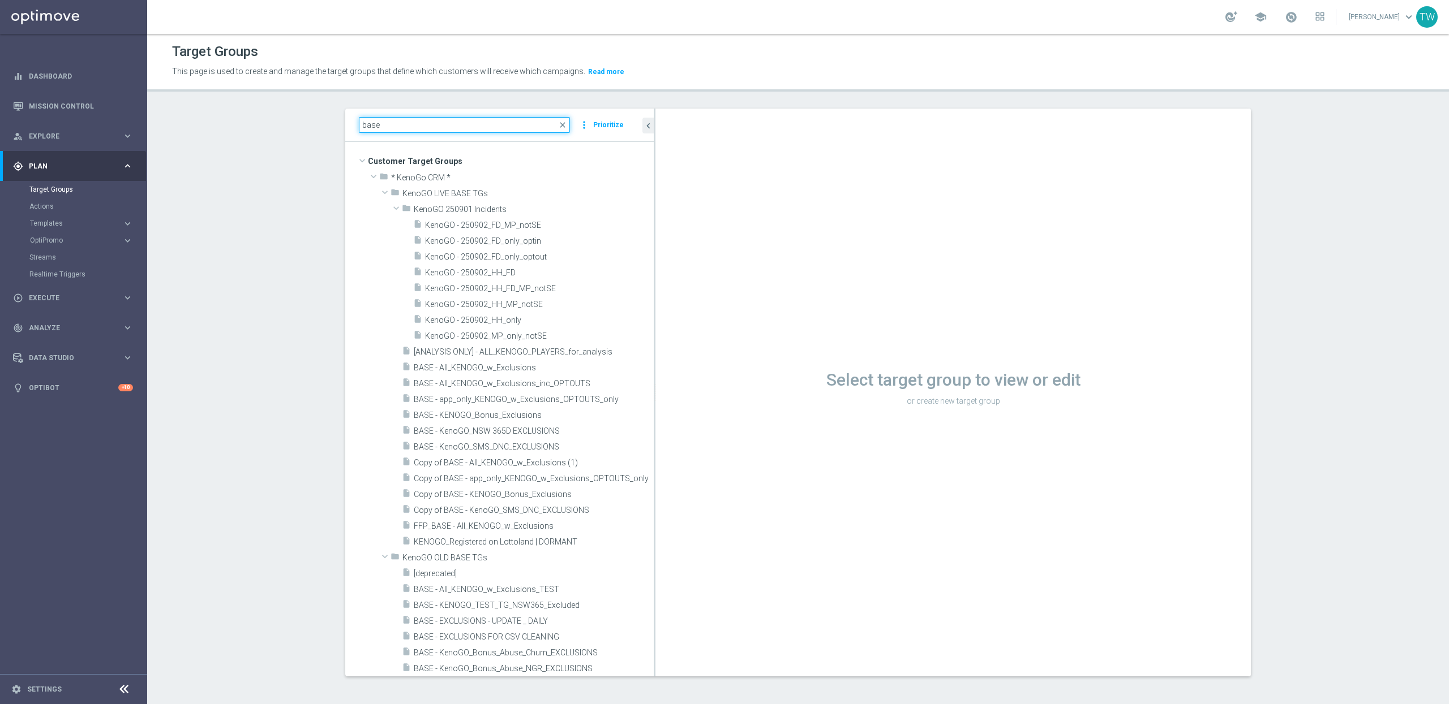
drag, startPoint x: 566, startPoint y: 424, endPoint x: 692, endPoint y: 419, distance: 125.7
click at [692, 419] on as-split "base close more_vert Prioritize Customer Target Groups library_add create_new_f…" at bounding box center [797, 393] width 905 height 568
type input "base"
click at [567, 397] on span "BASE - app_only_KENOGO_w_Exclusions_OPTOUTS_only" at bounding box center [520, 400] width 213 height 10
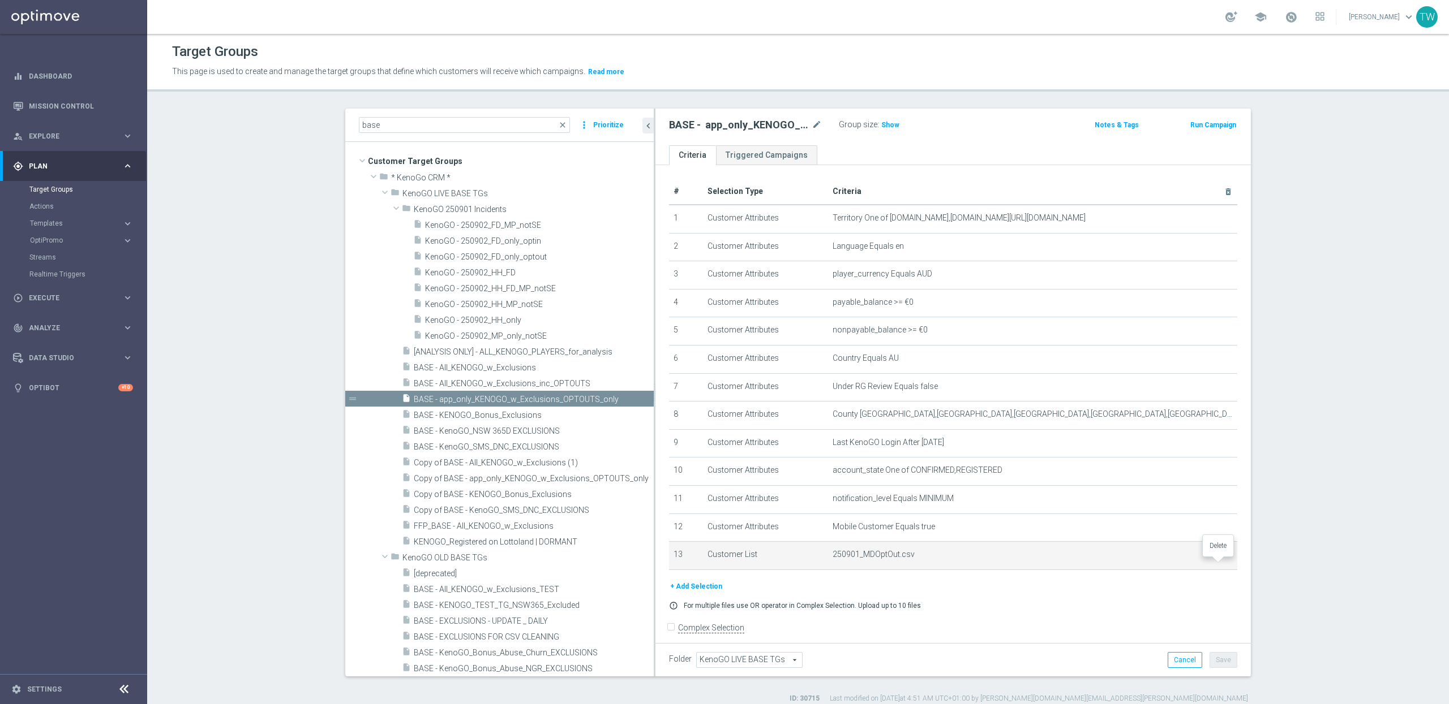
click at [1217, 560] on icon "delete_forever" at bounding box center [1218, 555] width 9 height 9
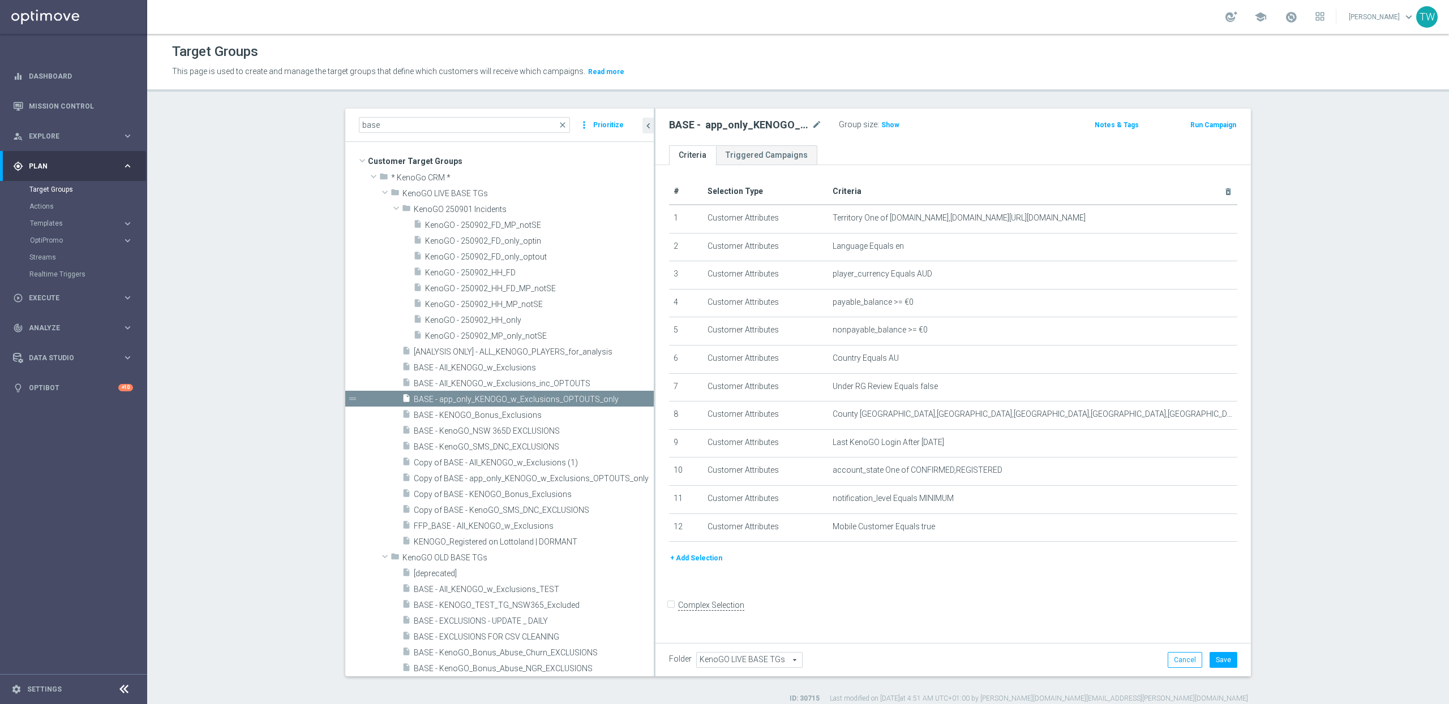
click at [708, 565] on button "+ Add Selection" at bounding box center [696, 558] width 54 height 12
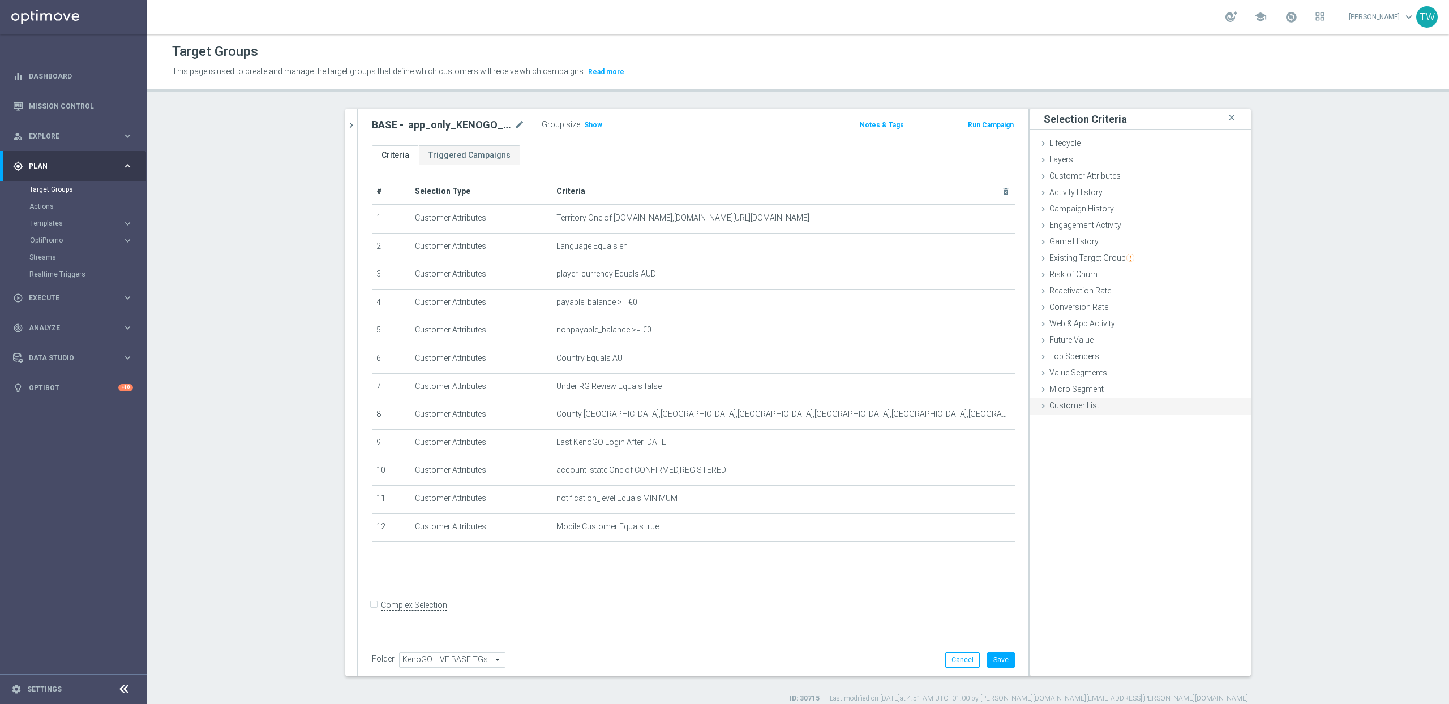
click at [1056, 412] on div "Customer List done" at bounding box center [1140, 406] width 221 height 17
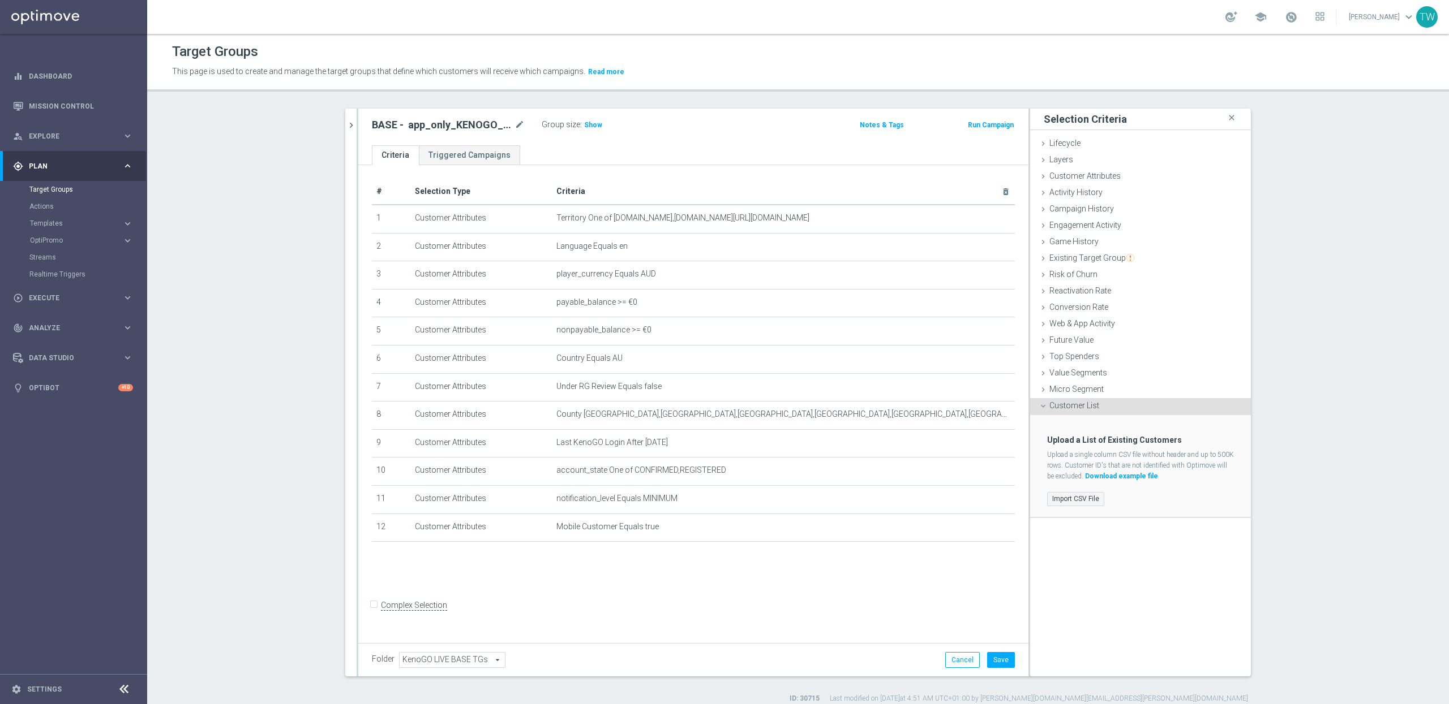
click at [1069, 504] on label "Import CSV File" at bounding box center [1075, 499] width 57 height 14
click at [0, 0] on input "Import CSV File" at bounding box center [0, 0] width 0 height 0
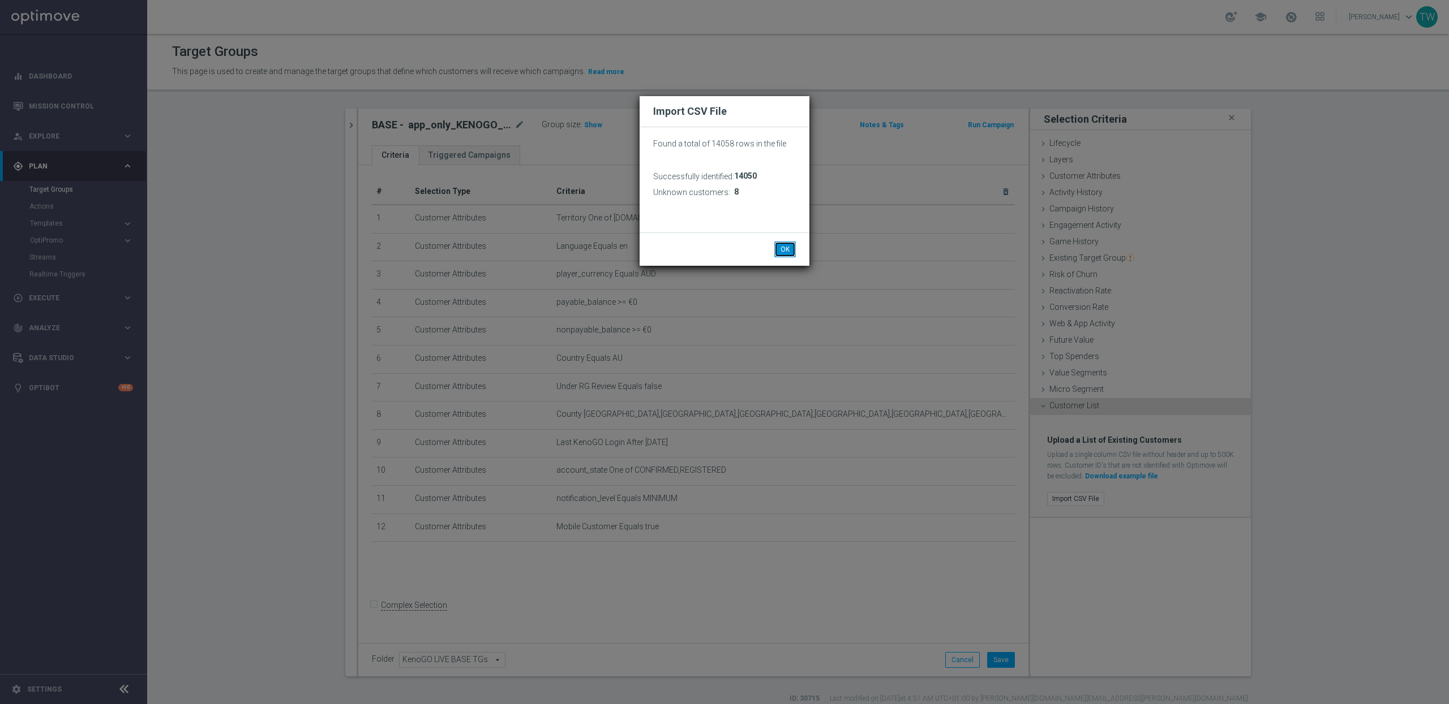
click at [785, 248] on button "OK" at bounding box center [785, 250] width 22 height 16
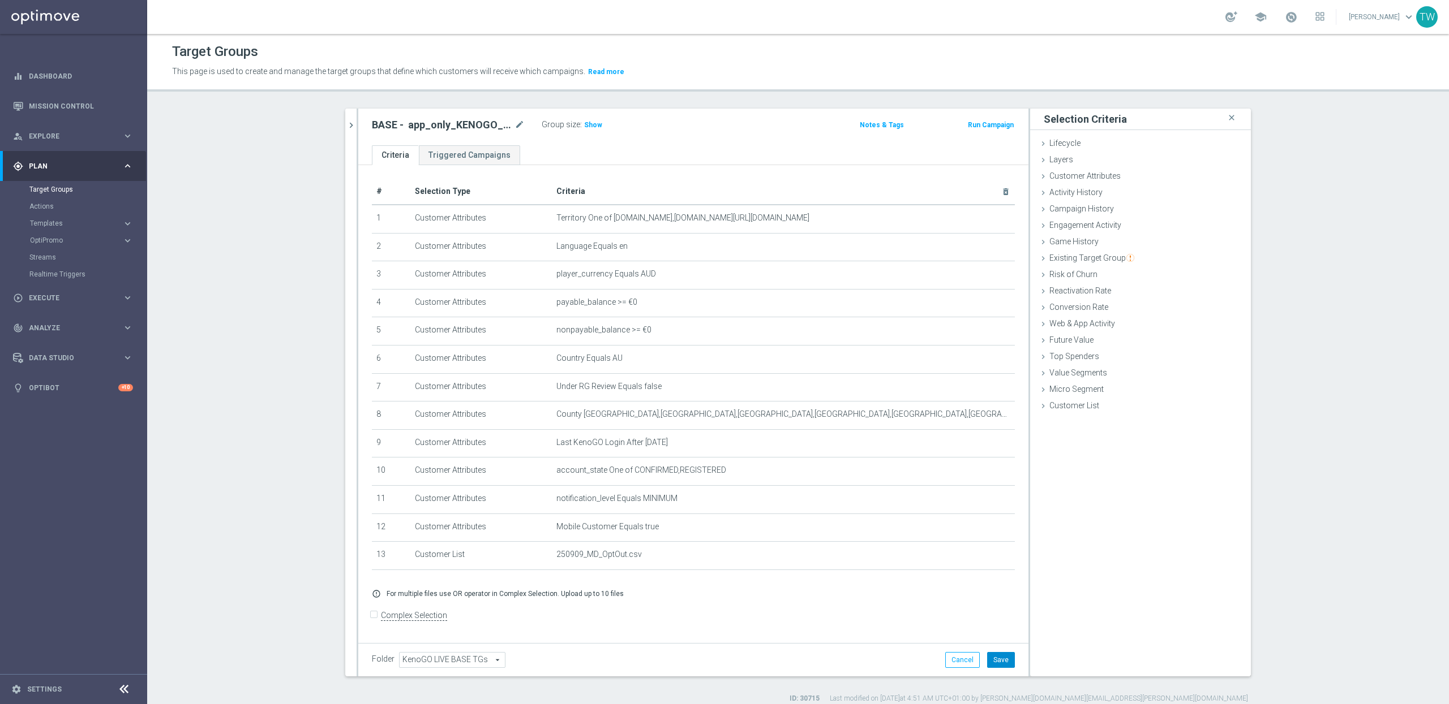
click at [1003, 668] on button "Save" at bounding box center [1001, 660] width 28 height 16
click at [588, 126] on span "Show" at bounding box center [593, 125] width 18 height 8
click at [588, 126] on span "5,993" at bounding box center [595, 126] width 20 height 11
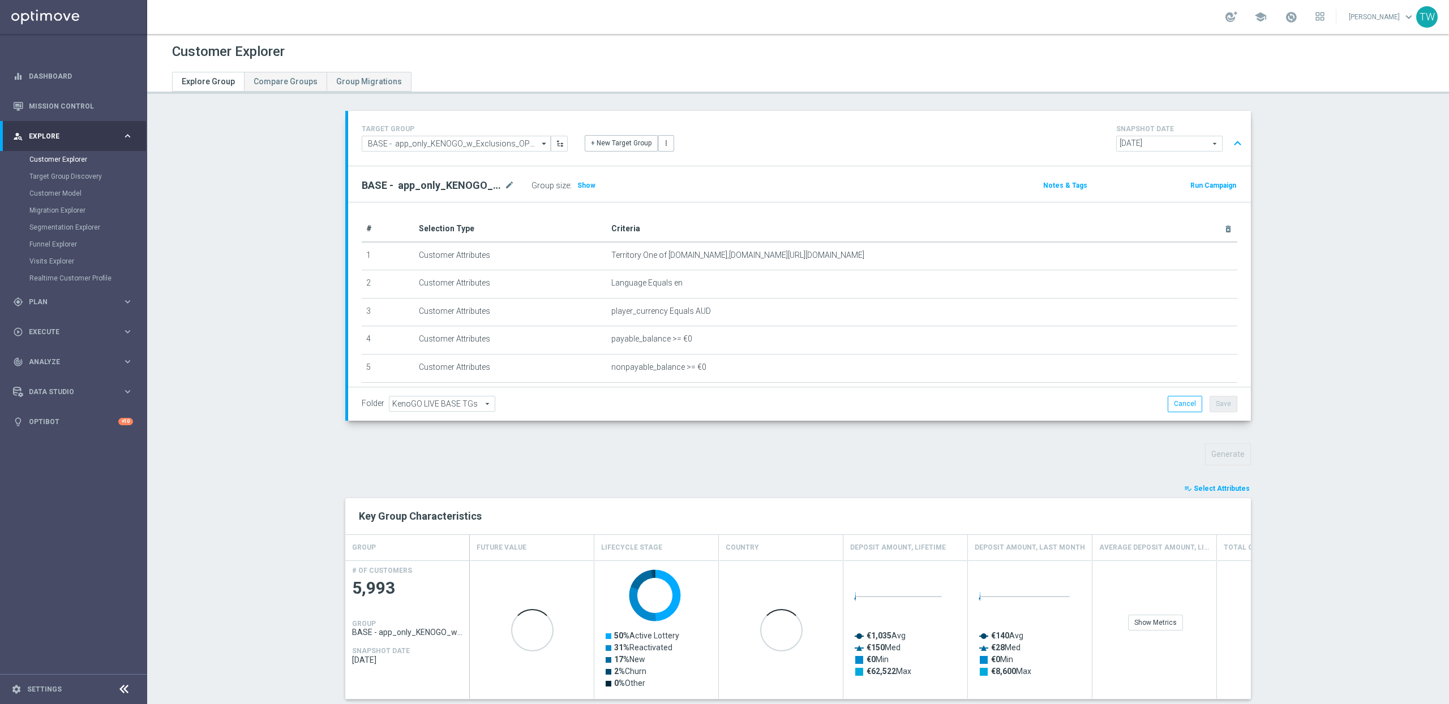
scroll to position [106, 0]
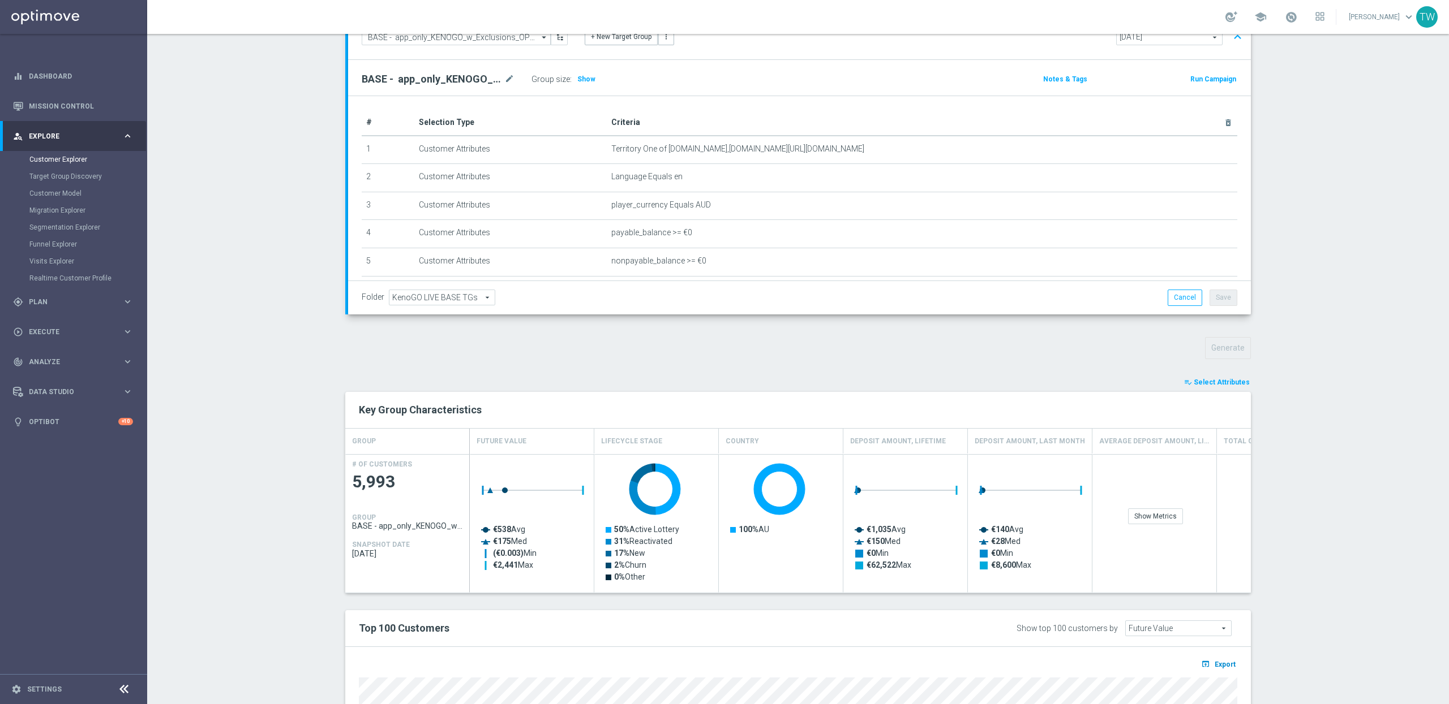
drag, startPoint x: 1235, startPoint y: 656, endPoint x: 1234, endPoint y: 665, distance: 9.1
click at [1234, 665] on span "Export" at bounding box center [1224, 665] width 21 height 8
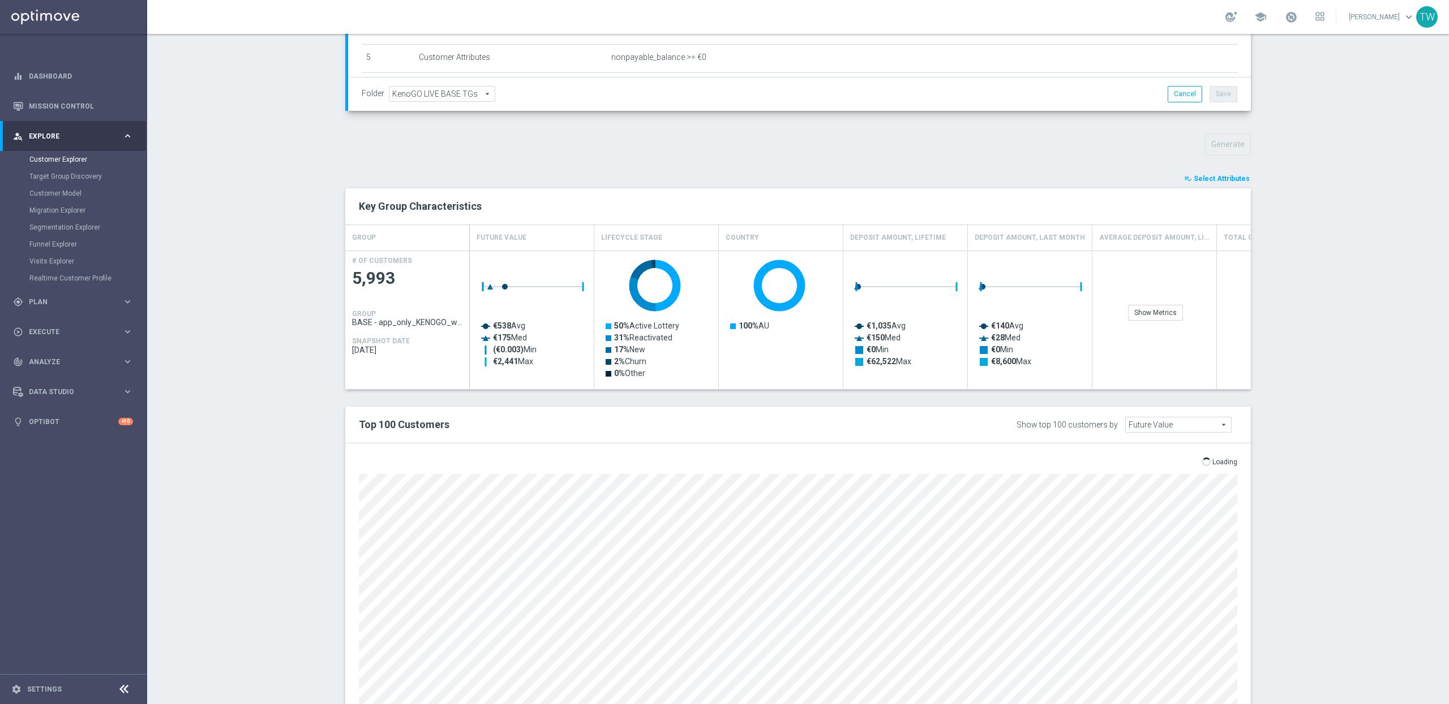
scroll to position [355, 0]
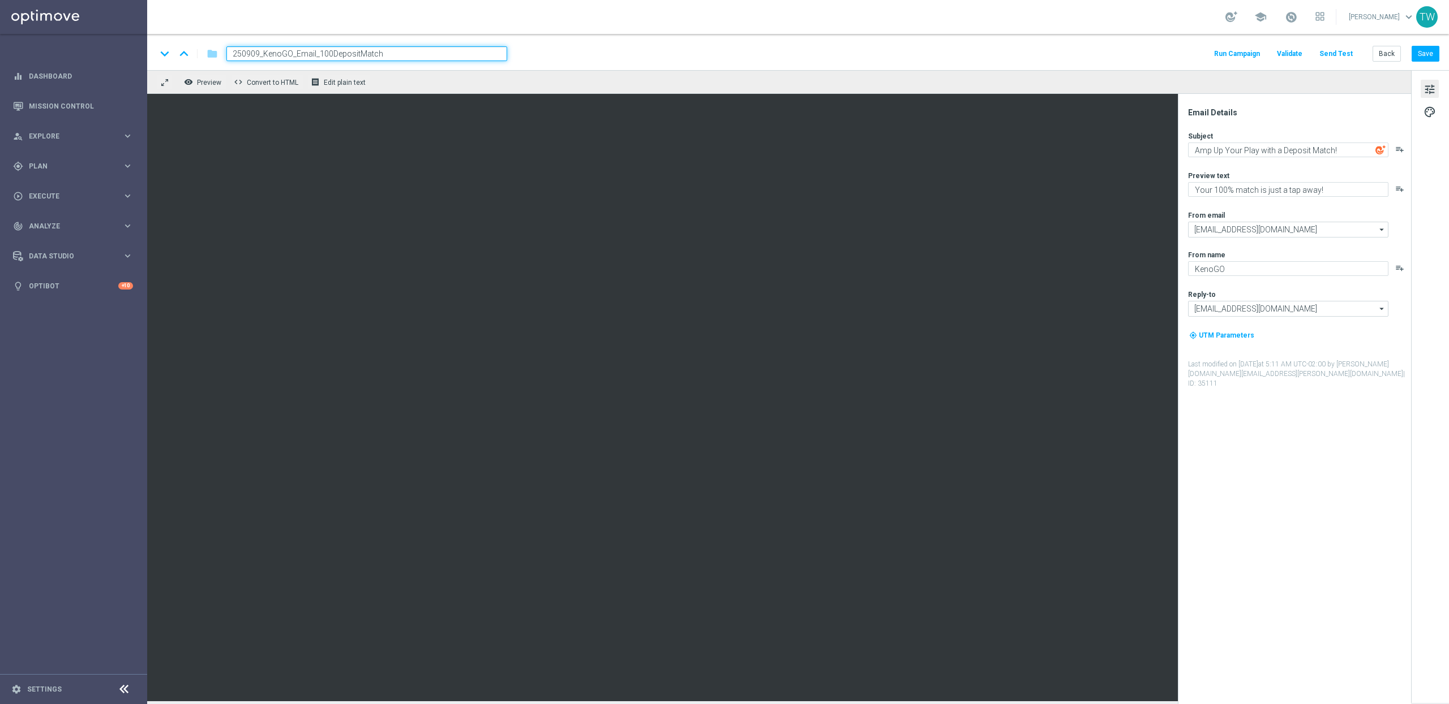
click at [1291, 146] on textarea "Amp Up Your Play with a Deposit Match!" at bounding box center [1288, 150] width 200 height 15
type textarea "[%FIRST_NAME%], your DEPOSIT MATCH awaits!"
click at [1339, 192] on textarea "Your 100% match is just a tap away!" at bounding box center [1288, 189] width 200 height 15
paste textarea "Unlock your 100% match [PERSON_NAME]"
type textarea "Unlock your 100% match [DATE]!"
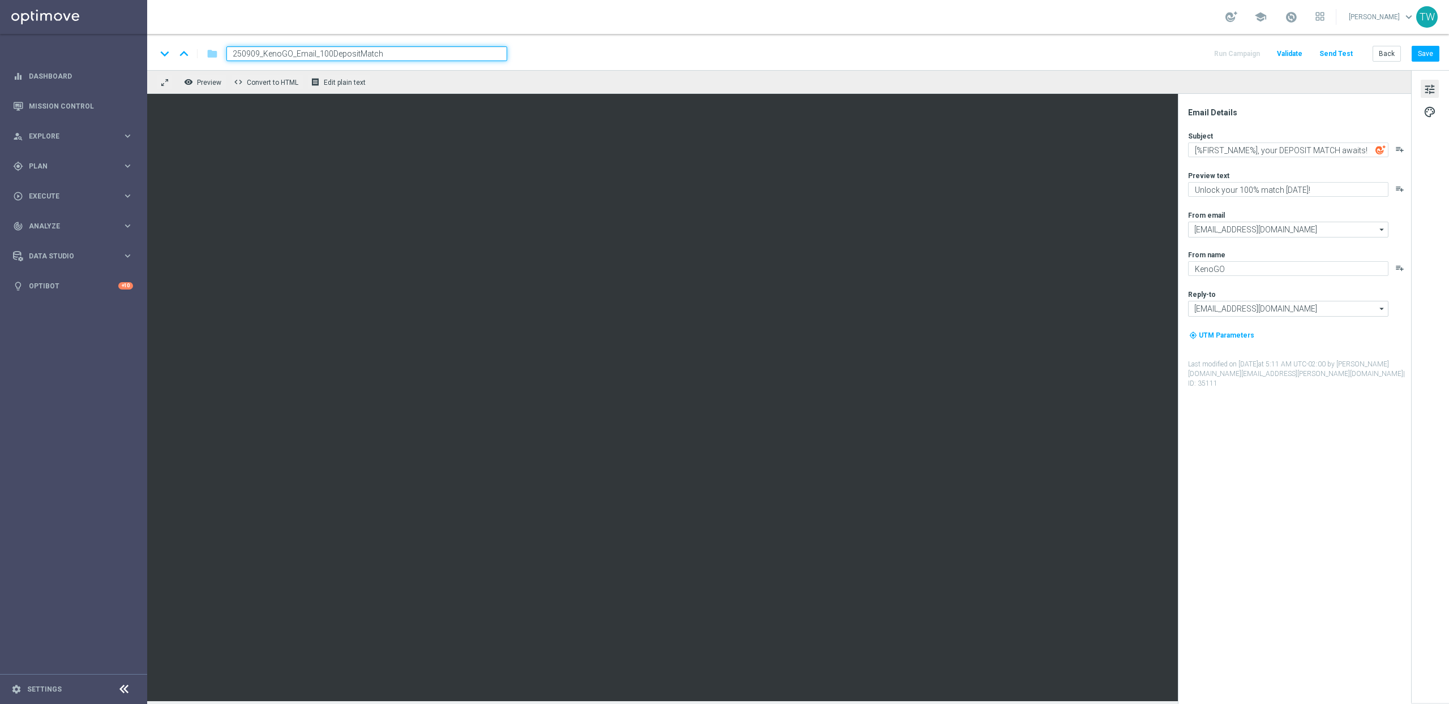
click at [1436, 44] on div "keyboard_arrow_down keyboard_arrow_up folder 250909_KenoGO_Email_100DepositMatc…" at bounding box center [797, 52] width 1301 height 36
click at [1434, 49] on button "Save" at bounding box center [1425, 54] width 28 height 16
click at [1426, 48] on button "Save" at bounding box center [1425, 54] width 28 height 16
click at [1322, 153] on textarea "Amp Up Your Play with a Deposit Match!" at bounding box center [1288, 150] width 200 height 15
paste textarea "[%FIRST_NAME%], your DEPOSIT MATCH awaits"
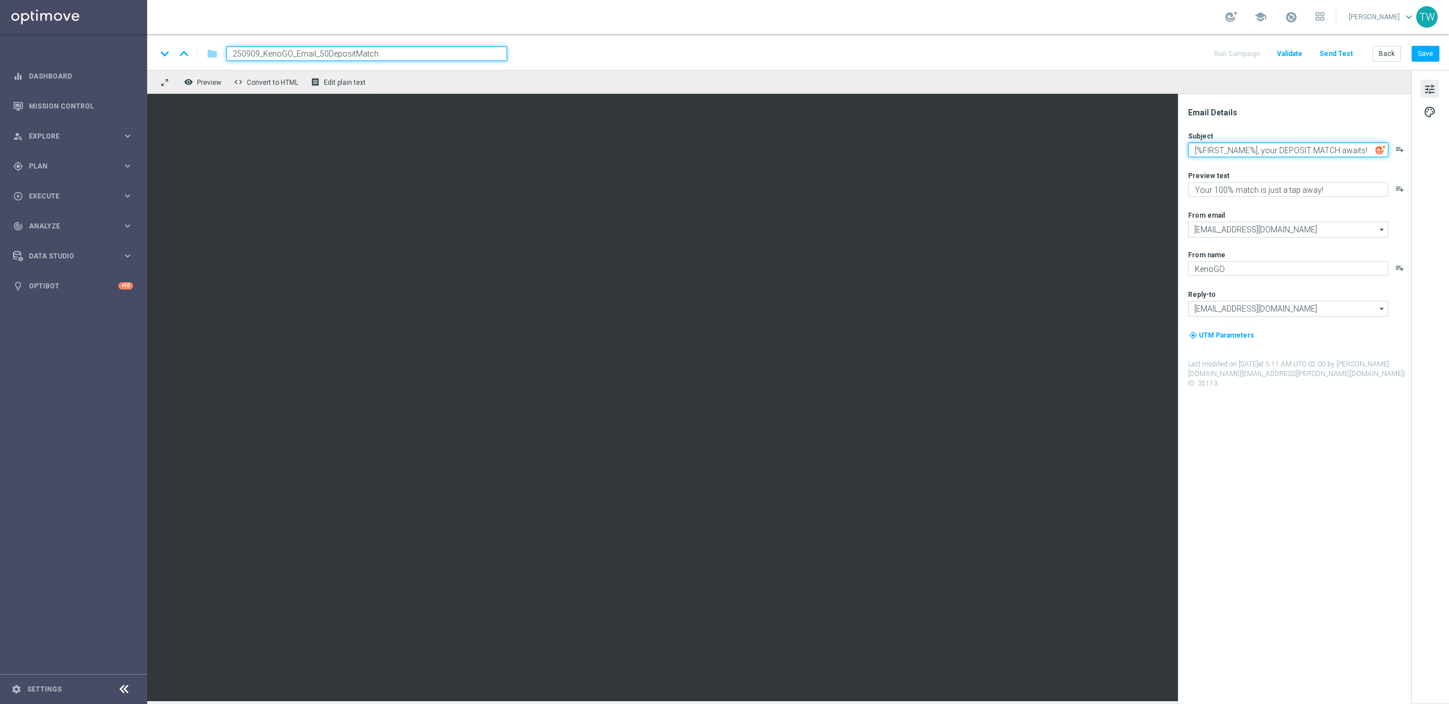
type textarea "[%FIRST_NAME%], your DEPOSIT MATCH awaits!"
click at [1309, 195] on textarea "Your 100% match is just a tap away!" at bounding box center [1288, 189] width 200 height 15
paste textarea "Unlock your 100% match [PERSON_NAME]"
type textarea "Unlock your 100% match [DATE]!"
click at [1432, 45] on div "keyboard_arrow_down keyboard_arrow_up folder 250909_KenoGO_Email_50DepositMatch…" at bounding box center [797, 52] width 1301 height 36
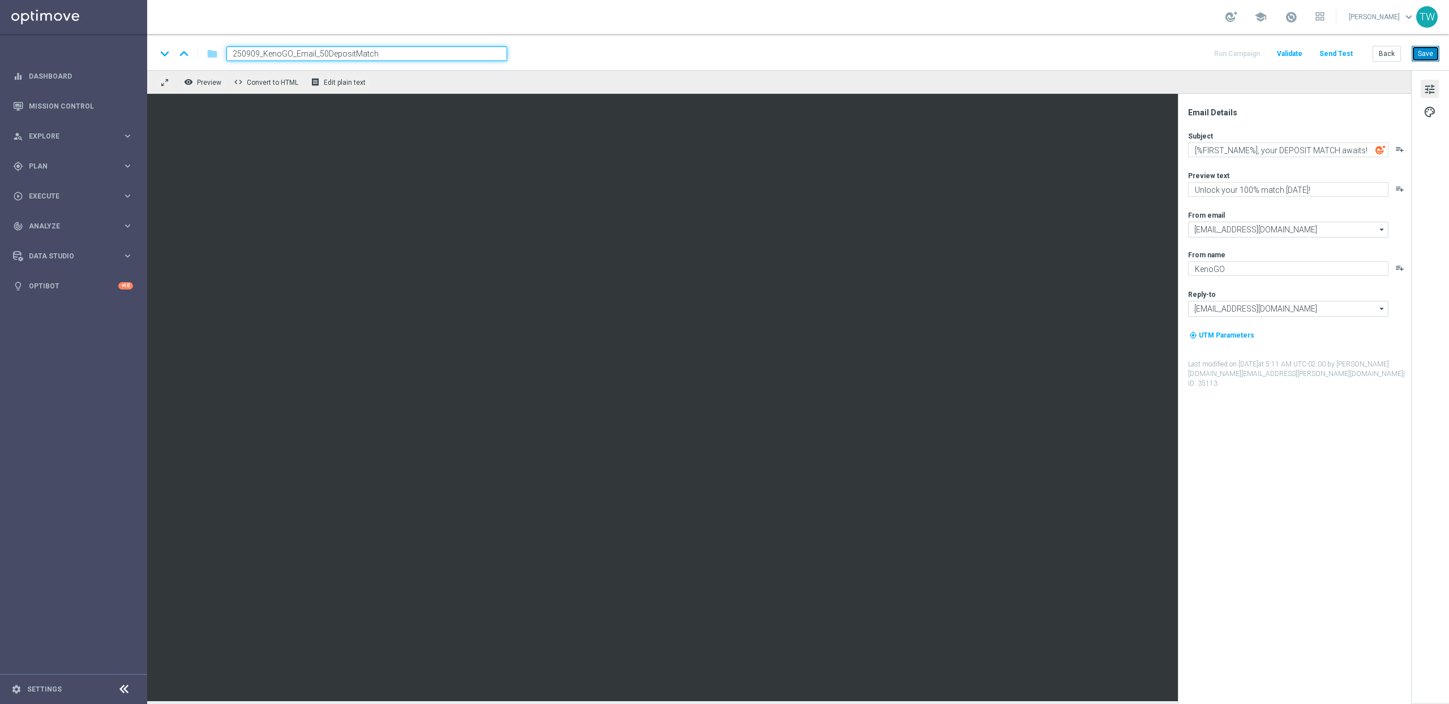
click at [1433, 51] on button "Save" at bounding box center [1425, 54] width 28 height 16
click at [1433, 55] on button "Save" at bounding box center [1425, 54] width 28 height 16
click at [1310, 150] on textarea "Amp Up Your Play with a Deposit Match!" at bounding box center [1288, 150] width 200 height 15
paste textarea "[%FIRST_NAME%], your DEPOSIT MATCH awaits"
type textarea "[%FIRST_NAME%], your DEPOSIT MATCH awaits!"
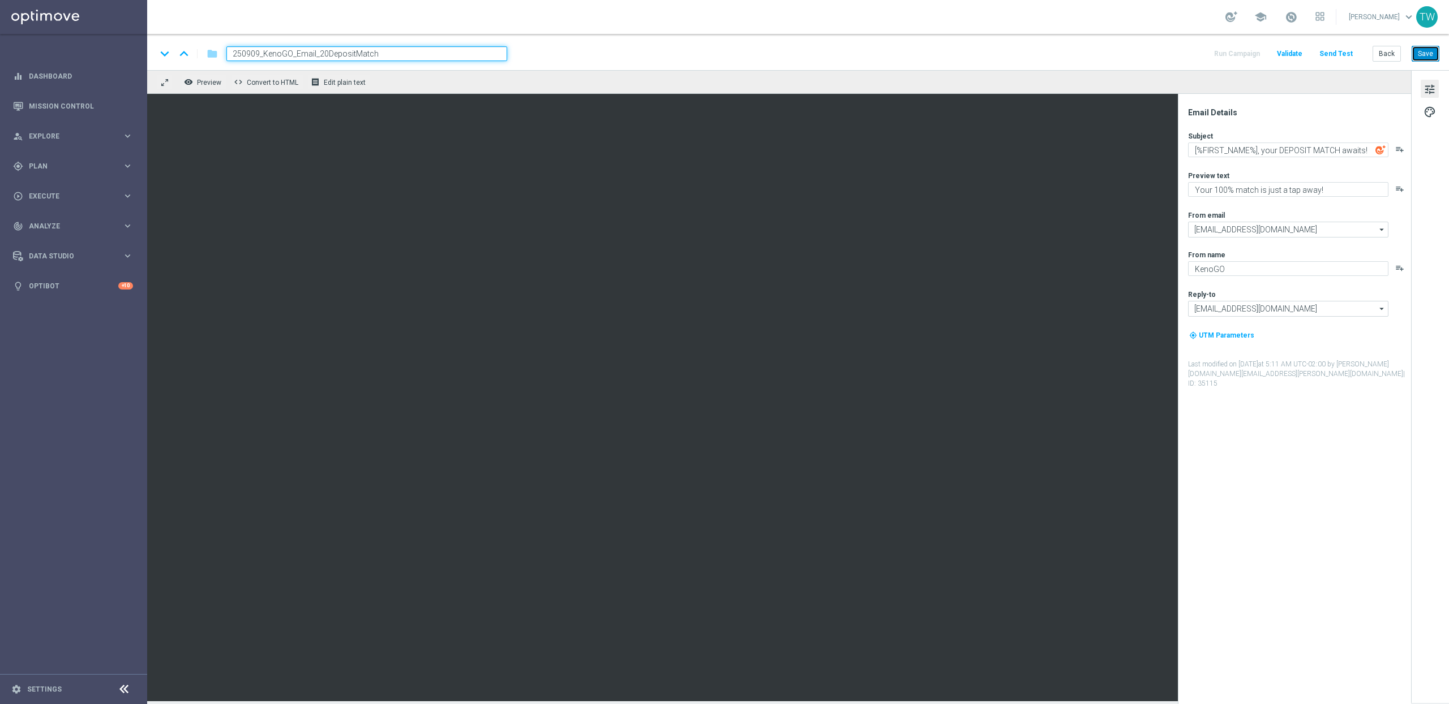
click at [1430, 57] on button "Save" at bounding box center [1425, 54] width 28 height 16
click at [1344, 183] on textarea "Your 100% match is just a tap away!" at bounding box center [1288, 189] width 200 height 15
paste textarea "Unlock your 100% match tod"
type textarea "Unlock your 100% match today!"
click at [1438, 50] on button "Save" at bounding box center [1425, 54] width 28 height 16
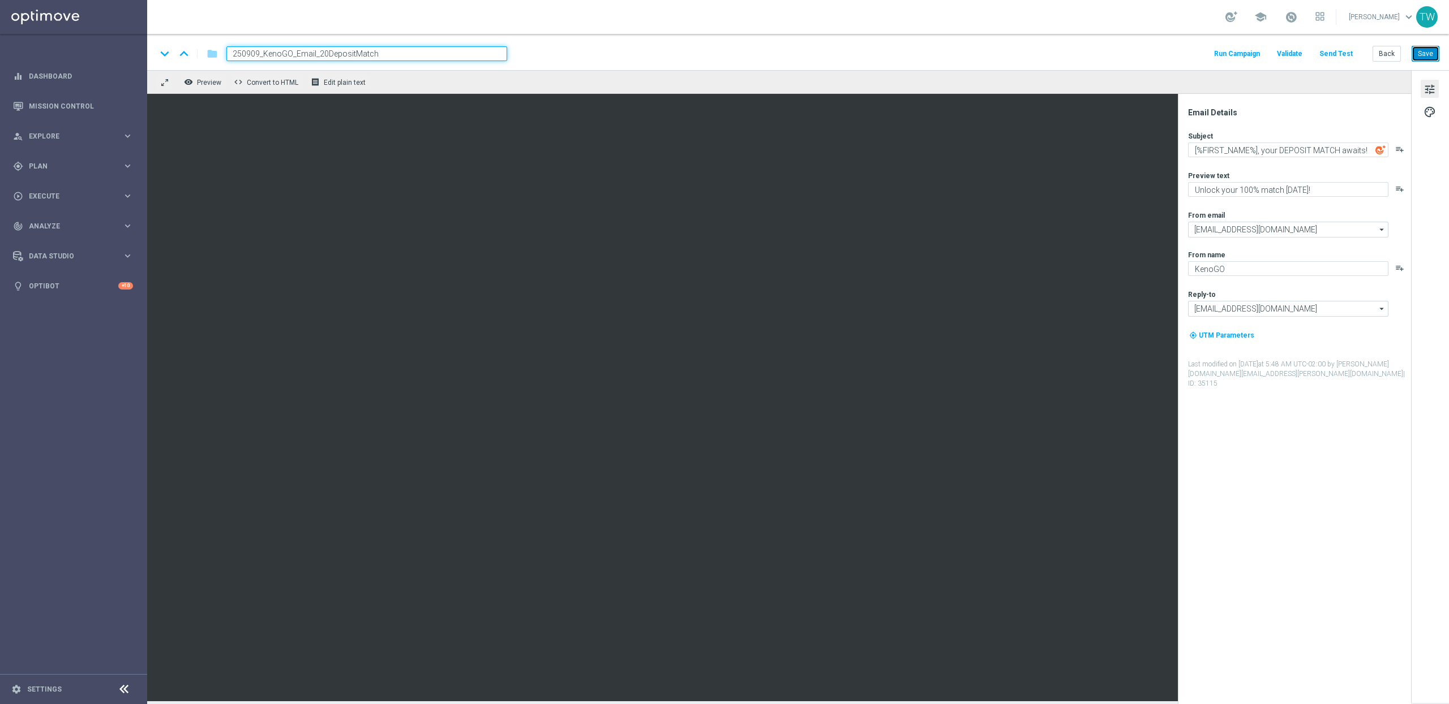
click at [1421, 57] on button "Save" at bounding box center [1425, 54] width 28 height 16
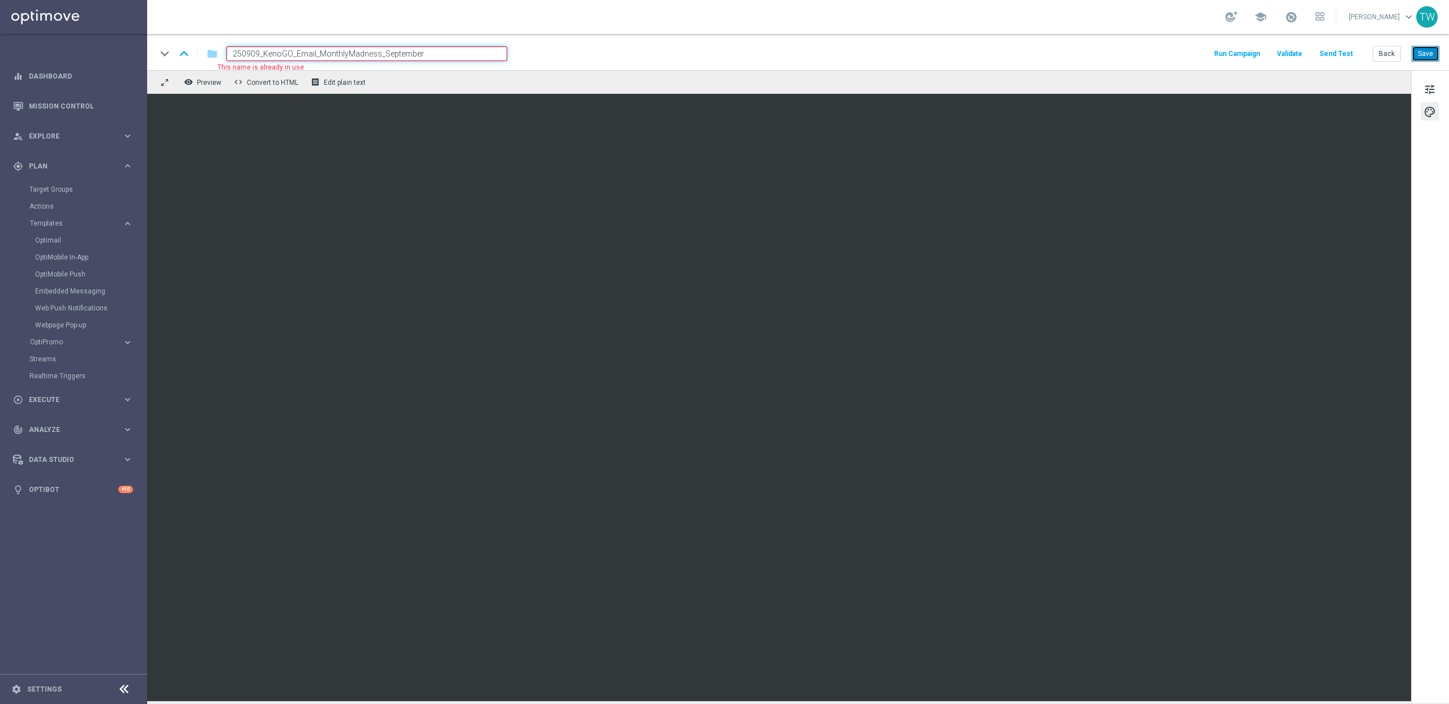
click at [1428, 55] on button "Save" at bounding box center [1425, 54] width 28 height 16
